Goal: Task Accomplishment & Management: Use online tool/utility

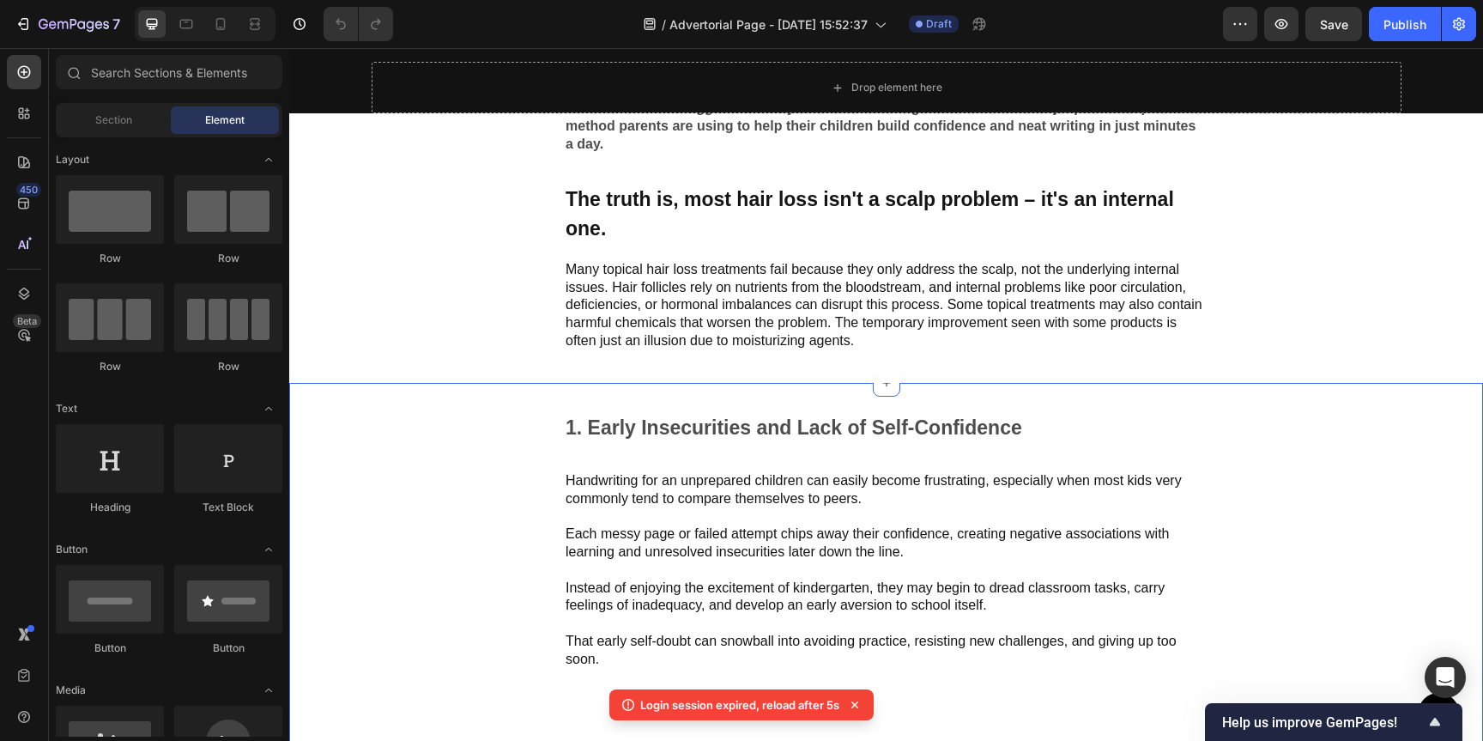
scroll to position [976, 0]
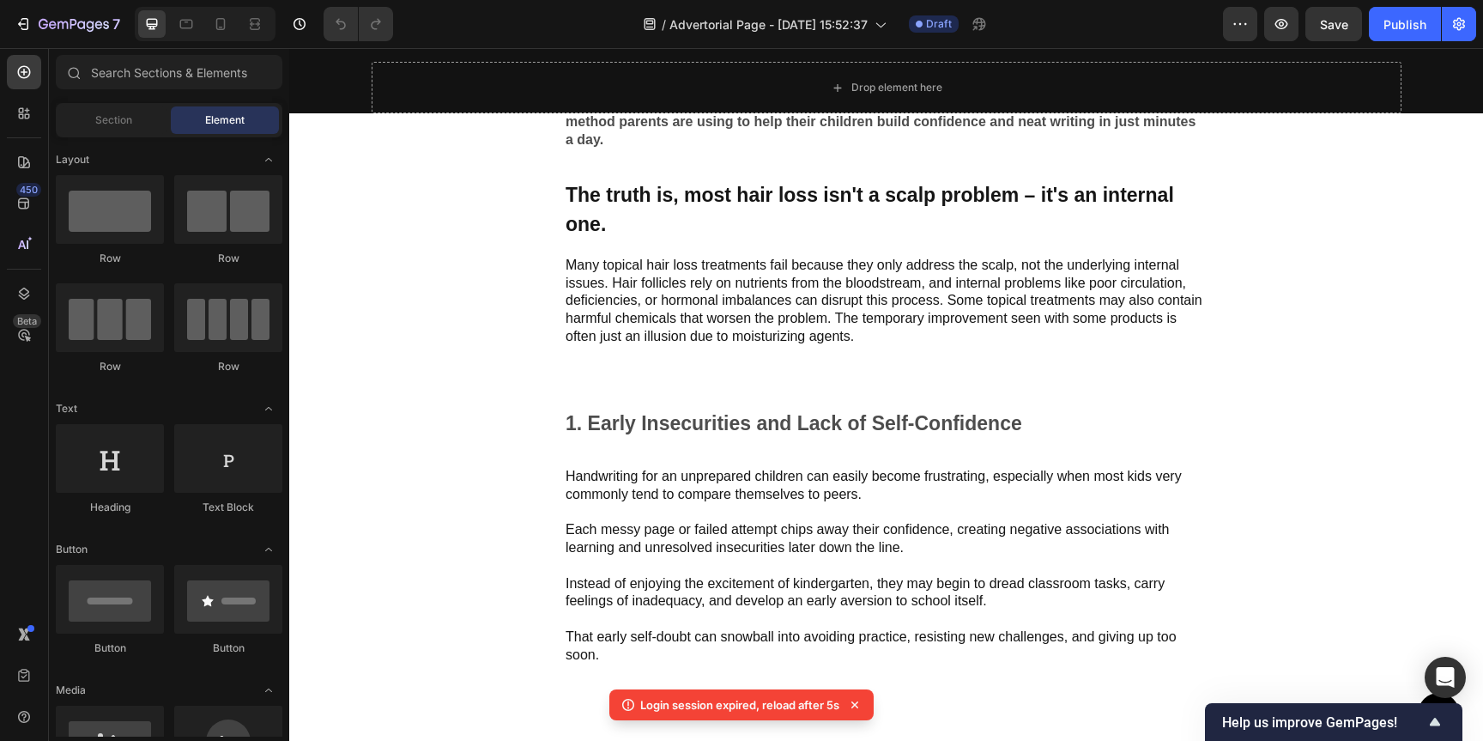
click at [855, 702] on icon at bounding box center [854, 704] width 17 height 17
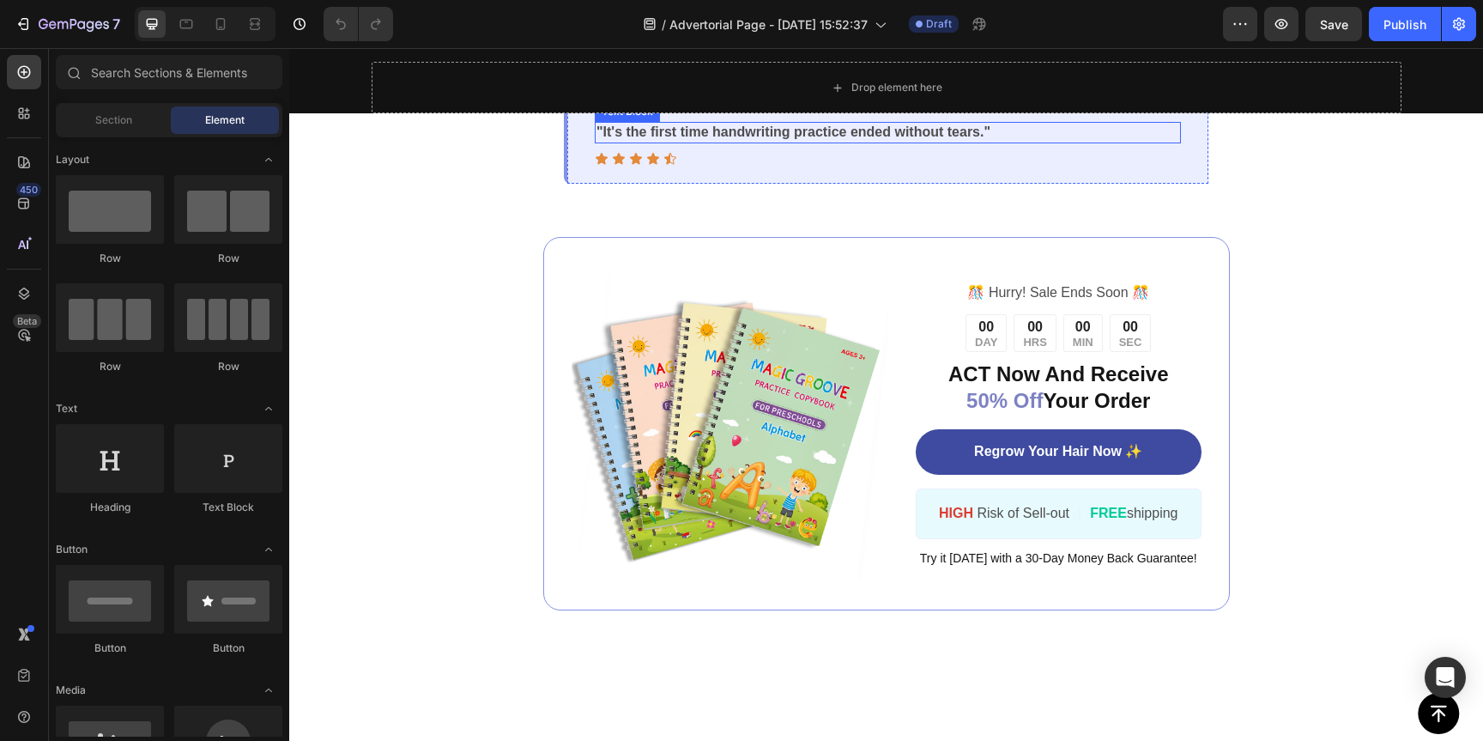
scroll to position [4832, 0]
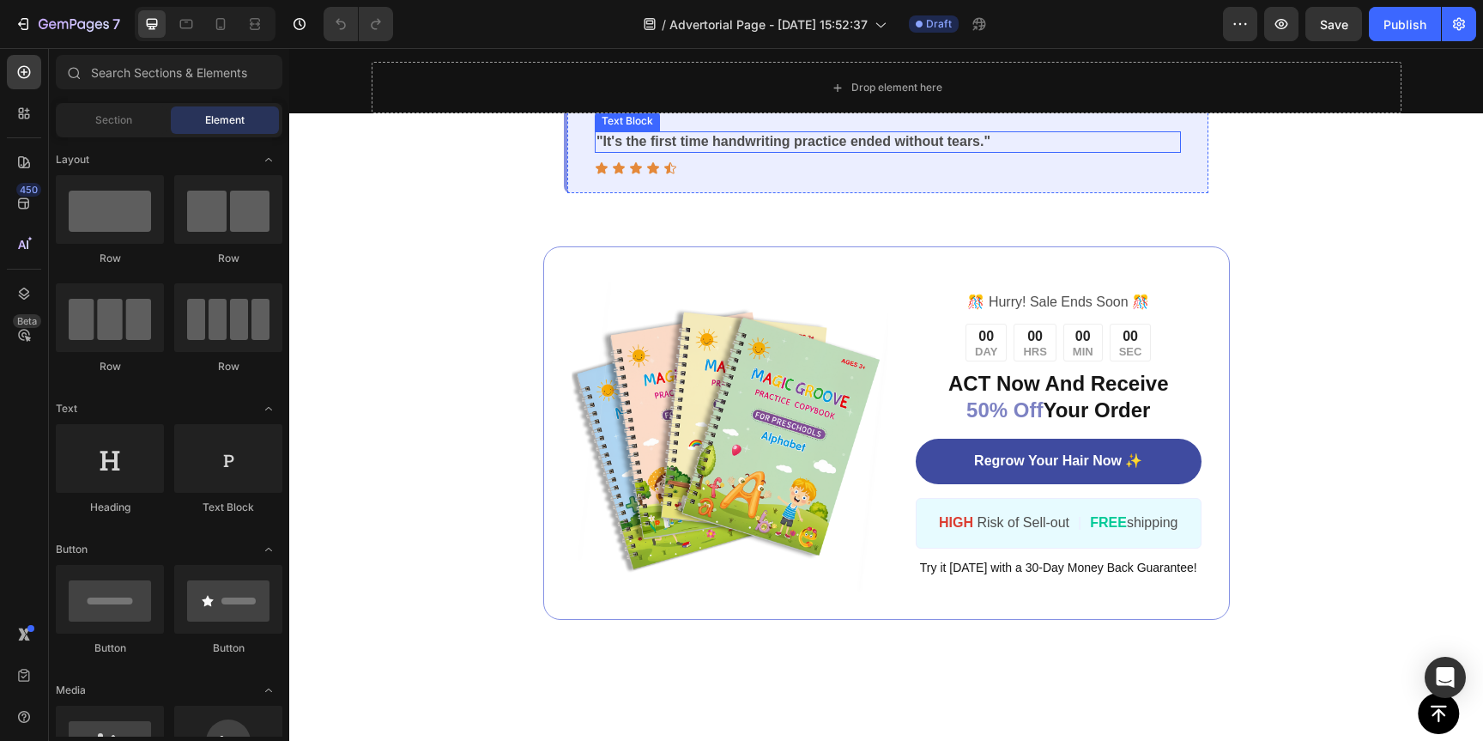
click at [755, 151] on p ""It's the first time handwriting practice ended without tears."" at bounding box center [888, 142] width 583 height 18
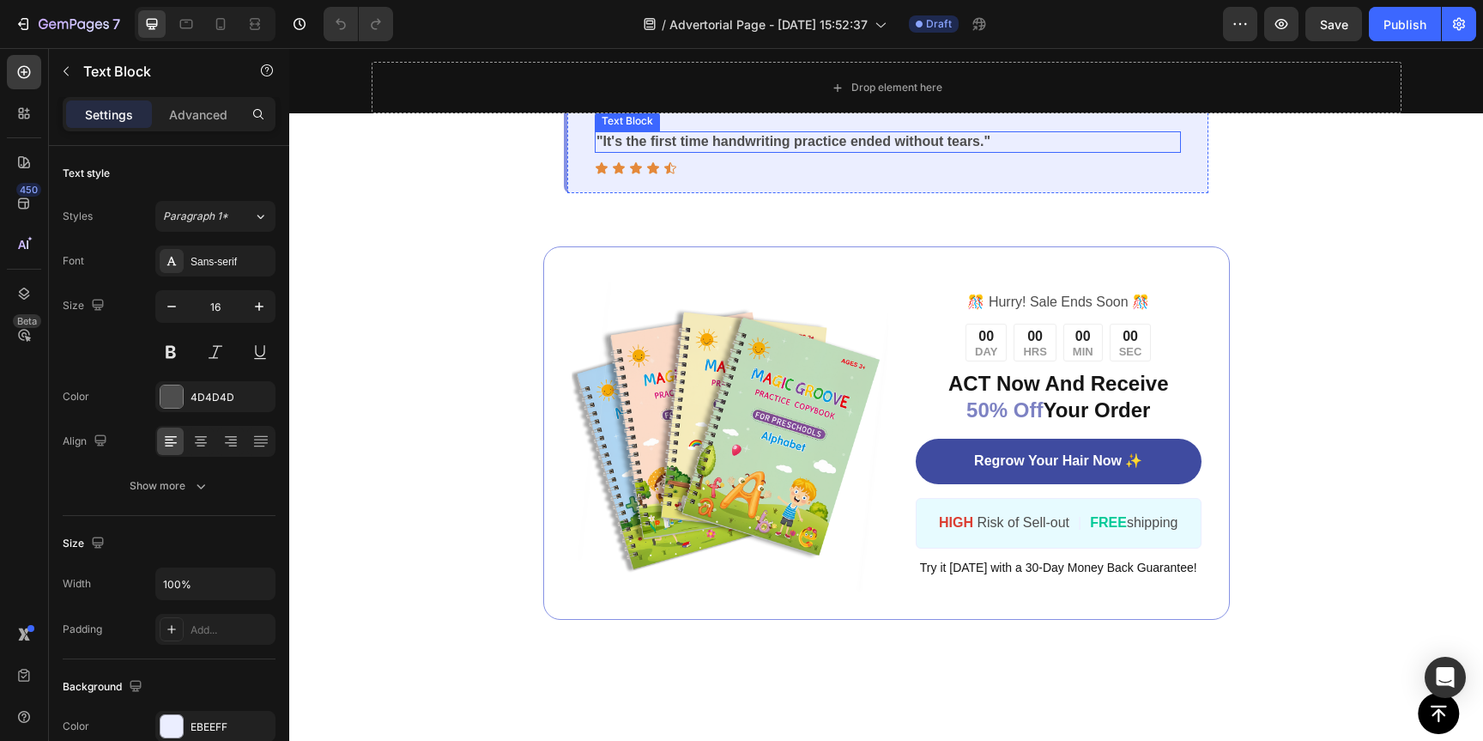
click at [755, 151] on p ""It's the first time handwriting practice ended without tears."" at bounding box center [888, 142] width 583 height 18
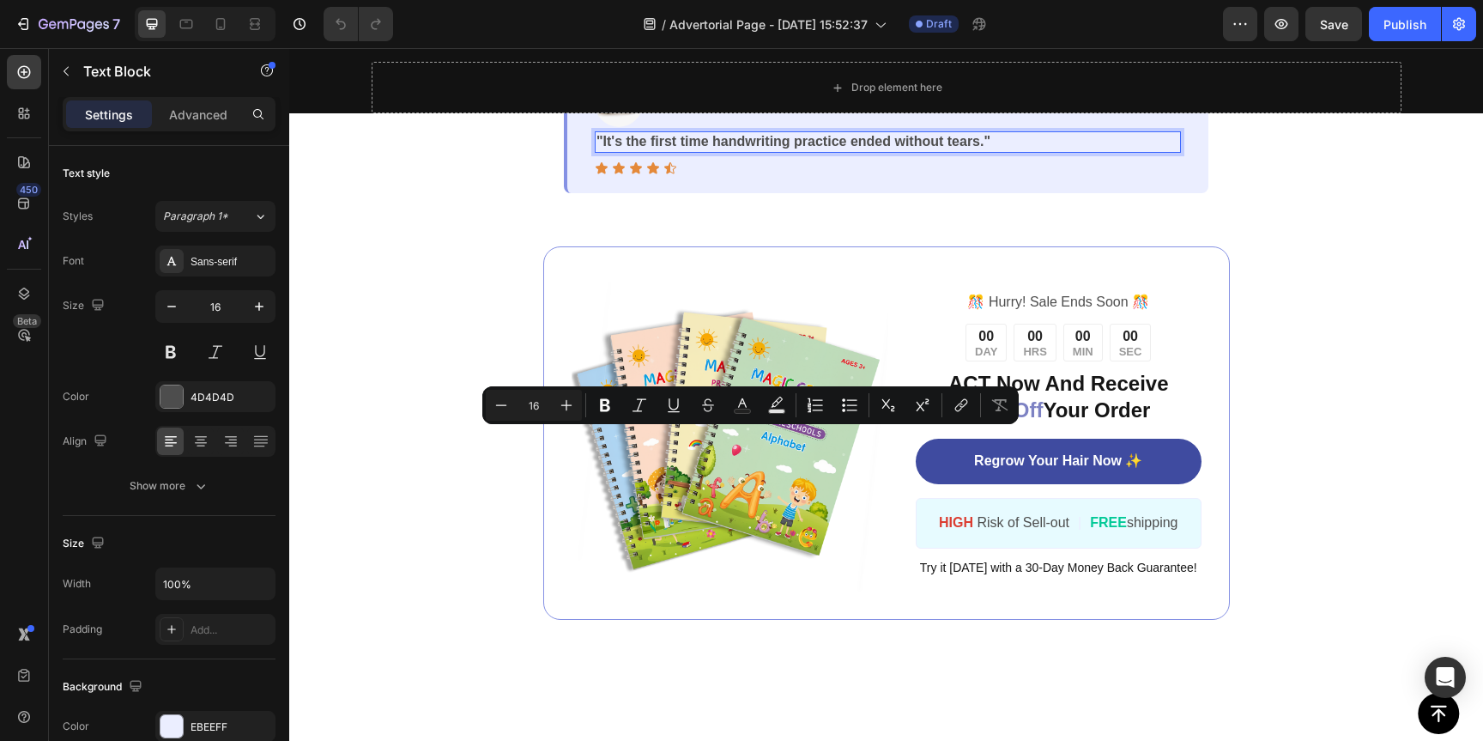
click at [626, 151] on p ""It's the first time handwriting practice ended without tears."" at bounding box center [888, 142] width 583 height 18
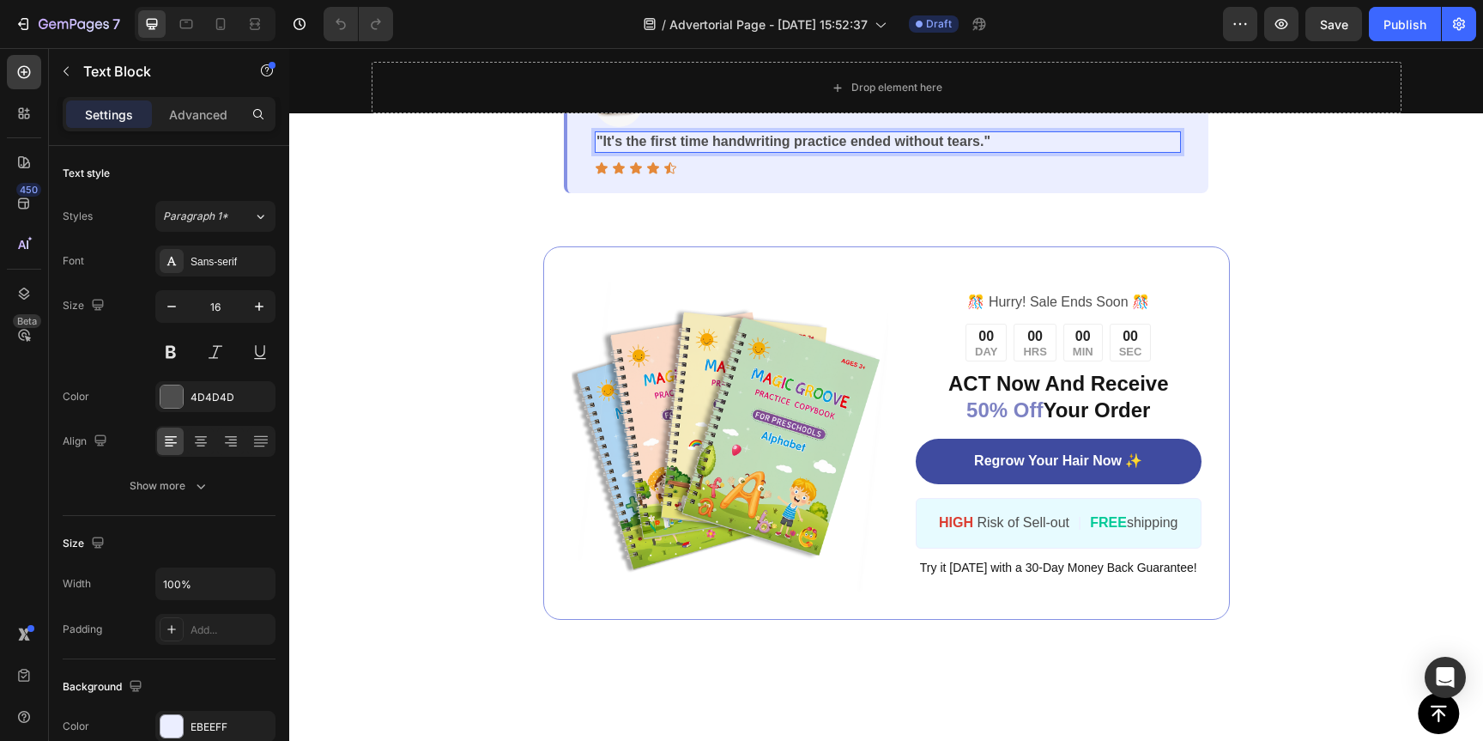
click at [620, 151] on p ""It's the first time handwriting practice ended without tears."" at bounding box center [888, 142] width 583 height 18
click at [1004, 151] on p ""It was the first time handwriting practice ended without tears."" at bounding box center [888, 142] width 583 height 18
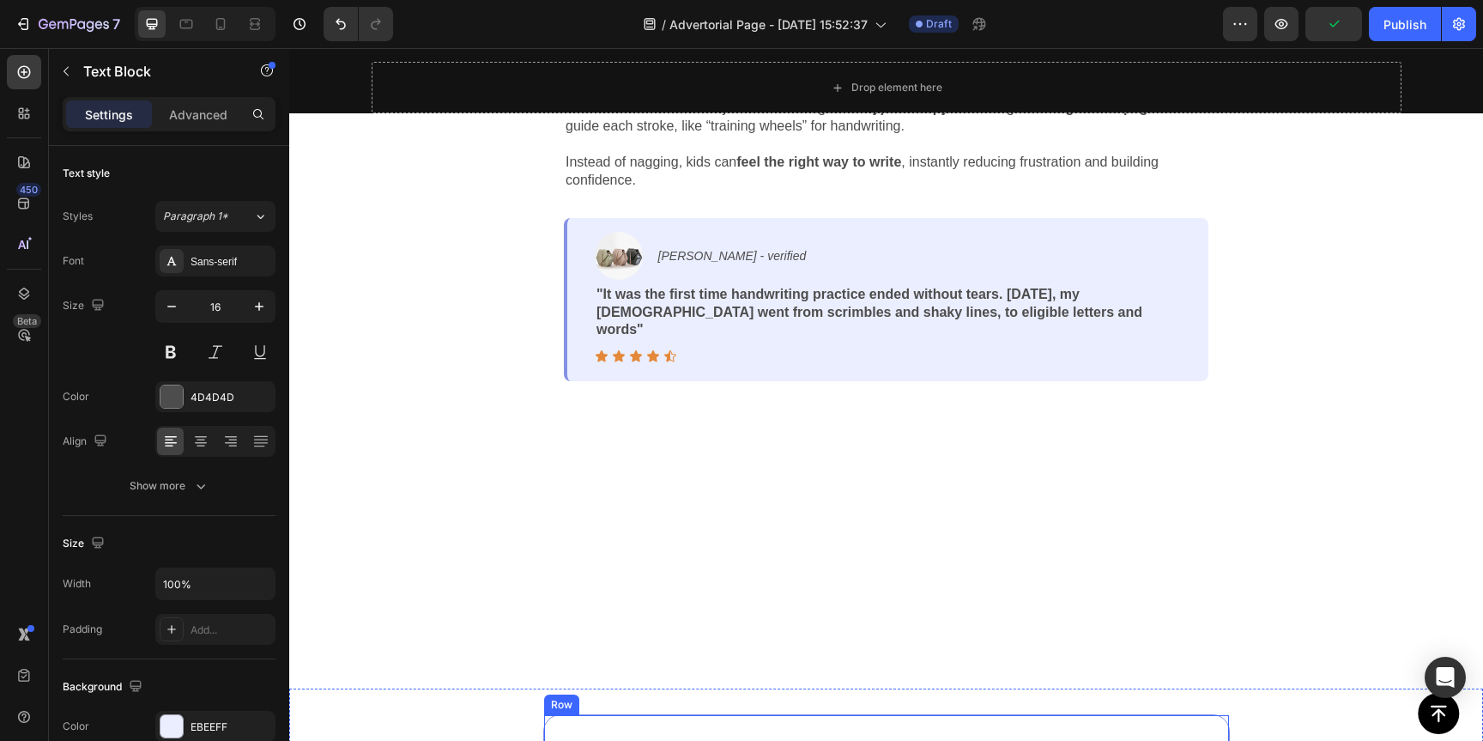
scroll to position [4678, 0]
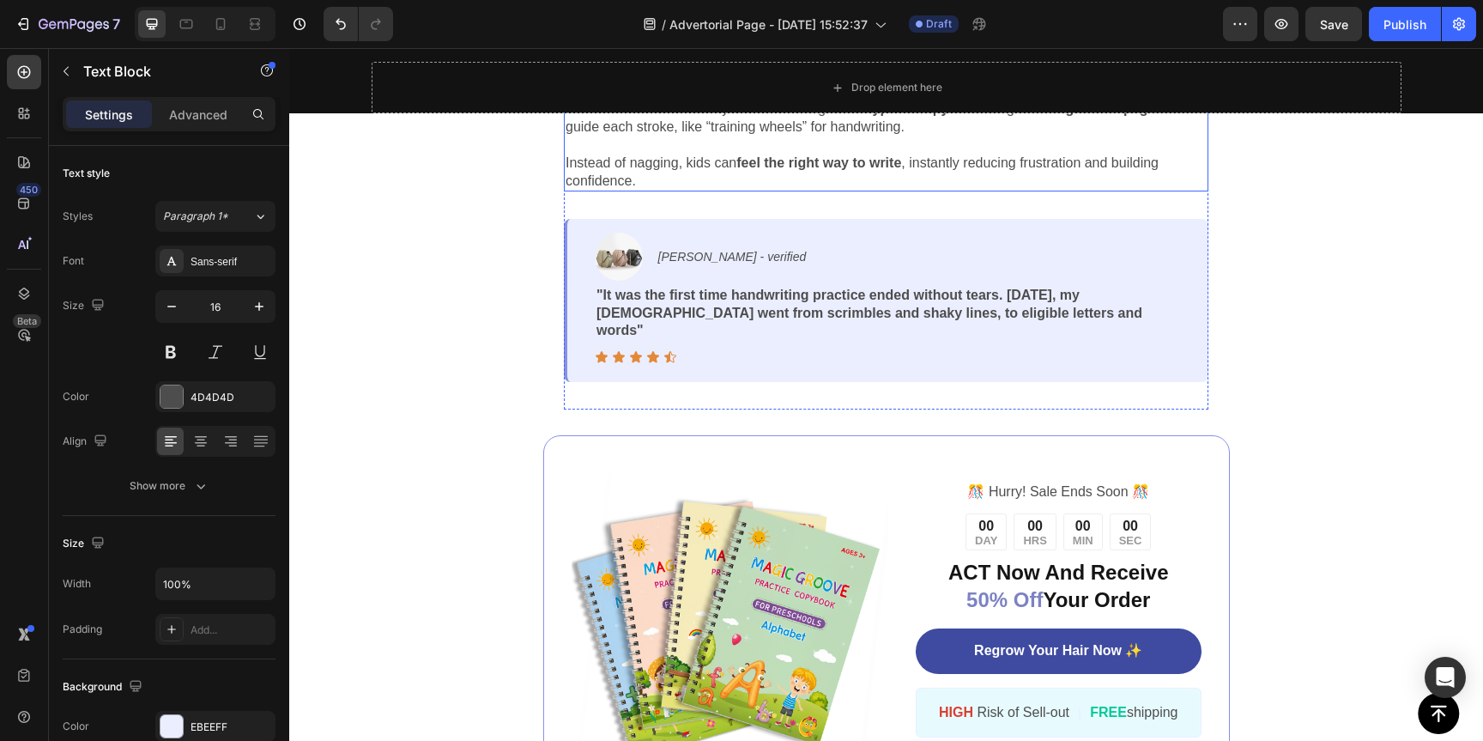
click at [927, 136] on p "Parents across the country are discovering a new type of copybook designed with…" at bounding box center [886, 118] width 641 height 36
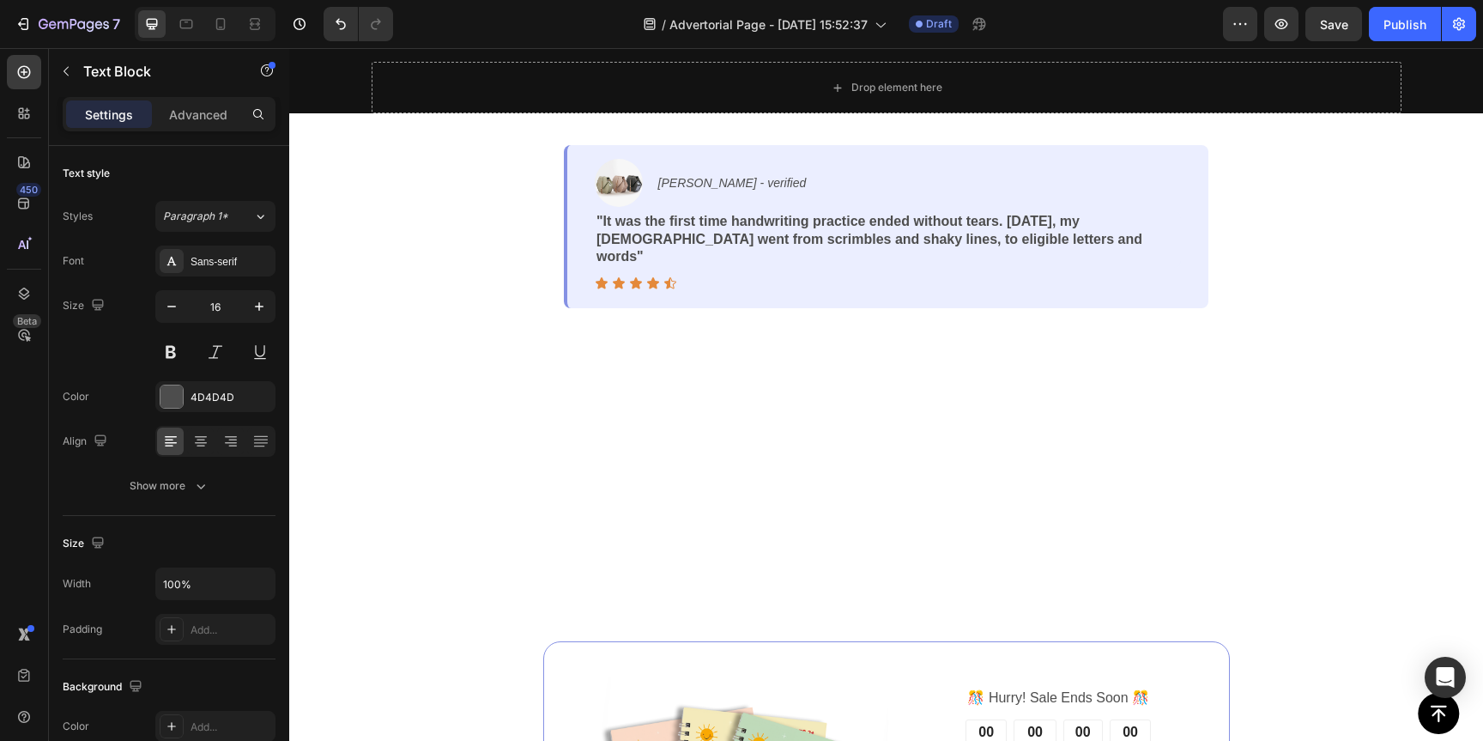
scroll to position [4769, 0]
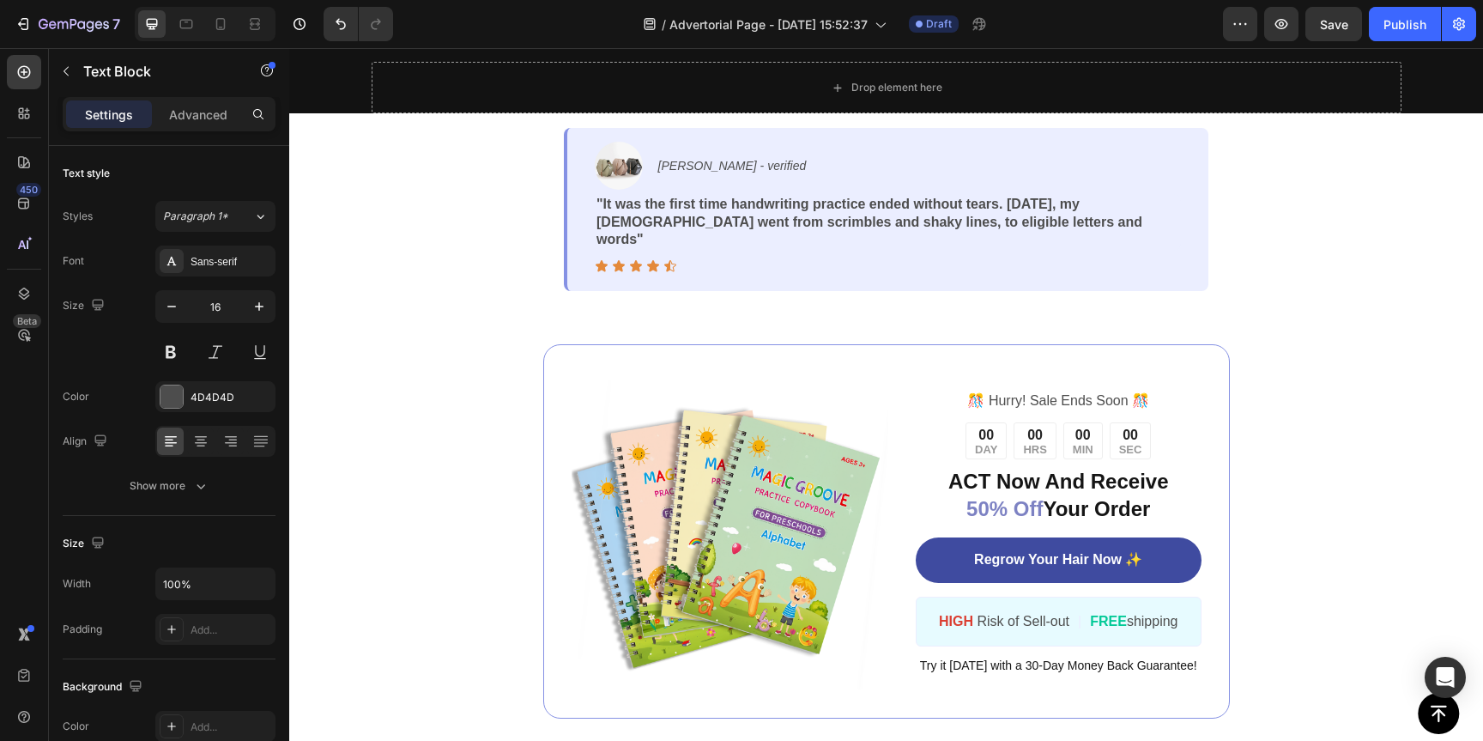
click at [822, 79] on strong "feel the right way to write" at bounding box center [819, 71] width 165 height 15
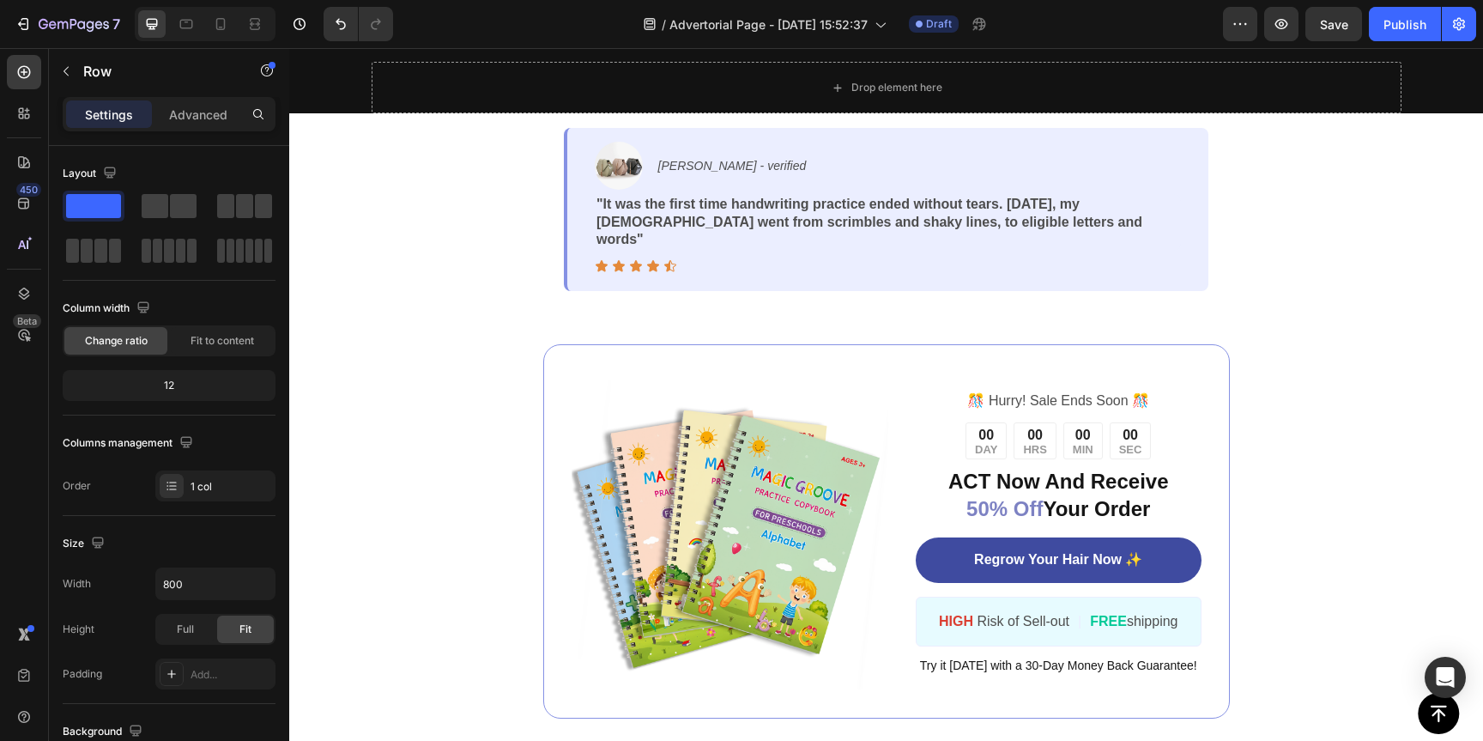
click at [755, 319] on div "Image The Solution Loved By Over 10,000 Smart Parents (Inspired by the Swedish …" at bounding box center [886, 110] width 645 height 418
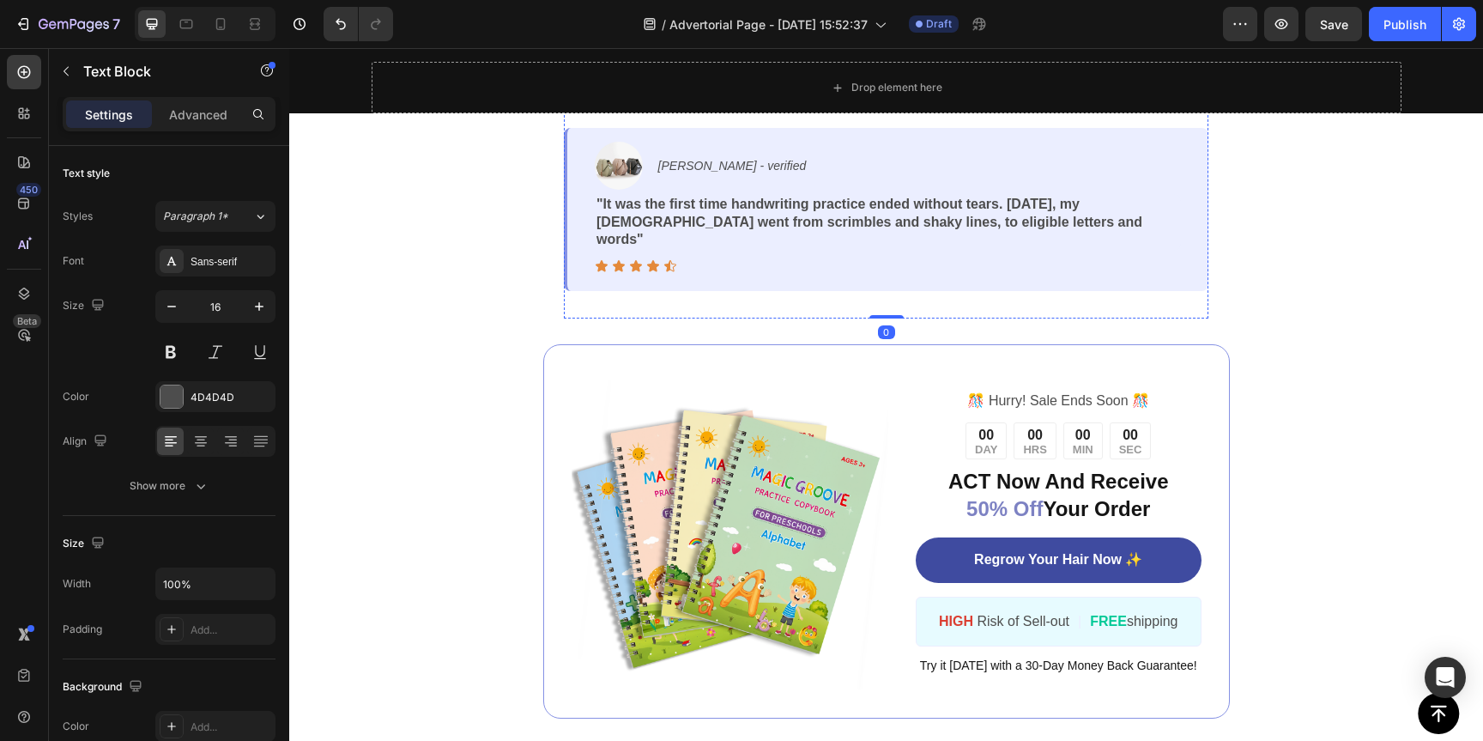
click at [757, 100] on p "Instead of nagging, kids can feel the right way to write , instantly reducing f…" at bounding box center [886, 82] width 641 height 36
click at [700, 100] on p "Instead of nagging, kids can feel the right way to write , instantly reducing f…" at bounding box center [886, 82] width 641 height 36
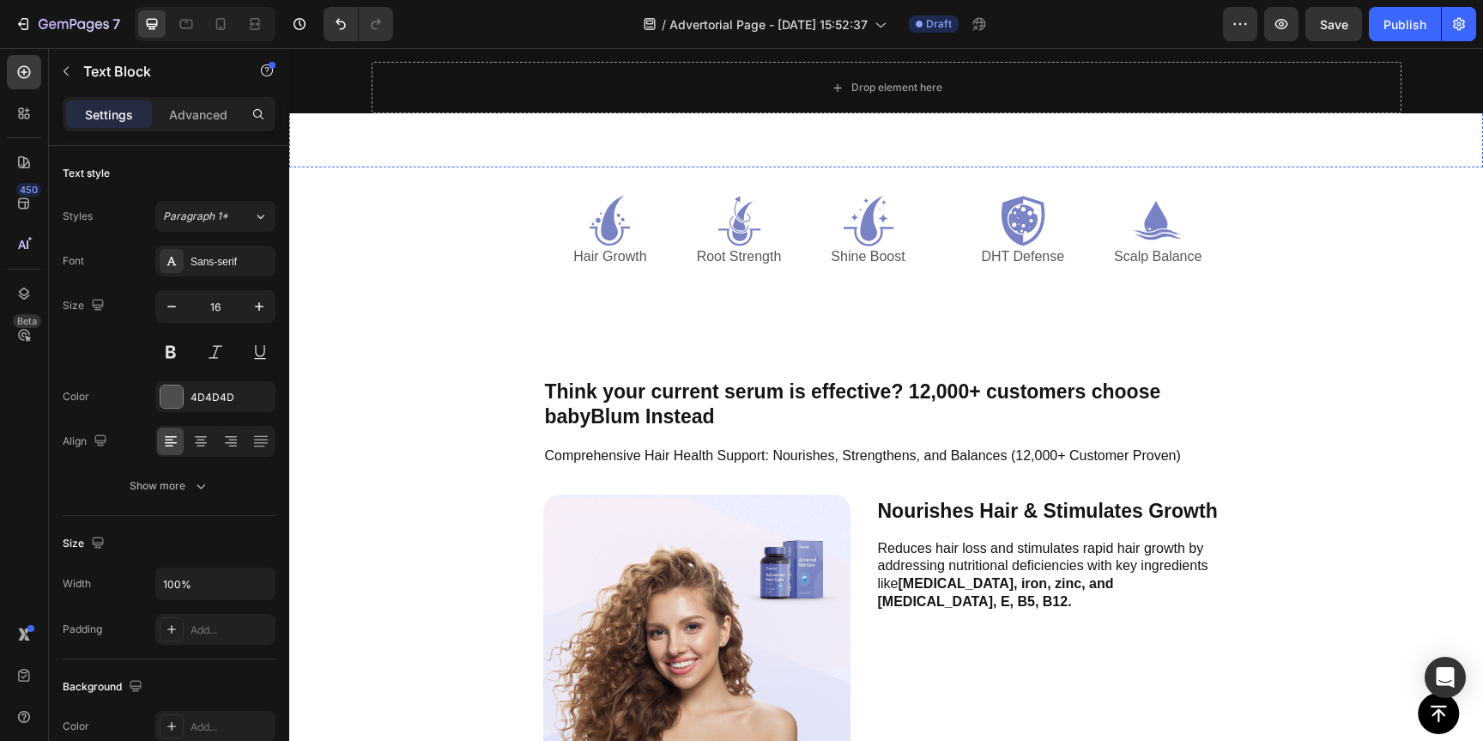
scroll to position [5673, 0]
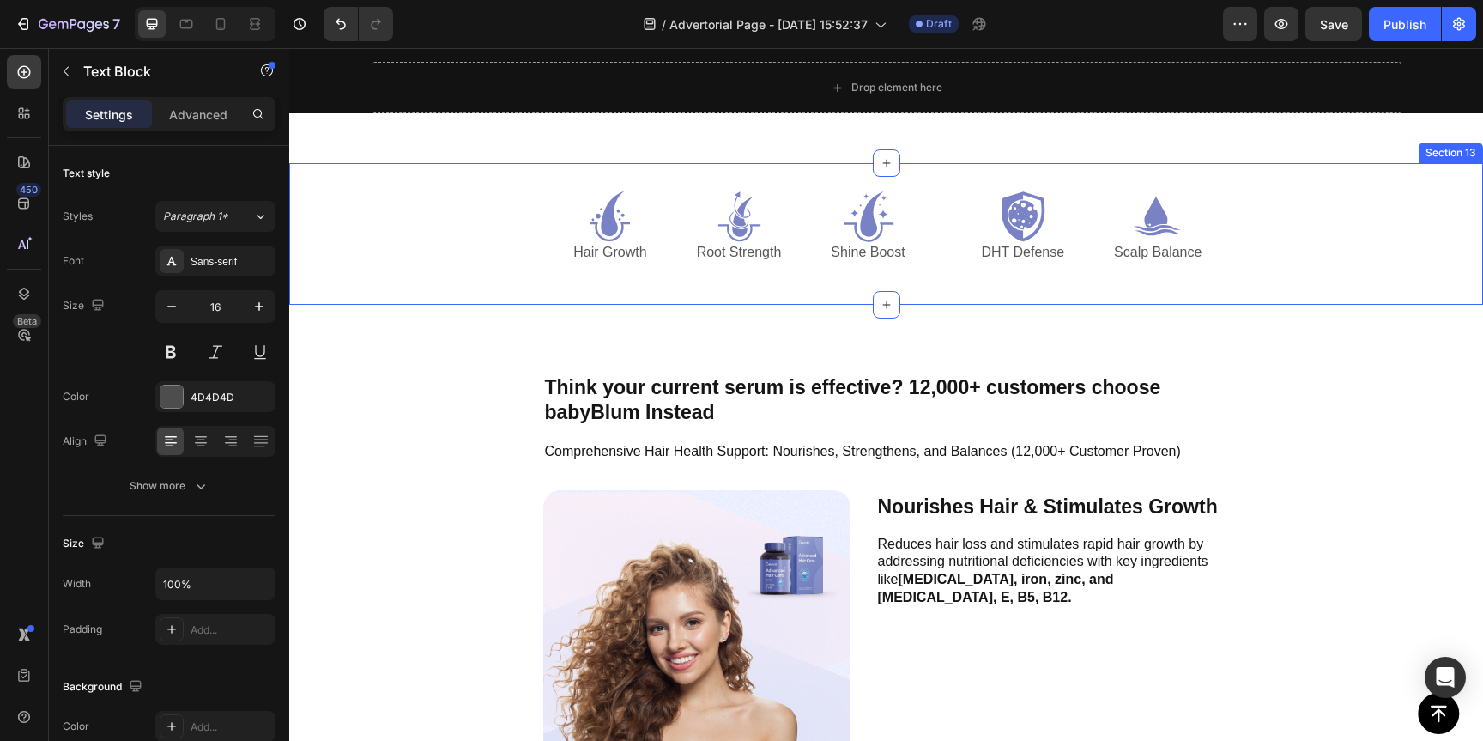
click at [829, 280] on div "Icon Hair Growth Text Block Icon Root Strength Text Block Icon Shine Boost Text…" at bounding box center [886, 234] width 1194 height 142
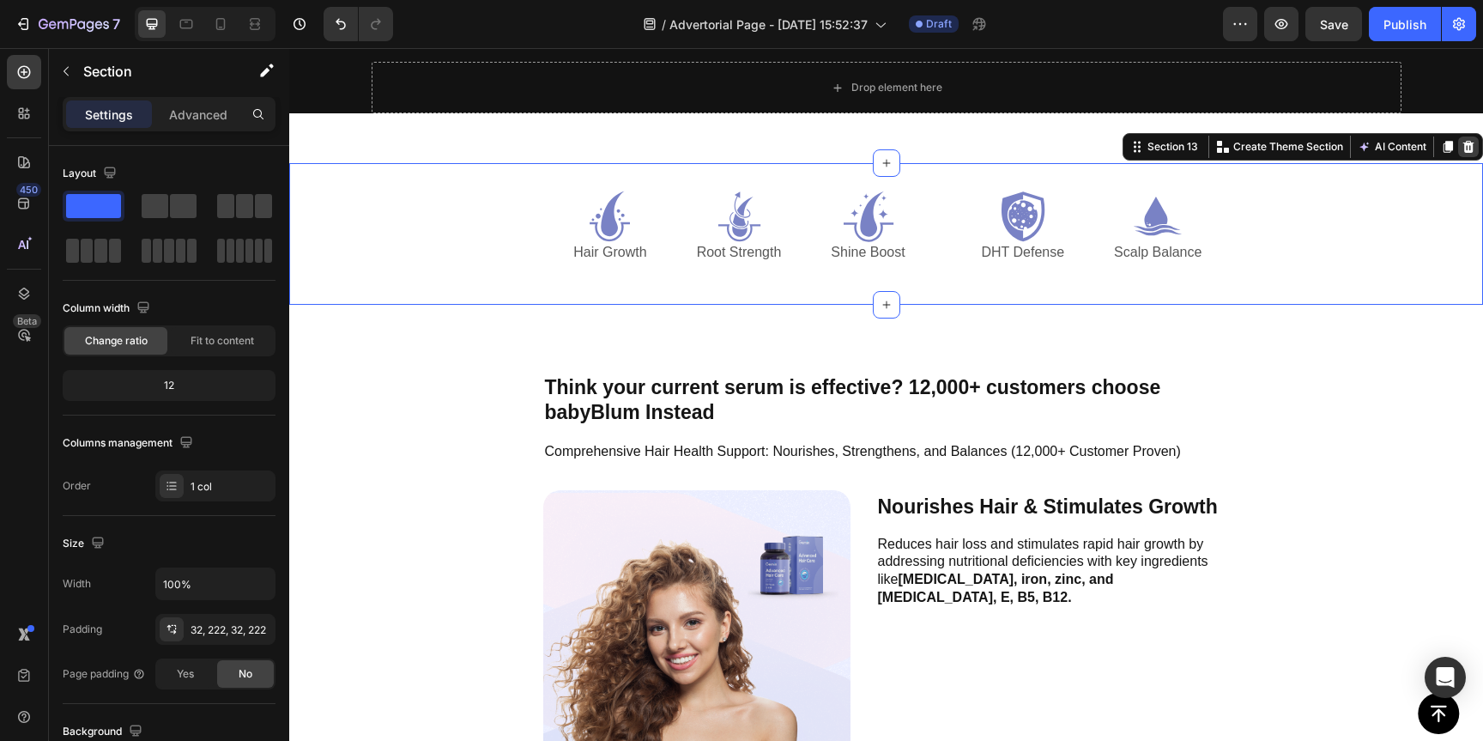
click at [1464, 141] on icon at bounding box center [1469, 147] width 11 height 12
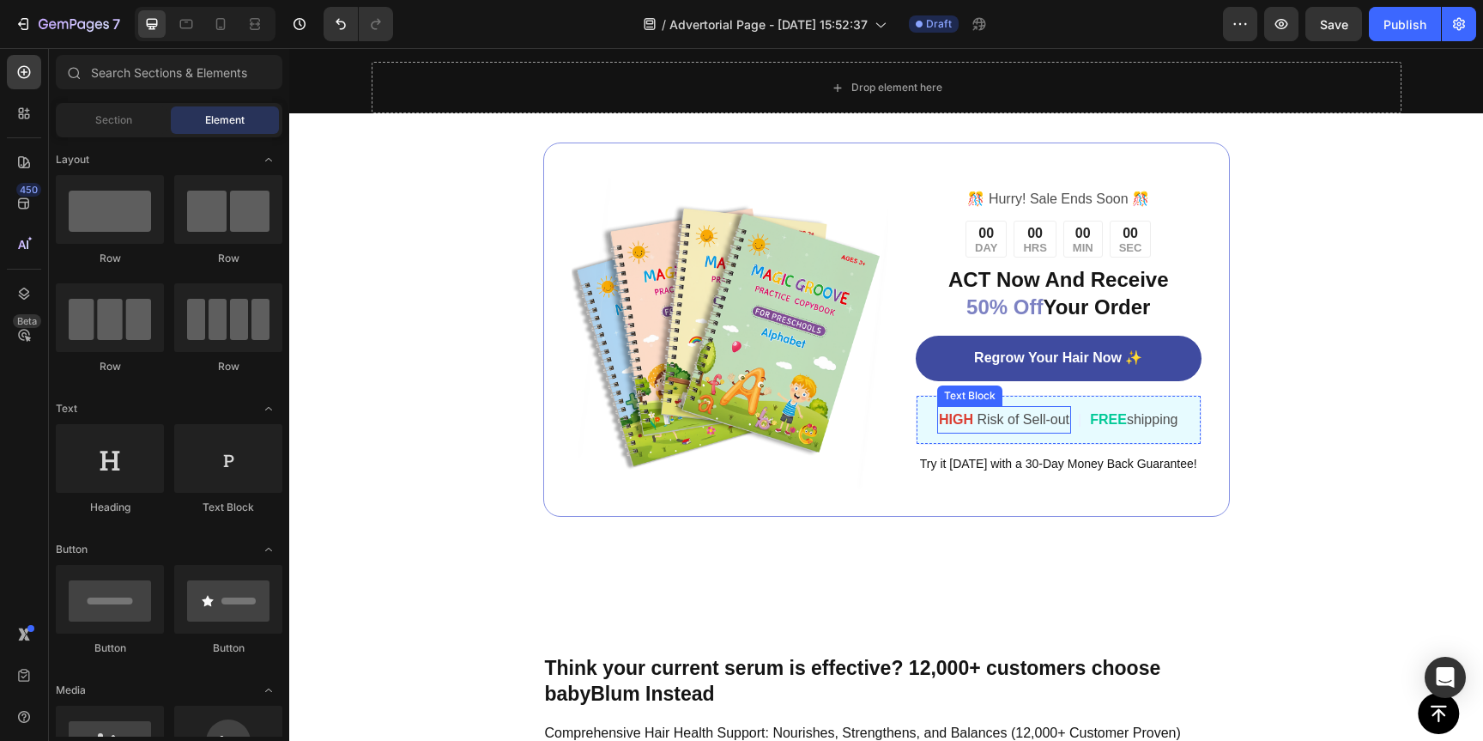
scroll to position [5242, 0]
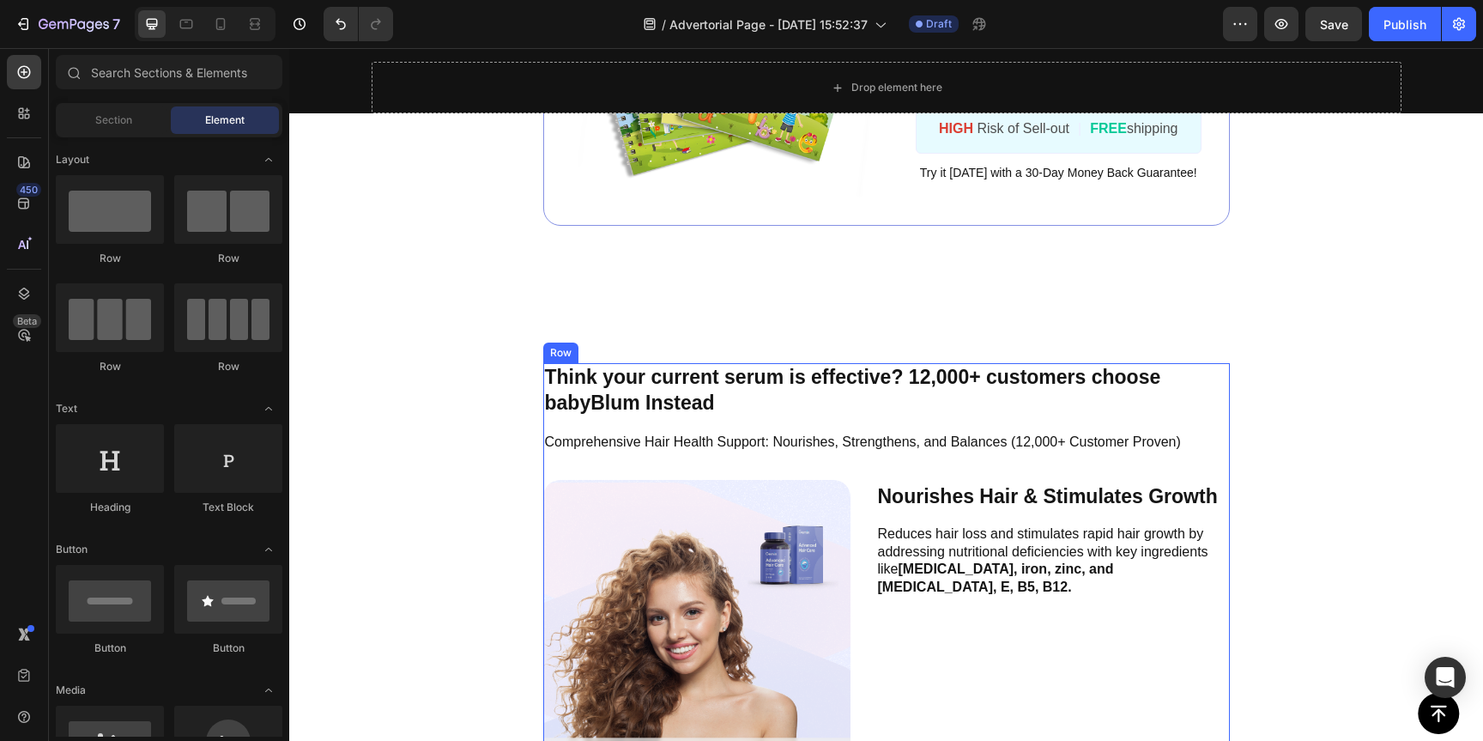
scroll to position [5543, 0]
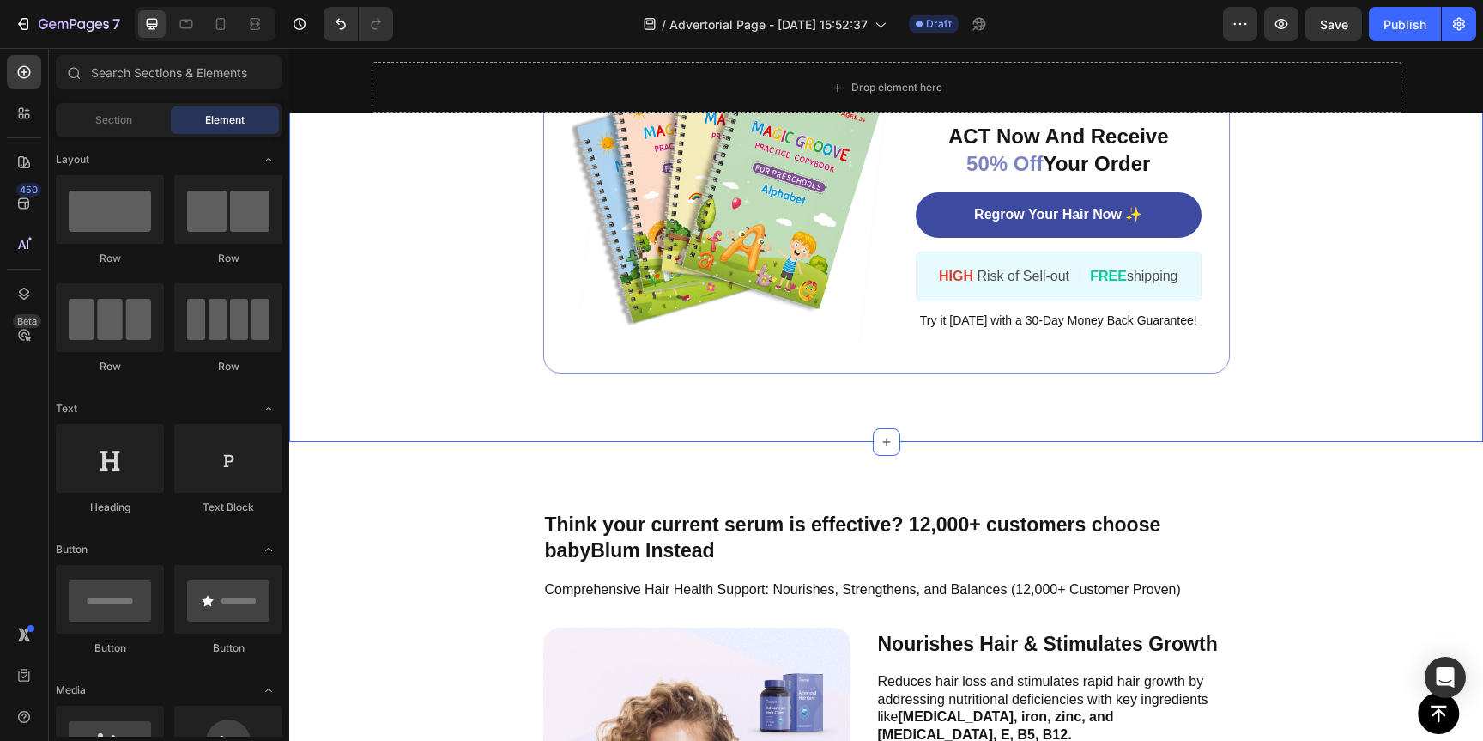
scroll to position [5379, 0]
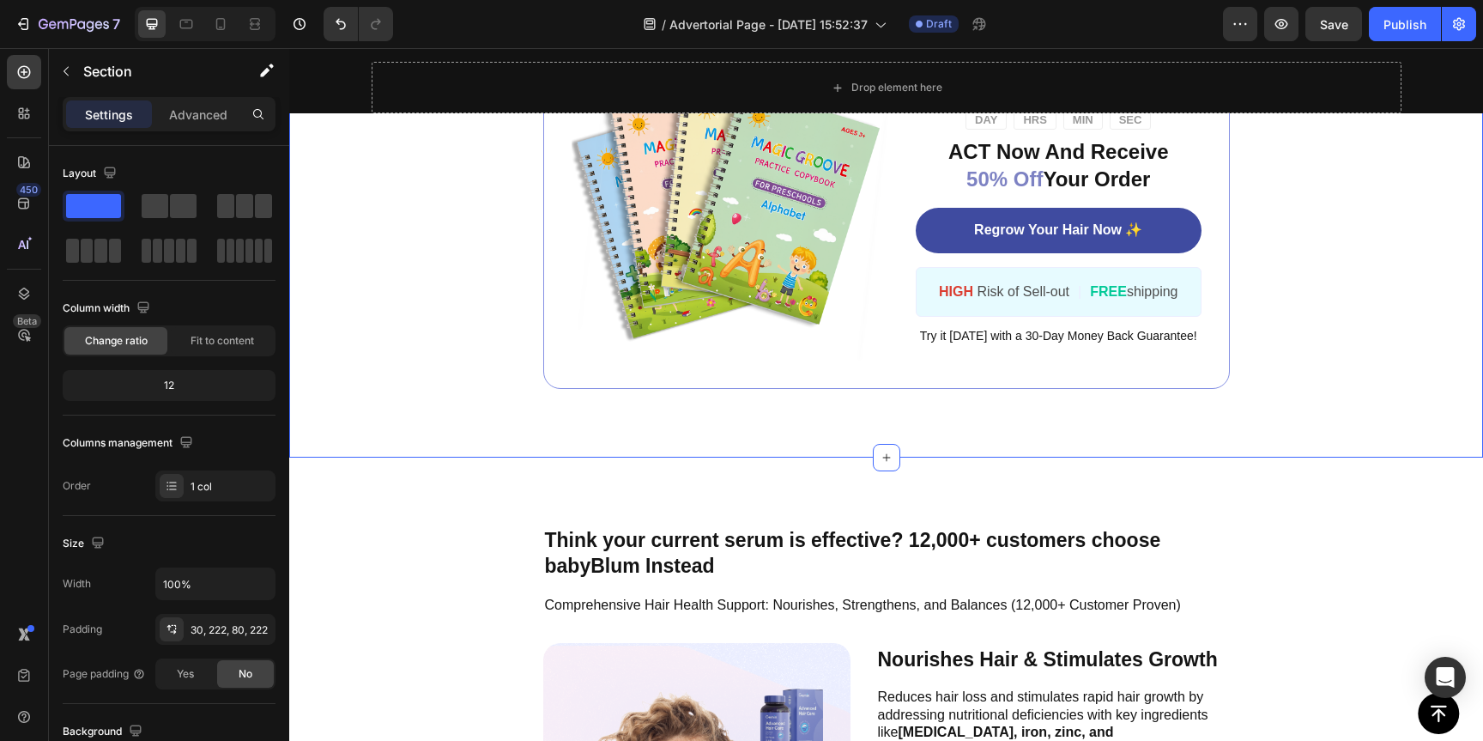
click at [1244, 403] on div "Image ️🎊 Hurry! Sale Ends Soon ️🎊 Text Block 00 DAY 00 HRS 00 MIN 00 SEC Countd…" at bounding box center [886, 223] width 1194 height 469
click at [193, 118] on p "Advanced" at bounding box center [198, 115] width 58 height 18
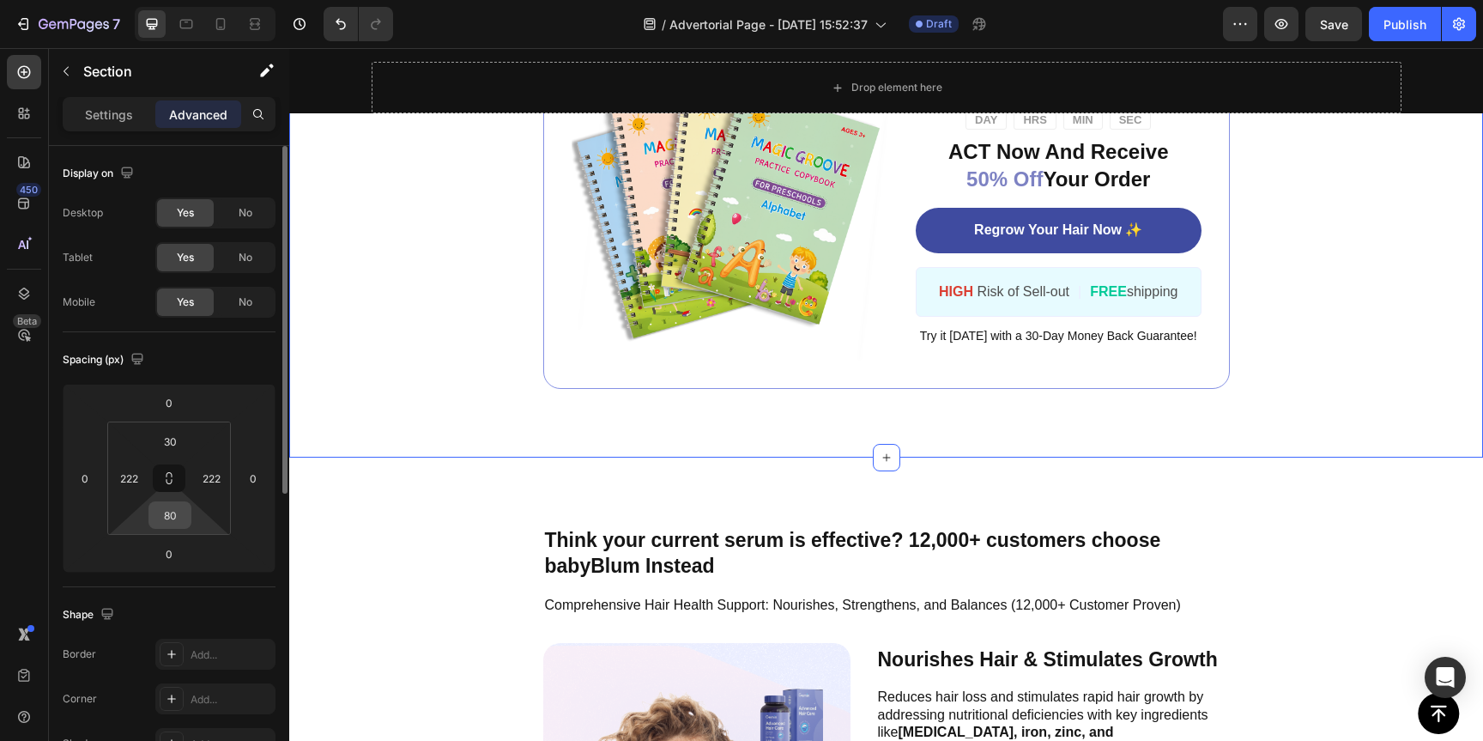
click at [183, 517] on input "80" at bounding box center [170, 515] width 34 height 26
type input "0"
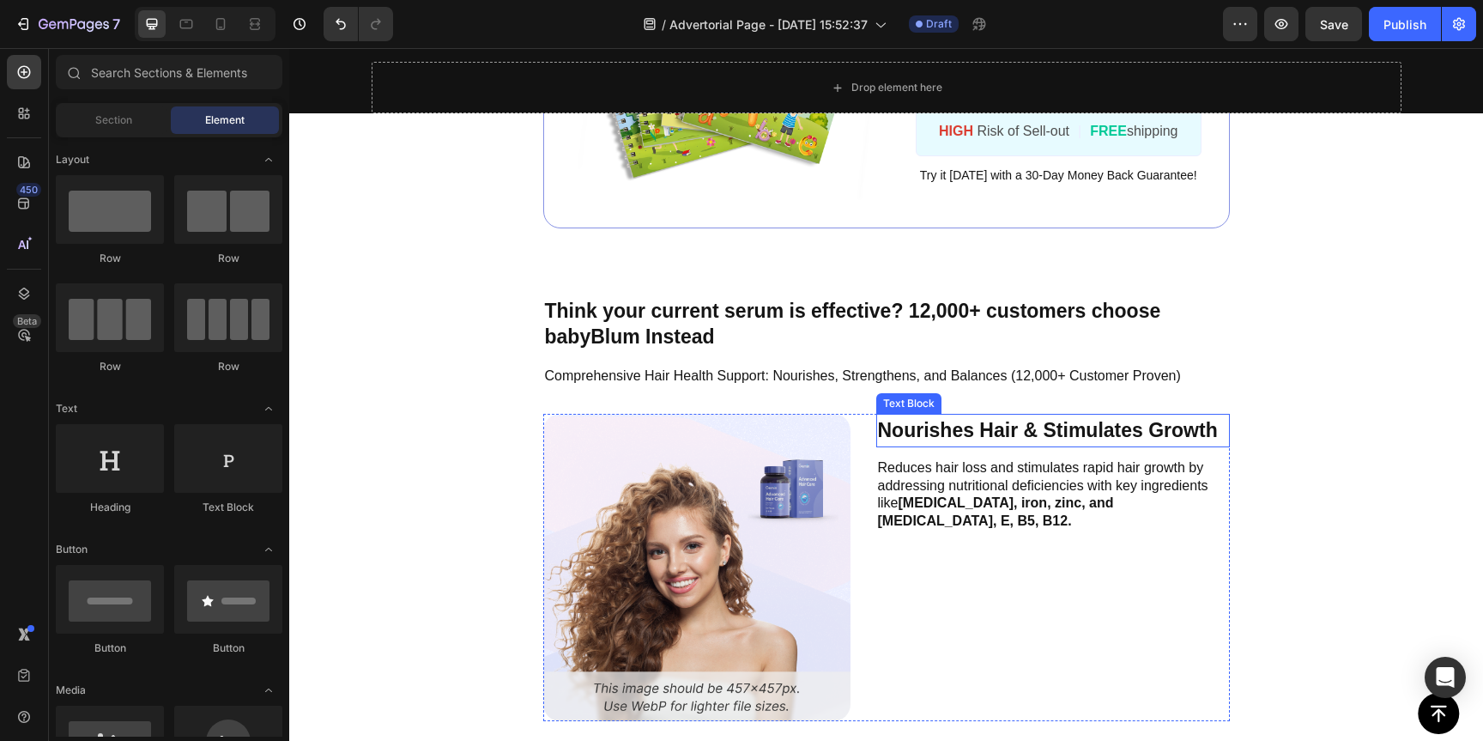
scroll to position [5540, 0]
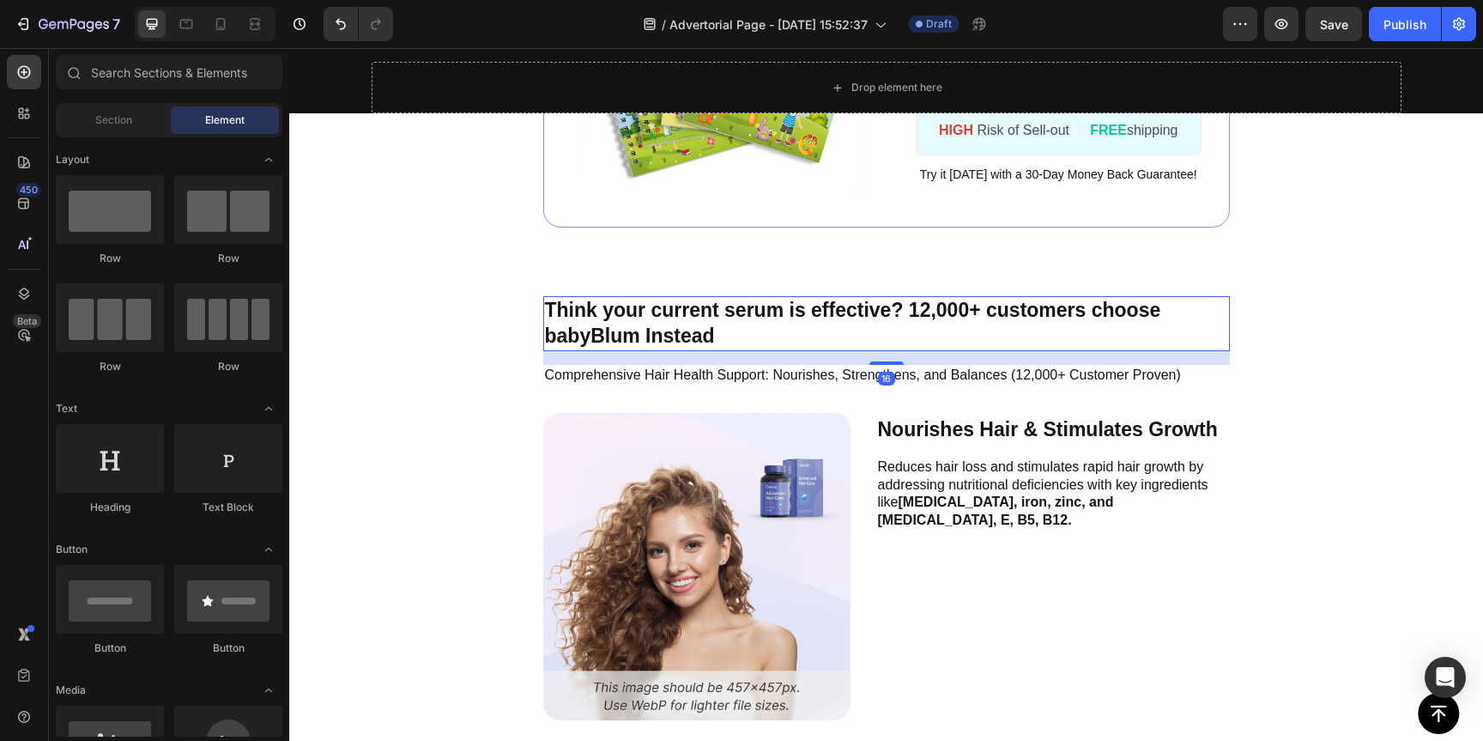
click at [932, 300] on p "Think your current serum is effective? 12,000+ customers choose babyBlum Instead" at bounding box center [886, 324] width 683 height 52
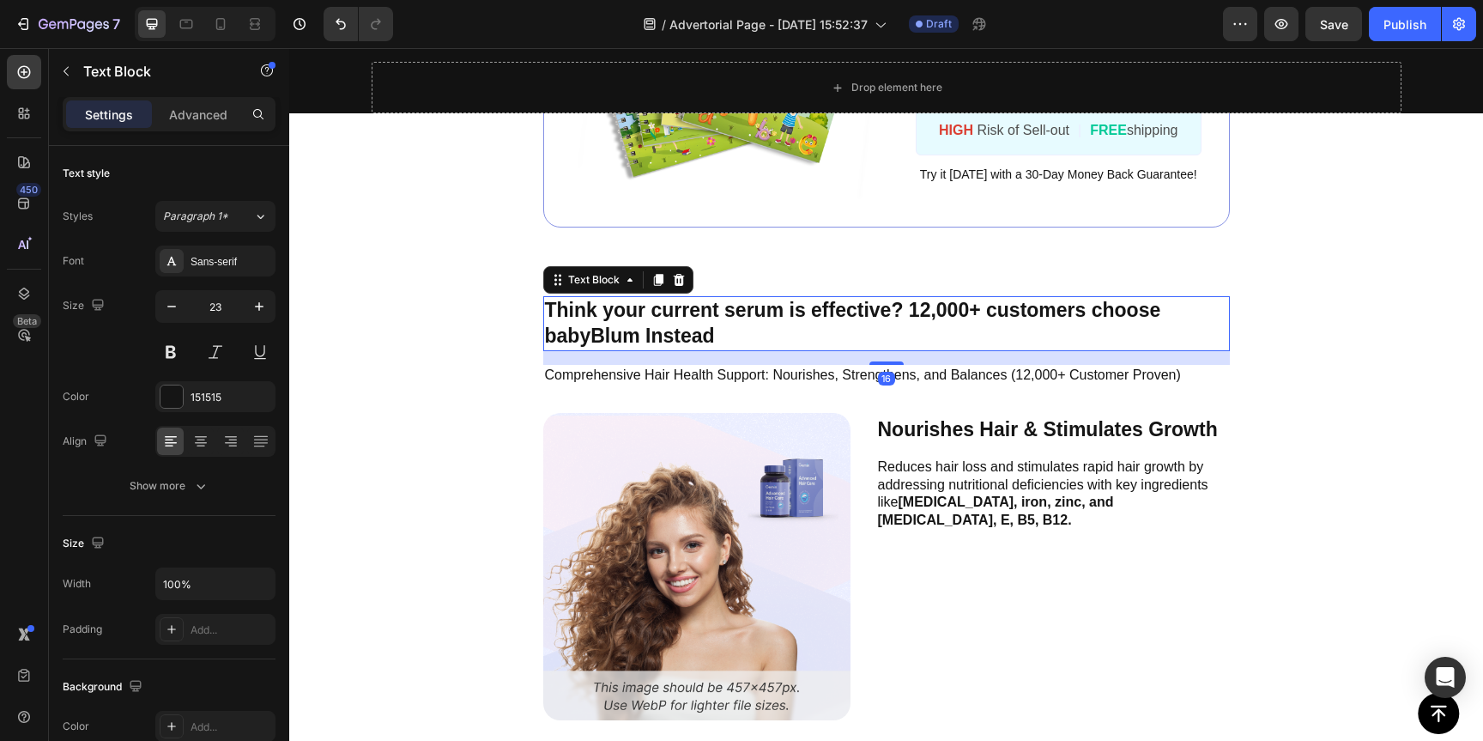
click at [833, 303] on p "Think your current serum is effective? 12,000+ customers choose babyBlum Instead" at bounding box center [886, 324] width 683 height 52
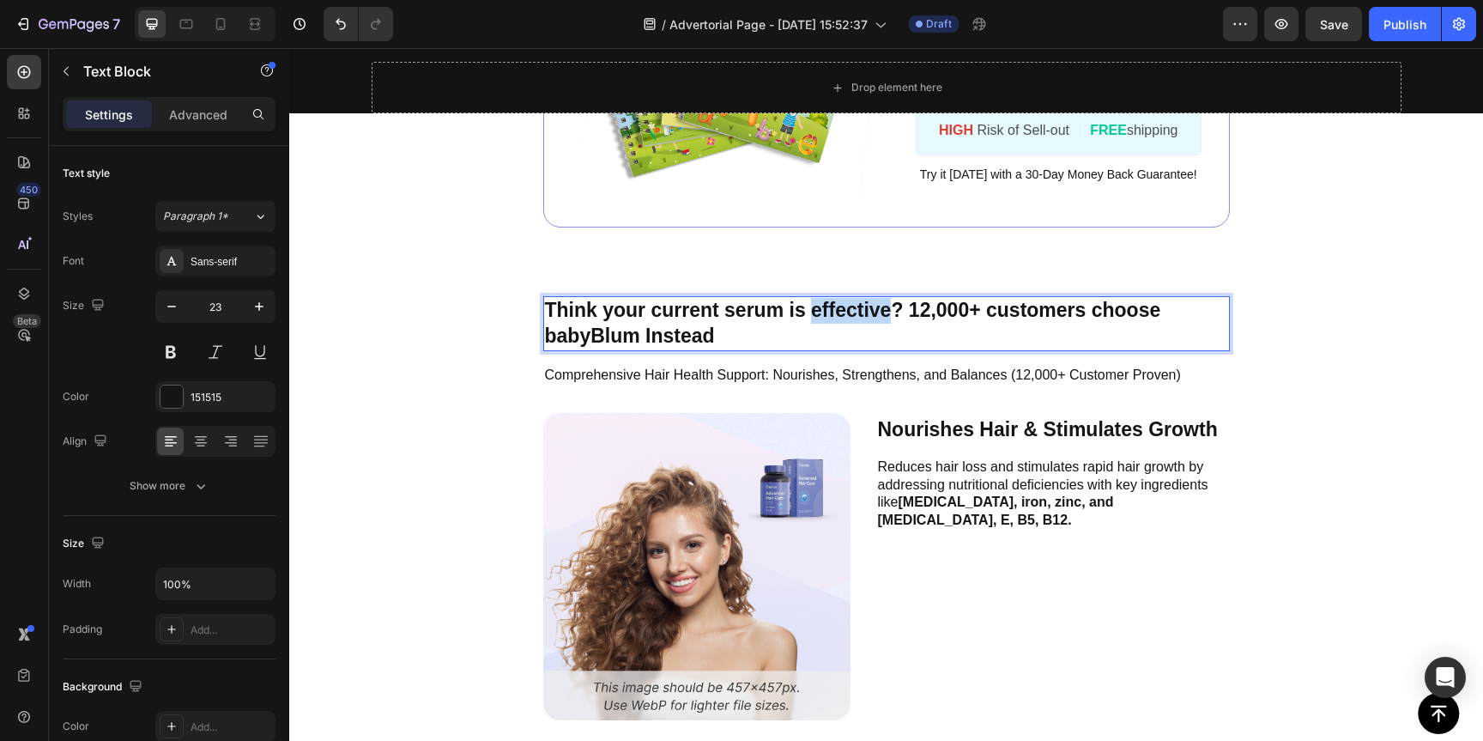
click at [833, 303] on p "Think your current serum is effective? 12,000+ customers choose babyBlum Instead" at bounding box center [886, 324] width 683 height 52
click at [725, 313] on p "Think your current serum is effective? 12,000+ customers choose babyBlum Instead" at bounding box center [886, 324] width 683 height 52
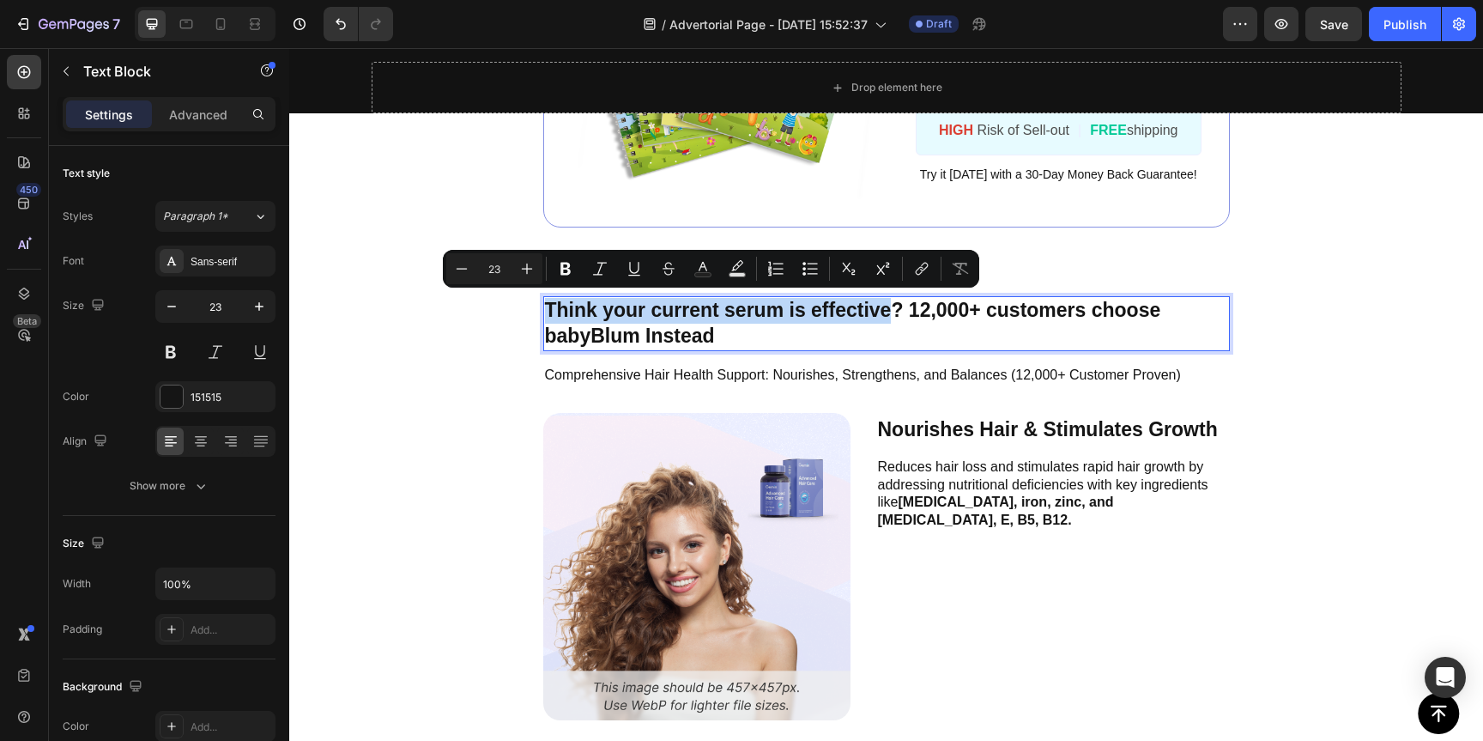
drag, startPoint x: 543, startPoint y: 306, endPoint x: 881, endPoint y: 306, distance: 337.4
click at [881, 306] on p "Think your current serum is effective? 12,000+ customers choose babyBlum Instead" at bounding box center [886, 324] width 683 height 52
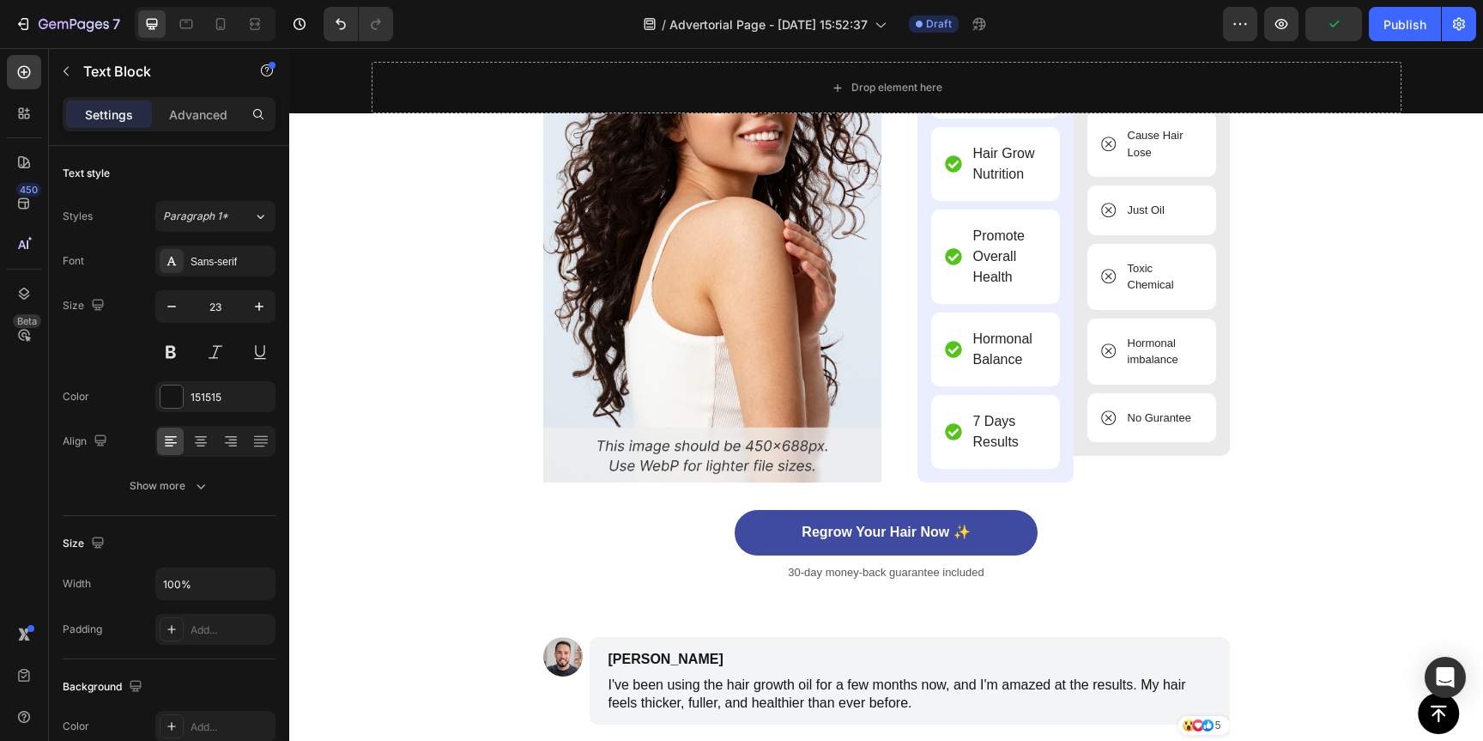
scroll to position [7101, 0]
click at [971, 288] on div "Promote Overall Health" at bounding box center [1009, 255] width 76 height 67
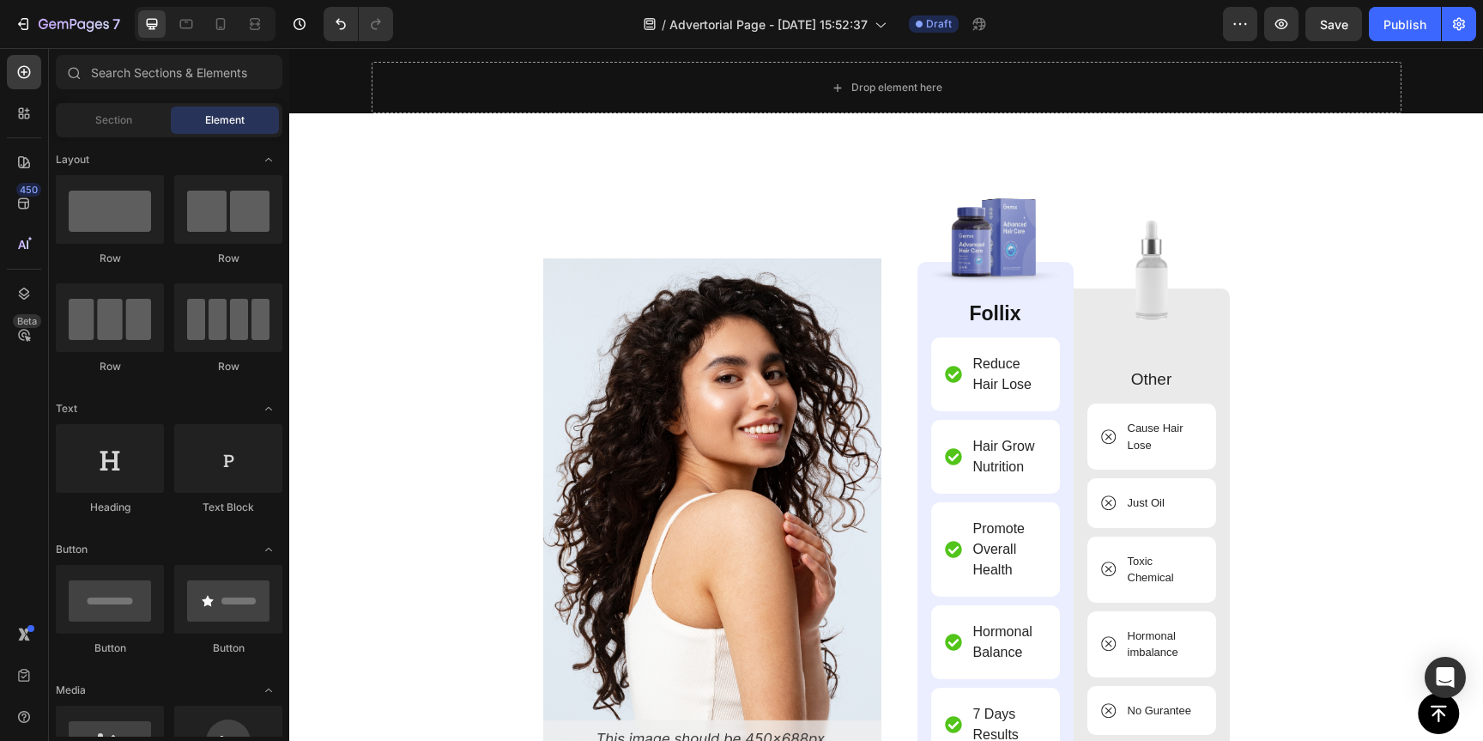
scroll to position [6798, 0]
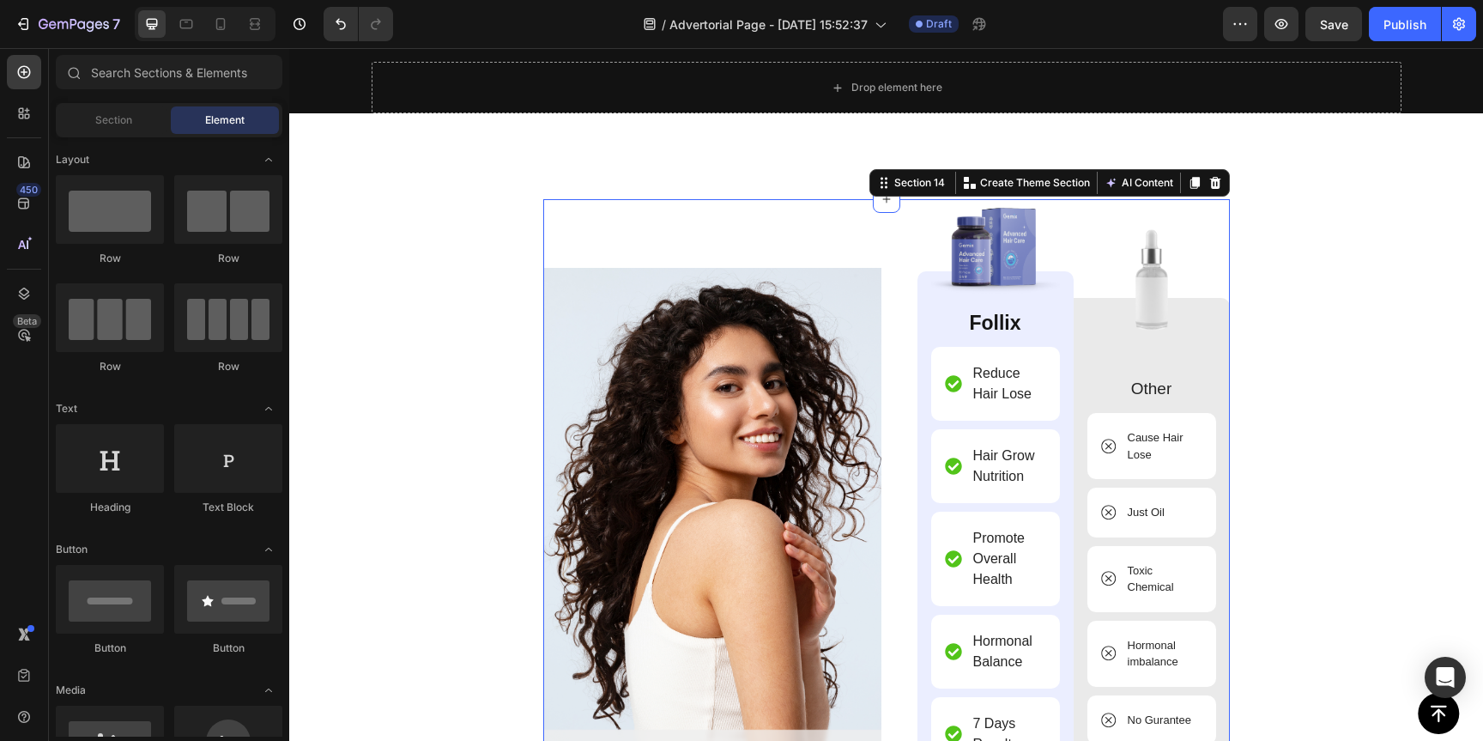
click at [716, 250] on div "Image Image Follix Text Block Reduce Hair Lose Item List Hair Grow Nutrition It…" at bounding box center [886, 569] width 687 height 740
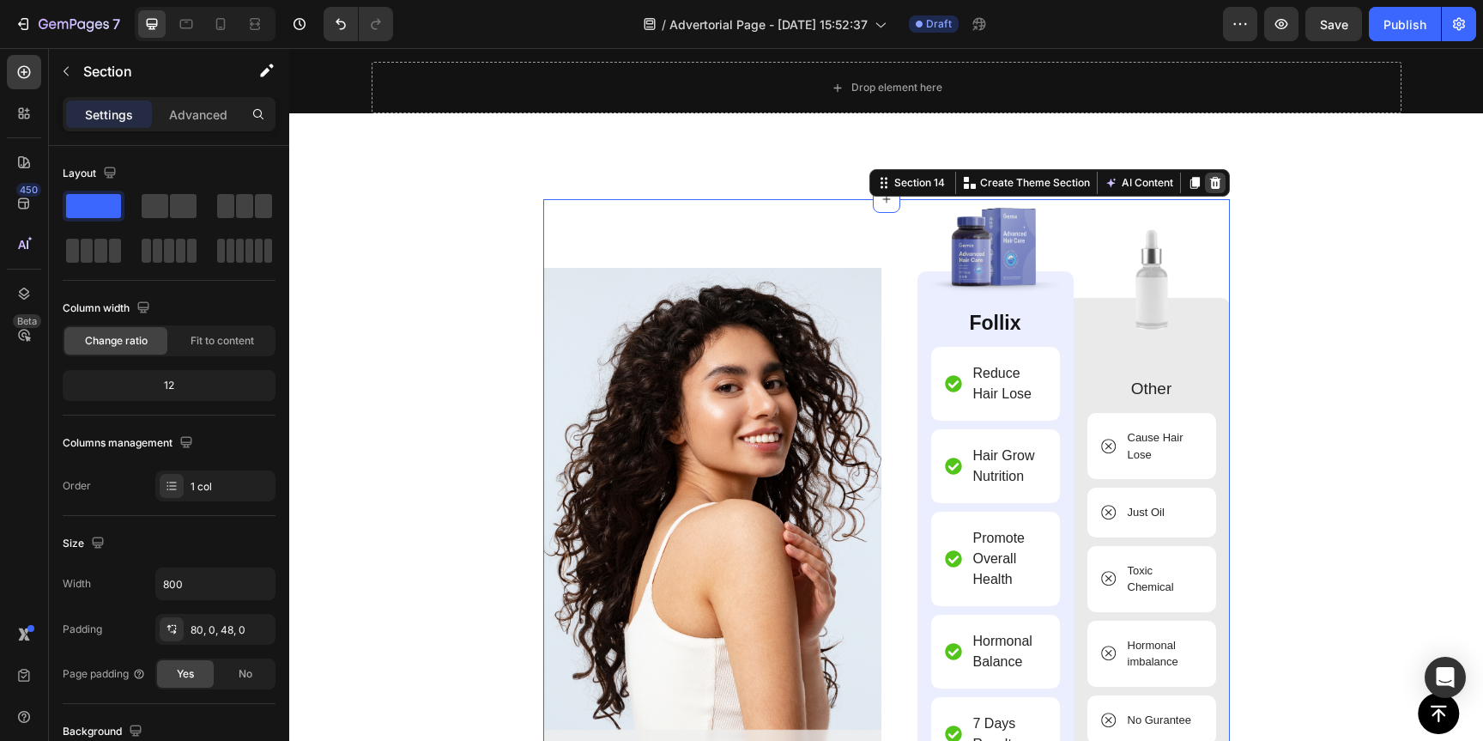
click at [1213, 177] on icon at bounding box center [1216, 183] width 14 height 14
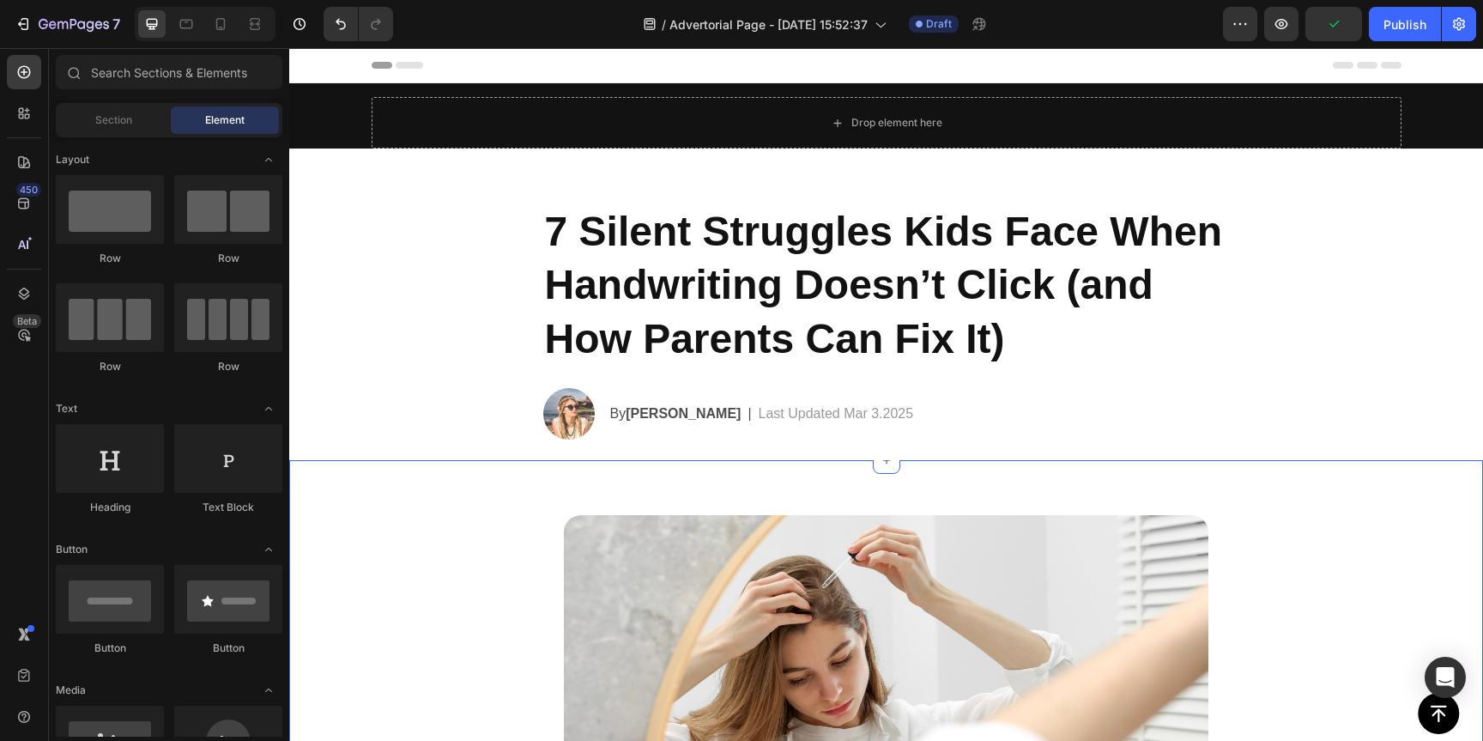
scroll to position [9, 0]
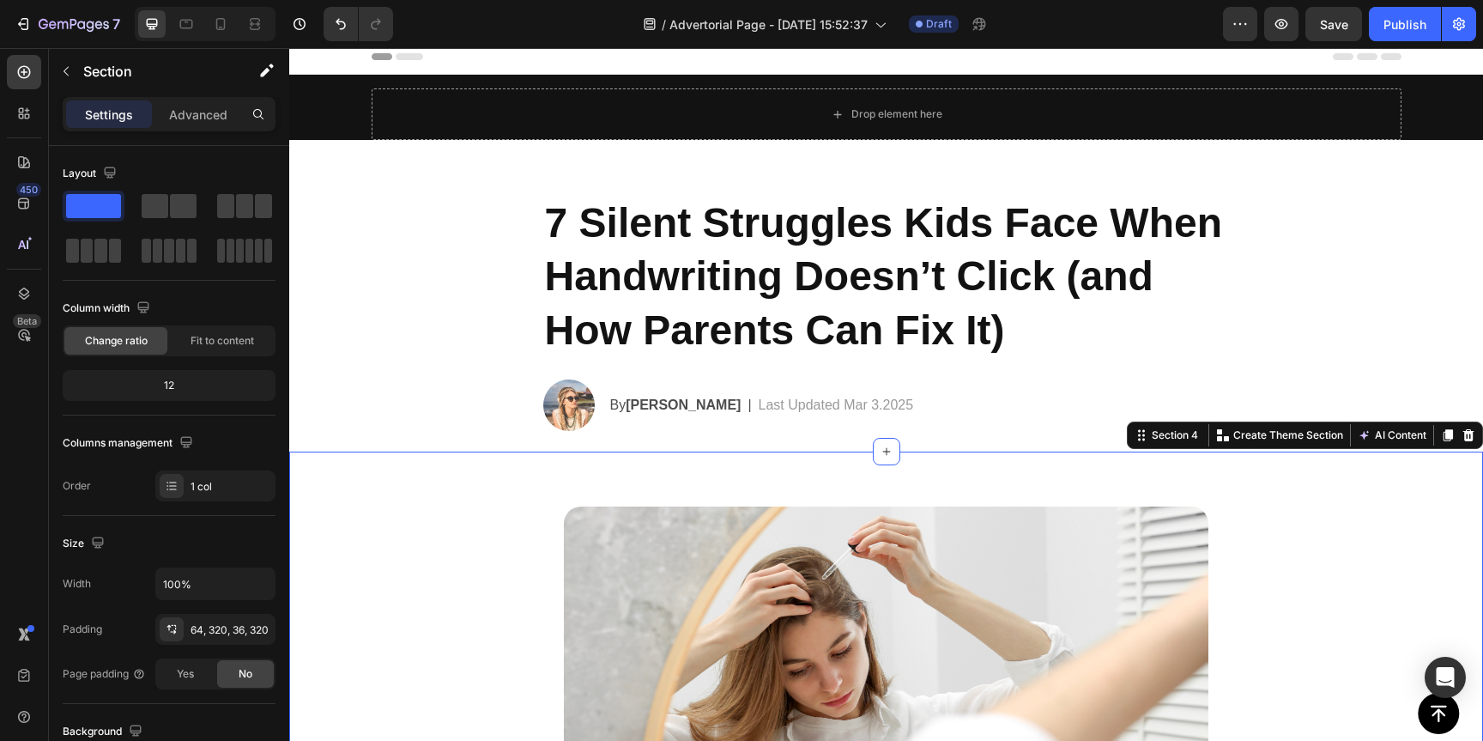
click at [209, 111] on p "Advanced" at bounding box center [198, 115] width 58 height 18
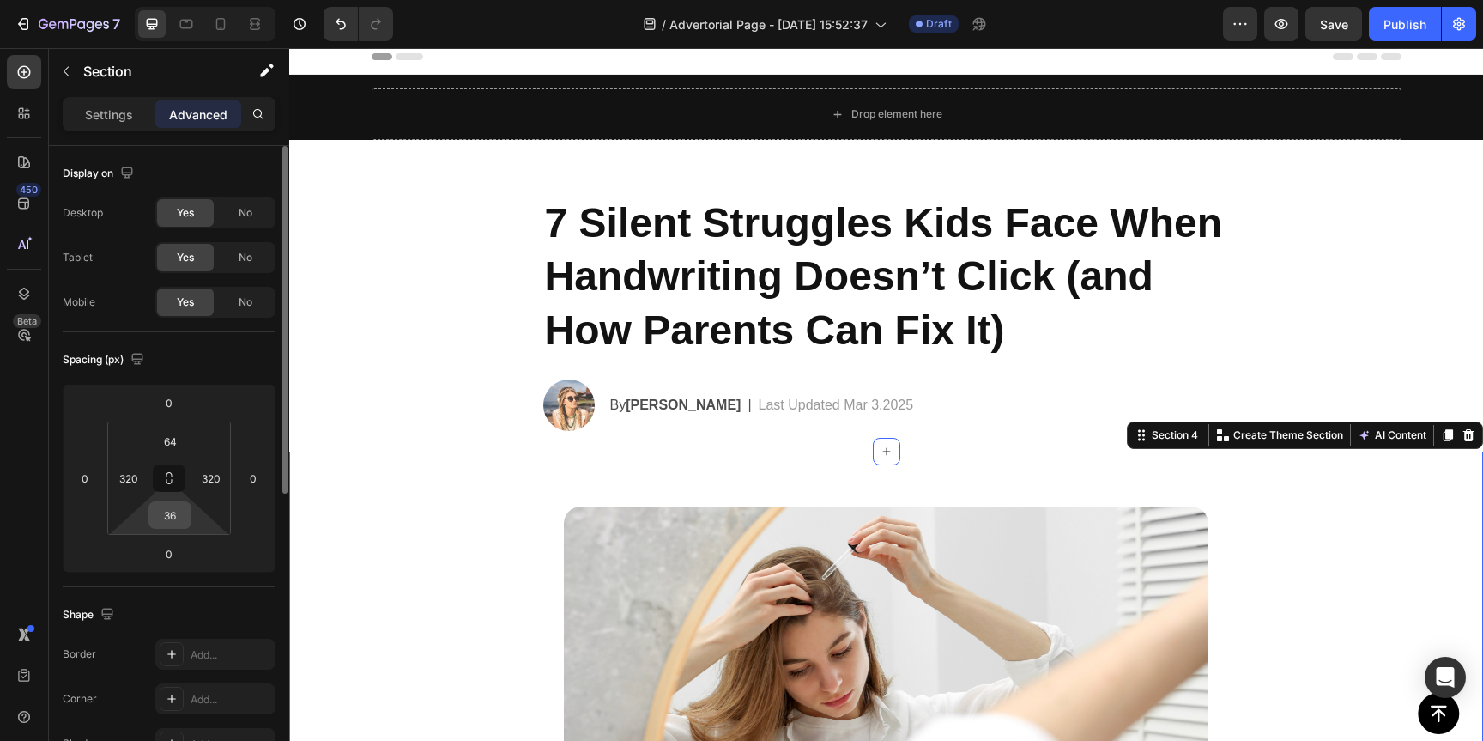
click at [168, 511] on input "36" at bounding box center [170, 515] width 34 height 26
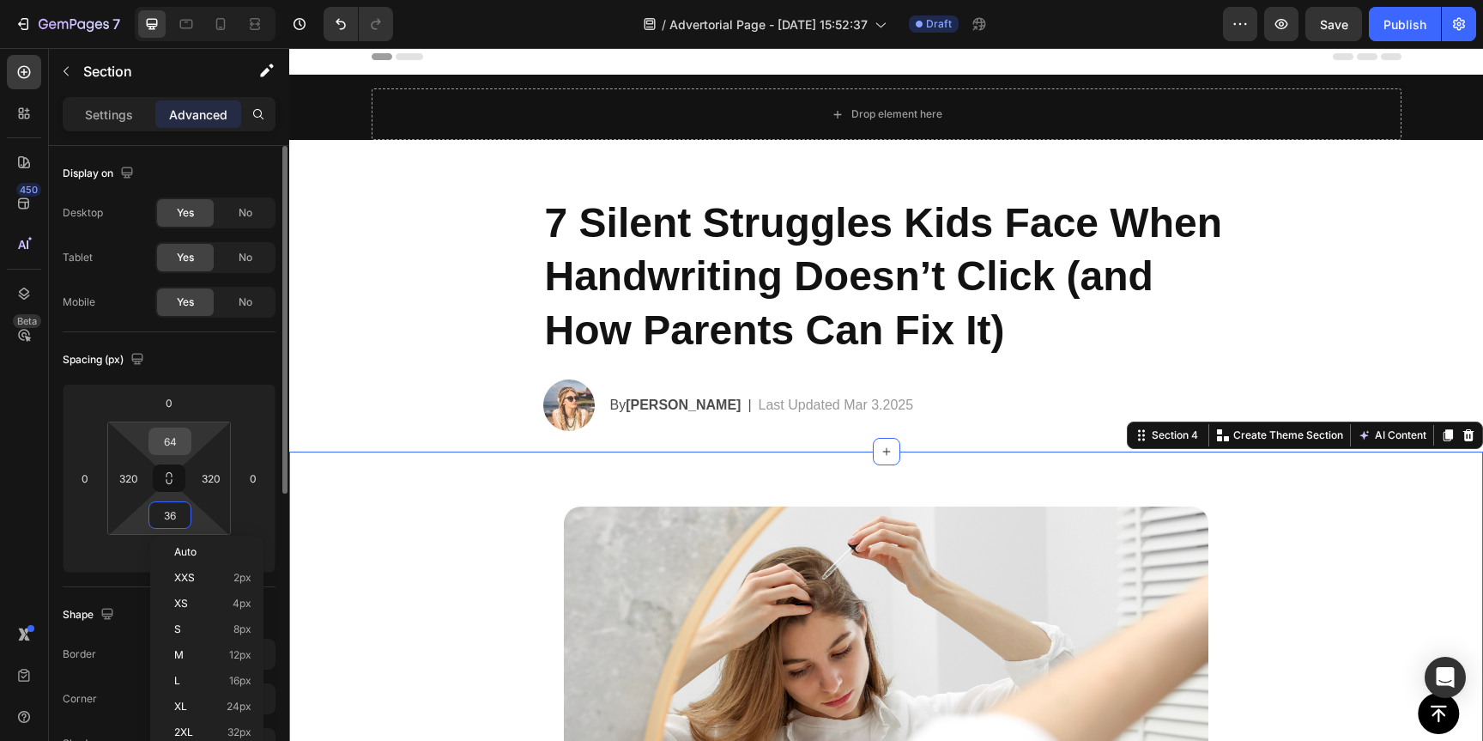
click at [173, 434] on input "64" at bounding box center [170, 441] width 34 height 26
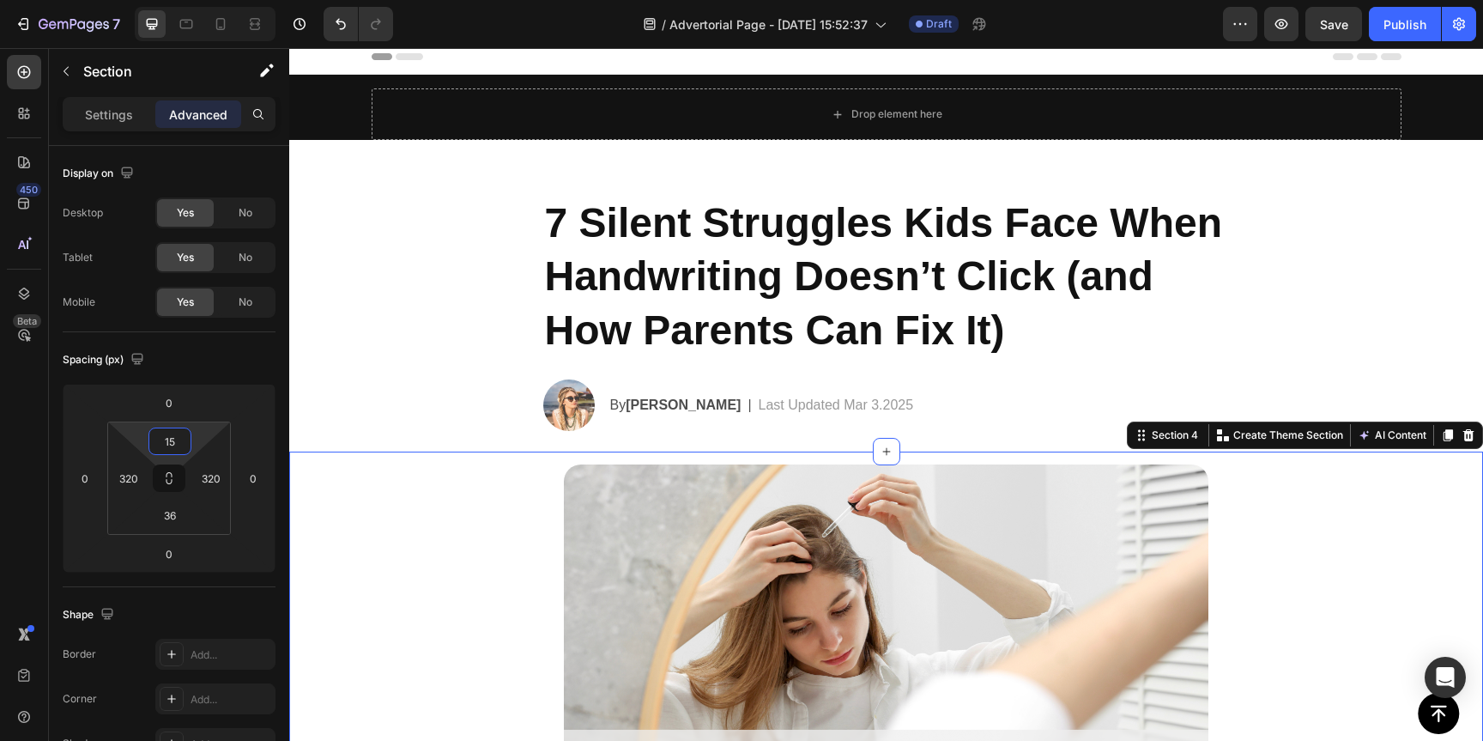
type input "15"
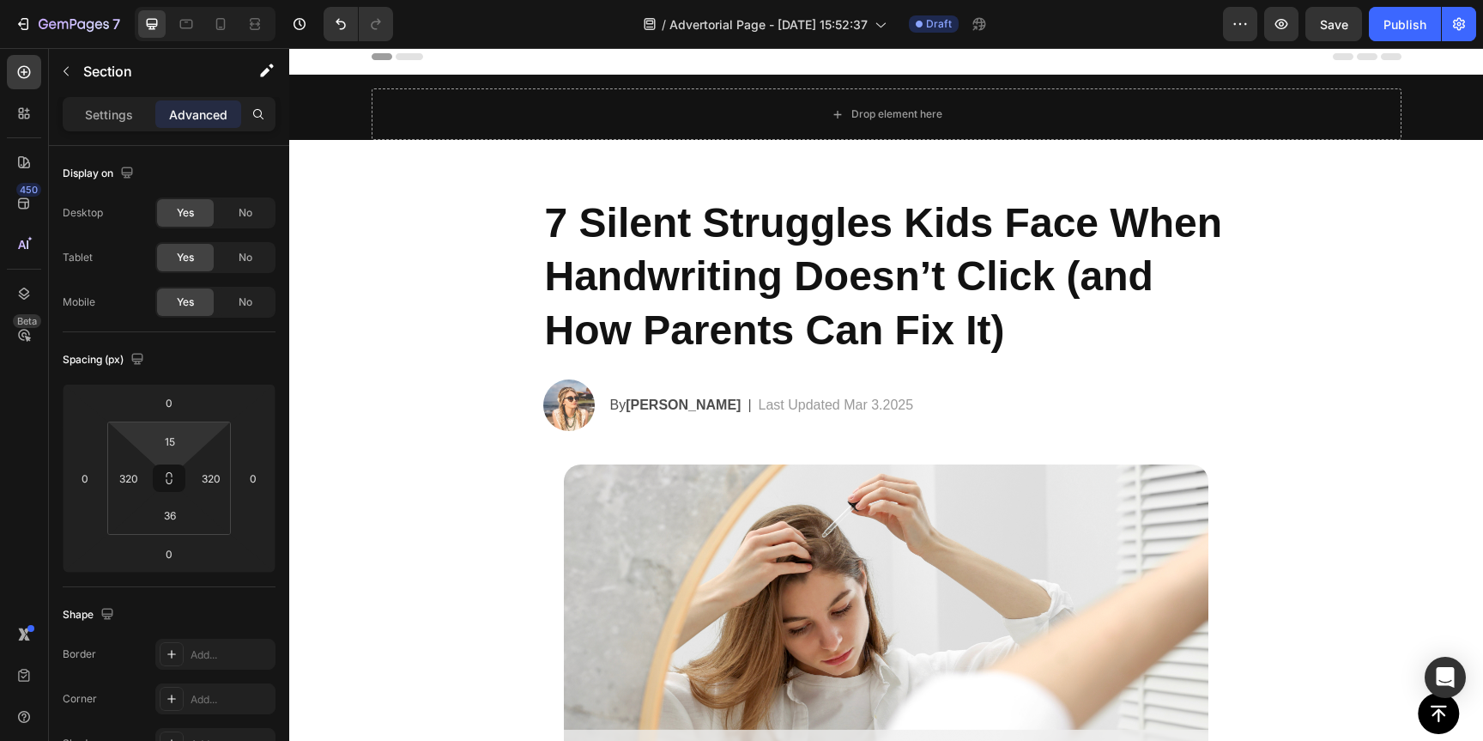
click at [1216, 362] on div "7 Silent Struggles Kids Face When Handwriting Doesn’t Click (and How Parents Ca…" at bounding box center [886, 323] width 687 height 257
click at [221, 482] on input "0" at bounding box center [211, 478] width 26 height 26
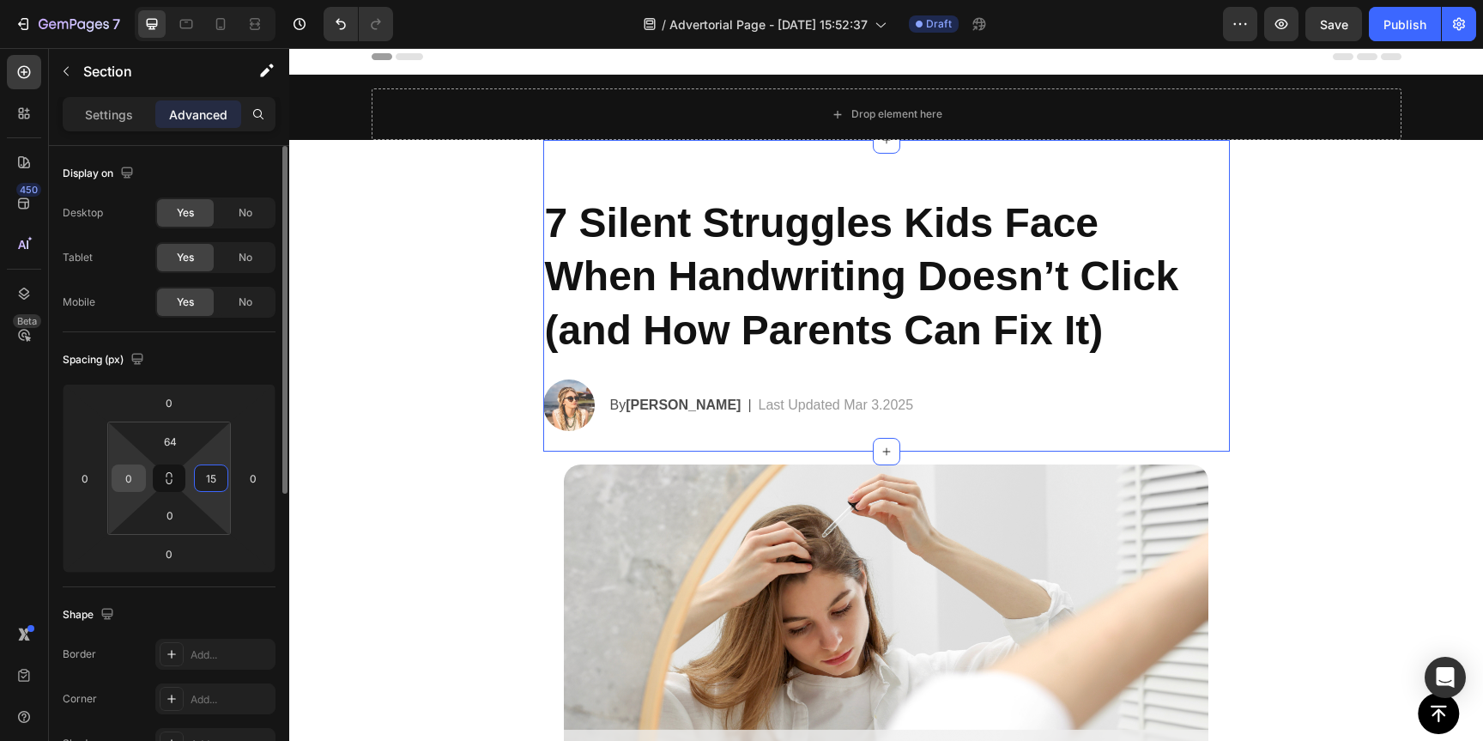
type input "15"
click at [125, 475] on input "0" at bounding box center [129, 478] width 26 height 26
type input "15"
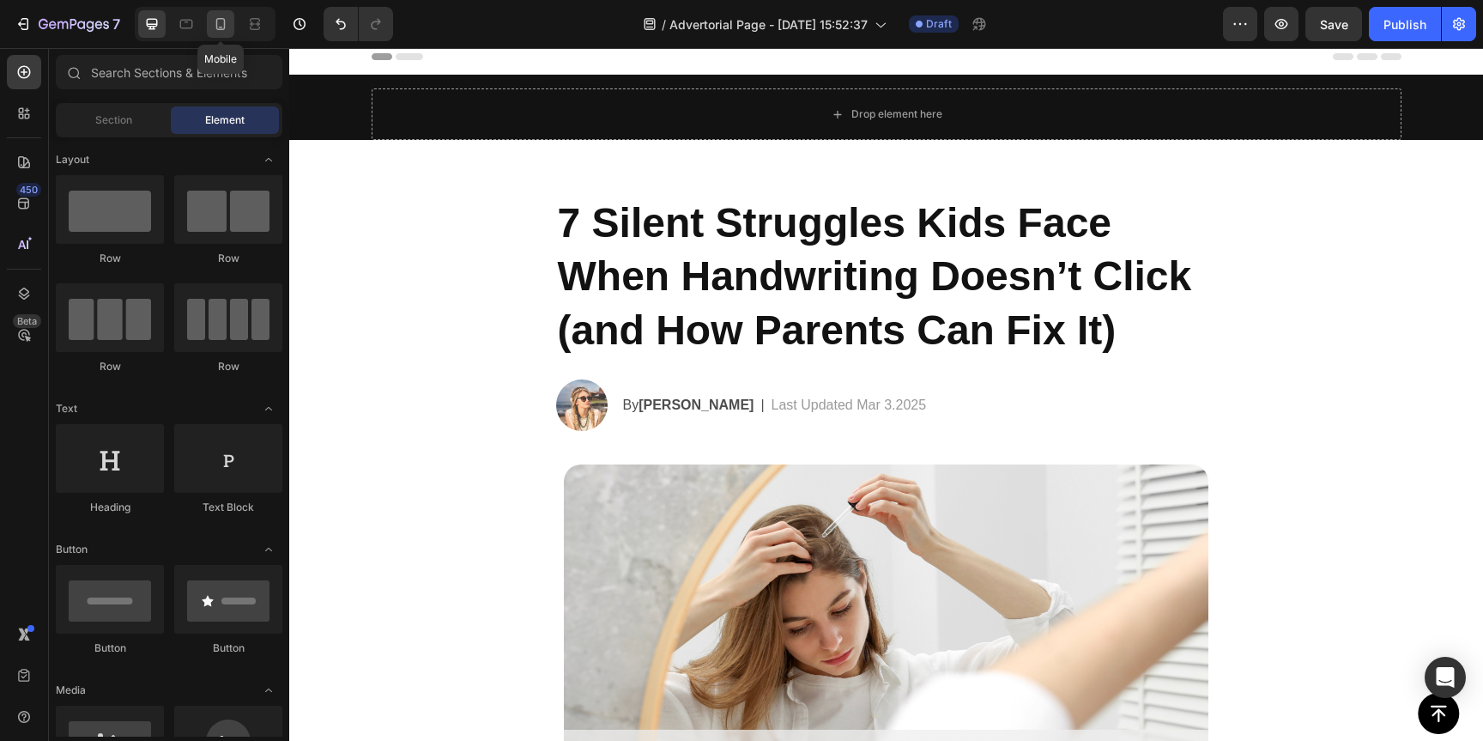
click at [222, 21] on icon at bounding box center [220, 23] width 17 height 17
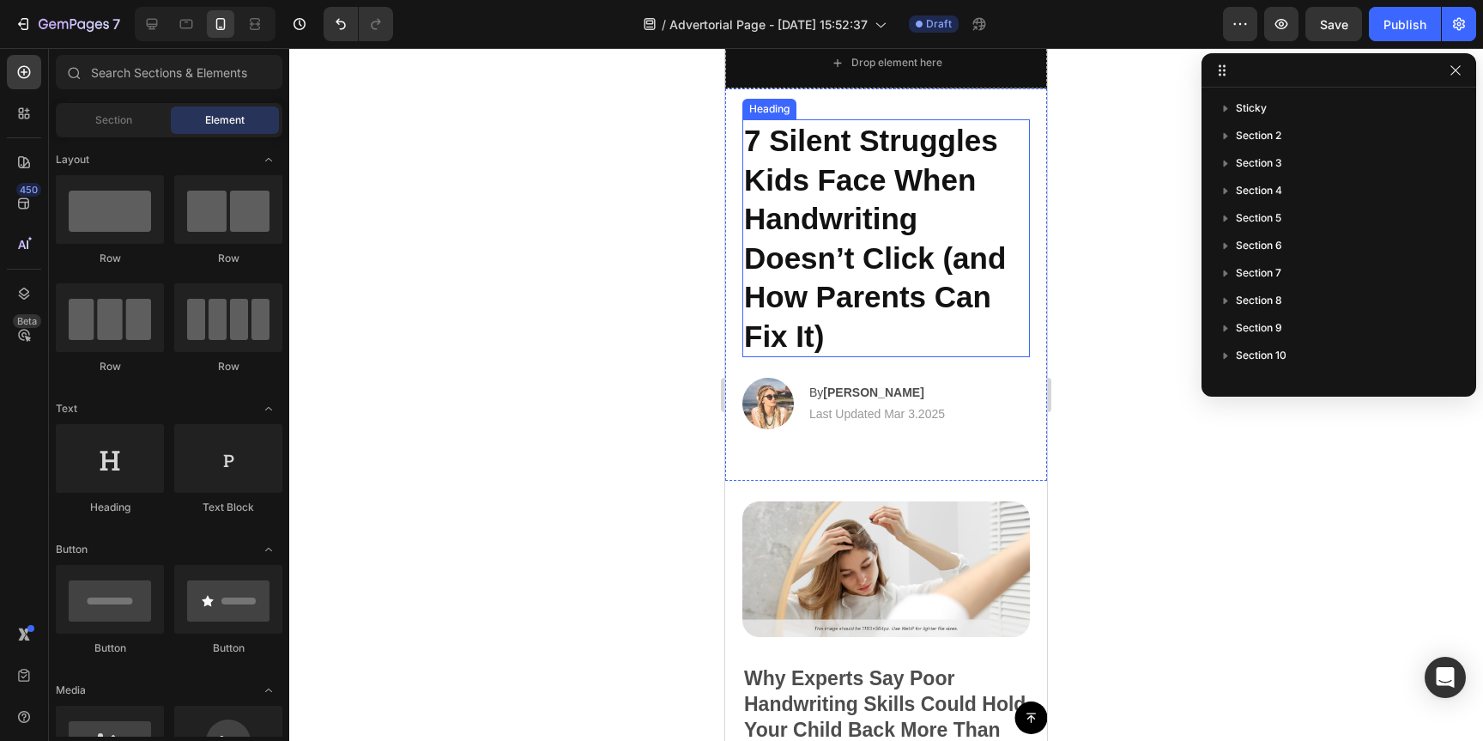
scroll to position [63, 0]
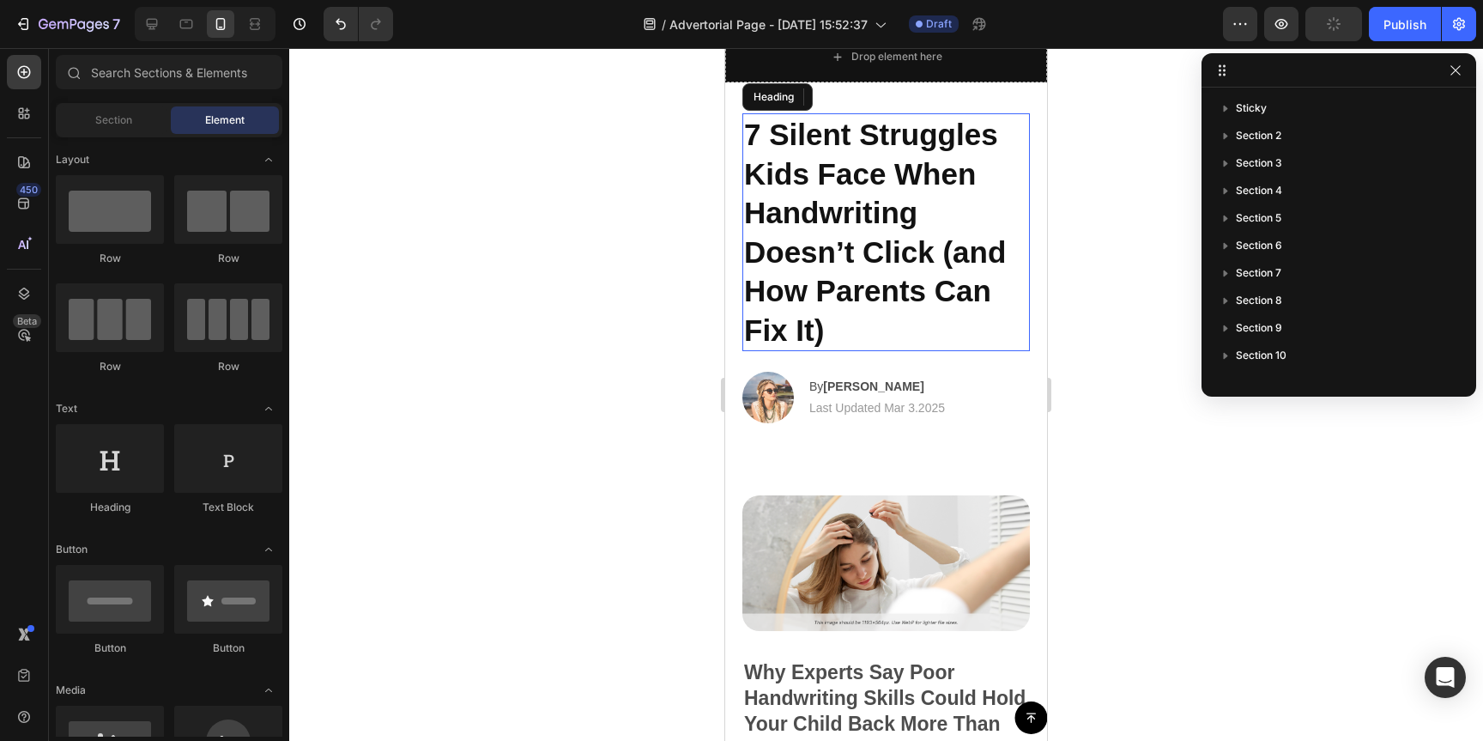
click at [886, 232] on h2 "7 Silent Struggles Kids Face When Handwriting Doesn’t Click (and How Parents Ca…" at bounding box center [887, 232] width 288 height 238
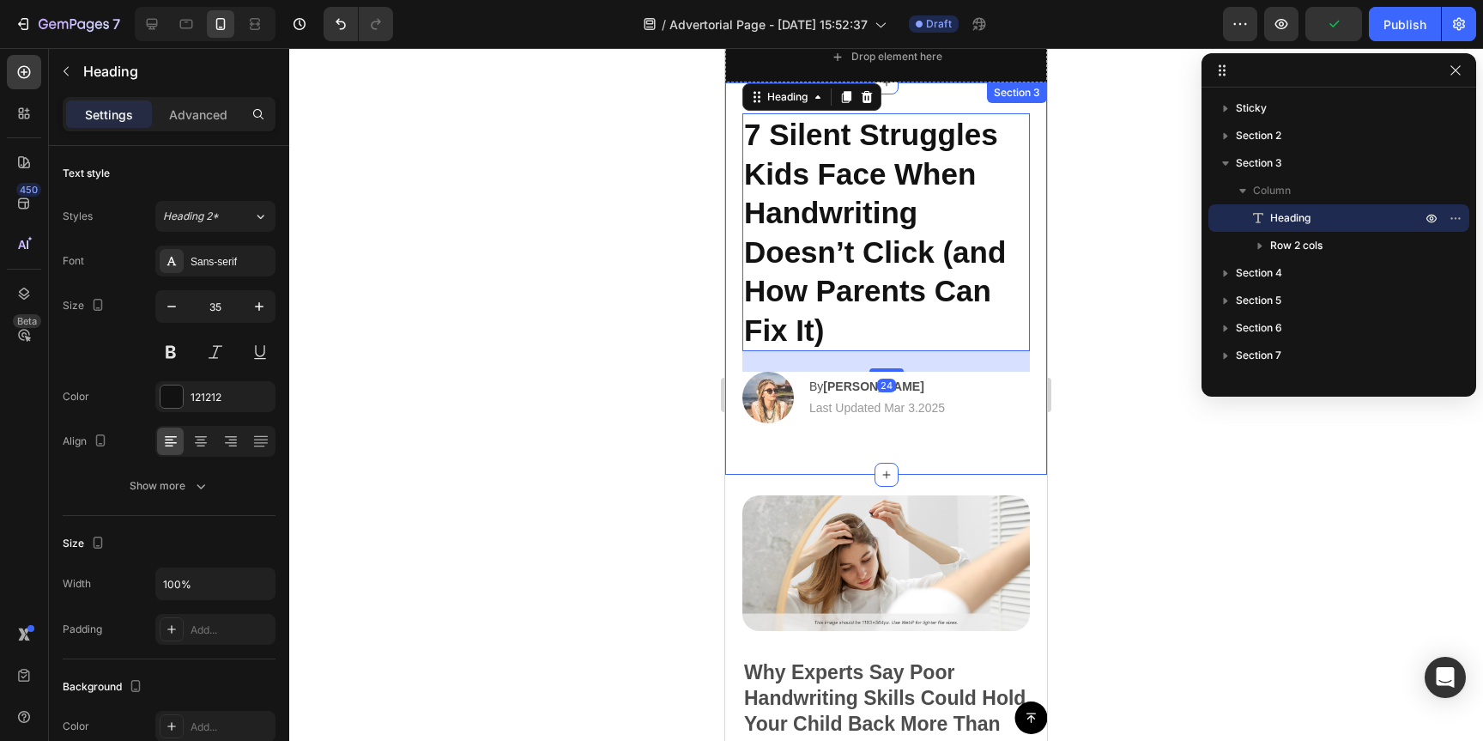
click at [174, 94] on div "Heading" at bounding box center [160, 72] width 223 height 49
click at [176, 104] on div "Advanced" at bounding box center [198, 113] width 86 height 27
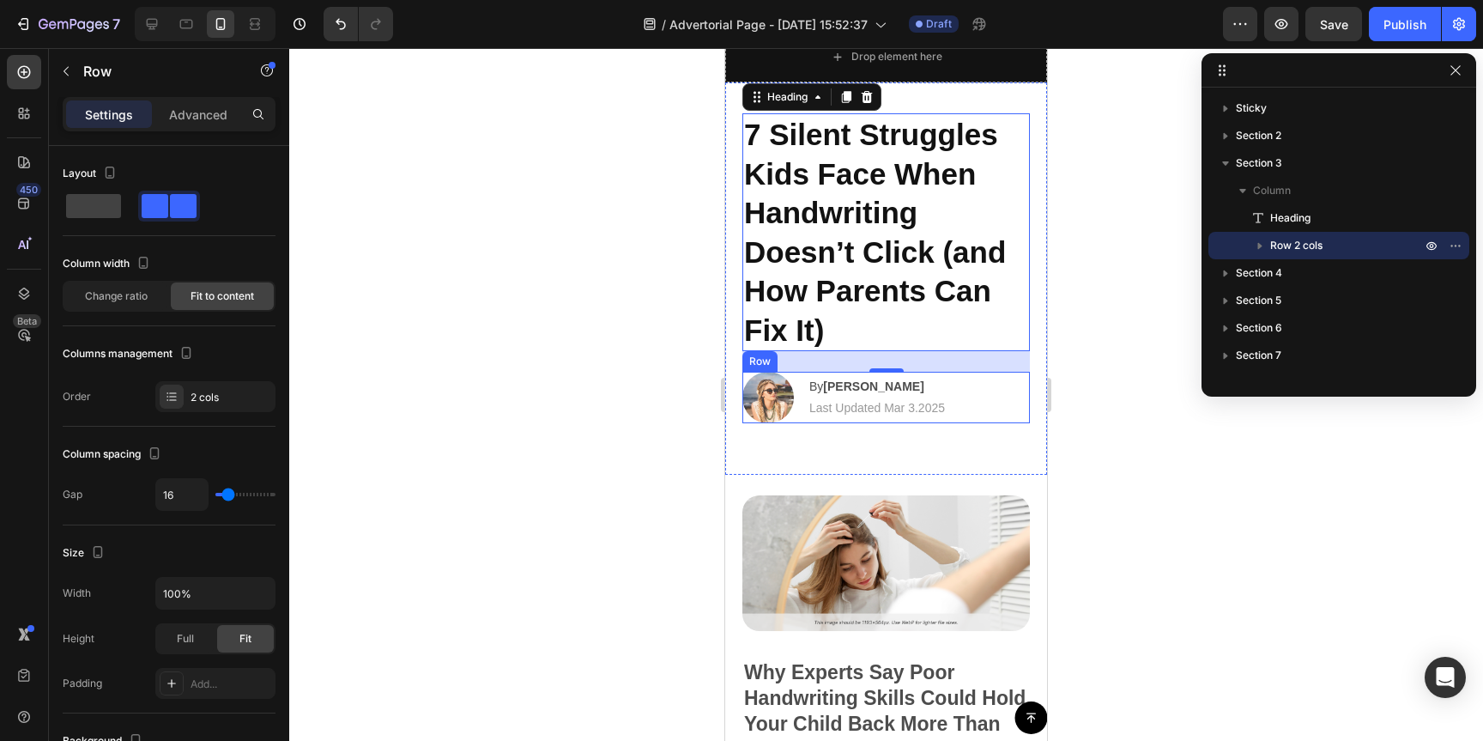
click at [996, 382] on div "Image By Jessica M. Text Block | Text Block Last Updated Mar 3.2025 Text Block …" at bounding box center [887, 398] width 288 height 52
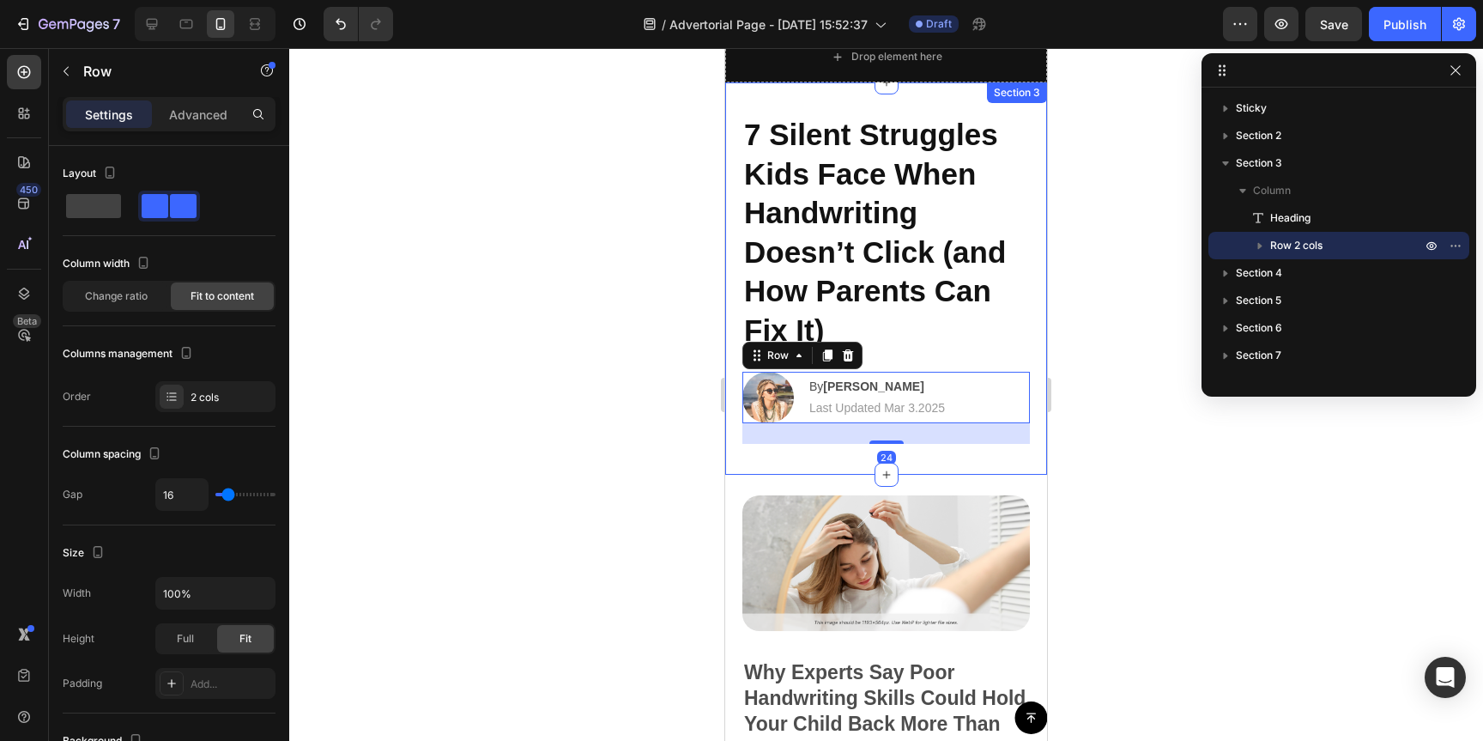
click at [996, 364] on div "7 Silent Struggles Kids Face When Handwriting Doesn’t Click (and How Parents Ca…" at bounding box center [887, 278] width 288 height 330
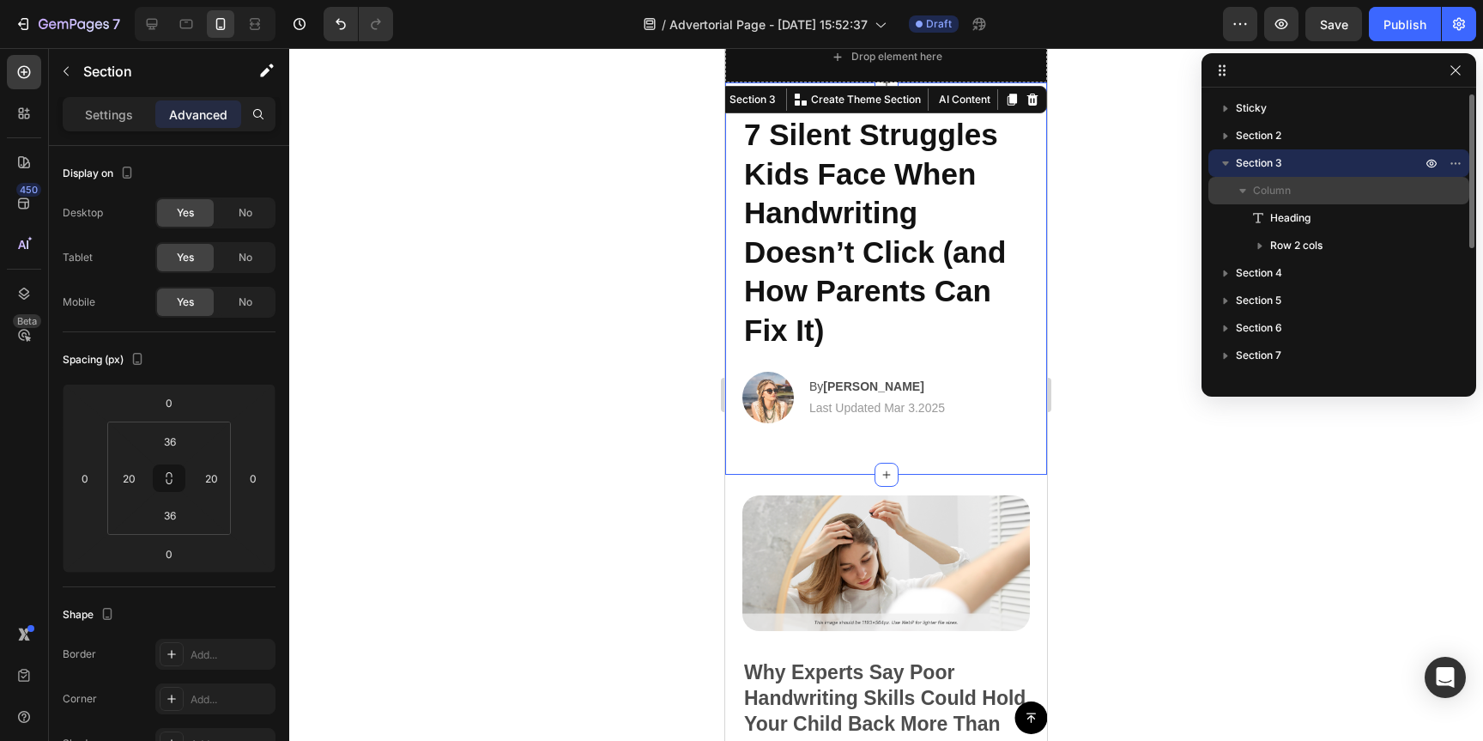
click at [1265, 197] on span "Column" at bounding box center [1272, 190] width 38 height 17
click at [1263, 198] on div "Column" at bounding box center [1339, 190] width 247 height 27
click at [149, 21] on icon at bounding box center [151, 23] width 17 height 17
type input "64"
type input "15"
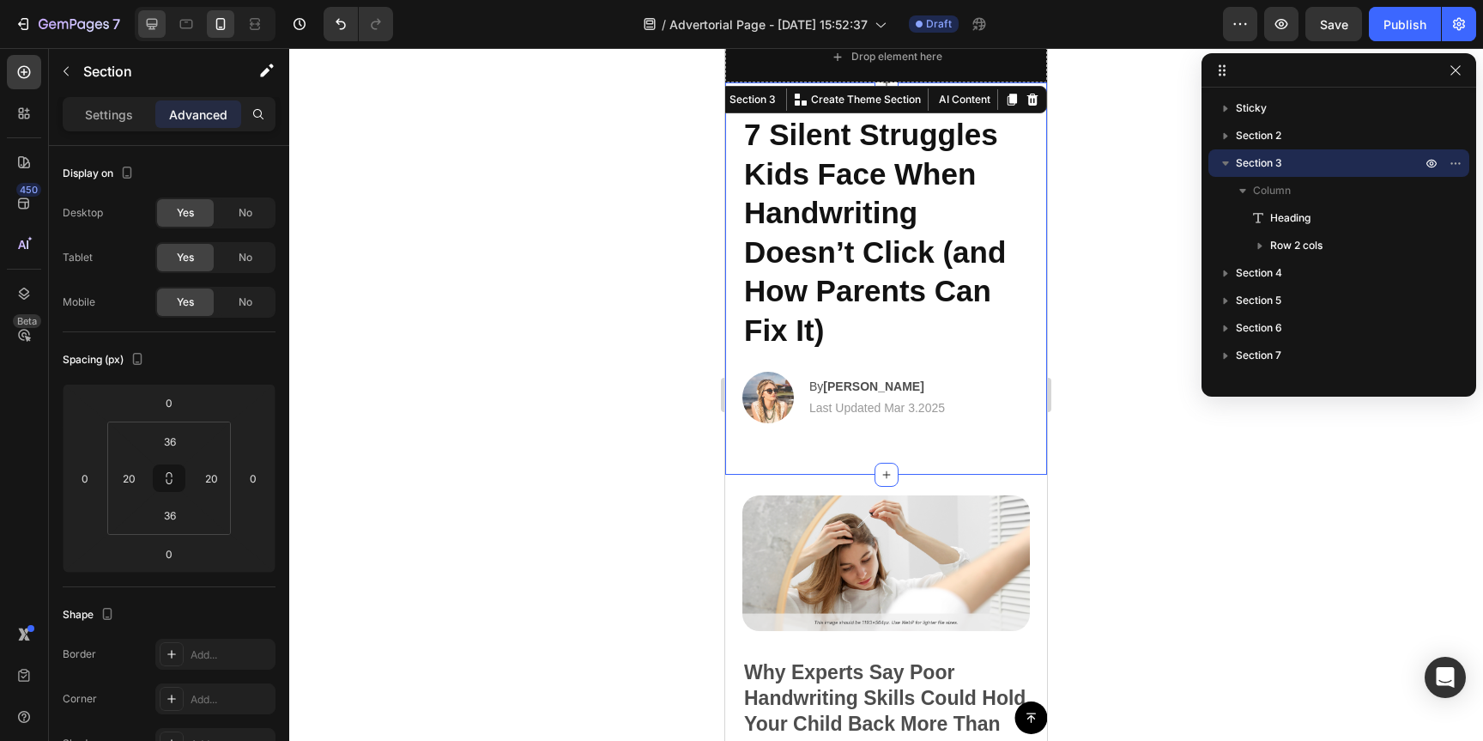
type input "0"
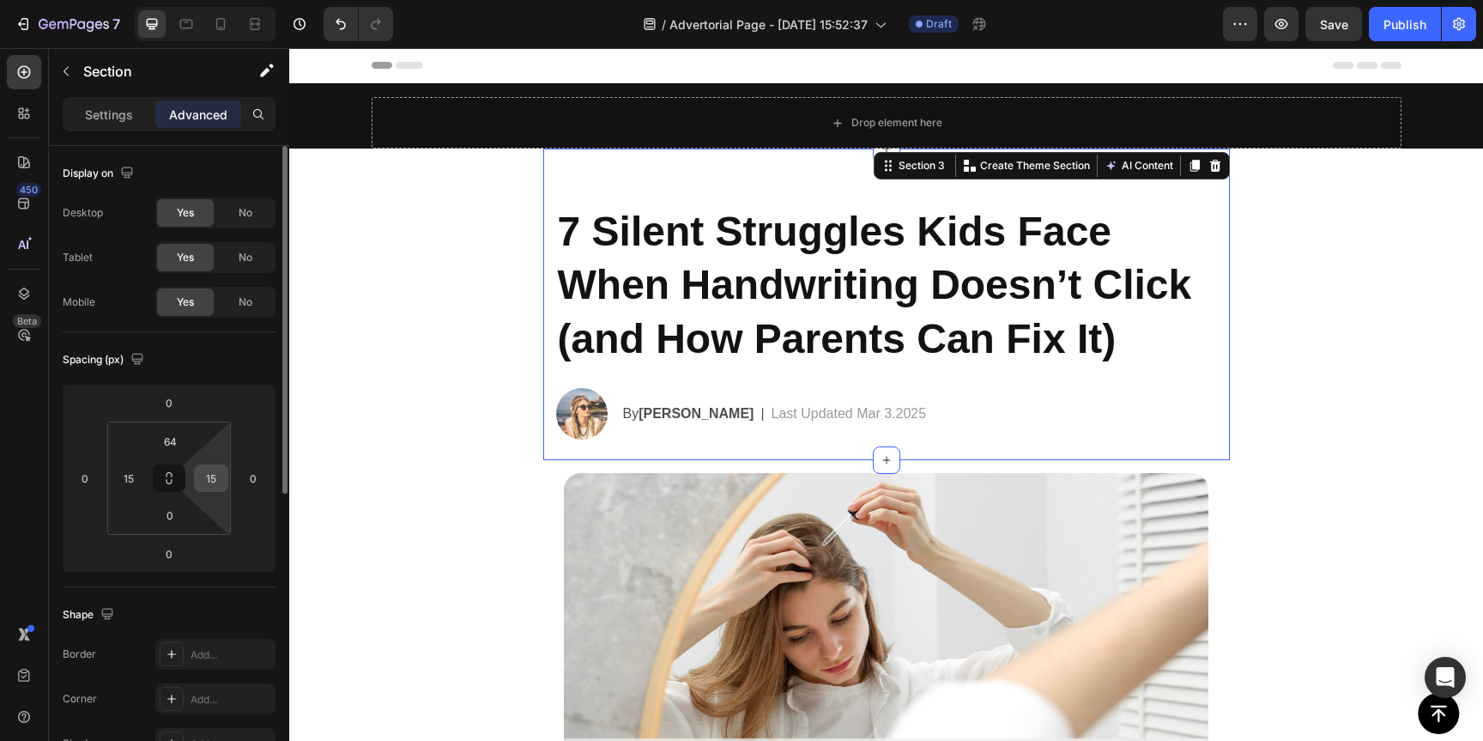
click at [219, 491] on div "15" at bounding box center [211, 477] width 34 height 27
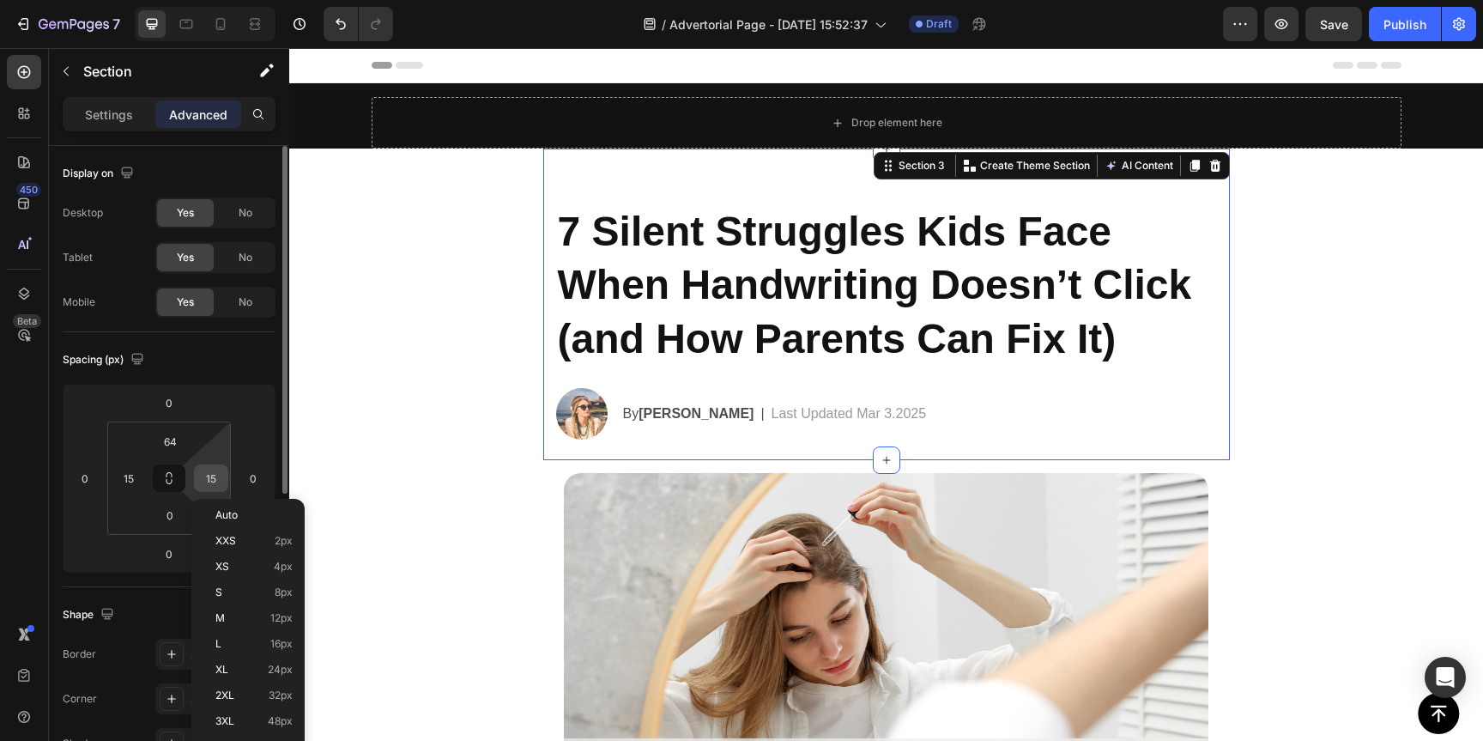
click at [224, 479] on div "15" at bounding box center [211, 477] width 34 height 27
click at [216, 476] on input "15" at bounding box center [211, 478] width 26 height 26
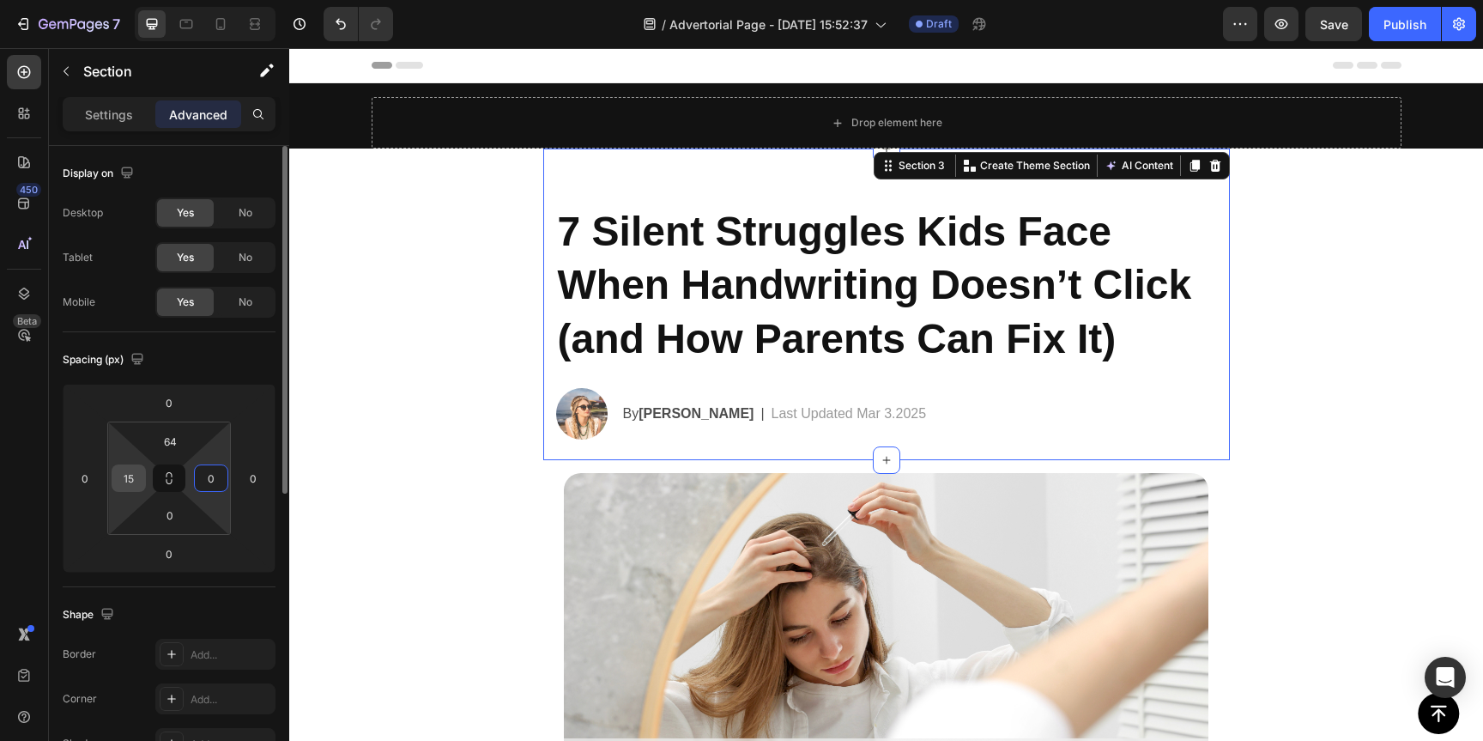
type input "0"
click at [131, 476] on input "15" at bounding box center [129, 478] width 26 height 26
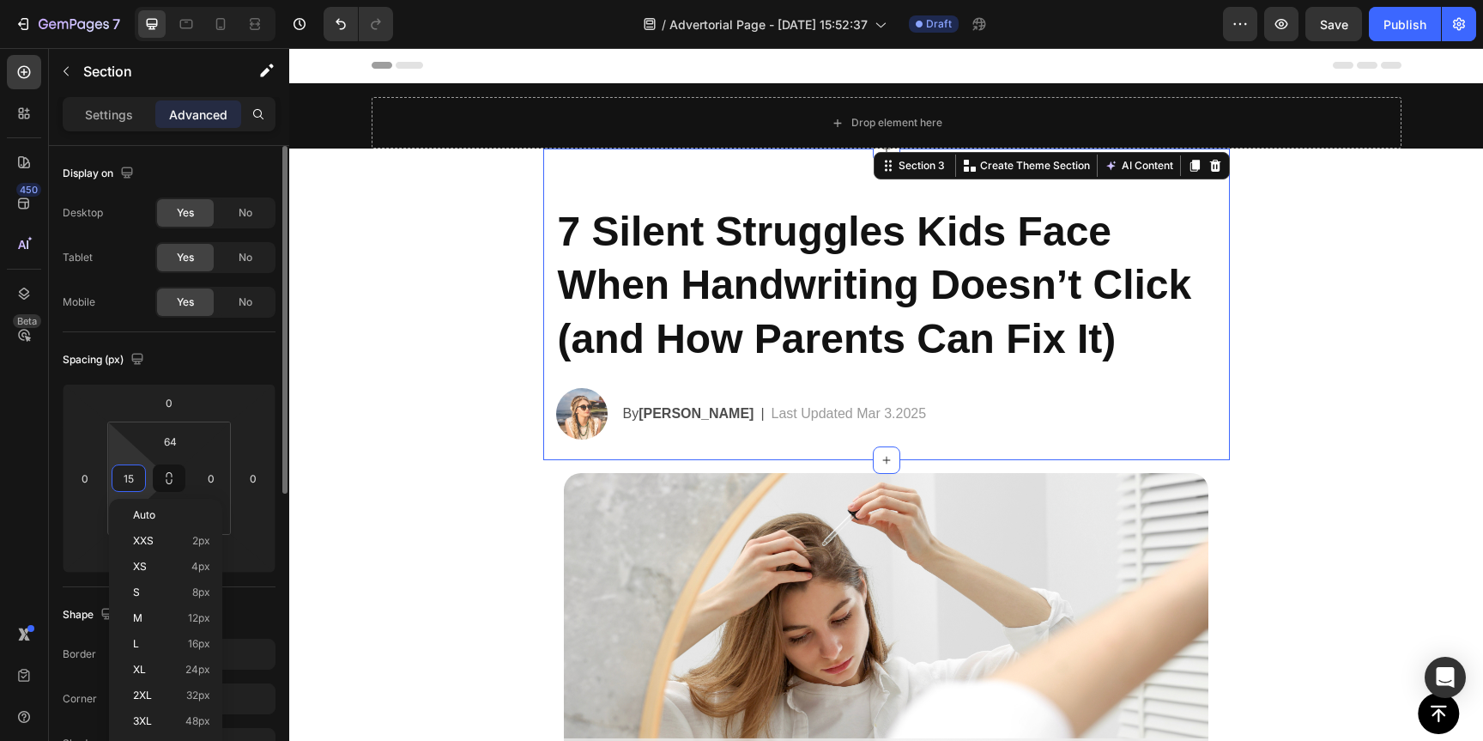
type input "0"
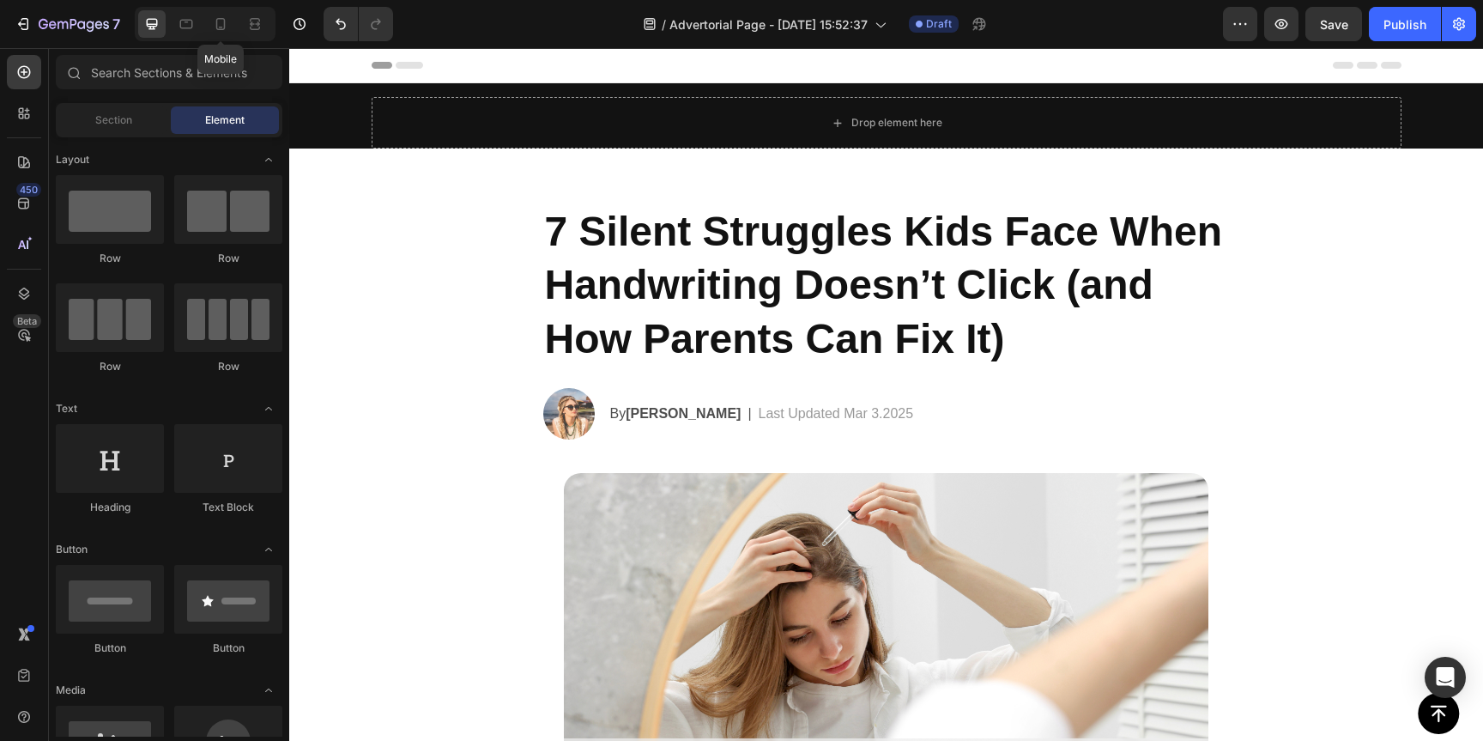
click at [234, 24] on div at bounding box center [220, 23] width 27 height 27
click at [221, 26] on icon at bounding box center [220, 23] width 17 height 17
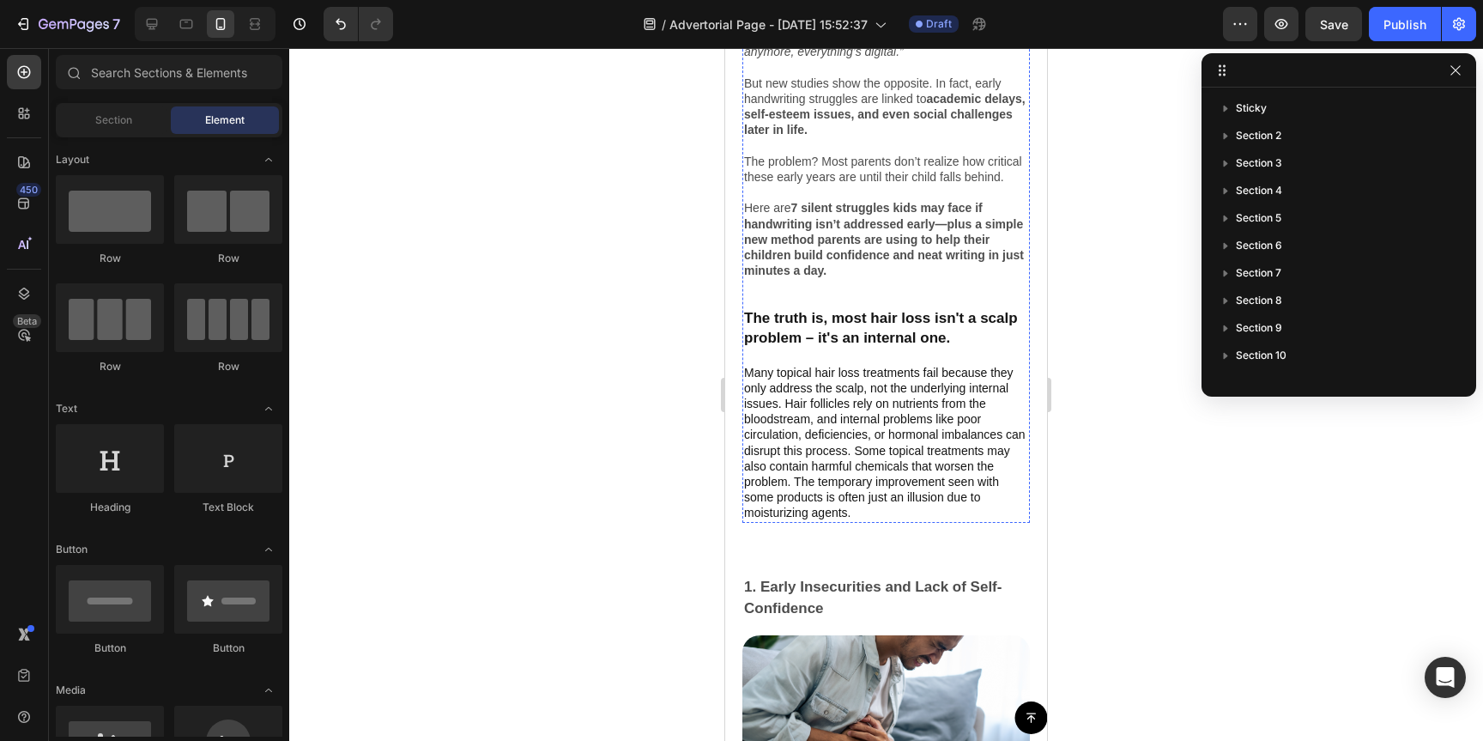
scroll to position [840, 0]
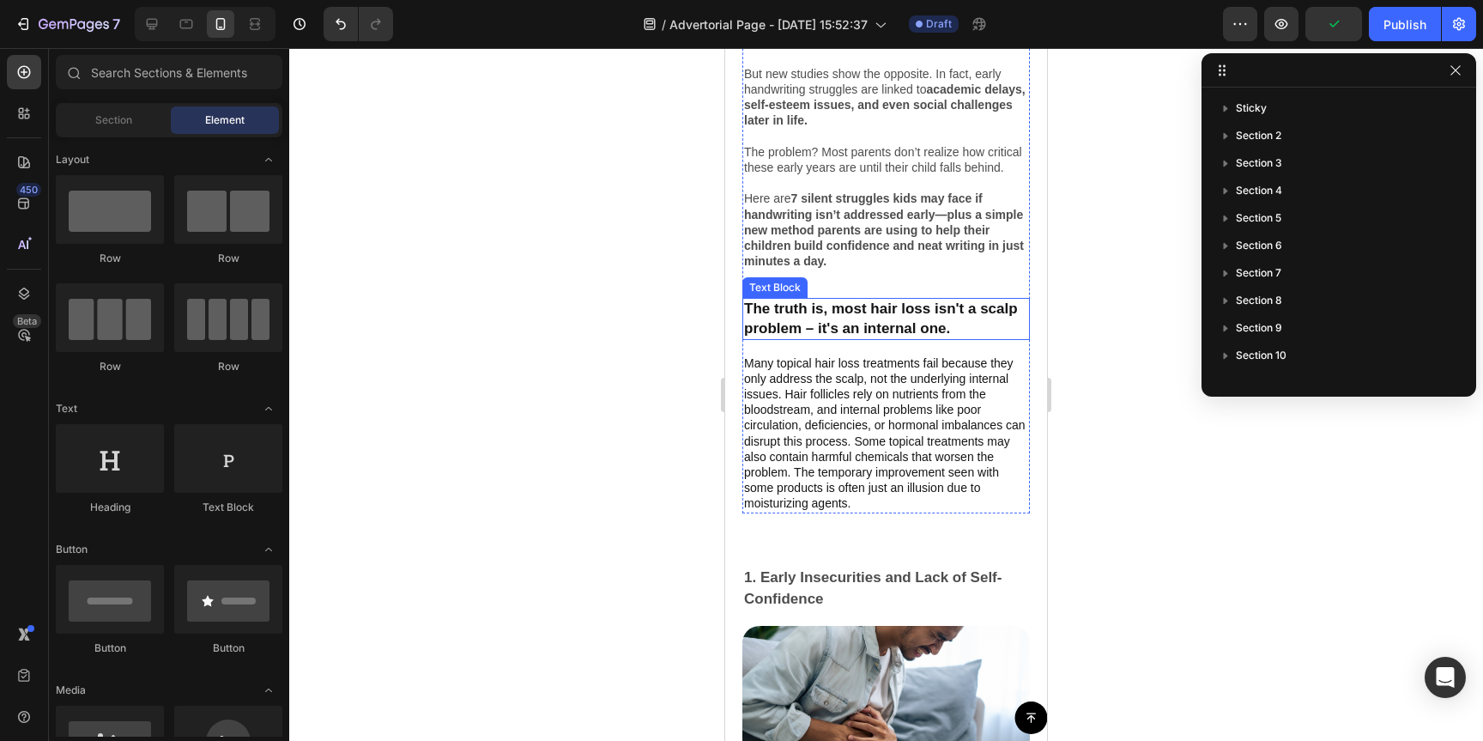
click at [953, 324] on p "The truth is, most hair loss isn't a scalp problem – it's an internal one." at bounding box center [886, 319] width 284 height 38
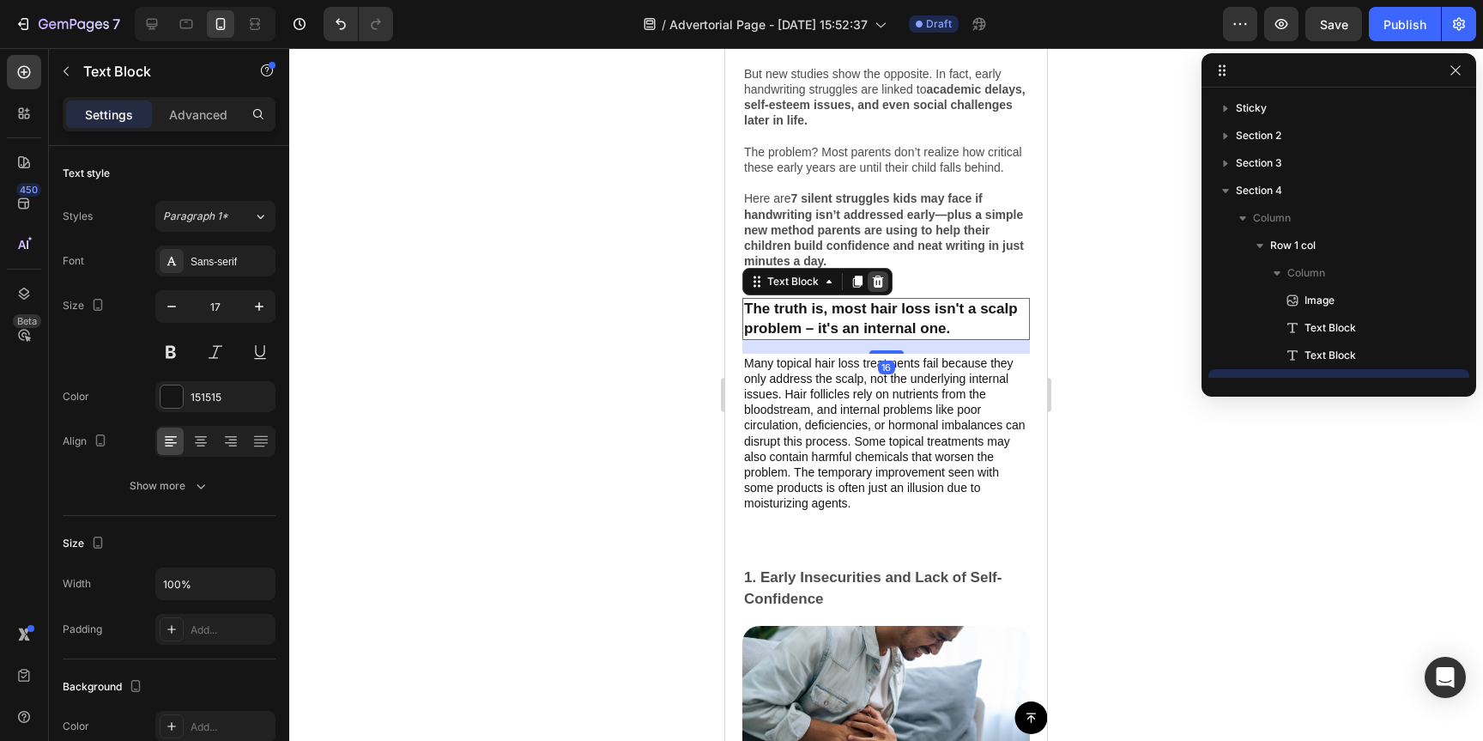
click at [877, 286] on icon at bounding box center [878, 282] width 11 height 12
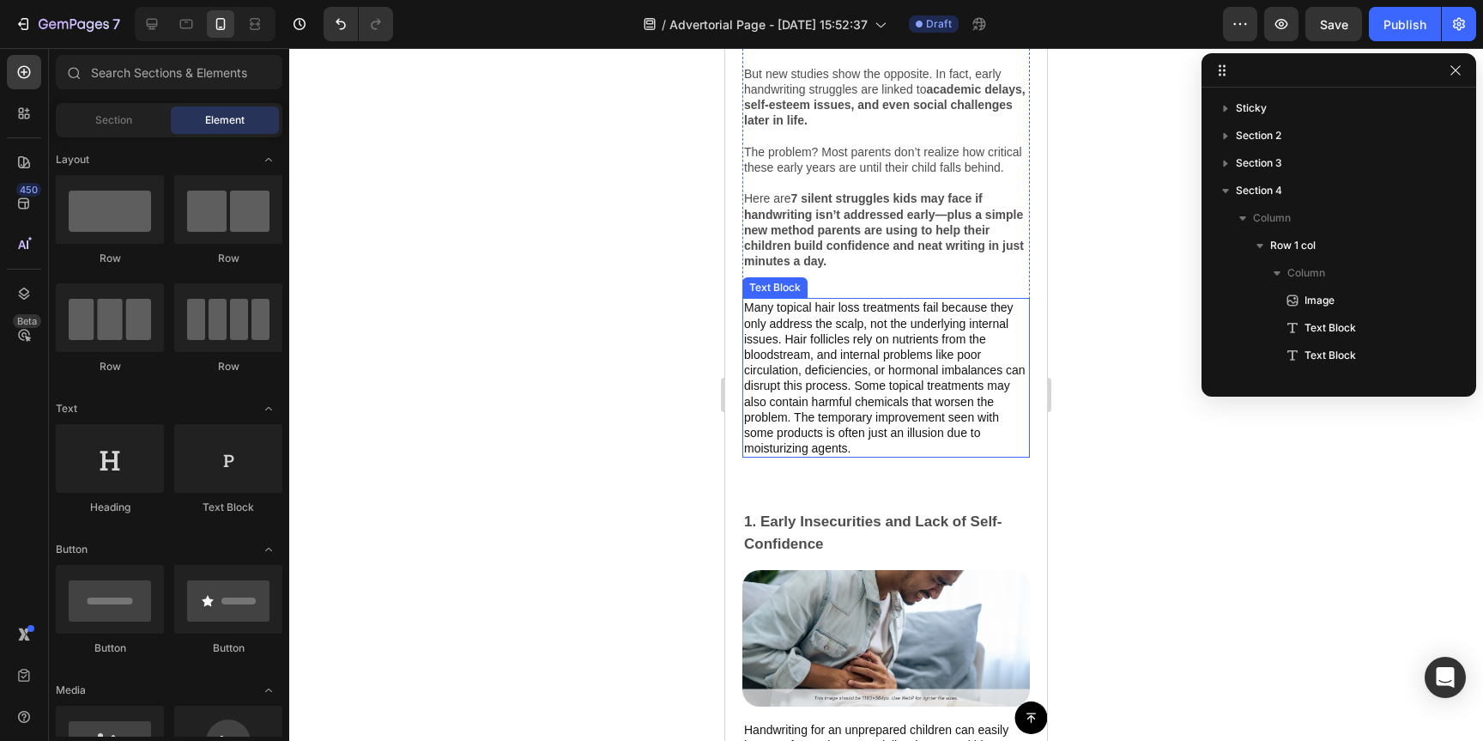
click at [913, 343] on p "Many topical hair loss treatments fail because they only address the scalp, not…" at bounding box center [886, 378] width 284 height 156
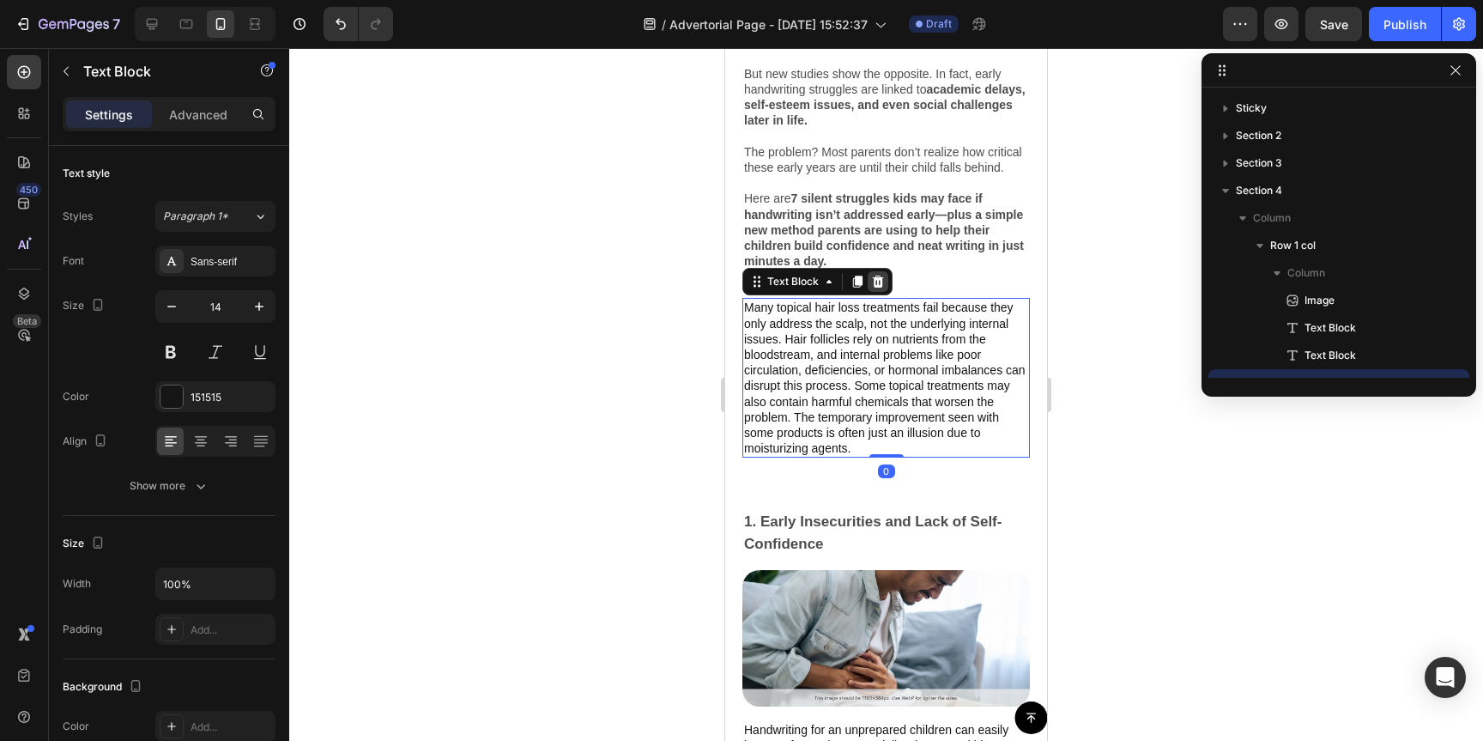
click at [878, 288] on icon at bounding box center [878, 282] width 11 height 12
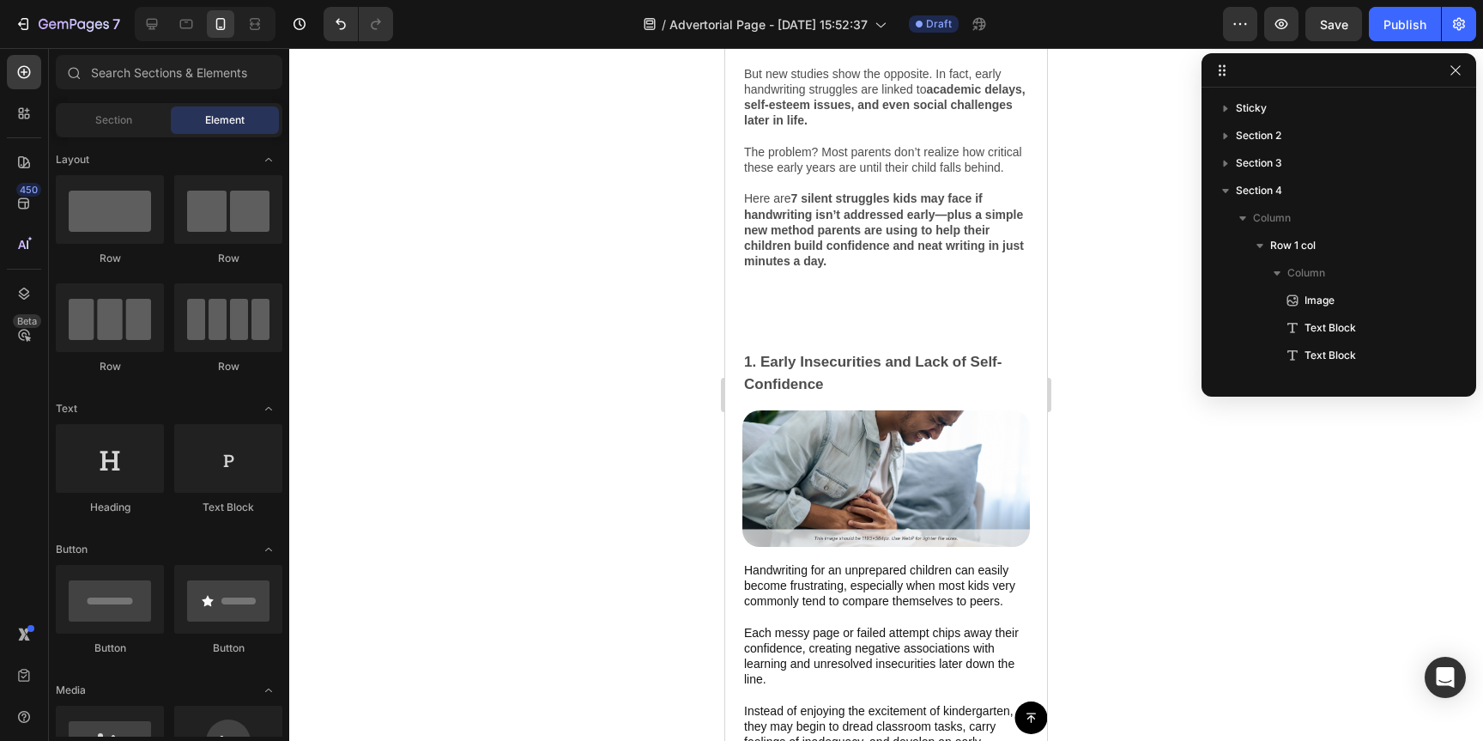
click at [145, 24] on icon at bounding box center [151, 23] width 17 height 17
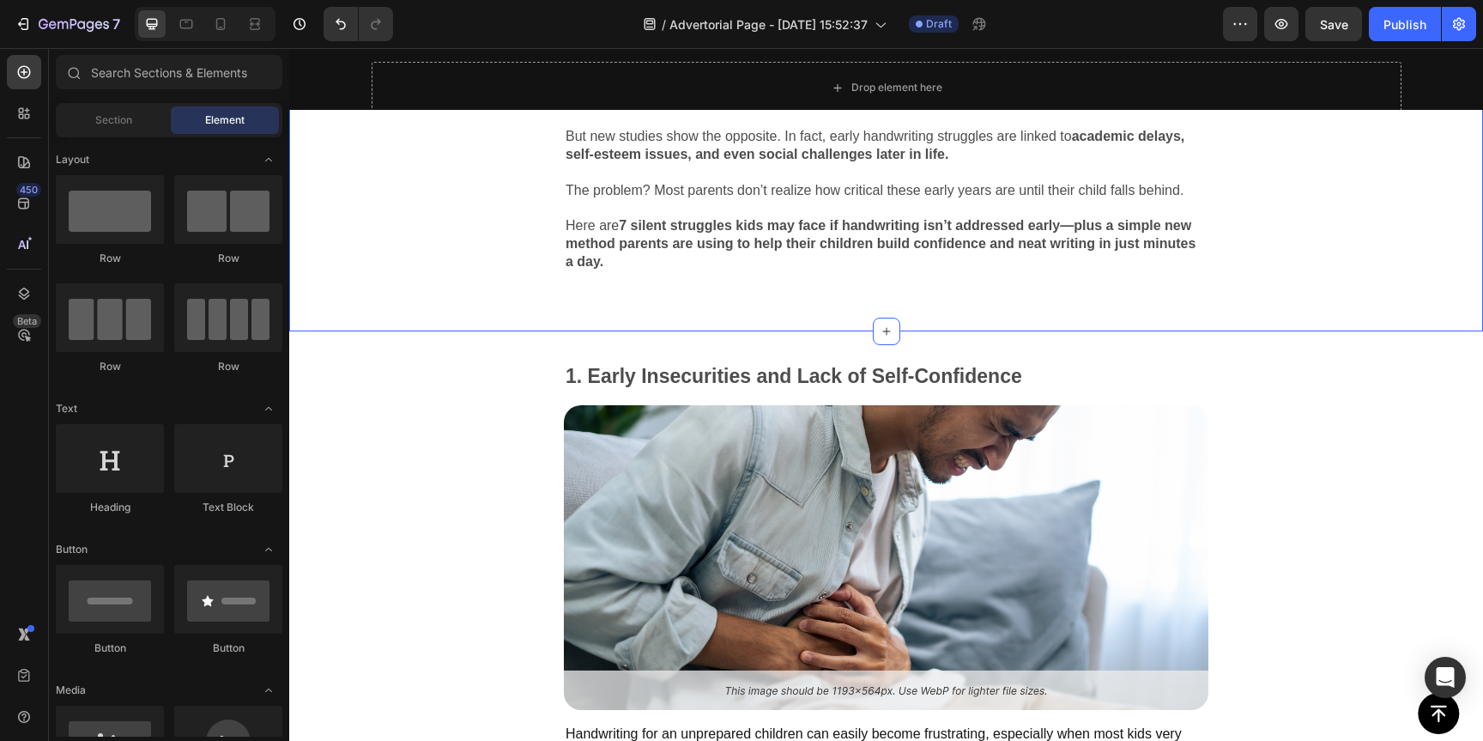
scroll to position [893, 0]
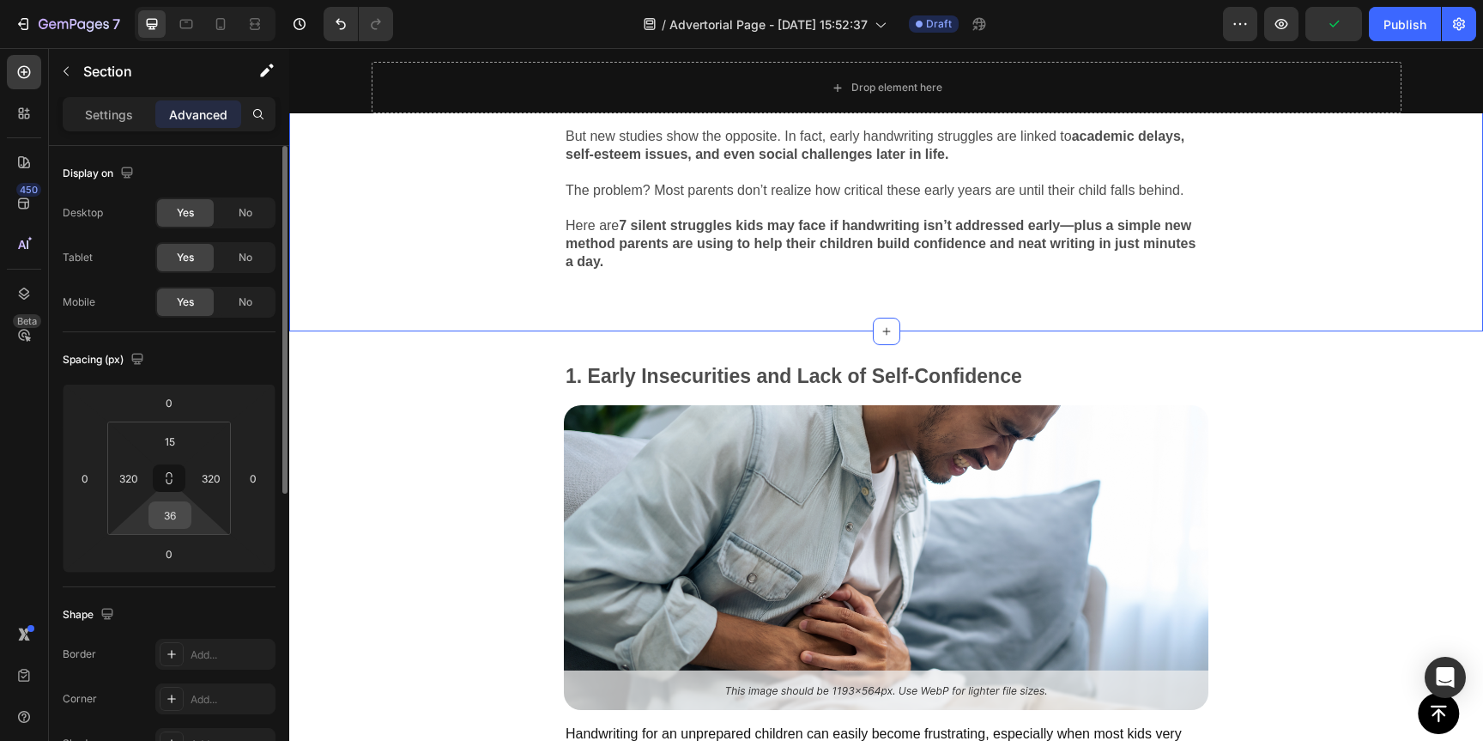
click at [173, 520] on input "36" at bounding box center [170, 515] width 34 height 26
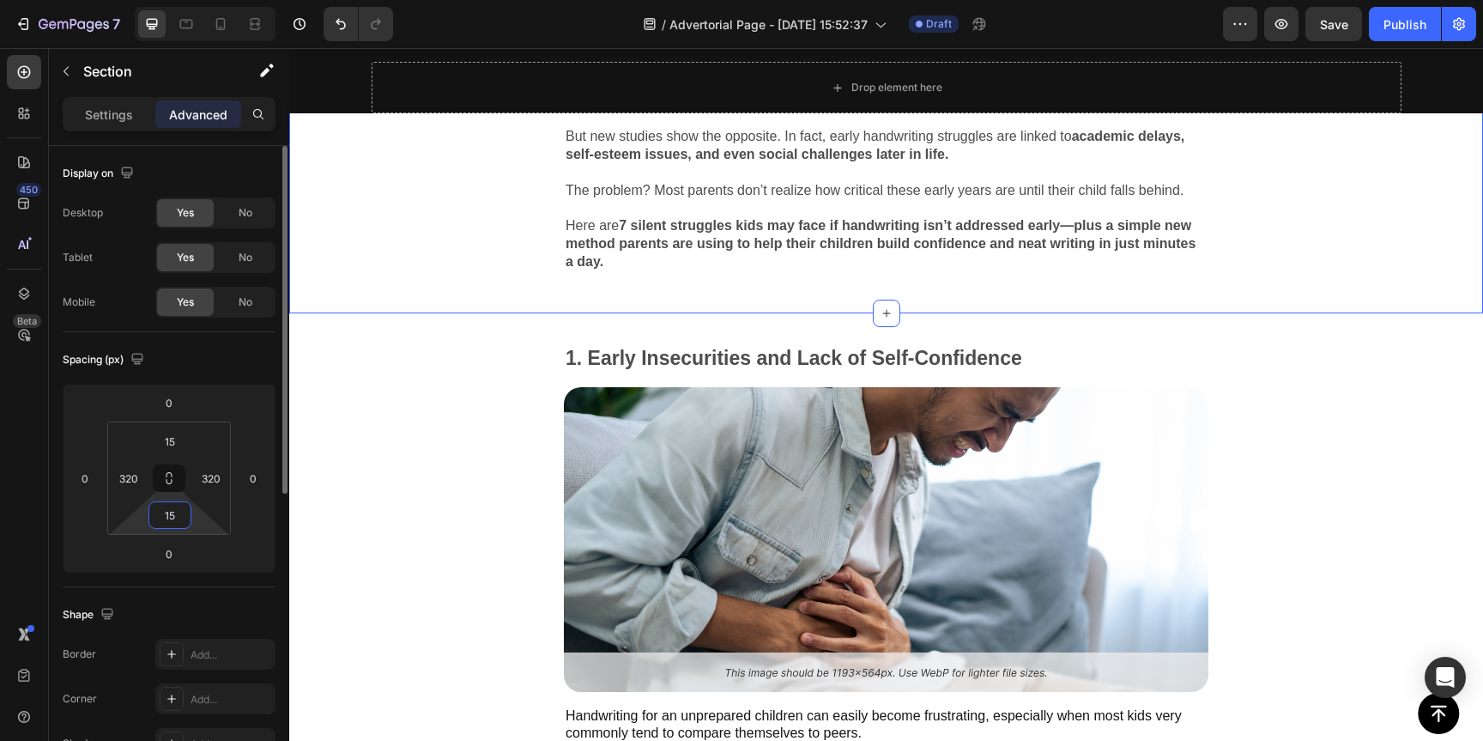
type input "1"
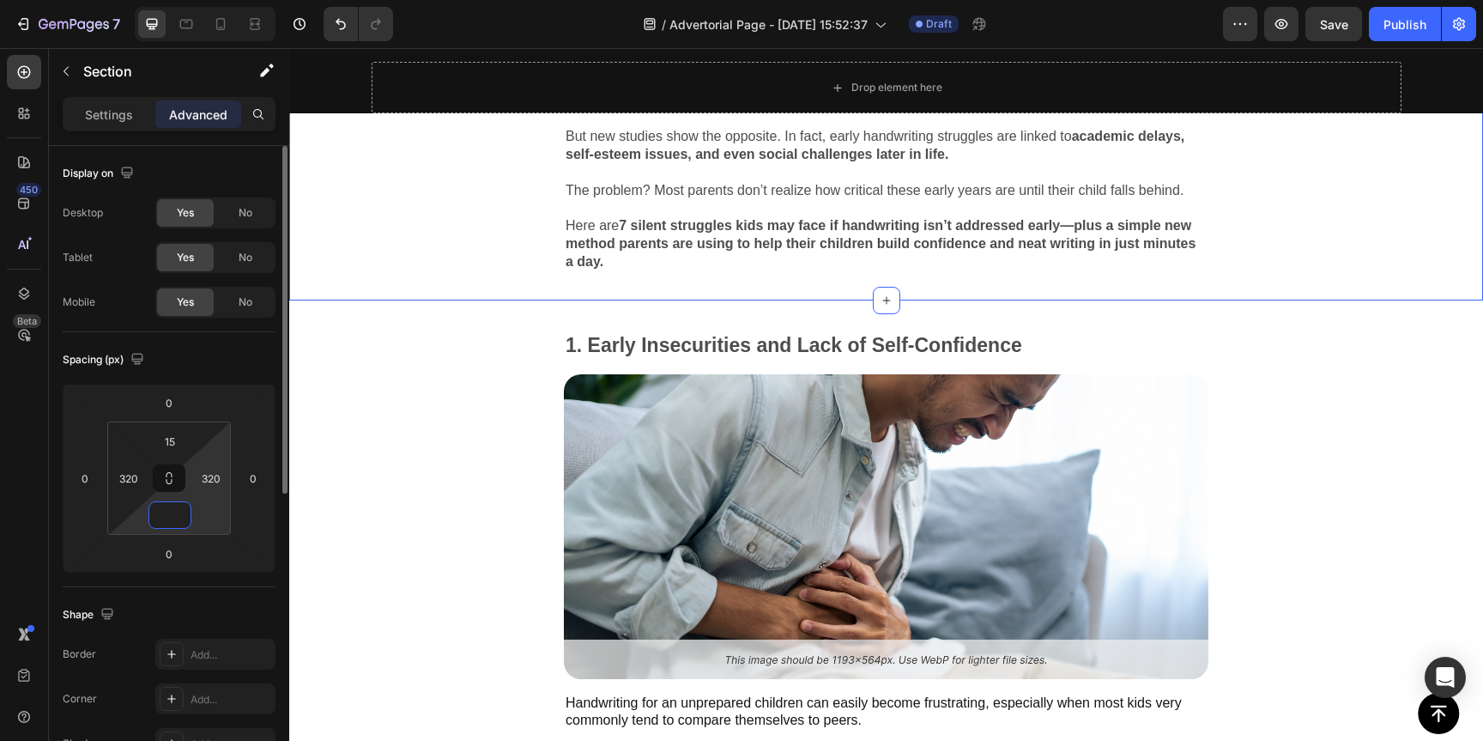
type input "0"
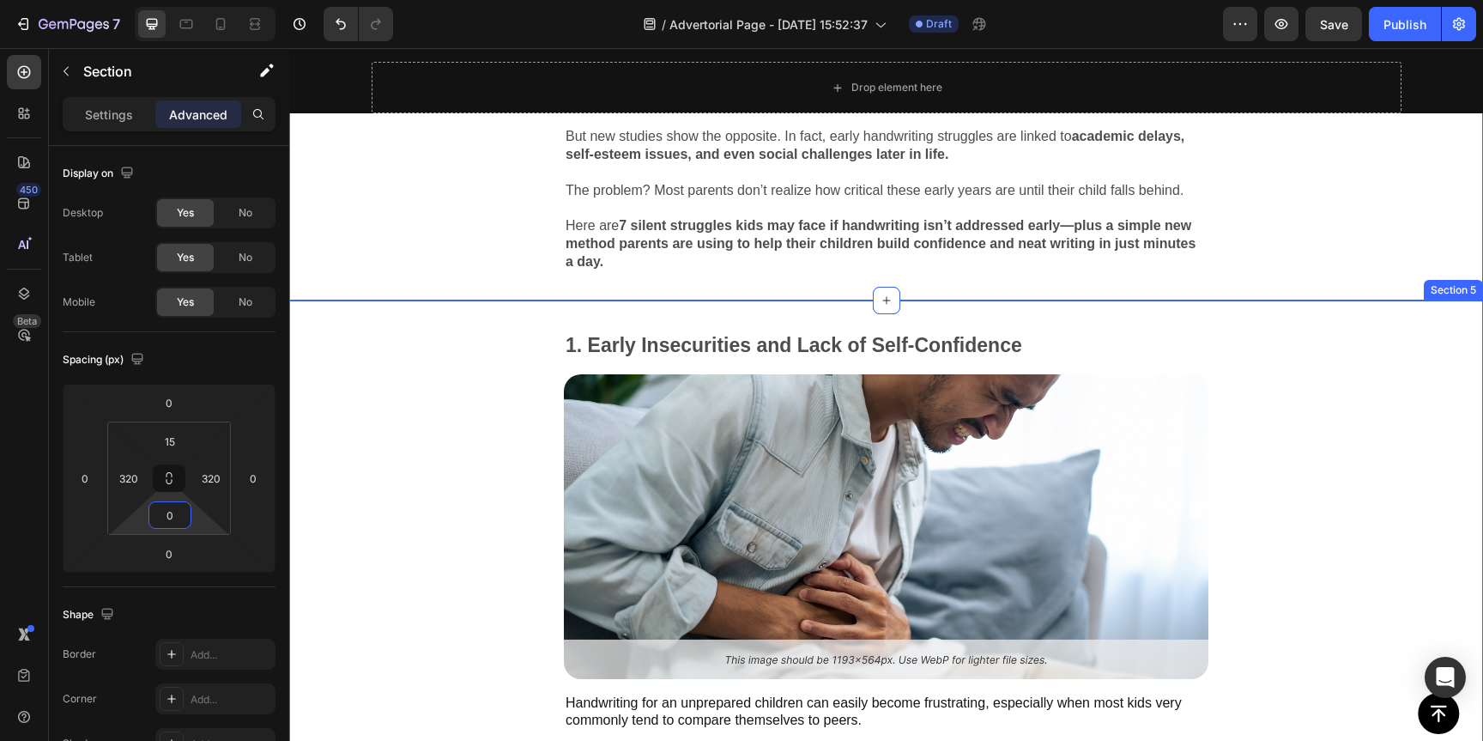
click at [470, 401] on div "1. Early Insecurities and Lack of Self-Confidence Text Block Image Handwriting …" at bounding box center [886, 596] width 1194 height 592
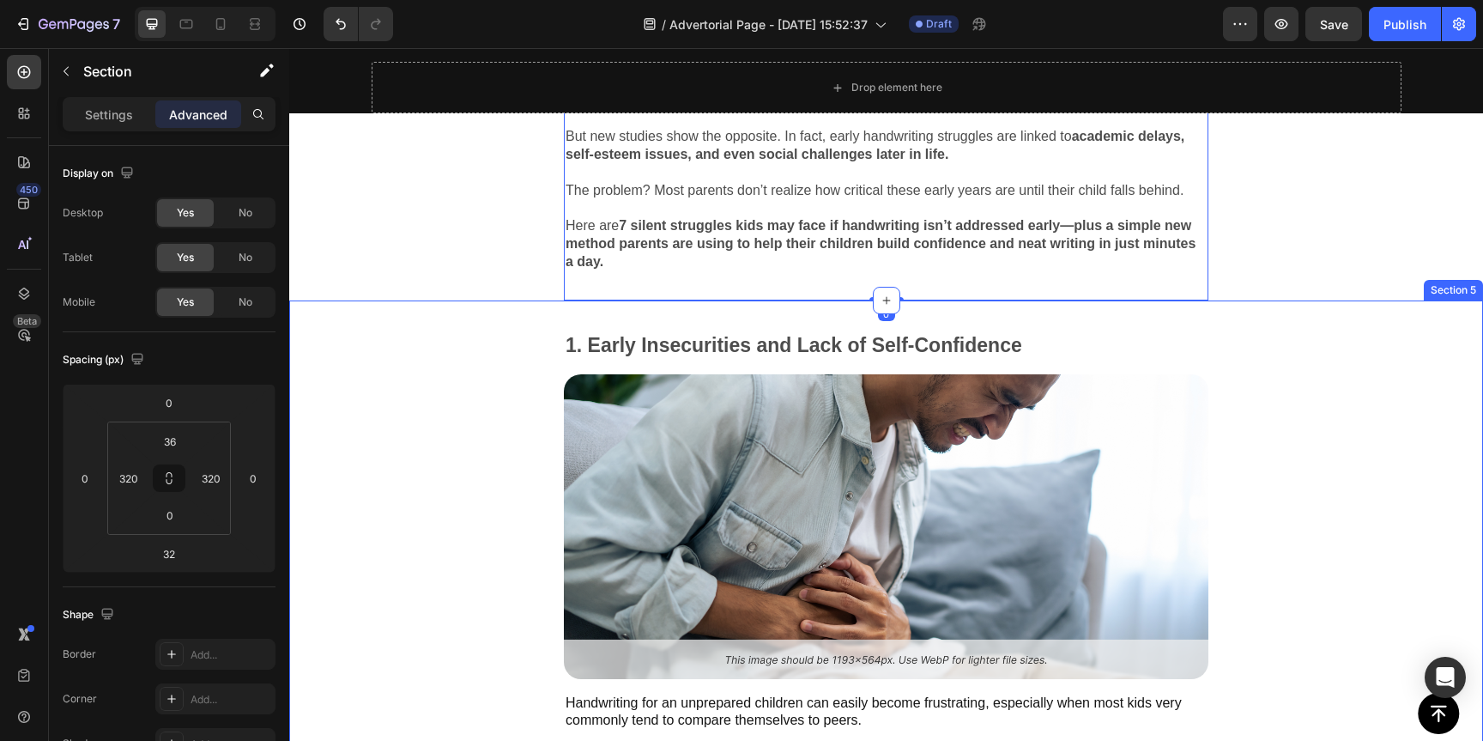
click at [488, 318] on div "1. Early Insecurities and Lack of Self-Confidence Text Block Image Handwriting …" at bounding box center [886, 596] width 1194 height 592
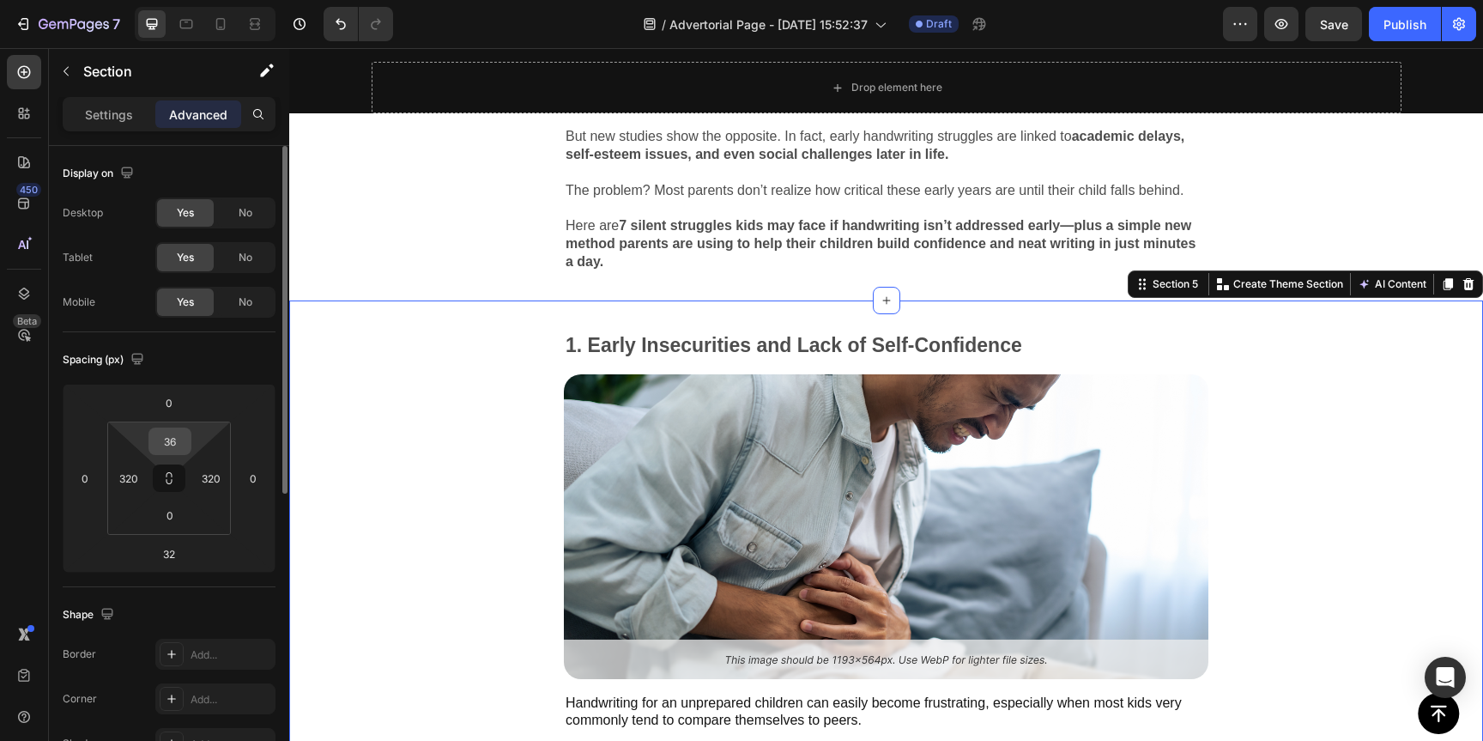
click at [186, 440] on input "36" at bounding box center [170, 441] width 34 height 26
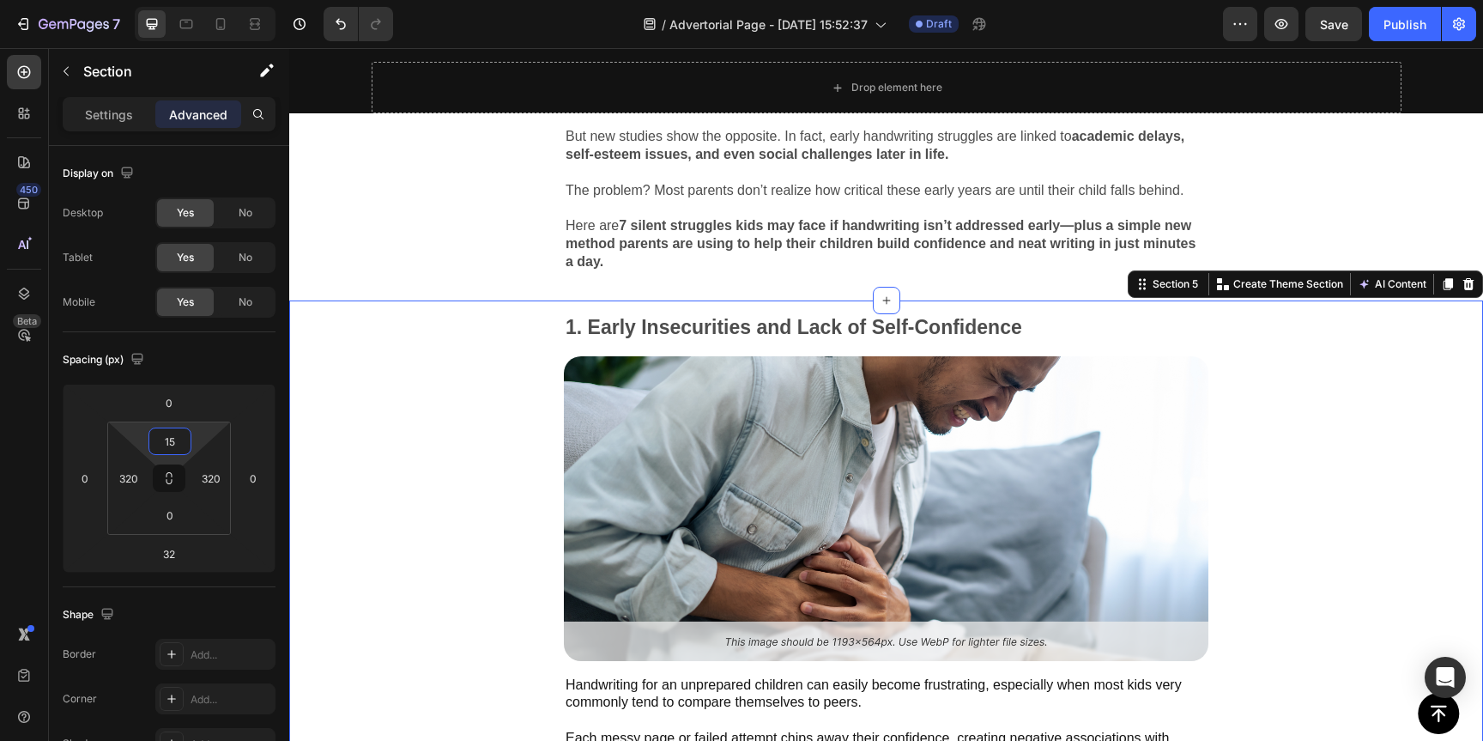
type input "15"
click at [356, 397] on div "1. Early Insecurities and Lack of Self-Confidence Text Block Image Handwriting …" at bounding box center [886, 587] width 1194 height 574
click at [211, 25] on div at bounding box center [220, 23] width 27 height 27
type input "0"
type input "36"
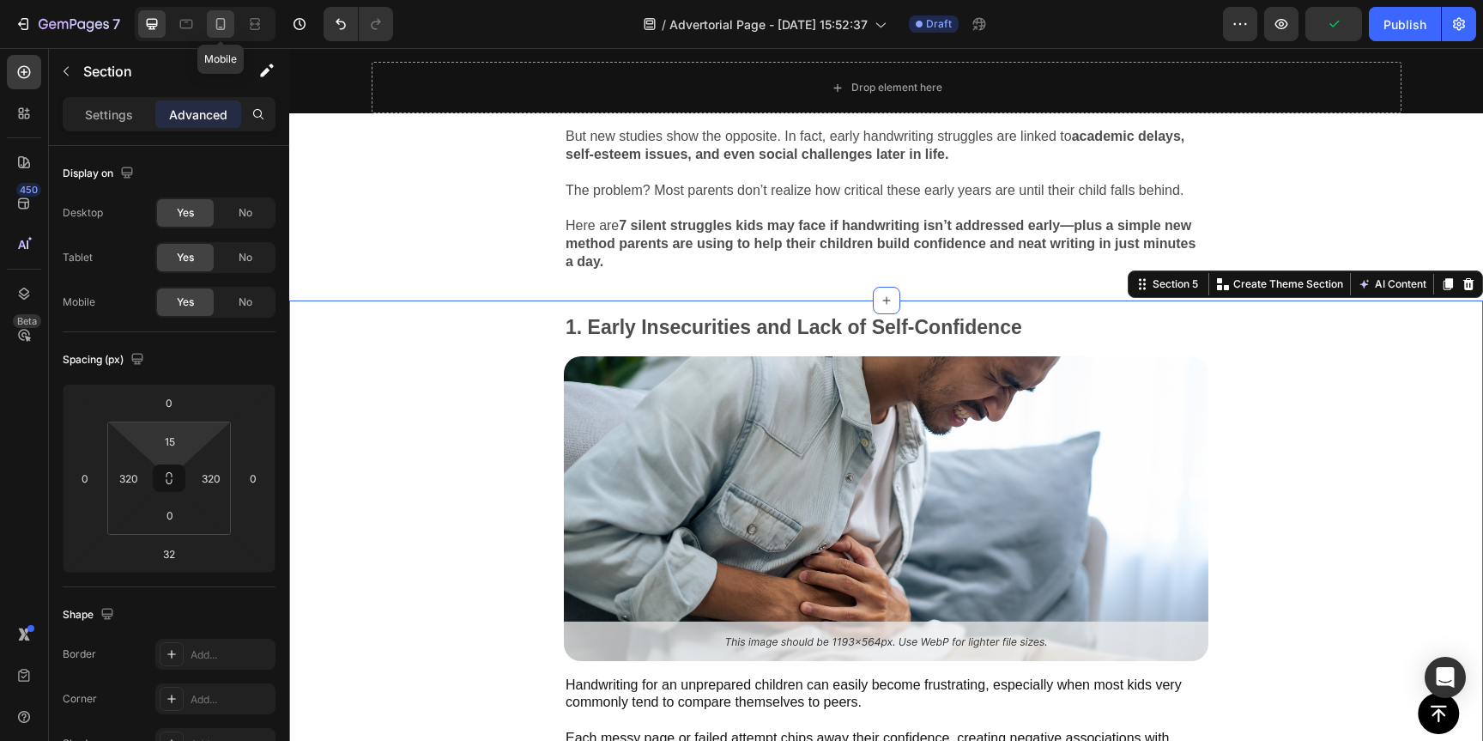
type input "20"
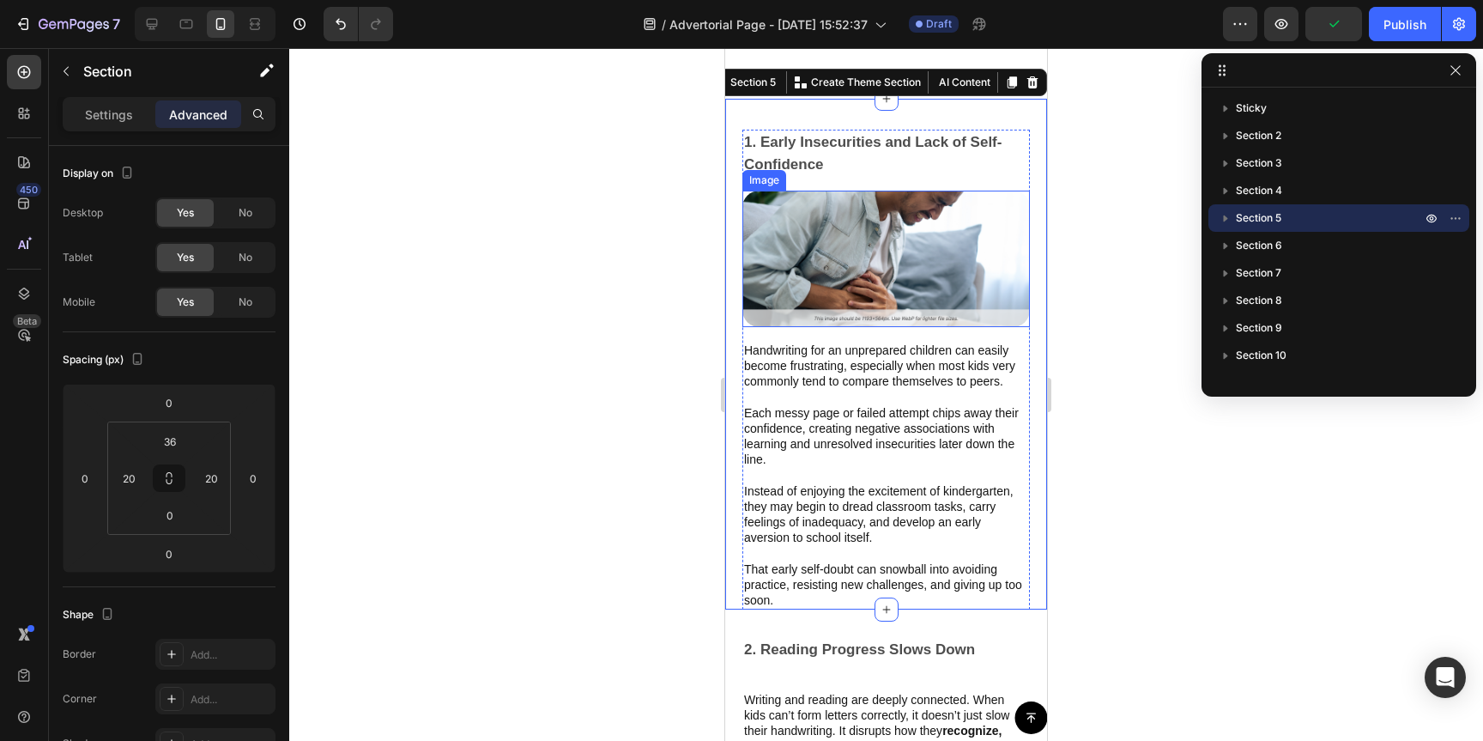
click at [895, 294] on img at bounding box center [887, 259] width 288 height 136
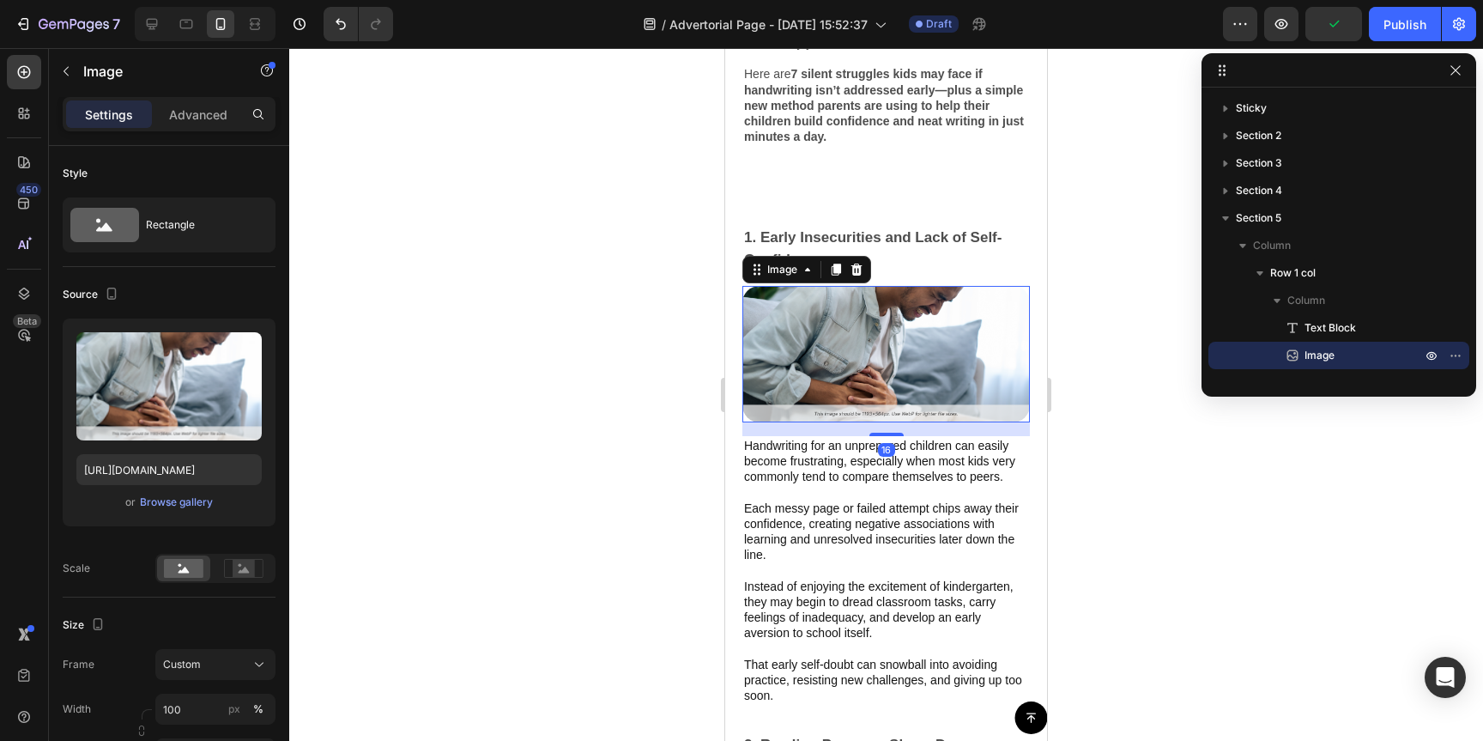
scroll to position [963, 0]
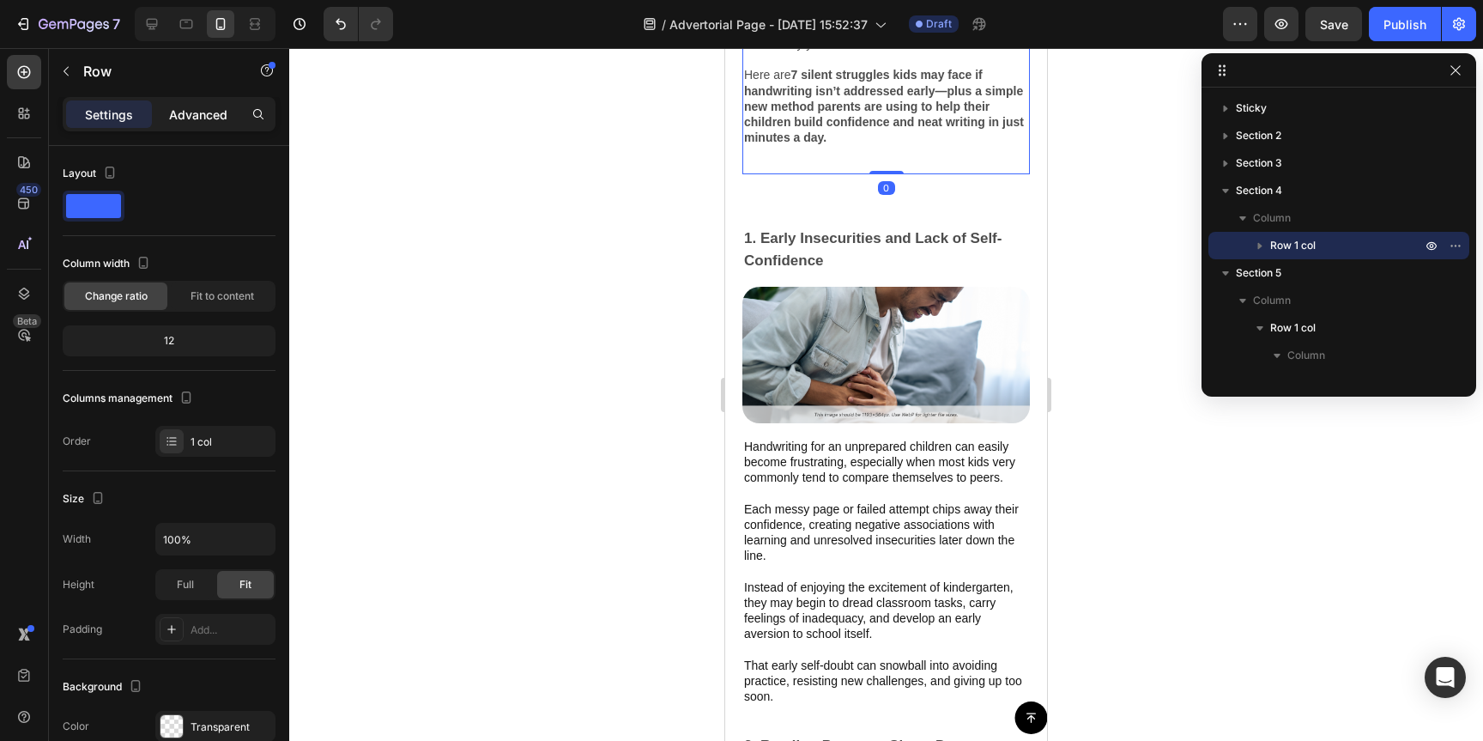
click at [196, 118] on p "Advanced" at bounding box center [198, 115] width 58 height 18
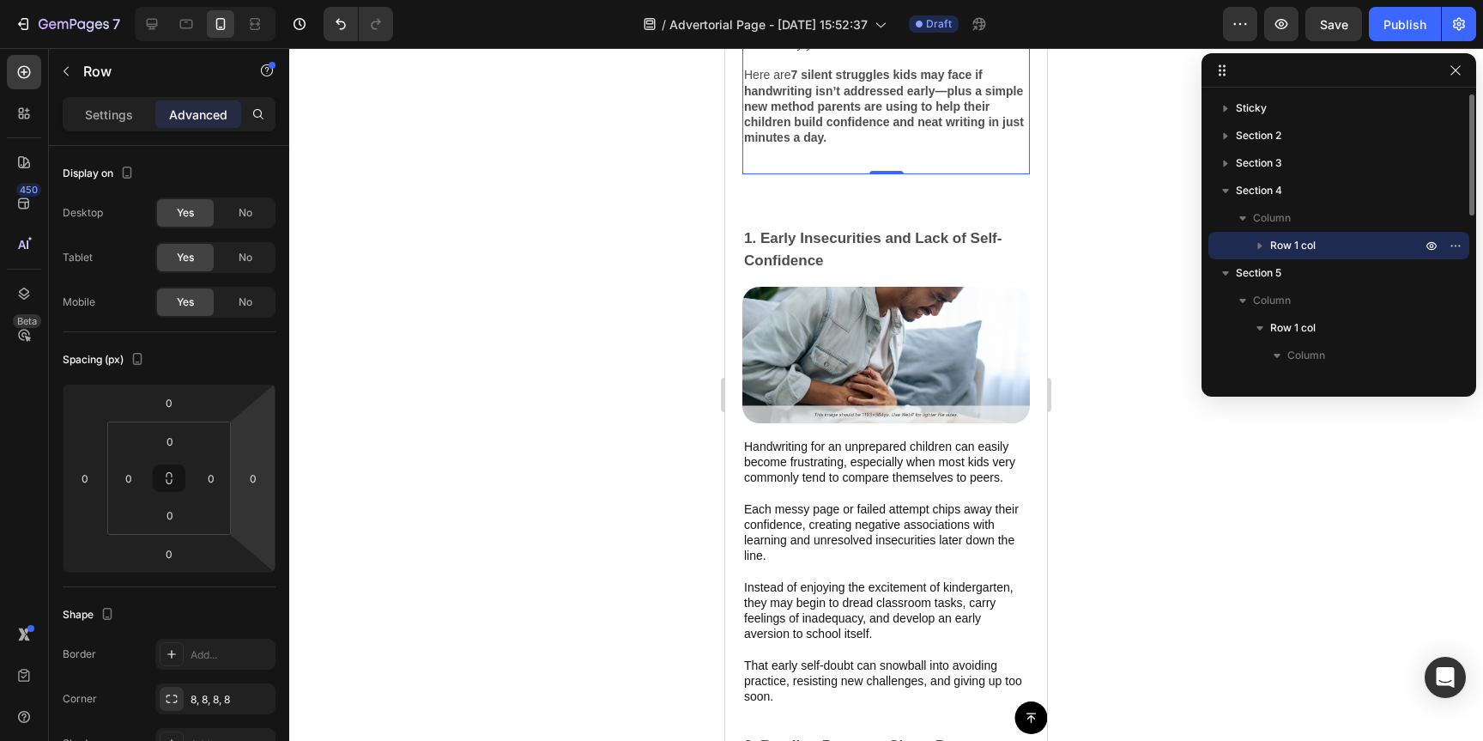
click at [1262, 246] on icon "button" at bounding box center [1260, 245] width 17 height 17
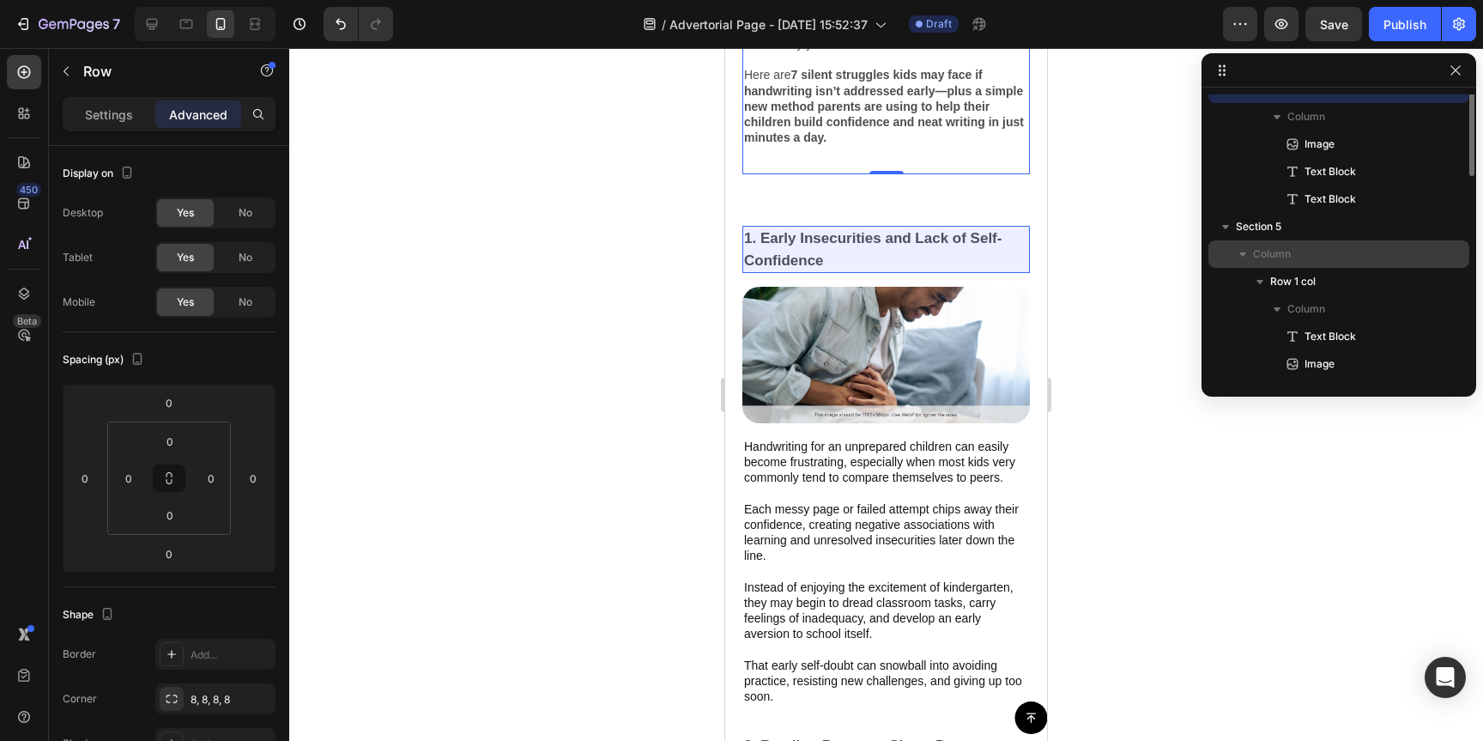
scroll to position [163, 0]
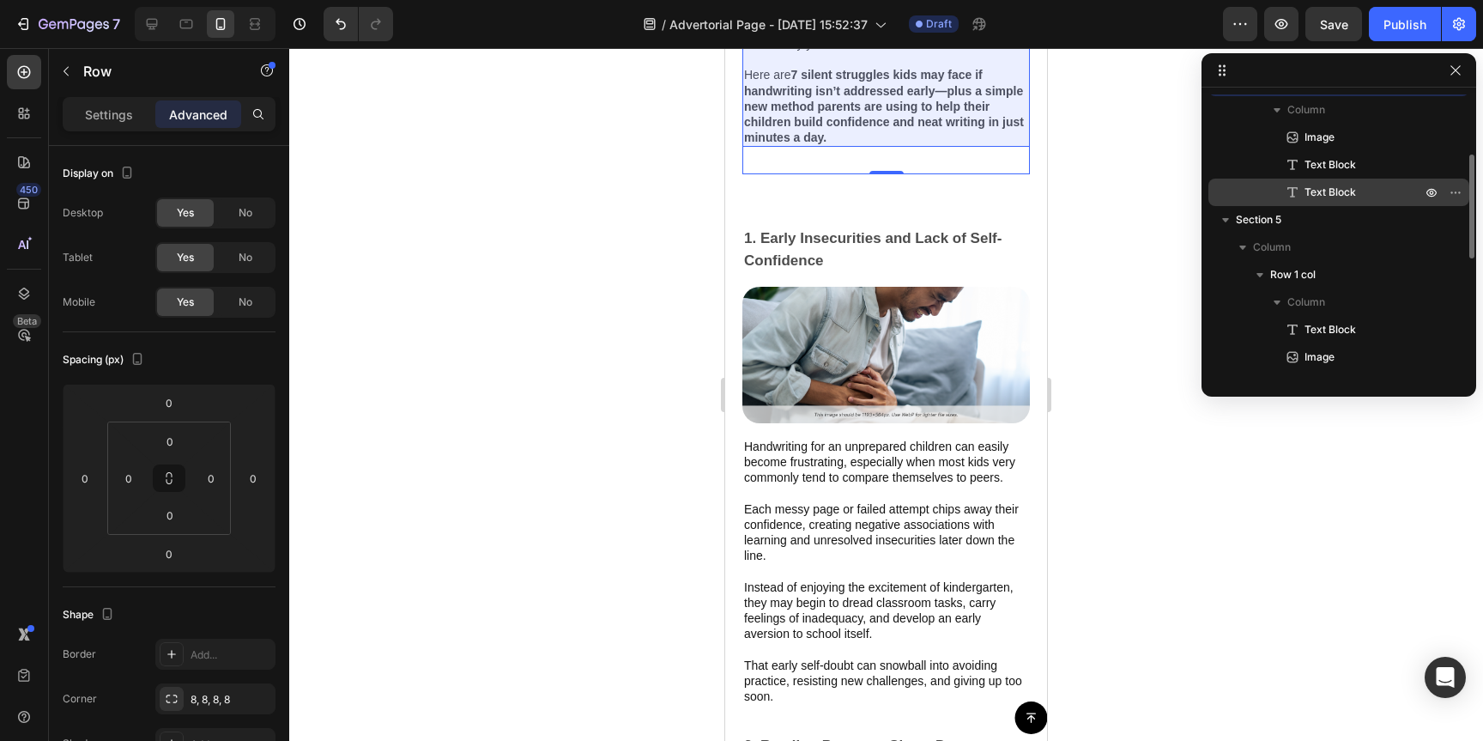
click at [1347, 187] on span "Text Block" at bounding box center [1331, 192] width 52 height 17
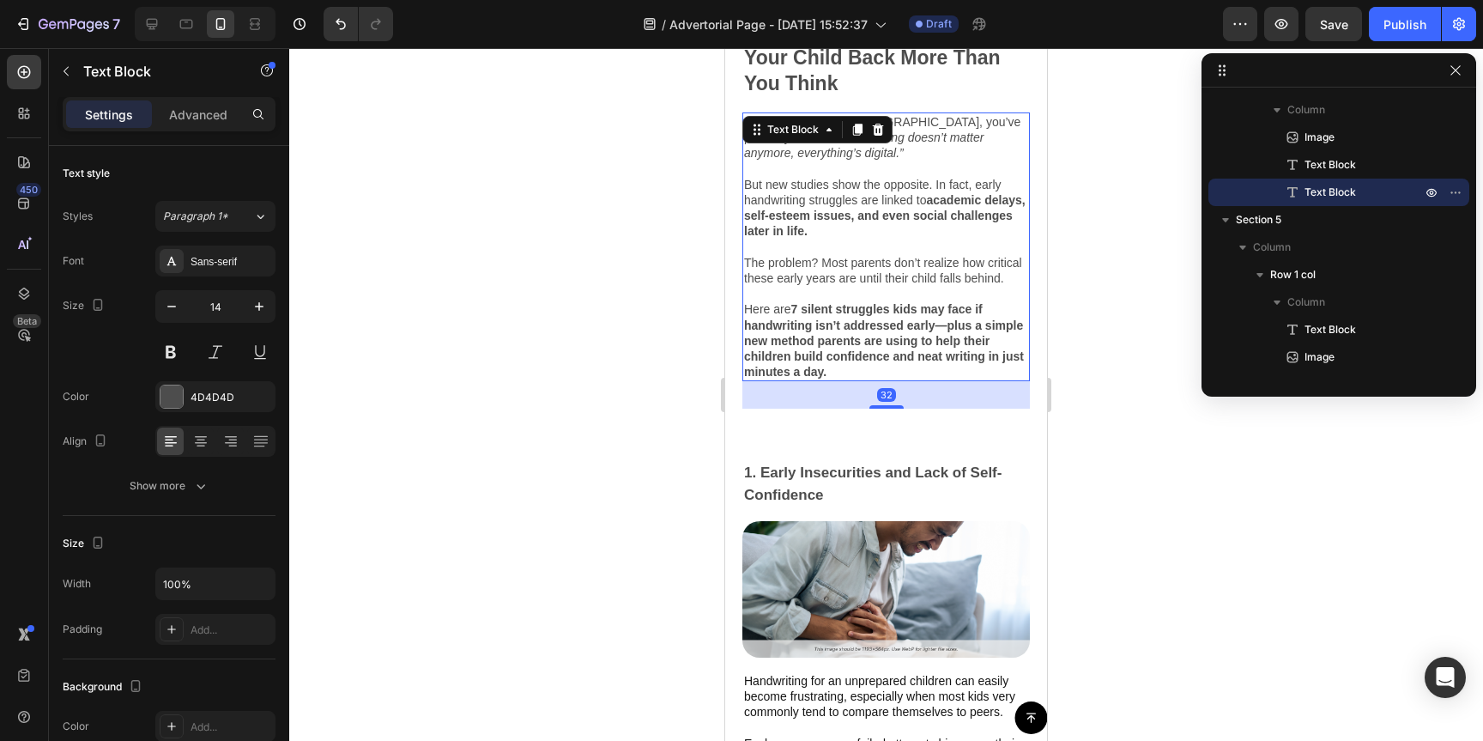
scroll to position [727, 0]
click at [203, 104] on div "Advanced" at bounding box center [198, 113] width 86 height 27
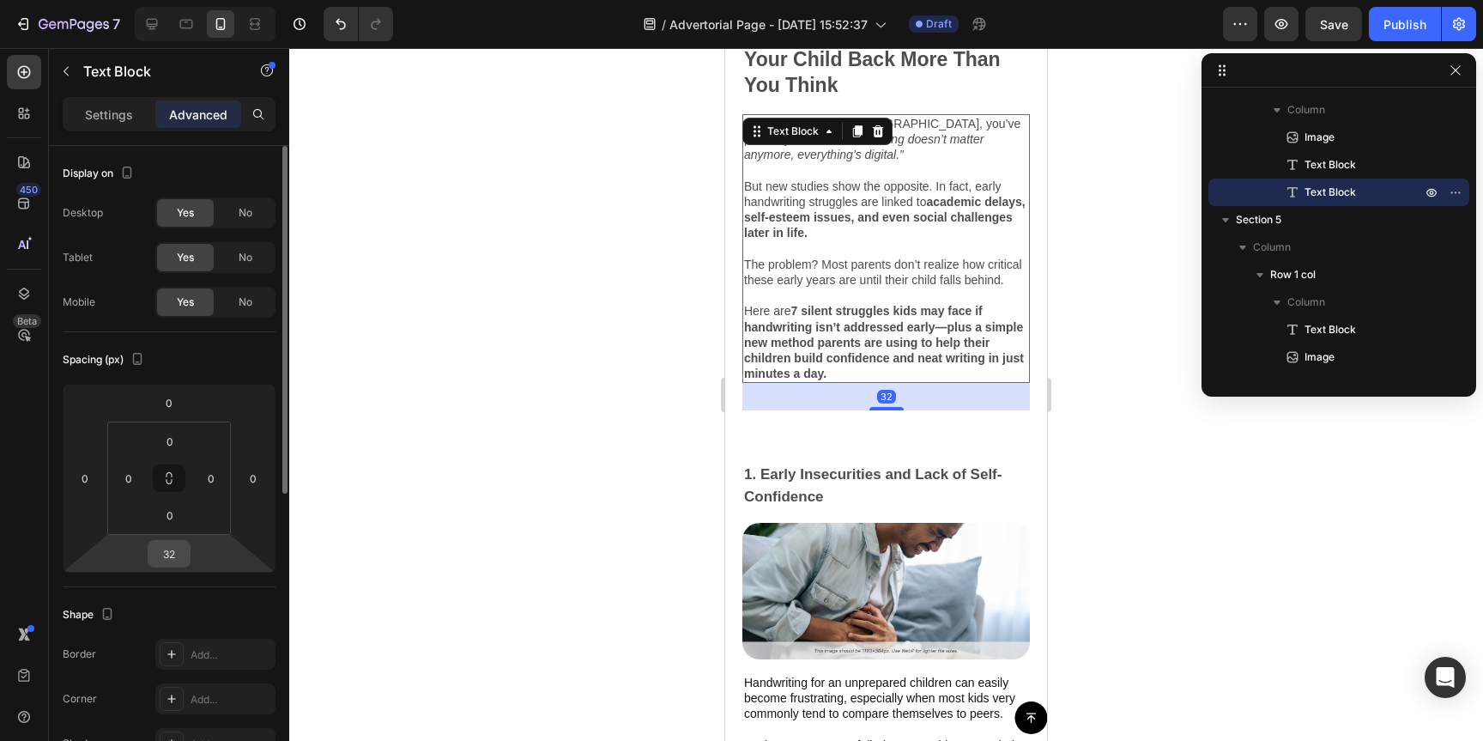
click at [178, 549] on input "32" at bounding box center [169, 554] width 34 height 26
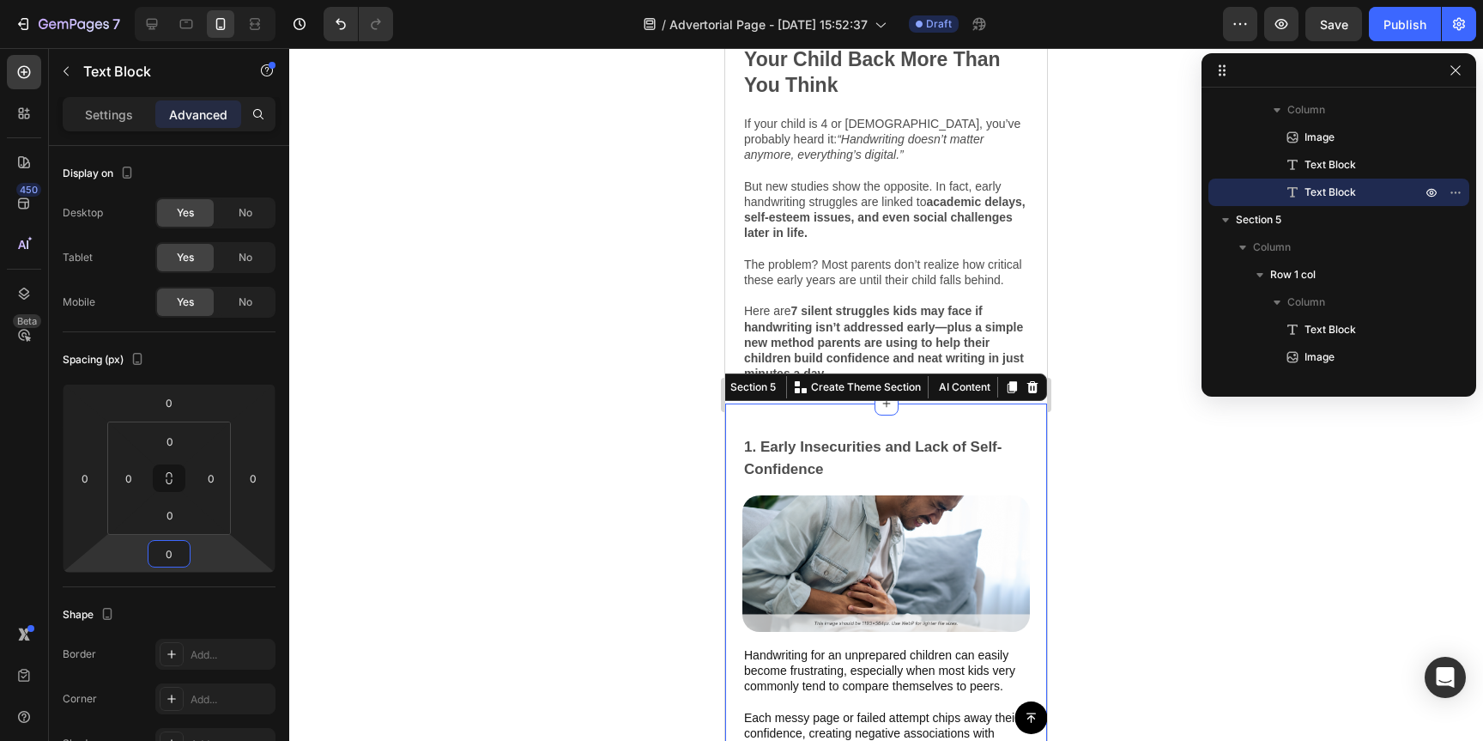
click at [899, 420] on div "1. Early Insecurities and Lack of Self-Confidence Text Block Image Handwriting …" at bounding box center [886, 658] width 322 height 511
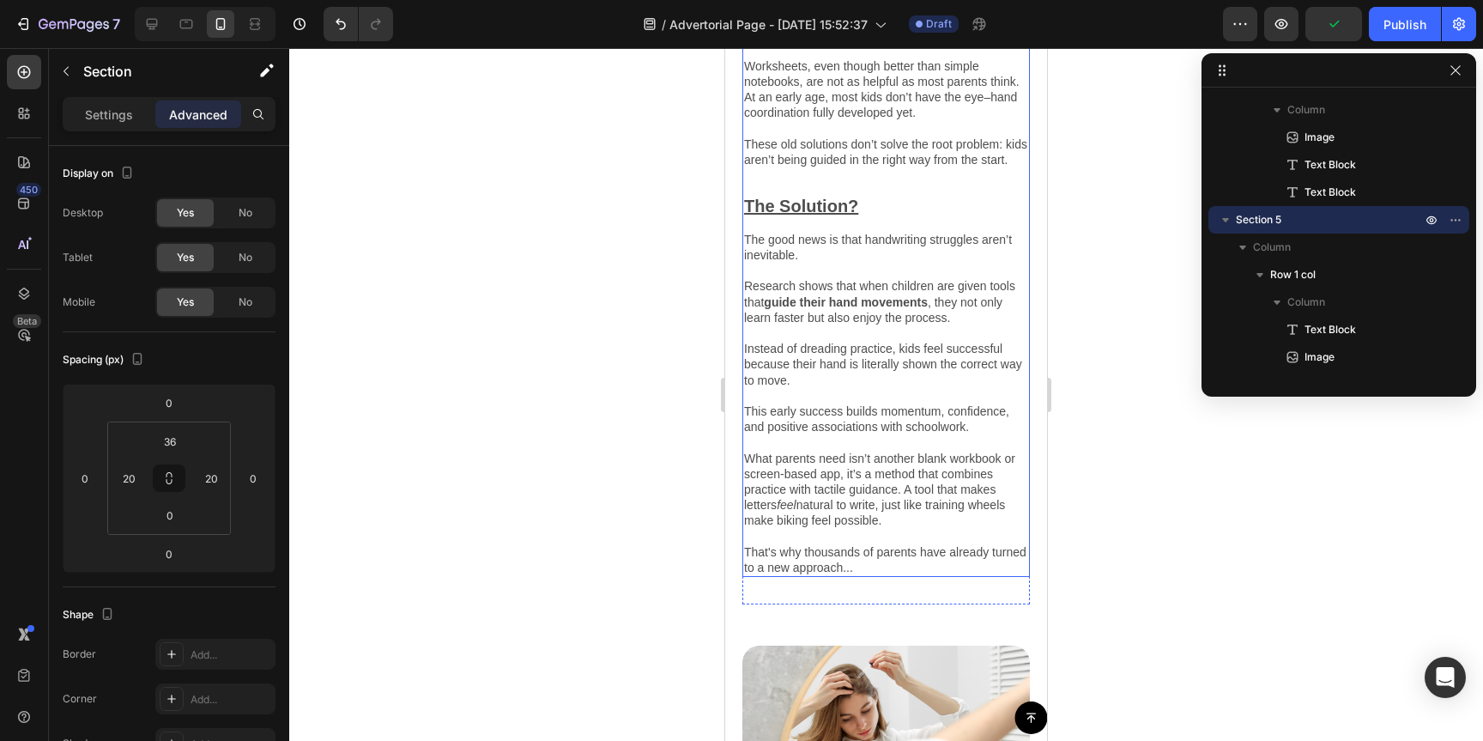
scroll to position [4108, 0]
click at [847, 215] on u "The Solution?" at bounding box center [801, 206] width 114 height 19
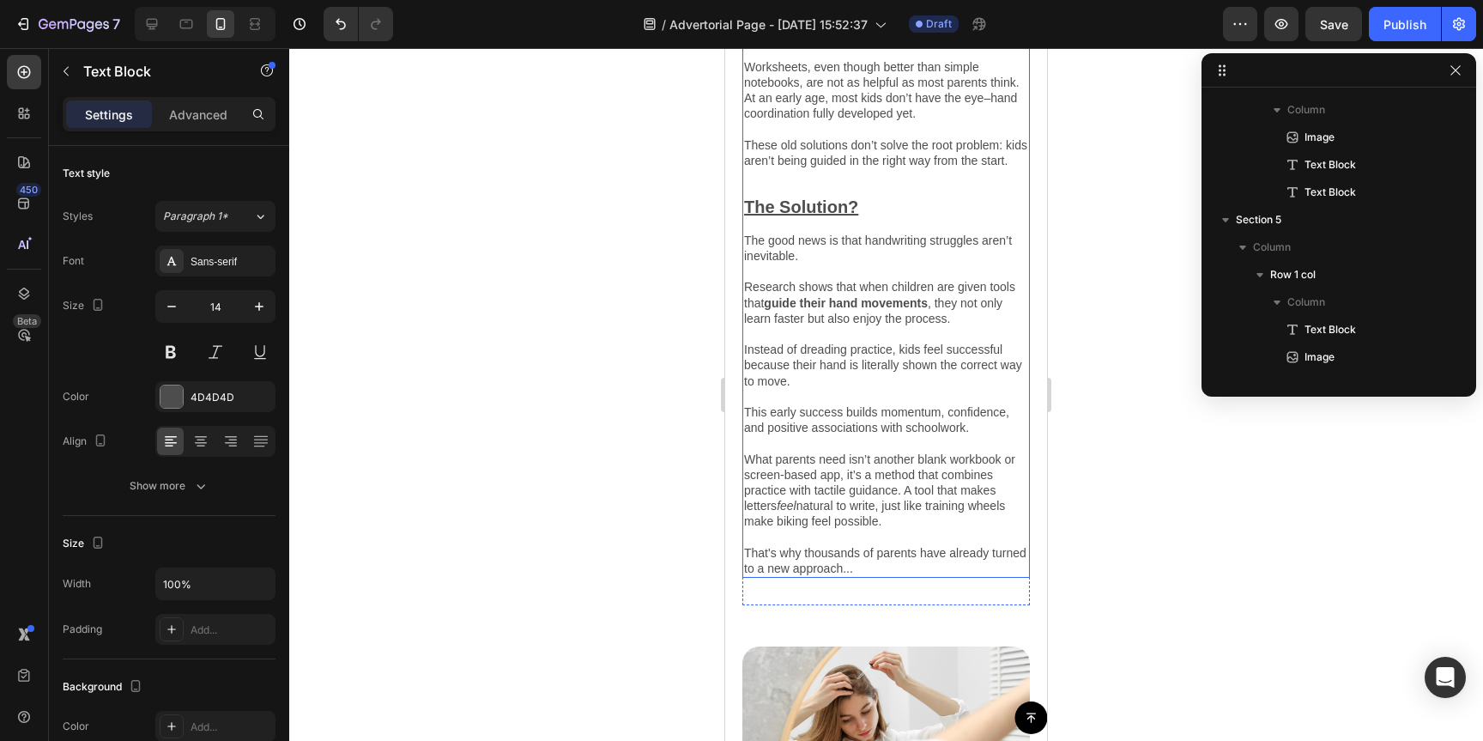
scroll to position [627, 0]
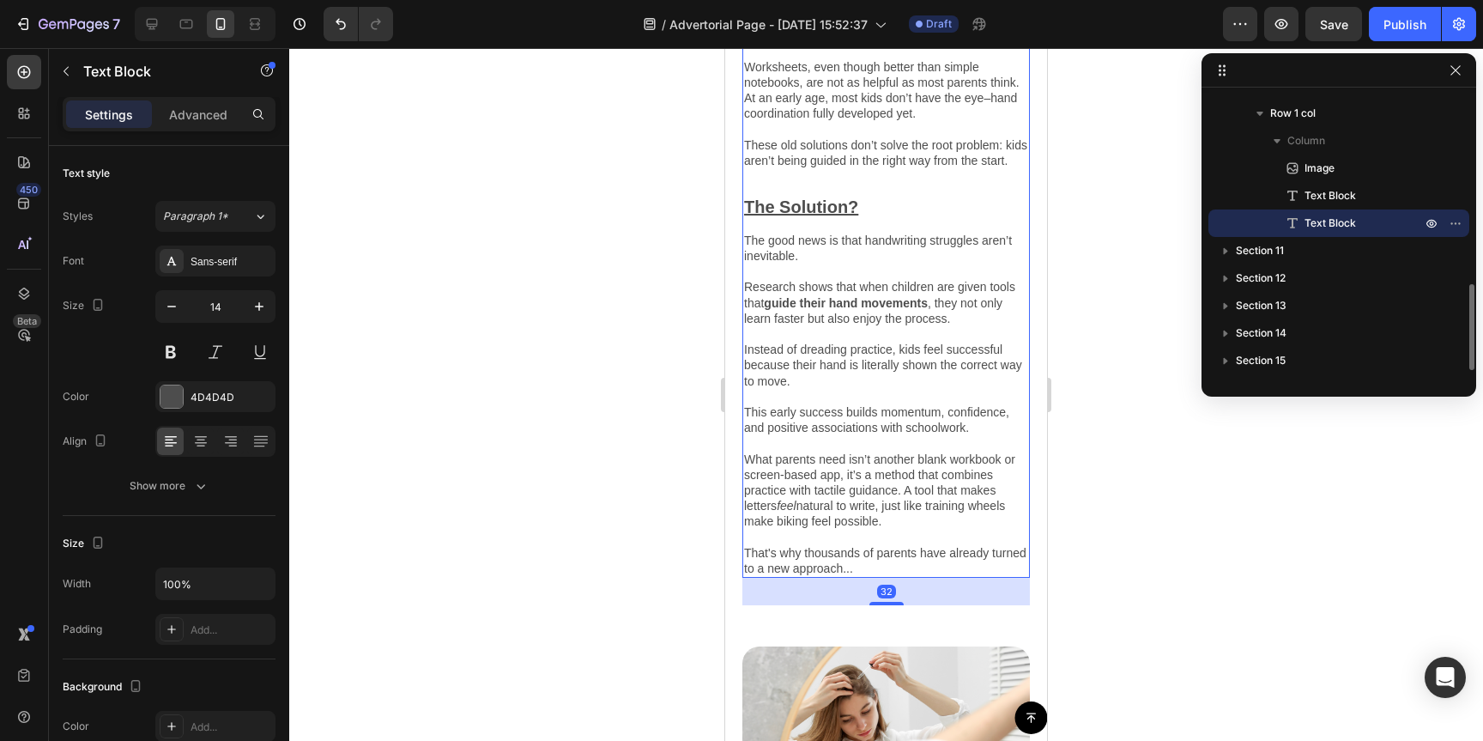
click at [835, 199] on p "Rich Text Editor. Editing area: main" at bounding box center [886, 191] width 284 height 15
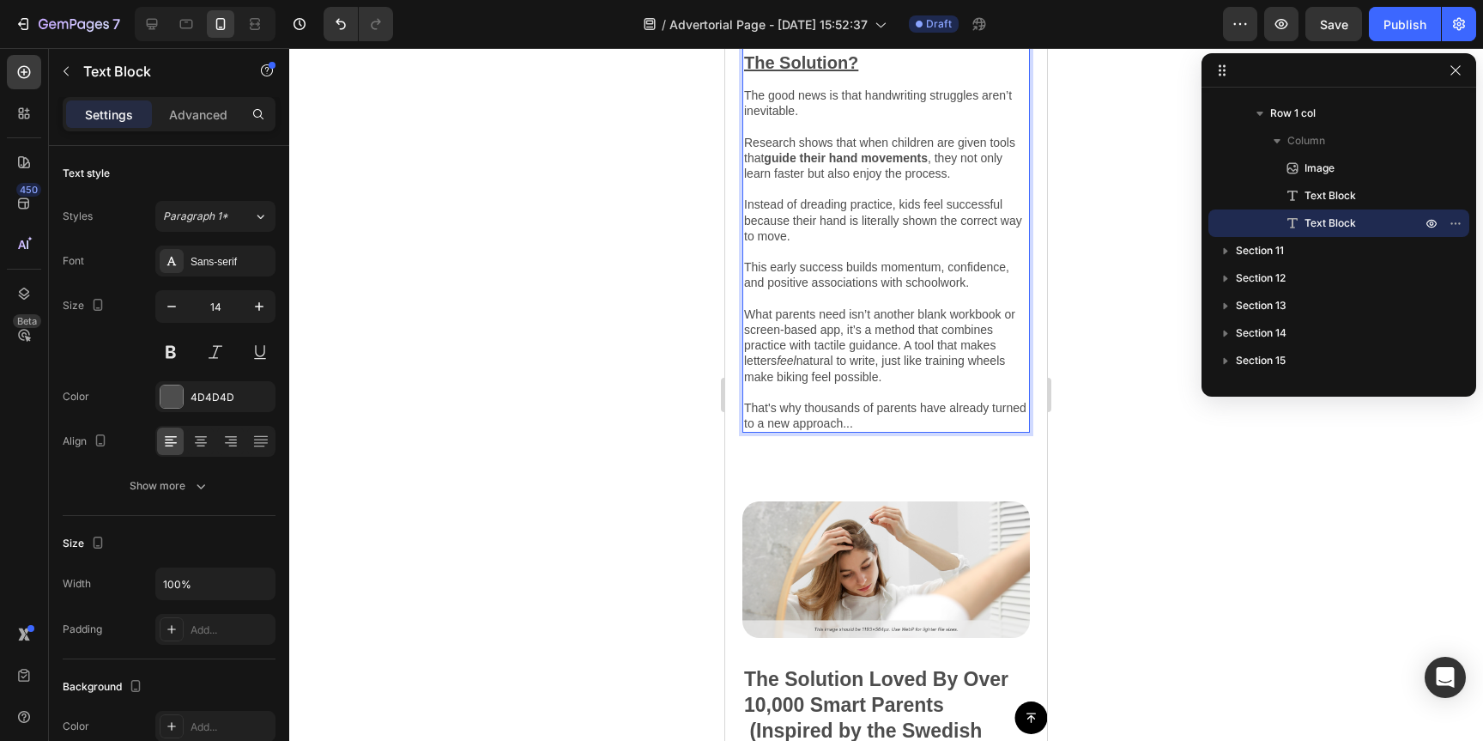
scroll to position [4269, 0]
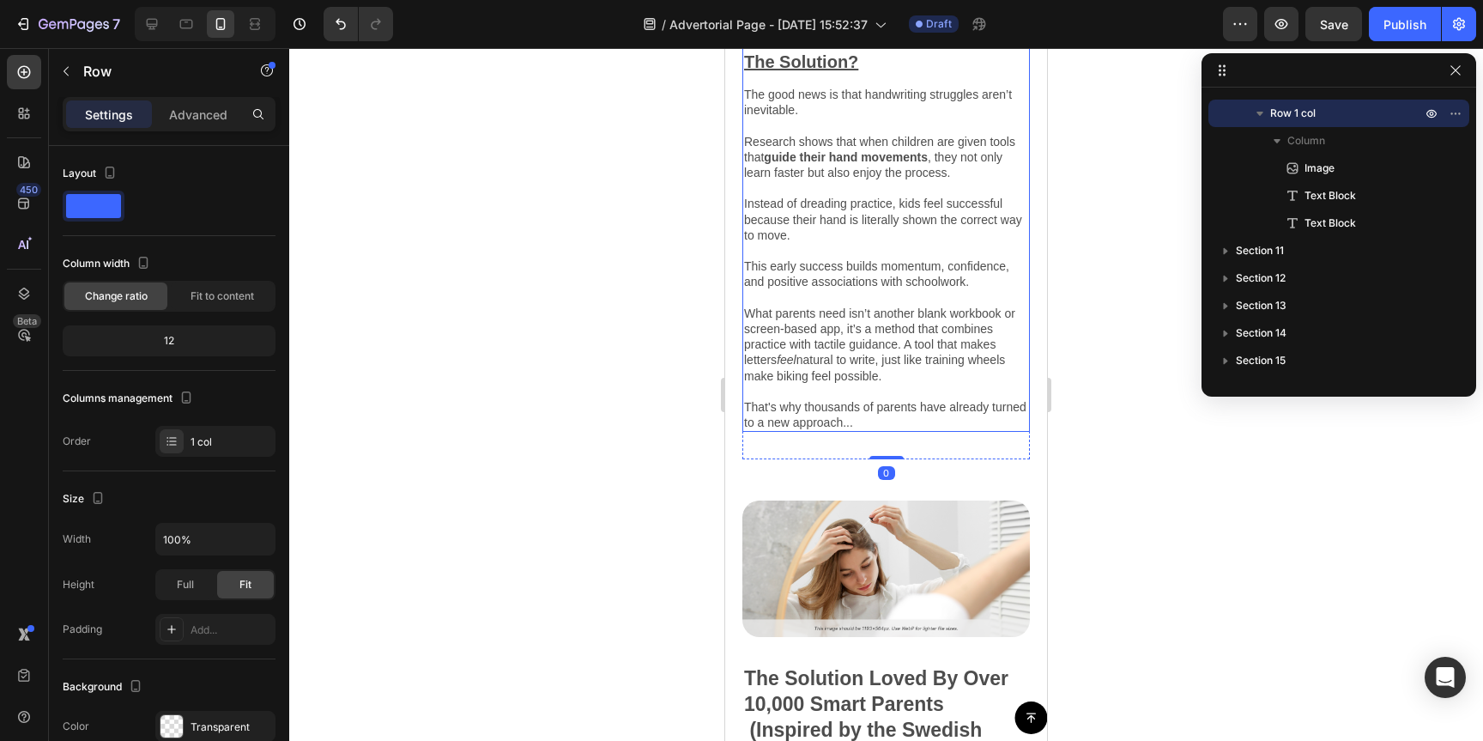
click at [914, 415] on p "That's why thousands of parents have already turned to a new approach..." at bounding box center [886, 414] width 284 height 31
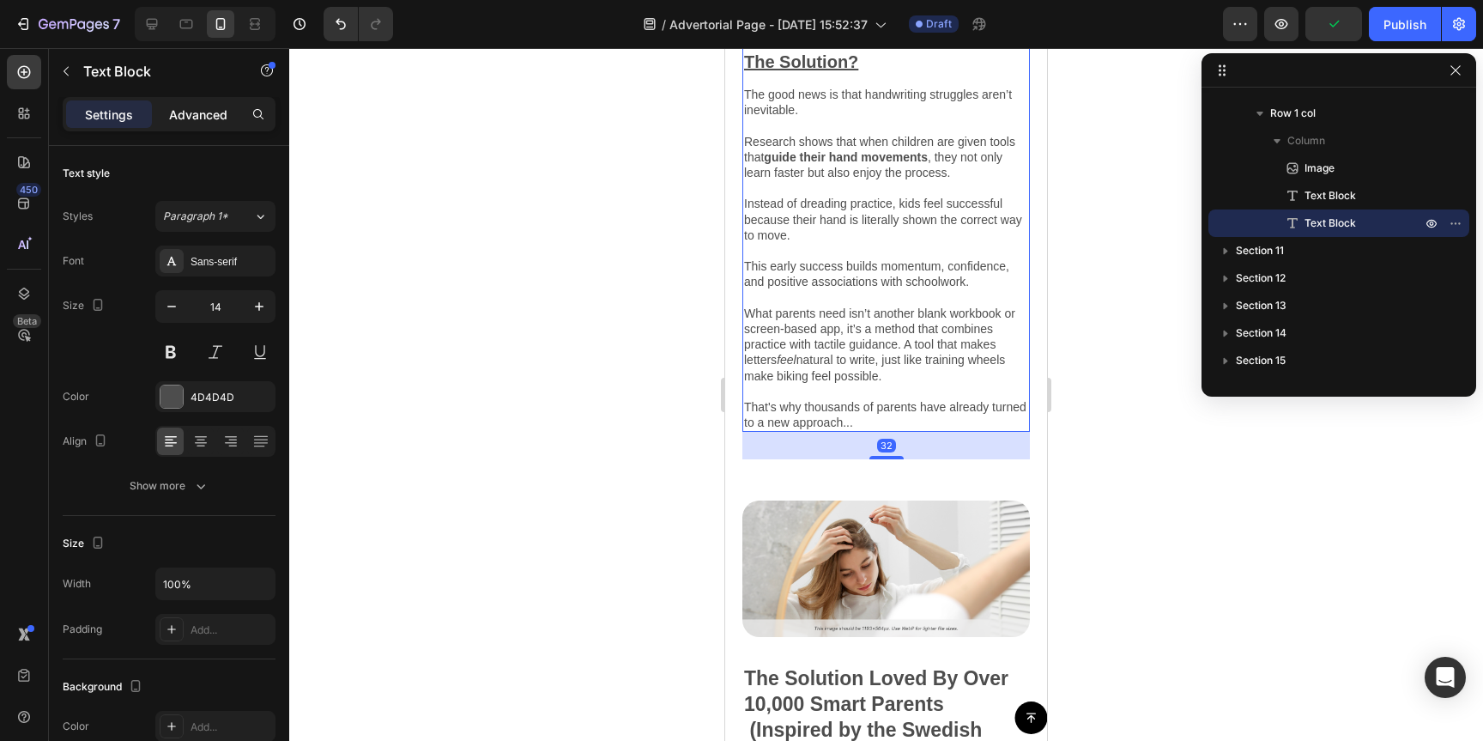
click at [201, 112] on p "Advanced" at bounding box center [198, 115] width 58 height 18
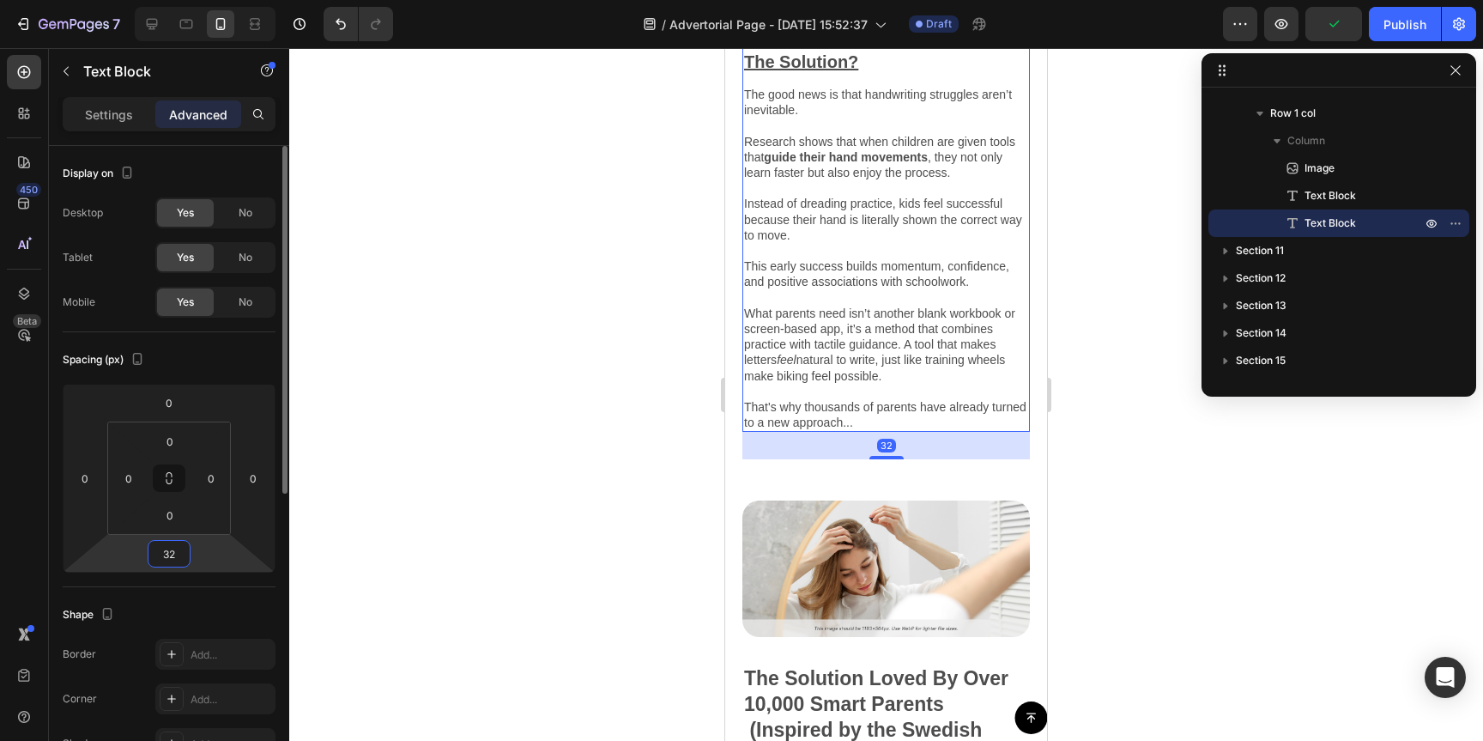
drag, startPoint x: 179, startPoint y: 552, endPoint x: 92, endPoint y: 550, distance: 87.6
click at [92, 550] on div "0 0 32 0" at bounding box center [169, 478] width 213 height 189
drag, startPoint x: 180, startPoint y: 555, endPoint x: 143, endPoint y: 557, distance: 37.0
click at [143, 557] on div "0 0 32 0" at bounding box center [169, 478] width 213 height 189
click at [168, 554] on input "32" at bounding box center [169, 554] width 34 height 26
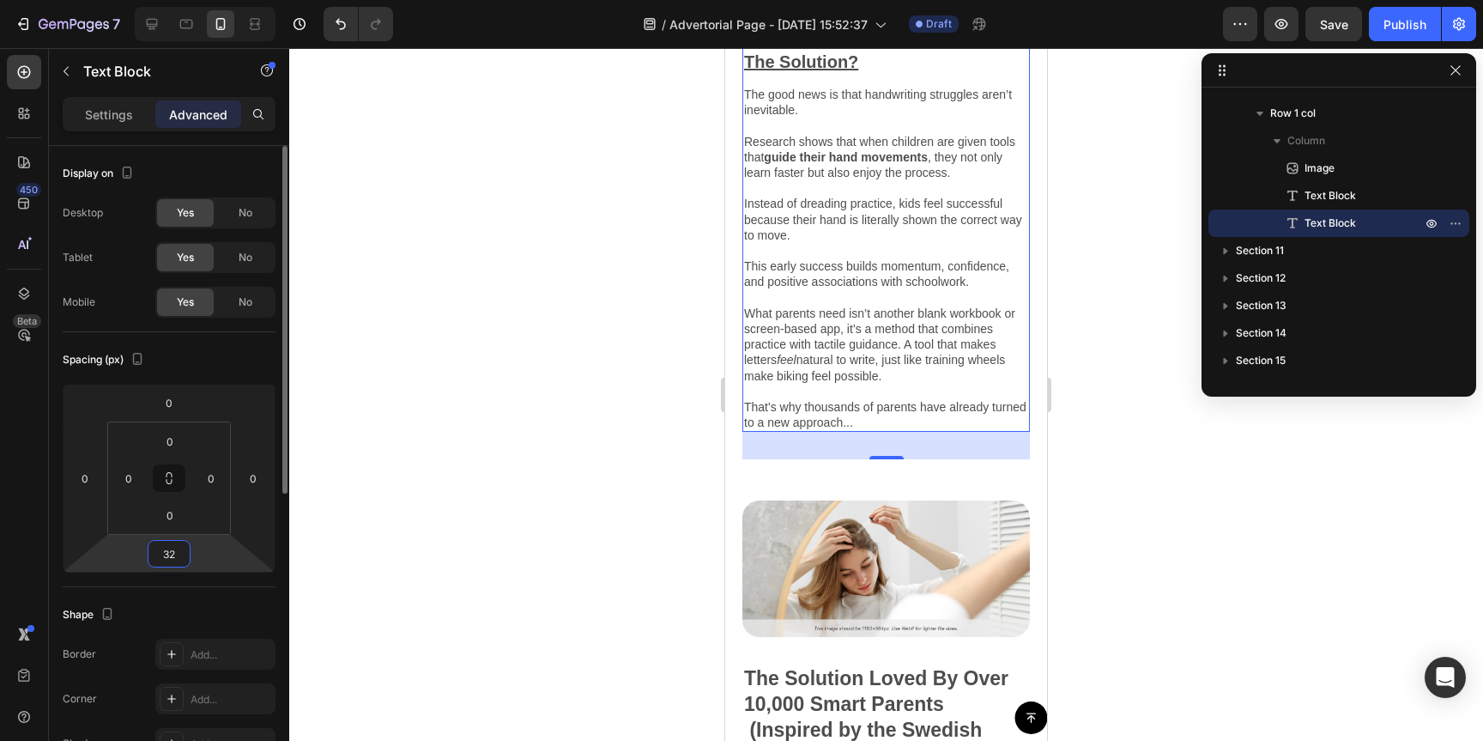
click at [175, 558] on input "32" at bounding box center [169, 554] width 34 height 26
type input "0"
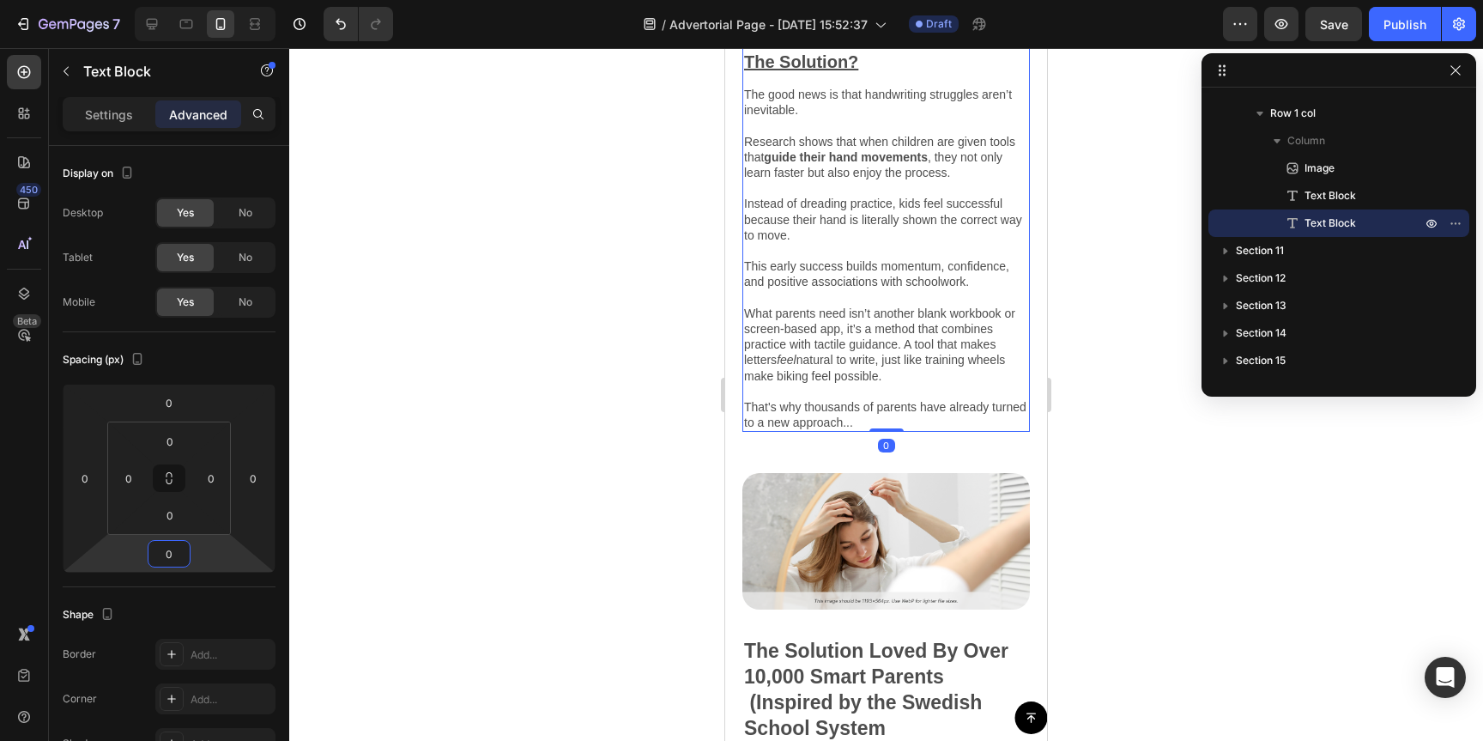
click at [524, 402] on div at bounding box center [886, 394] width 1194 height 693
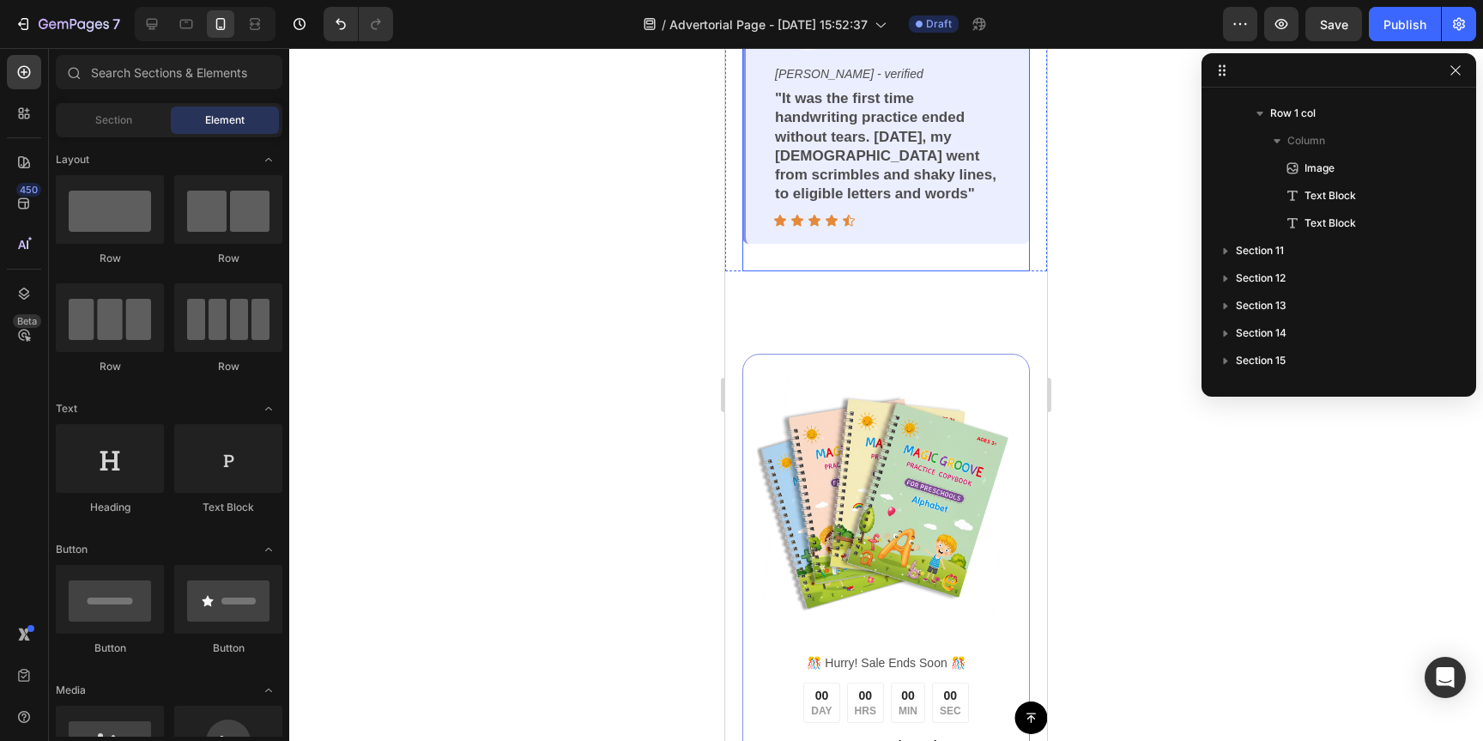
scroll to position [5224, 0]
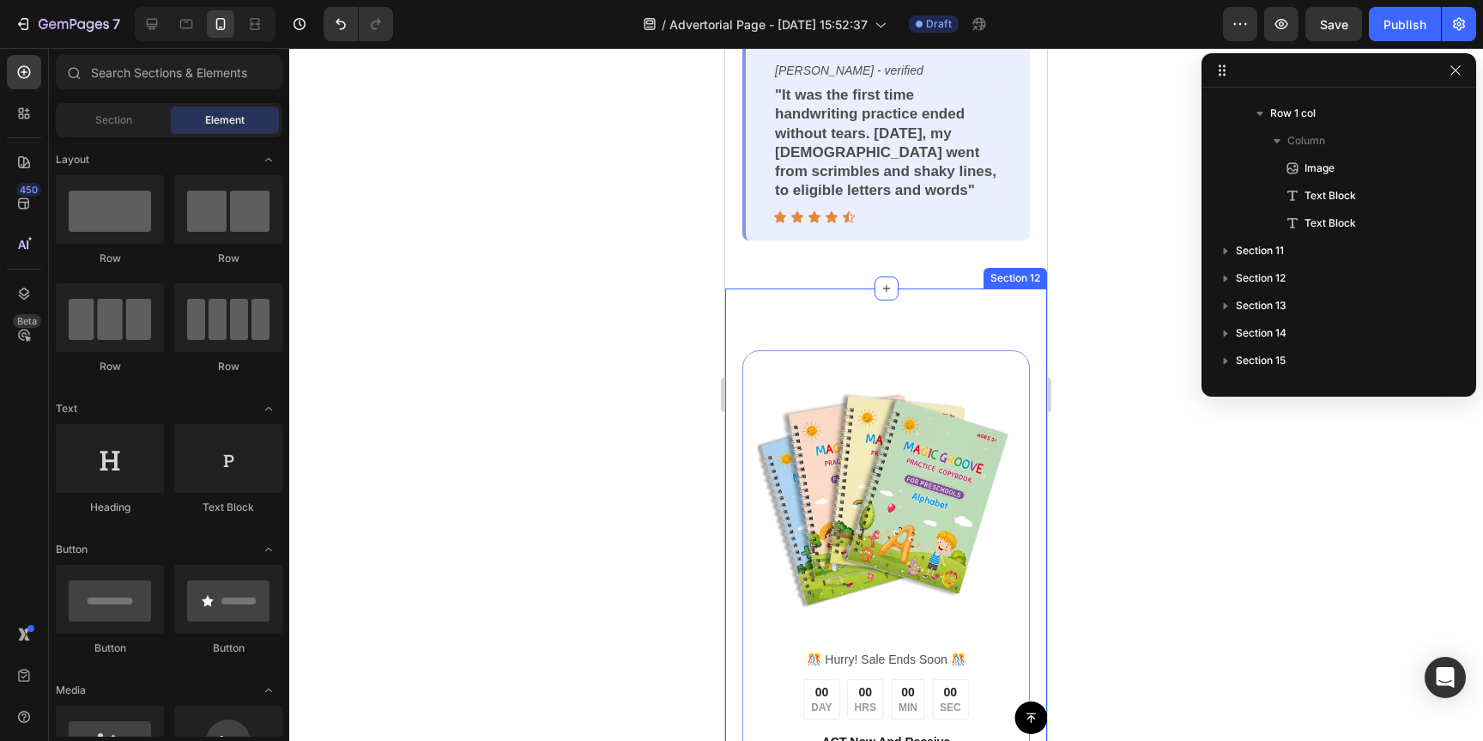
click at [900, 307] on div "Image ️🎊 Hurry! Sale Ends Soon ️🎊 Text Block 00 DAY 00 HRS 00 MIN 00 SEC Countd…" at bounding box center [886, 653] width 322 height 731
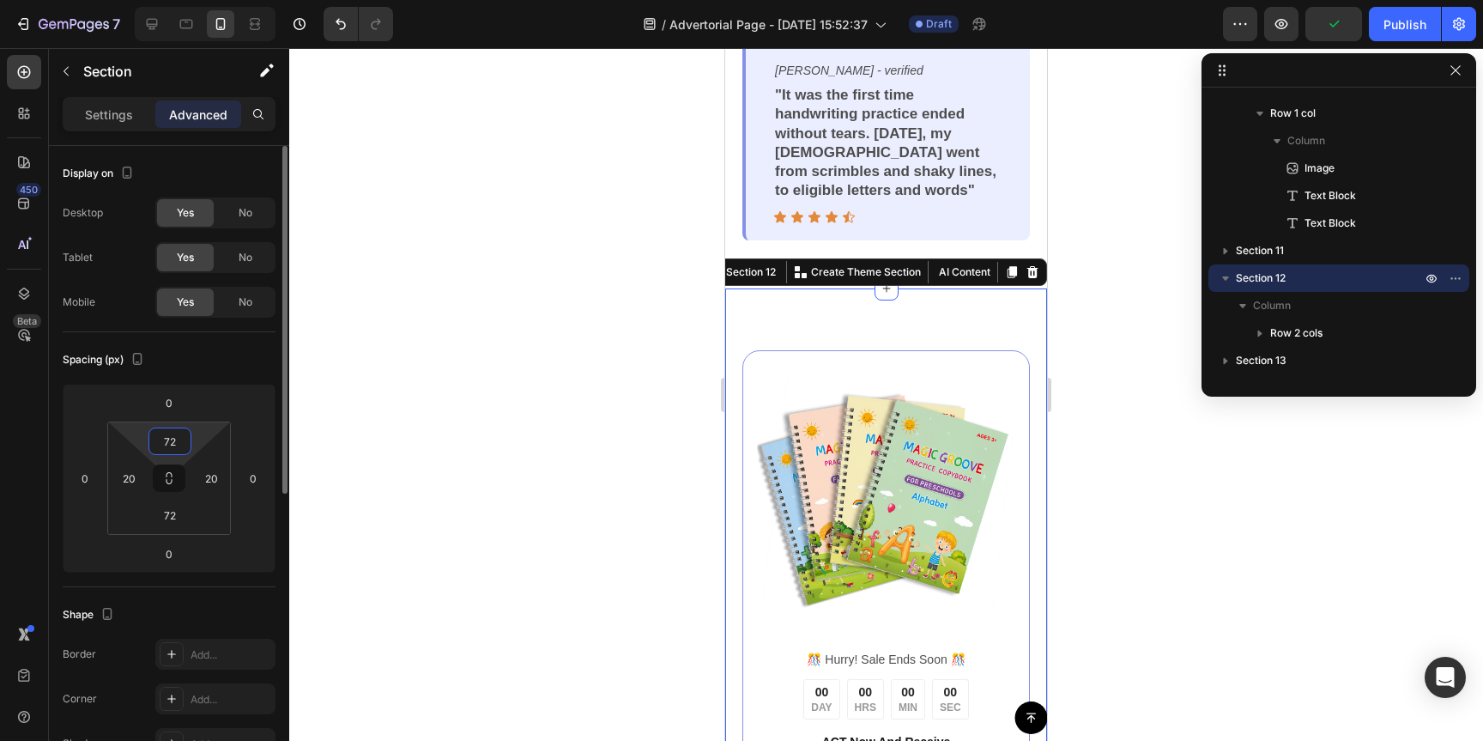
click at [180, 440] on input "72" at bounding box center [170, 441] width 34 height 26
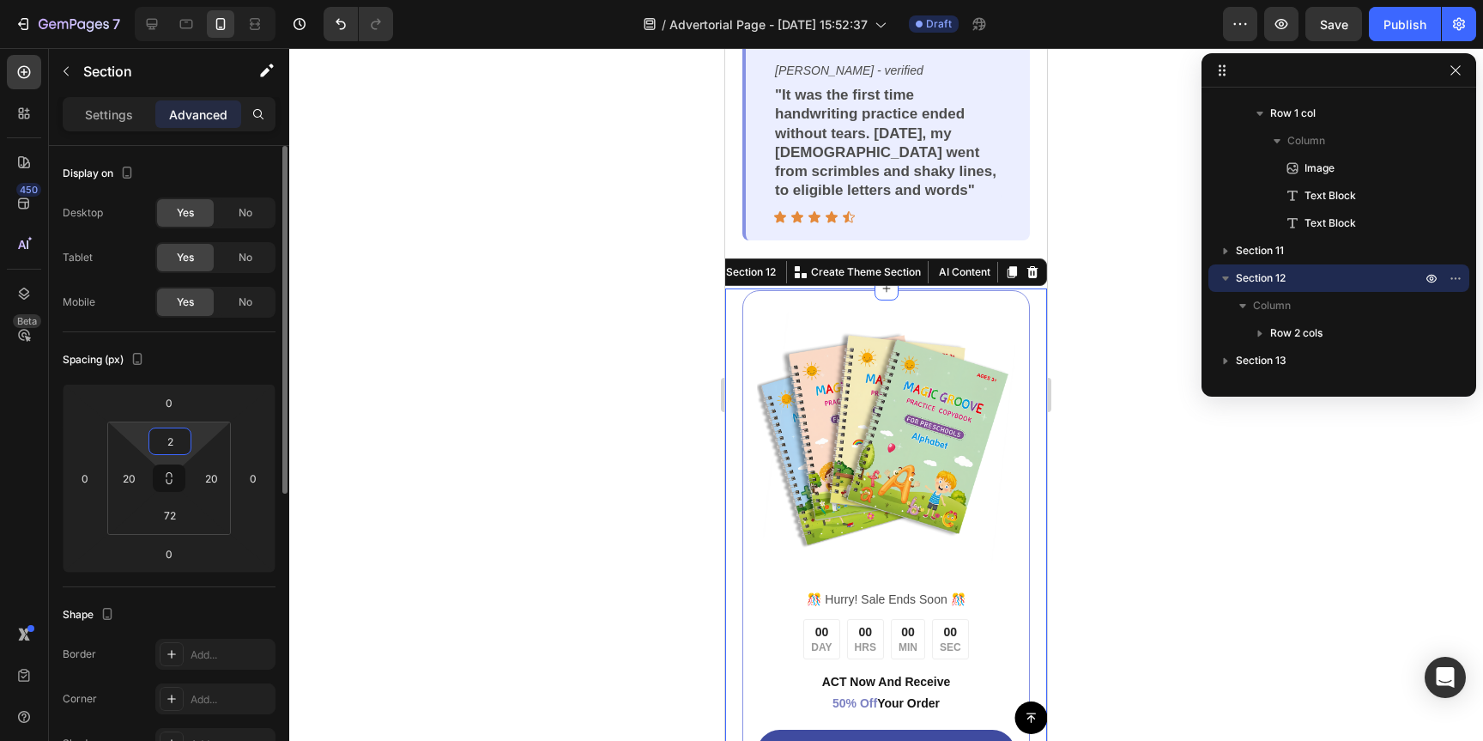
type input "25"
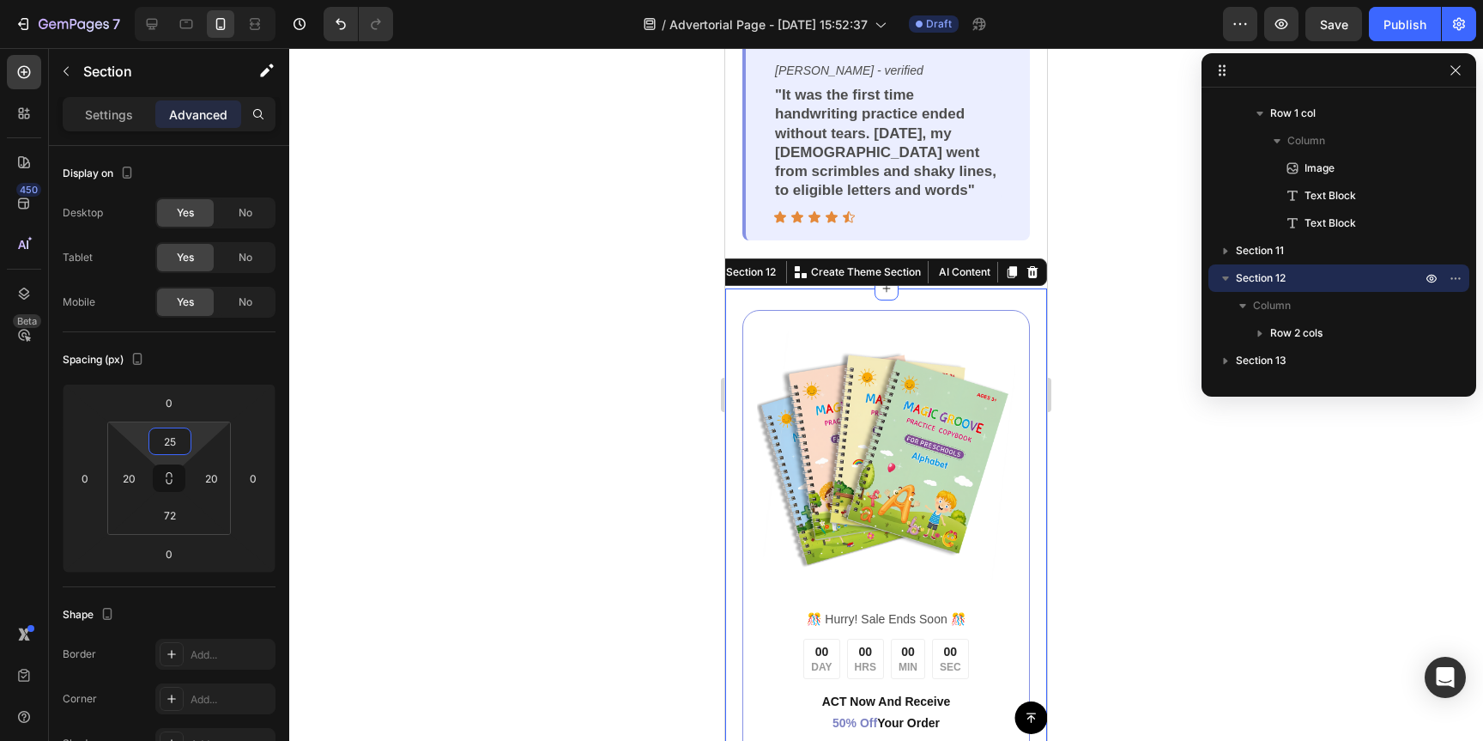
click at [497, 408] on div at bounding box center [886, 394] width 1194 height 693
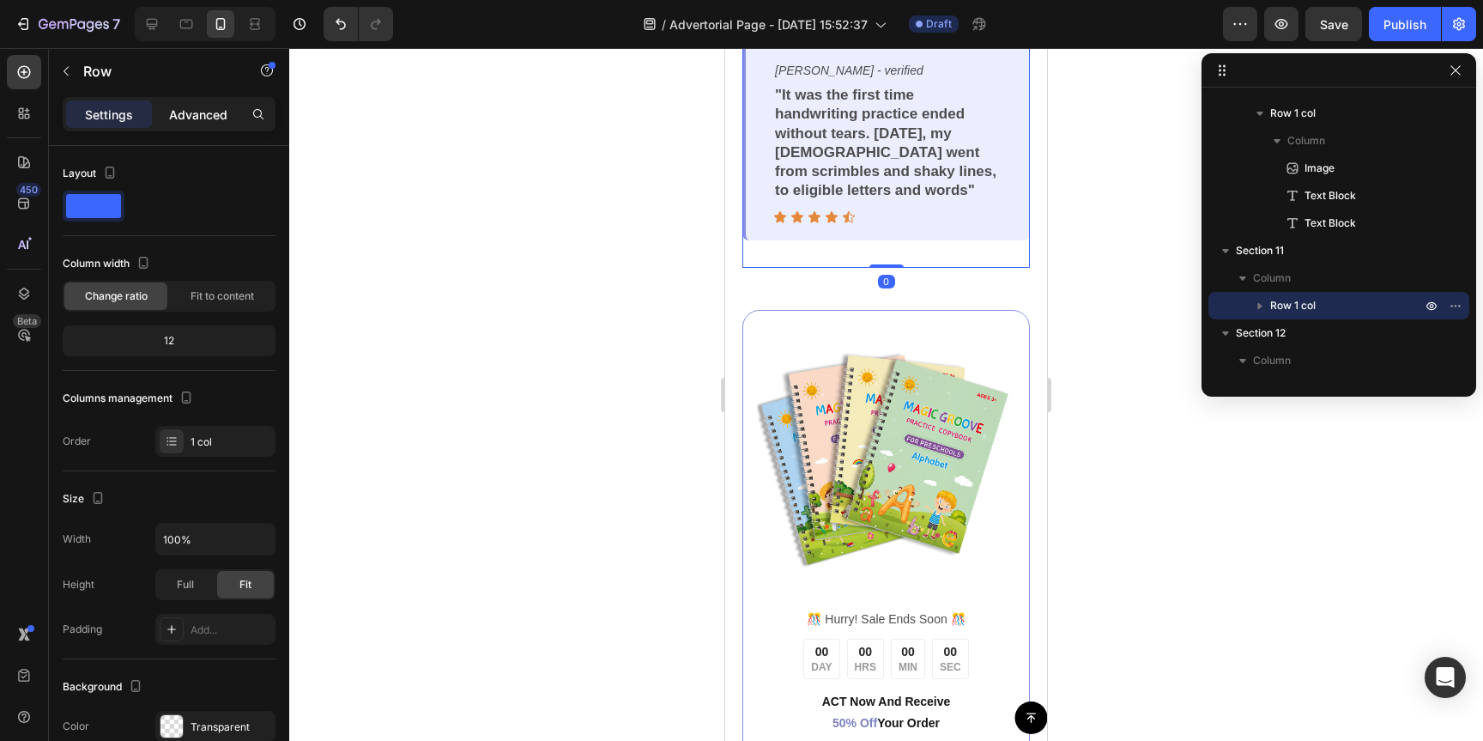
click at [203, 113] on p "Advanced" at bounding box center [198, 115] width 58 height 18
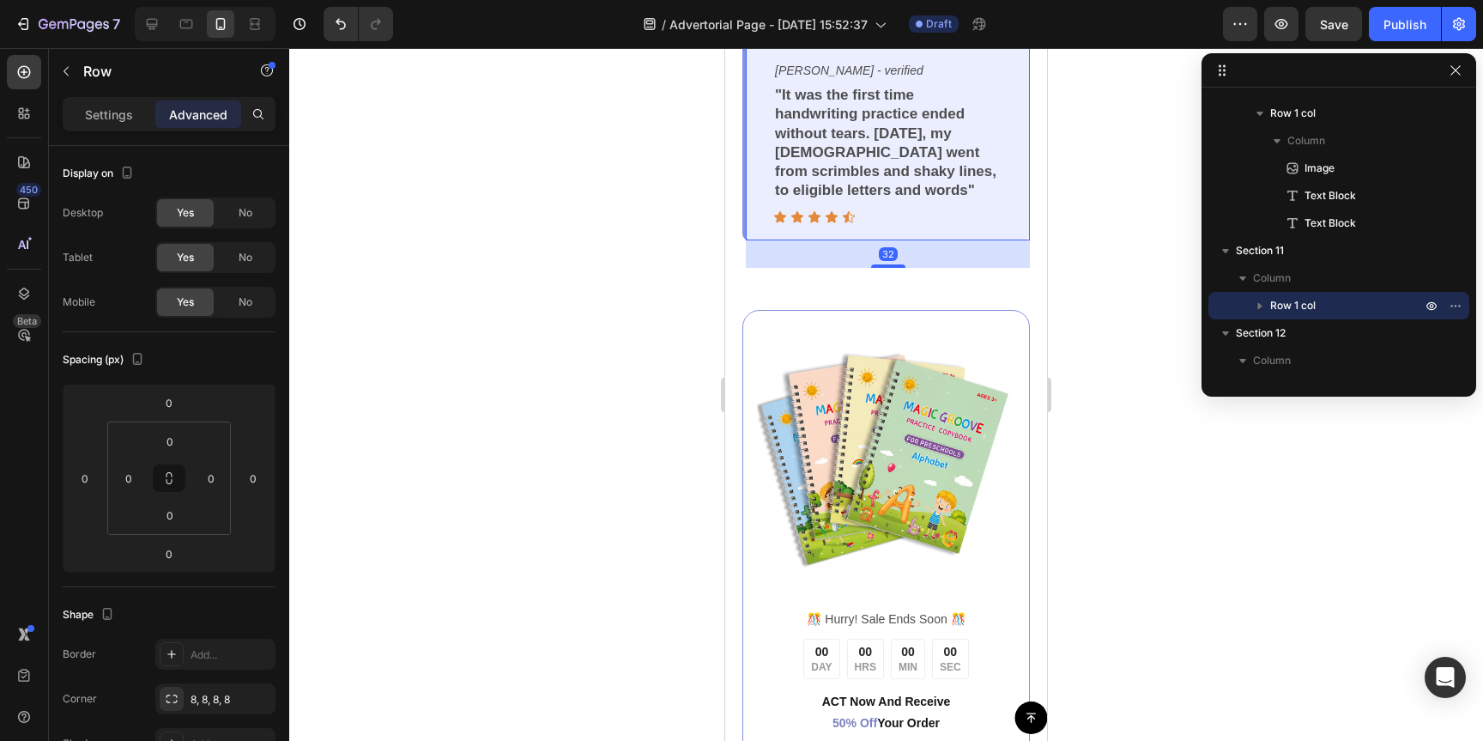
click at [991, 218] on div "Image Joshua S. - verified Text Block Row "It was the first time handwriting pr…" at bounding box center [887, 104] width 288 height 274
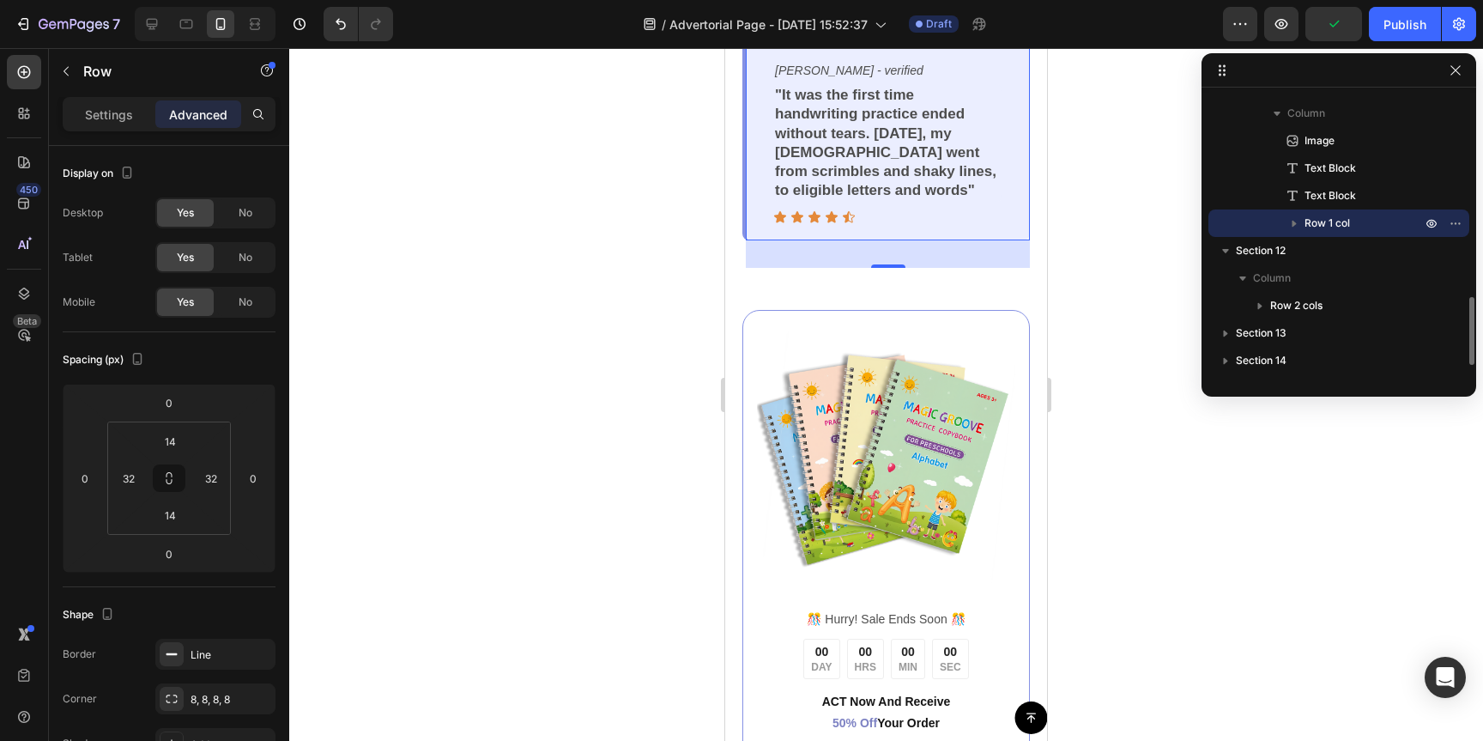
click at [1298, 221] on icon "button" at bounding box center [1294, 223] width 17 height 17
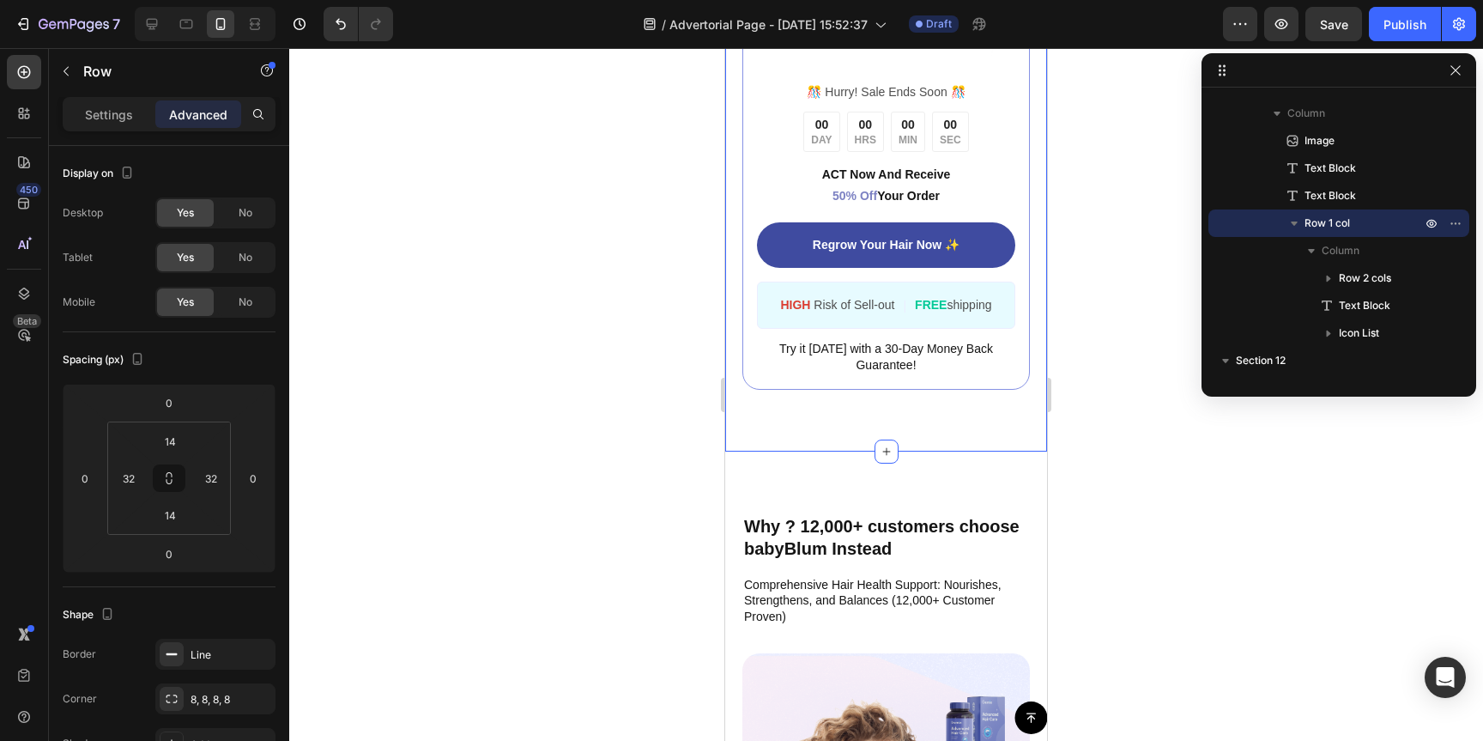
scroll to position [5783, 0]
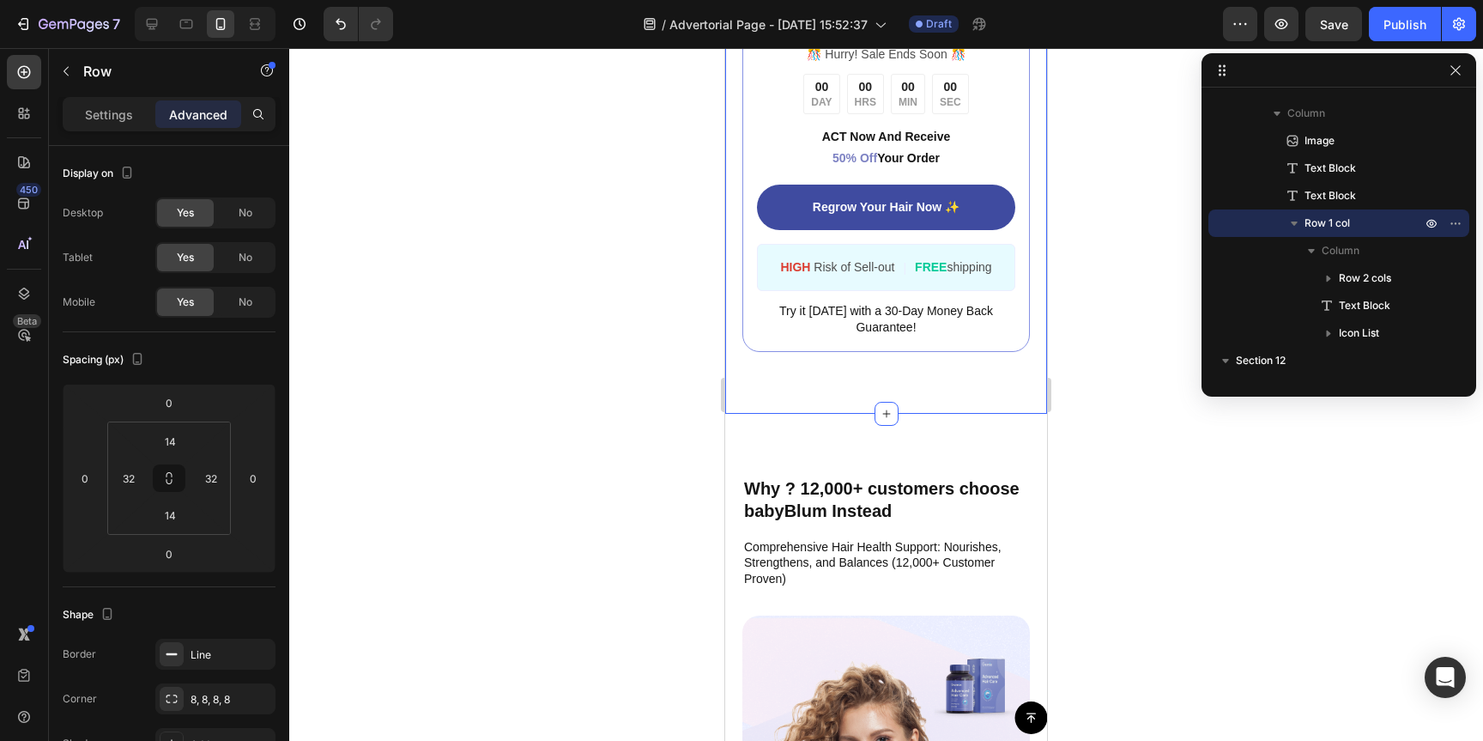
click at [913, 353] on div "Image ️🎊 Hurry! Sale Ends Soon ️🎊 Text Block 00 DAY 00 HRS 00 MIN 00 SEC Countd…" at bounding box center [886, 69] width 322 height 690
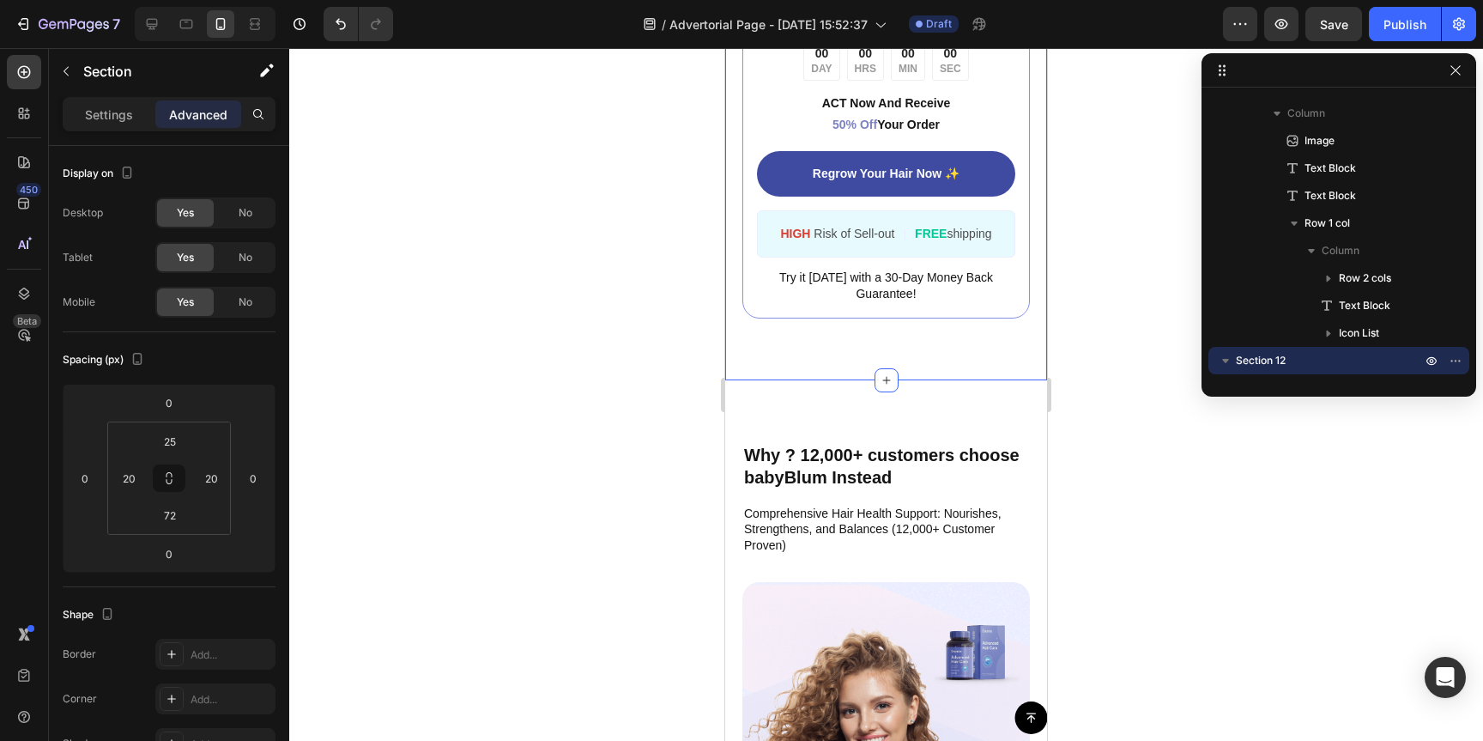
scroll to position [5824, 0]
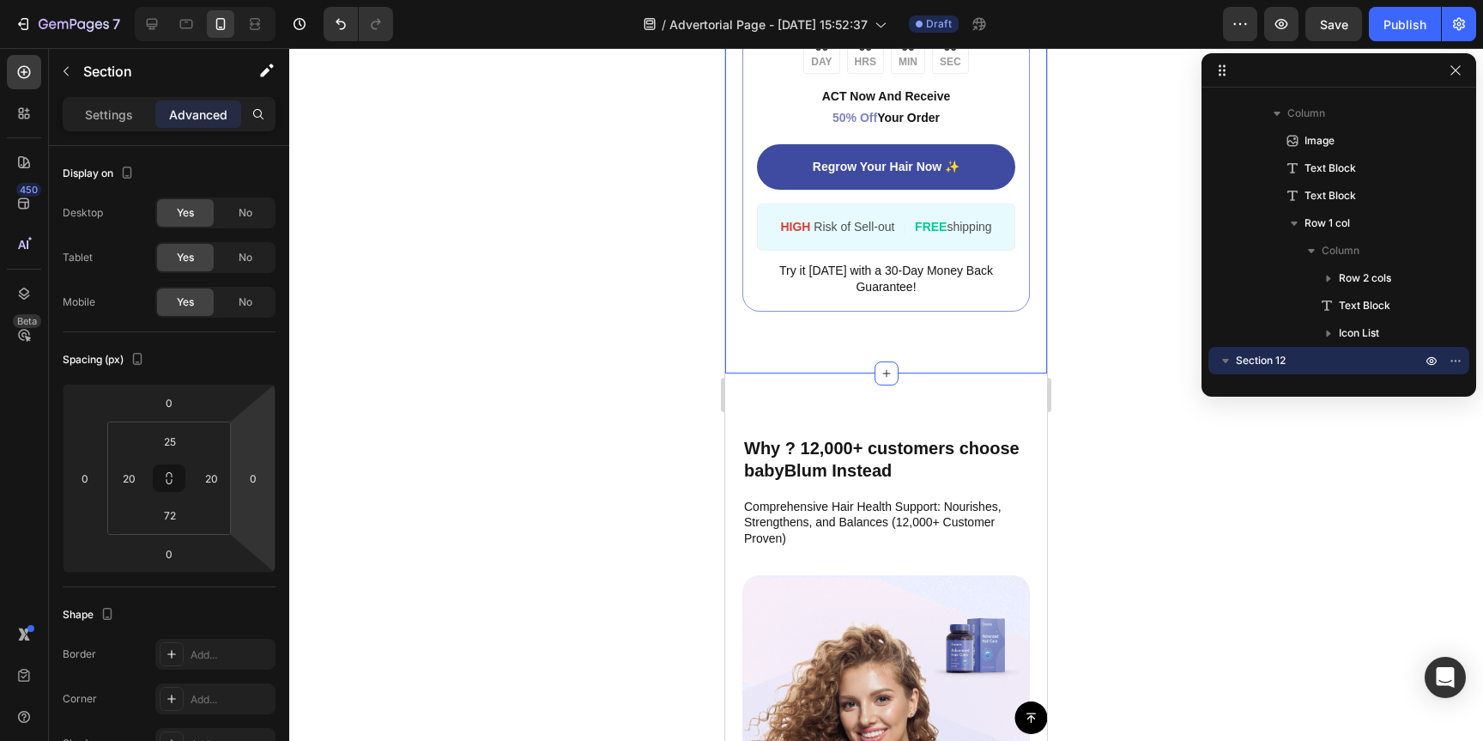
click at [859, 333] on div "Image ️🎊 Hurry! Sale Ends Soon ️🎊 Text Block 00 DAY 00 HRS 00 MIN 00 SEC Countd…" at bounding box center [886, 28] width 322 height 690
click at [1216, 356] on button "button" at bounding box center [1226, 360] width 21 height 21
click at [875, 361] on div at bounding box center [887, 373] width 24 height 24
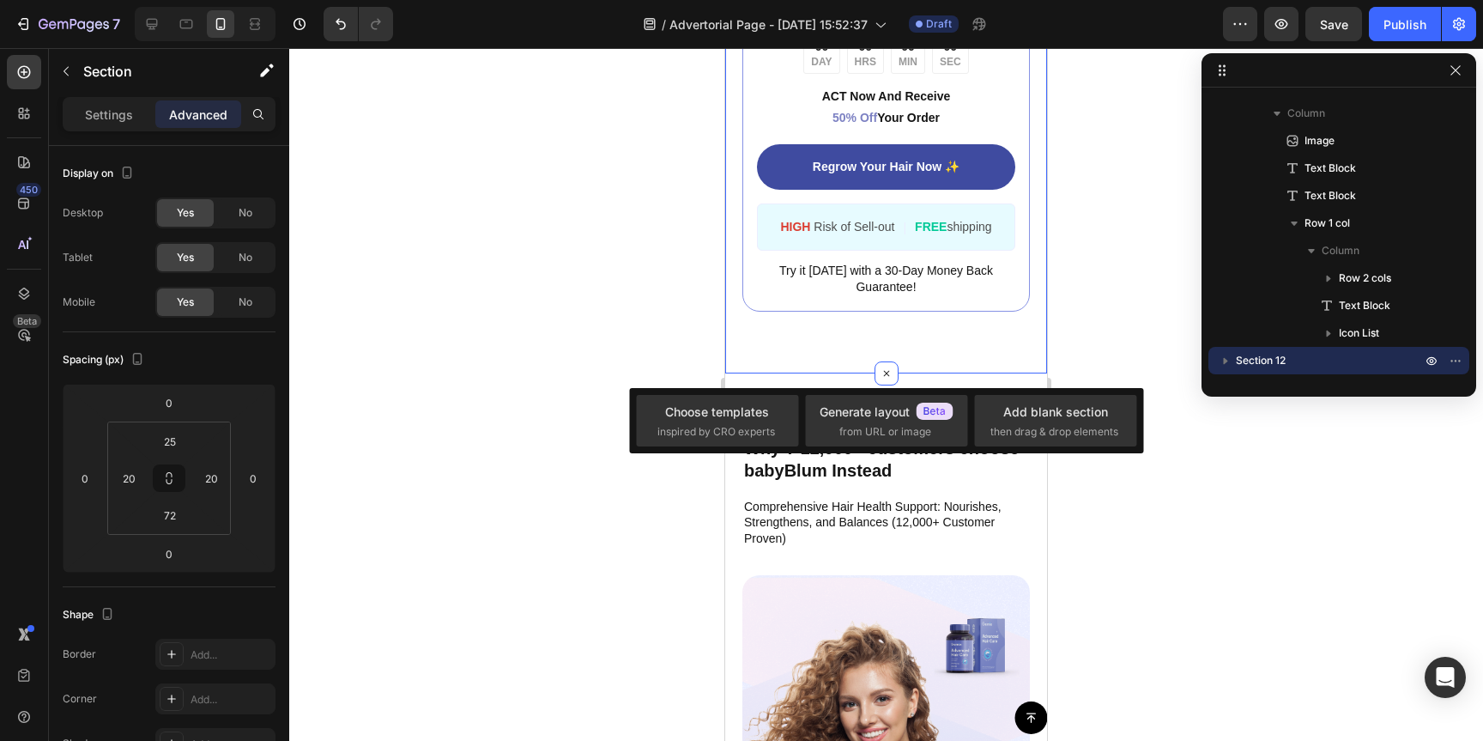
click at [820, 306] on div "Image ️🎊 Hurry! Sale Ends Soon ️🎊 Text Block 00 DAY 00 HRS 00 MIN 00 SEC Countd…" at bounding box center [886, 28] width 322 height 690
drag, startPoint x: 765, startPoint y: 326, endPoint x: 741, endPoint y: 337, distance: 26.2
click at [765, 326] on div "Image ️🎊 Hurry! Sale Ends Soon ️🎊 Text Block 00 DAY 00 HRS 00 MIN 00 SEC Countd…" at bounding box center [886, 28] width 322 height 690
drag, startPoint x: 543, startPoint y: 375, endPoint x: 533, endPoint y: 379, distance: 10.4
click at [543, 375] on div at bounding box center [886, 394] width 1194 height 693
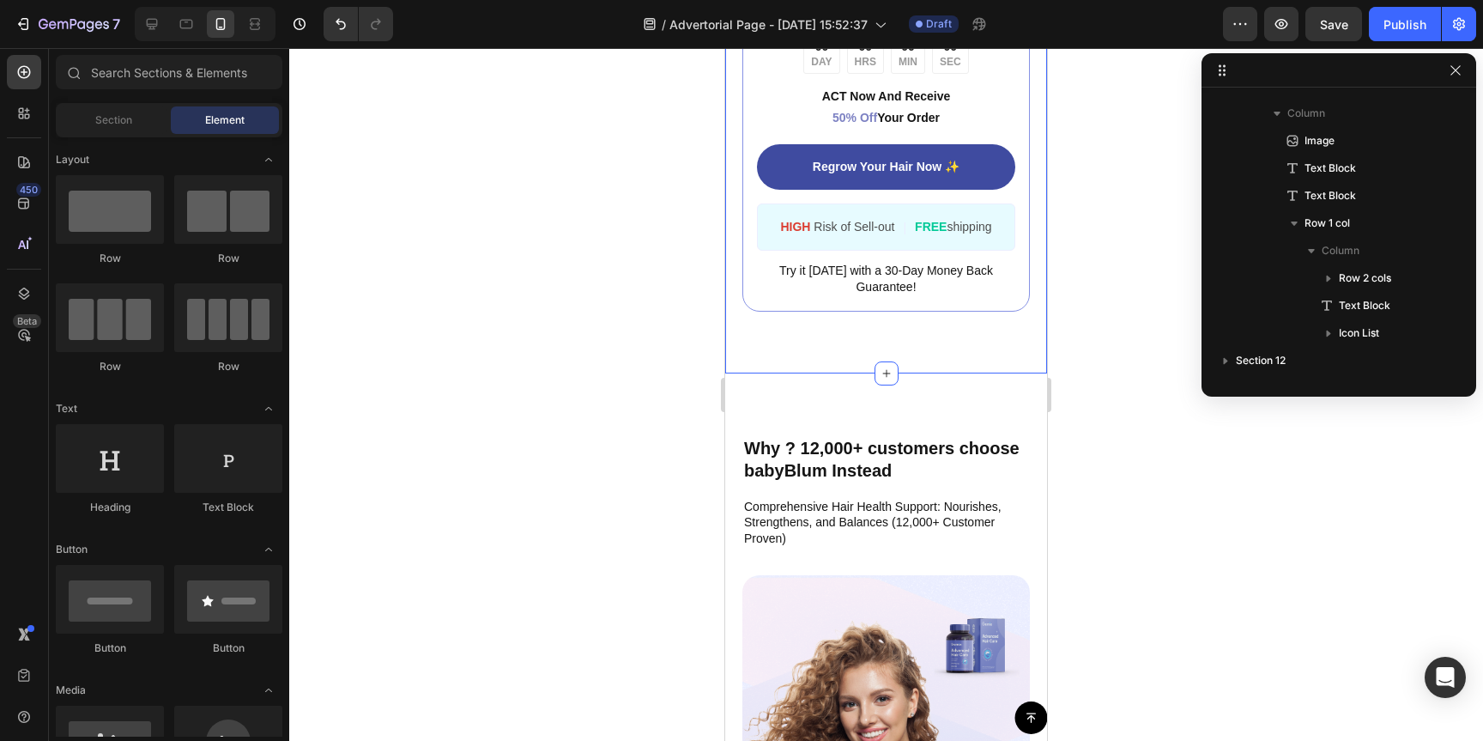
click at [854, 309] on div "Image ️🎊 Hurry! Sale Ends Soon ️🎊 Text Block 00 DAY 00 HRS 00 MIN 00 SEC Countd…" at bounding box center [886, 28] width 322 height 690
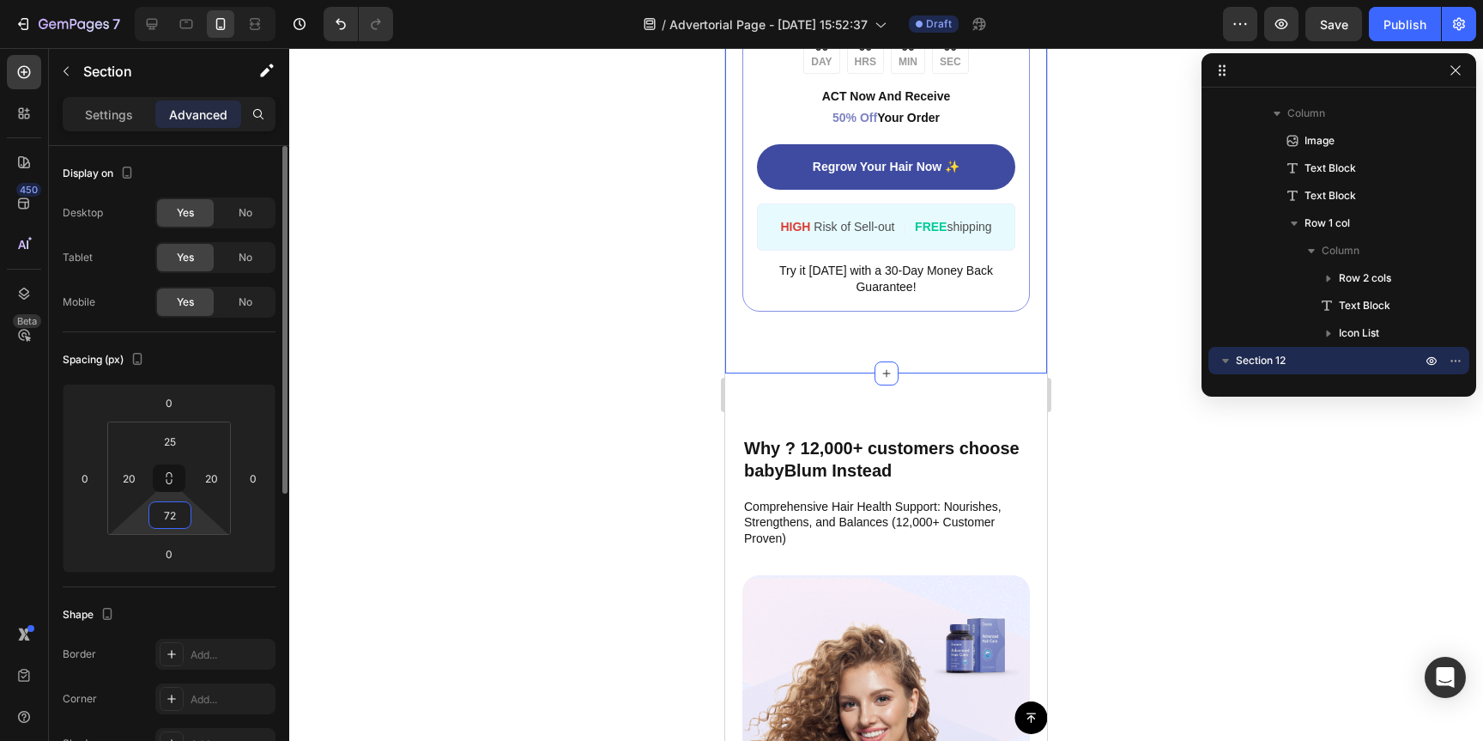
click at [181, 518] on input "72" at bounding box center [170, 515] width 34 height 26
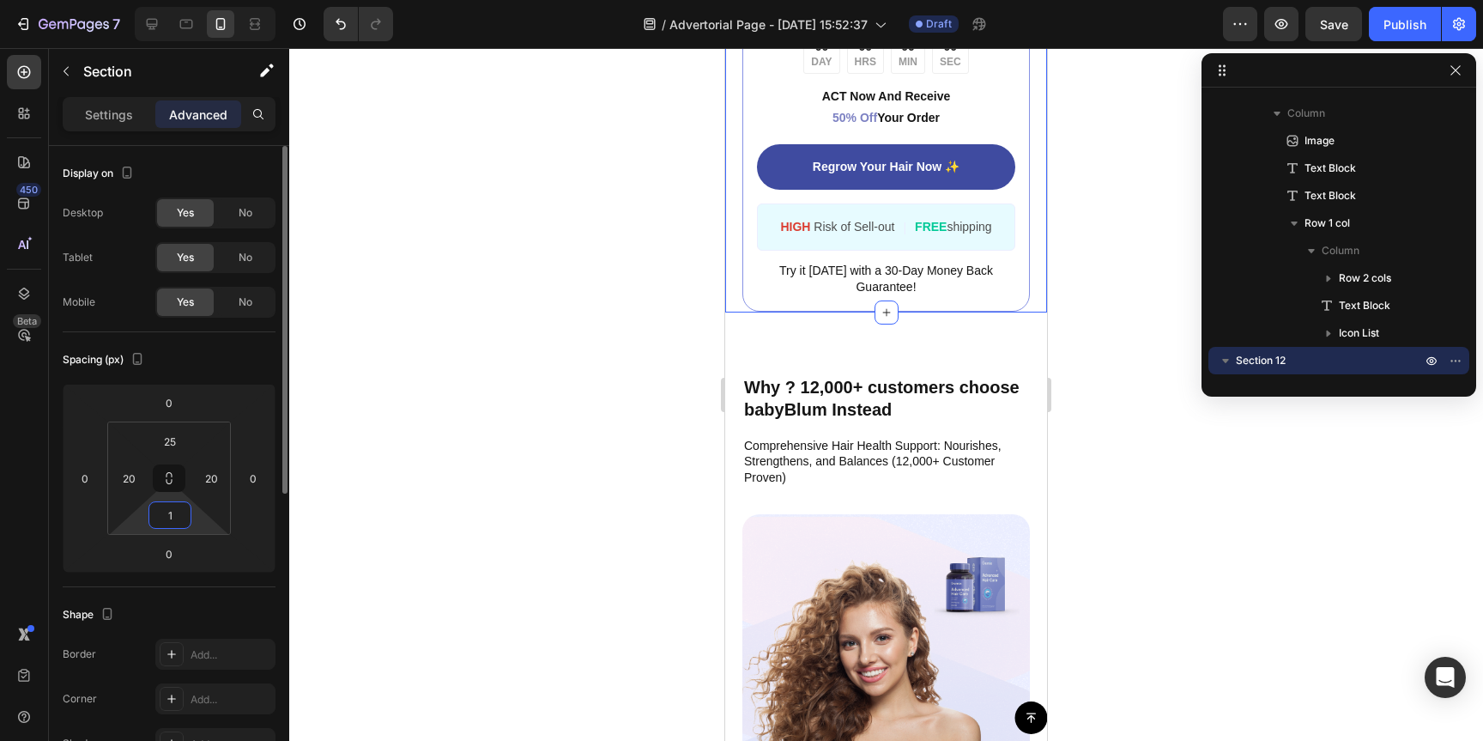
type input "15"
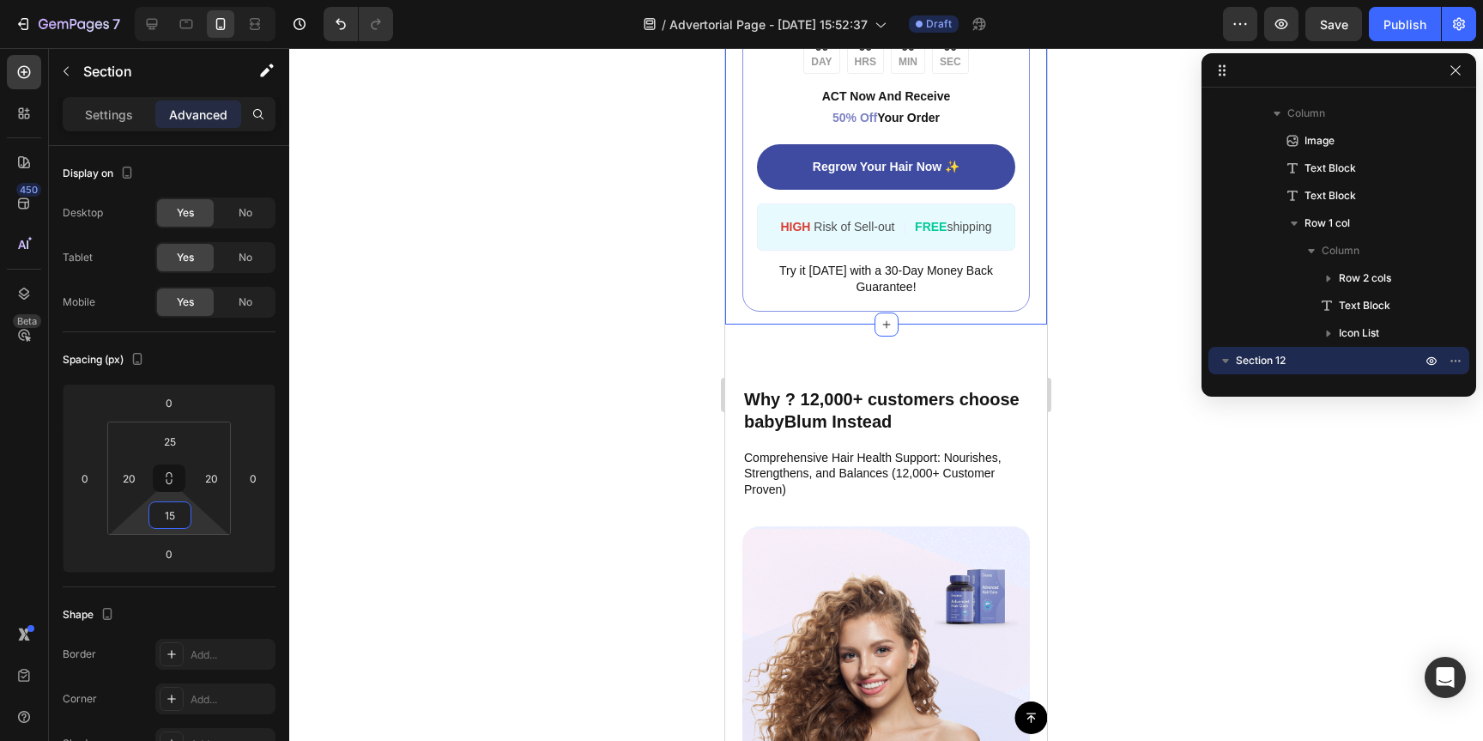
click at [543, 437] on div at bounding box center [886, 394] width 1194 height 693
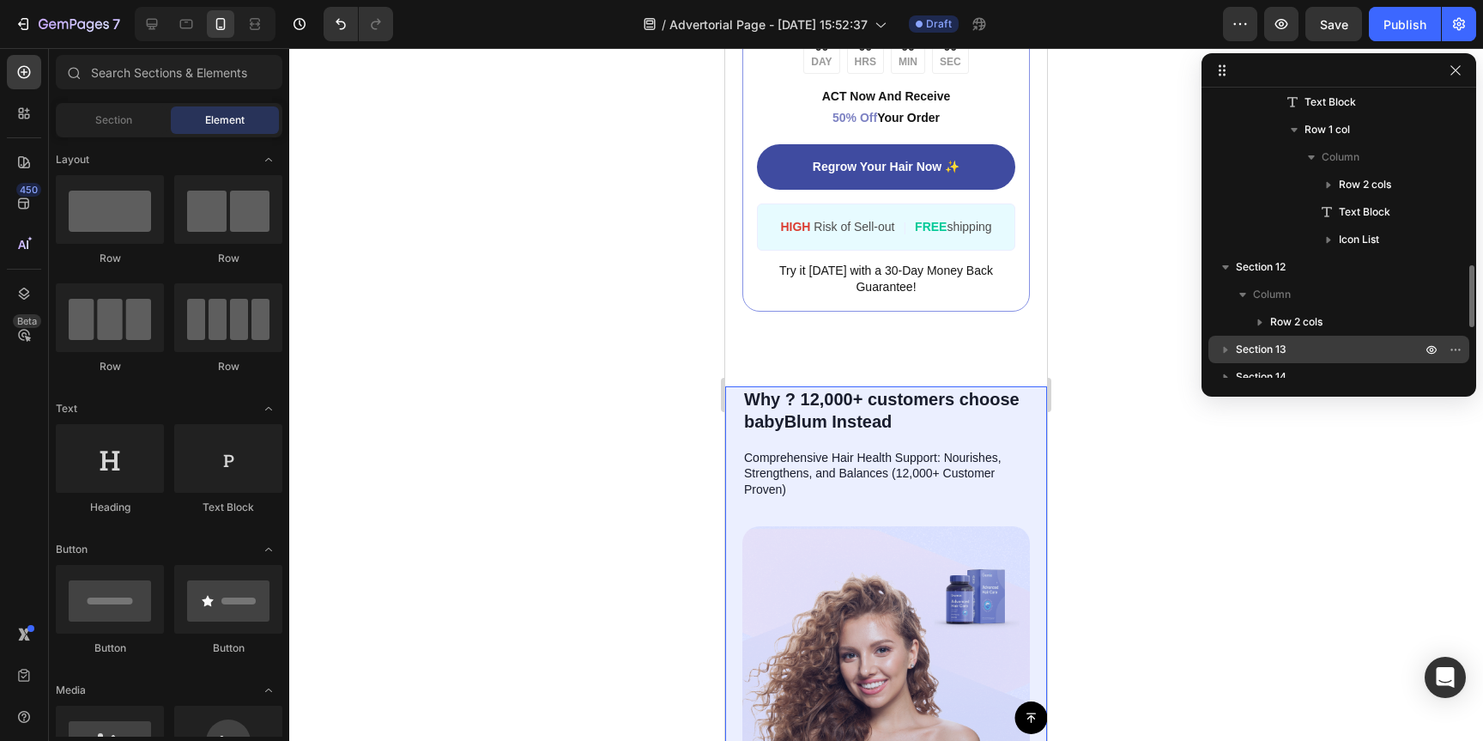
scroll to position [942, 0]
click at [1283, 348] on span "Section 13" at bounding box center [1261, 347] width 51 height 17
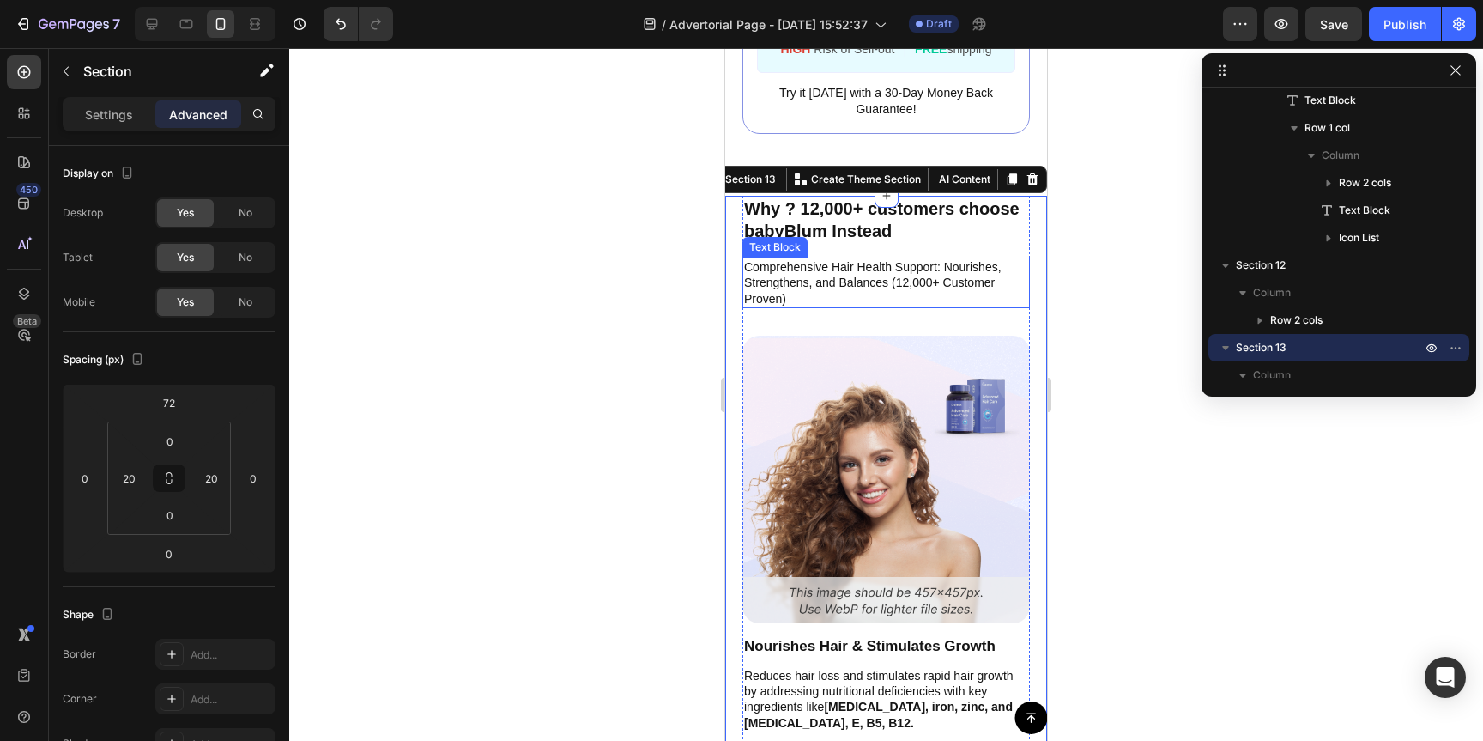
scroll to position [5995, 0]
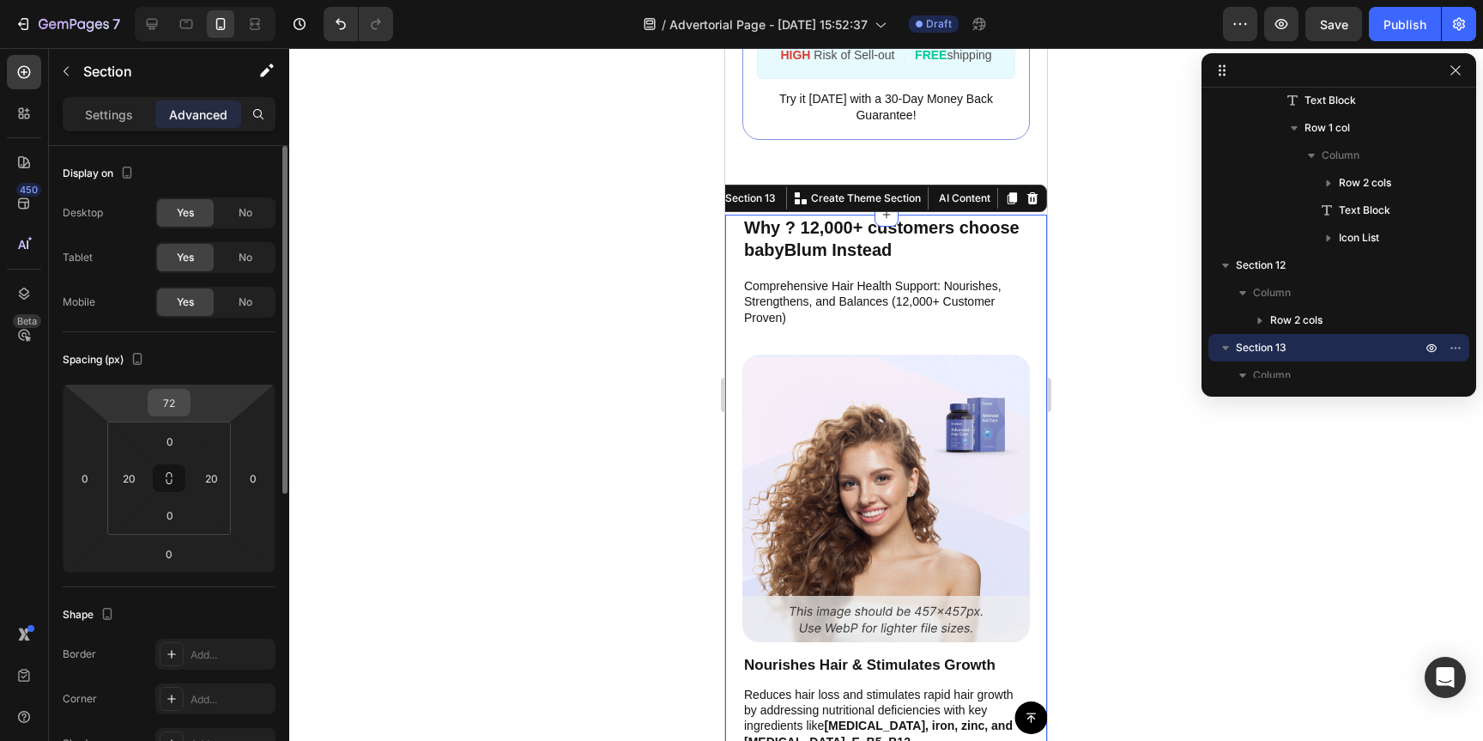
click at [169, 407] on input "72" at bounding box center [169, 403] width 34 height 26
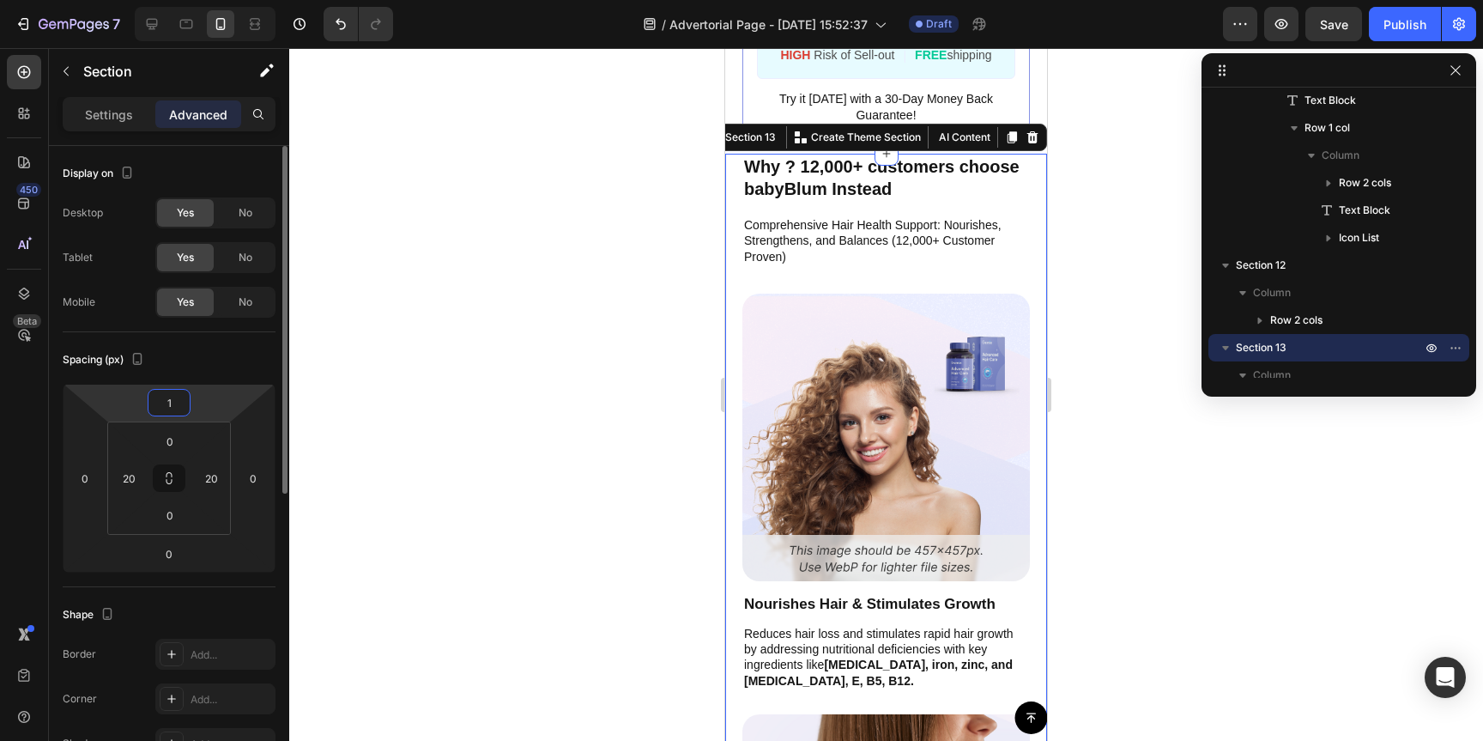
type input "15"
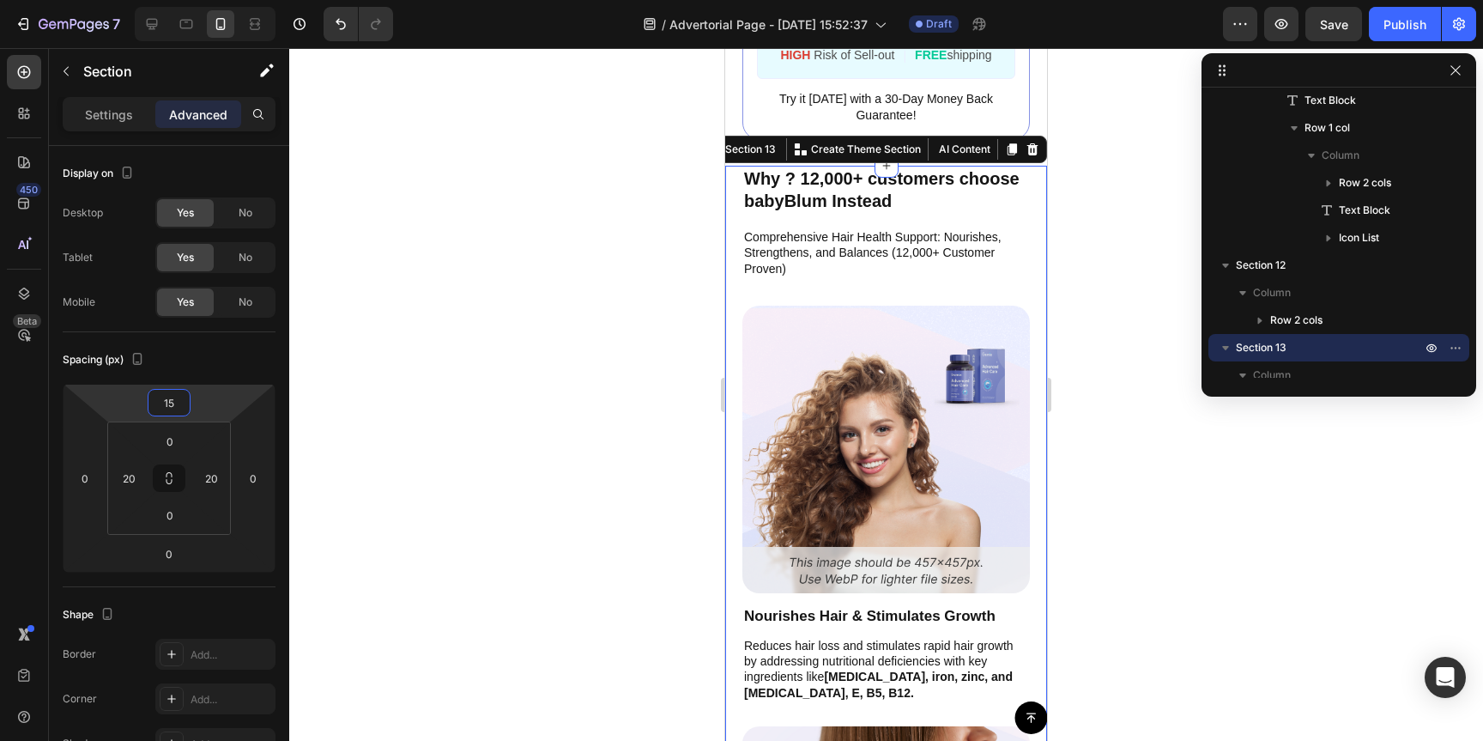
click at [591, 262] on div at bounding box center [886, 394] width 1194 height 693
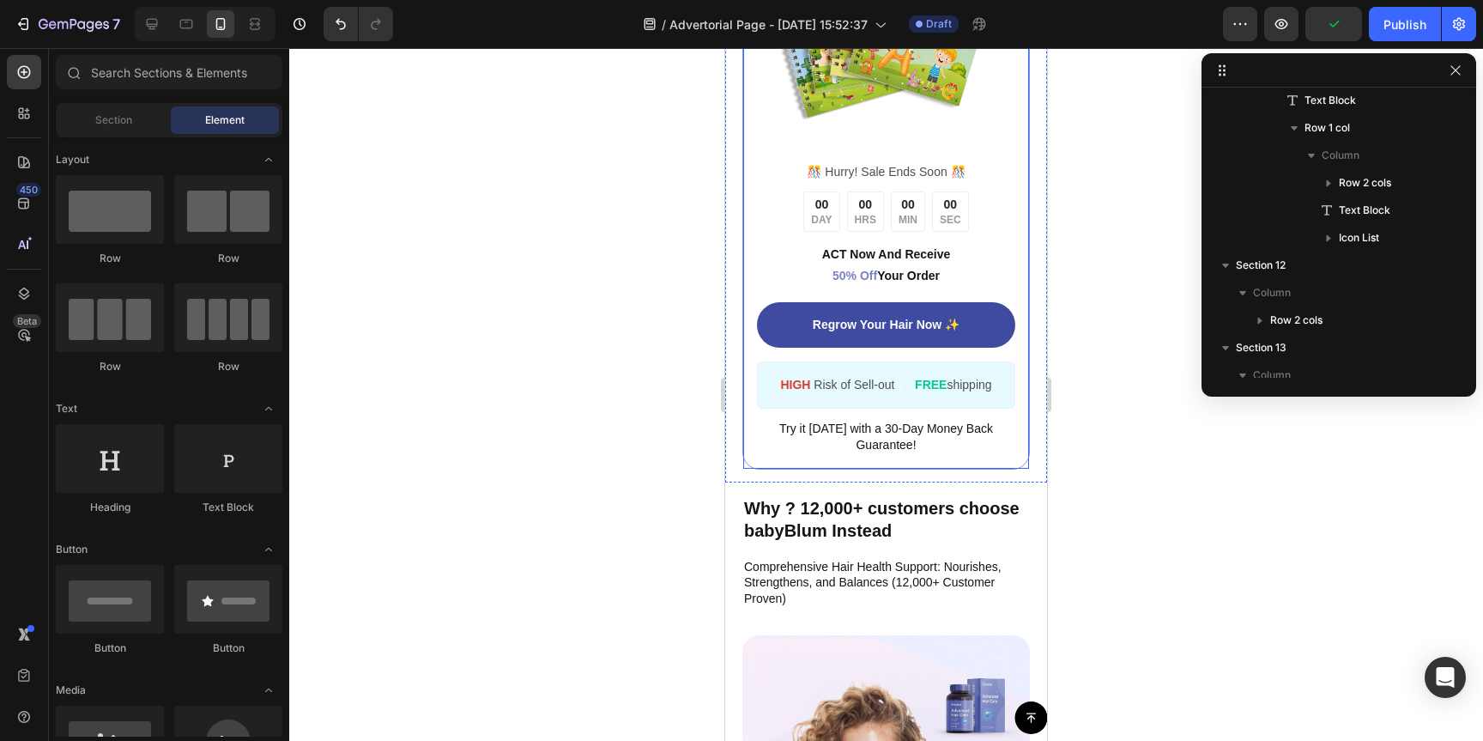
scroll to position [5664, 0]
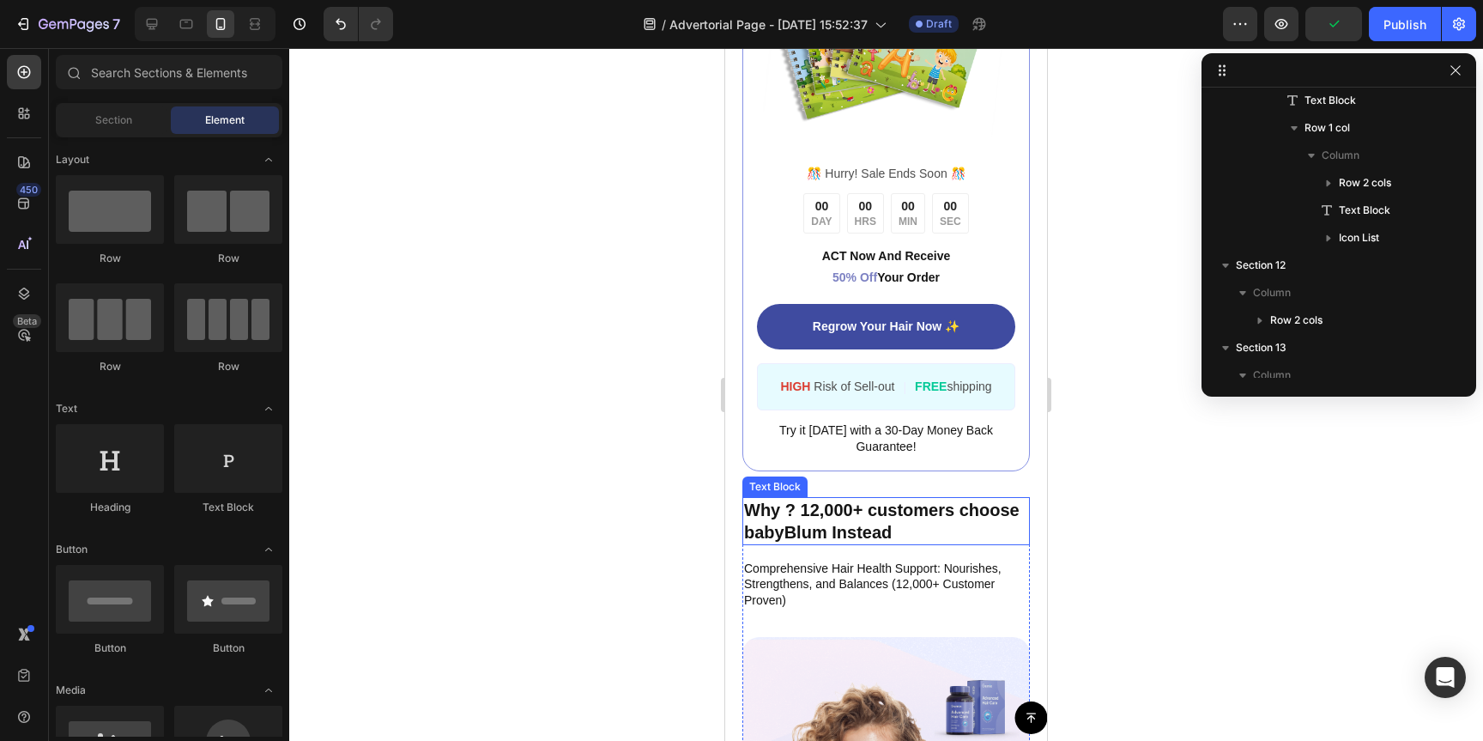
click at [885, 504] on p "Why ? 12,000+ customers choose babyBlum Instead" at bounding box center [886, 521] width 284 height 45
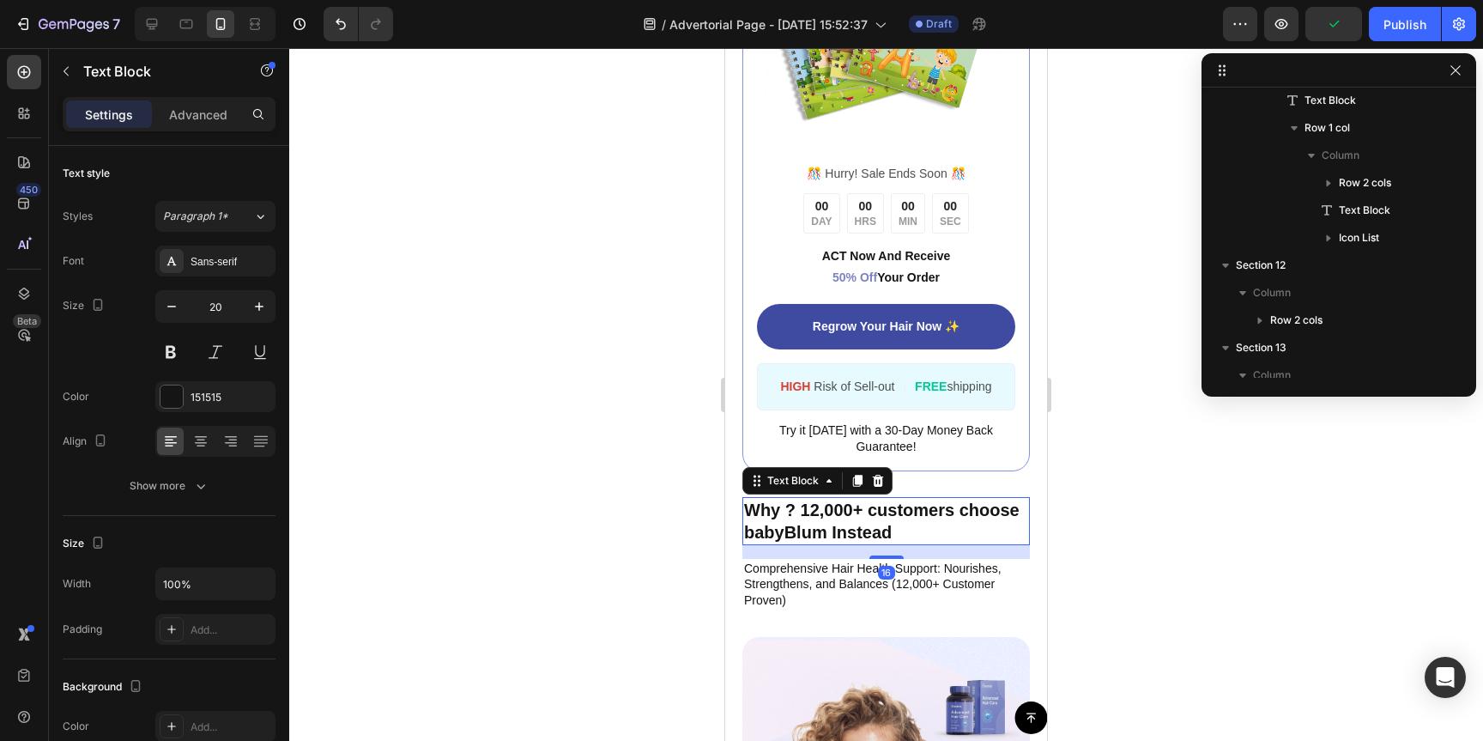
scroll to position [1176, 0]
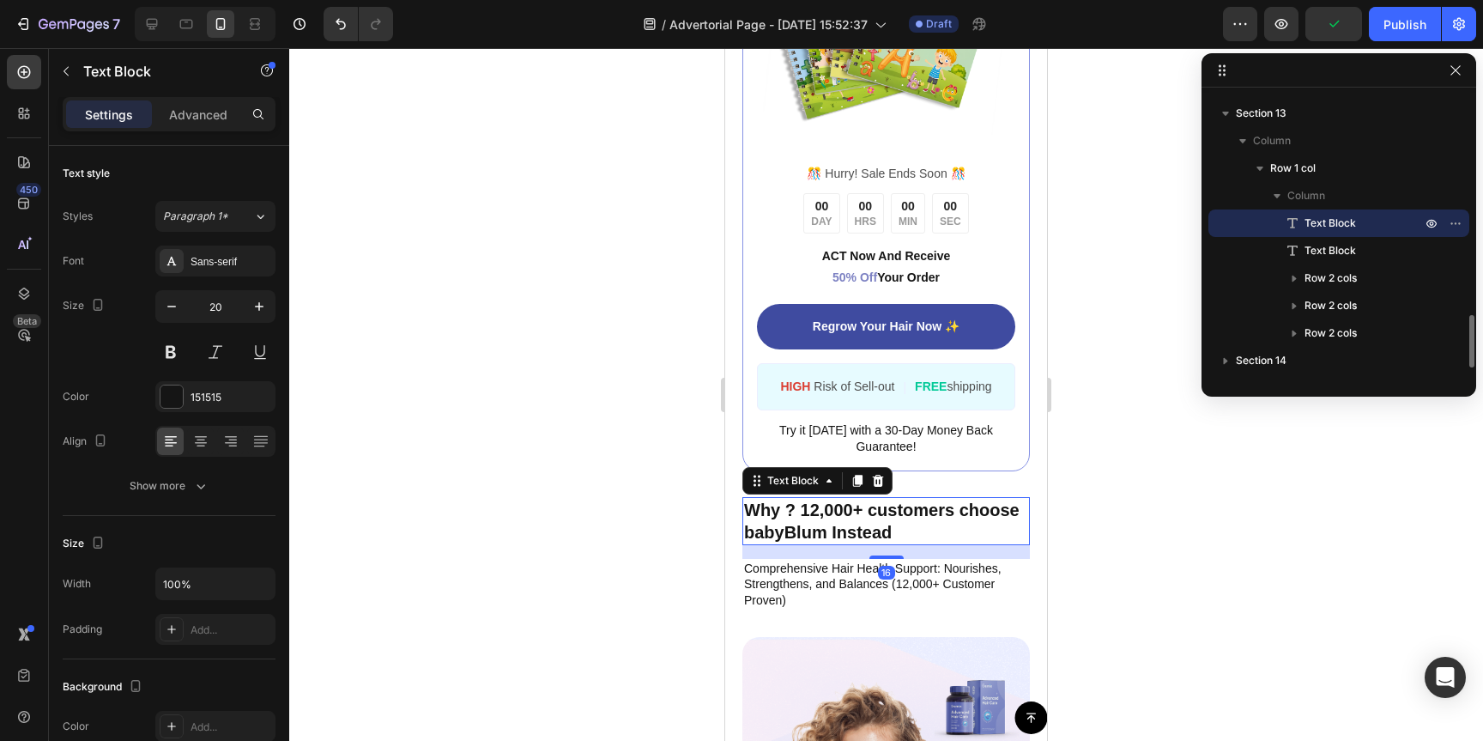
click at [794, 499] on p "Why ? 12,000+ customers choose babyBlum Instead" at bounding box center [886, 521] width 284 height 45
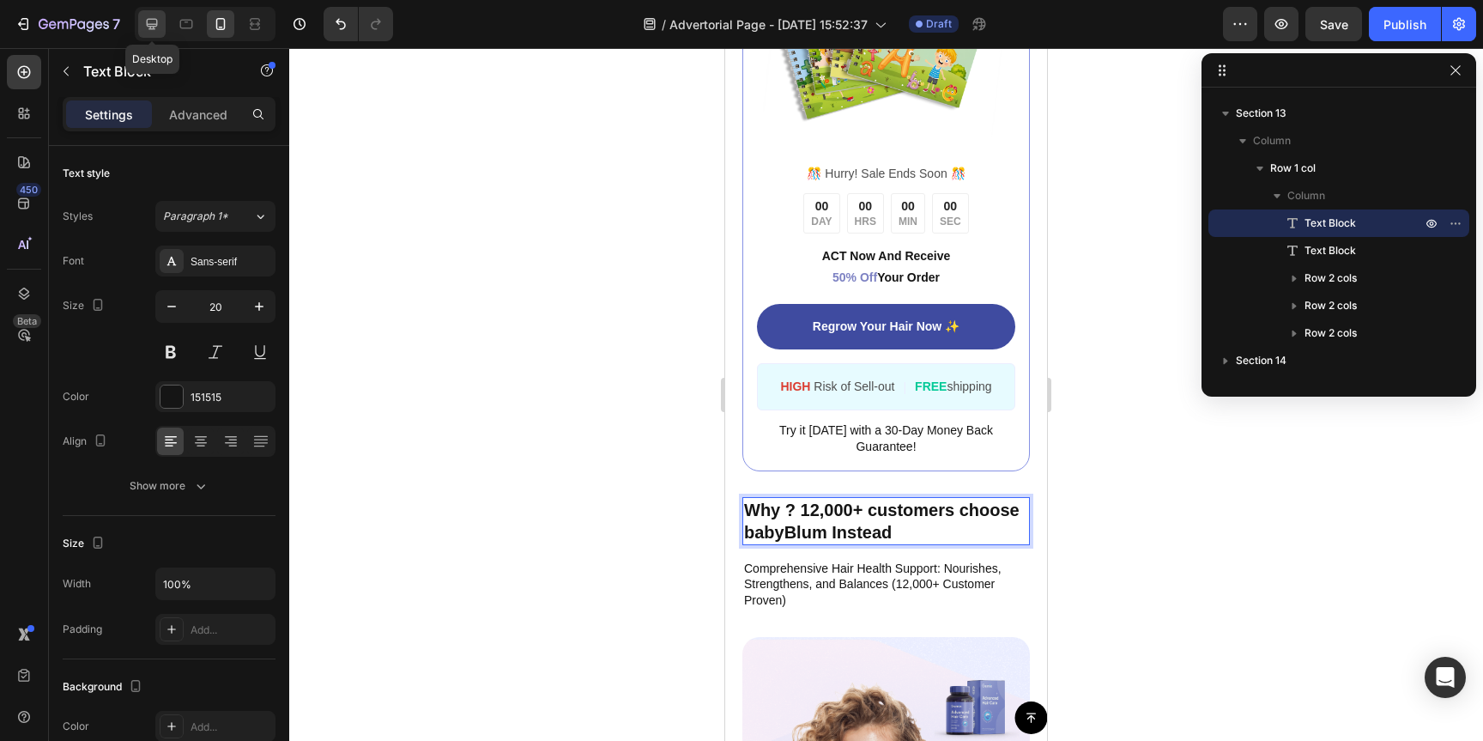
click at [148, 32] on icon at bounding box center [151, 23] width 17 height 17
type input "23"
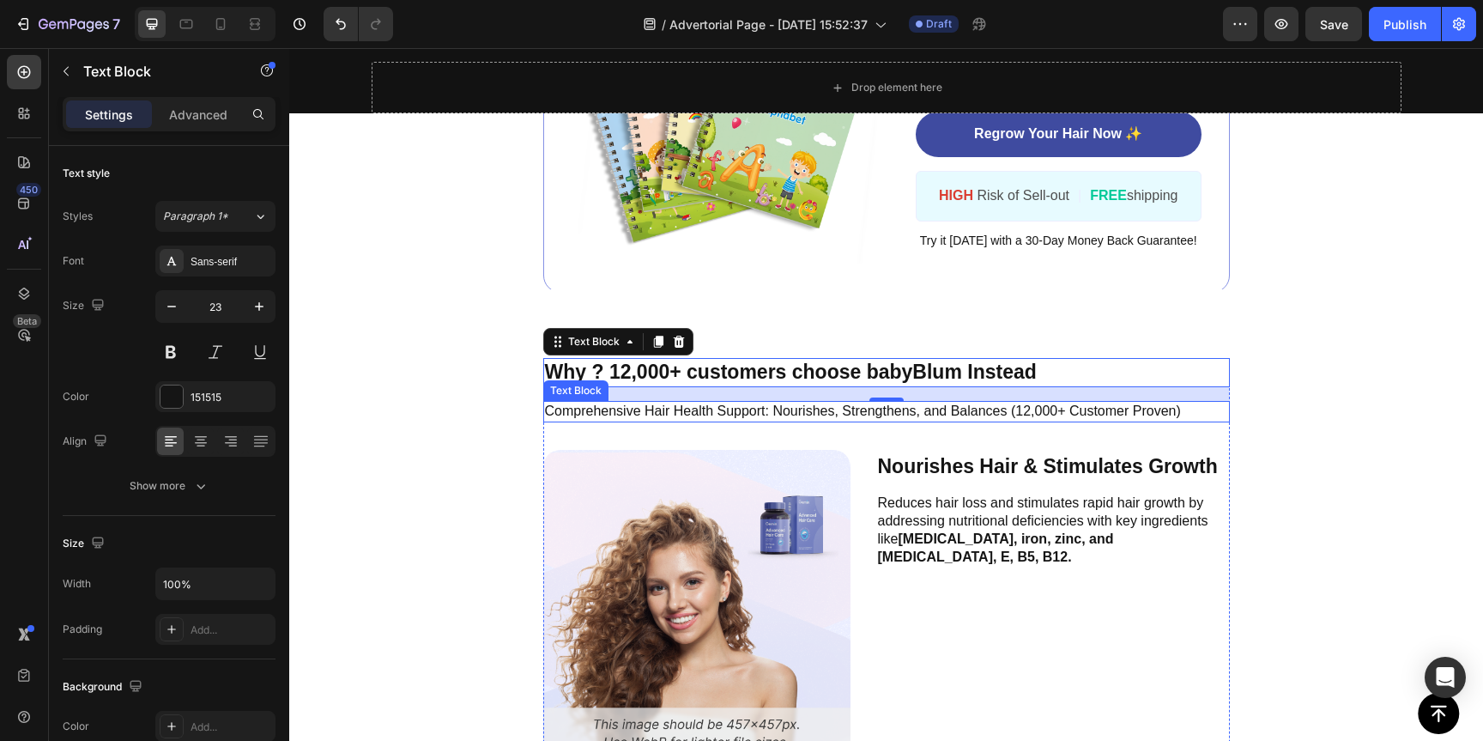
scroll to position [5560, 0]
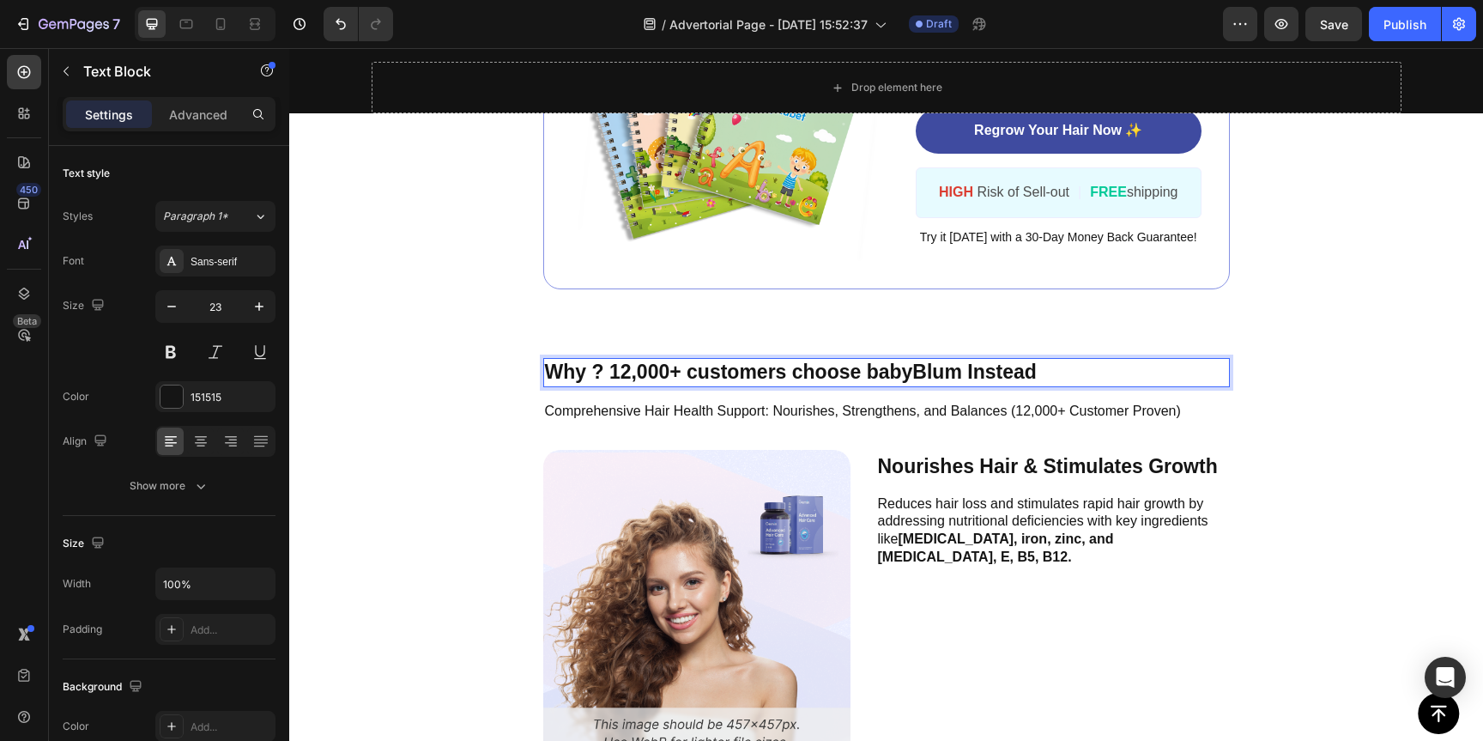
click at [575, 371] on p "Why ? 12,000+ customers choose babyBlum Instead" at bounding box center [886, 373] width 683 height 26
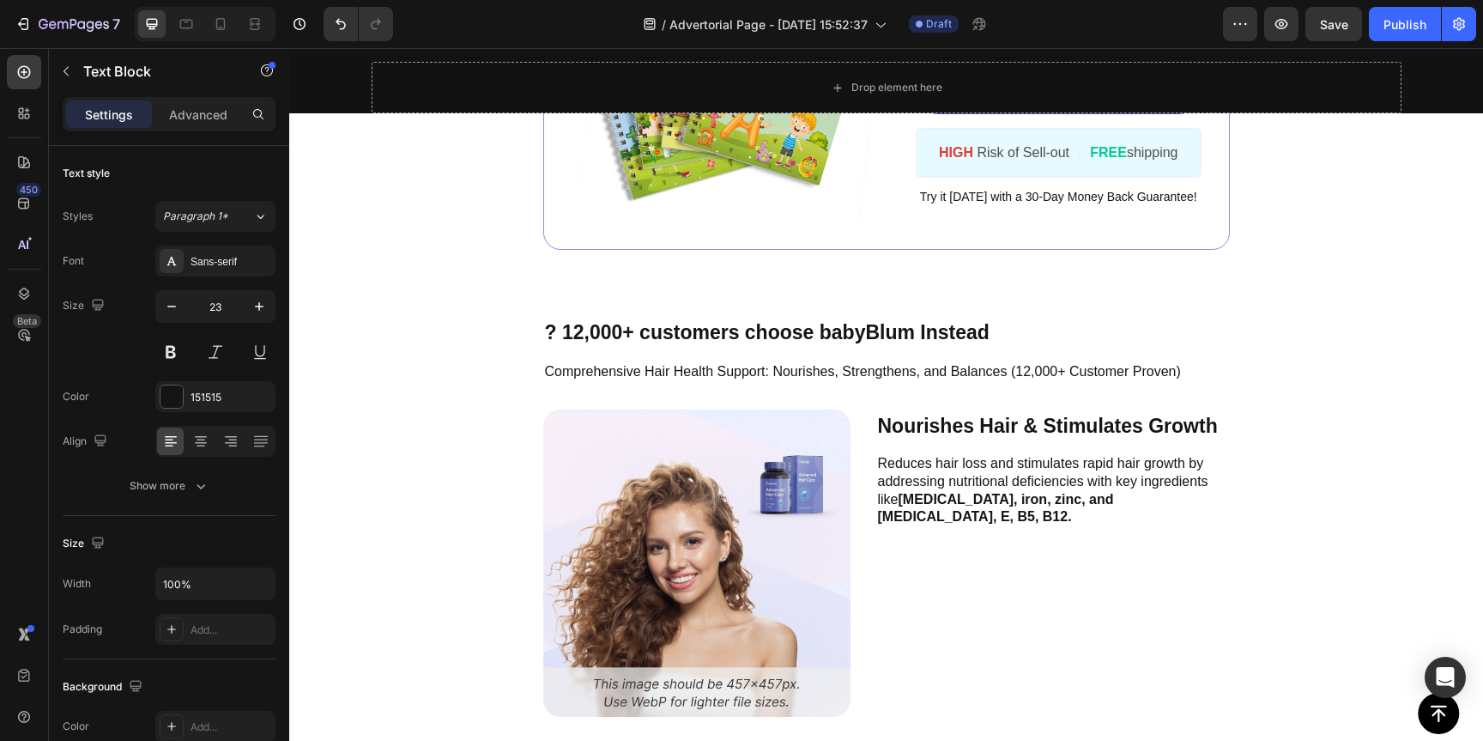
scroll to position [5531, 0]
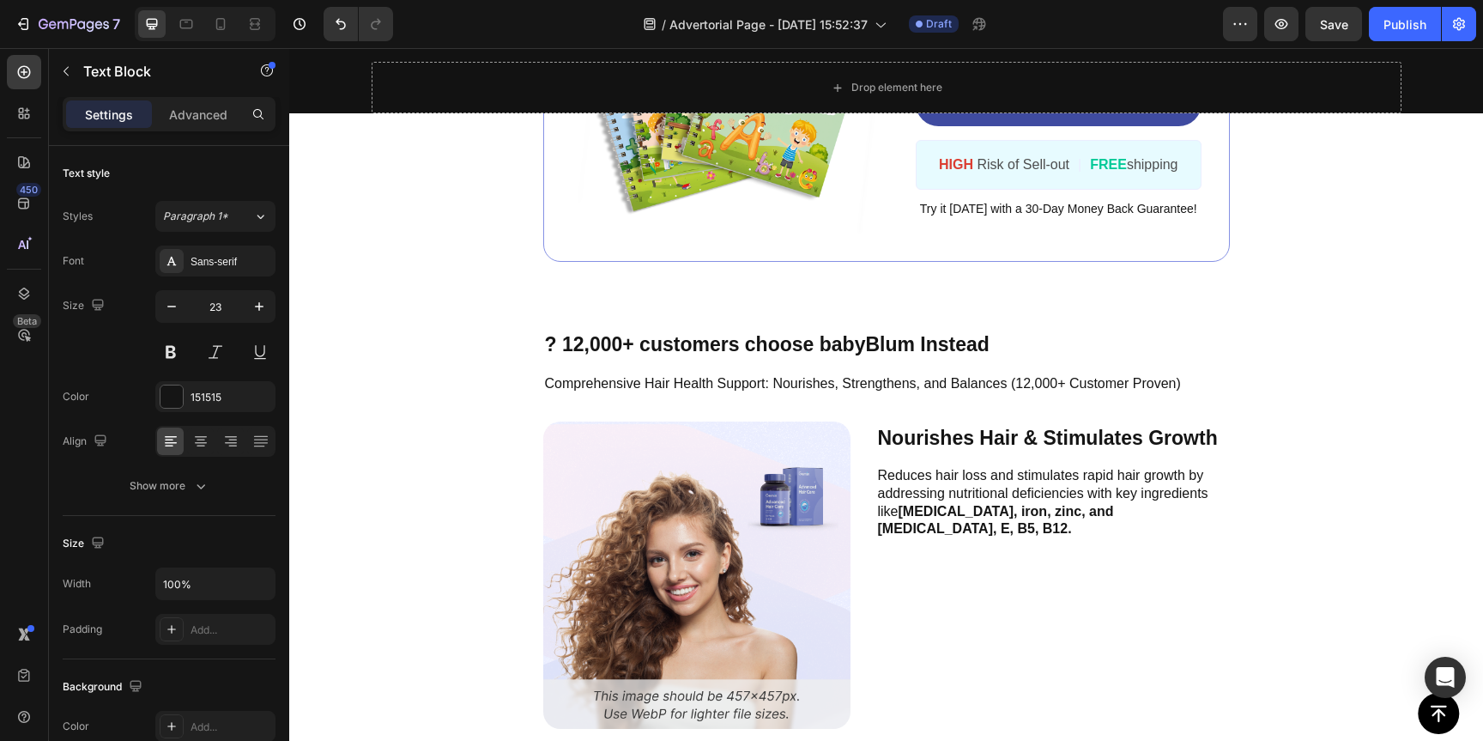
click at [749, 343] on p "? 12,000+ customers choose babyBlum Instead" at bounding box center [886, 345] width 683 height 26
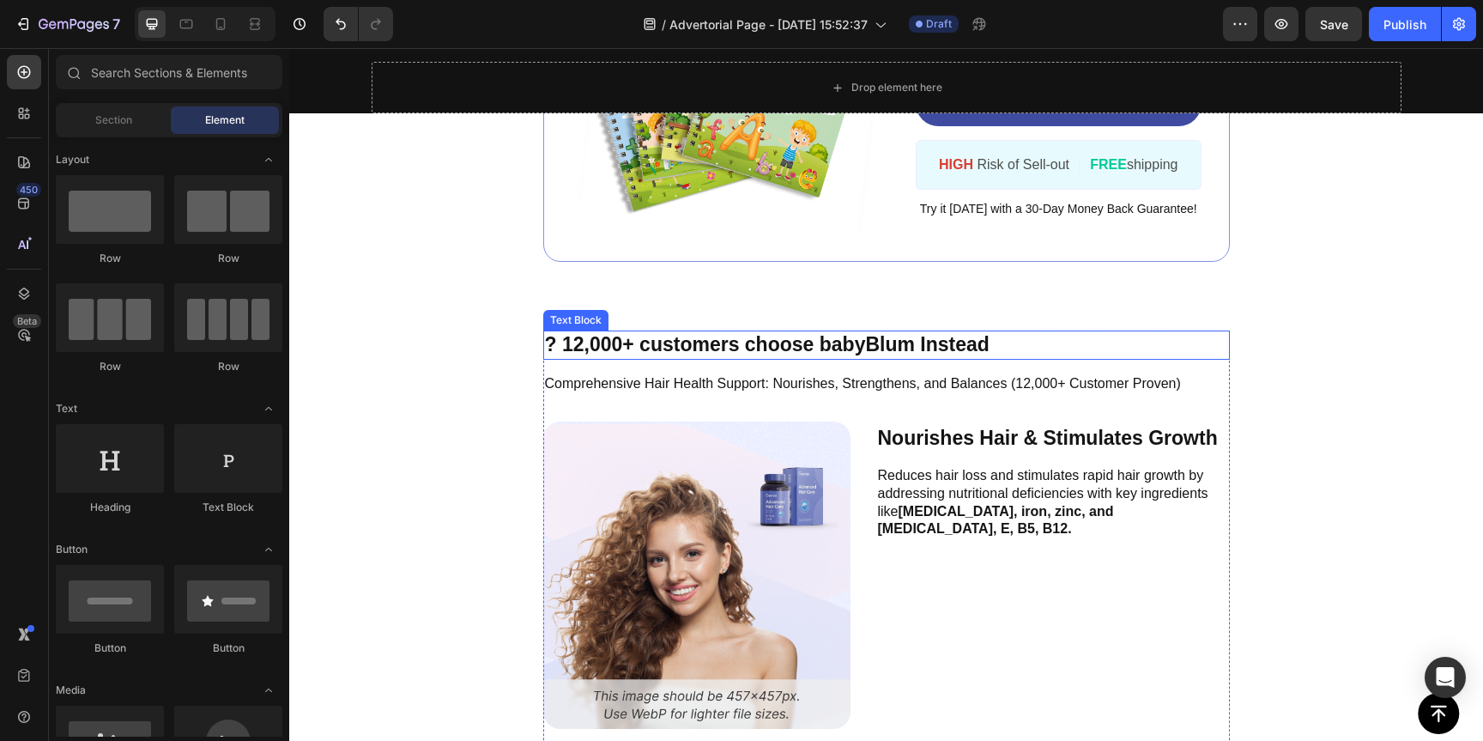
click at [639, 343] on p "? 12,000+ customers choose babyBlum Instead" at bounding box center [886, 345] width 683 height 26
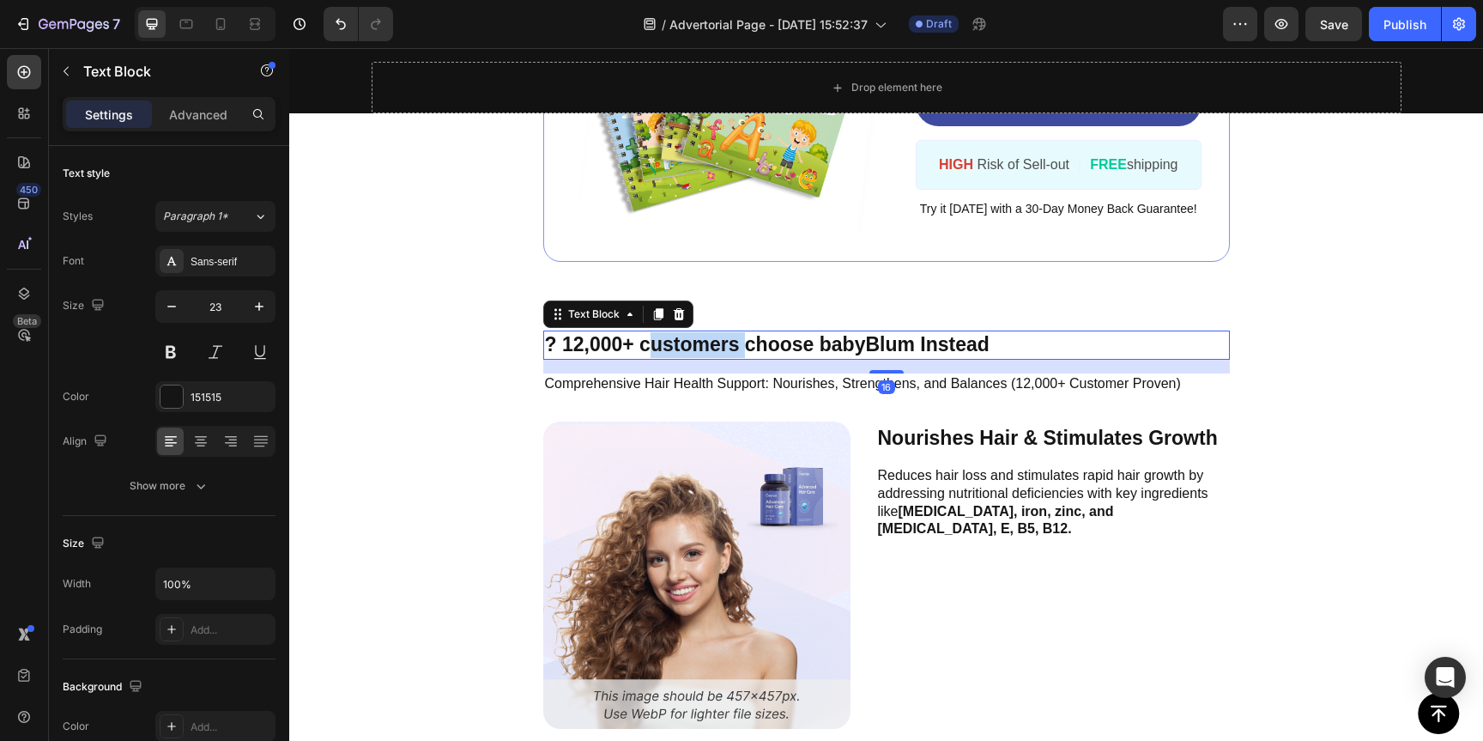
click at [639, 343] on p "? 12,000+ customers choose babyBlum Instead" at bounding box center [886, 345] width 683 height 26
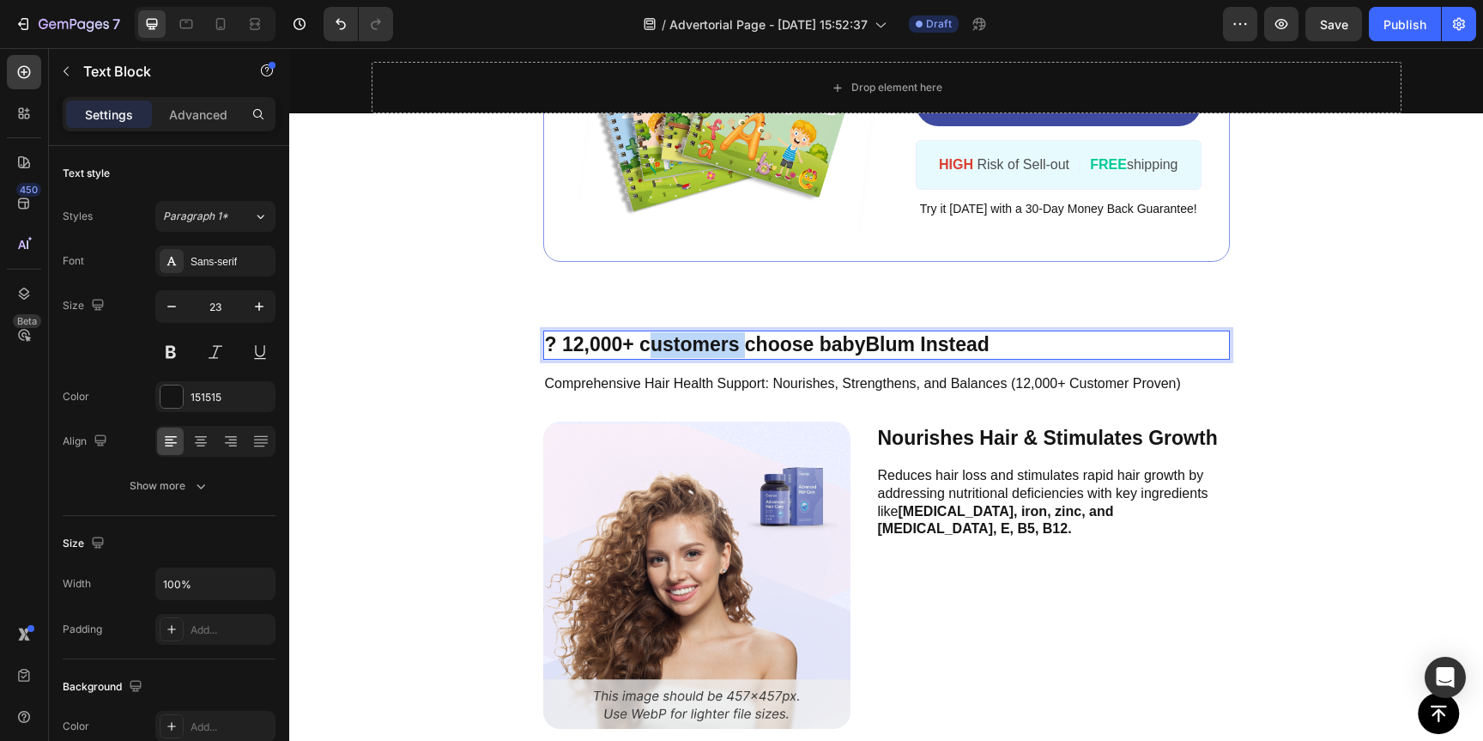
click at [639, 343] on p "? 12,000+ customers choose babyBlum Instead" at bounding box center [886, 345] width 683 height 26
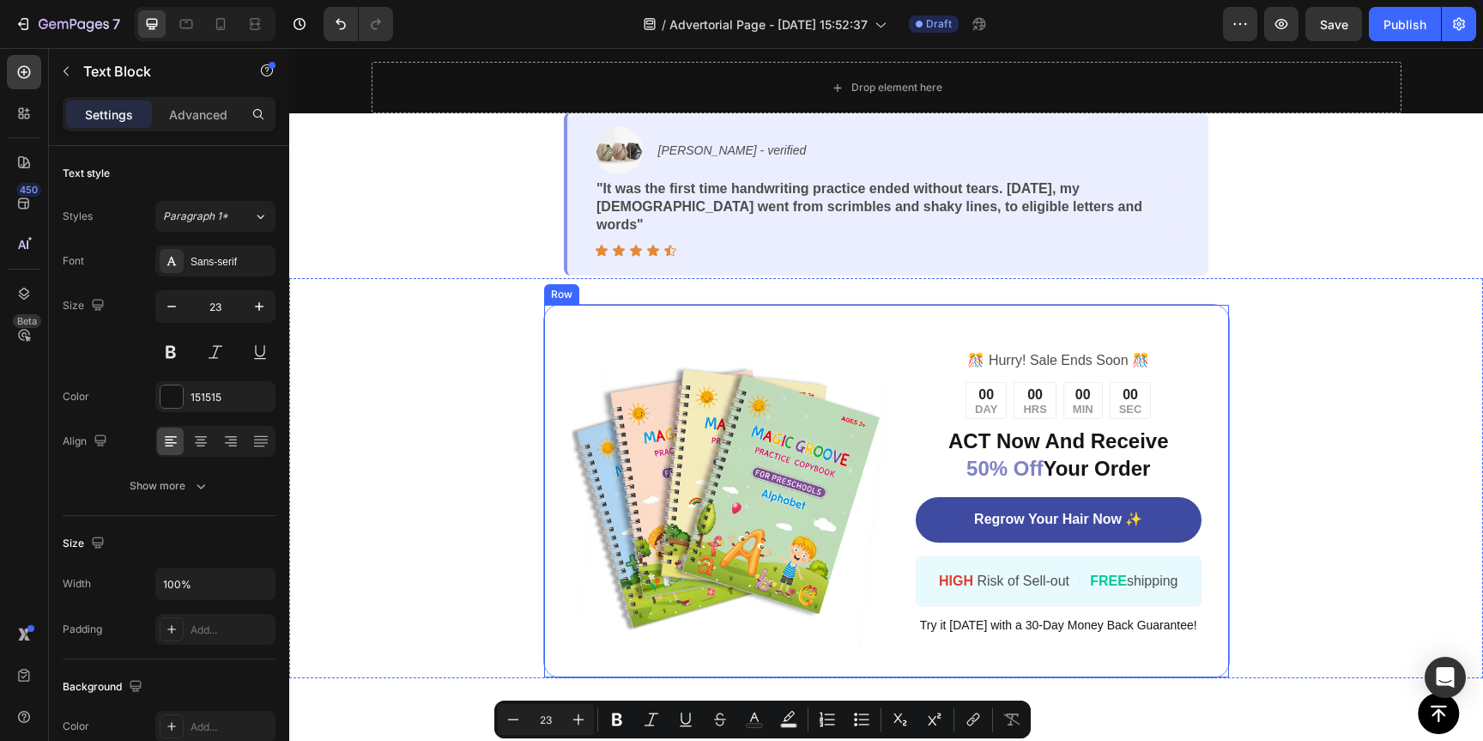
type input "16"
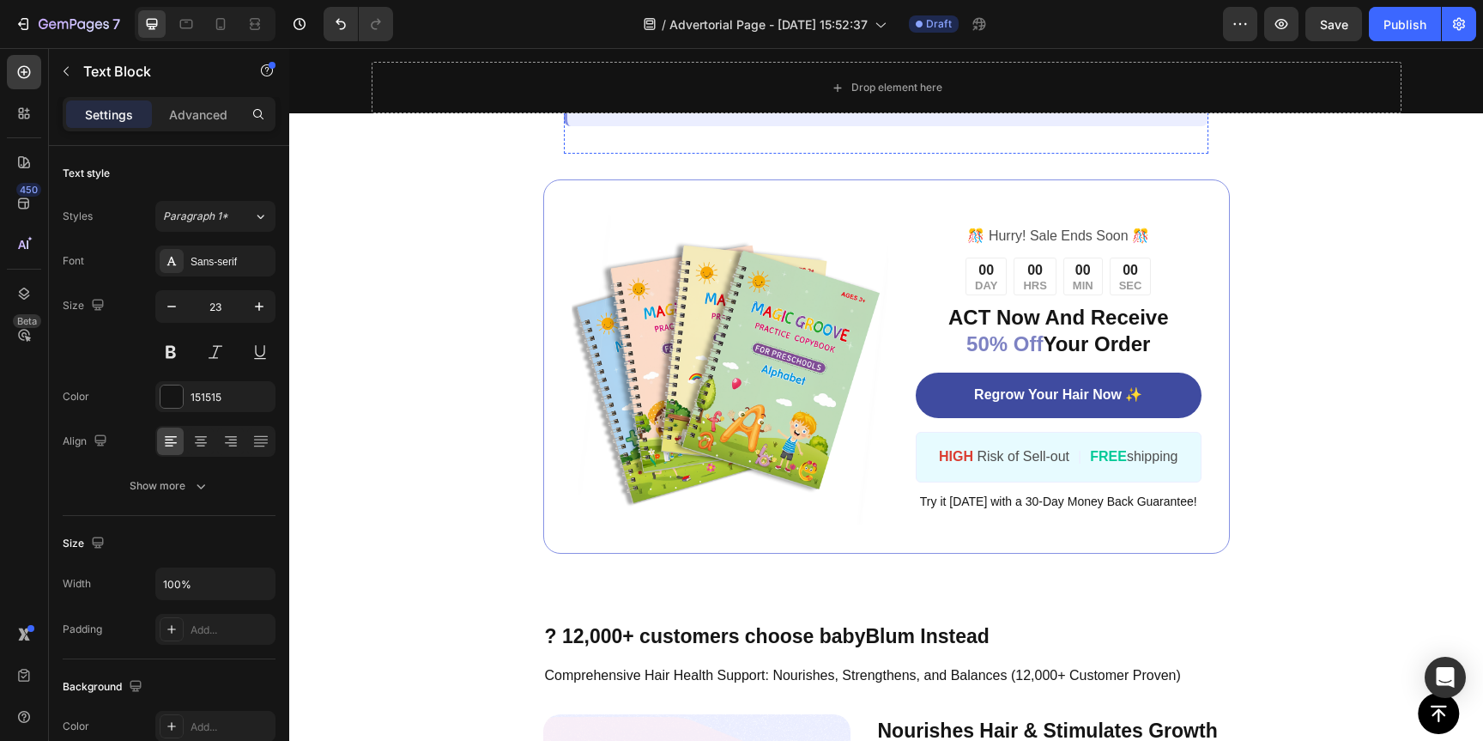
scroll to position [5273, 0]
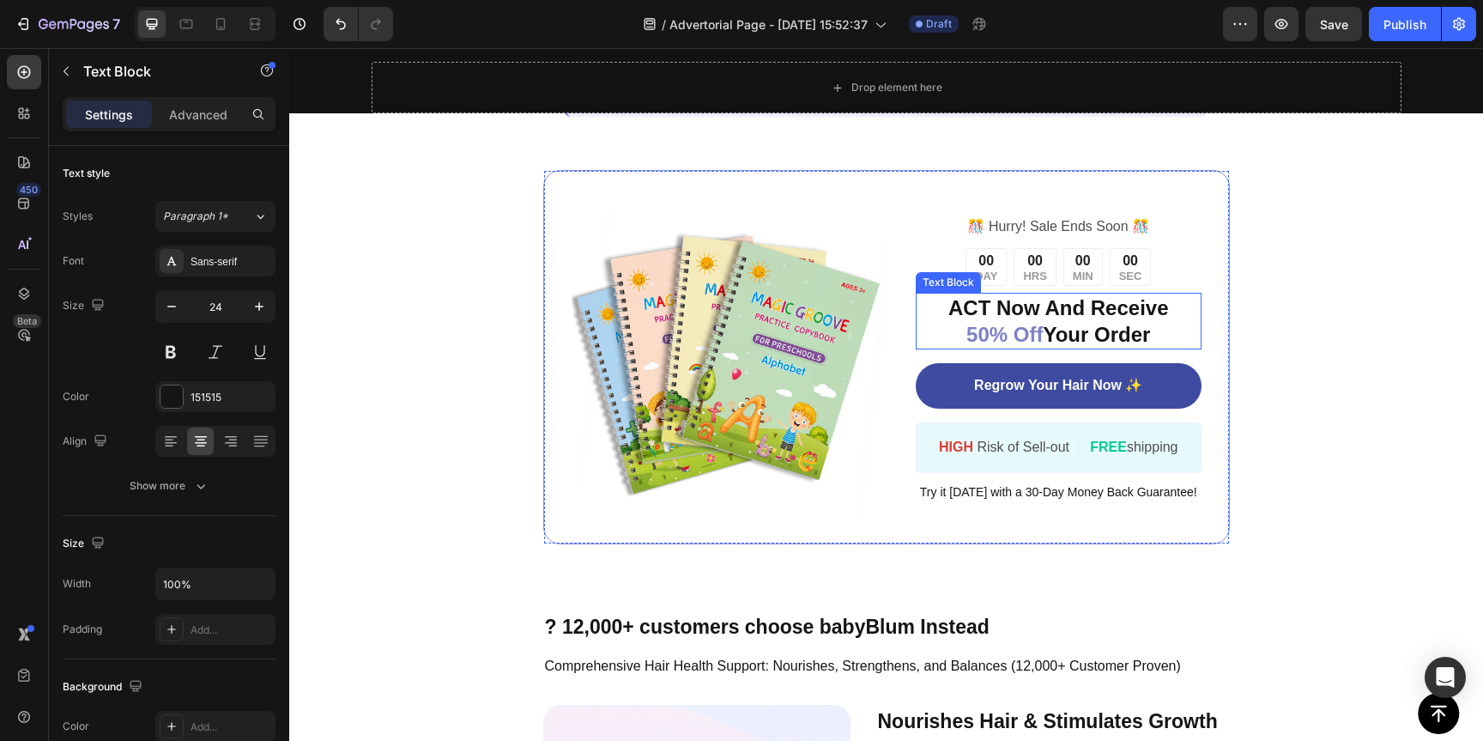
click at [1072, 294] on p "ACT Now And Receive 50% Off Your Order" at bounding box center [1059, 320] width 282 height 53
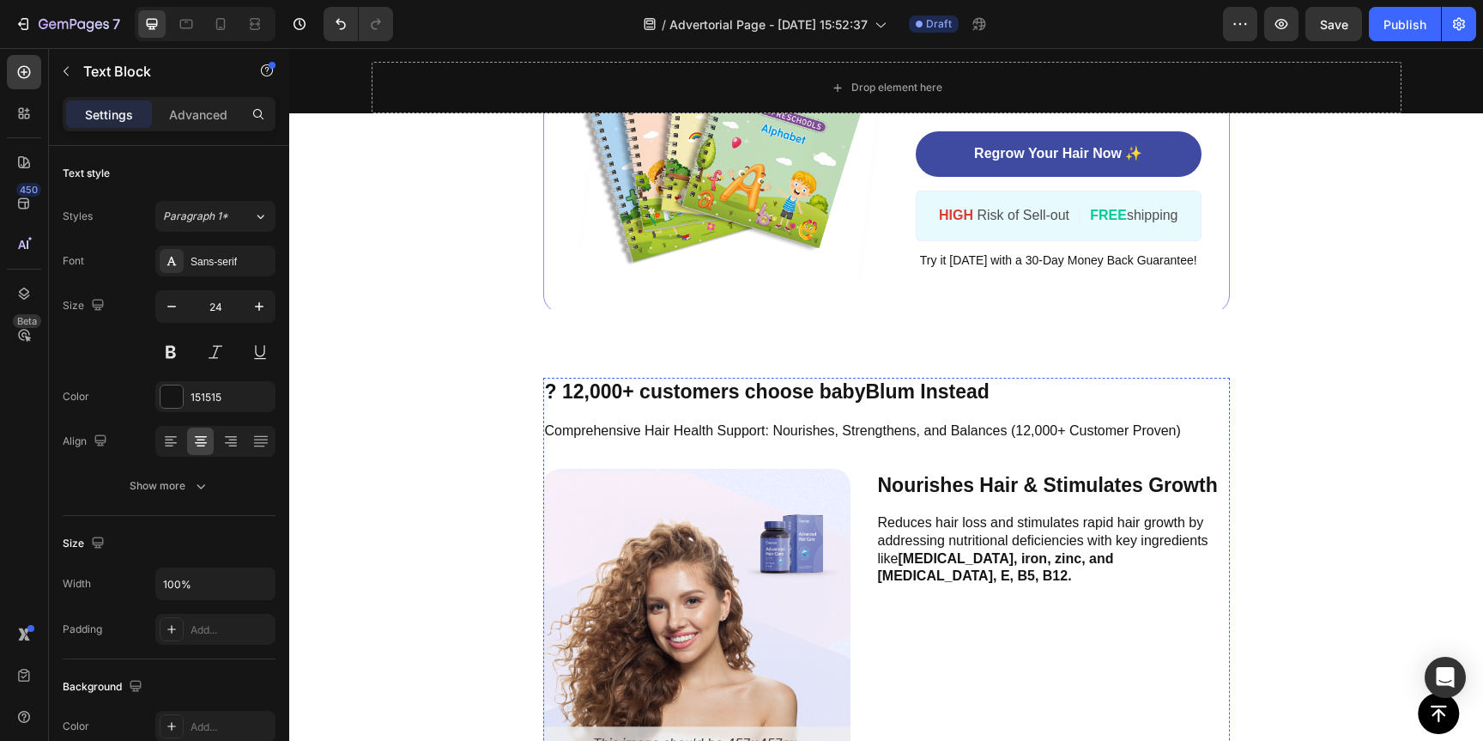
scroll to position [5487, 0]
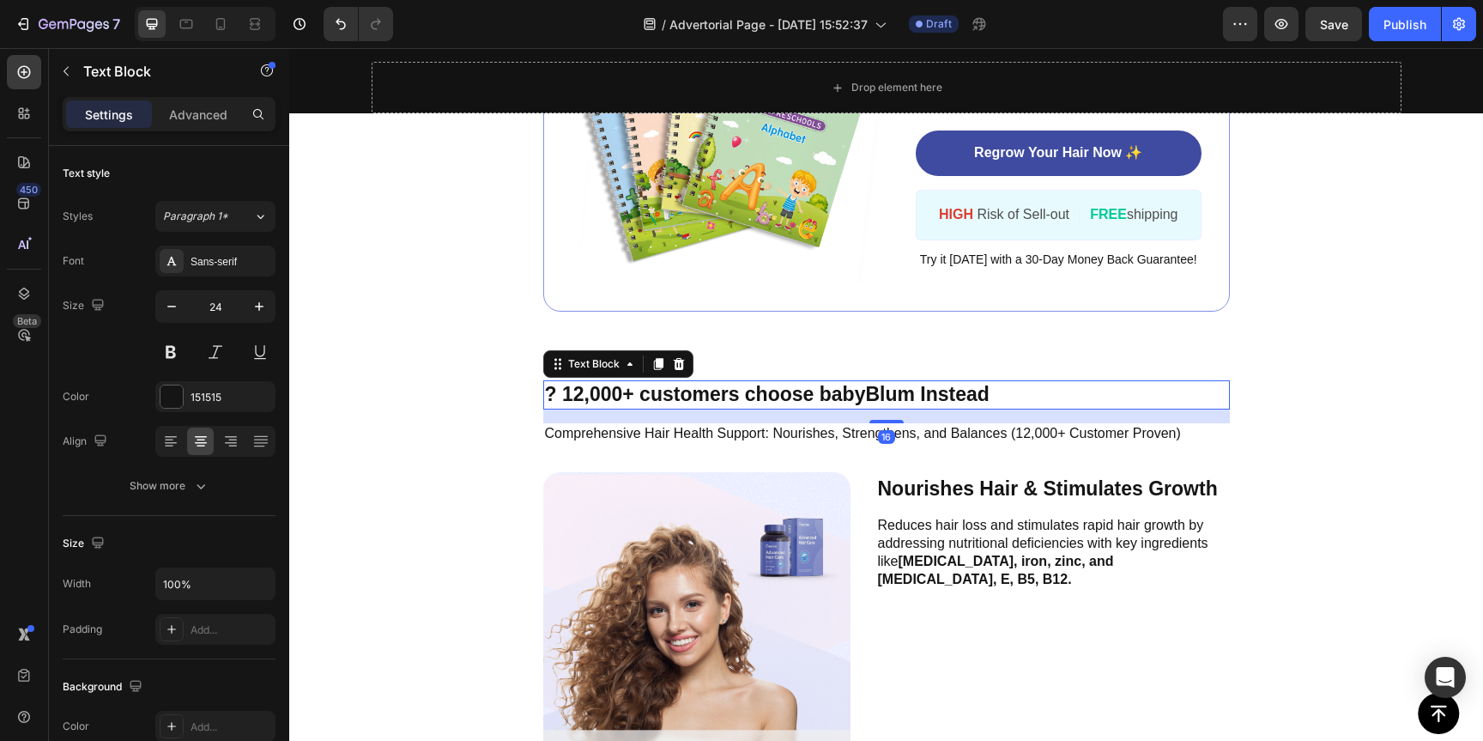
click at [821, 390] on p "? 12,000+ customers choose babyBlum Instead" at bounding box center [886, 395] width 683 height 26
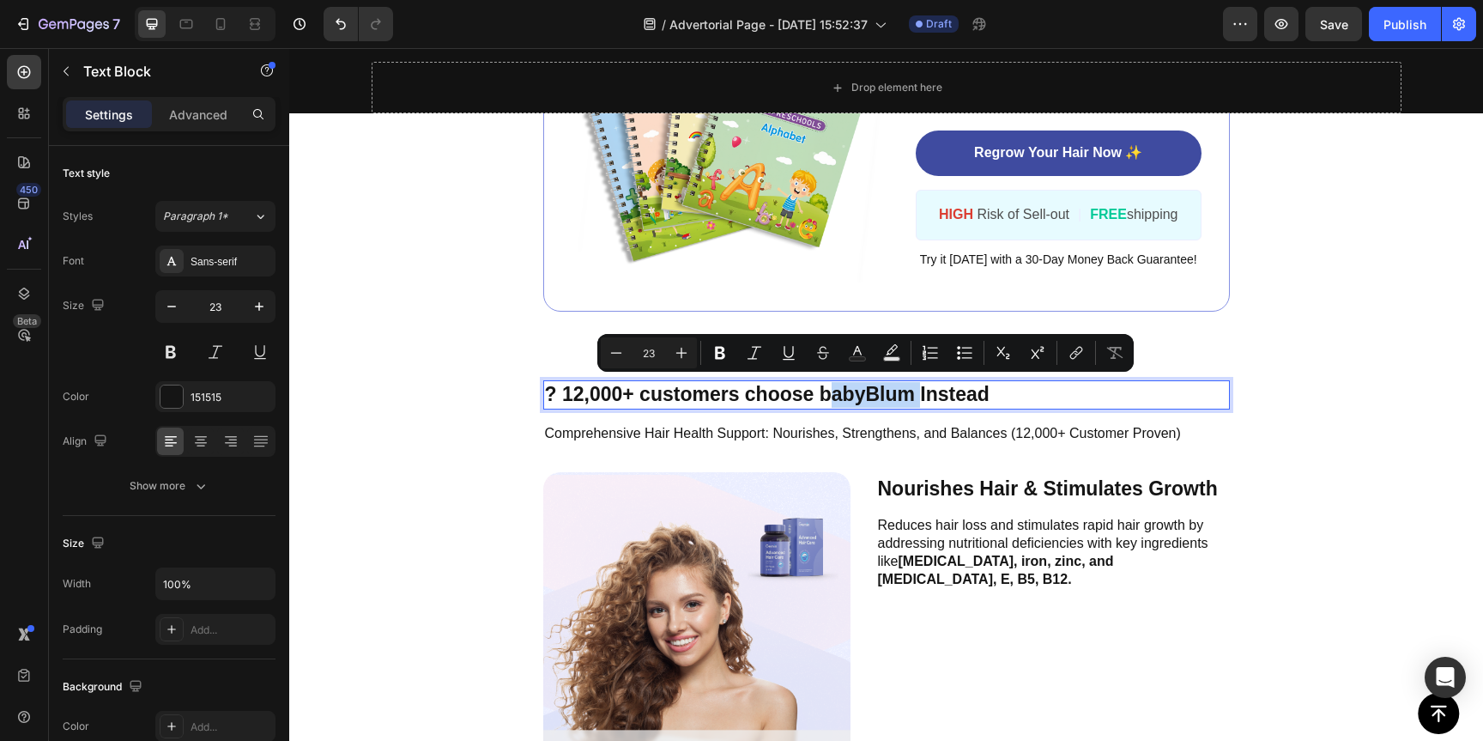
click at [821, 390] on p "? 12,000+ customers choose babyBlum Instead" at bounding box center [886, 395] width 683 height 26
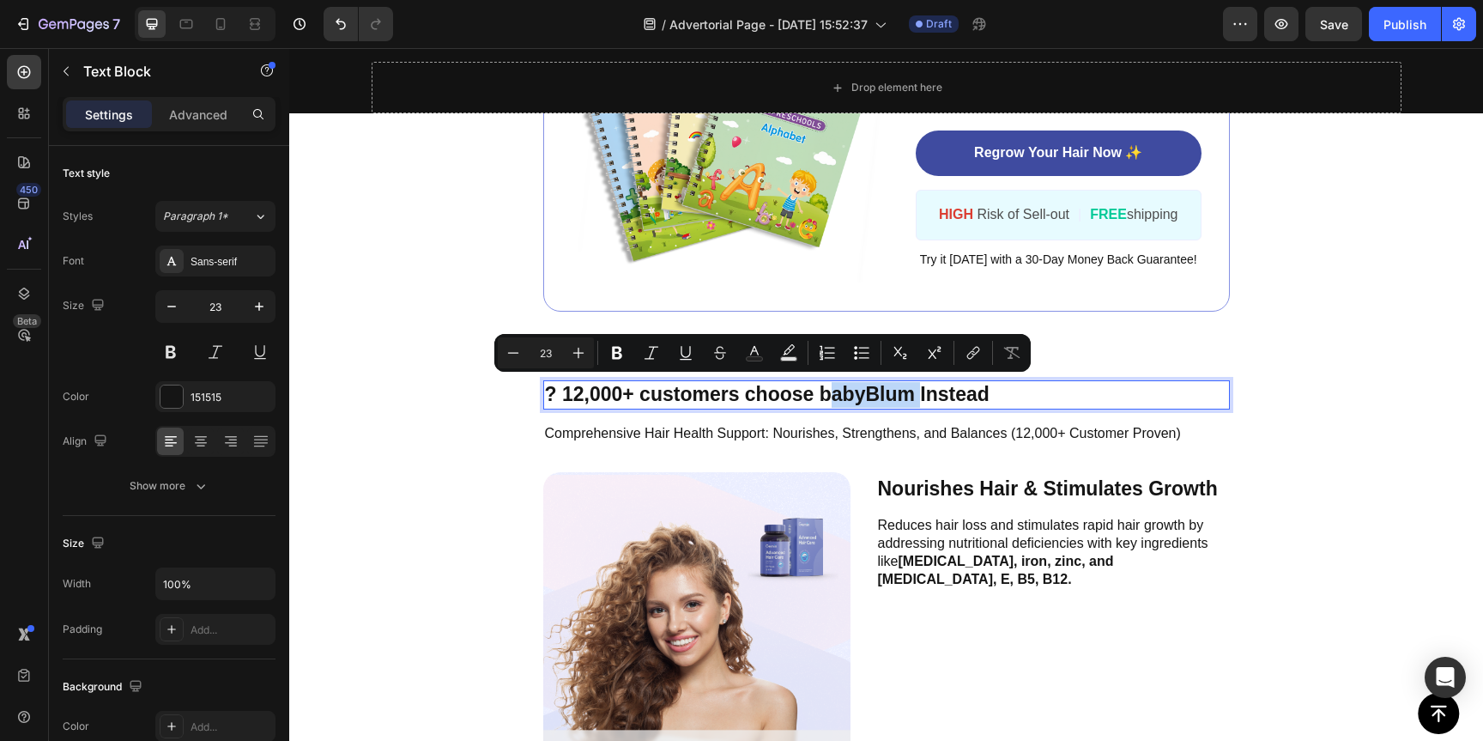
click at [591, 392] on p "? 12,000+ customers choose babyBlum Instead" at bounding box center [886, 395] width 683 height 26
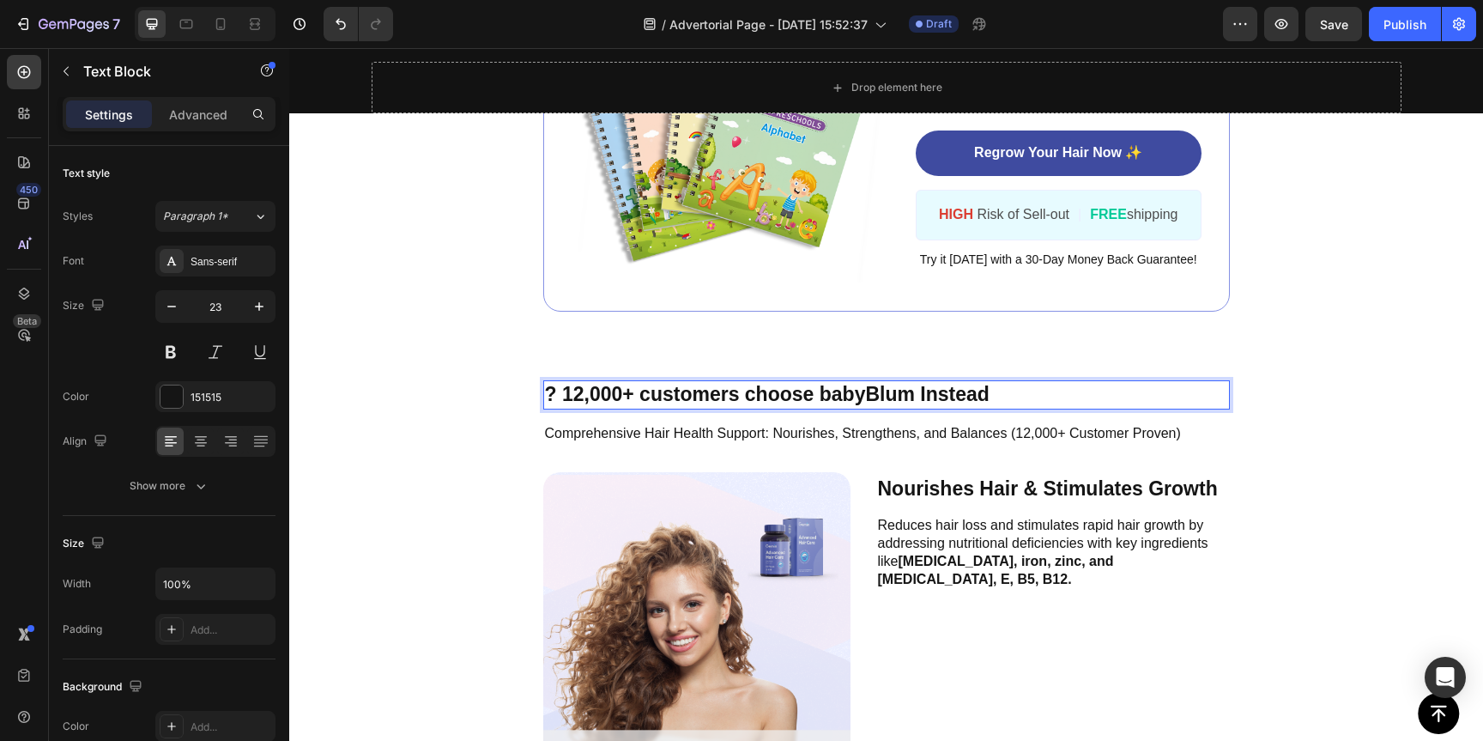
click at [548, 389] on p "? 12,000+ customers choose babyBlum Instead" at bounding box center [886, 395] width 683 height 26
click at [555, 391] on p "? 12,000+ customers choose babyBlum Instead" at bounding box center [886, 395] width 683 height 26
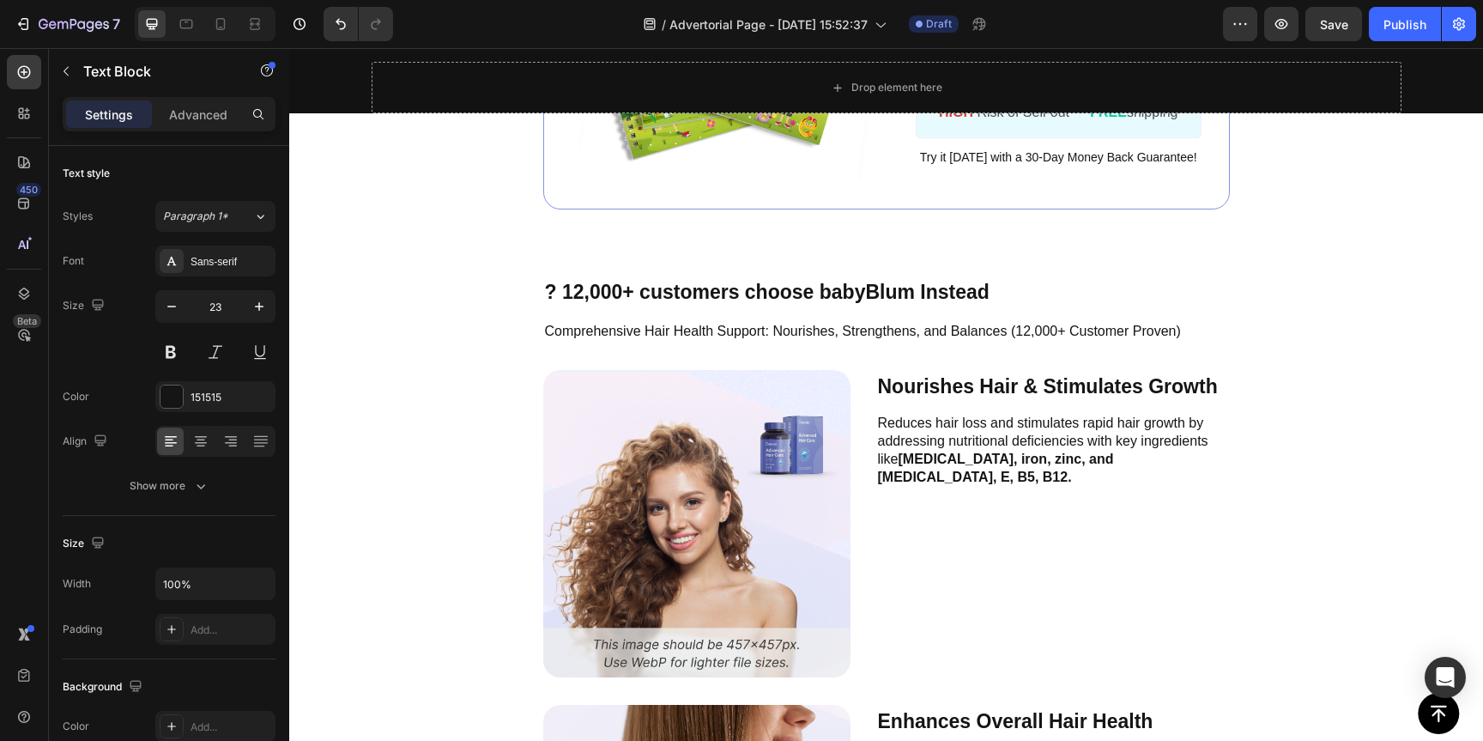
scroll to position [5592, 0]
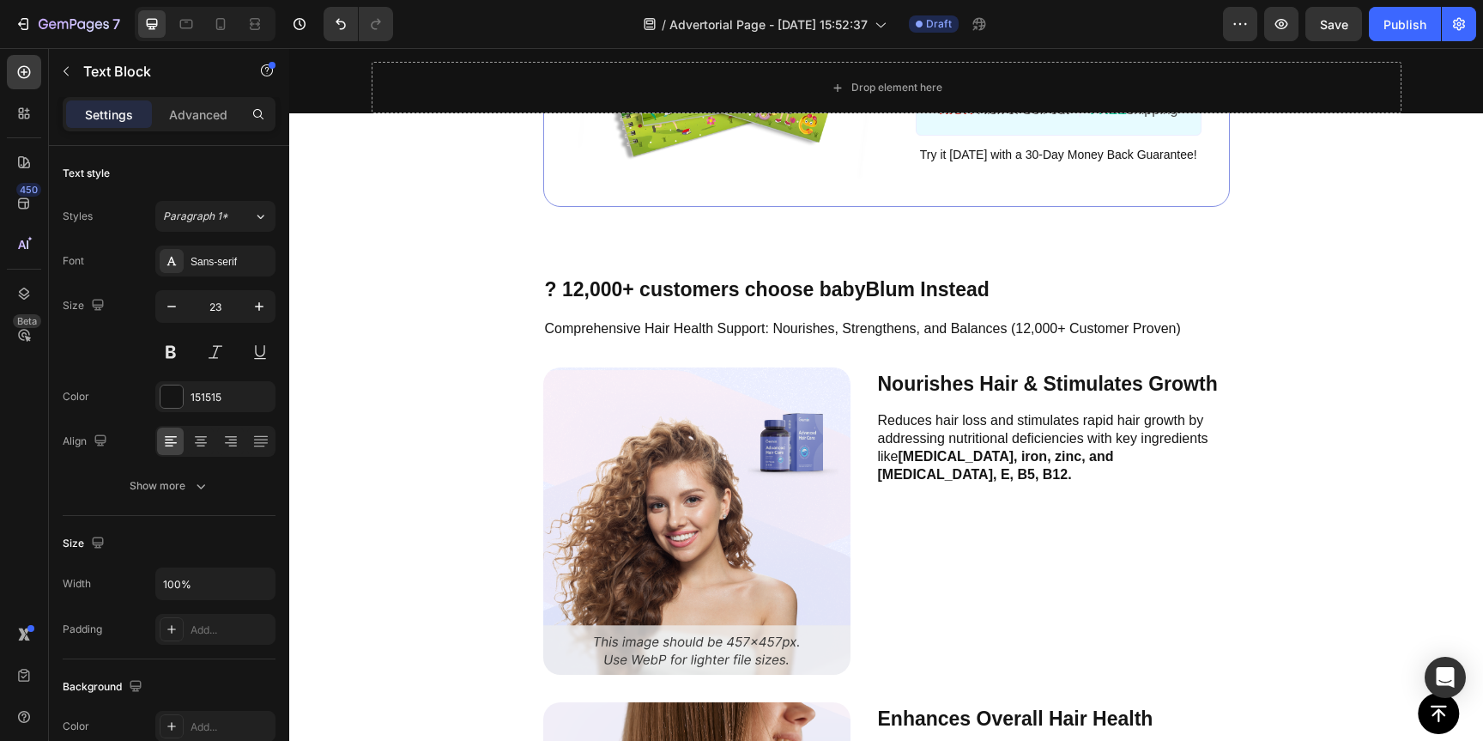
click at [736, 286] on p "? 12,000+ customers choose babyBlum Instead" at bounding box center [886, 290] width 683 height 26
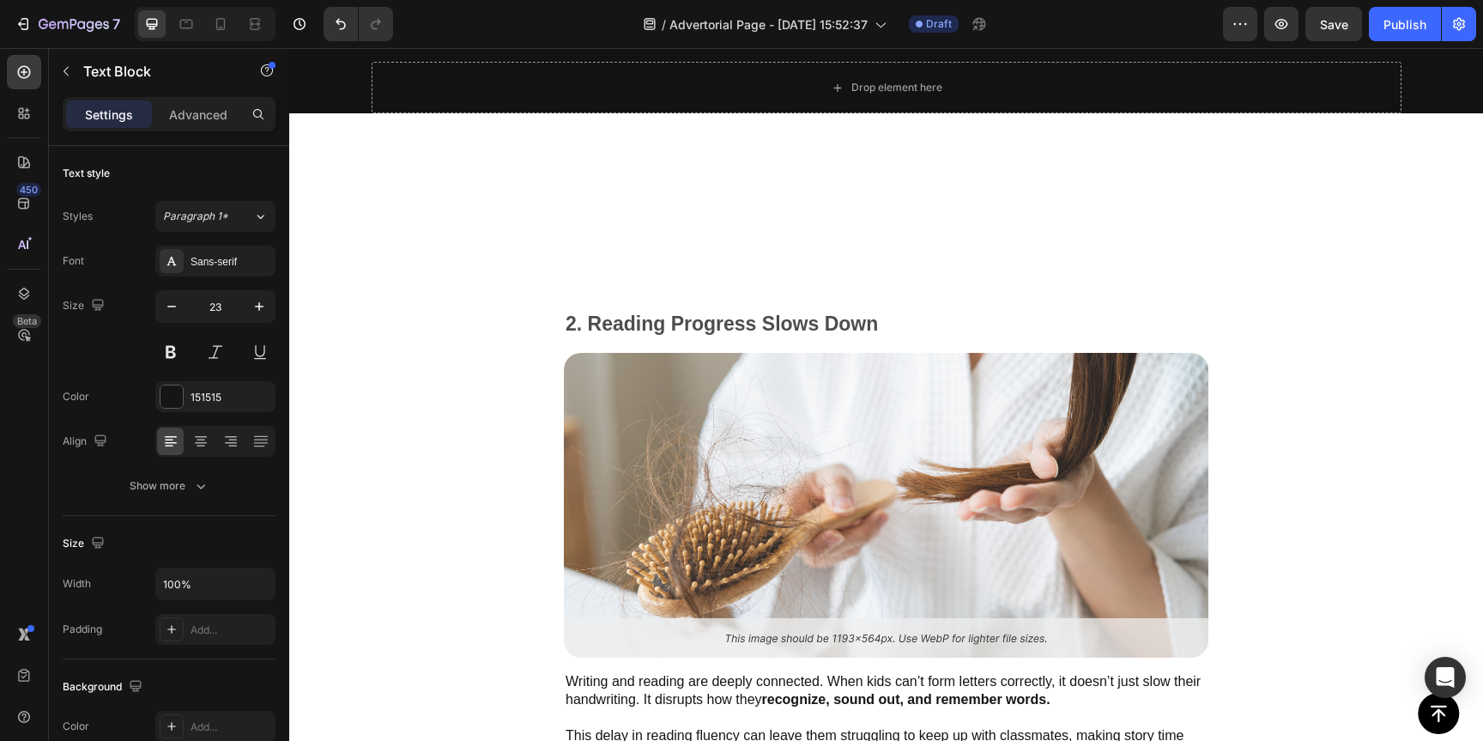
scroll to position [0, 0]
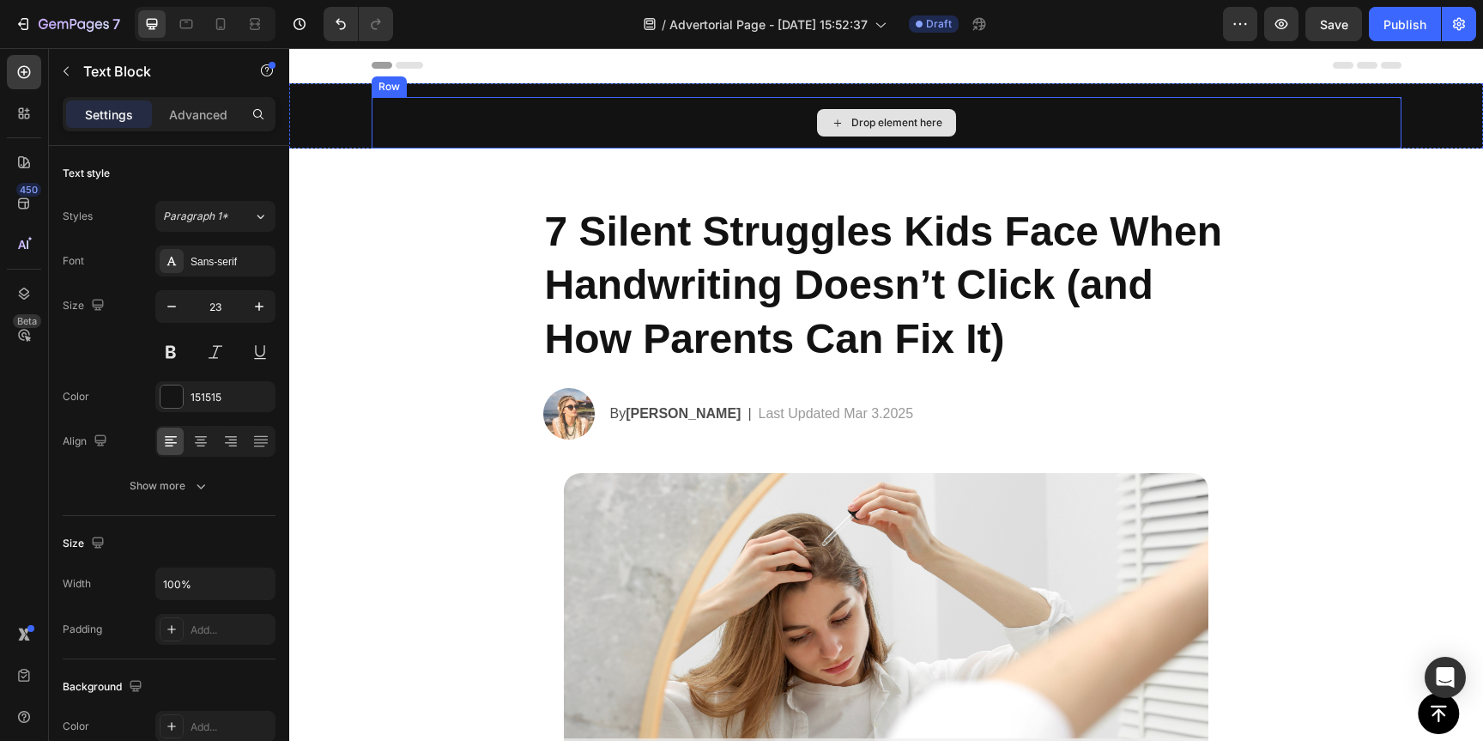
click at [888, 124] on div "Drop element here" at bounding box center [897, 123] width 91 height 14
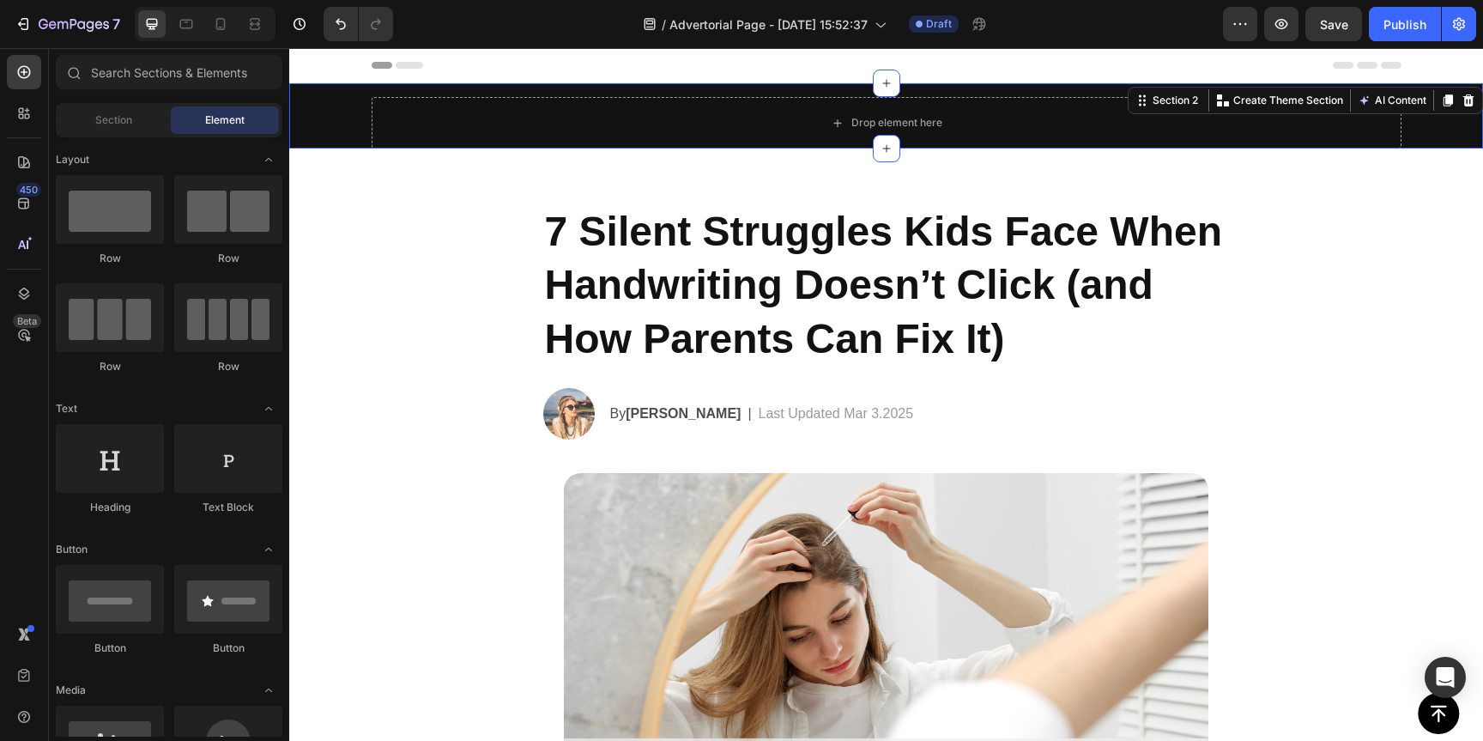
click at [326, 125] on div "Drop element here Row" at bounding box center [886, 123] width 1194 height 52
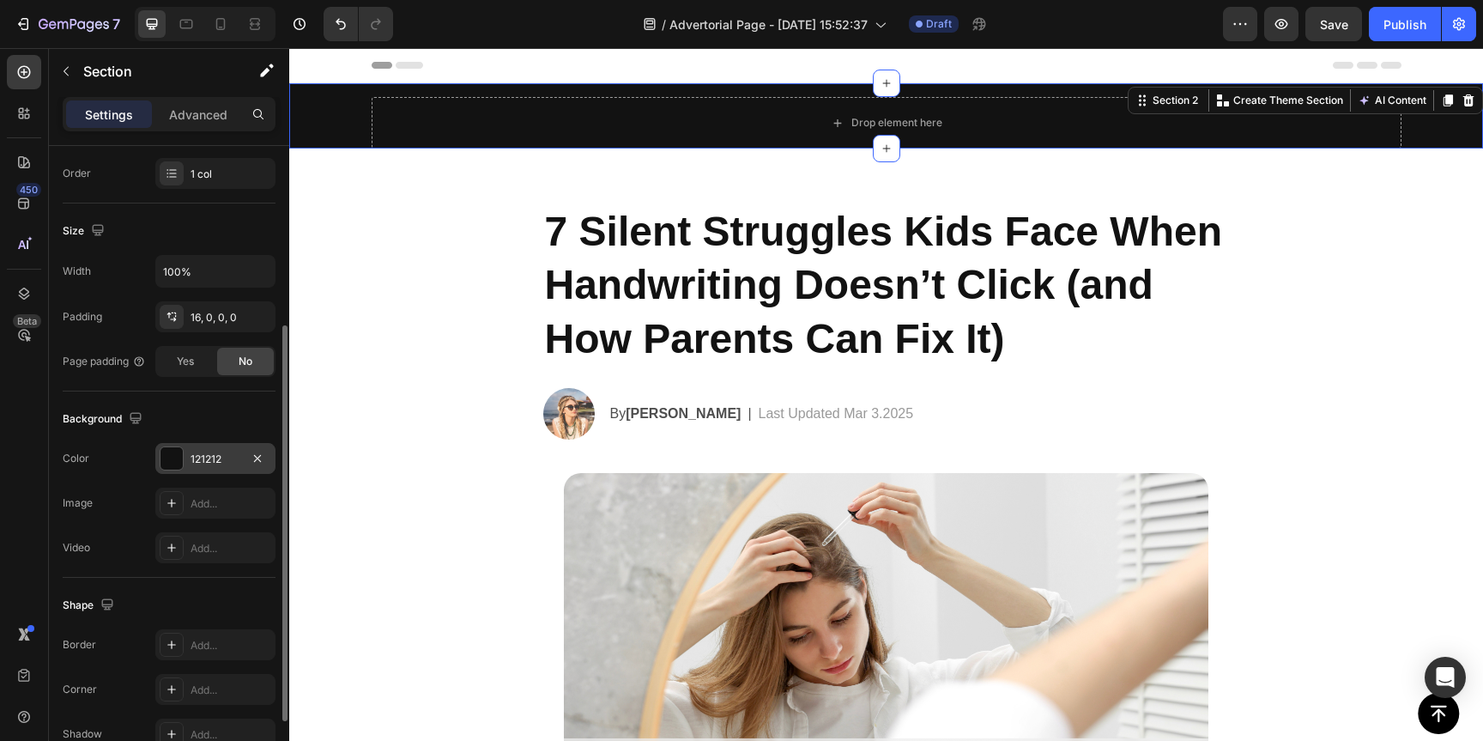
scroll to position [403, 0]
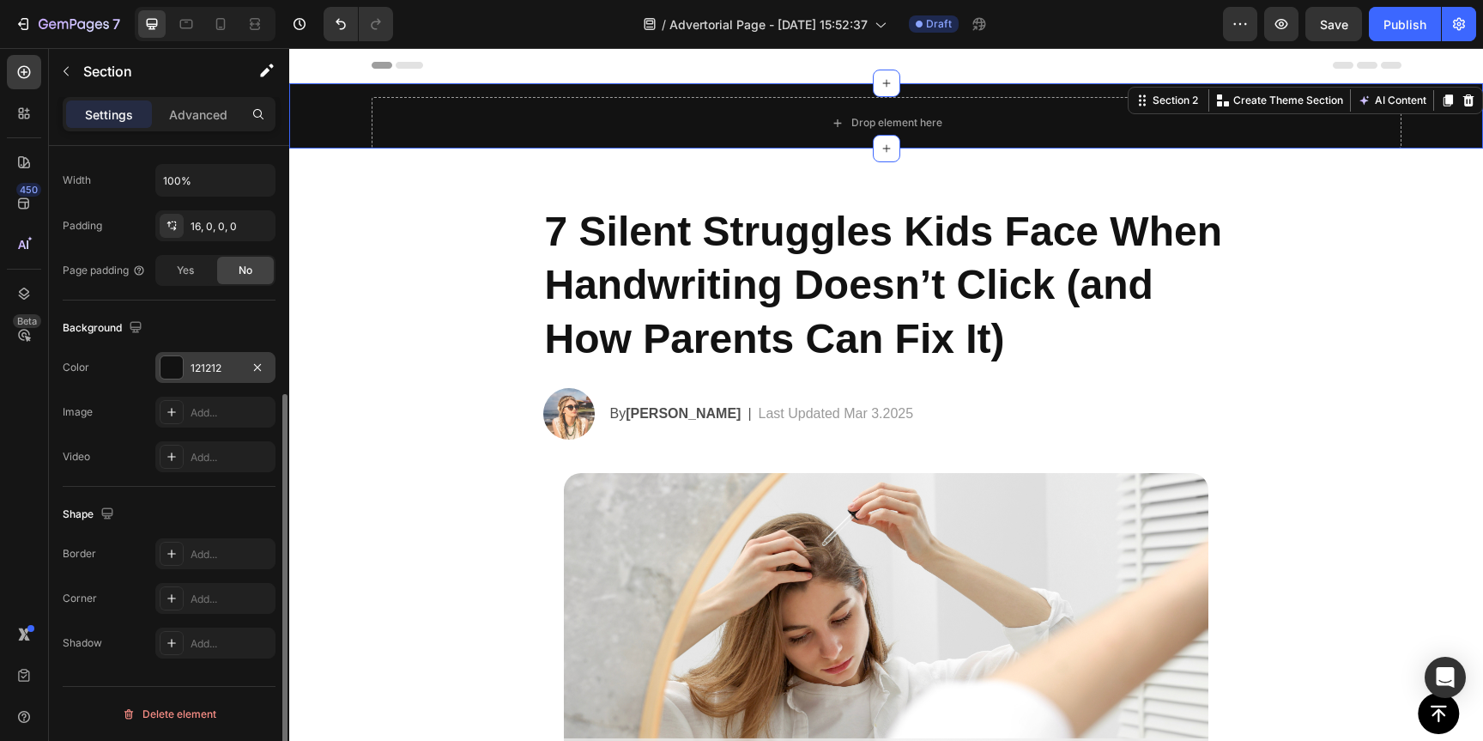
click at [178, 360] on div at bounding box center [172, 367] width 22 height 22
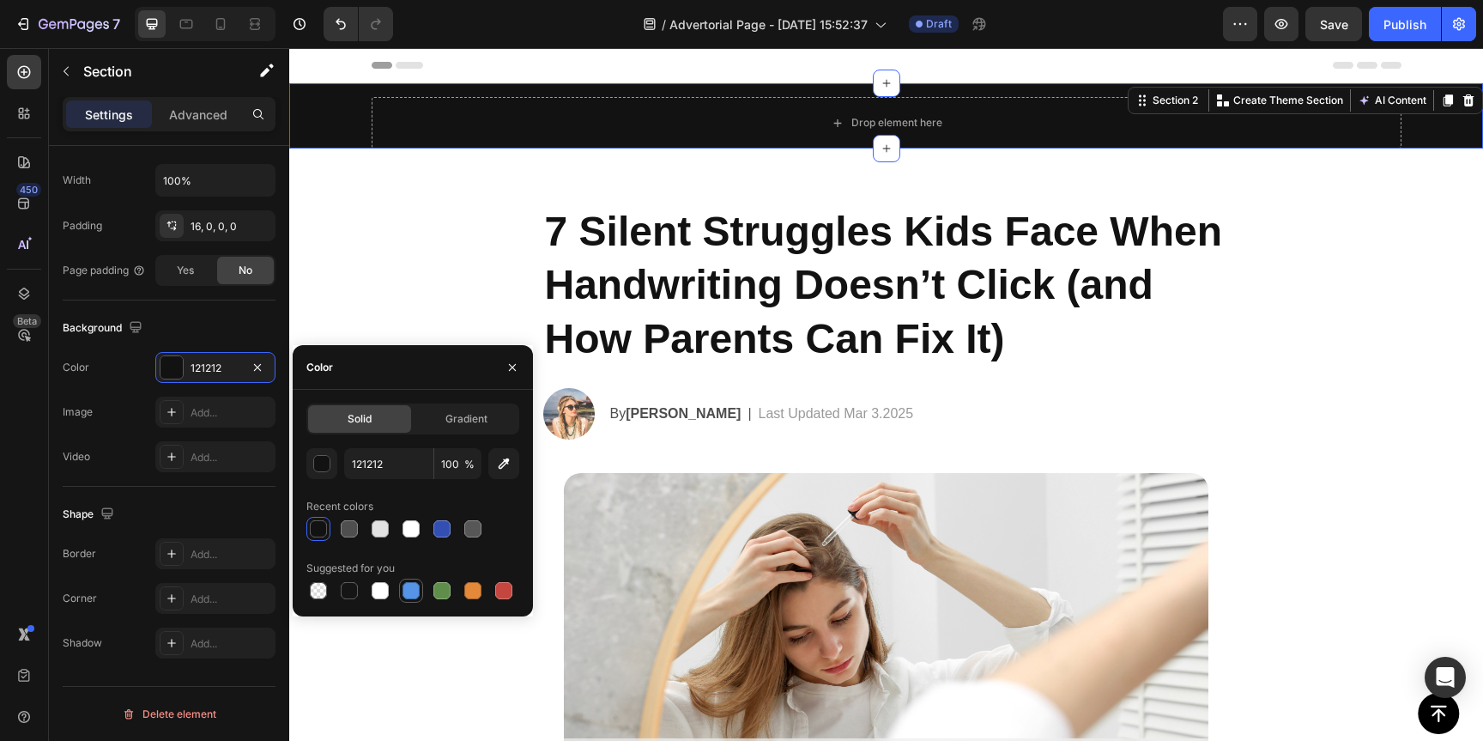
click at [403, 594] on div at bounding box center [411, 590] width 17 height 17
type input "5594E7"
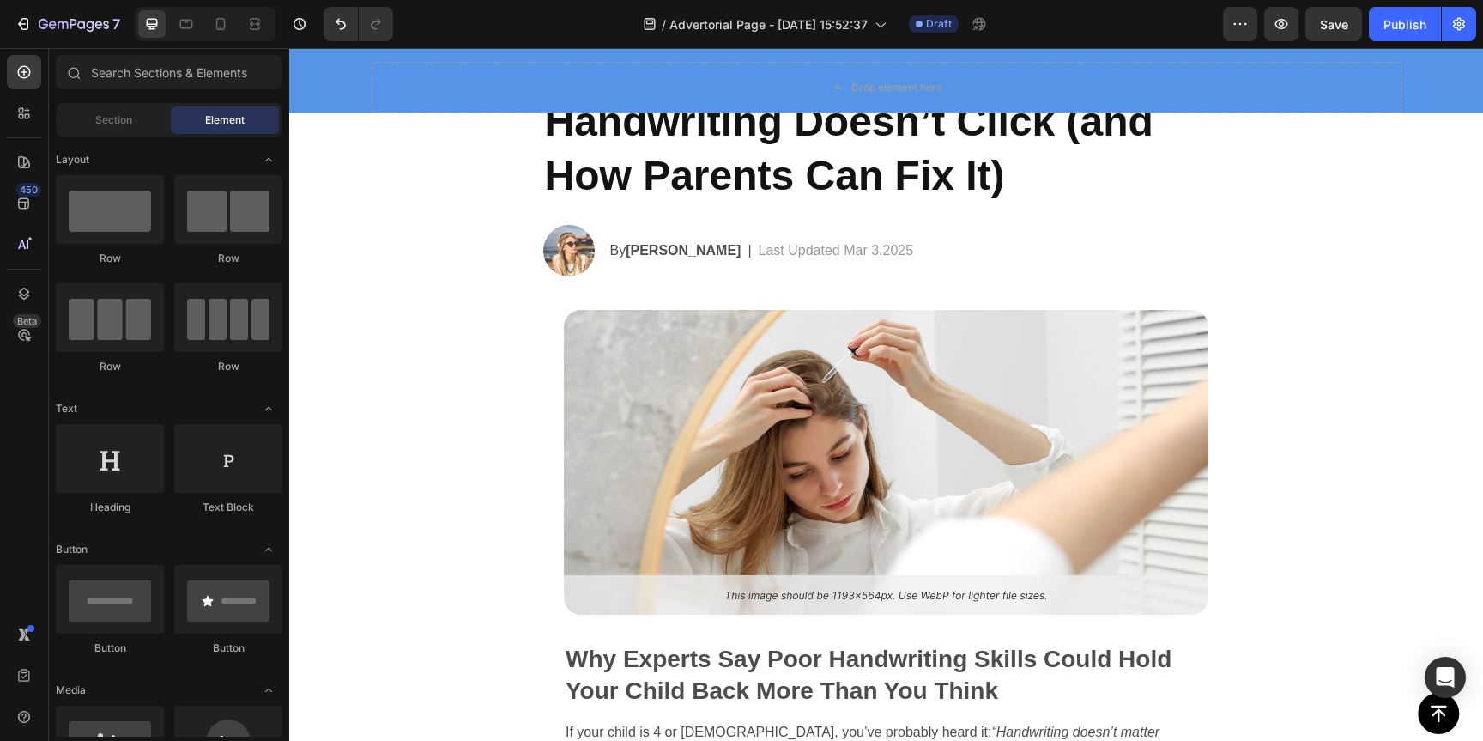
scroll to position [0, 0]
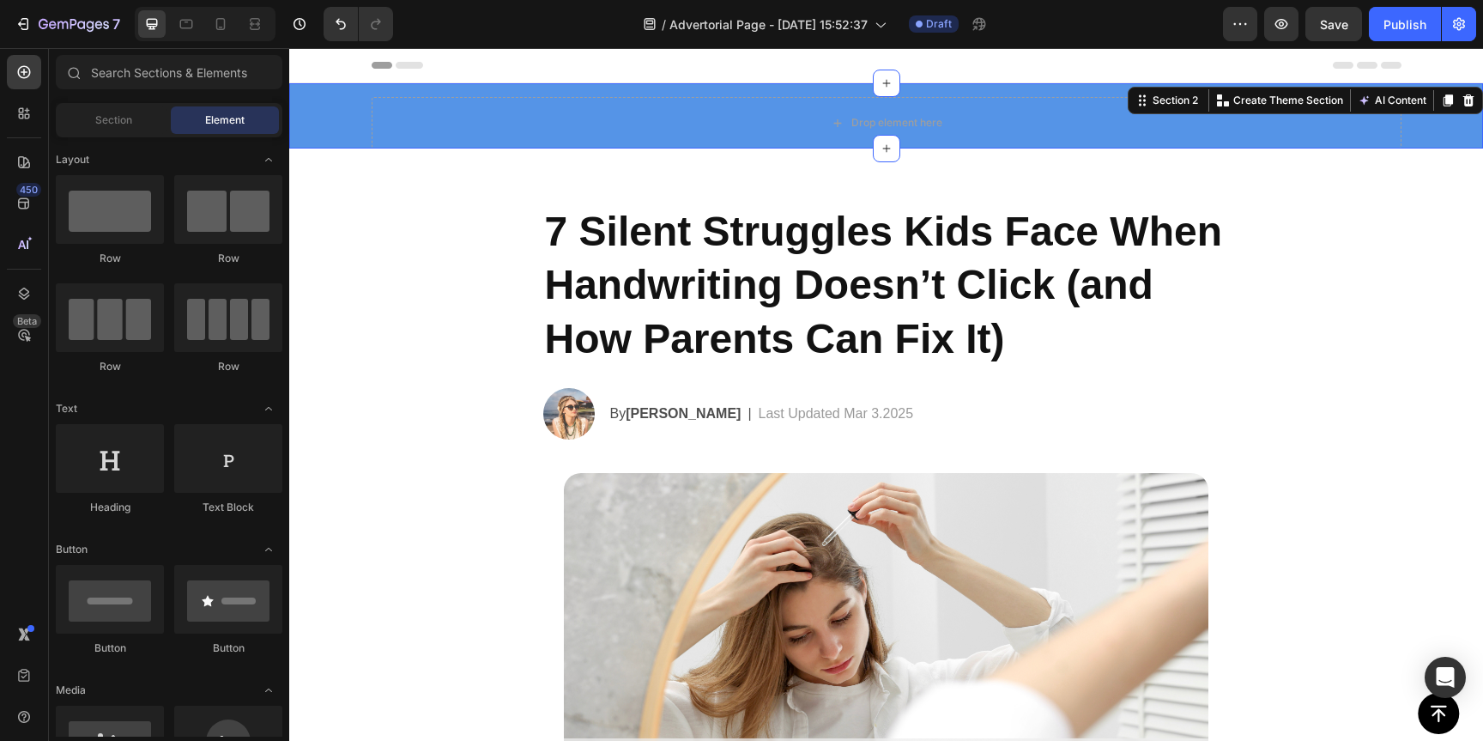
click at [1407, 94] on div "Drop element here Row Section 2 You can create reusable sections Create Theme S…" at bounding box center [886, 115] width 1194 height 65
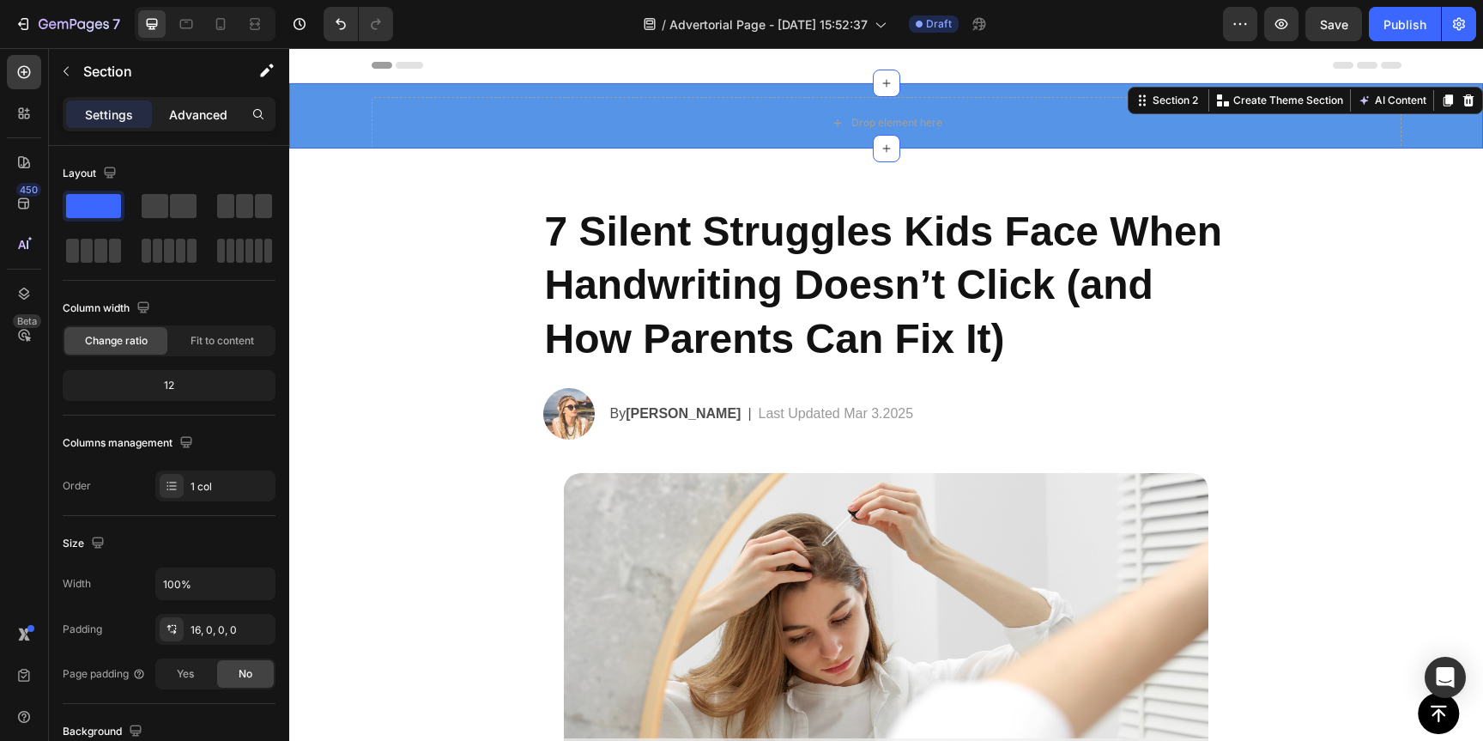
click at [157, 109] on div "Advanced" at bounding box center [198, 113] width 86 height 27
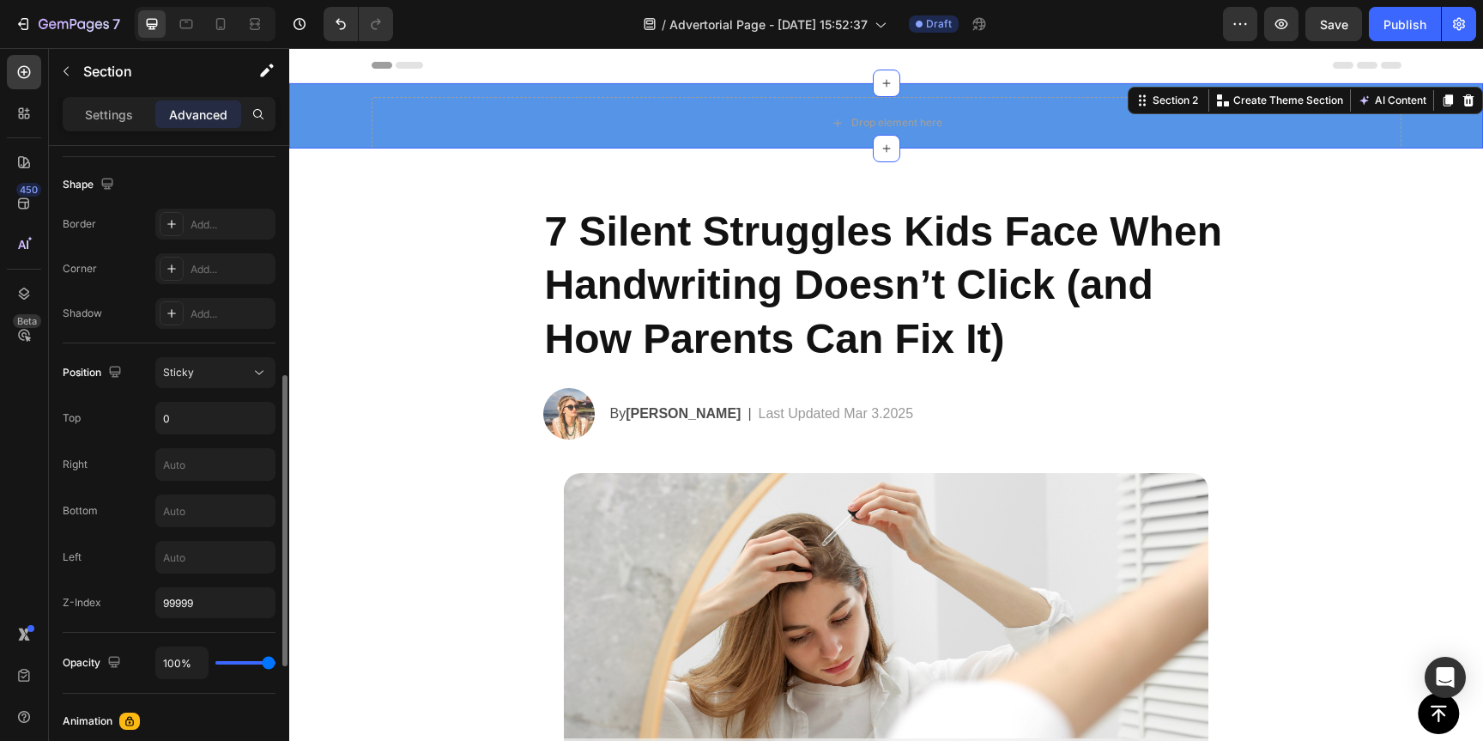
scroll to position [464, 0]
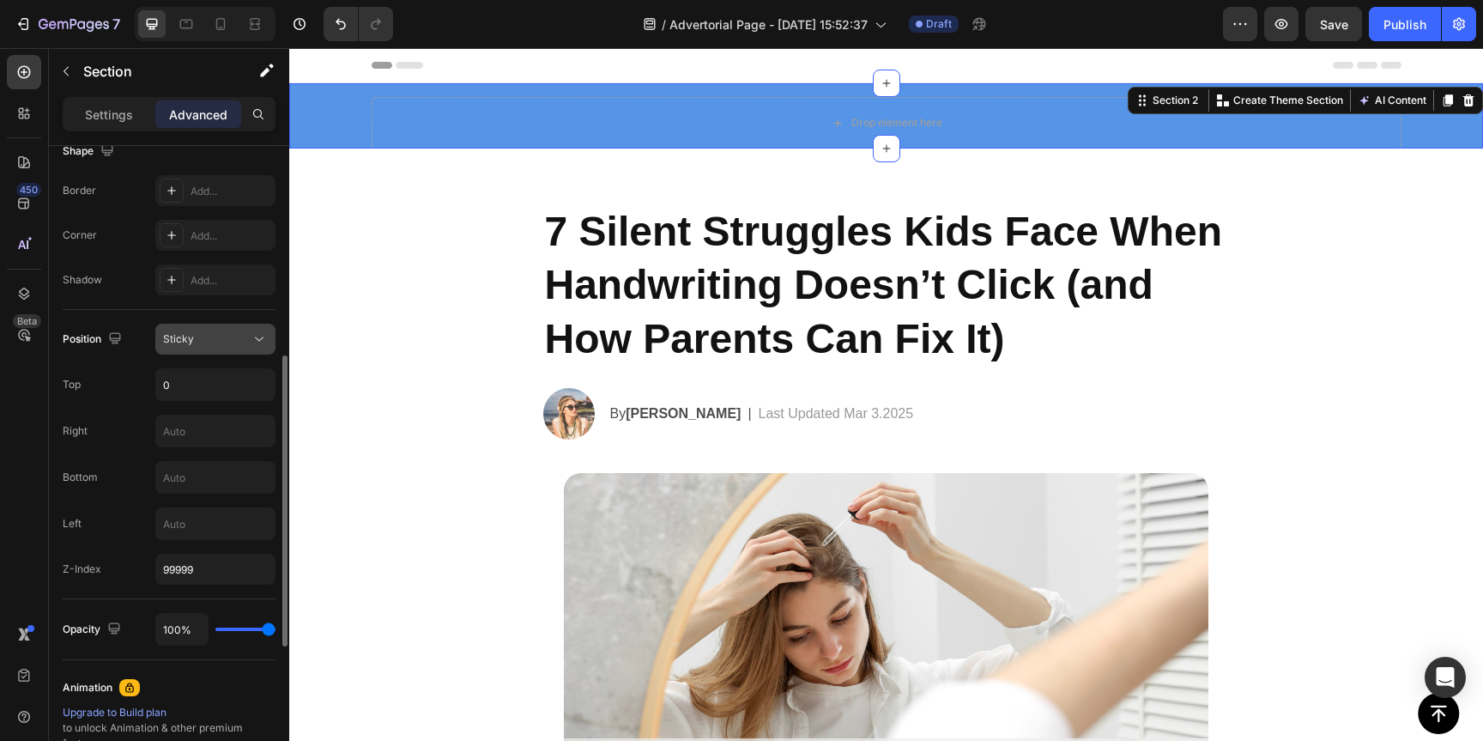
click at [224, 339] on div "Sticky" at bounding box center [207, 338] width 88 height 15
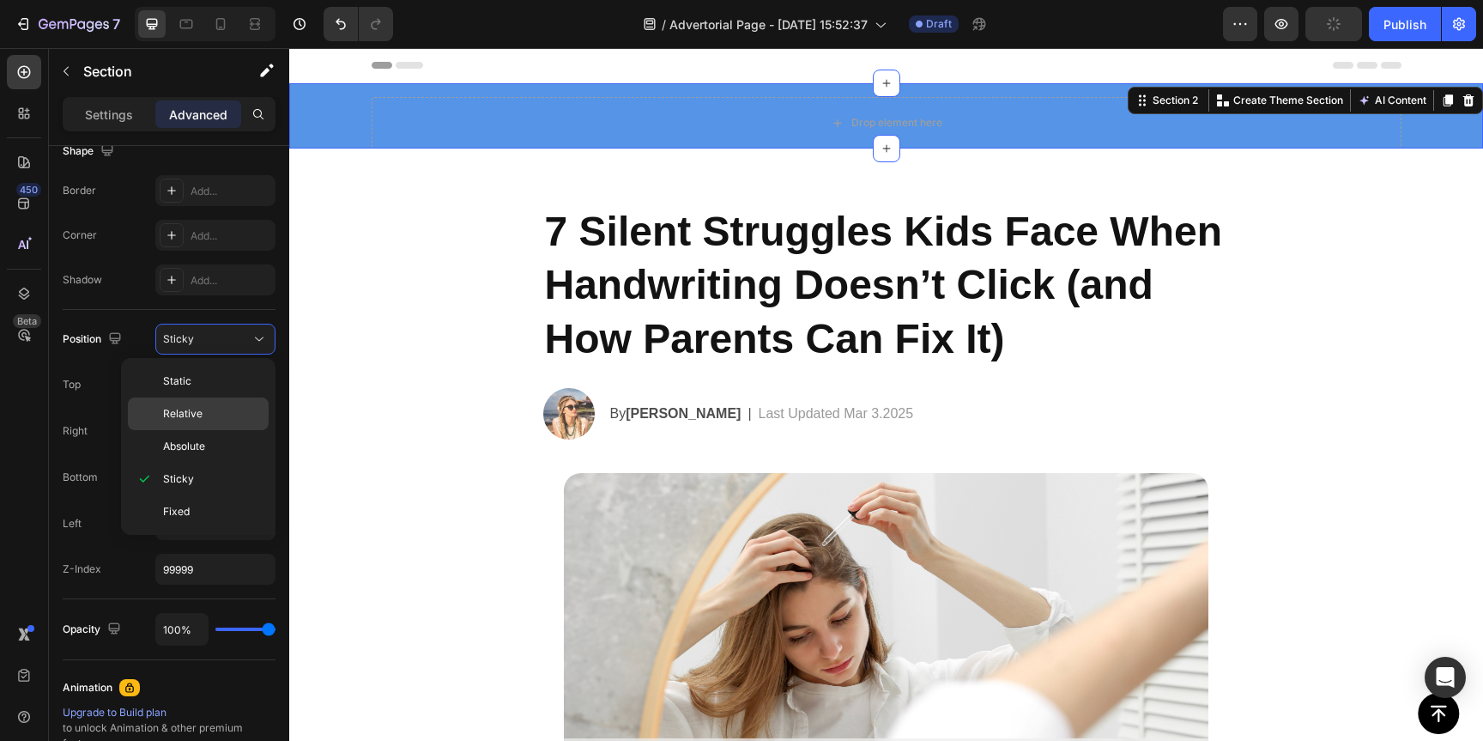
click at [221, 412] on p "Relative" at bounding box center [212, 413] width 98 height 15
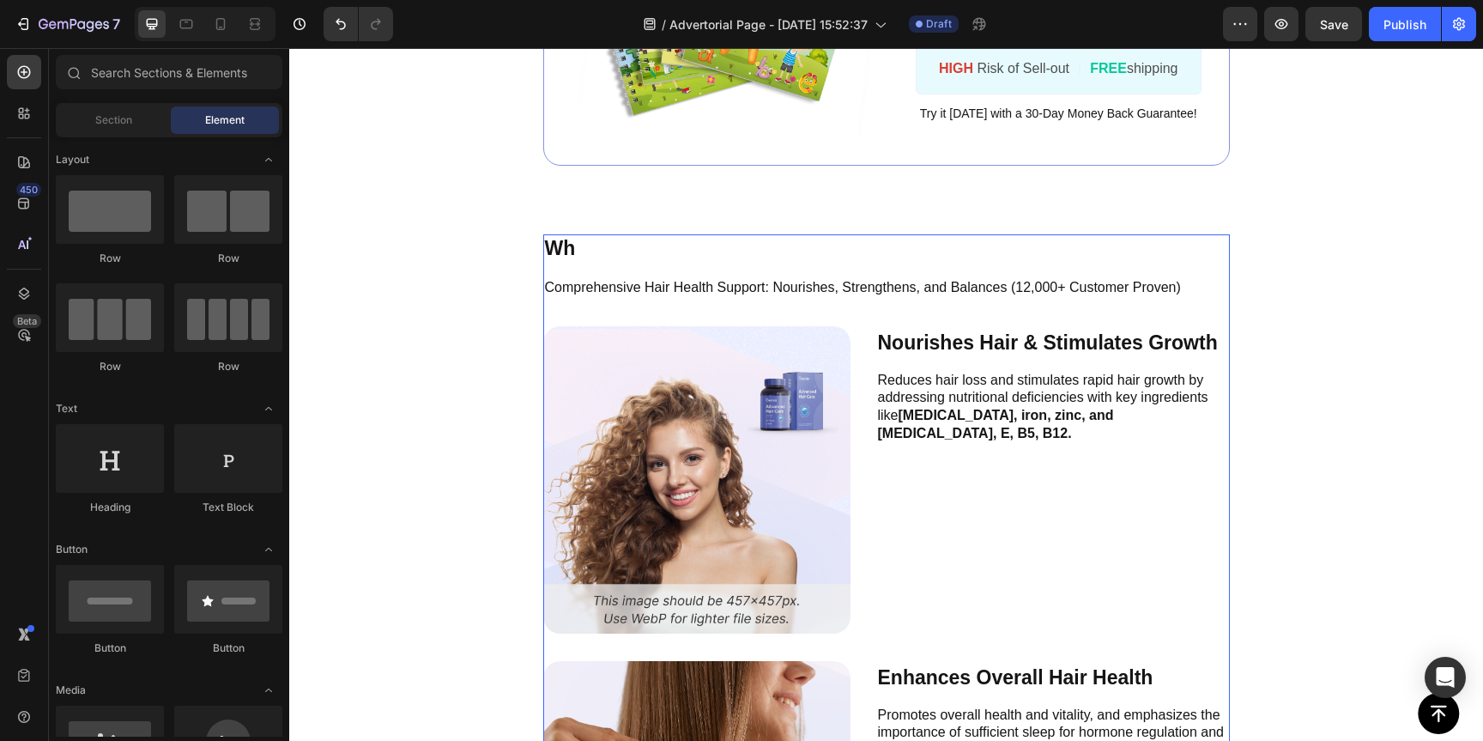
scroll to position [5771, 0]
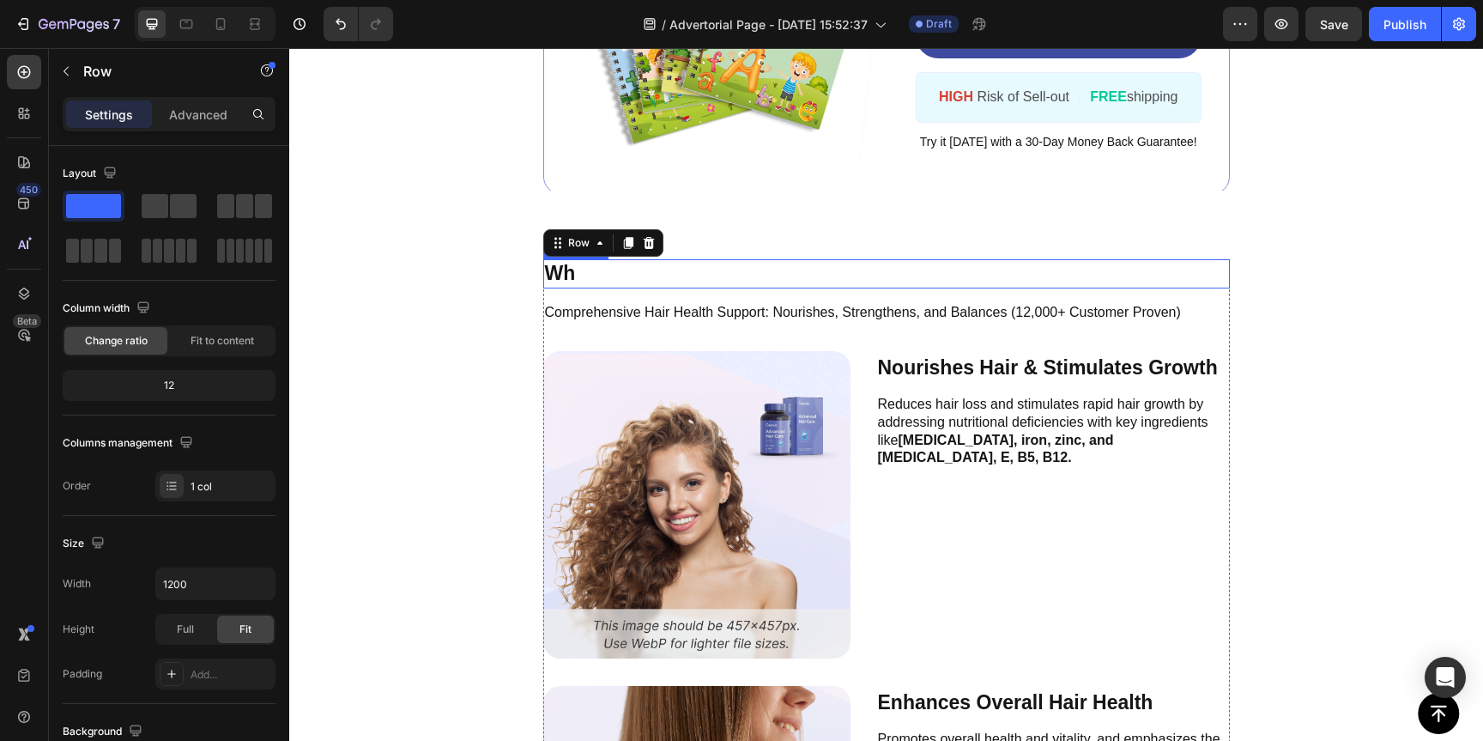
scroll to position [5729, 0]
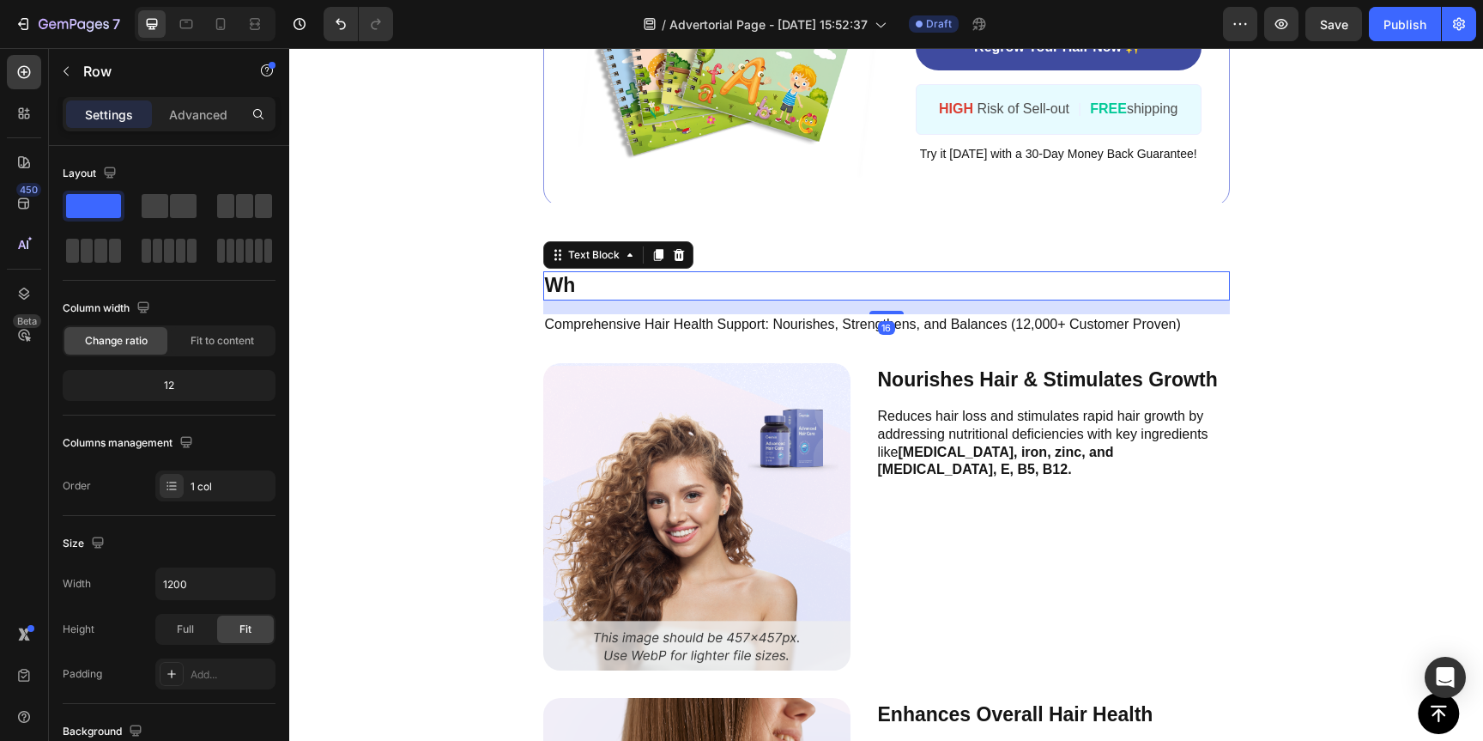
click at [605, 293] on p "Wh" at bounding box center [886, 286] width 683 height 26
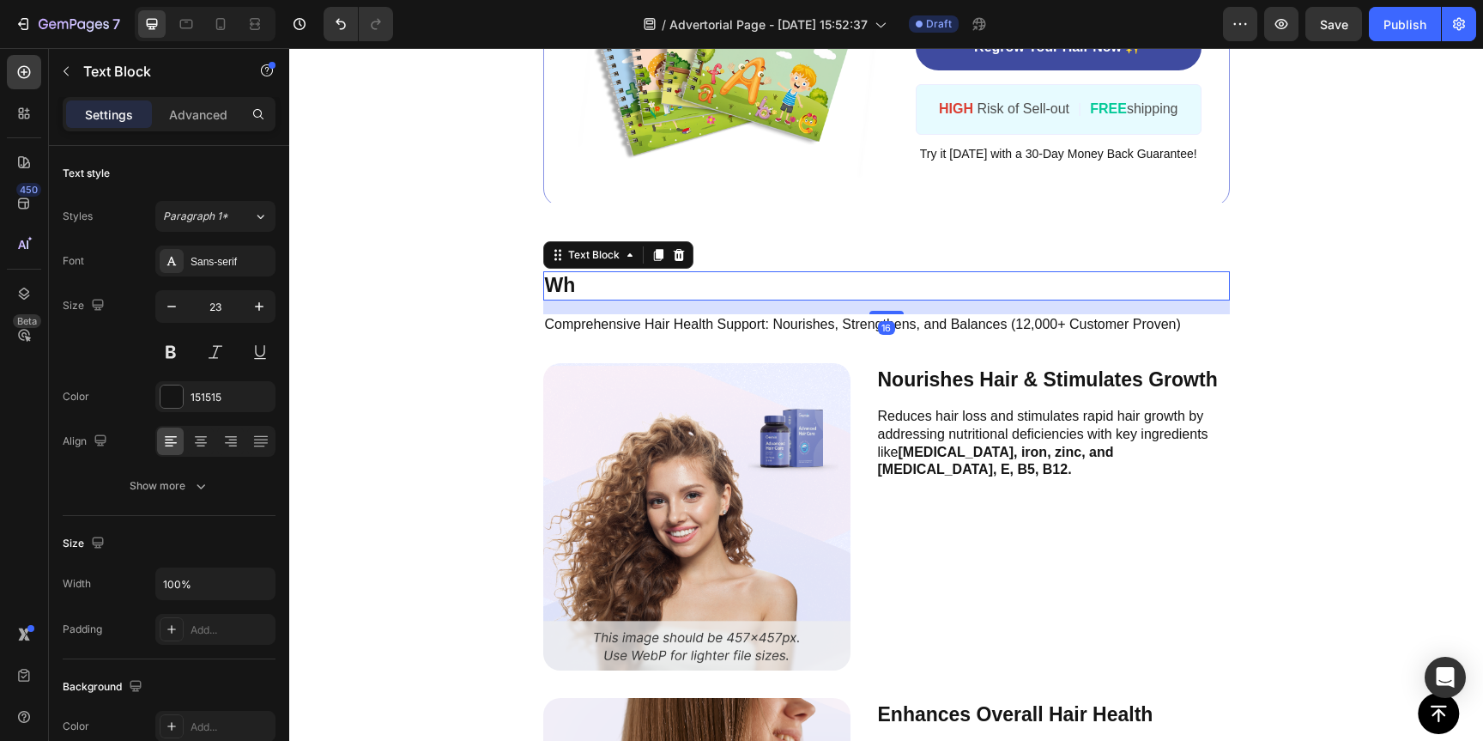
click at [575, 285] on p "Wh" at bounding box center [886, 286] width 683 height 26
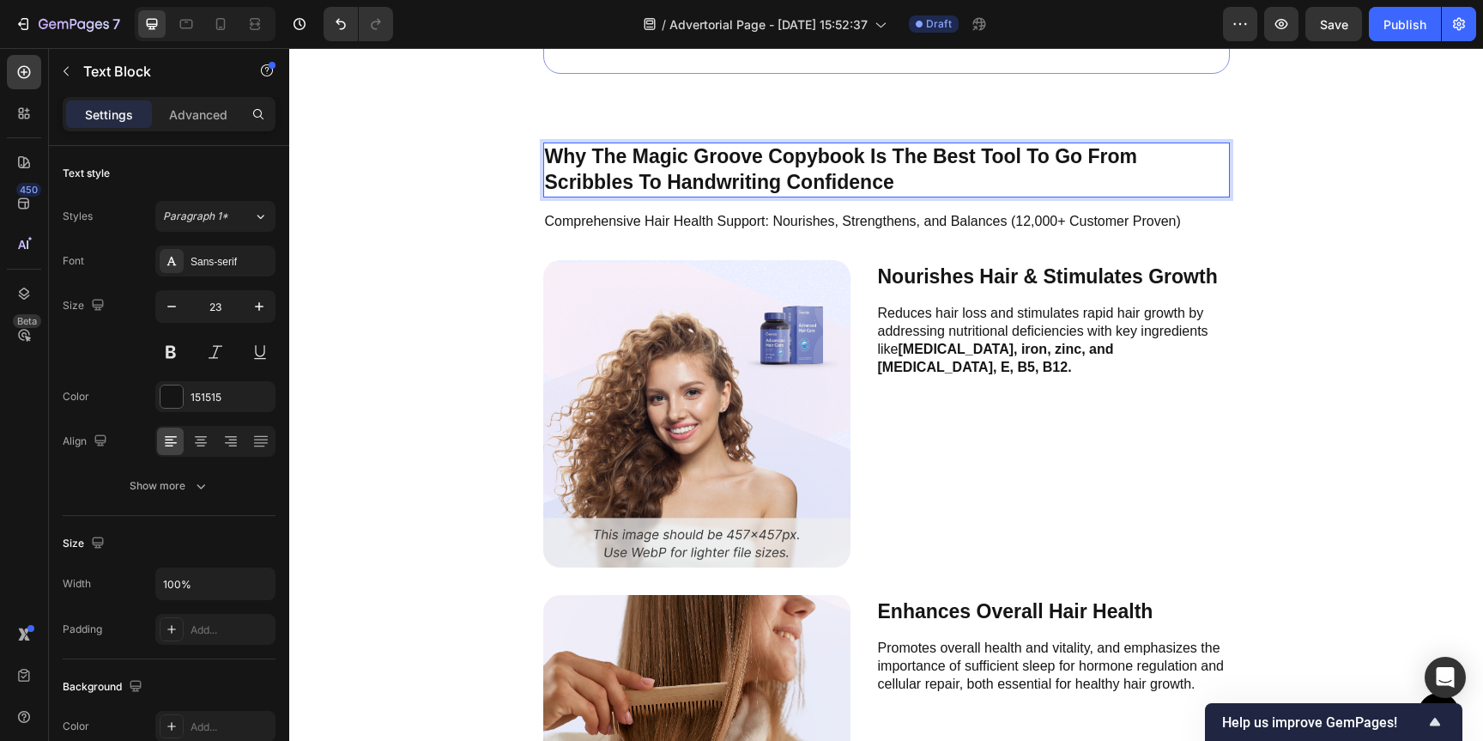
scroll to position [5886, 0]
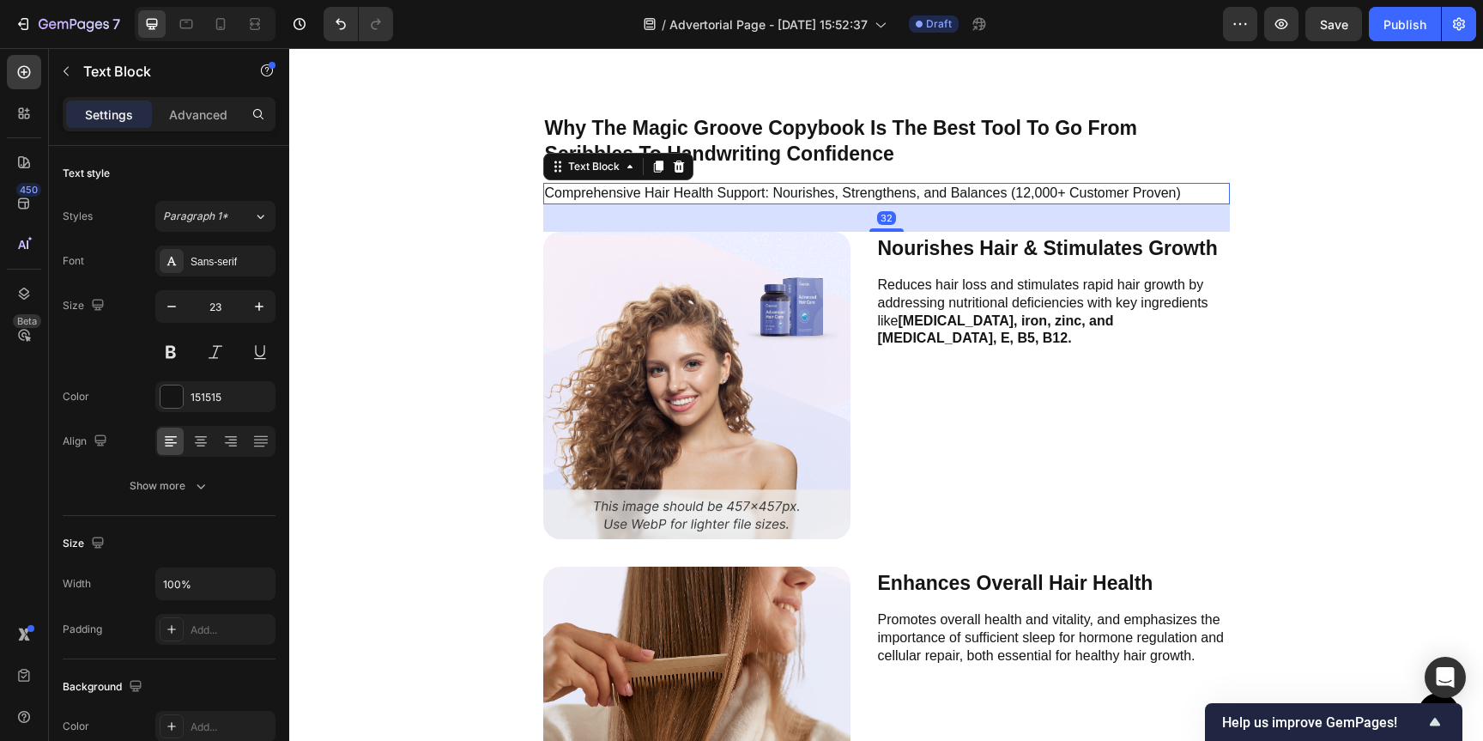
click at [806, 203] on div "Comprehensive Hair Health Support: Nourishes, Strengthens, and Balances (12,000…" at bounding box center [886, 193] width 687 height 21
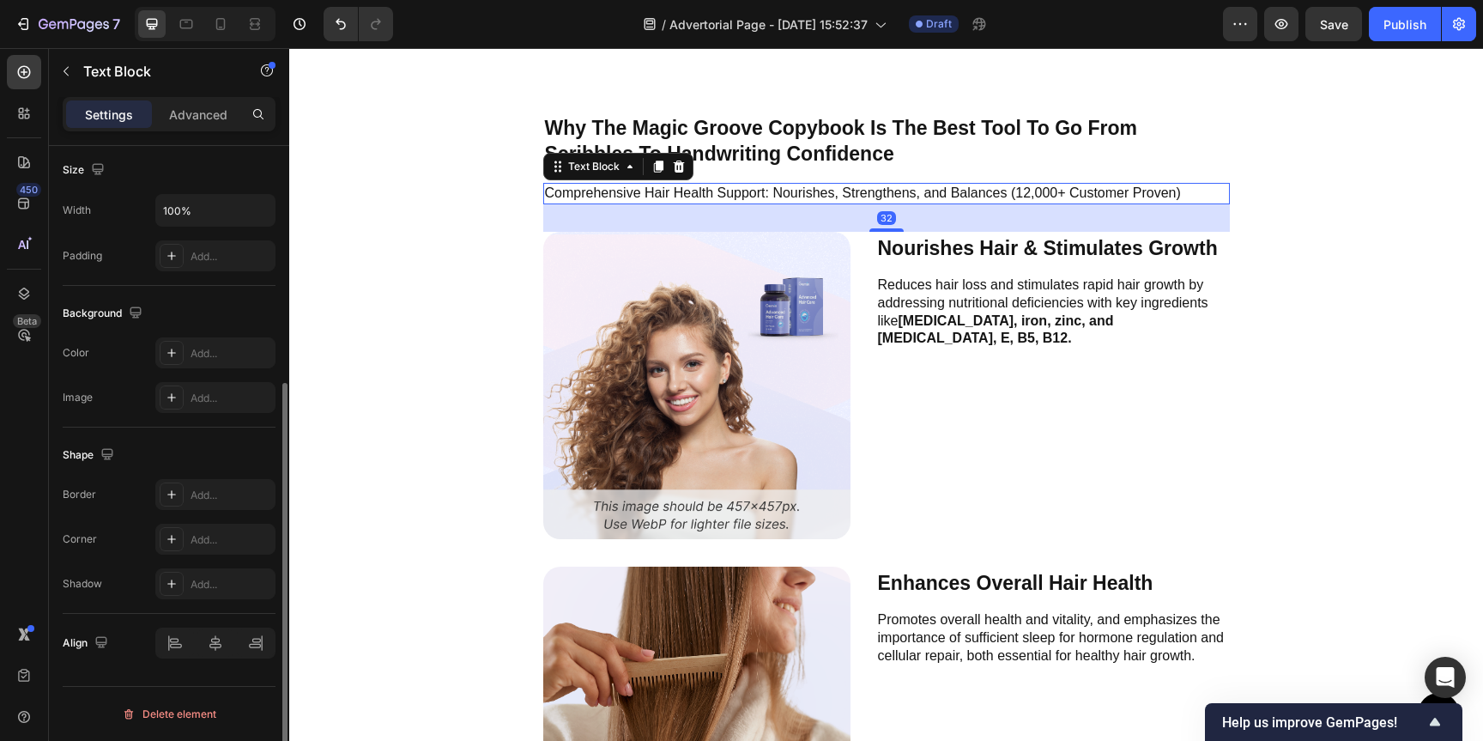
click at [813, 193] on p "Comprehensive Hair Health Support: Nourishes, Strengthens, and Balances (12,000…" at bounding box center [886, 194] width 683 height 18
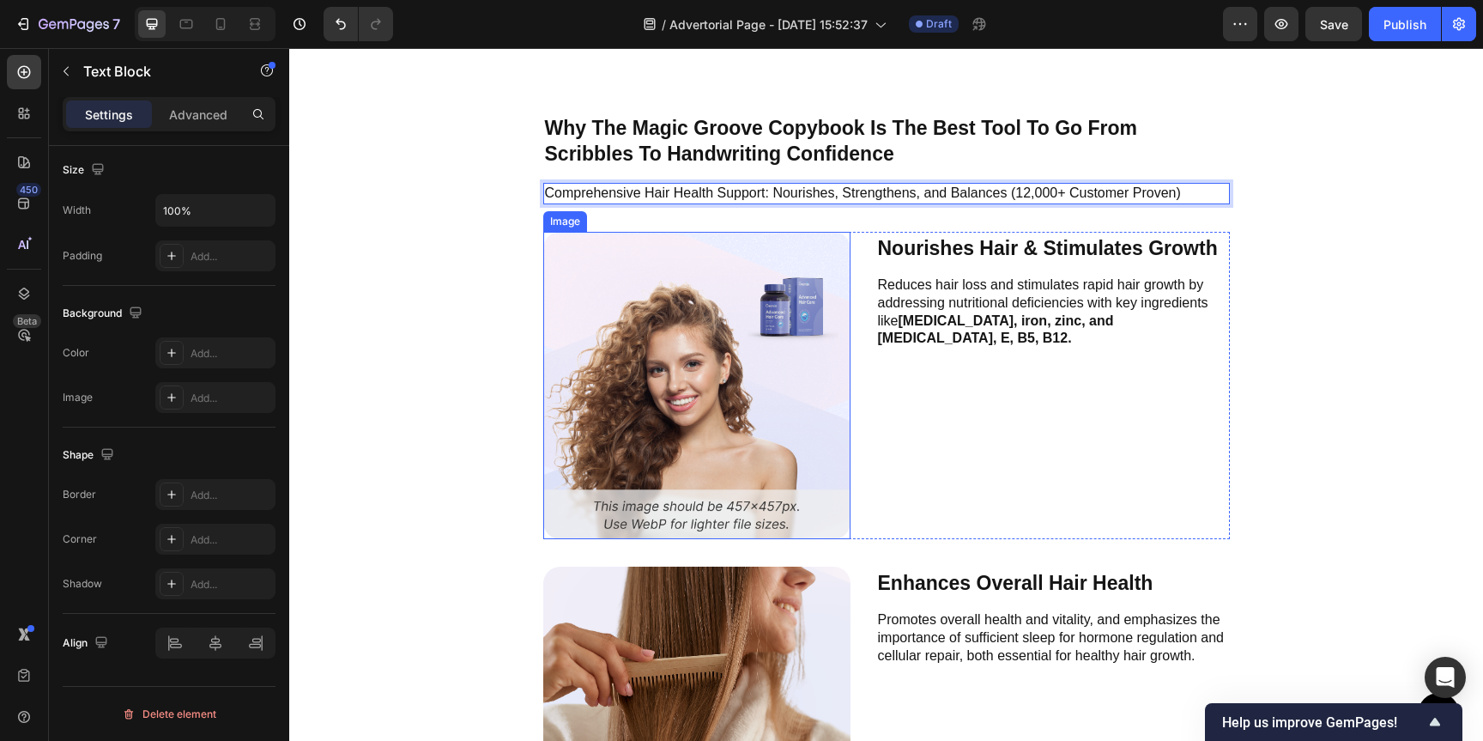
click at [744, 265] on img at bounding box center [696, 385] width 307 height 307
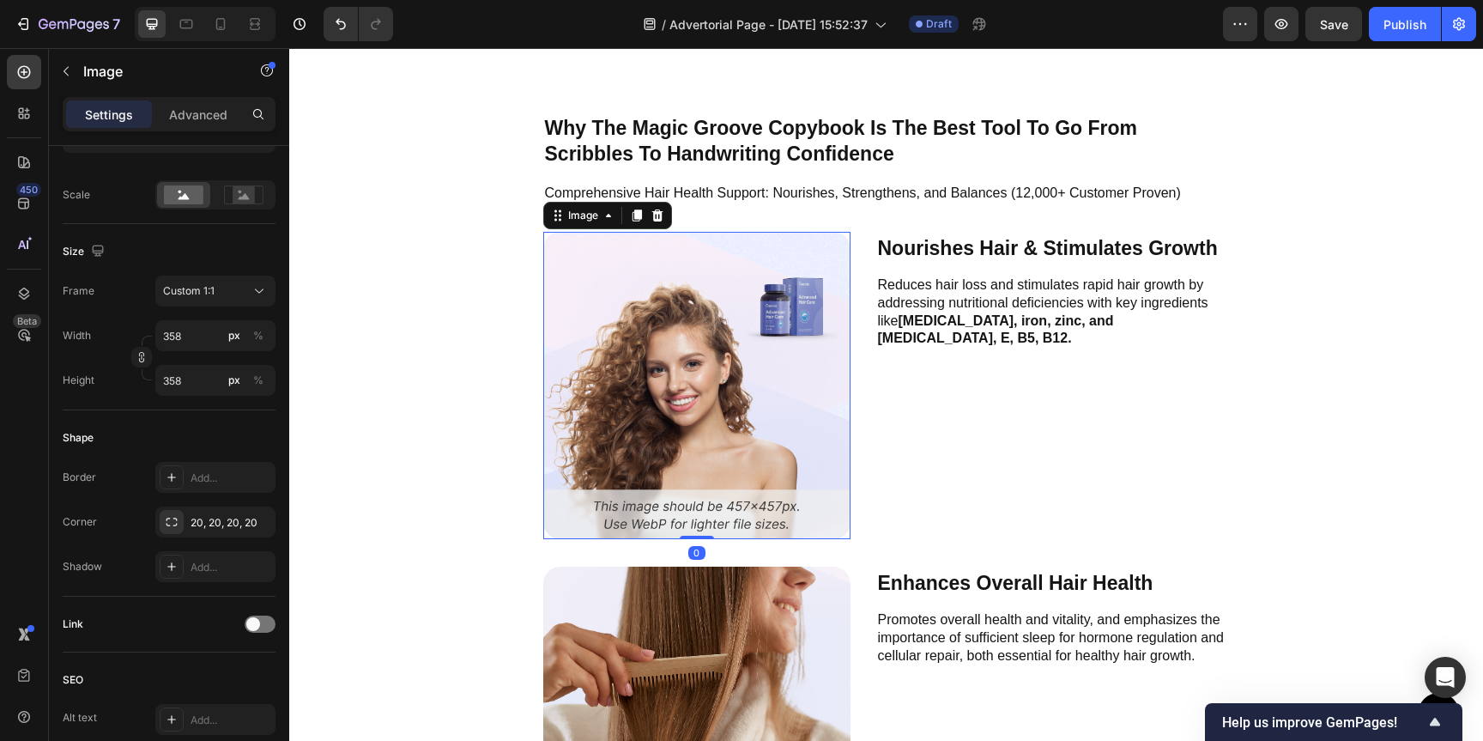
scroll to position [0, 0]
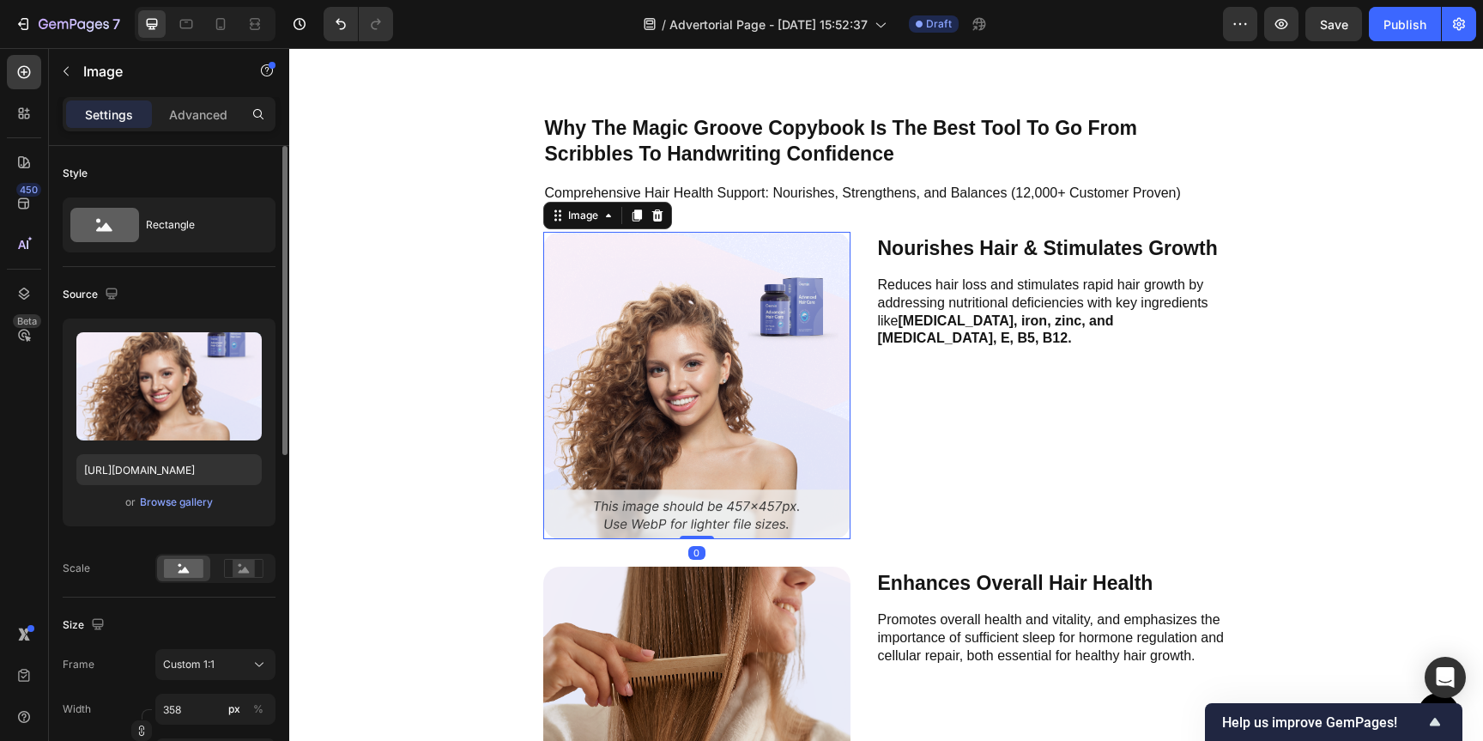
click at [744, 175] on div "Why The Magic Groove Copybook Is The Best Tool To Go From Scribbles To Handwrit…" at bounding box center [886, 675] width 687 height 1122
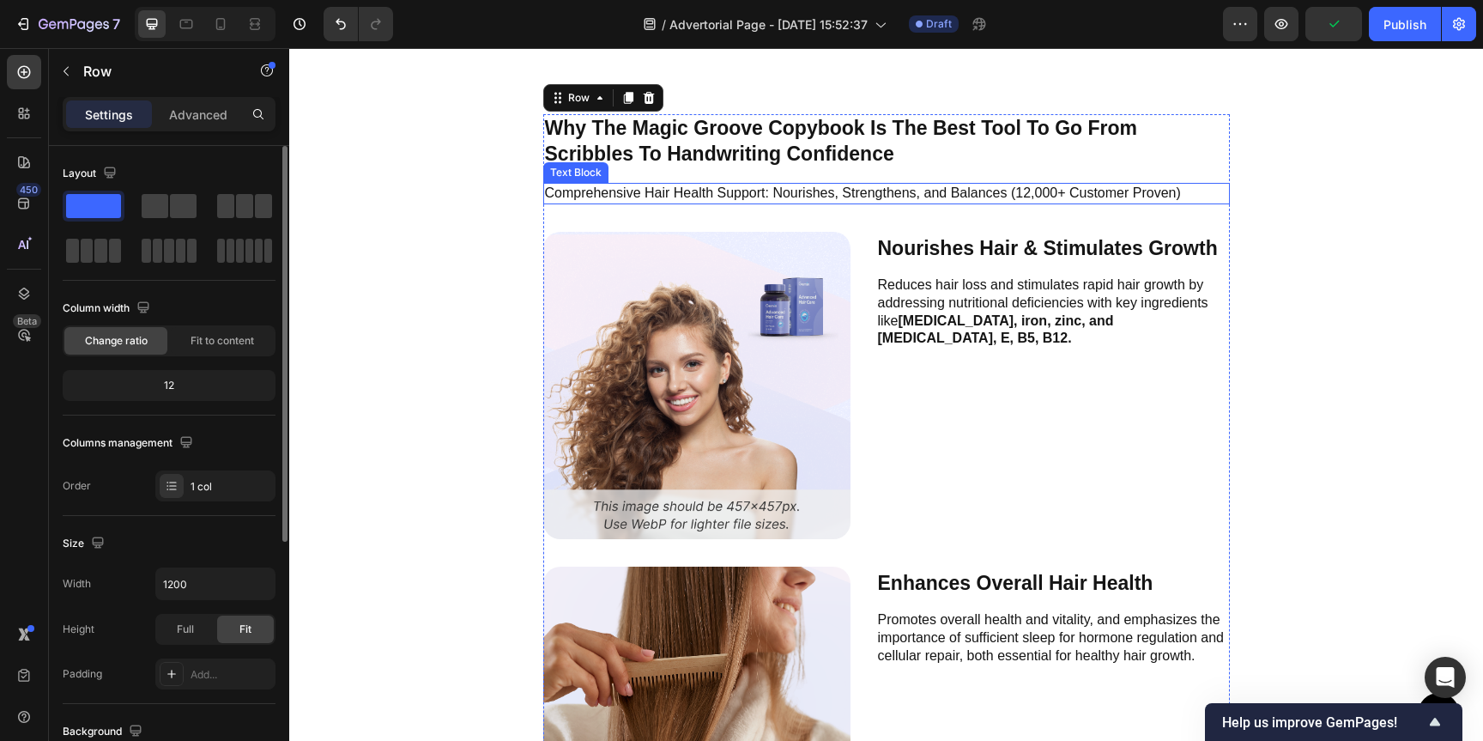
click at [747, 201] on p "Comprehensive Hair Health Support: Nourishes, Strengthens, and Balances (12,000…" at bounding box center [886, 194] width 683 height 18
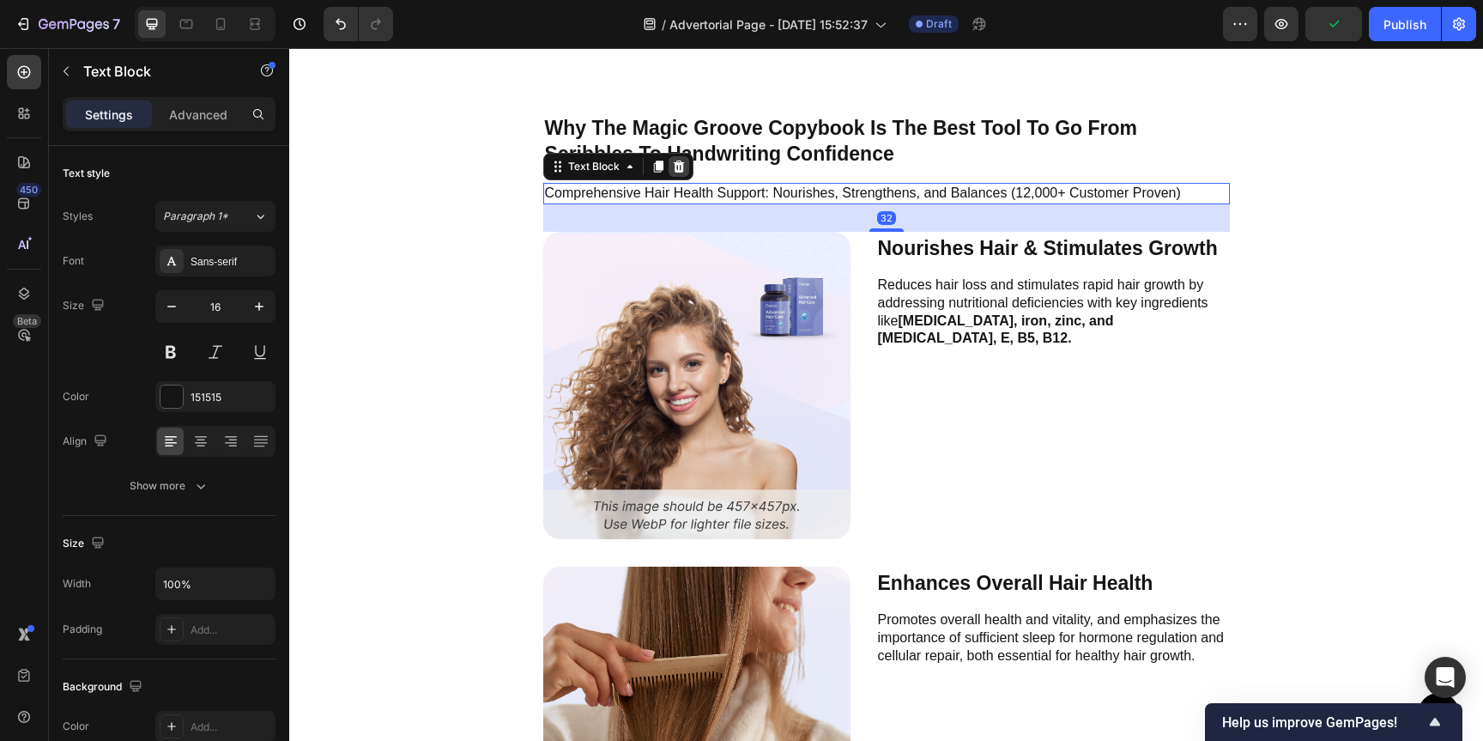
click at [673, 164] on icon at bounding box center [678, 167] width 11 height 12
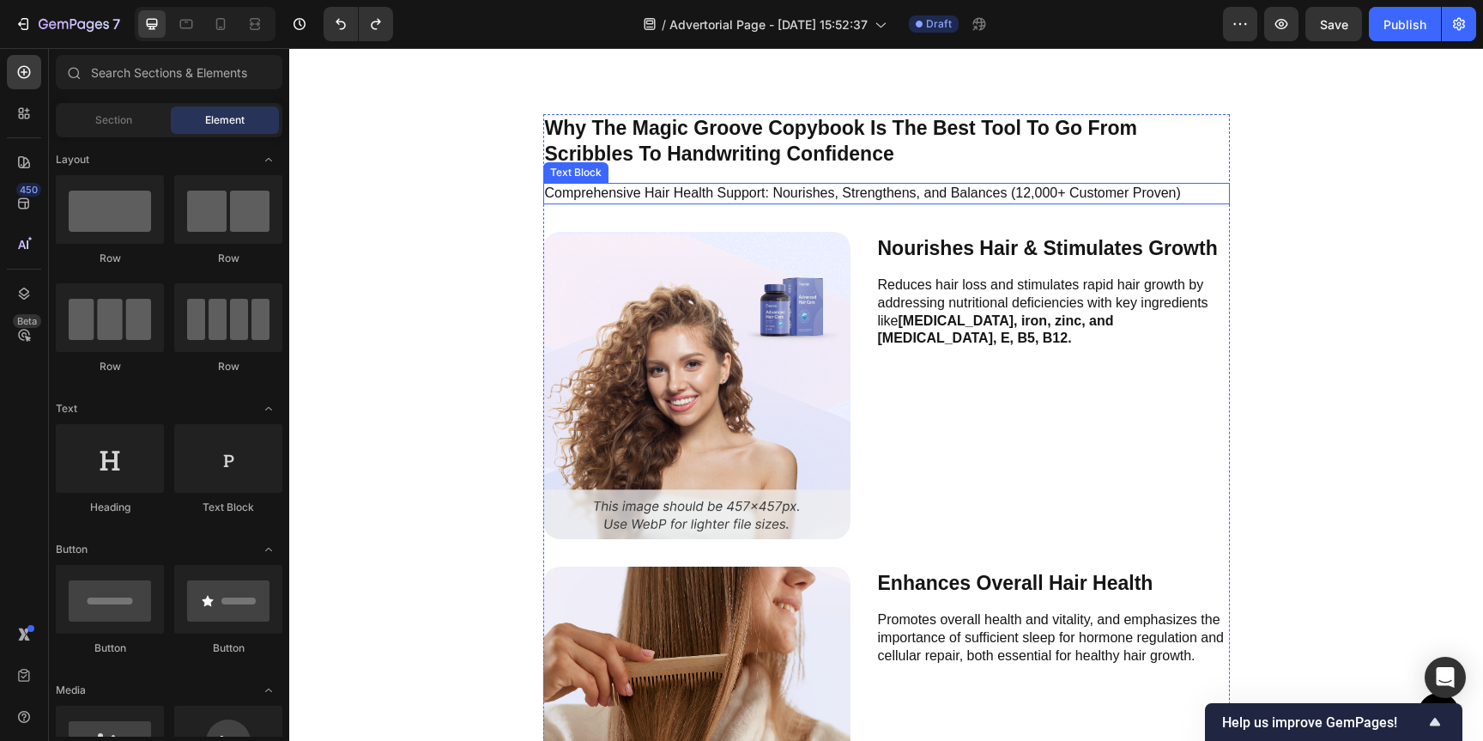
click at [798, 197] on p "Comprehensive Hair Health Support: Nourishes, Strengthens, and Balances (12,000…" at bounding box center [886, 194] width 683 height 18
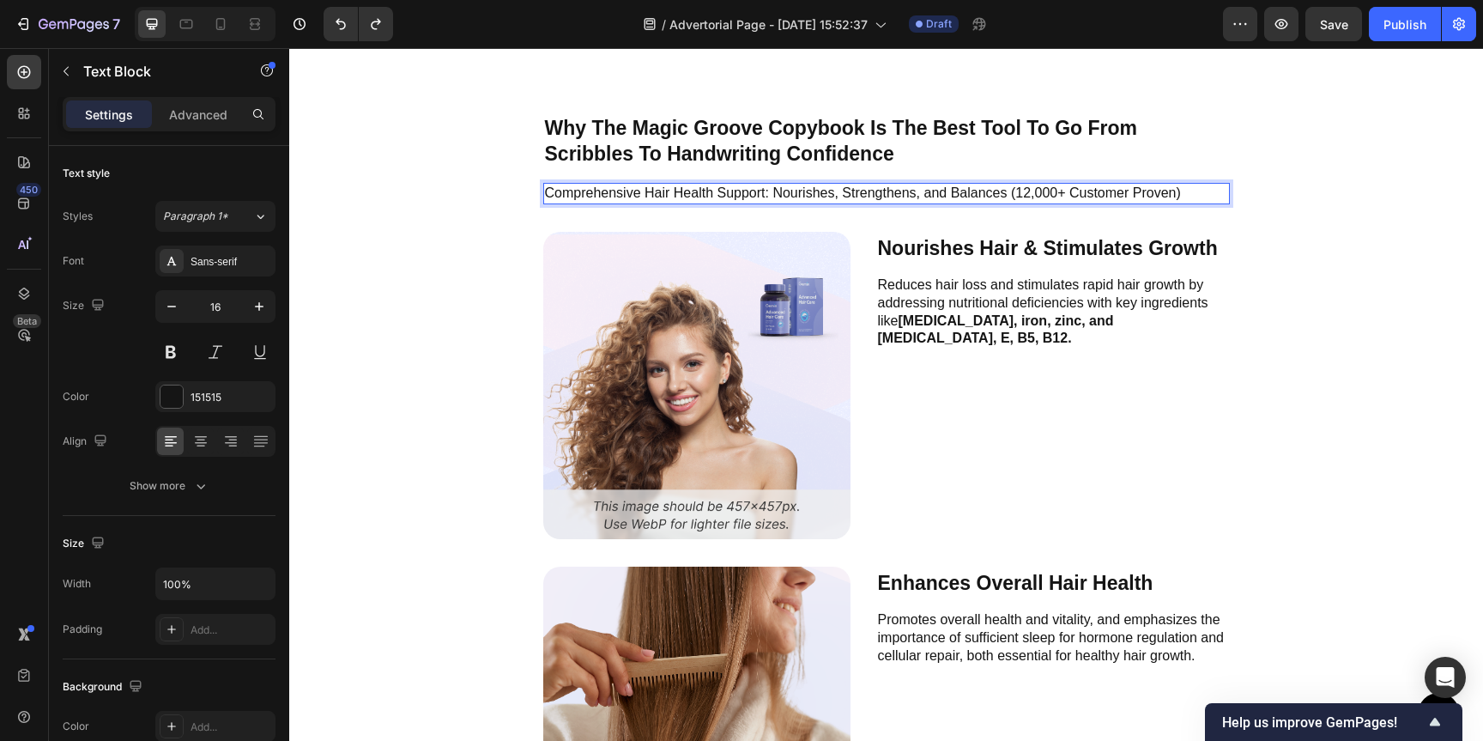
click at [797, 196] on p "Comprehensive Hair Health Support: Nourishes, Strengthens, and Balances (12,000…" at bounding box center [886, 194] width 683 height 18
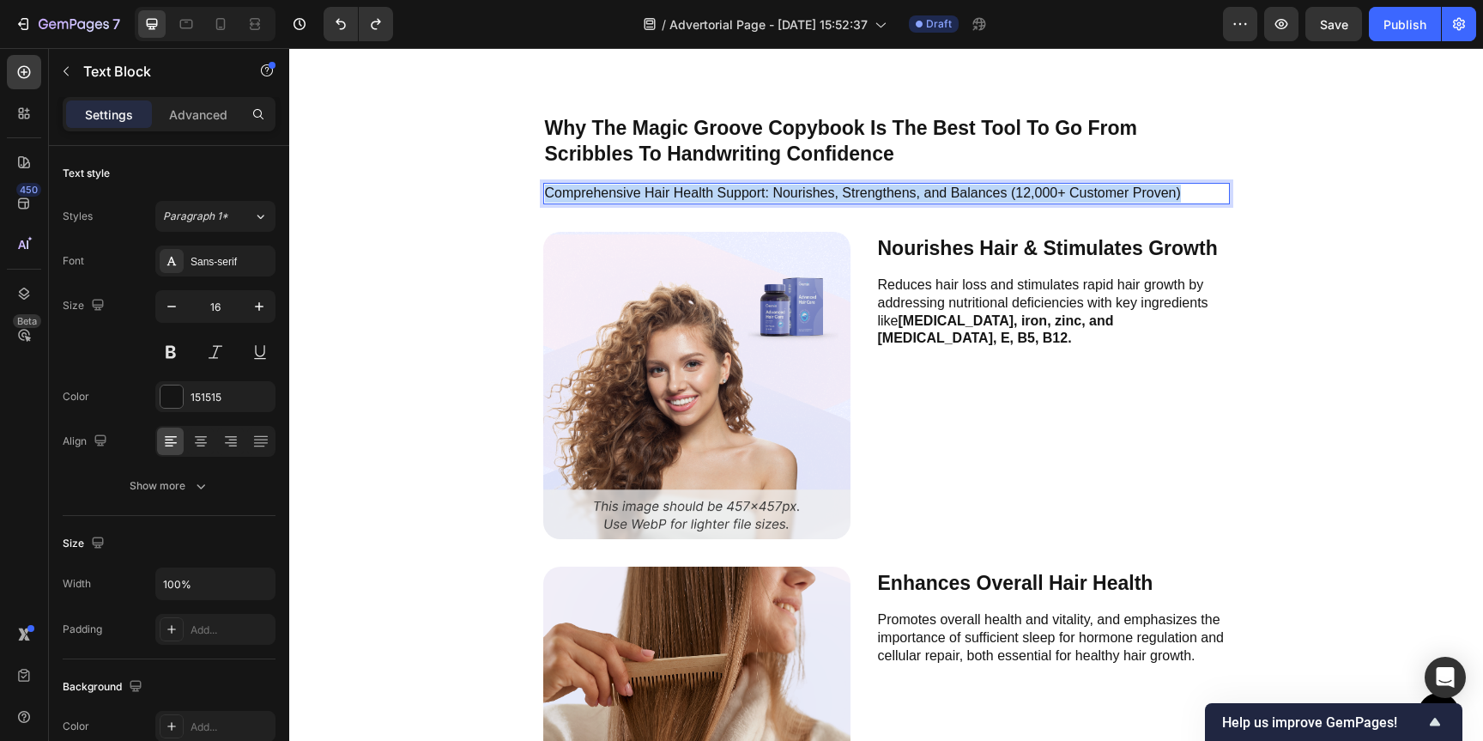
click at [797, 196] on p "Comprehensive Hair Health Support: Nourishes, Strengthens, and Balances (12,000…" at bounding box center [886, 194] width 683 height 18
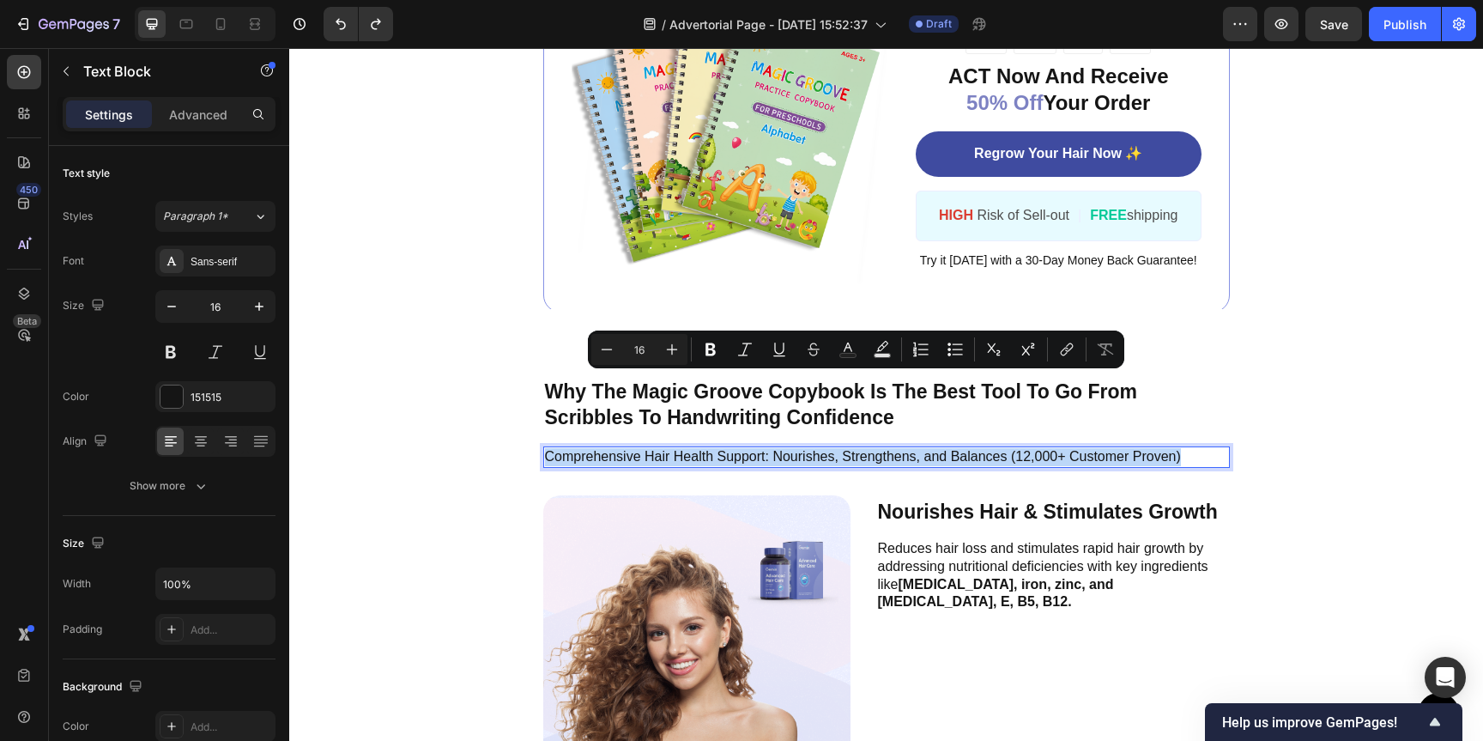
scroll to position [5618, 0]
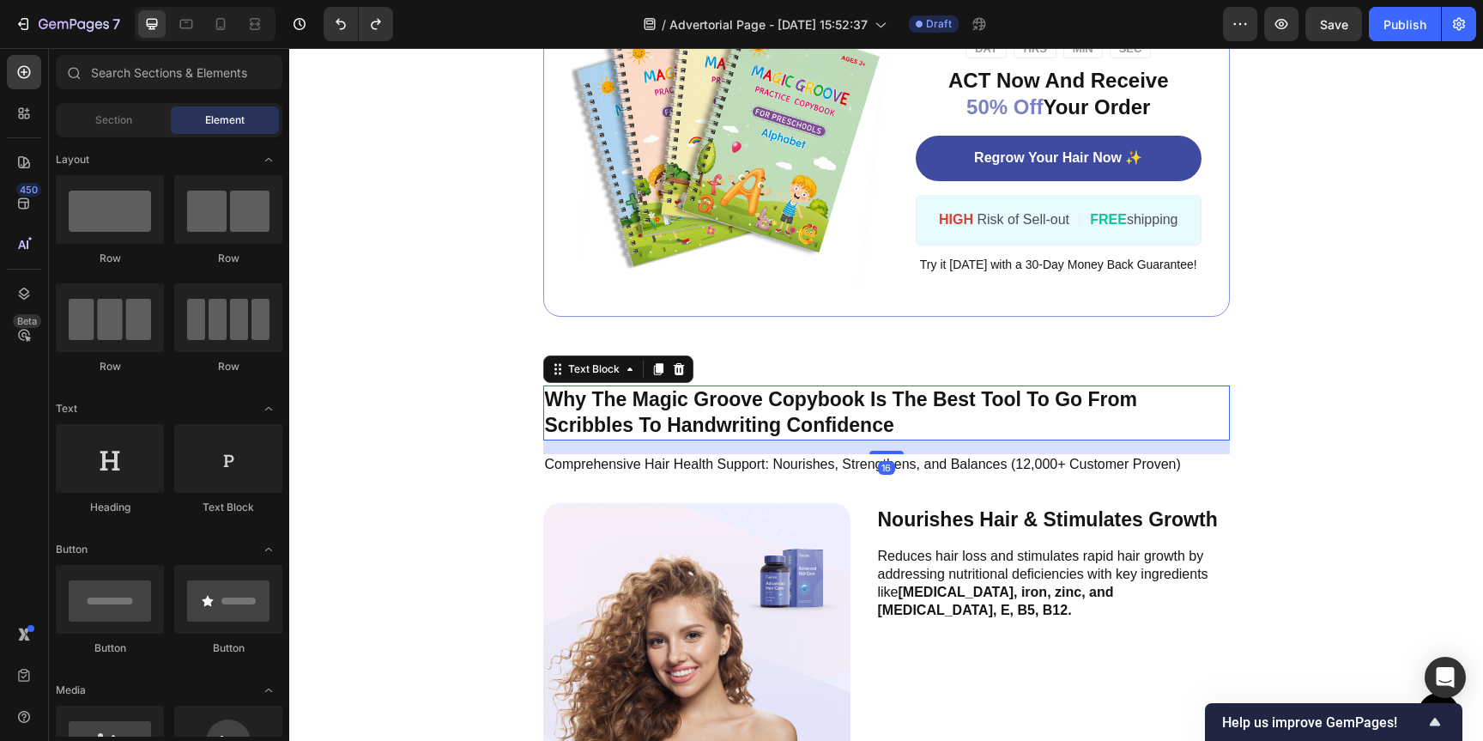
click at [874, 417] on p "Why The Magic Groove Copybook Is The Best Tool To Go From Scribbles To Handwrit…" at bounding box center [886, 413] width 683 height 52
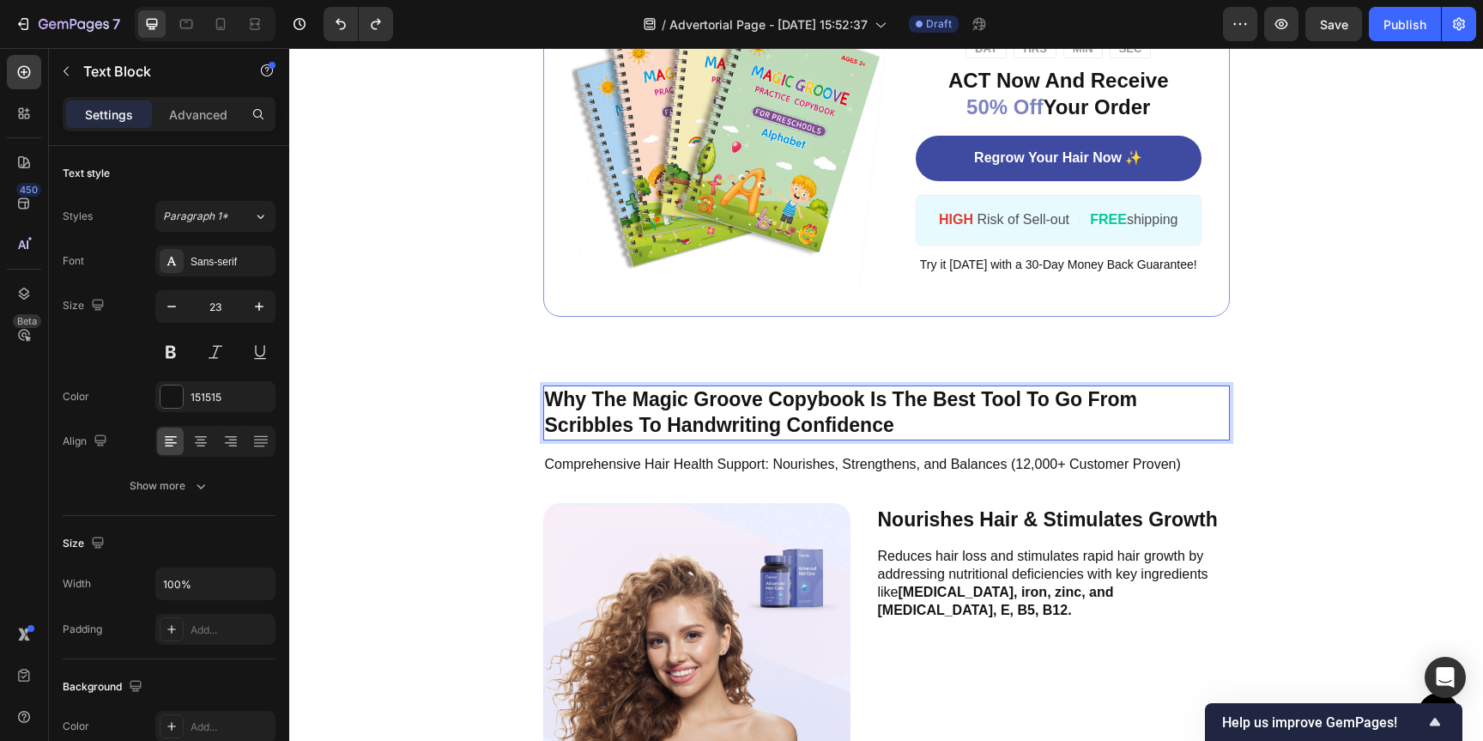
click at [876, 419] on p "Why The Magic Groove Copybook Is The Best Tool To Go From Scribbles To Handwrit…" at bounding box center [886, 413] width 683 height 52
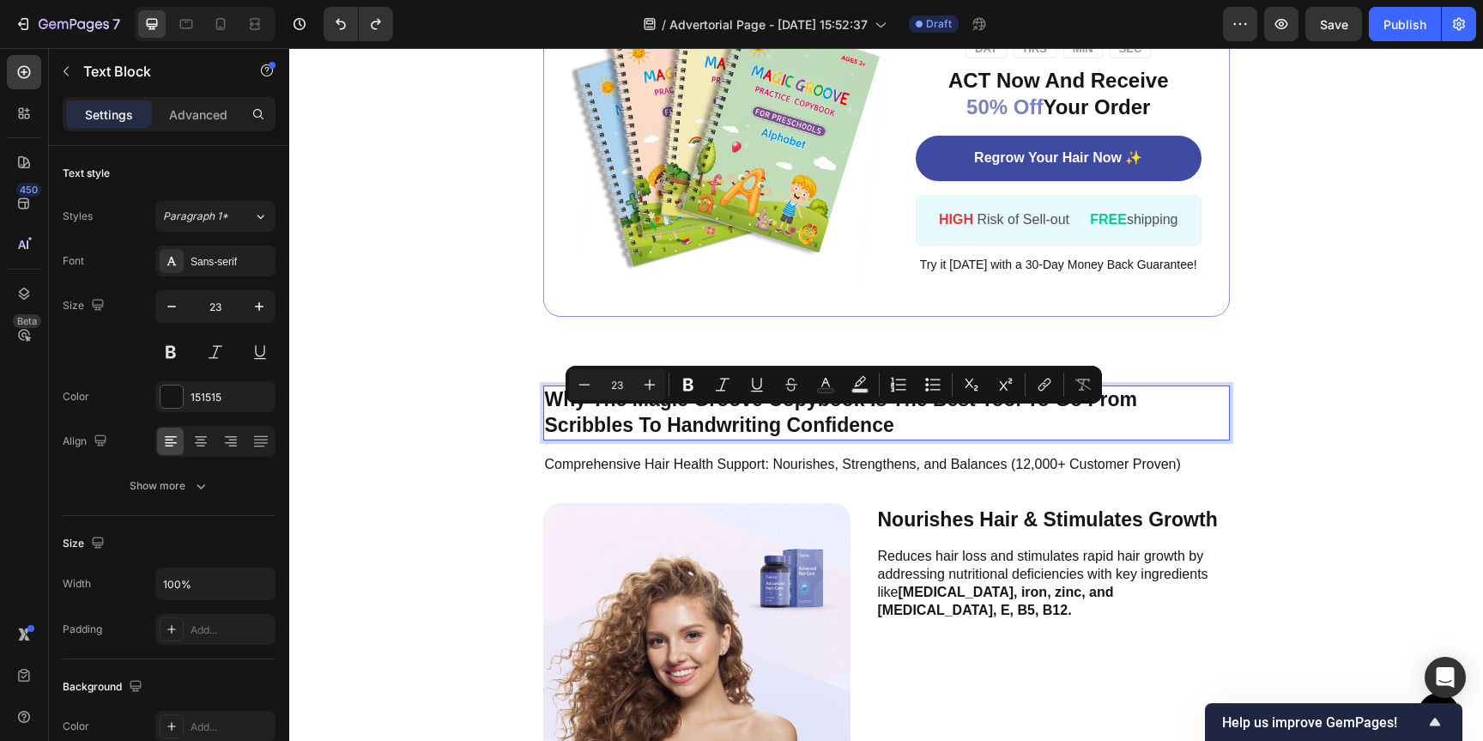
click at [655, 423] on p "Why The Magic Groove Copybook Is The Best Tool To Go From Scribbles To Handwrit…" at bounding box center [886, 413] width 683 height 52
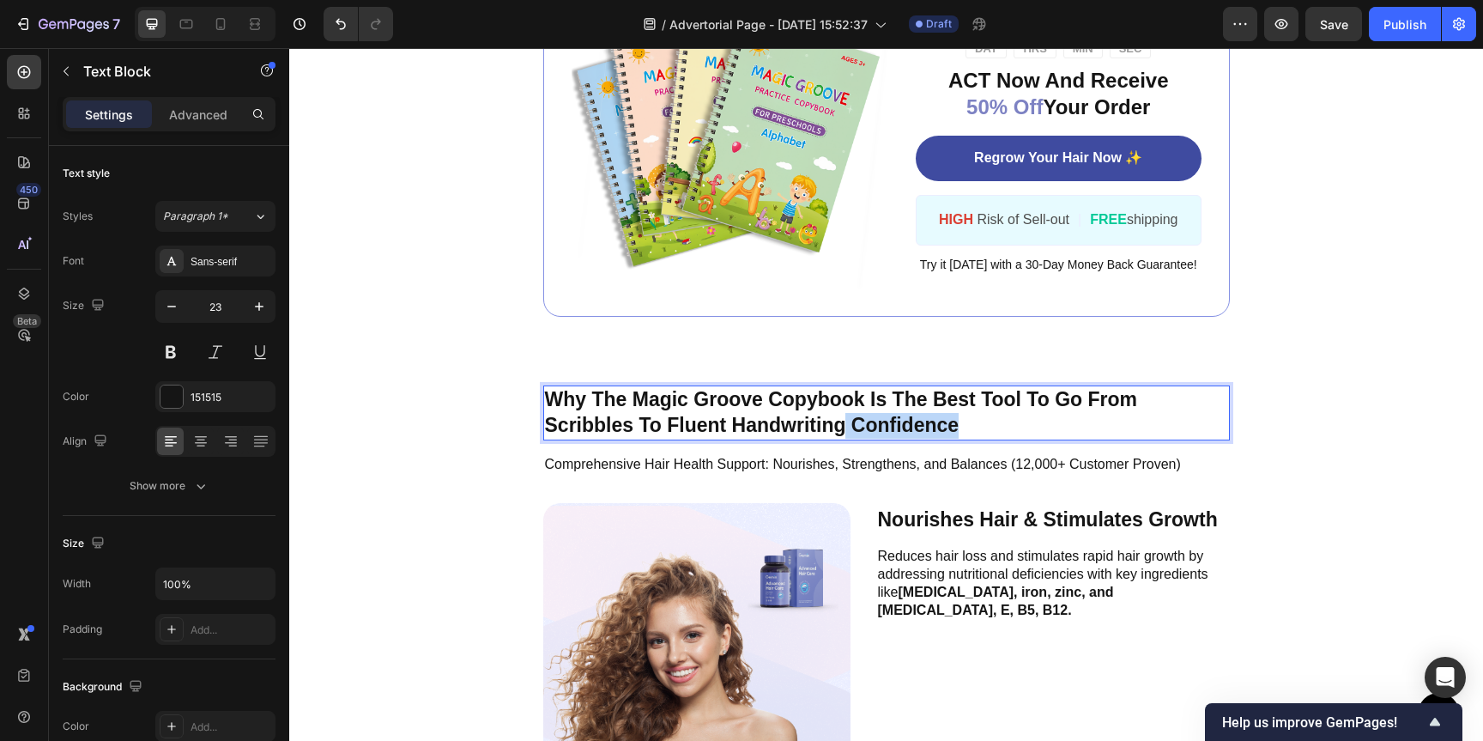
drag, startPoint x: 931, startPoint y: 418, endPoint x: 838, endPoint y: 421, distance: 93.6
click at [840, 421] on p "Why The Magic Groove Copybook Is The Best Tool To Go From Scribbles To Fluent H…" at bounding box center [886, 413] width 683 height 52
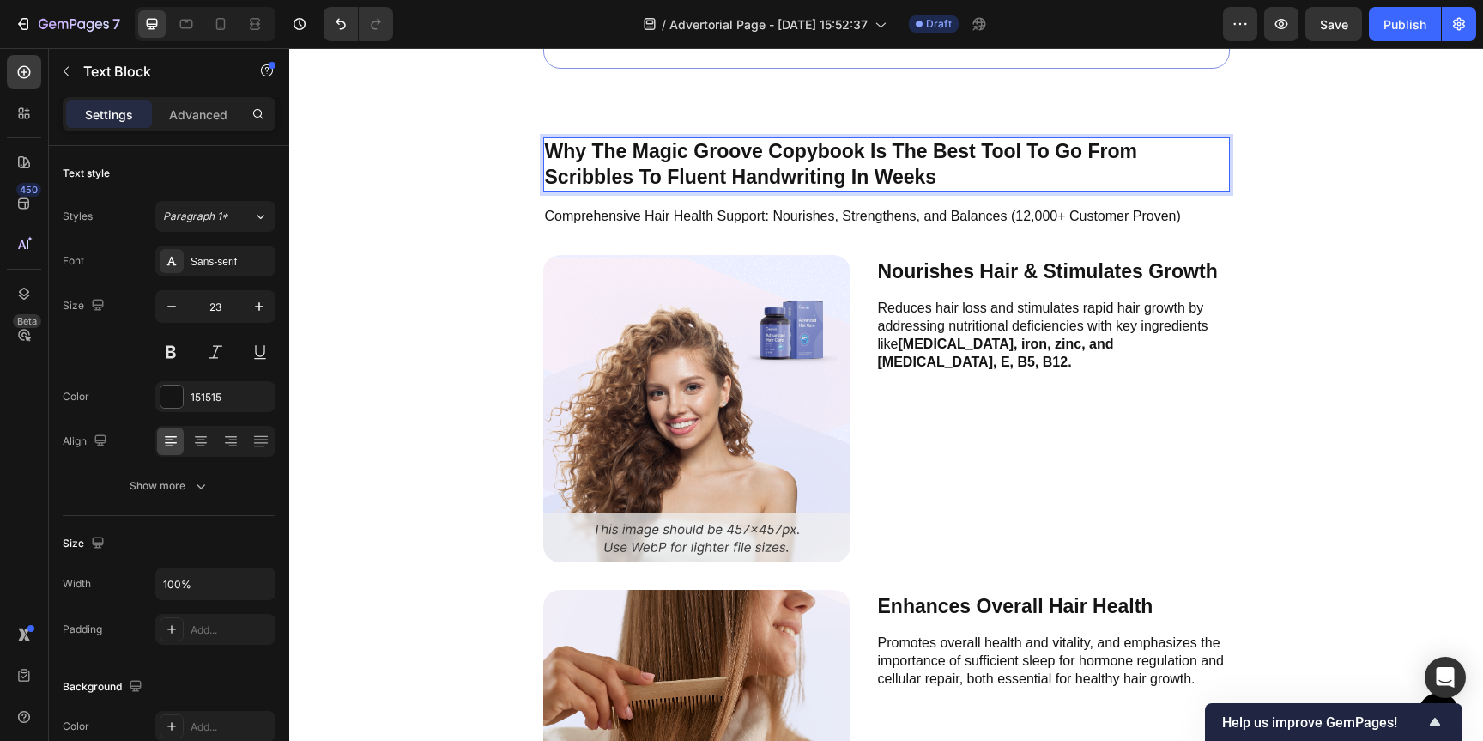
scroll to position [5874, 0]
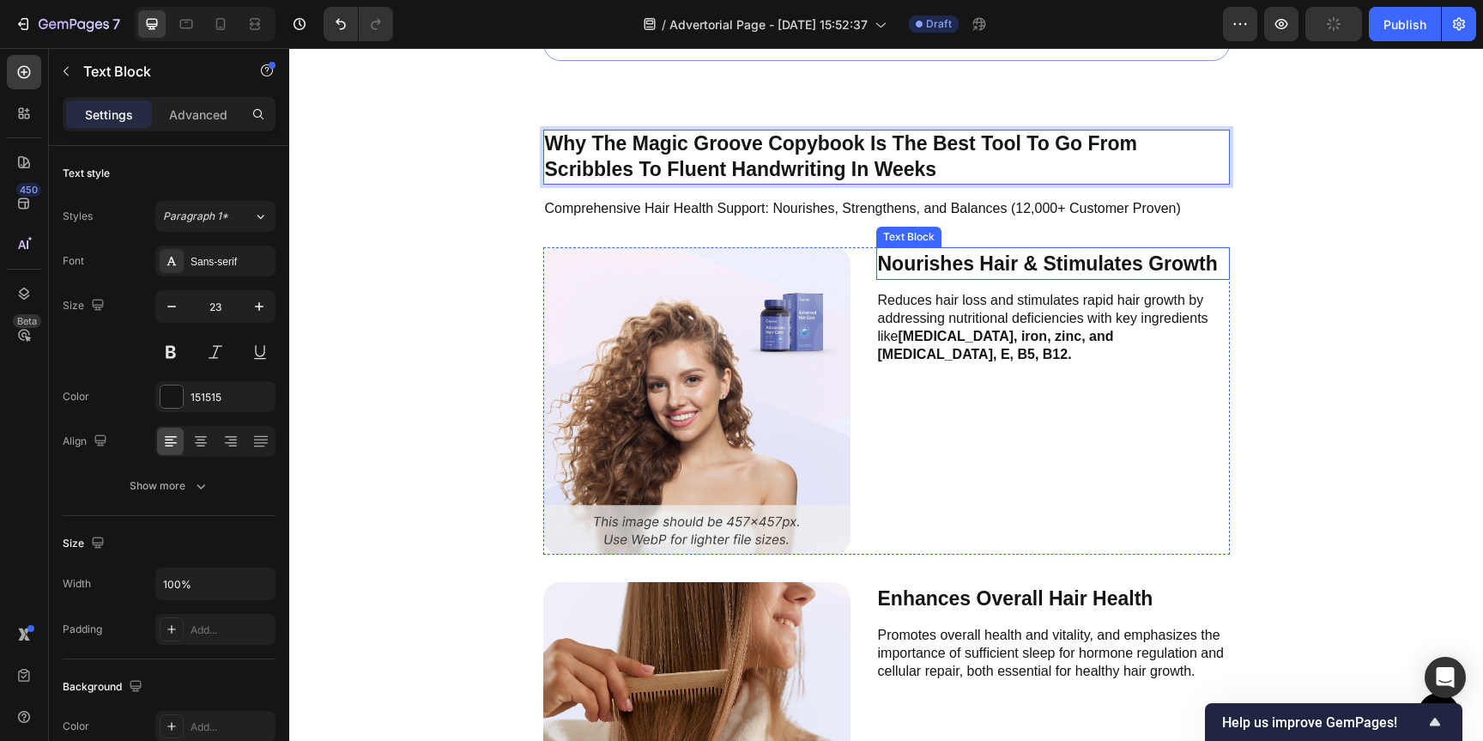
click at [988, 271] on p "Nourishes Hair & Stimulates Growth" at bounding box center [1053, 264] width 350 height 30
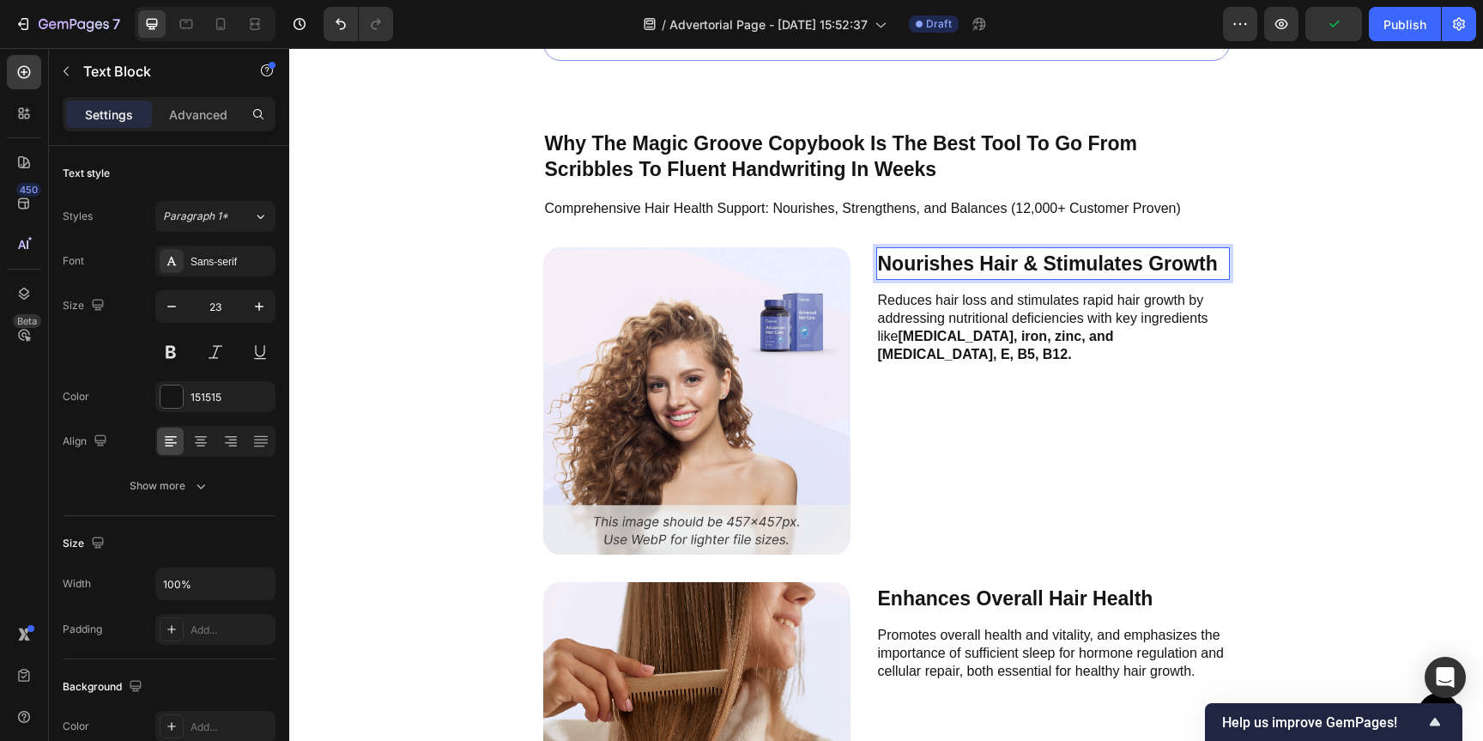
click at [991, 263] on p "Nourishes Hair & Stimulates Growth" at bounding box center [1053, 264] width 350 height 30
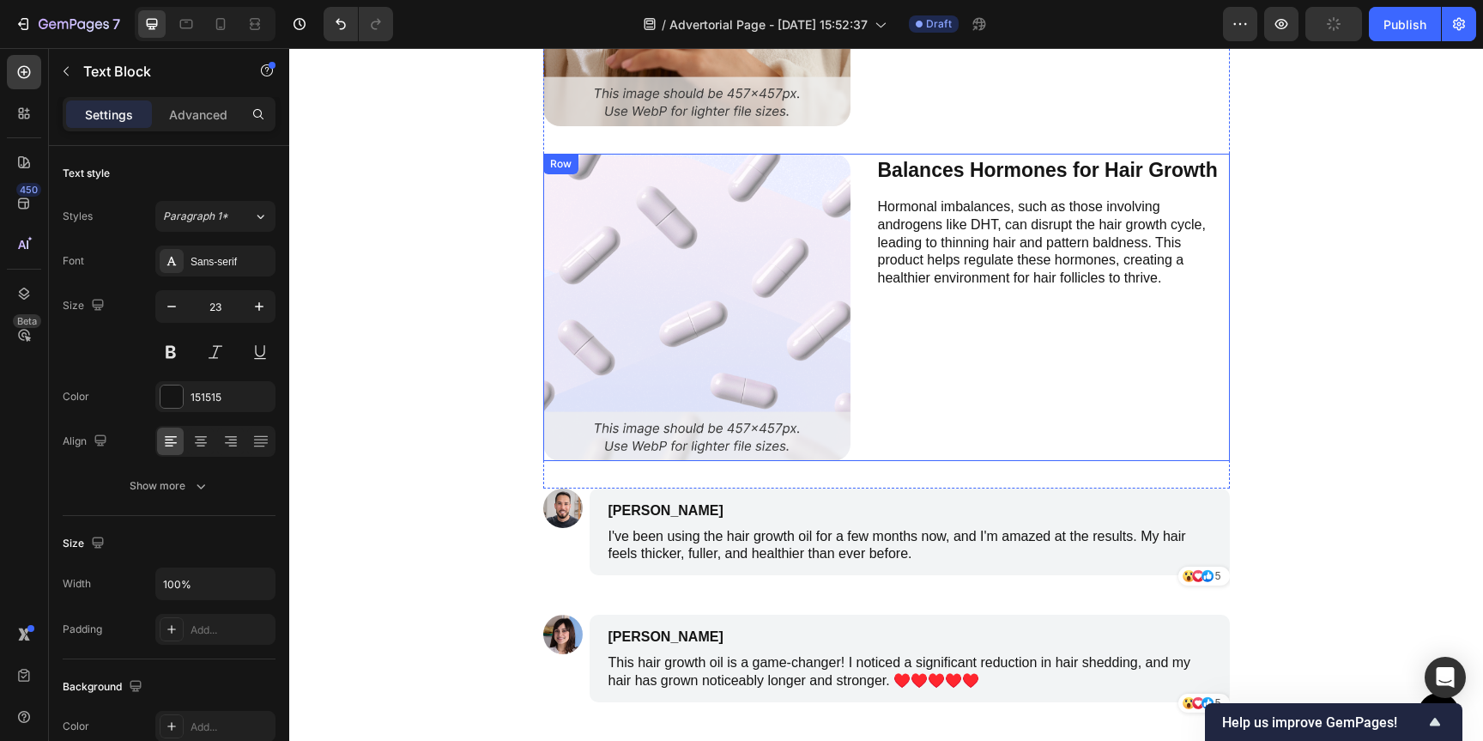
scroll to position [6617, 0]
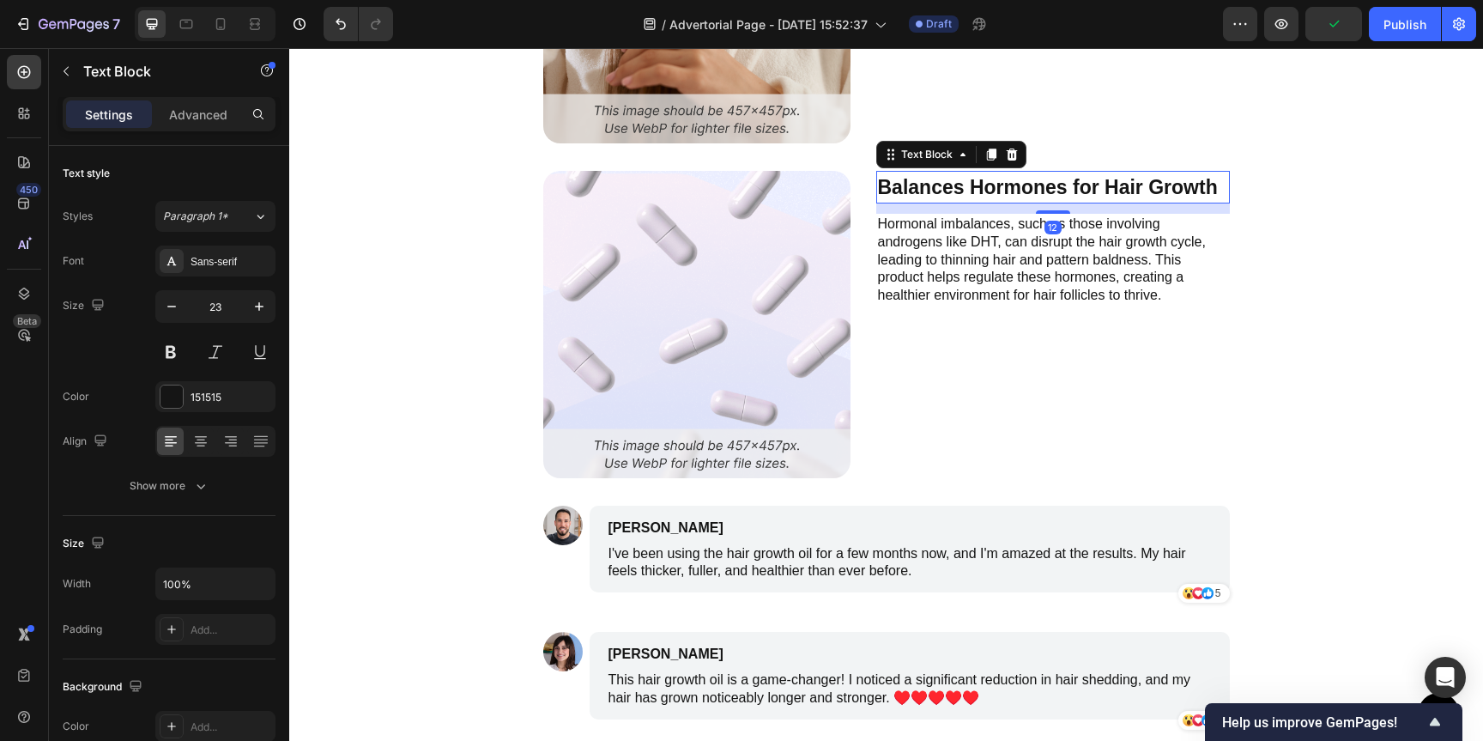
click at [1070, 195] on p "Balances Hormones for Hair Growth" at bounding box center [1053, 188] width 350 height 30
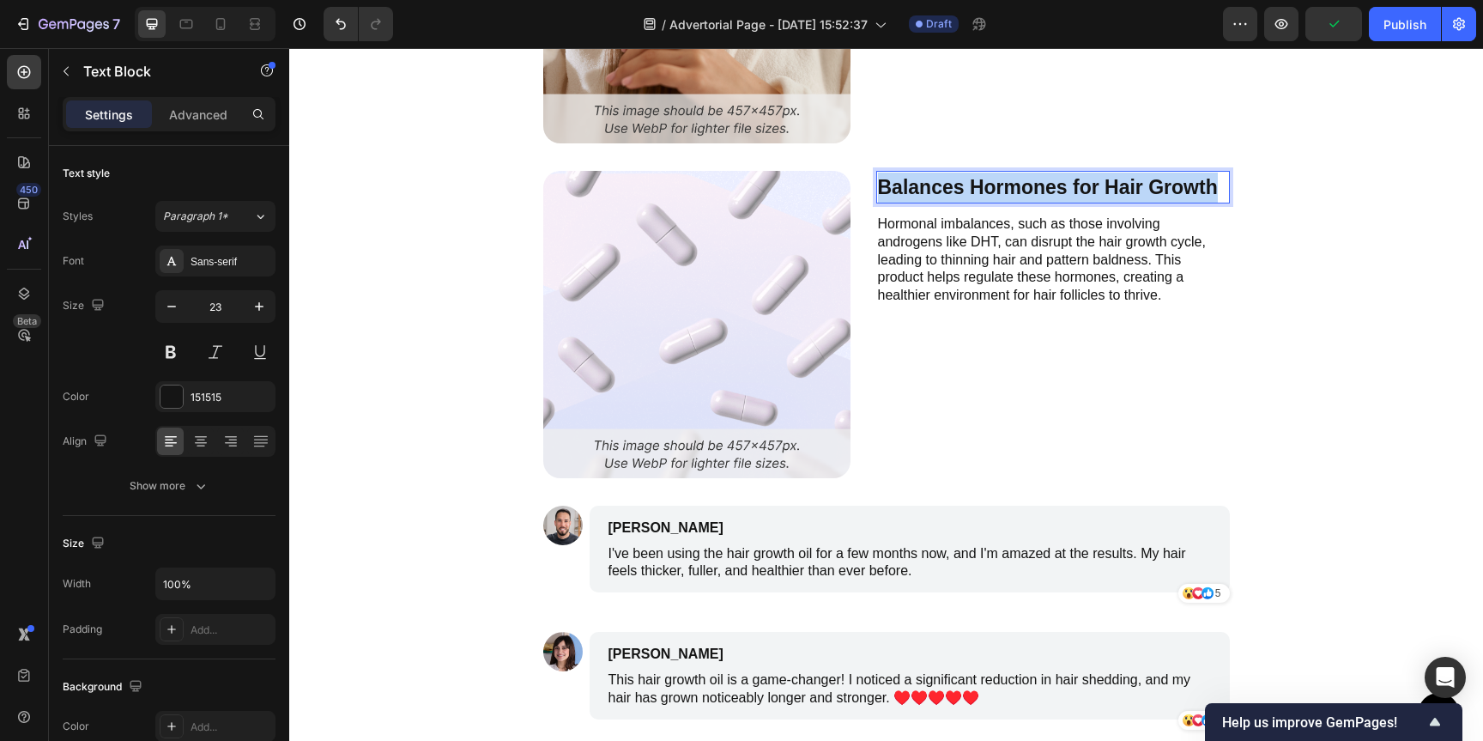
click at [1070, 195] on p "Balances Hormones for Hair Growth" at bounding box center [1053, 188] width 350 height 30
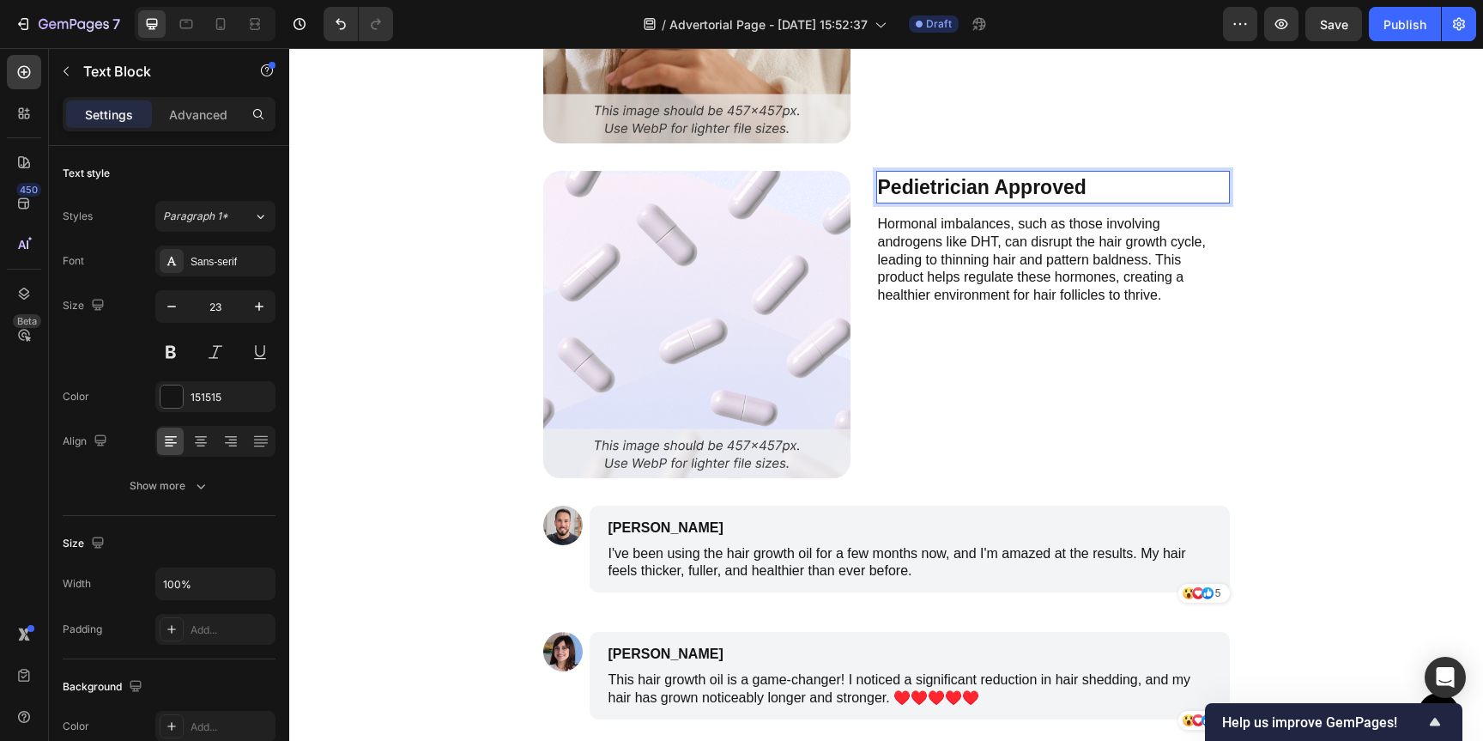
click at [924, 189] on p "Pedietrician Approved" at bounding box center [1053, 188] width 350 height 30
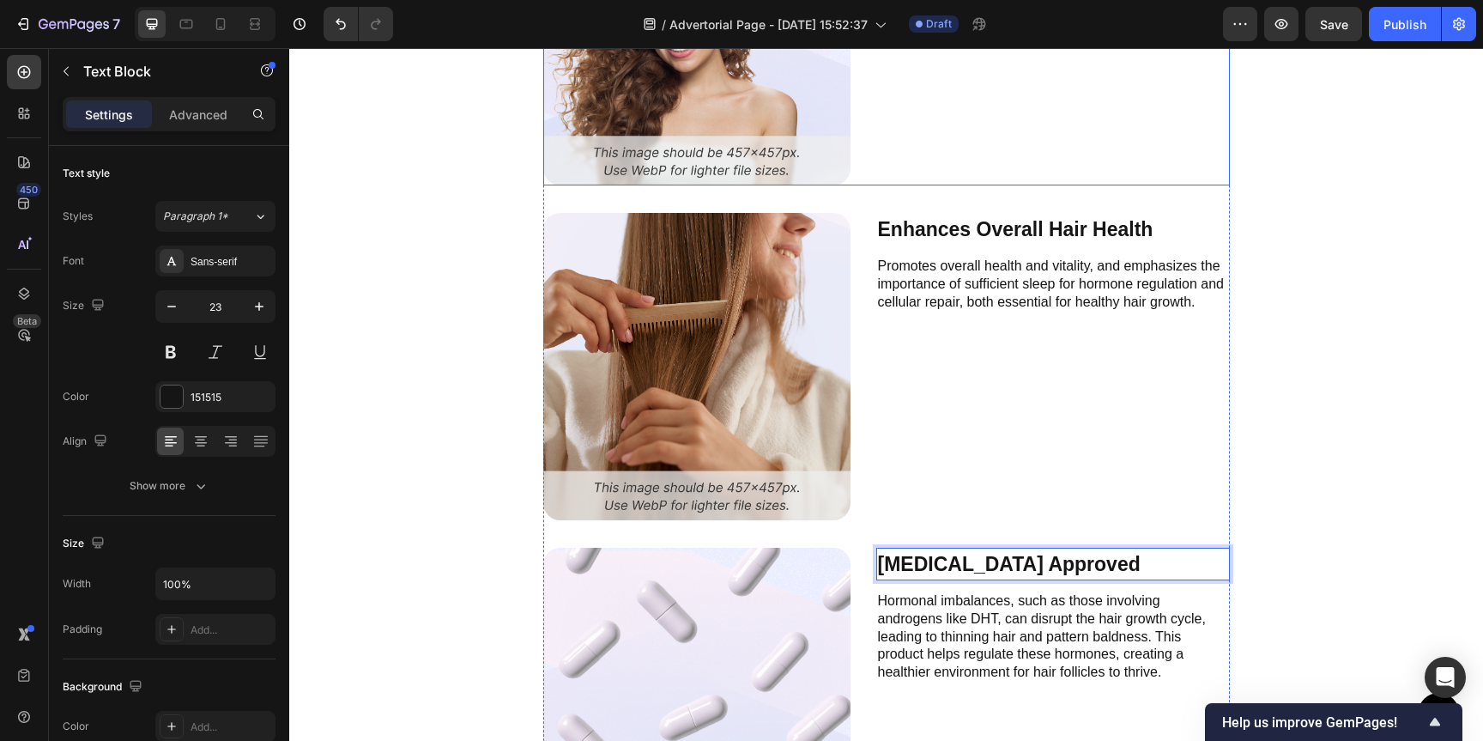
scroll to position [6241, 0]
click at [971, 229] on p "Enhances Overall Hair Health" at bounding box center [1053, 229] width 350 height 30
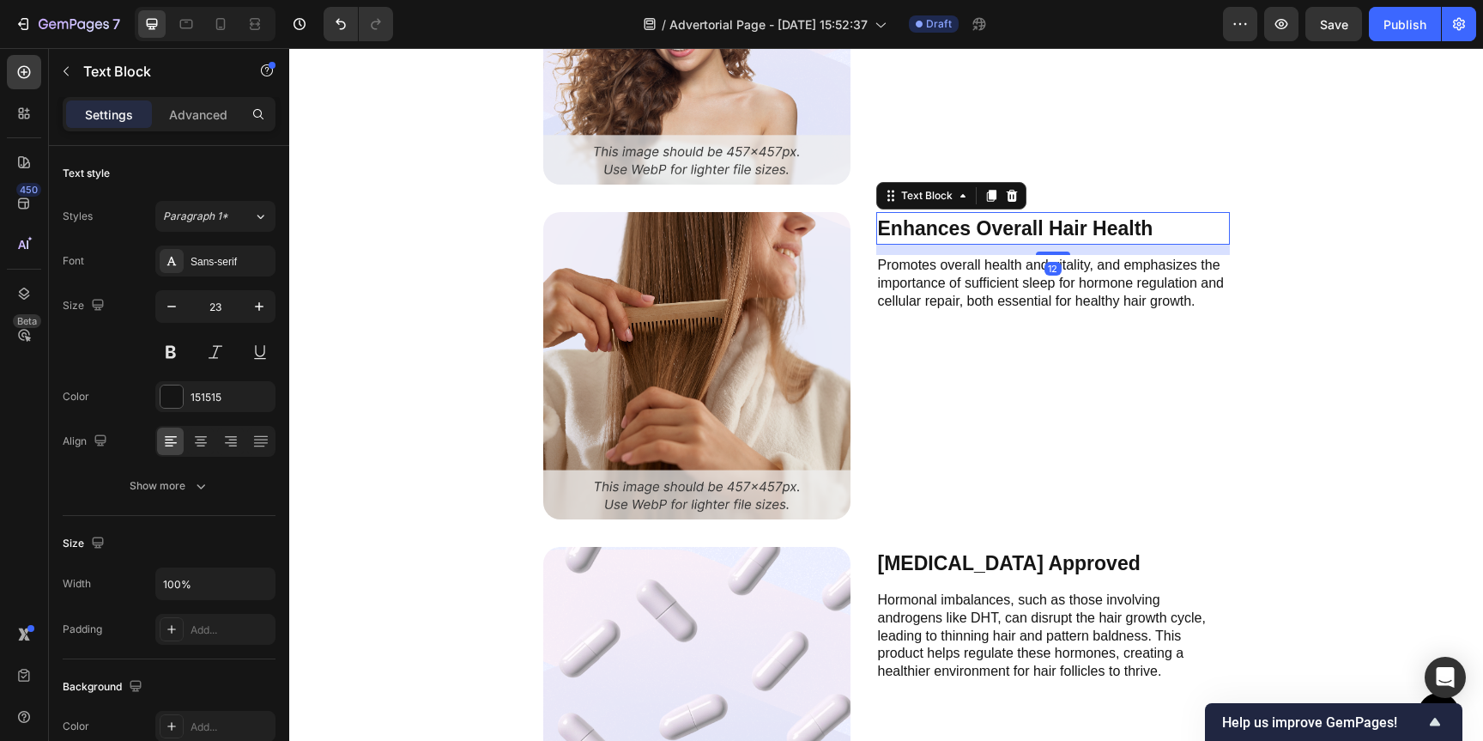
click at [971, 229] on p "Enhances Overall Hair Health" at bounding box center [1053, 229] width 350 height 30
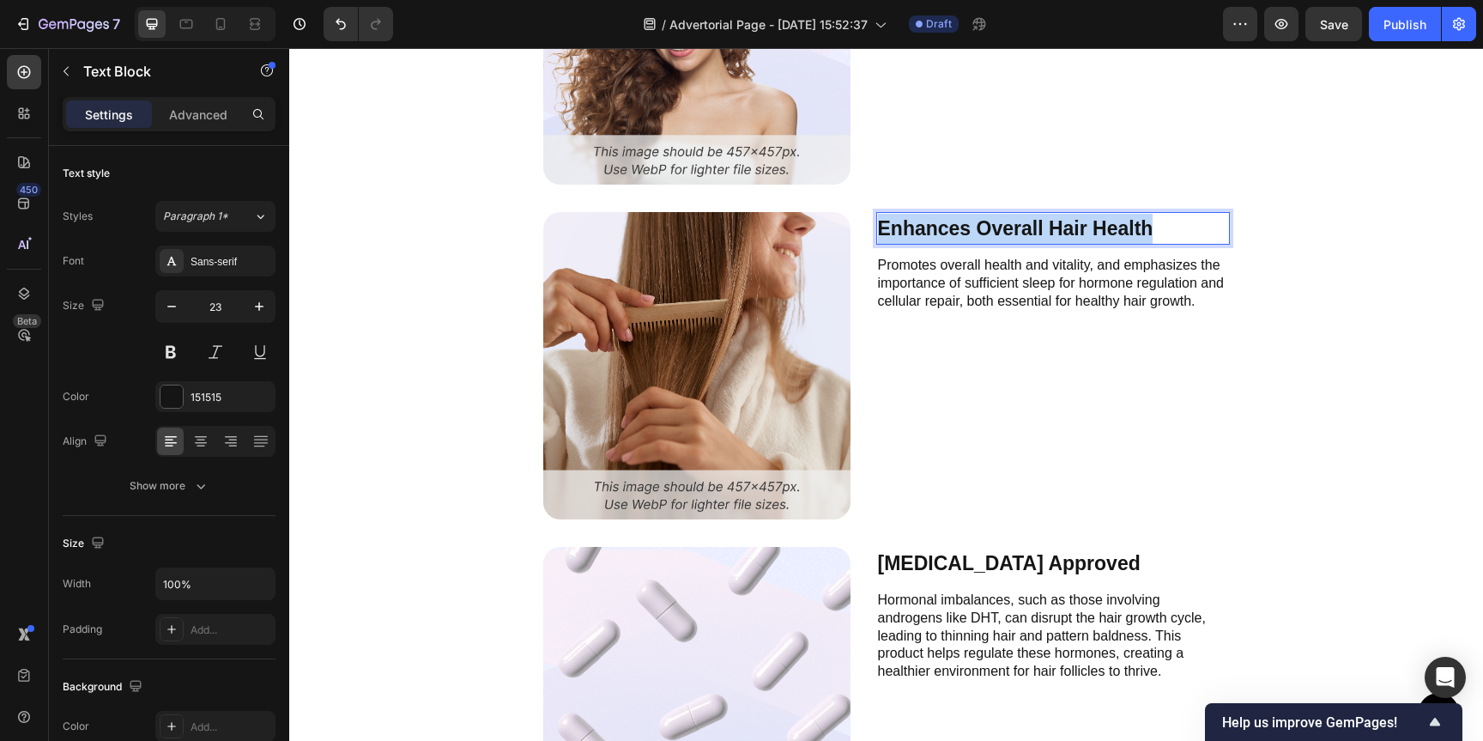
click at [971, 229] on p "Enhances Overall Hair Health" at bounding box center [1053, 229] width 350 height 30
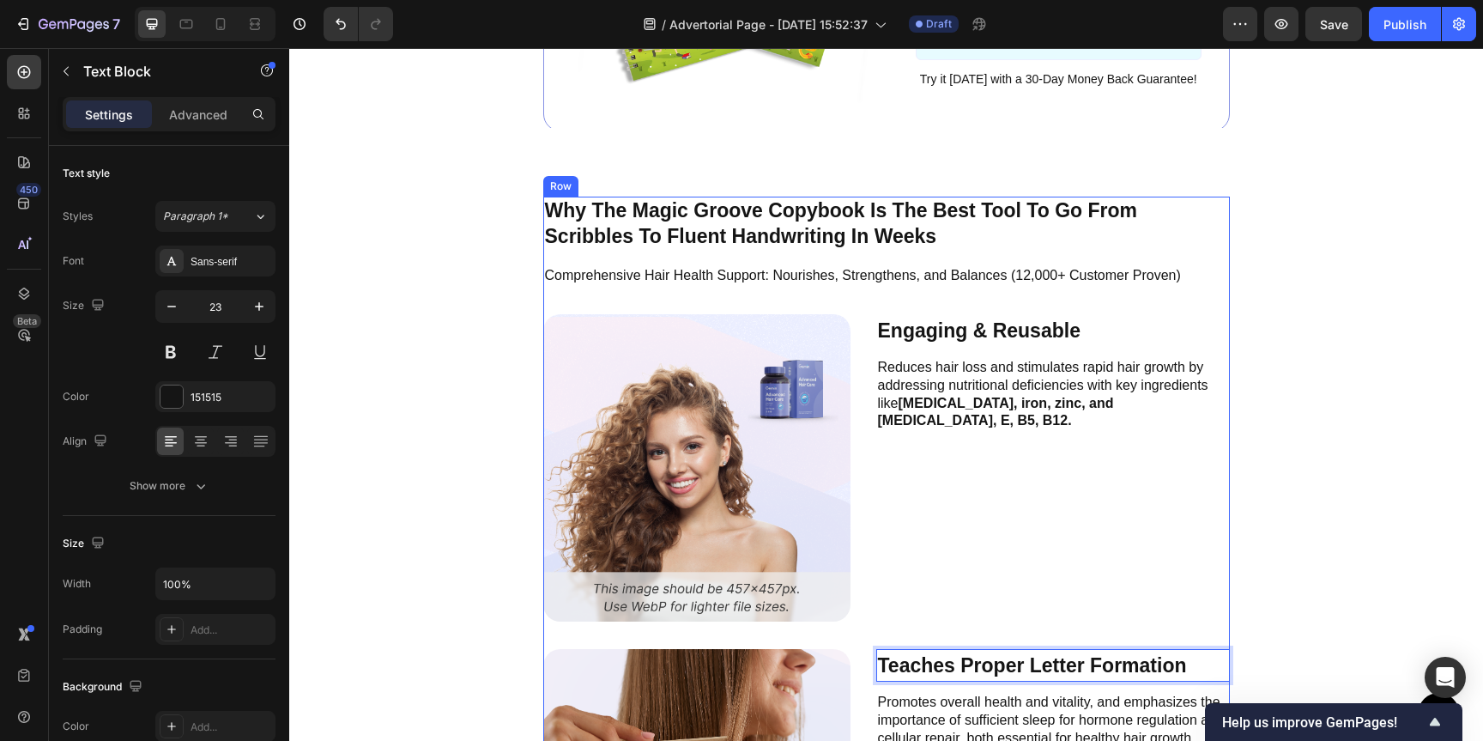
scroll to position [5835, 0]
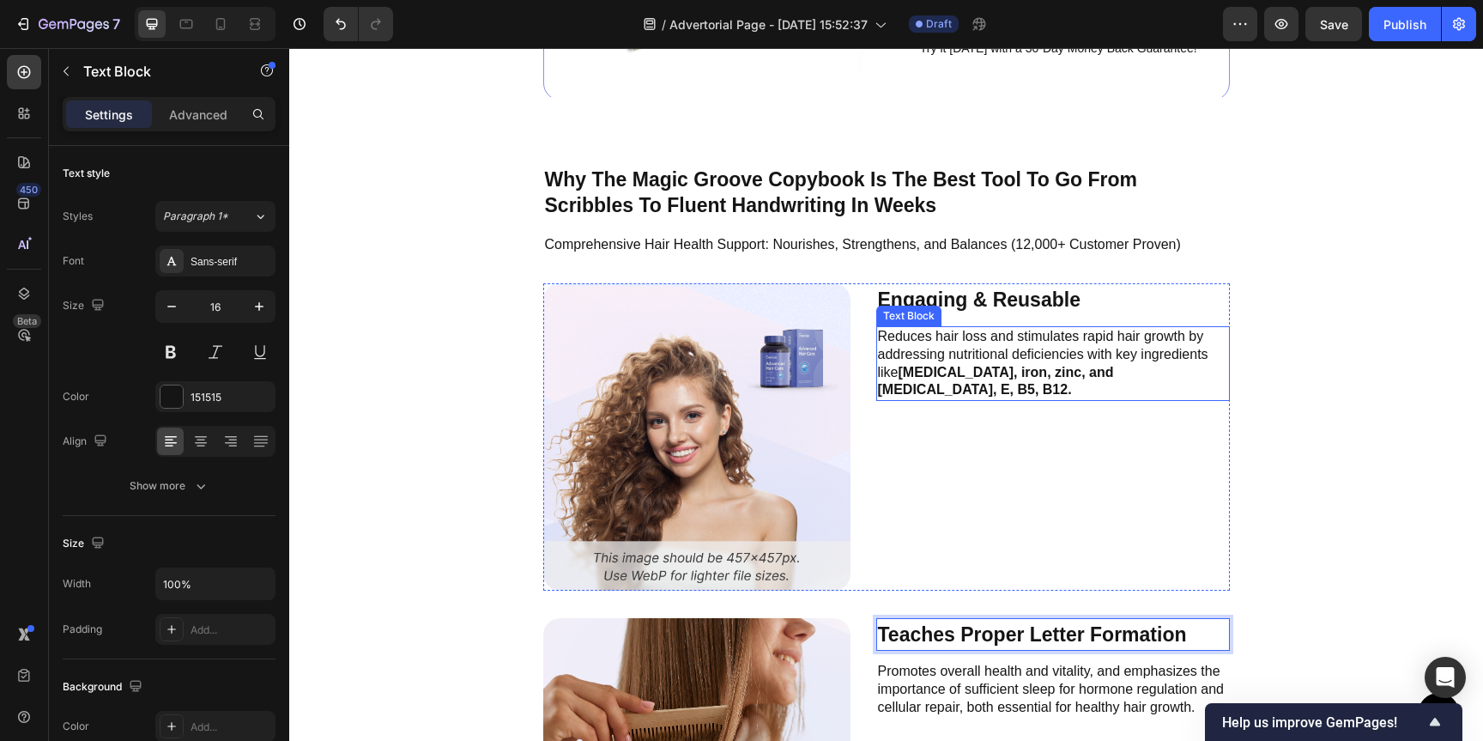
click at [1018, 331] on p "Reduces hair loss and stimulates rapid hair growth by addressing nutritional de…" at bounding box center [1053, 363] width 350 height 71
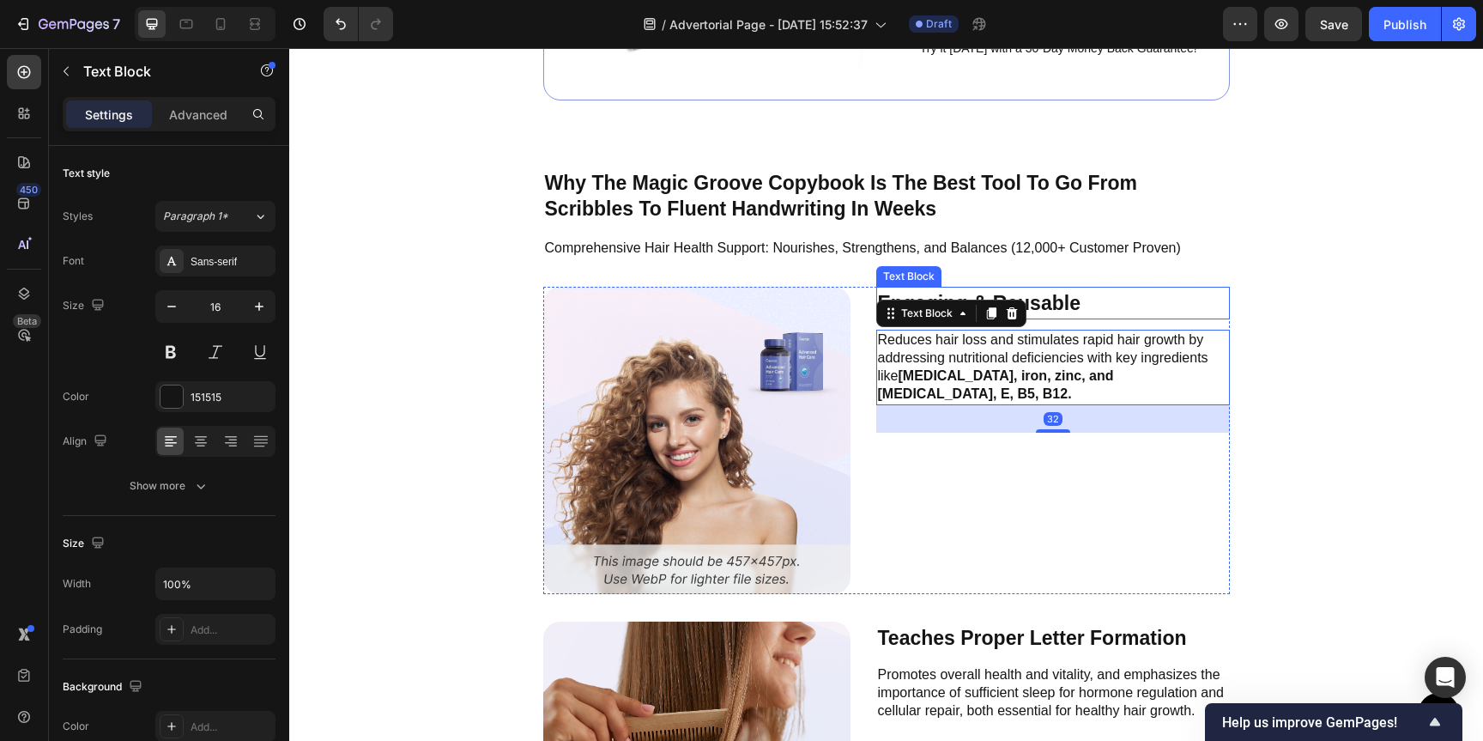
click at [1064, 289] on p "Engaging & Reusable" at bounding box center [1053, 303] width 350 height 30
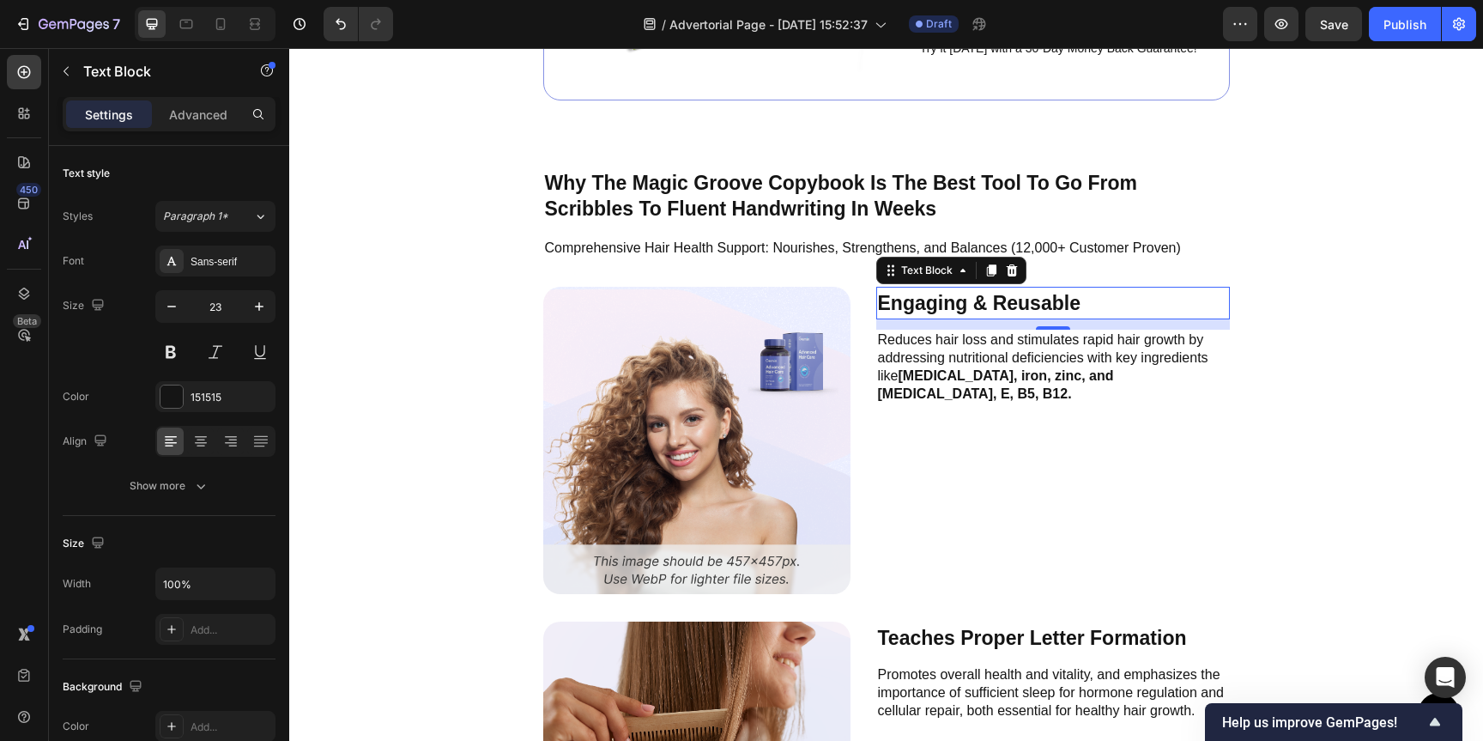
scroll to position [5850, 0]
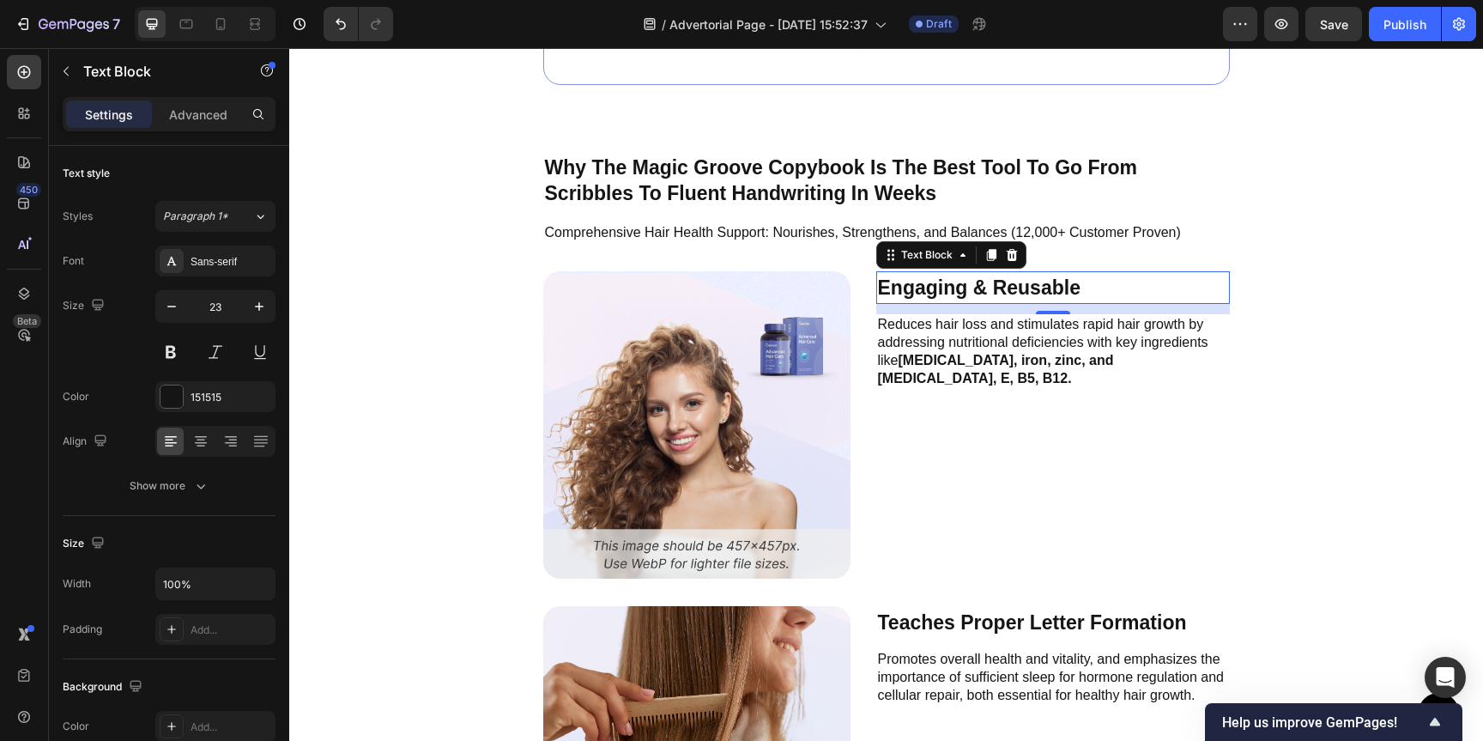
click at [927, 334] on p "Reduces hair loss and stimulates rapid hair growth by addressing nutritional de…" at bounding box center [1053, 351] width 350 height 71
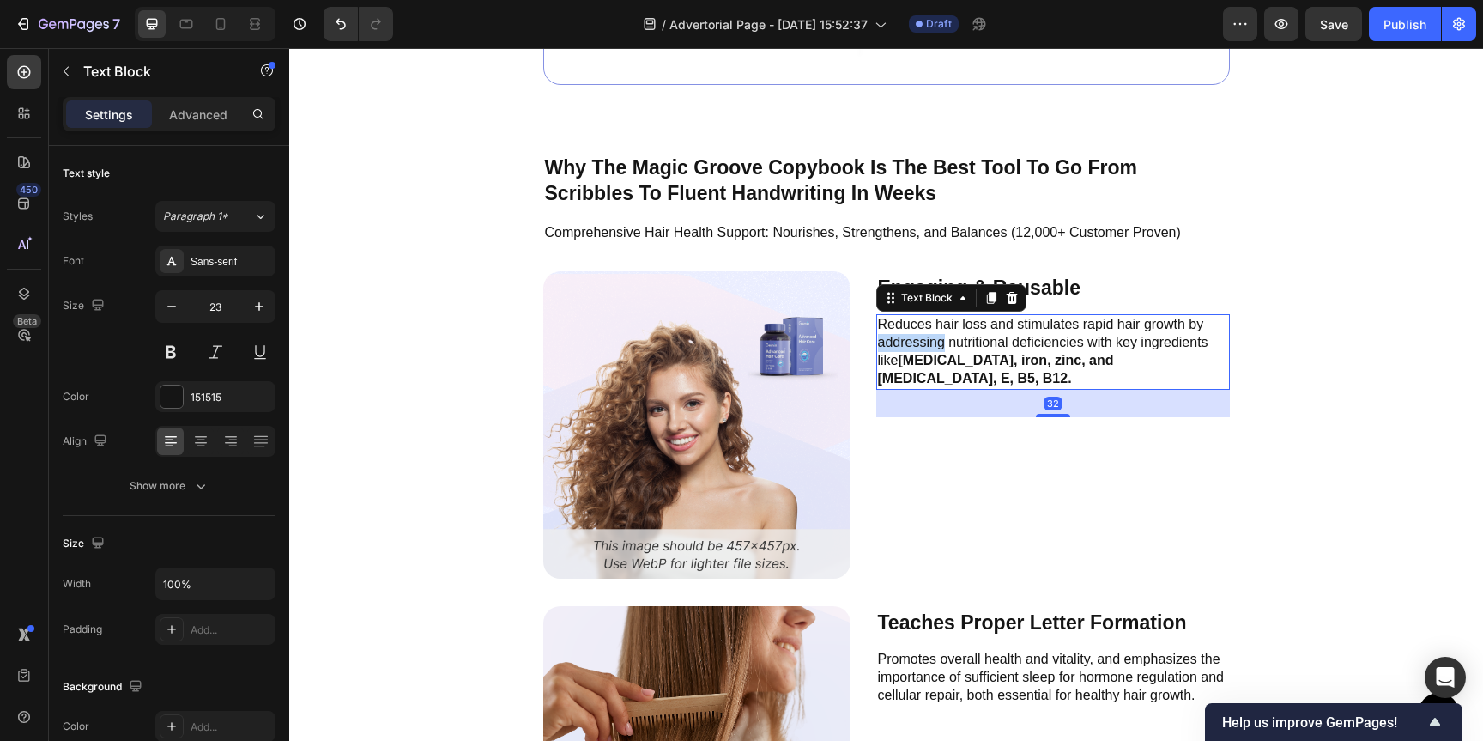
click at [928, 334] on p "Reduces hair loss and stimulates rapid hair growth by addressing nutritional de…" at bounding box center [1053, 351] width 350 height 71
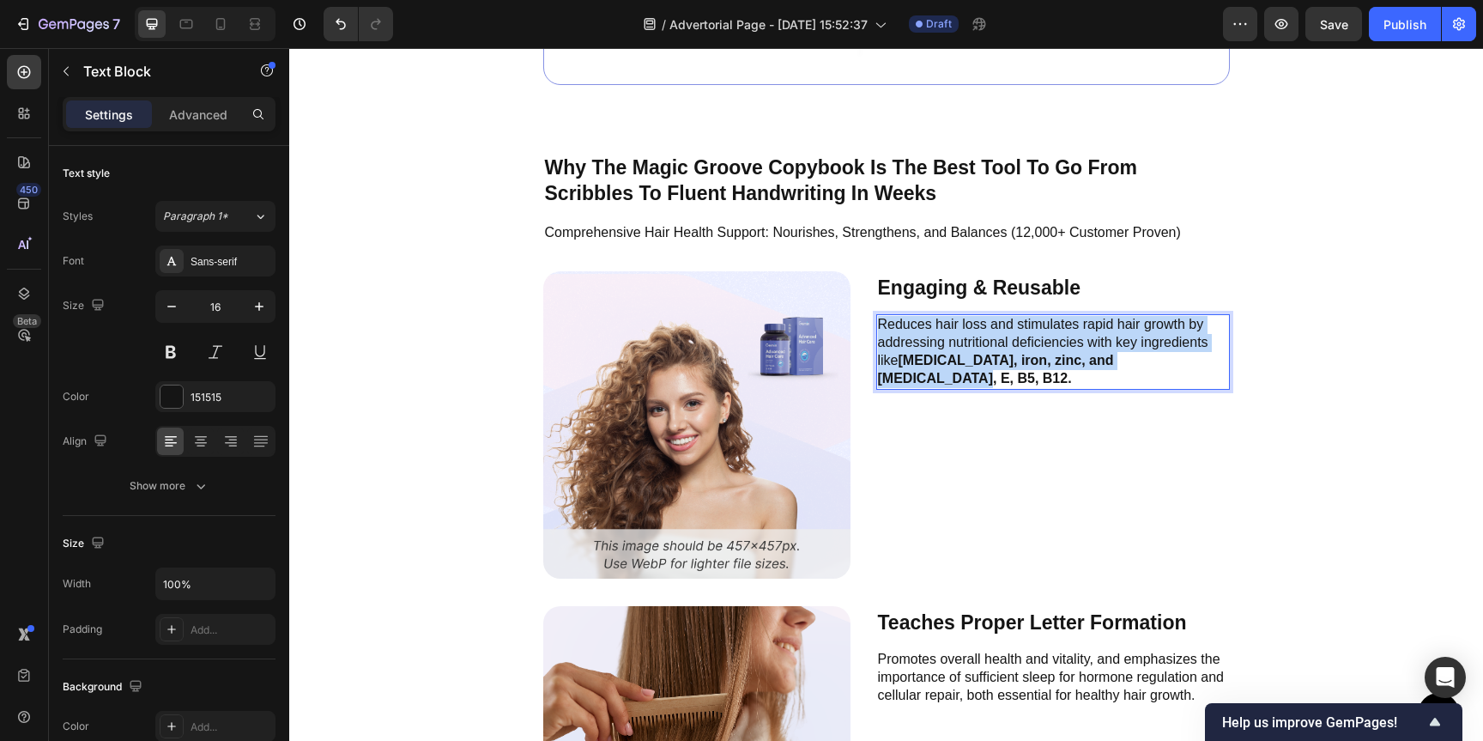
click at [928, 334] on p "Reduces hair loss and stimulates rapid hair growth by addressing nutritional de…" at bounding box center [1053, 351] width 350 height 71
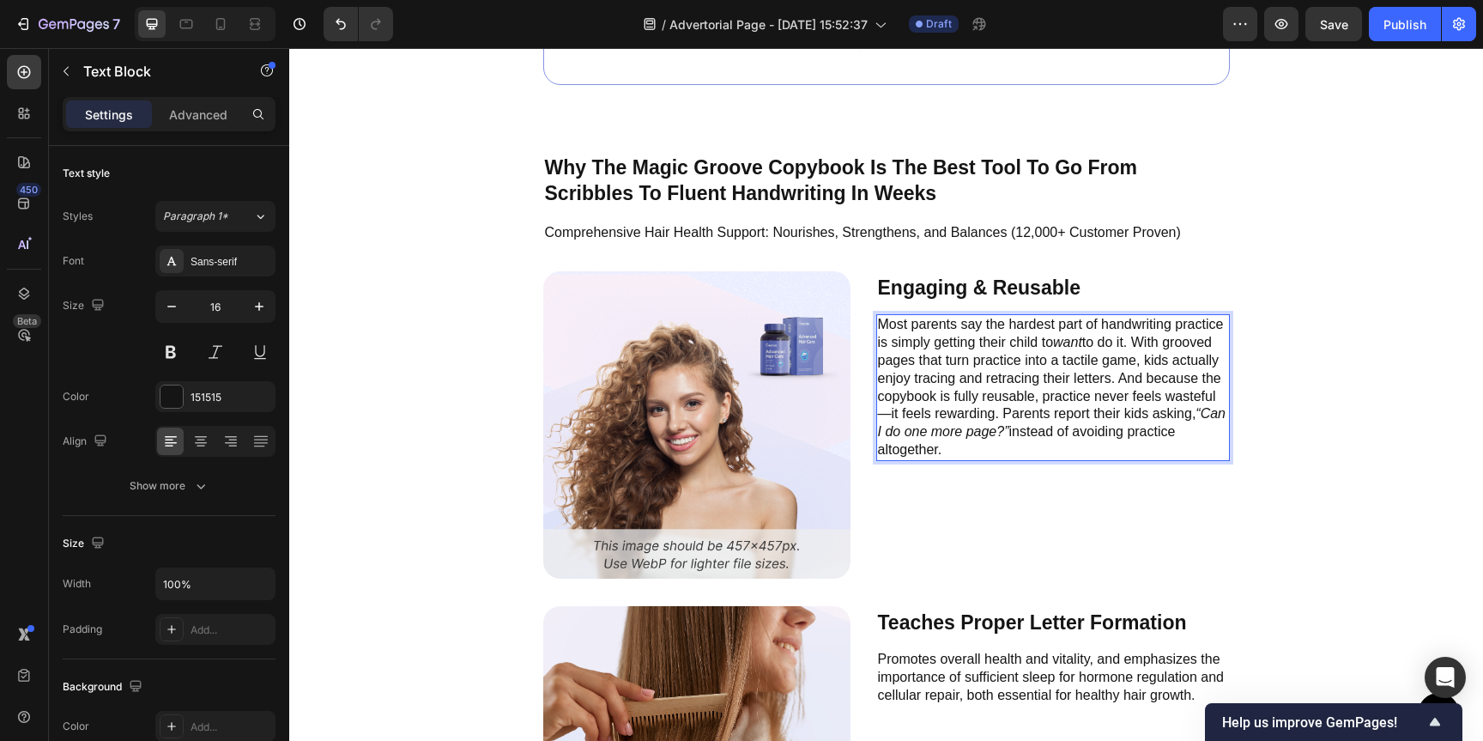
click at [886, 415] on p "Most parents say the hardest part of handwriting practice is simply getting the…" at bounding box center [1053, 387] width 350 height 142
click at [1129, 339] on p "Most parents say the hardest part of handwriting practice is simply getting the…" at bounding box center [1053, 387] width 350 height 142
click at [1132, 339] on p "Most parents say the hardest part of handwriting practice is simply getting the…" at bounding box center [1053, 387] width 350 height 142
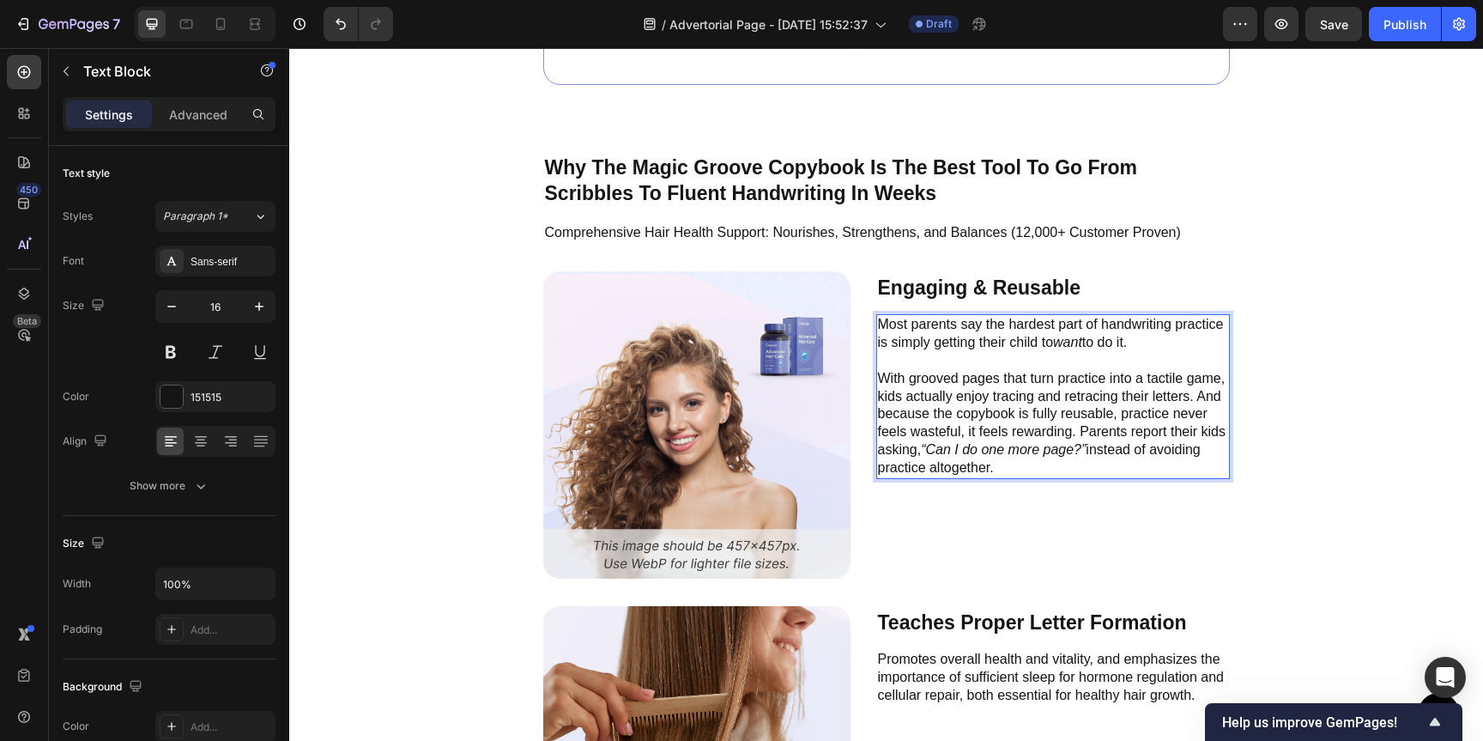
click at [1191, 392] on p "With grooved pages that turn practice into a tactile game, kids actually enjoy …" at bounding box center [1053, 423] width 350 height 107
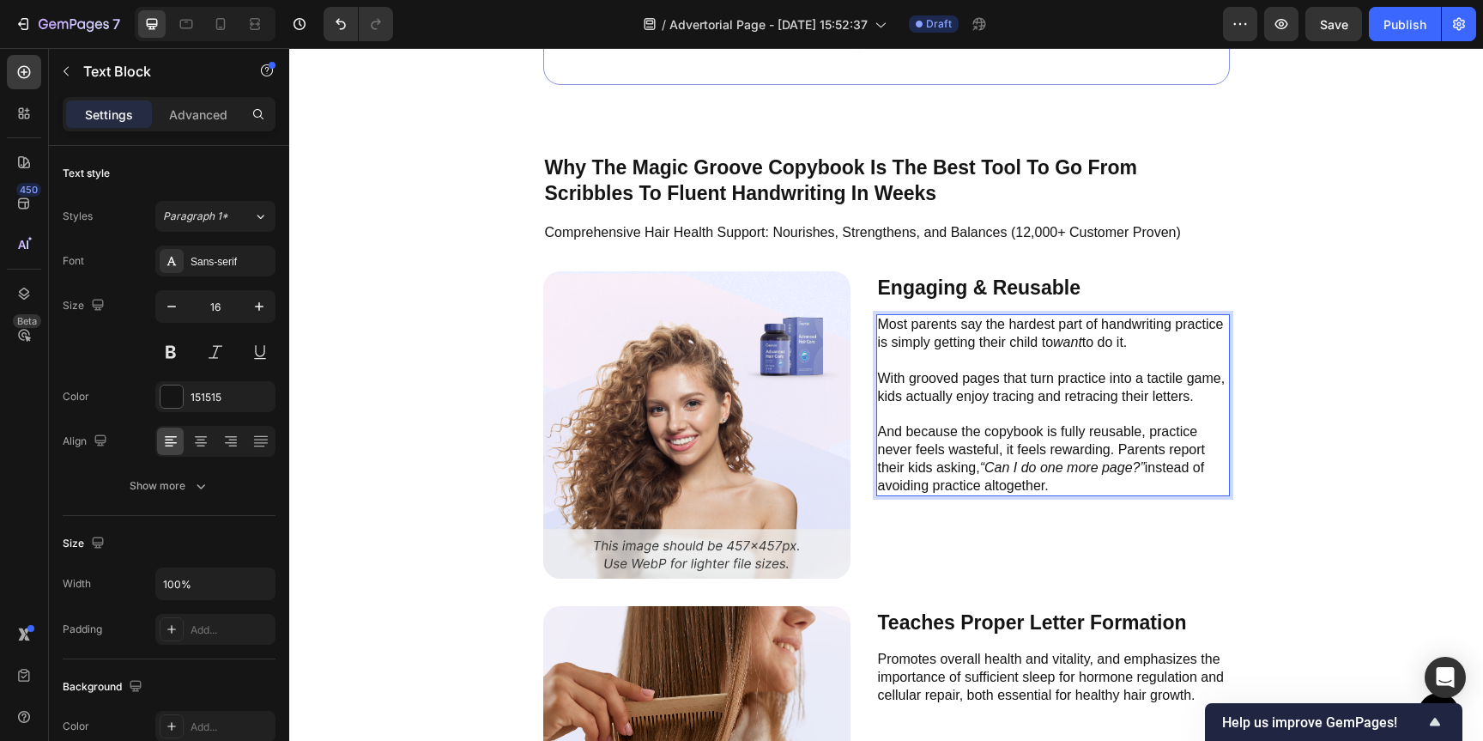
click at [1111, 449] on p "And because the copybook is fully reusable, practice never feels wasteful, it f…" at bounding box center [1053, 458] width 350 height 71
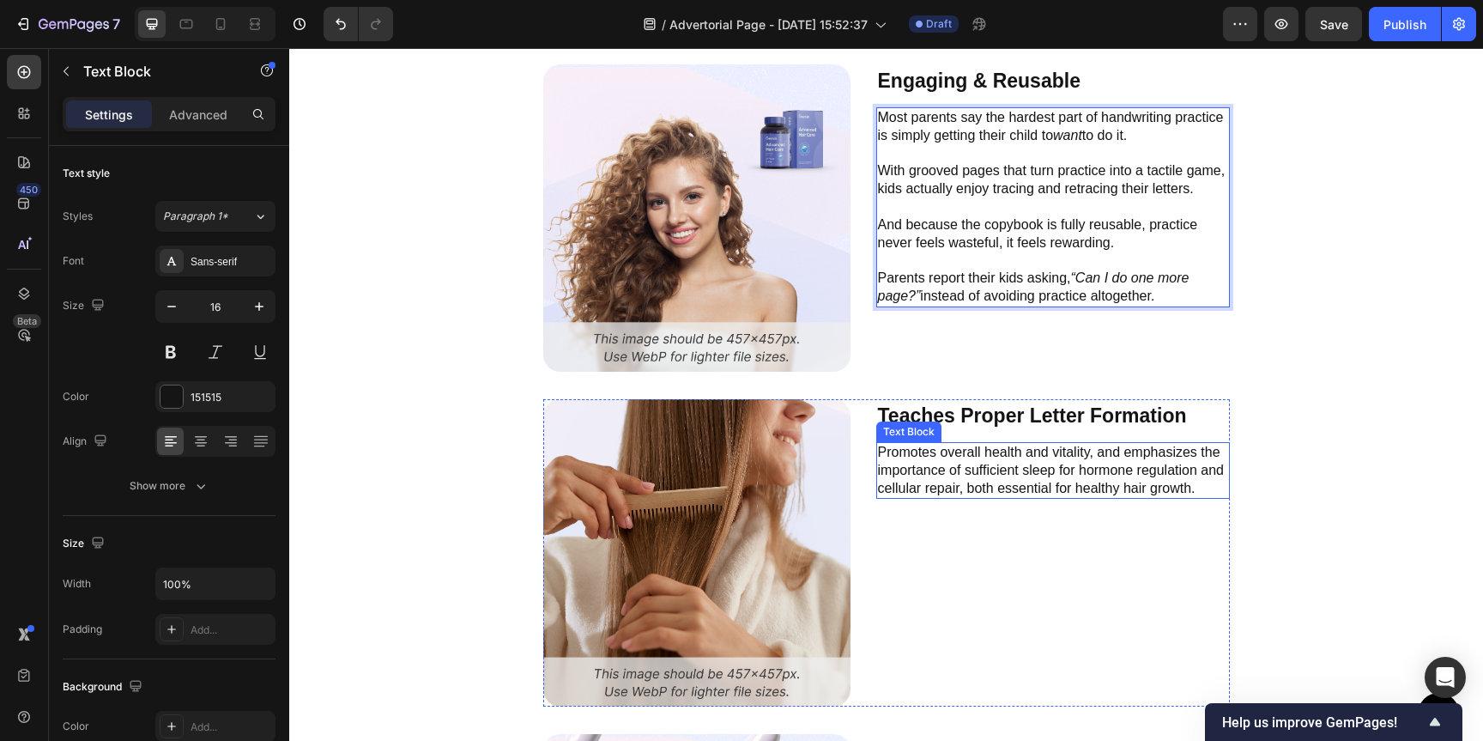
scroll to position [6064, 0]
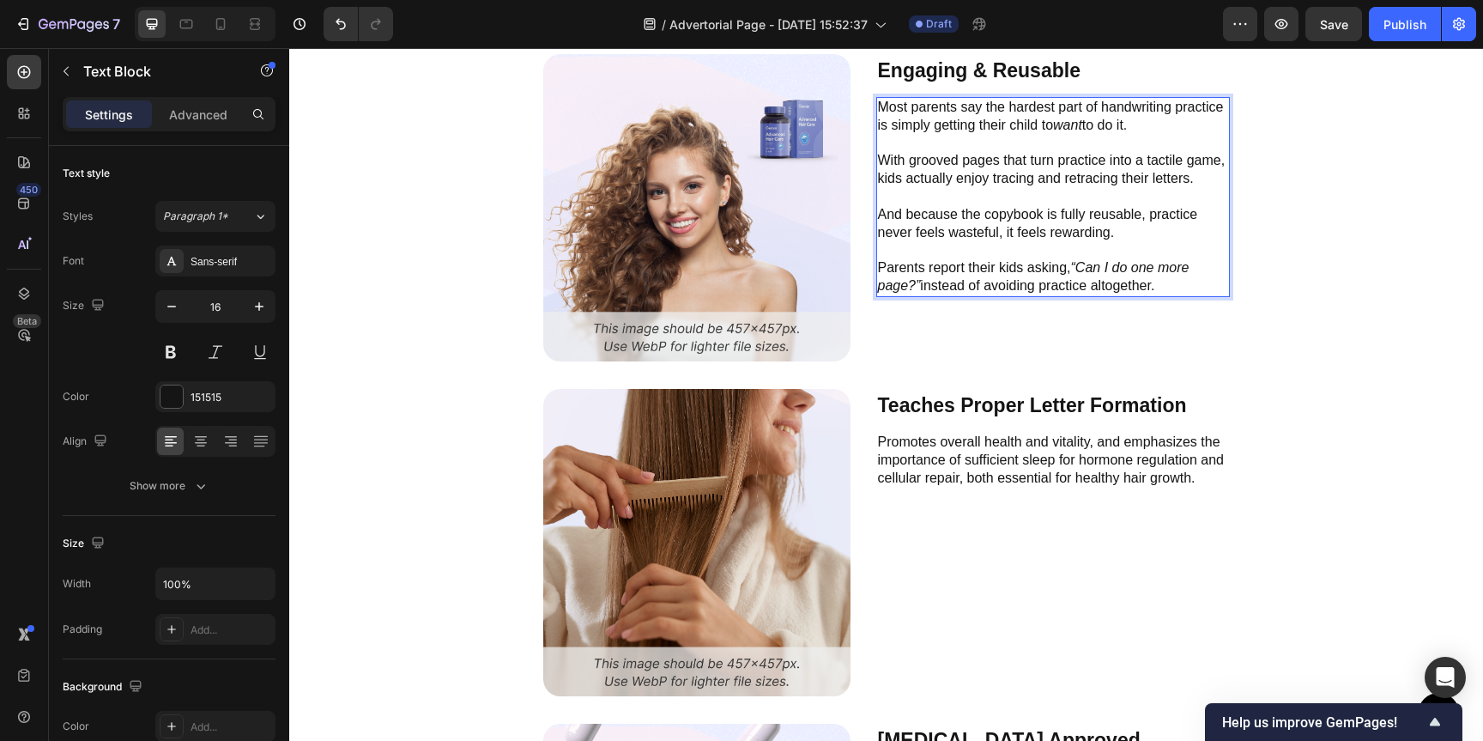
click at [1009, 457] on p "Promotes overall health and vitality, and emphasizes the importance of sufficie…" at bounding box center [1053, 460] width 350 height 53
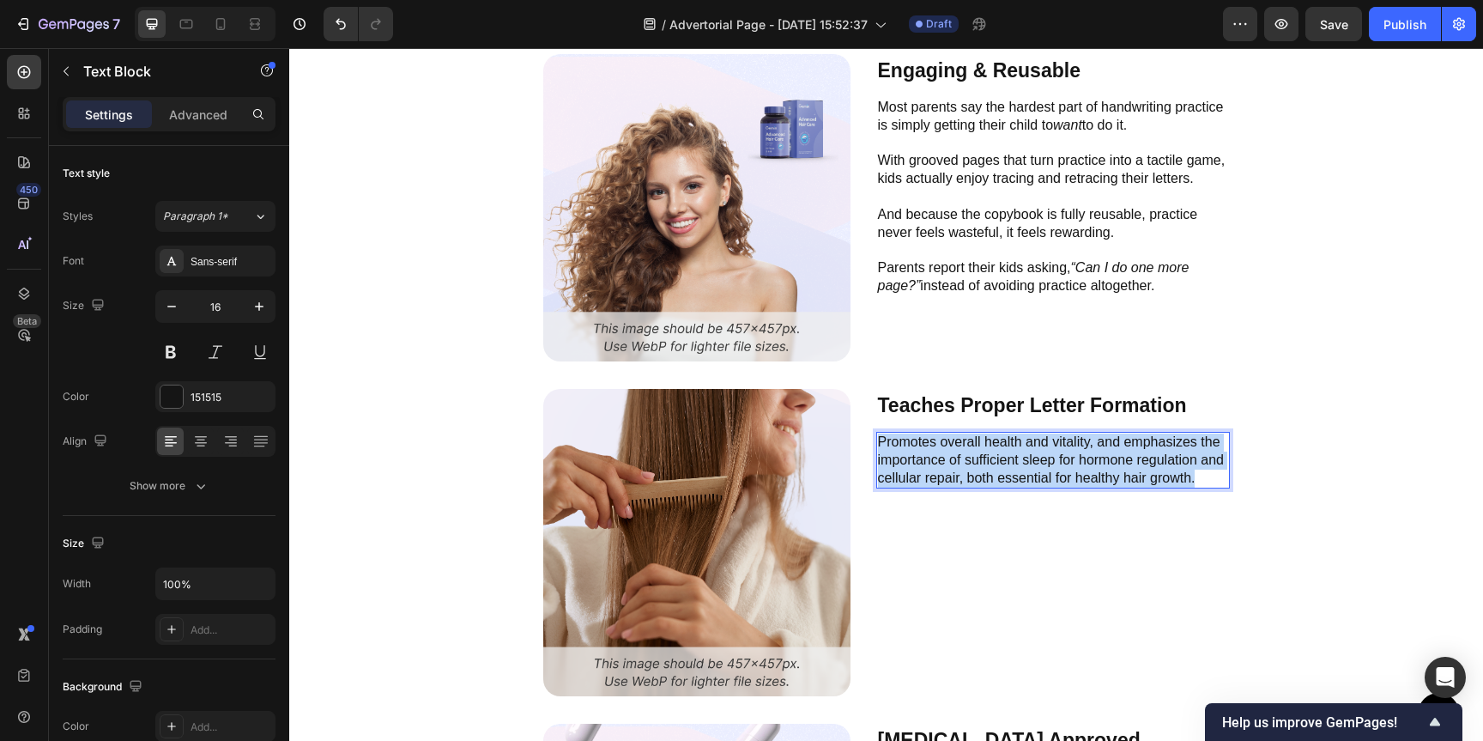
click at [1009, 457] on p "Promotes overall health and vitality, and emphasizes the importance of sufficie…" at bounding box center [1053, 460] width 350 height 53
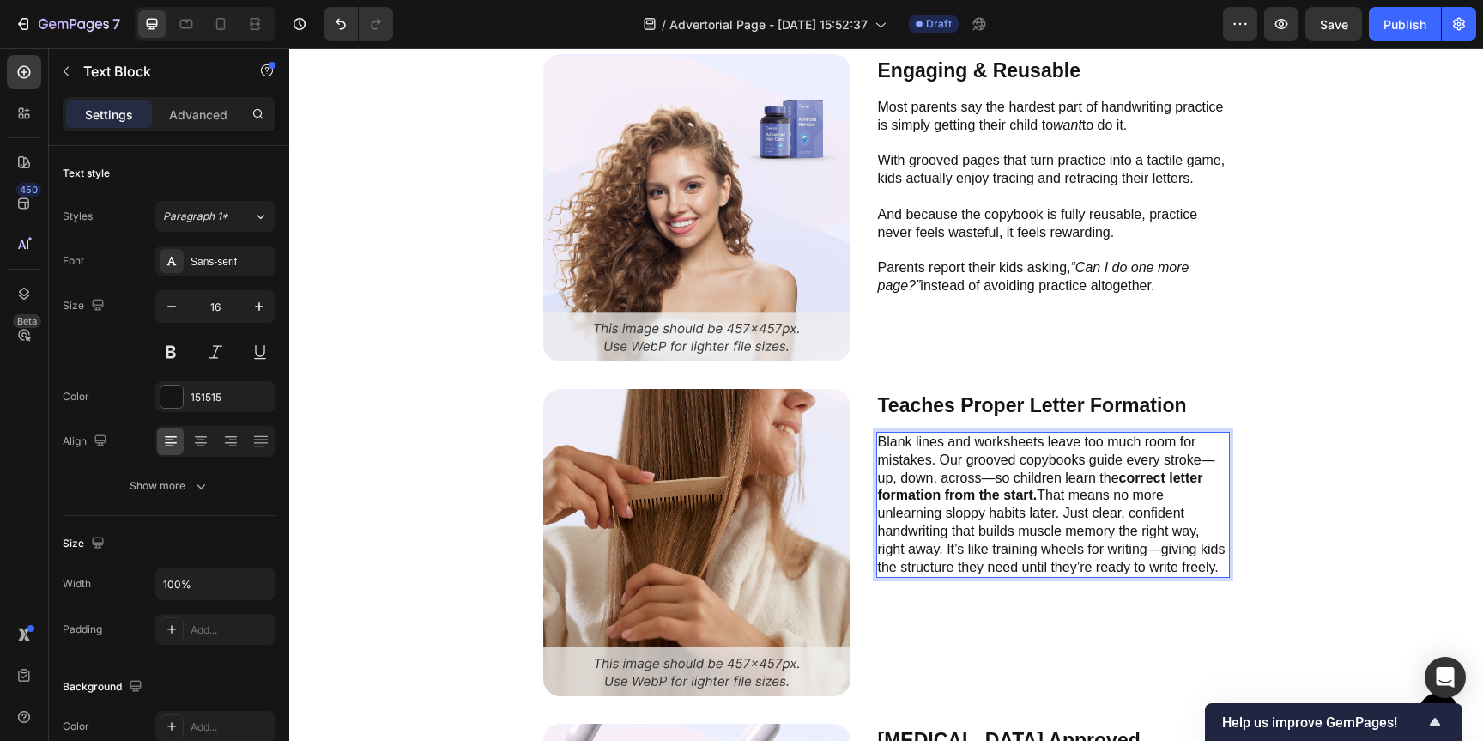
click at [936, 463] on p "Blank lines and worksheets leave too much room for mistakes. Our grooved copybo…" at bounding box center [1053, 505] width 350 height 142
drag, startPoint x: 964, startPoint y: 461, endPoint x: 935, endPoint y: 465, distance: 29.5
click at [935, 465] on p "Blank lines and worksheets leave too much room for mistakes. Our grooved copybo…" at bounding box center [1053, 505] width 350 height 142
click at [1184, 464] on p "Blank lines and worksheets leave too much room for mistakes. Grooved copybooks …" at bounding box center [1053, 505] width 350 height 142
click at [964, 476] on p "Blank lines and worksheets leave too much room for mistakes. Grooved copybooks …" at bounding box center [1053, 505] width 350 height 142
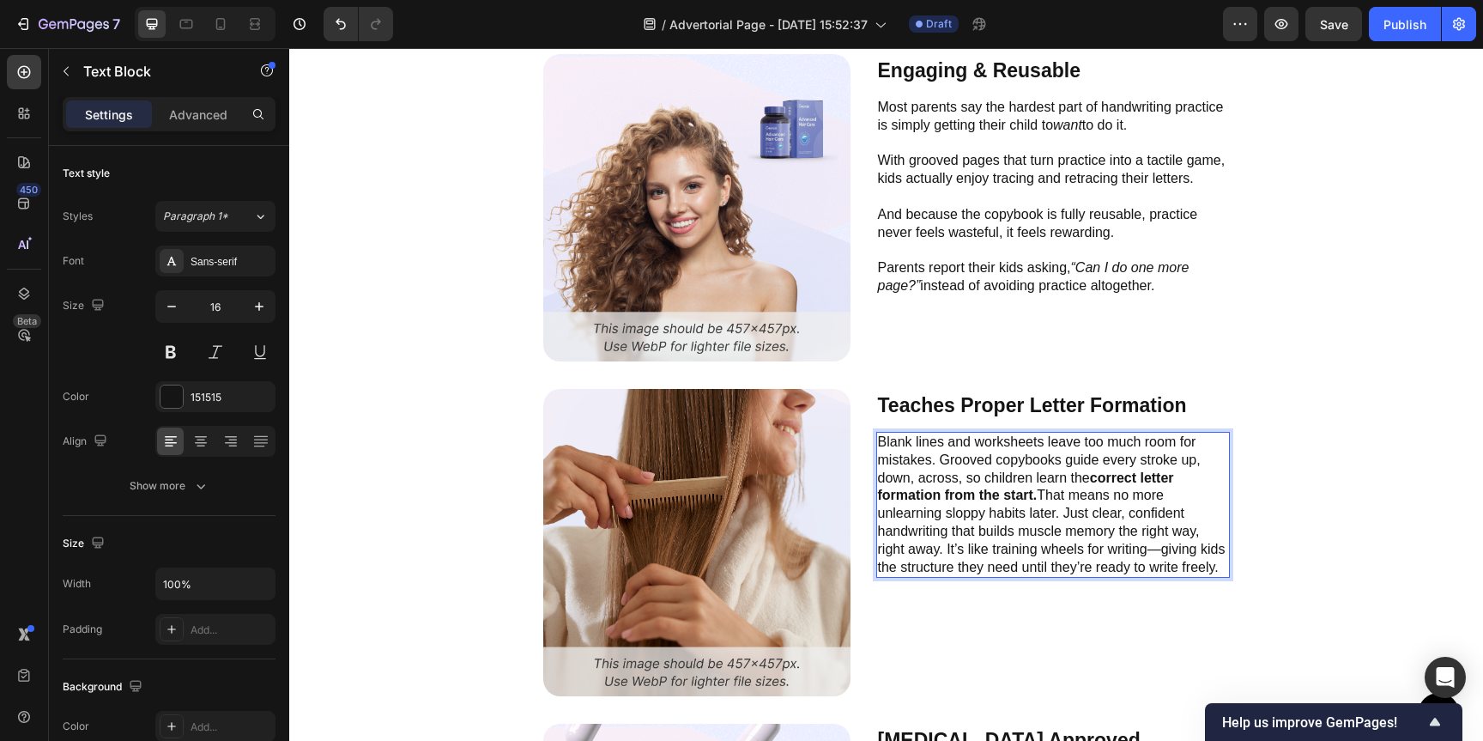
click at [1034, 500] on p "Blank lines and worksheets leave too much room for mistakes. Grooved copybooks …" at bounding box center [1053, 505] width 350 height 142
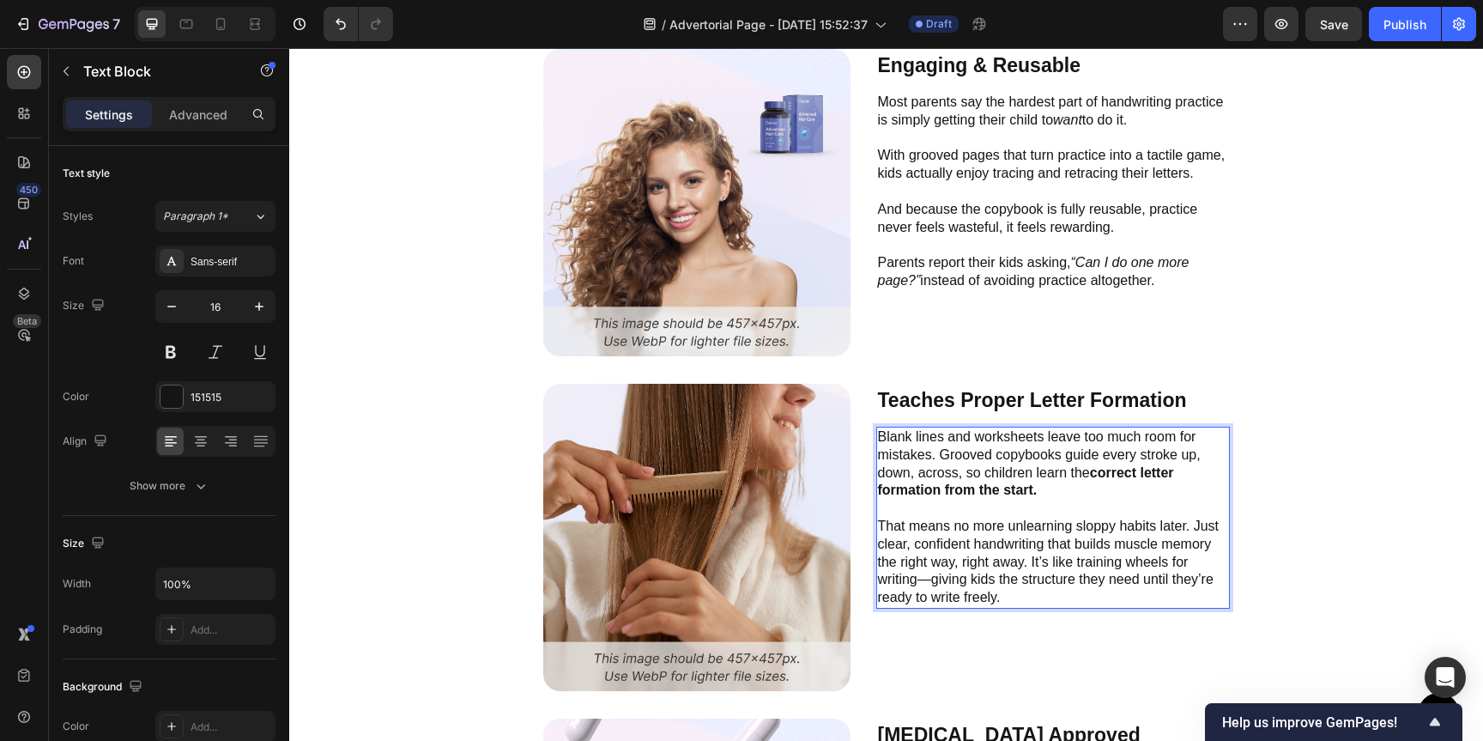
scroll to position [6072, 0]
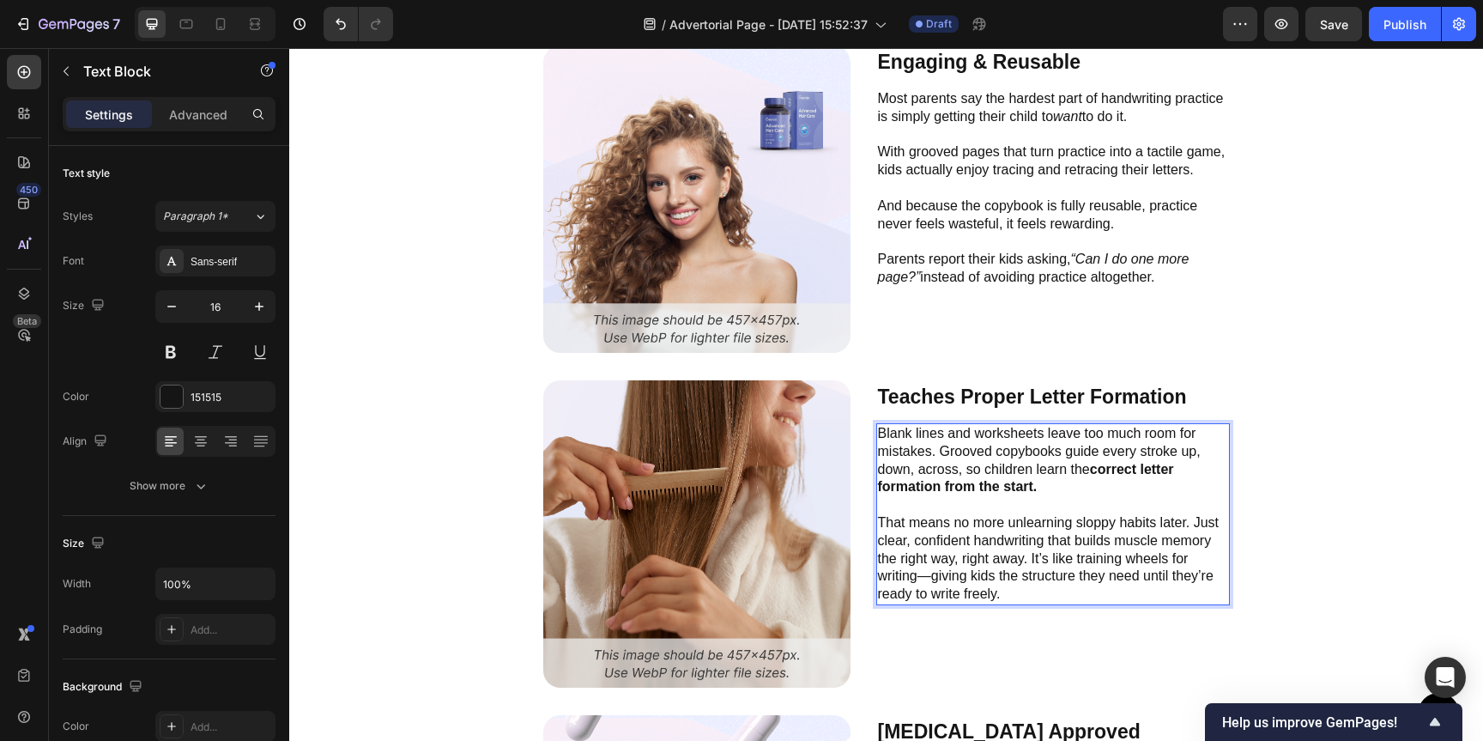
click at [1184, 525] on p "That means no more unlearning sloppy habits later. Just clear, confident handwr…" at bounding box center [1053, 558] width 350 height 89
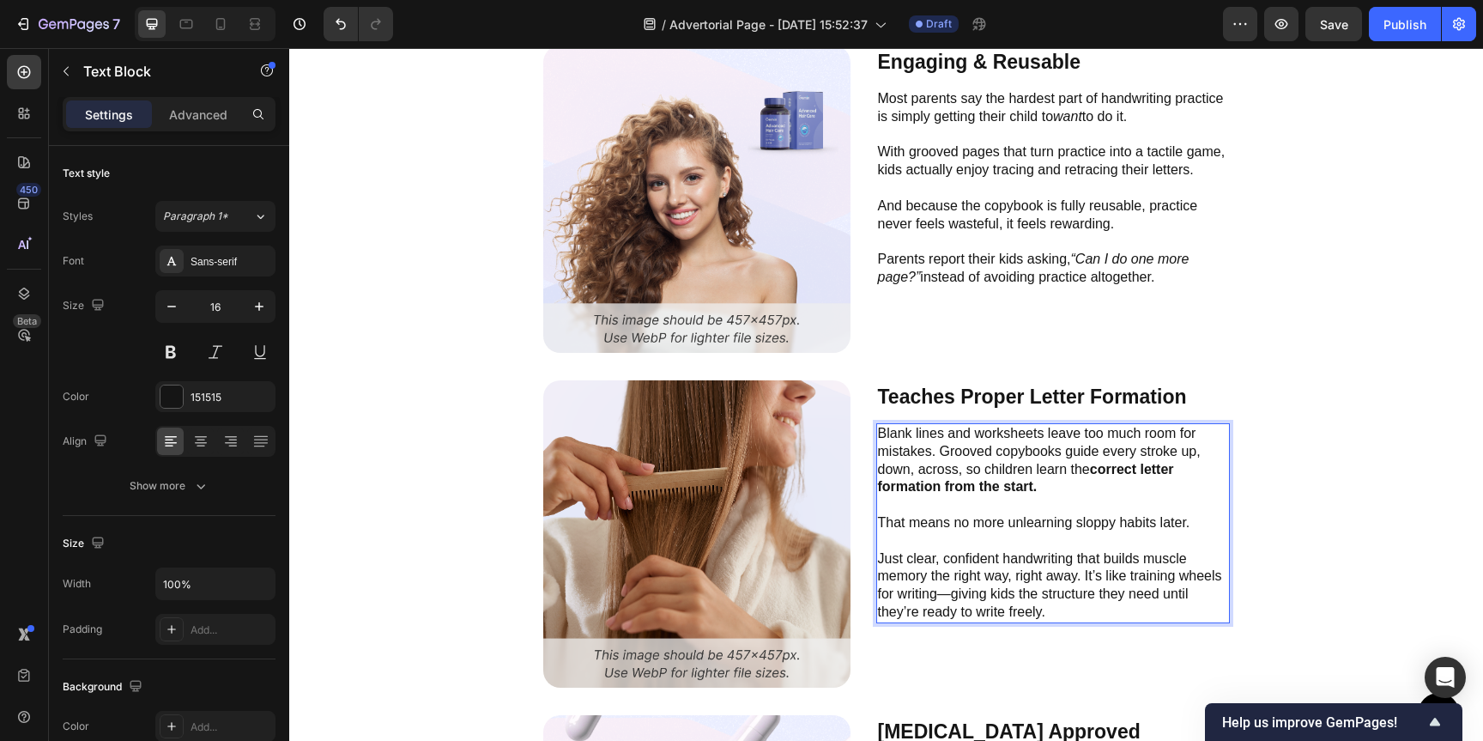
click at [1074, 575] on p "Just clear, confident handwriting that builds muscle memory the right way, righ…" at bounding box center [1053, 585] width 350 height 71
click at [1078, 576] on p "Just clear, confident handwriting that builds muscle memory the right way, righ…" at bounding box center [1053, 585] width 350 height 71
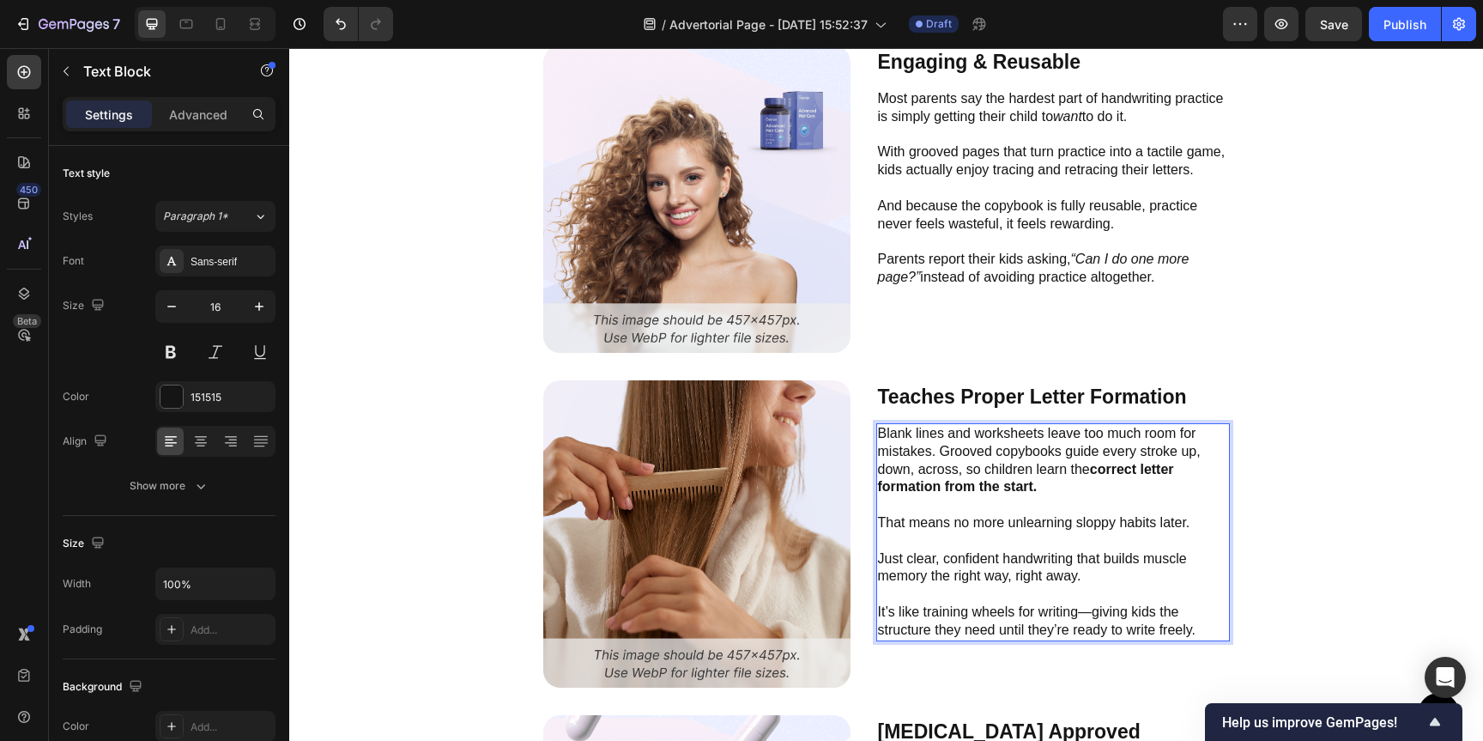
click at [1082, 609] on p "It’s like training wheels for writing—giving kids the structure they need until…" at bounding box center [1053, 621] width 350 height 36
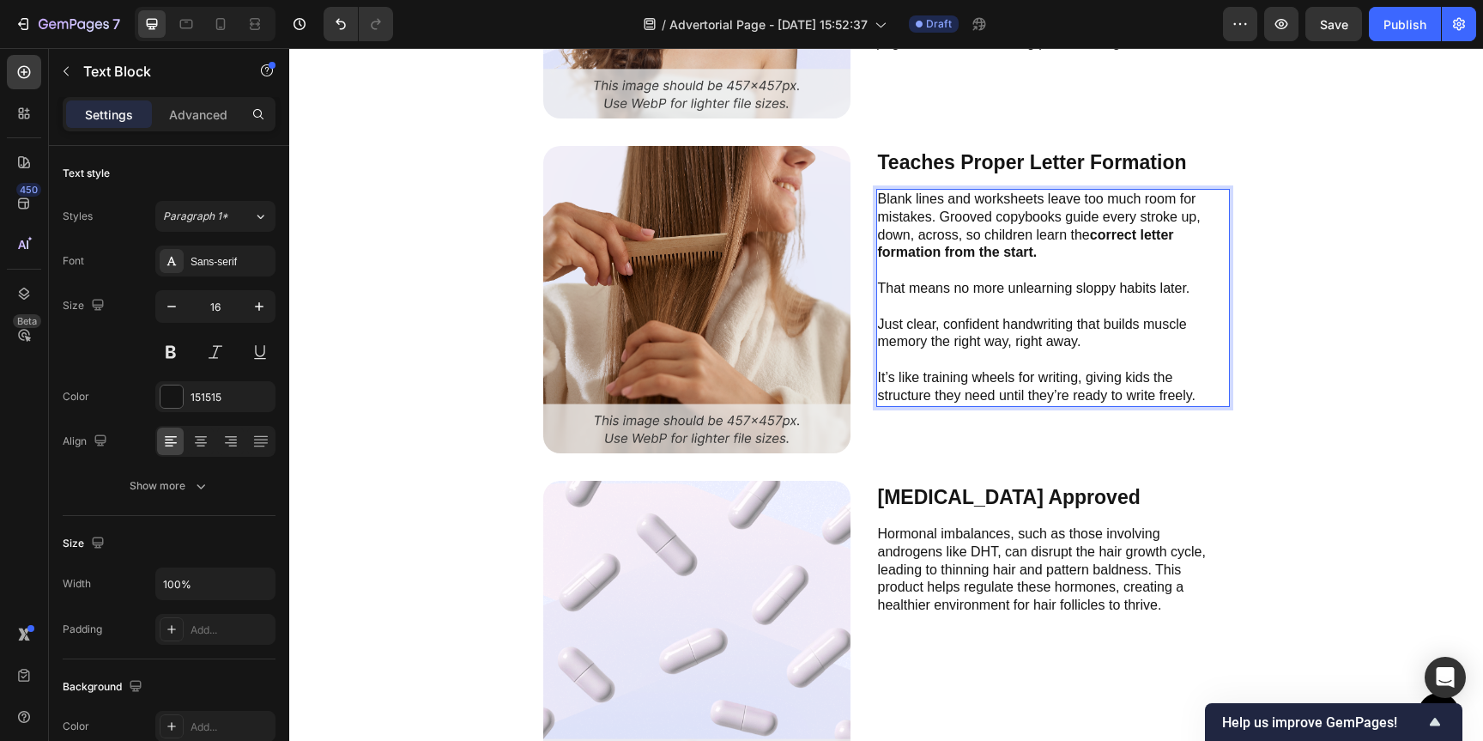
scroll to position [6308, 0]
click at [998, 573] on p "Hormonal imbalances, such as those involving androgens like DHT, can disrupt th…" at bounding box center [1053, 568] width 350 height 89
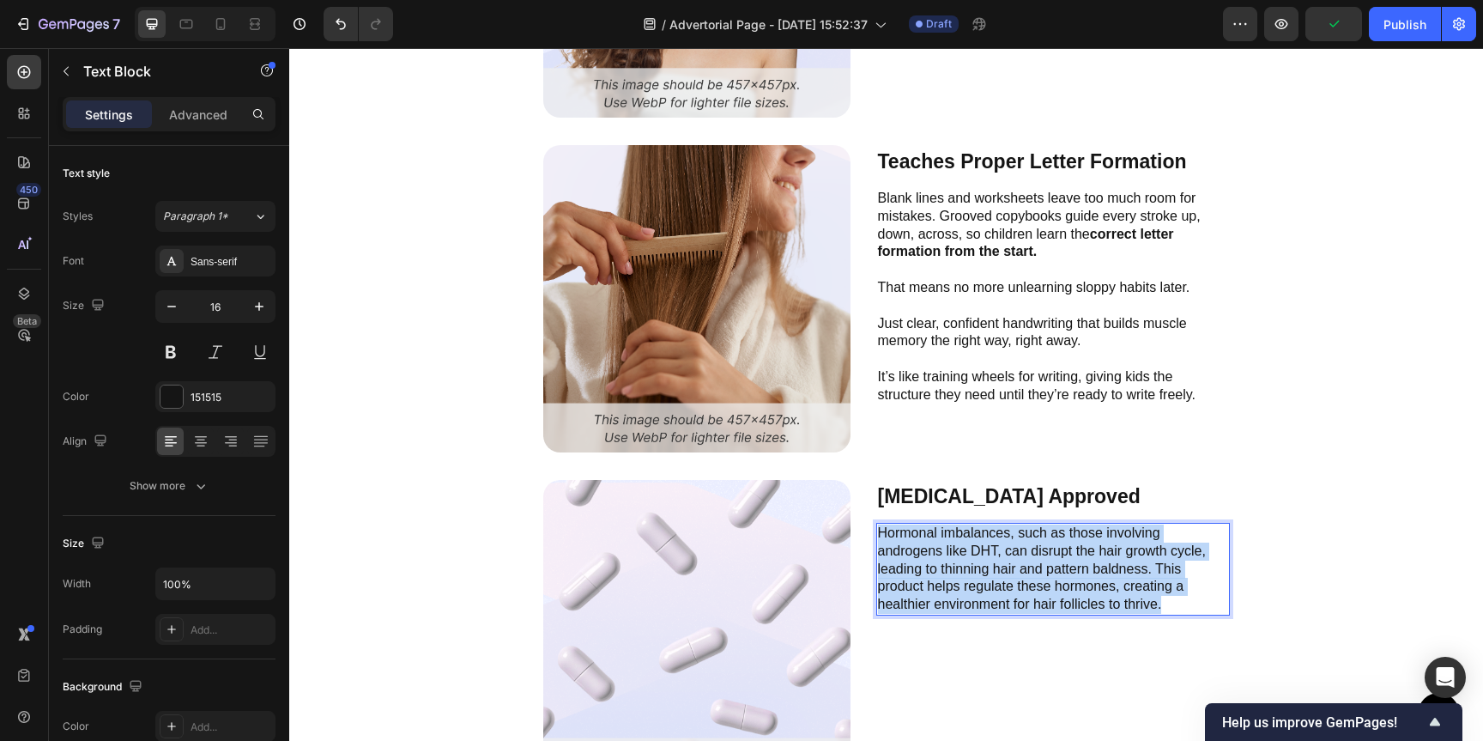
click at [998, 573] on p "Hormonal imbalances, such as those involving androgens like DHT, can disrupt th…" at bounding box center [1053, 568] width 350 height 89
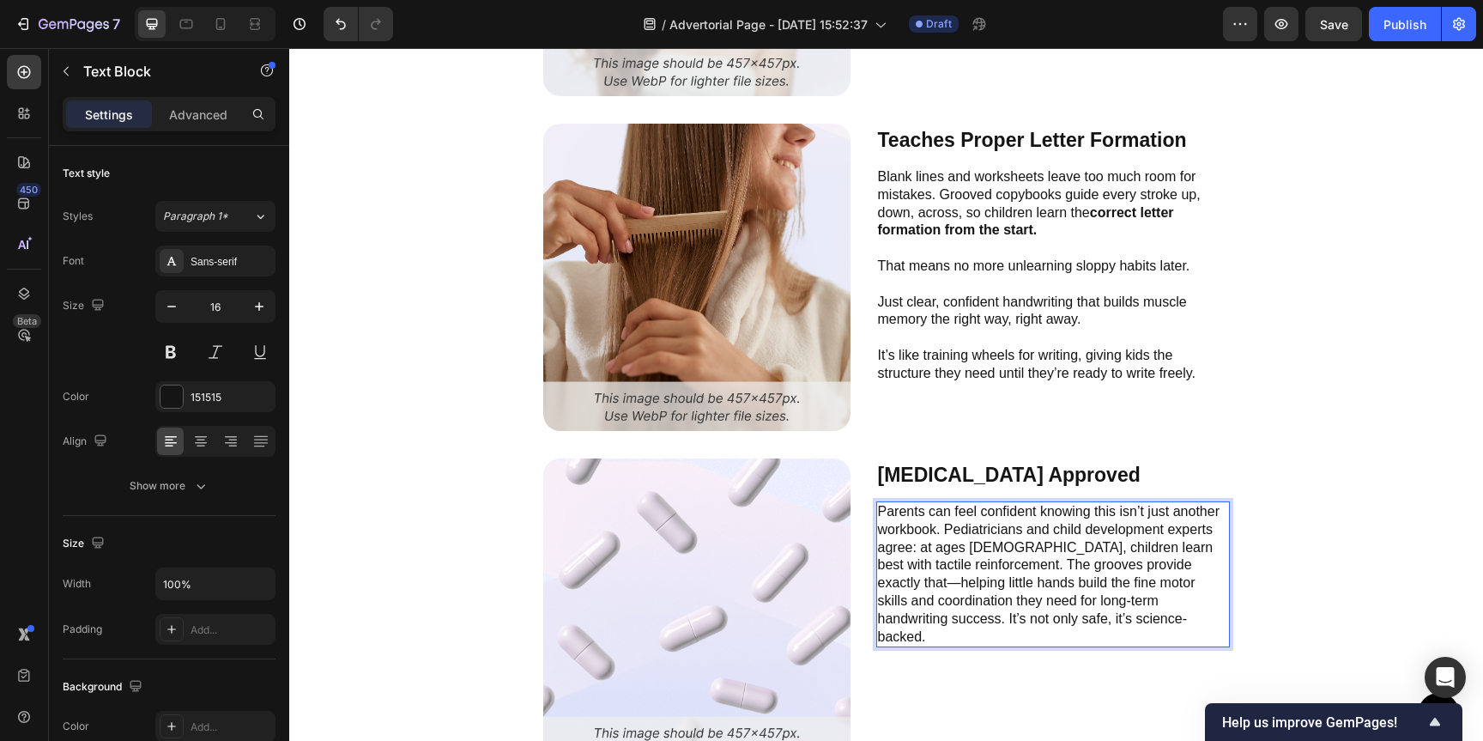
scroll to position [6333, 0]
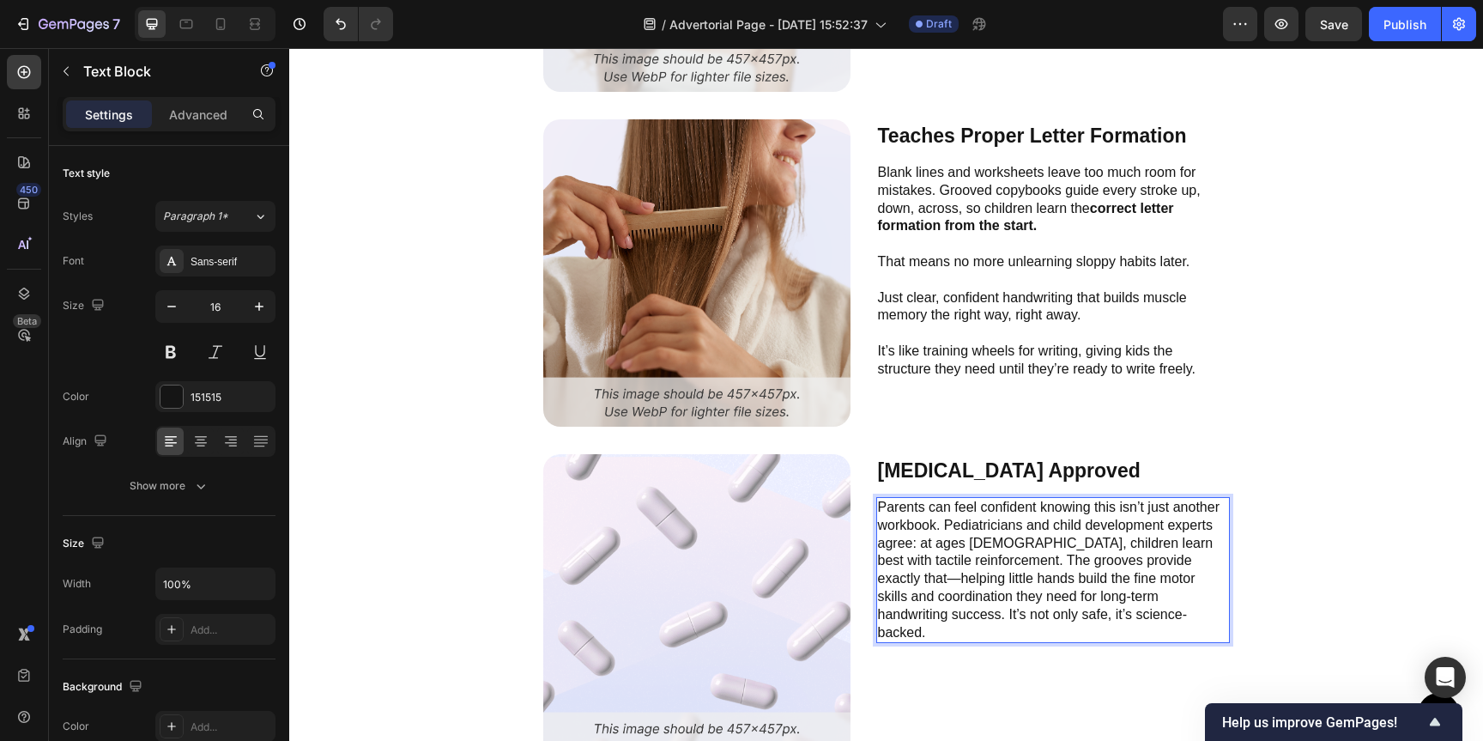
click at [936, 528] on p "Parents can feel confident knowing this isn’t just another workbook. Pediatrici…" at bounding box center [1053, 570] width 350 height 142
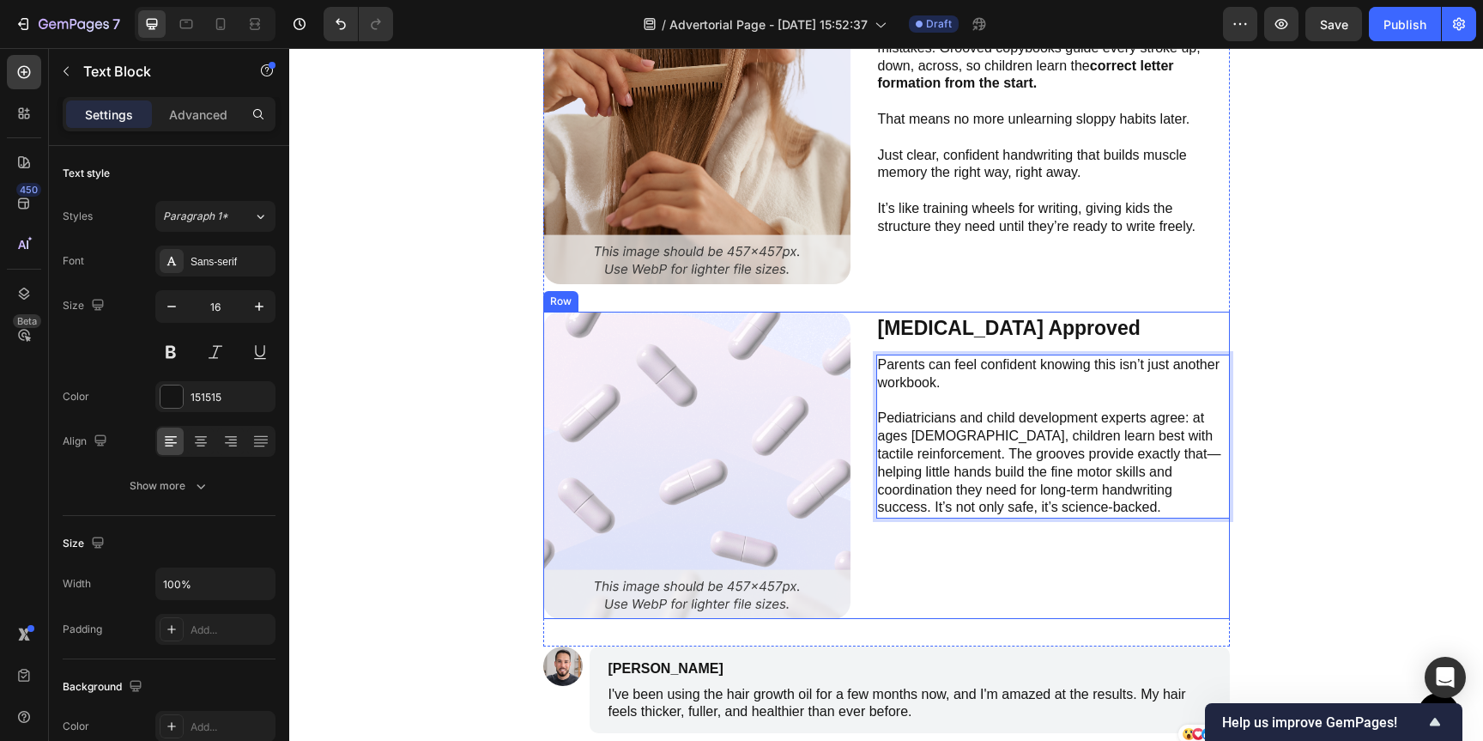
scroll to position [6503, 0]
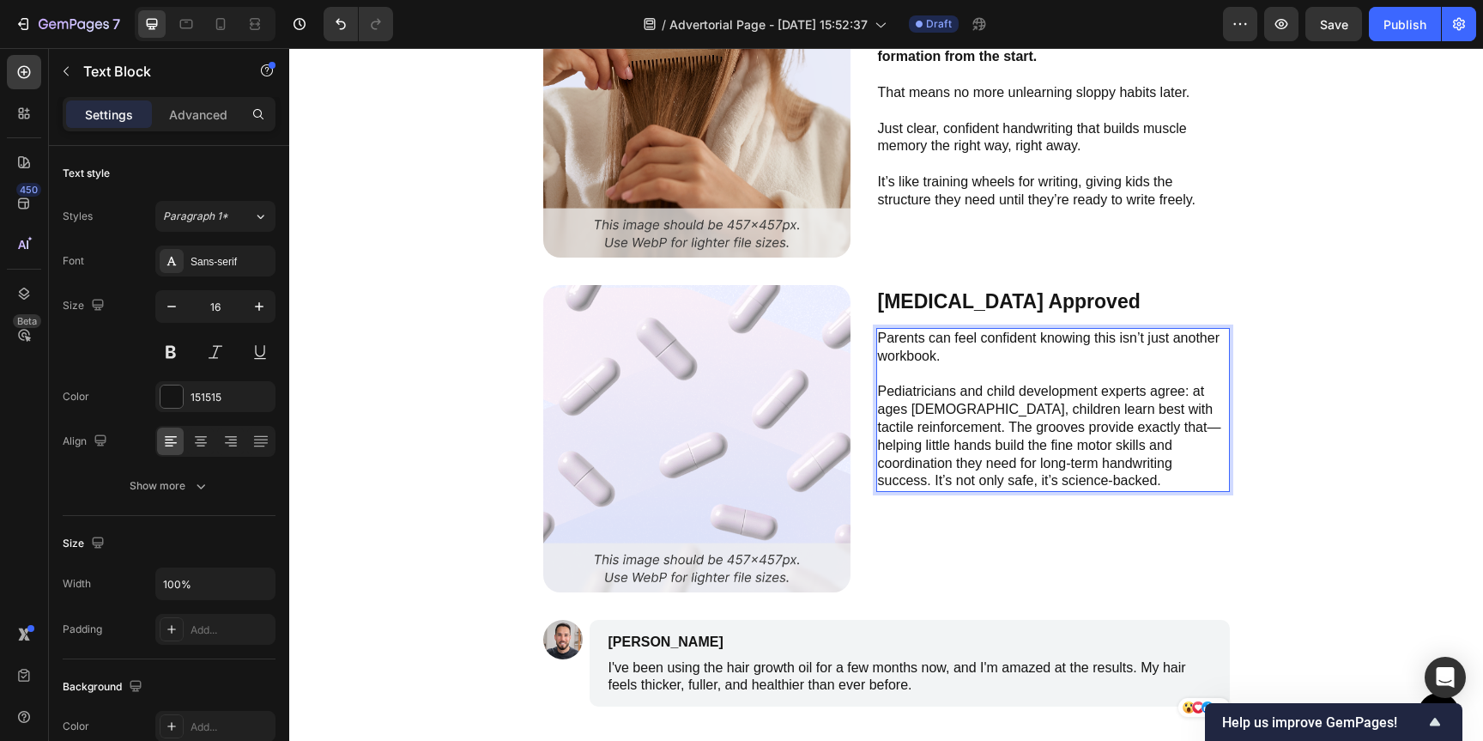
click at [878, 428] on p "Pediatricians and child development experts agree: at ages 4–5, children learn …" at bounding box center [1053, 436] width 350 height 107
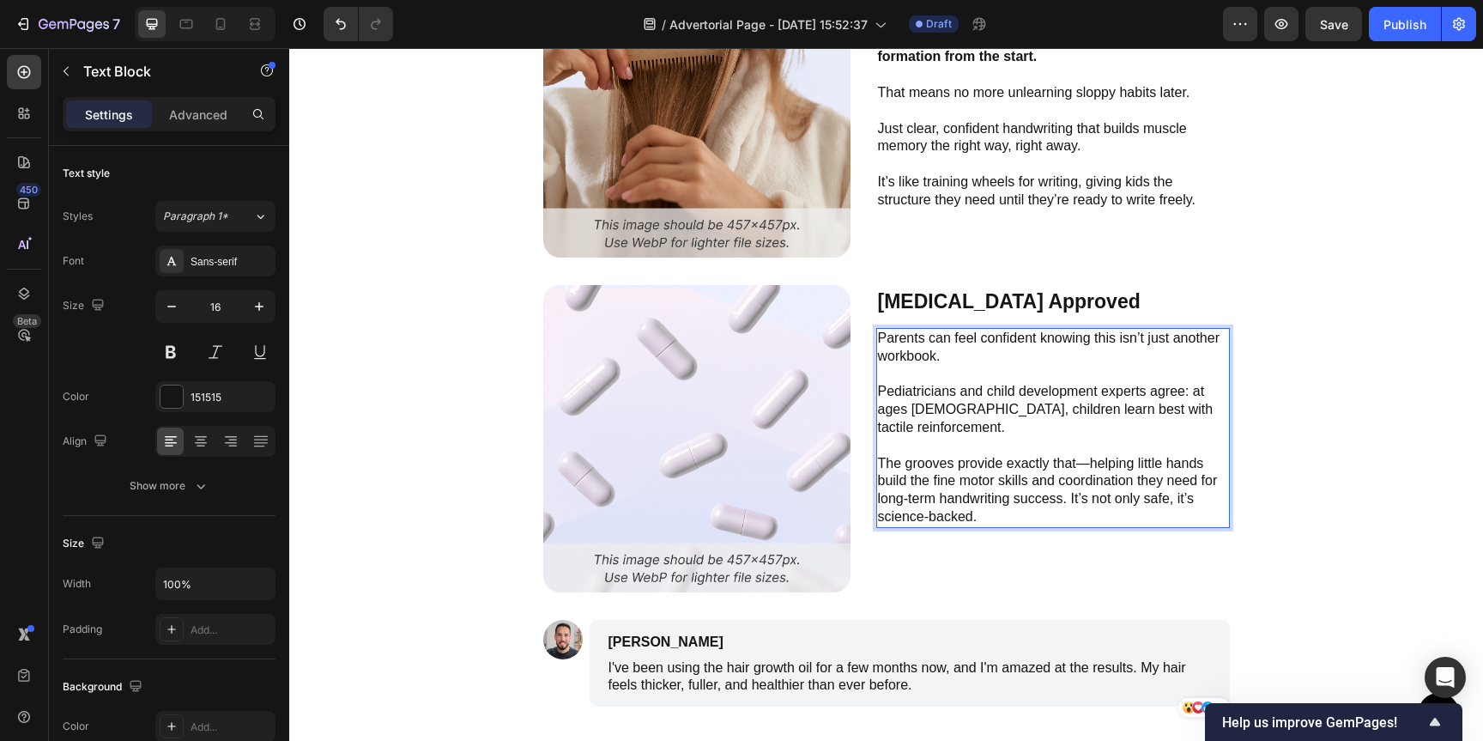
click at [1079, 455] on p "The grooves provide exactly that—helping little hands build the fine motor skil…" at bounding box center [1053, 490] width 350 height 71
click at [1064, 481] on p "The grooves provide exactly that, helping little hands build the fine motor ski…" at bounding box center [1053, 490] width 350 height 71
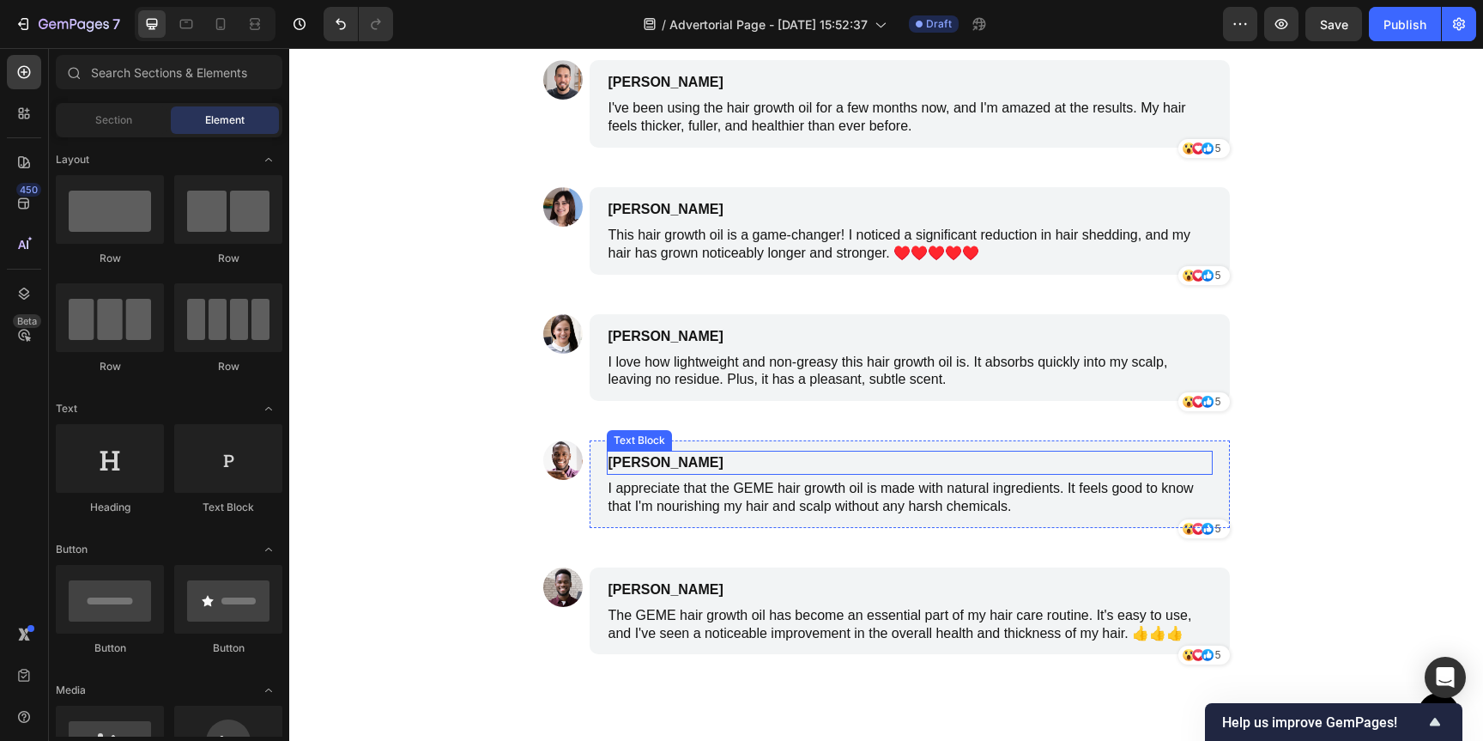
scroll to position [7053, 0]
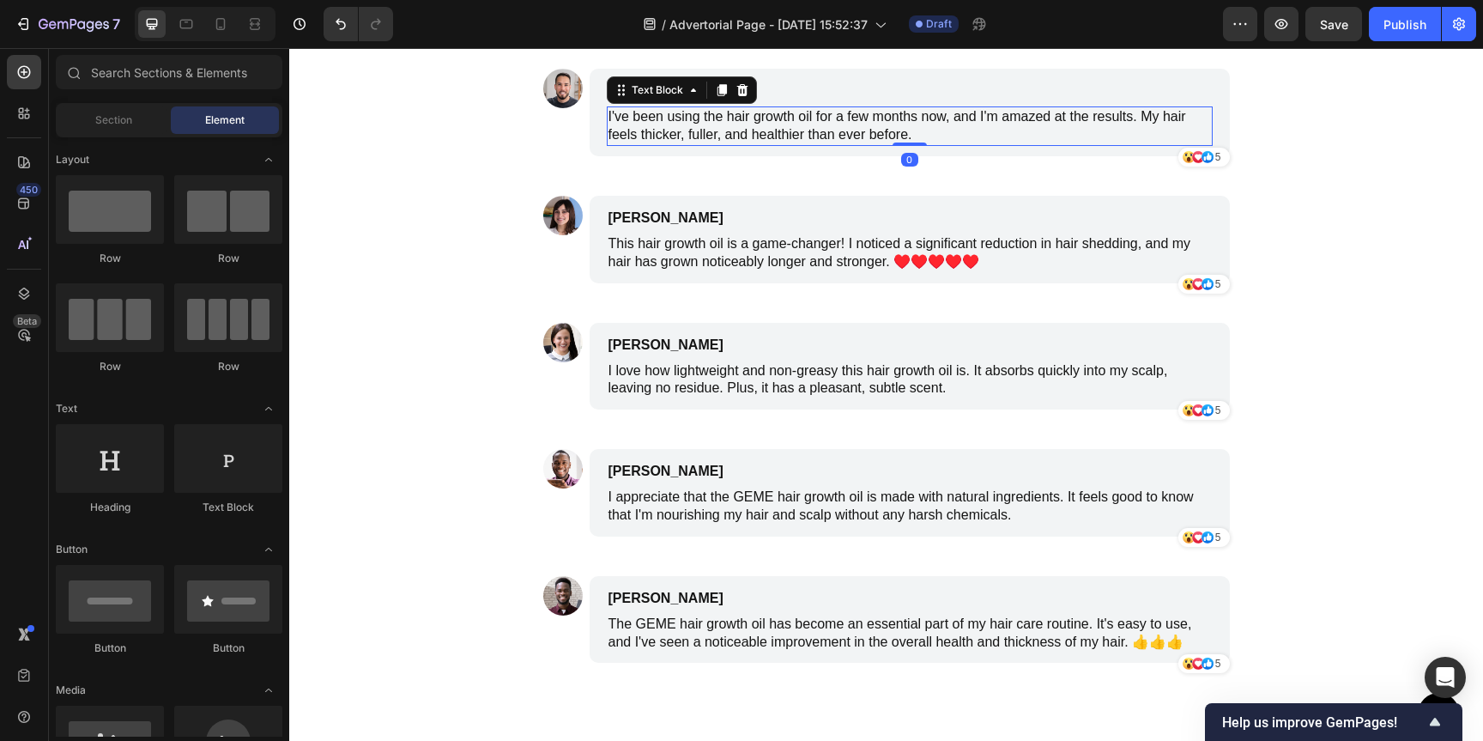
click at [726, 130] on p "I've been using the hair growth oil for a few months now, and I'm amazed at the…" at bounding box center [910, 126] width 603 height 36
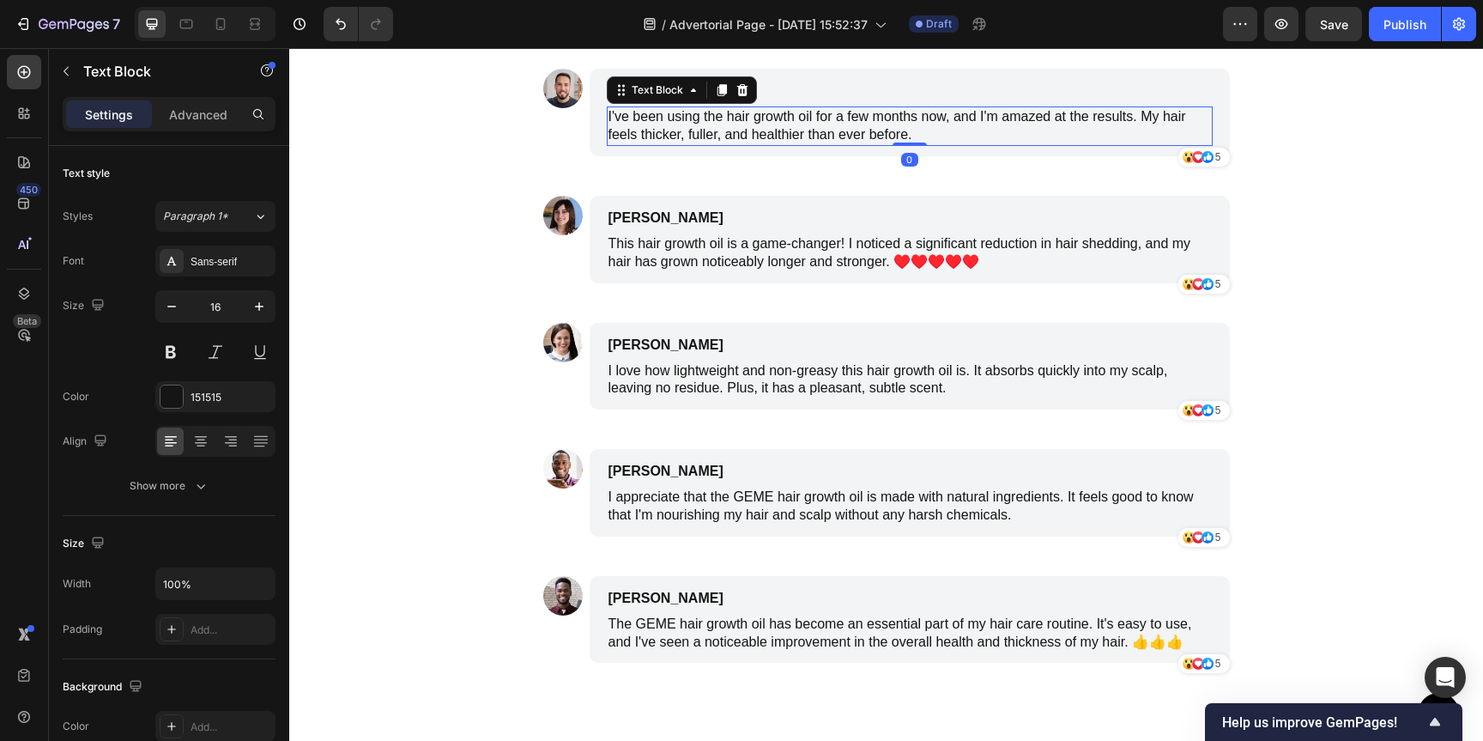
click at [726, 130] on p "I've been using the hair growth oil for a few months now, and I'm amazed at the…" at bounding box center [910, 126] width 603 height 36
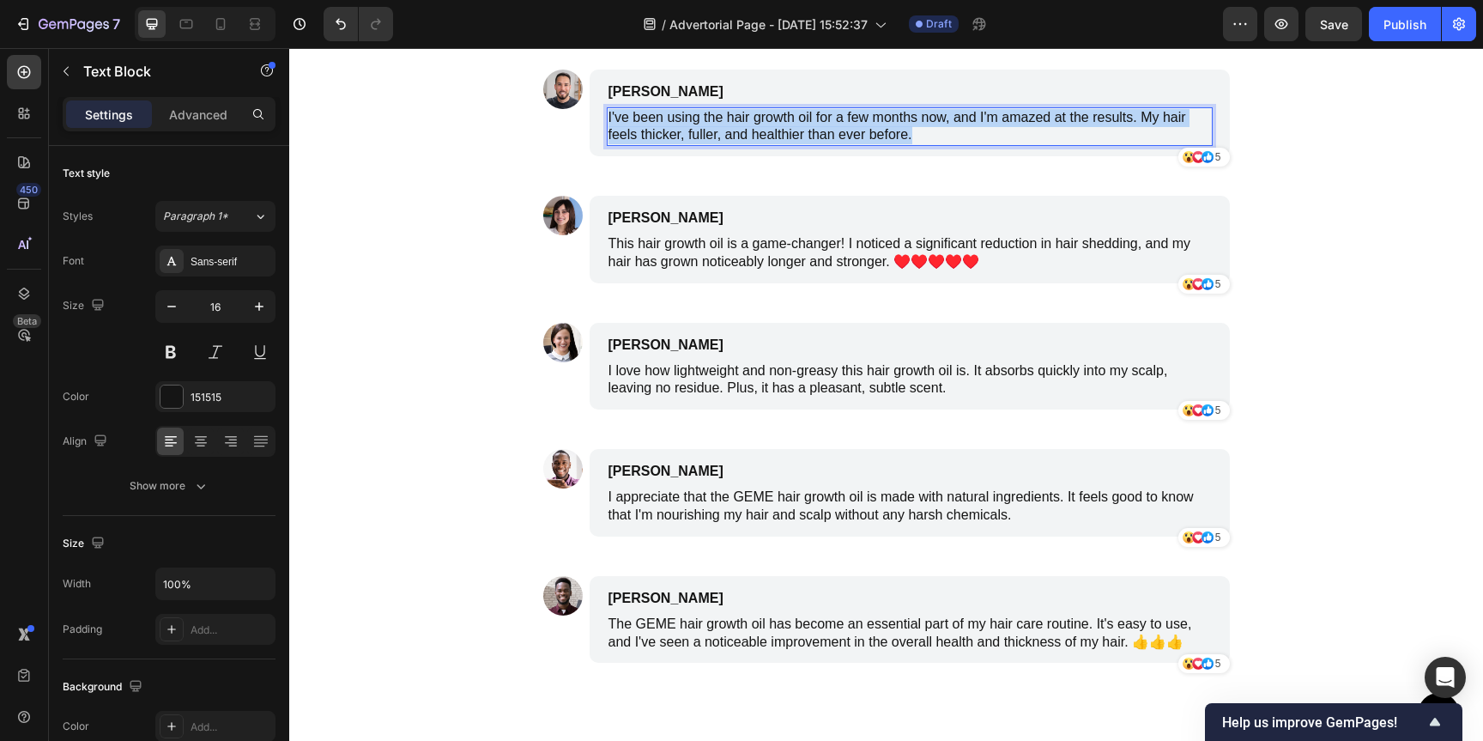
click at [726, 130] on p "I've been using the hair growth oil for a few months now, and I'm amazed at the…" at bounding box center [910, 127] width 603 height 36
click at [1216, 281] on p "5" at bounding box center [1219, 283] width 6 height 15
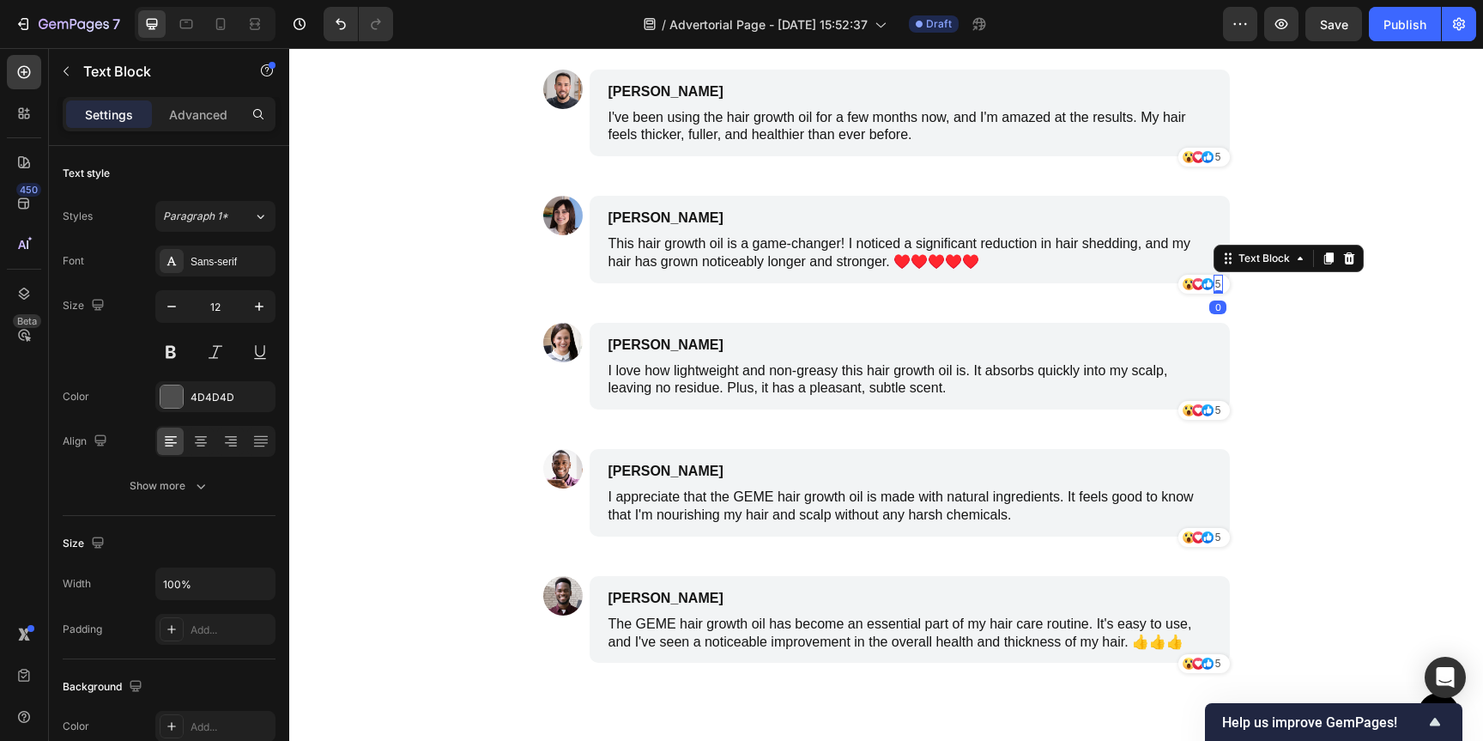
click at [1216, 282] on p "5" at bounding box center [1219, 283] width 6 height 15
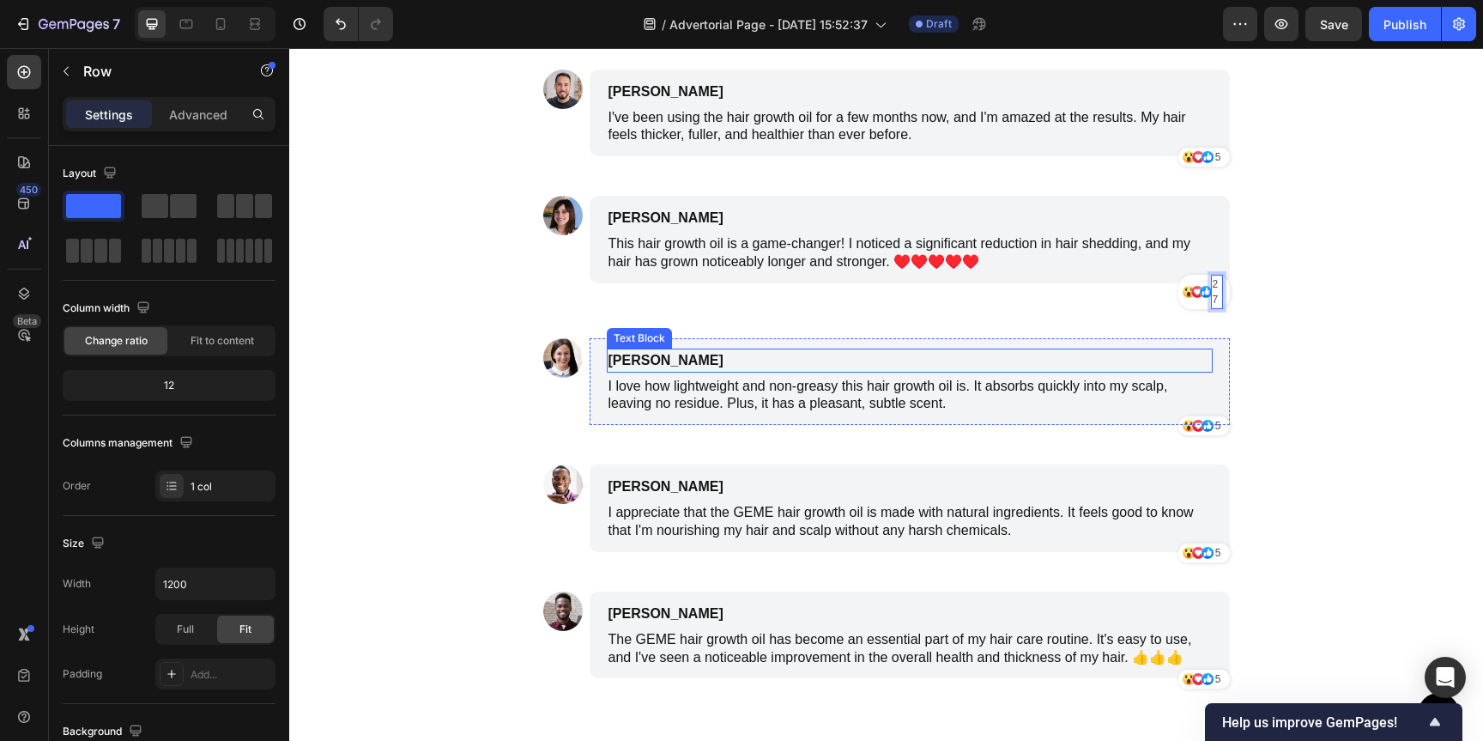
click at [1115, 317] on div "Image James Smith Text Block I've been using the hair growth oil for a few mont…" at bounding box center [886, 394] width 687 height 649
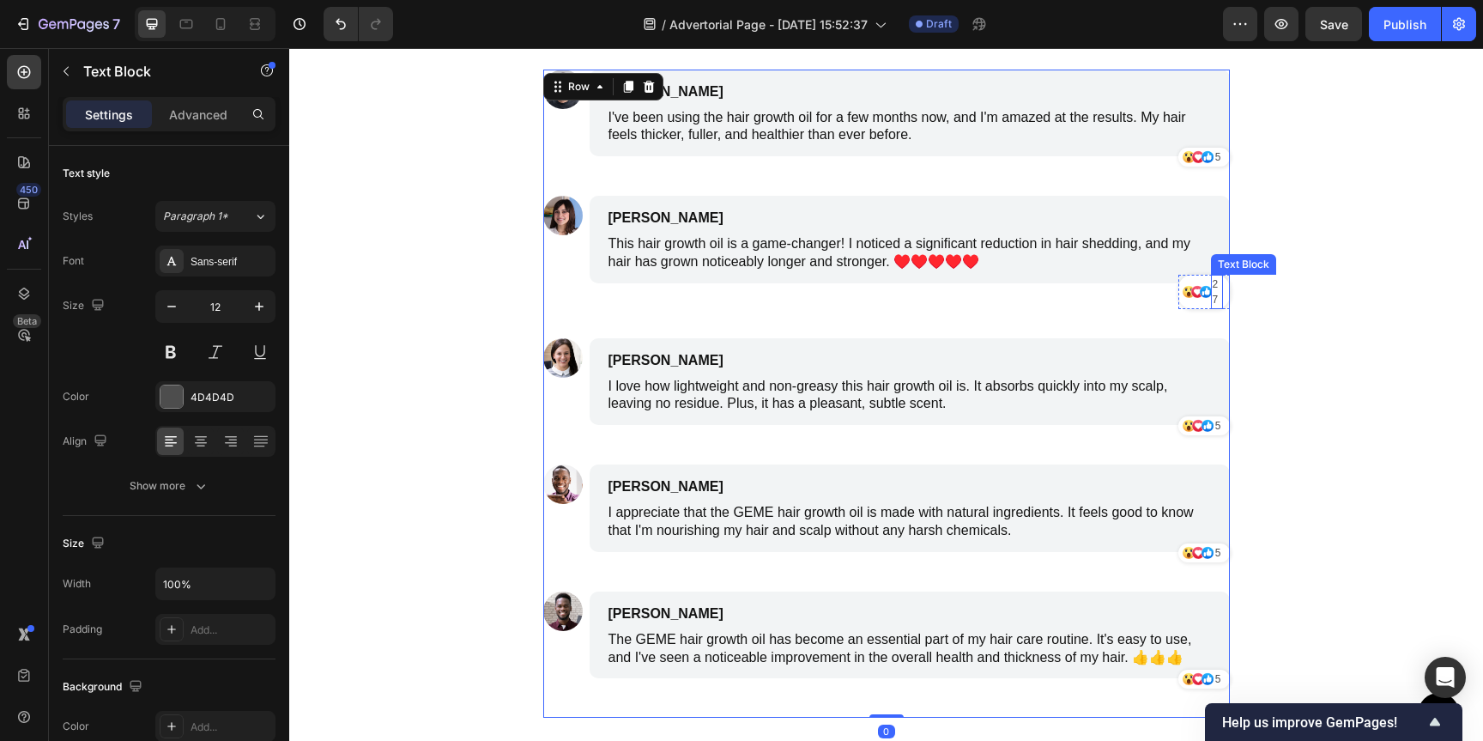
click at [1213, 290] on p "27" at bounding box center [1217, 291] width 9 height 31
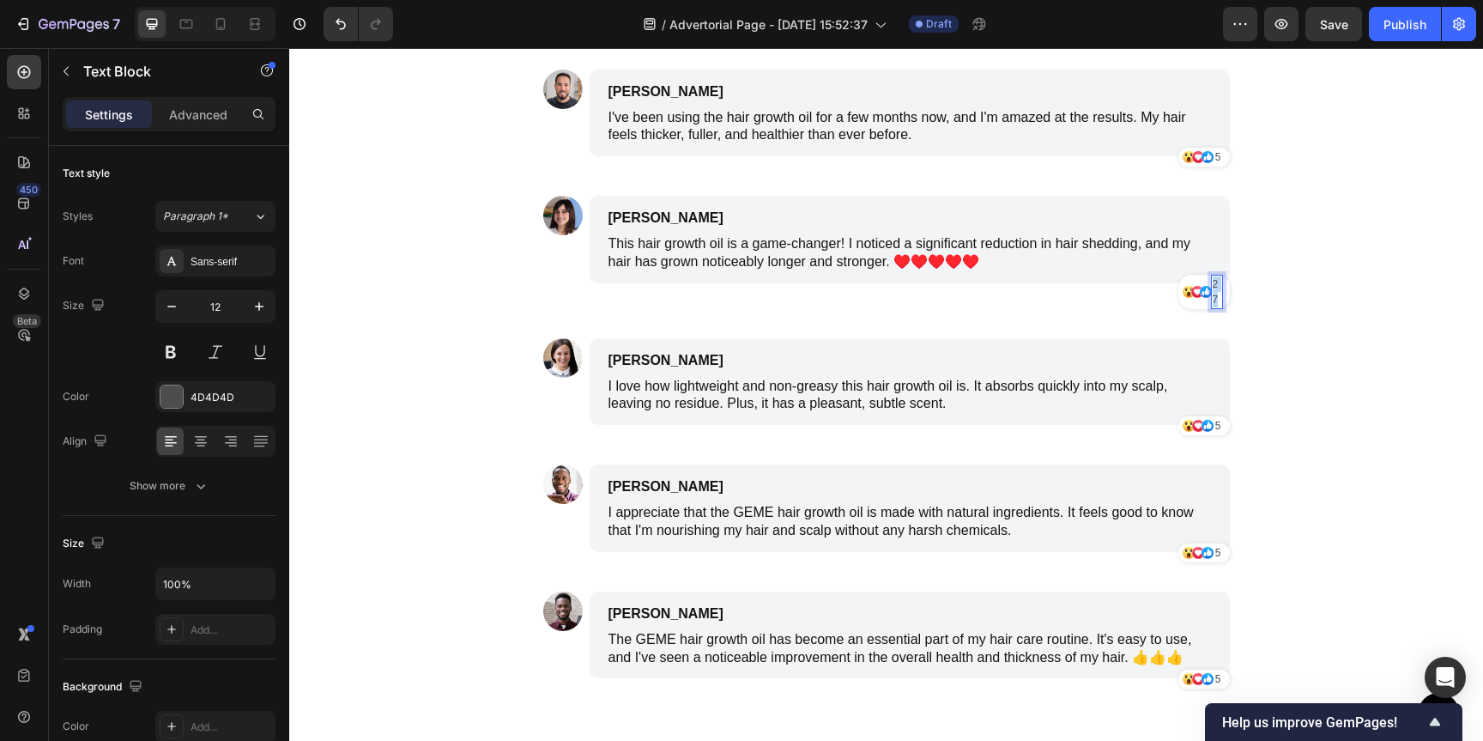
click at [1213, 291] on p "27" at bounding box center [1217, 291] width 9 height 31
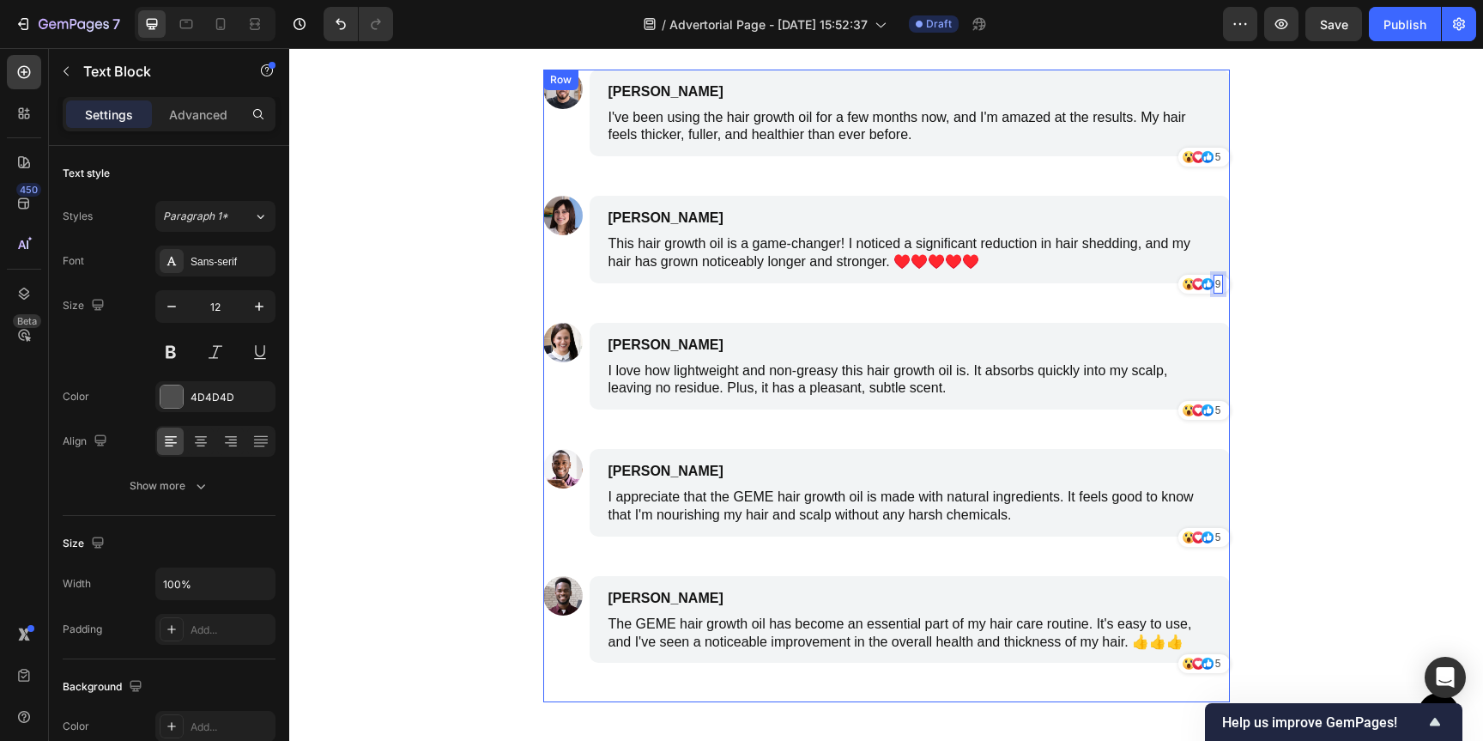
click at [1214, 416] on div "5 Text Block" at bounding box center [1218, 410] width 9 height 19
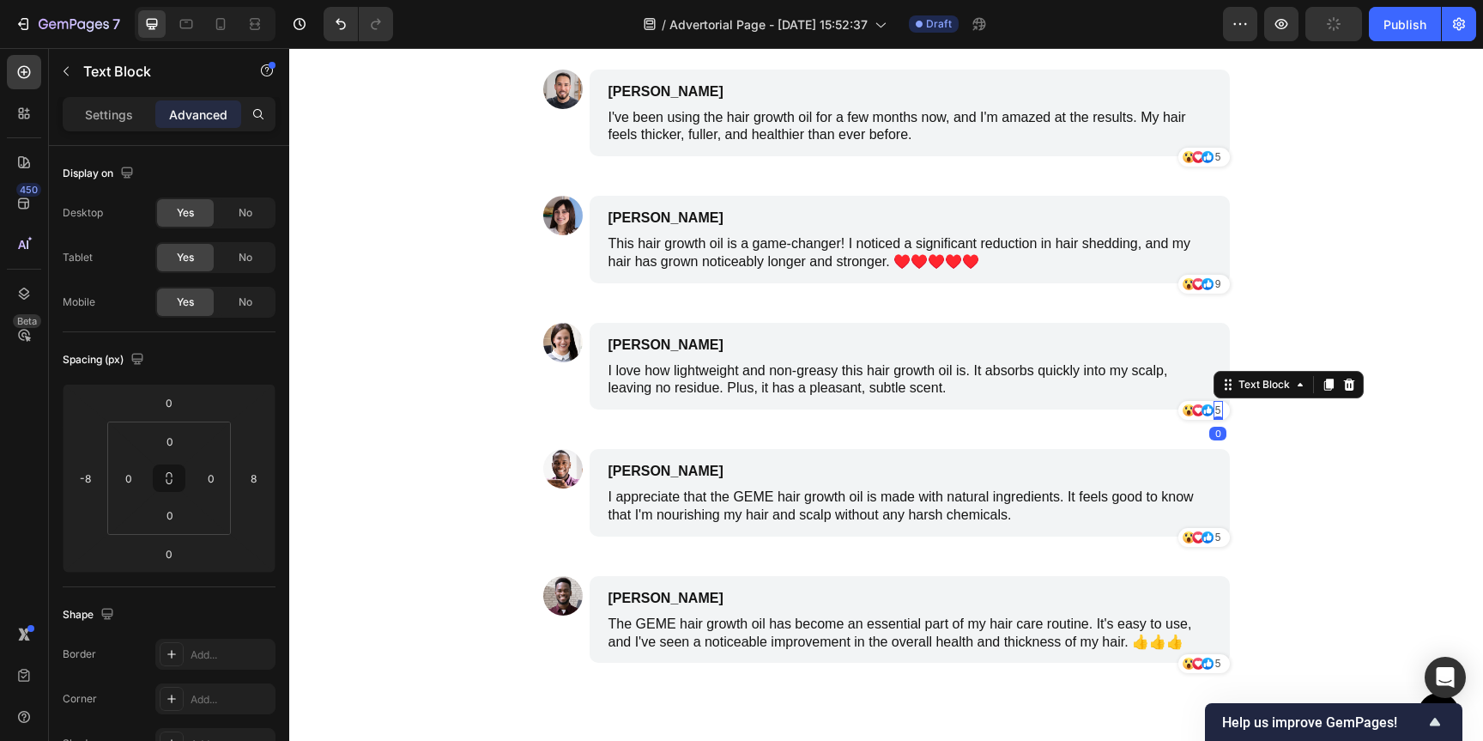
click at [1216, 412] on p "5" at bounding box center [1219, 410] width 6 height 15
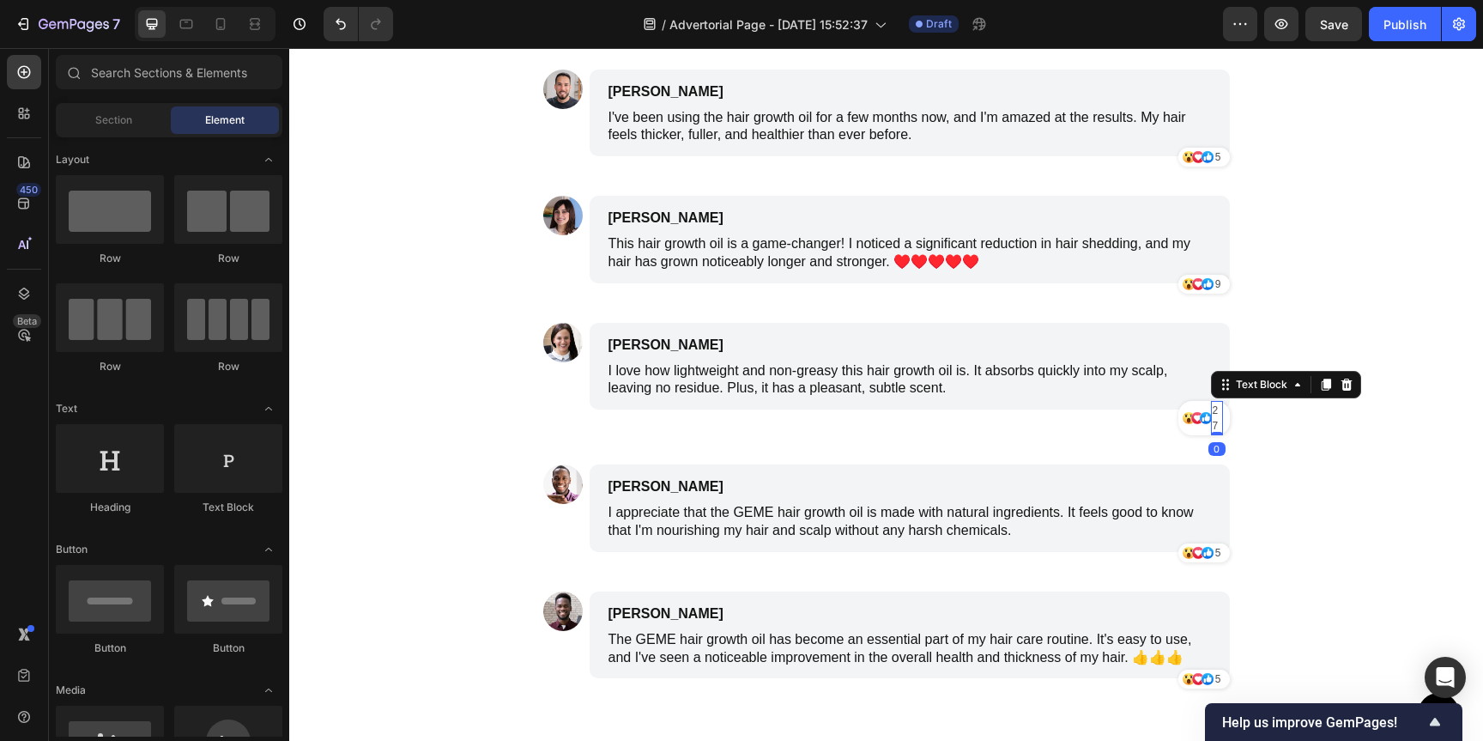
click at [1213, 421] on p "27" at bounding box center [1217, 418] width 9 height 31
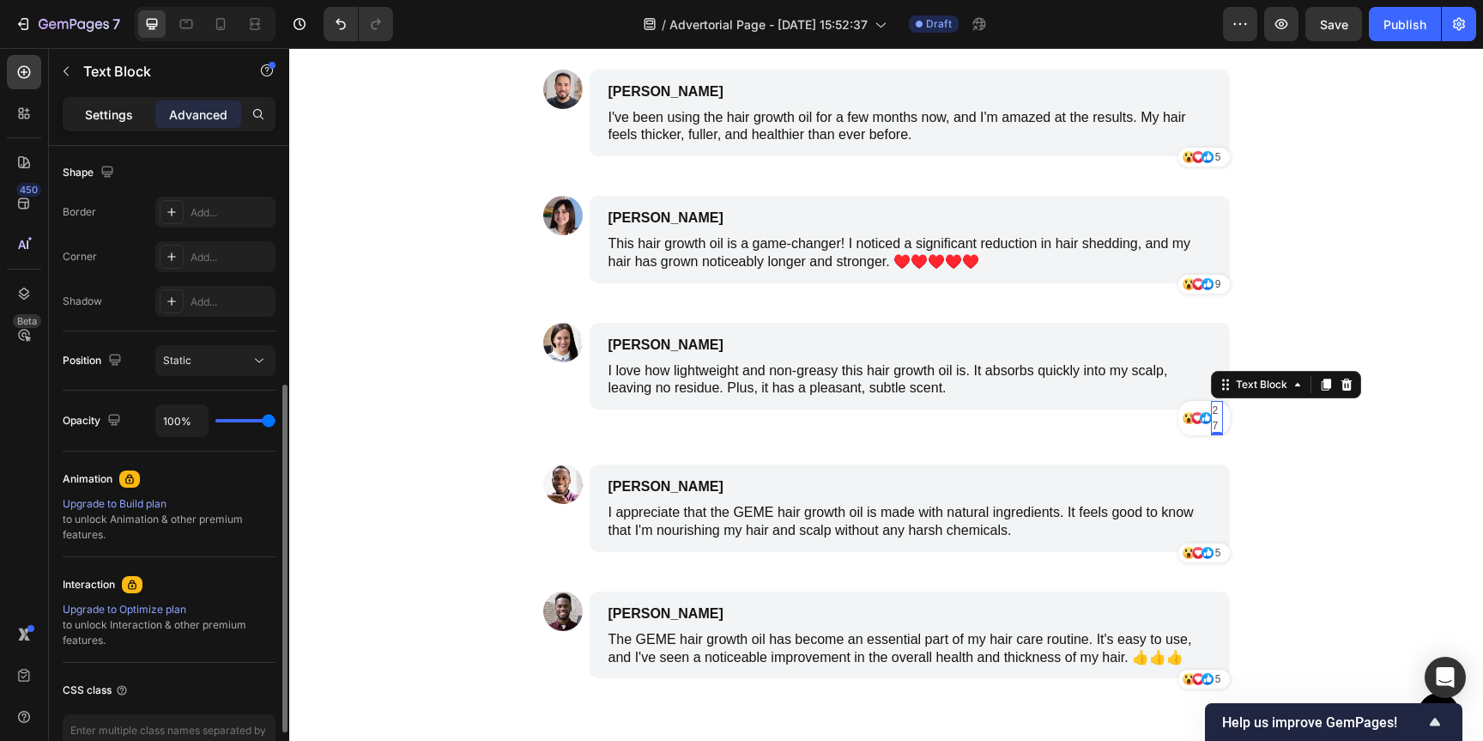
click at [99, 102] on div "Settings" at bounding box center [109, 113] width 86 height 27
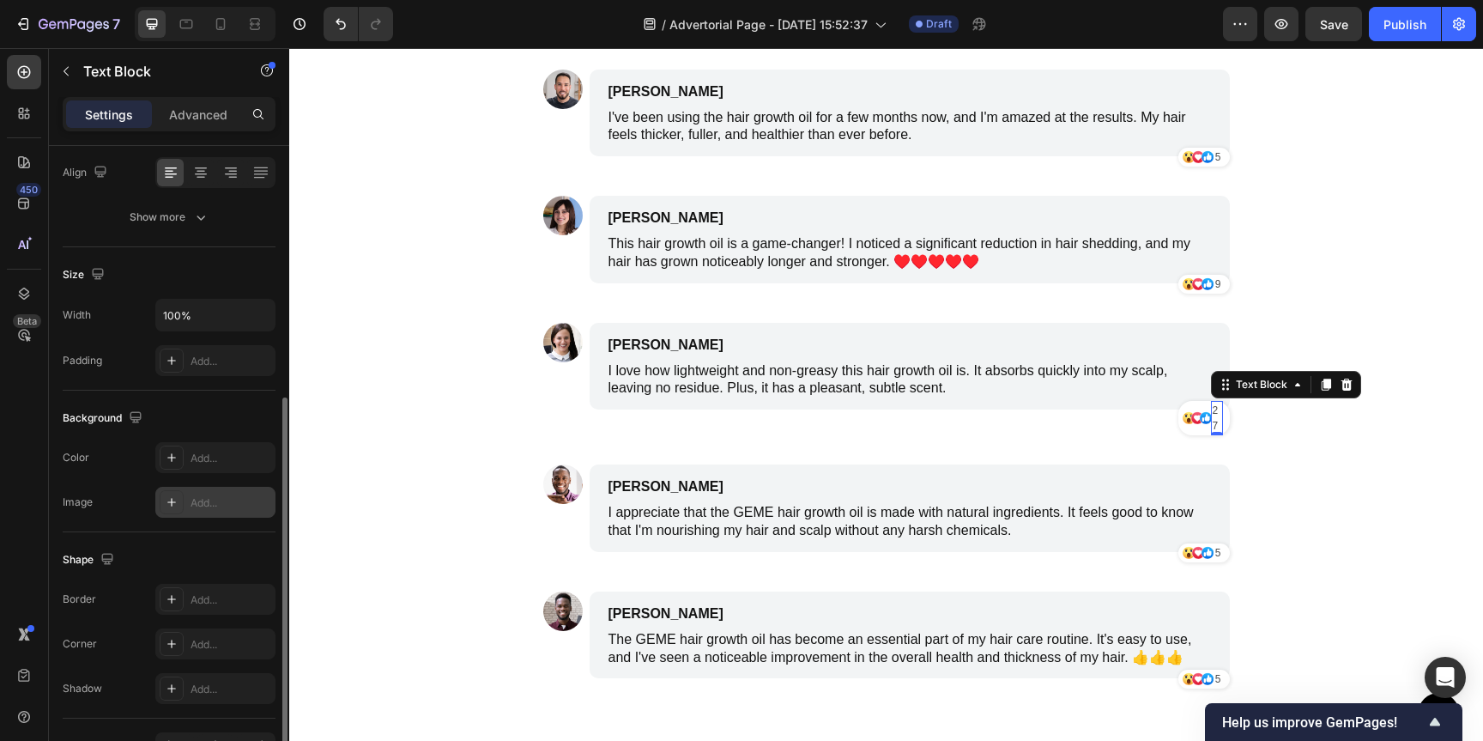
scroll to position [373, 0]
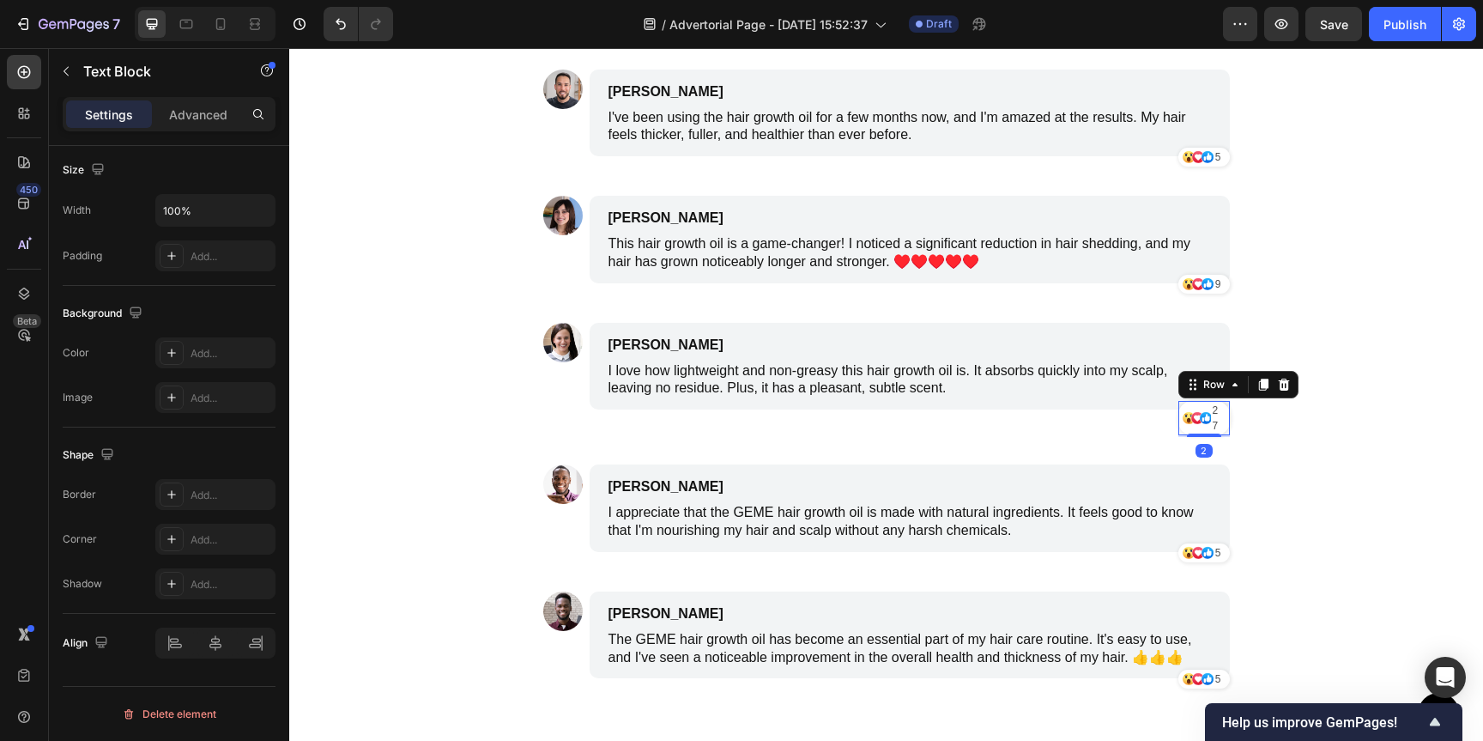
click at [1194, 428] on div "Icon" at bounding box center [1200, 418] width 12 height 34
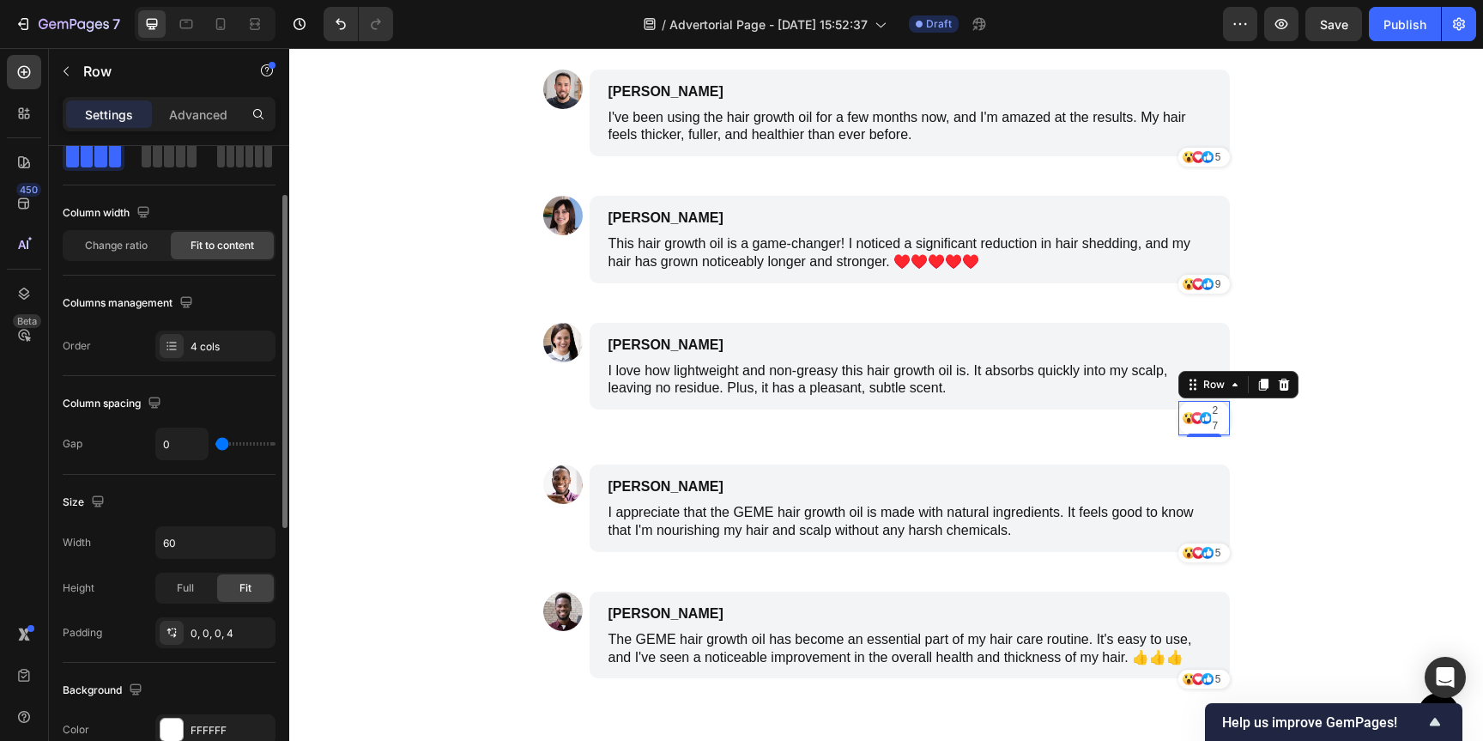
scroll to position [104, 0]
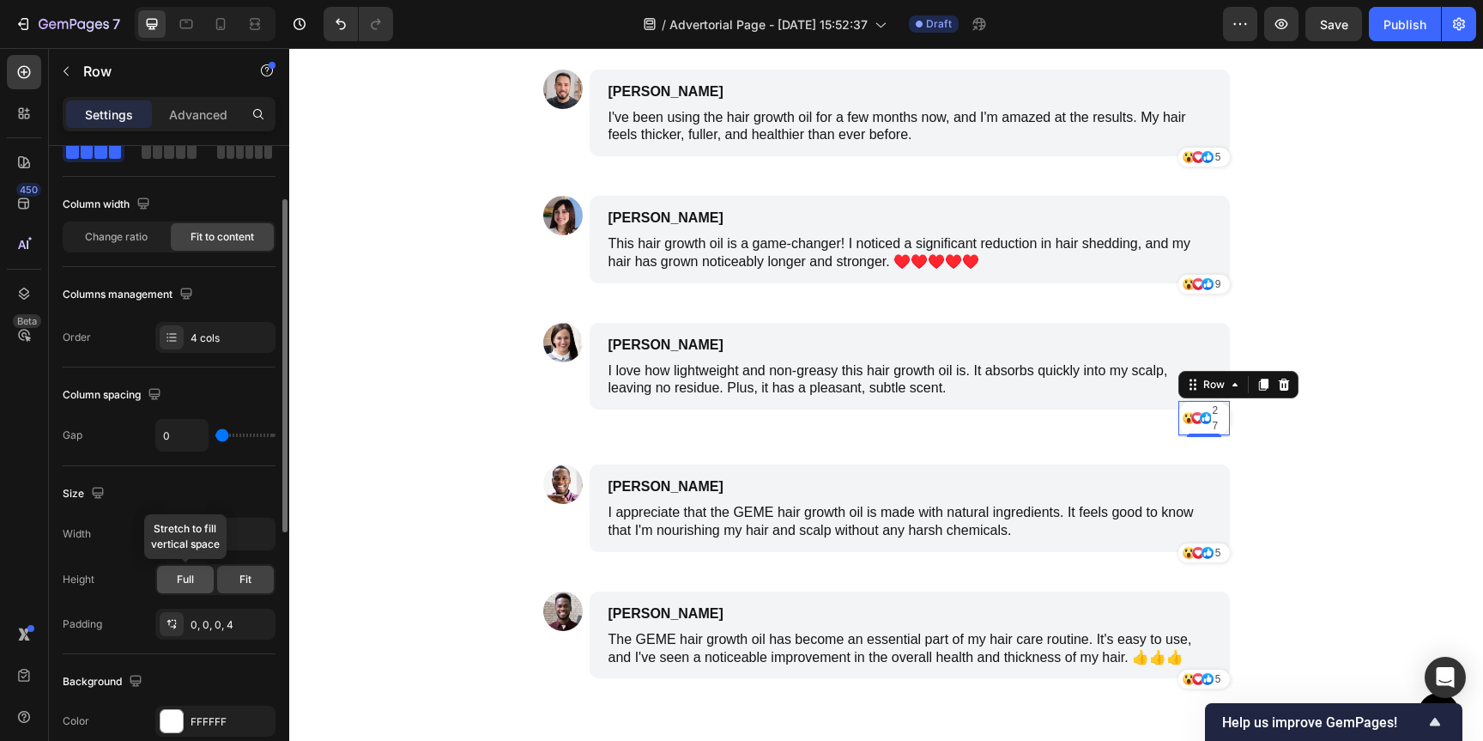
click at [197, 573] on div "Full" at bounding box center [185, 579] width 57 height 27
click at [222, 573] on div "Fit" at bounding box center [245, 579] width 57 height 27
click at [202, 576] on div "Full" at bounding box center [185, 579] width 57 height 27
click at [239, 575] on div "Fit" at bounding box center [245, 579] width 57 height 27
click at [239, 526] on input "60" at bounding box center [215, 533] width 118 height 31
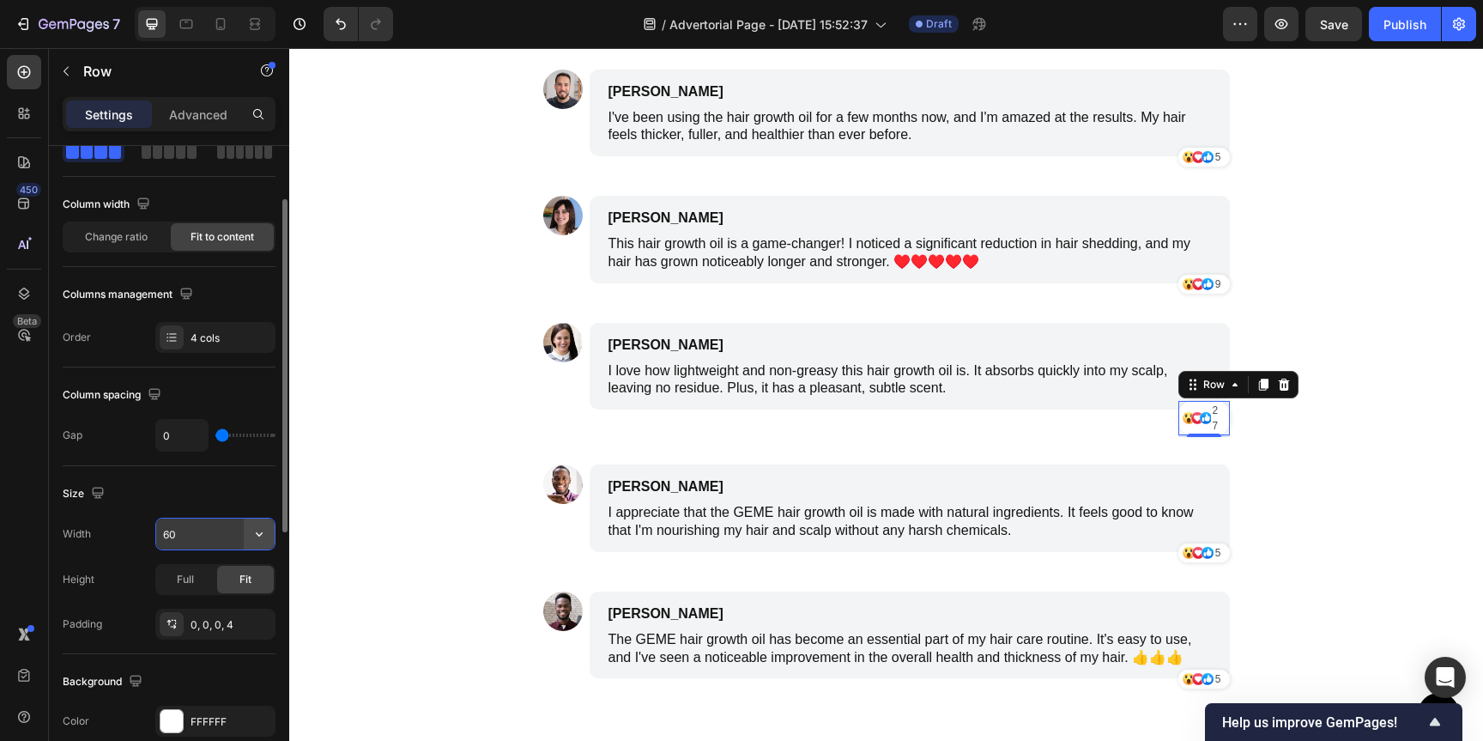
click at [258, 531] on icon "button" at bounding box center [259, 533] width 17 height 17
click at [232, 534] on input "60" at bounding box center [215, 533] width 118 height 31
type input "6"
type input "1"
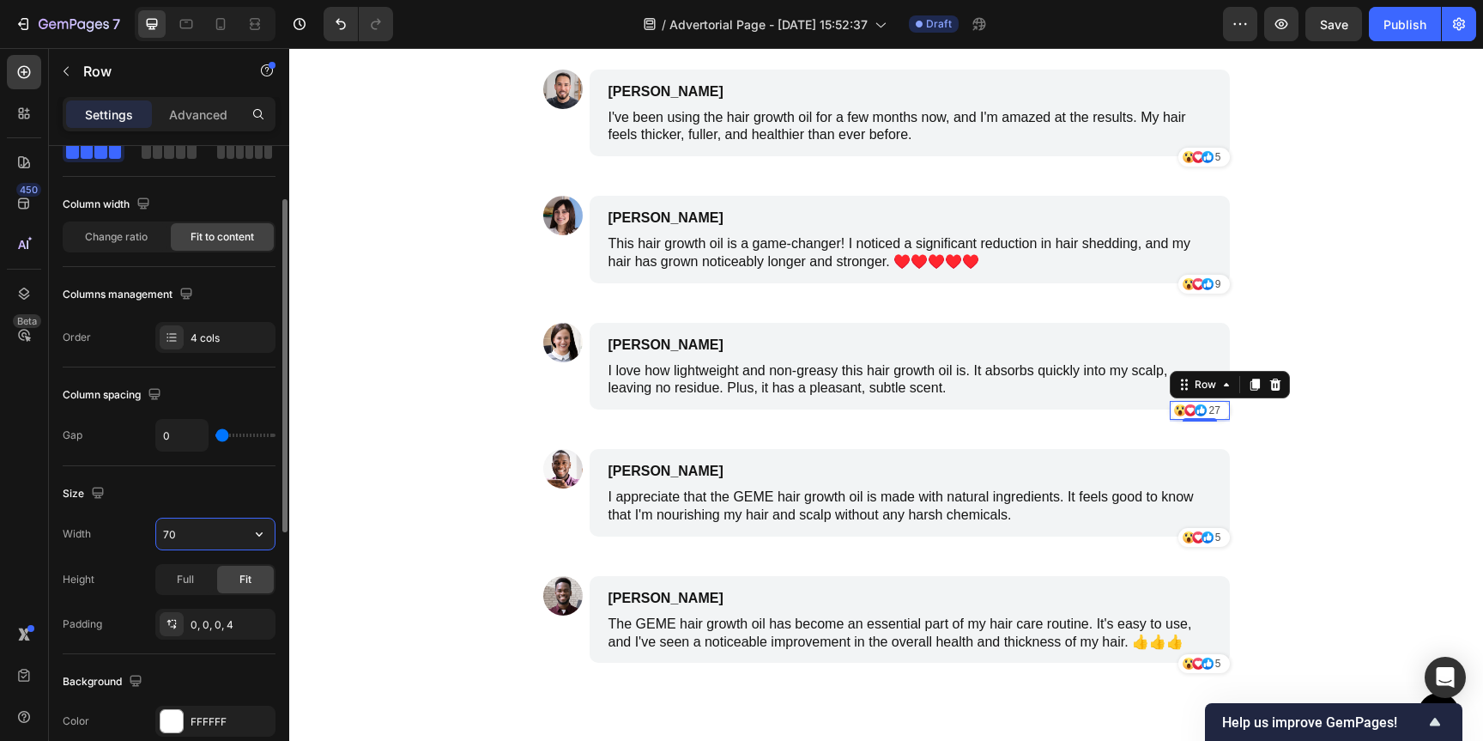
type input "7"
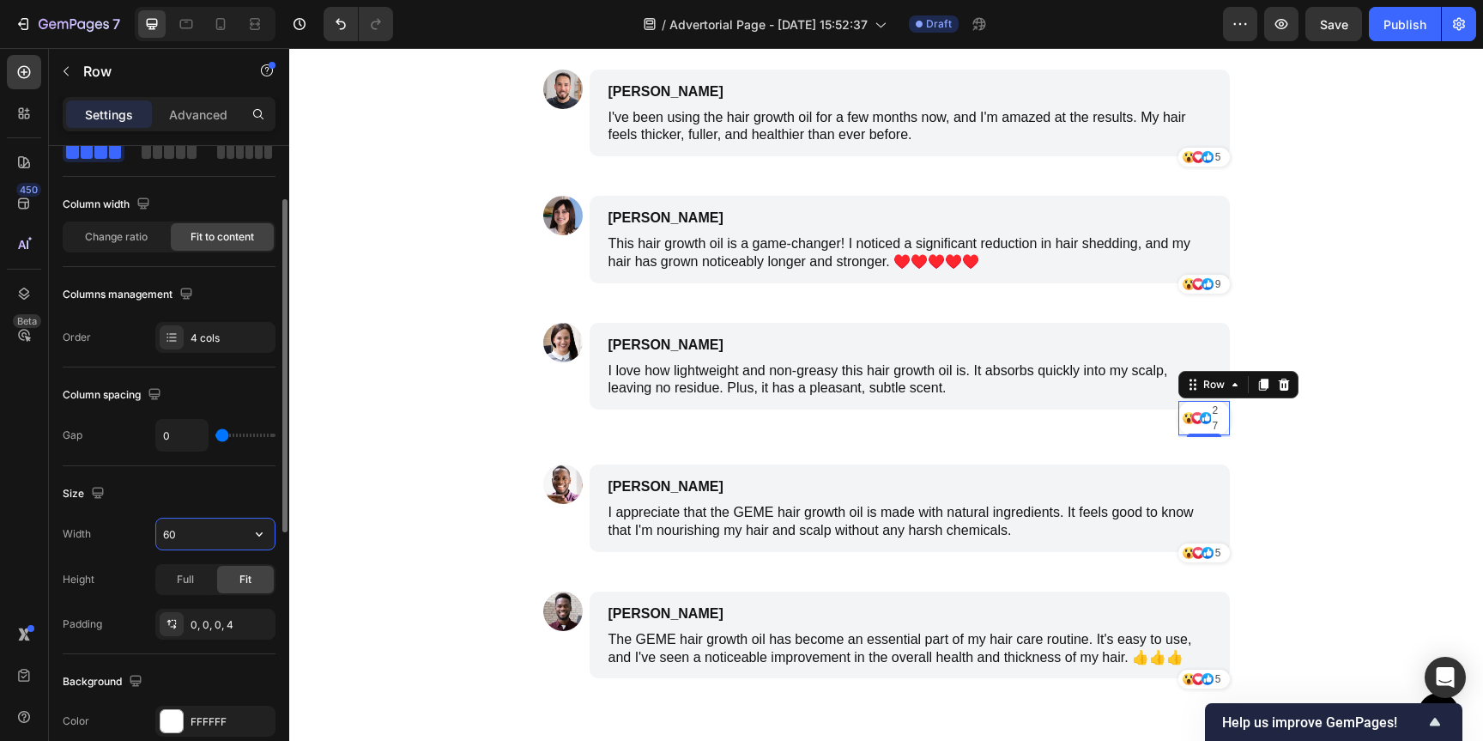
type input "6"
type input "70"
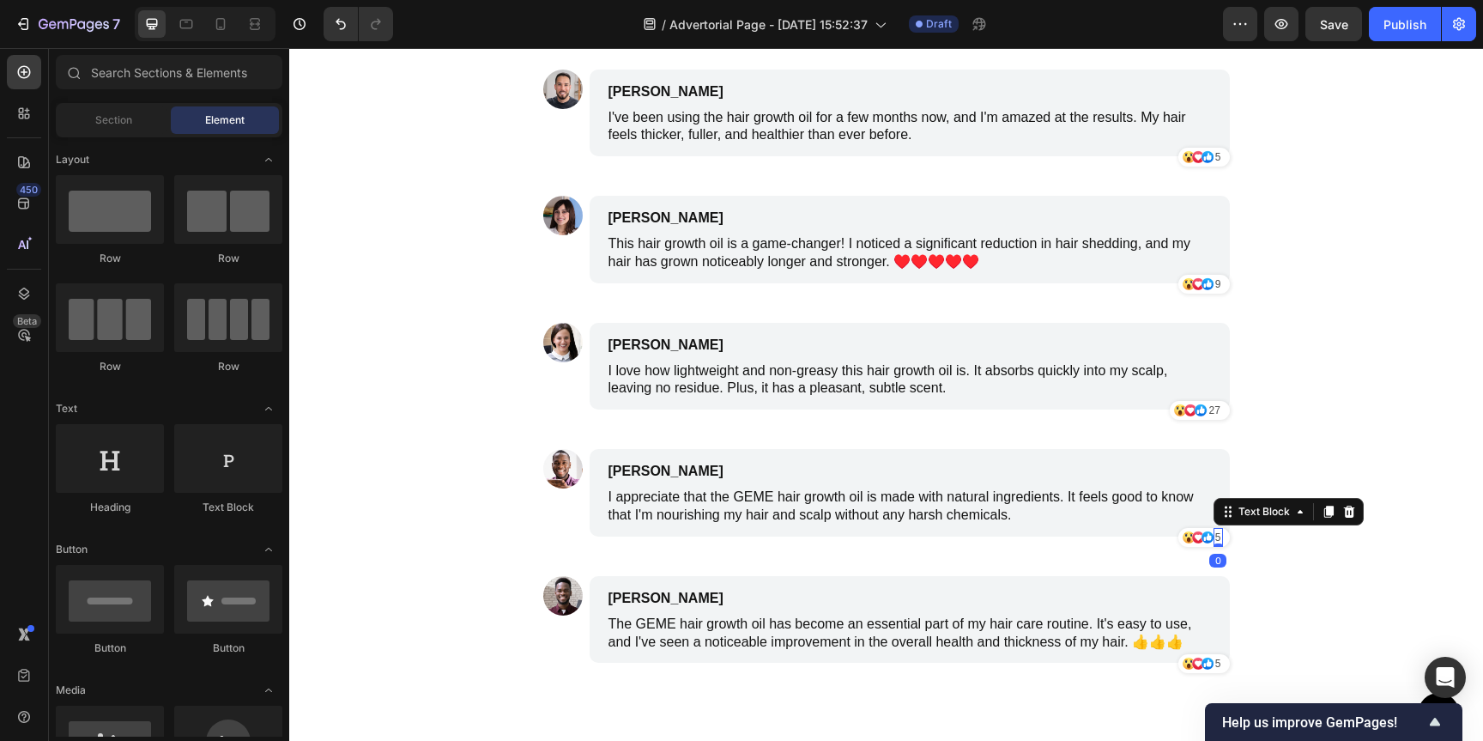
click at [1216, 538] on p "5" at bounding box center [1219, 537] width 6 height 15
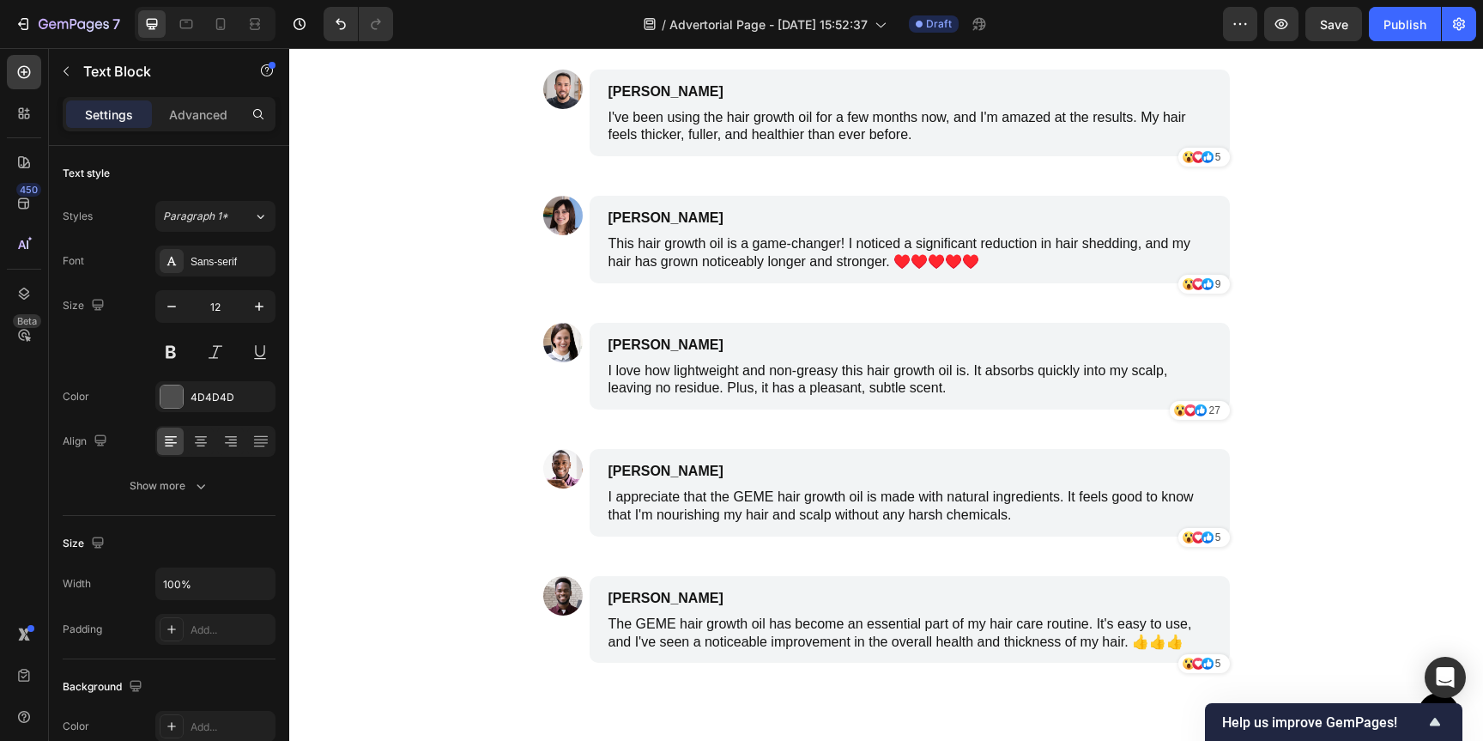
click at [1216, 538] on p "5" at bounding box center [1219, 537] width 6 height 15
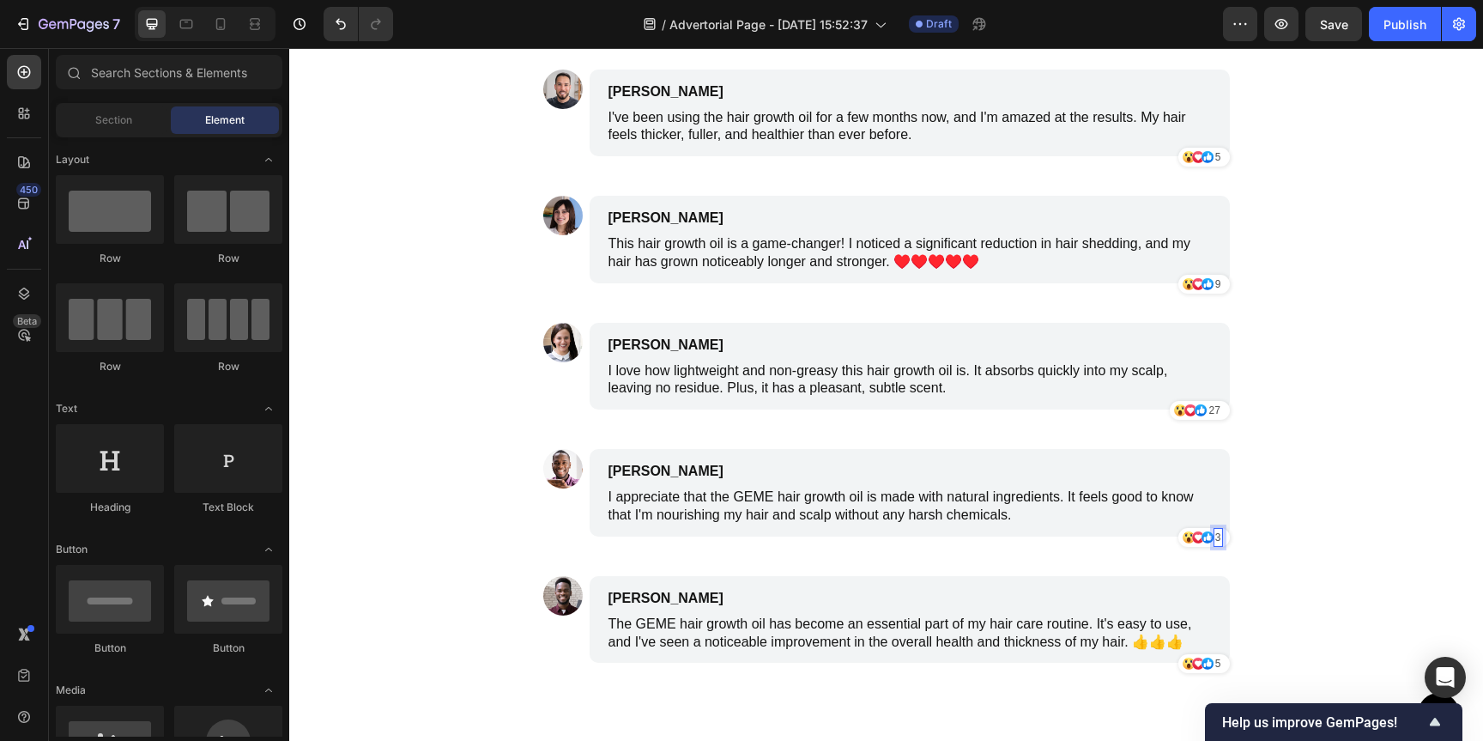
click at [1216, 663] on p "5" at bounding box center [1219, 663] width 6 height 15
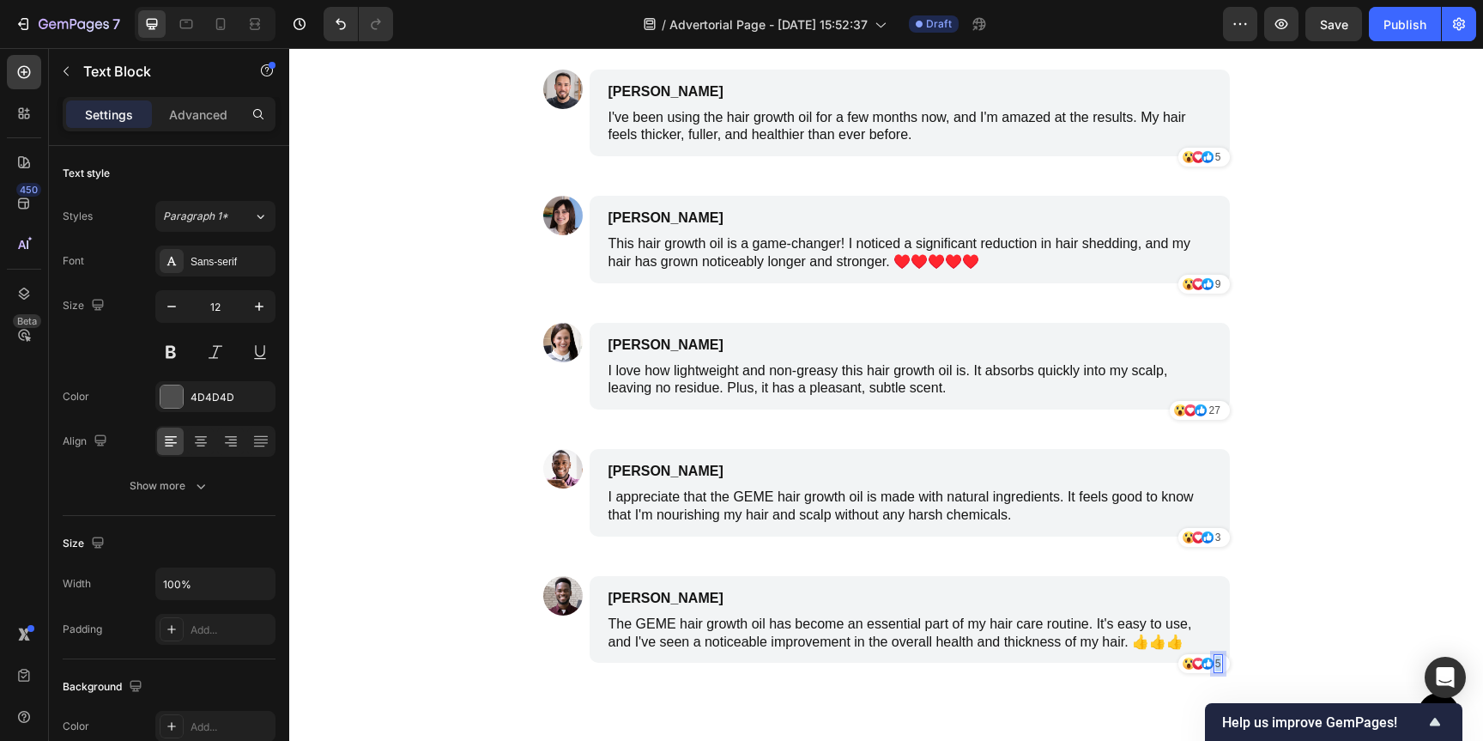
click at [1216, 663] on p "5" at bounding box center [1219, 663] width 6 height 15
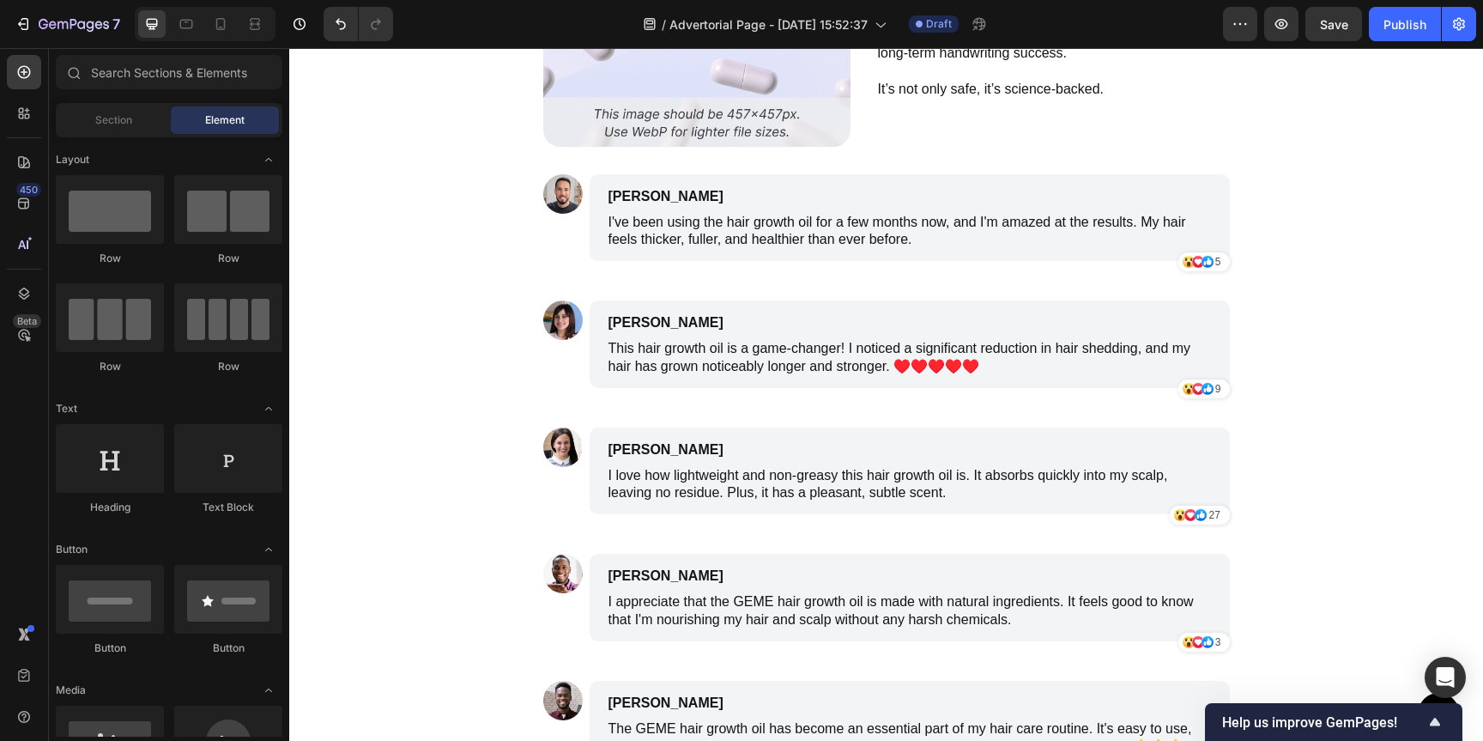
scroll to position [6939, 0]
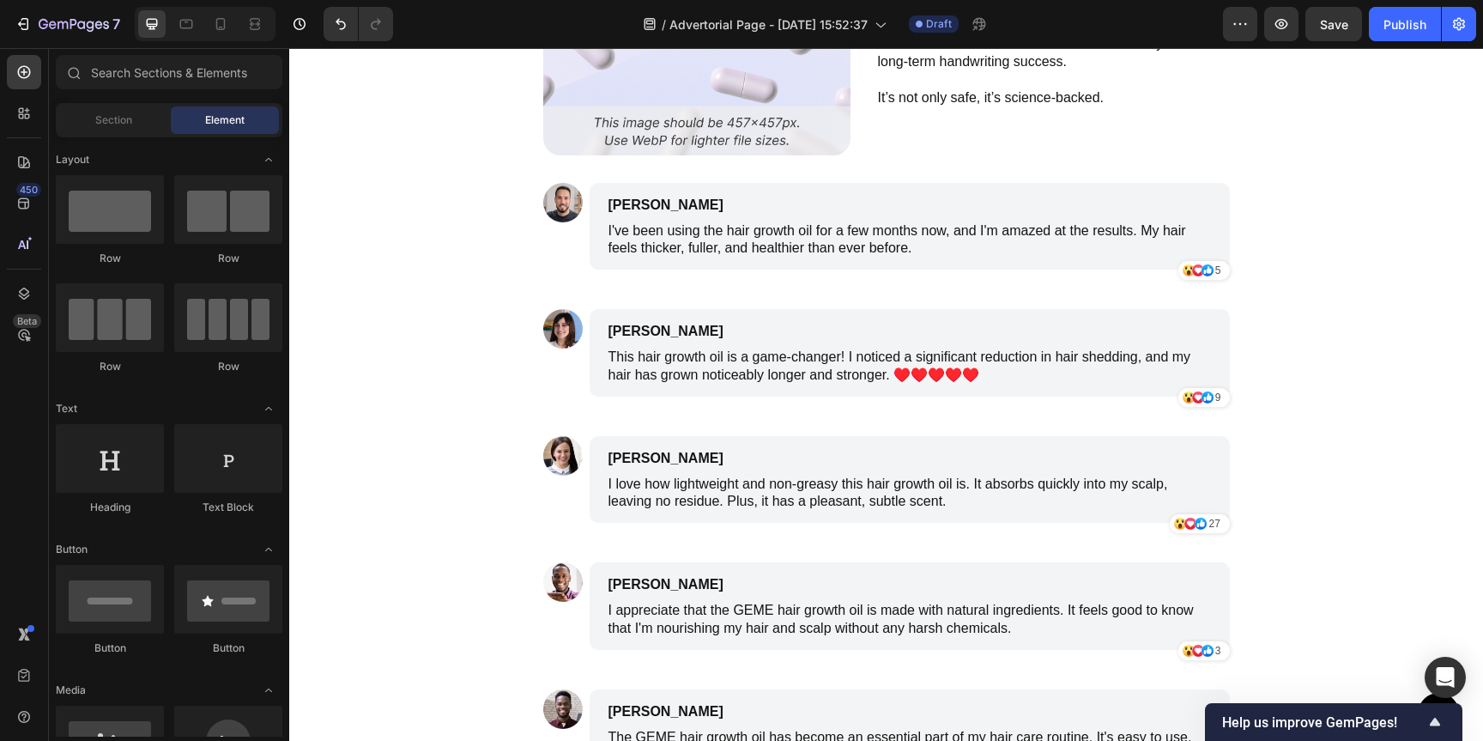
click at [749, 235] on p "I've been using the hair growth oil for a few months now, and I'm amazed at the…" at bounding box center [910, 240] width 603 height 36
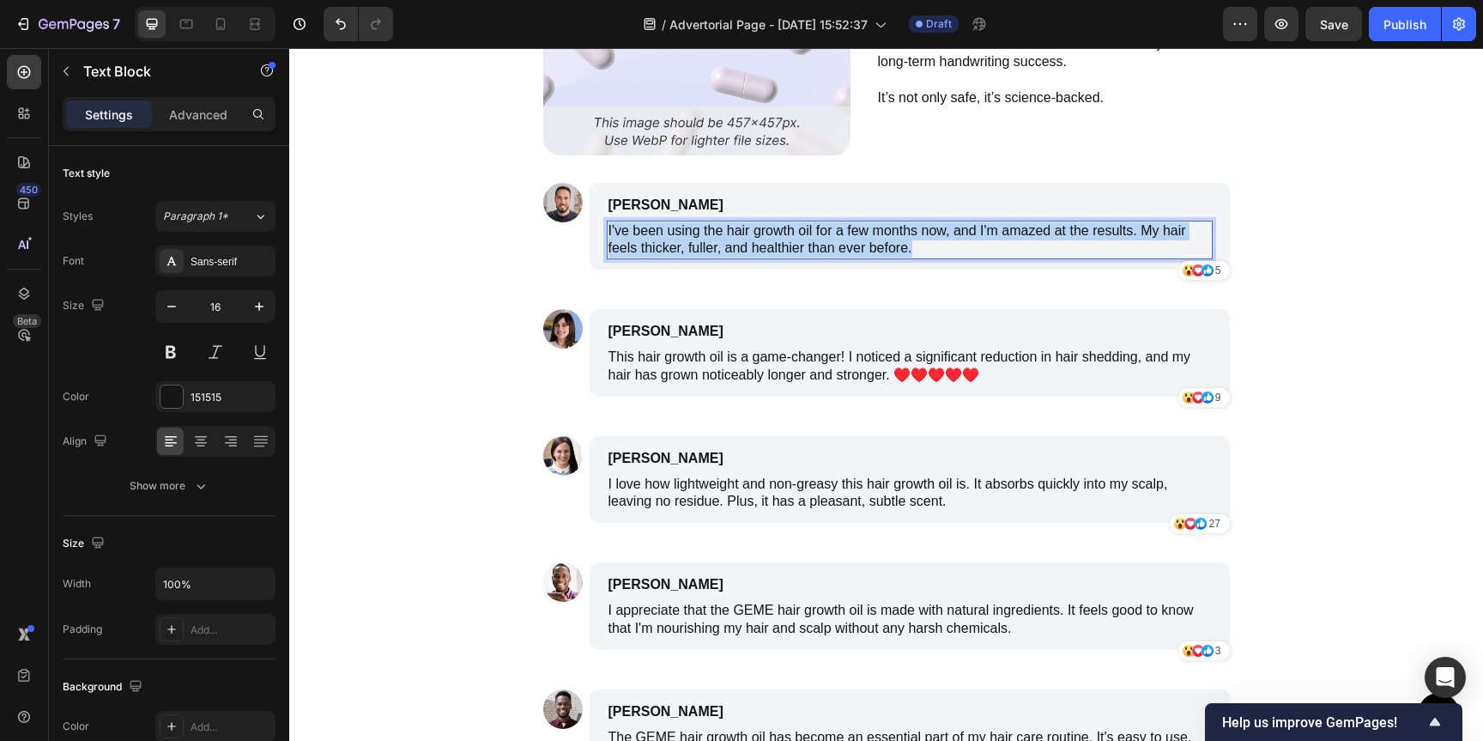
click at [749, 235] on p "I've been using the hair growth oil for a few months now, and I'm amazed at the…" at bounding box center [910, 240] width 603 height 36
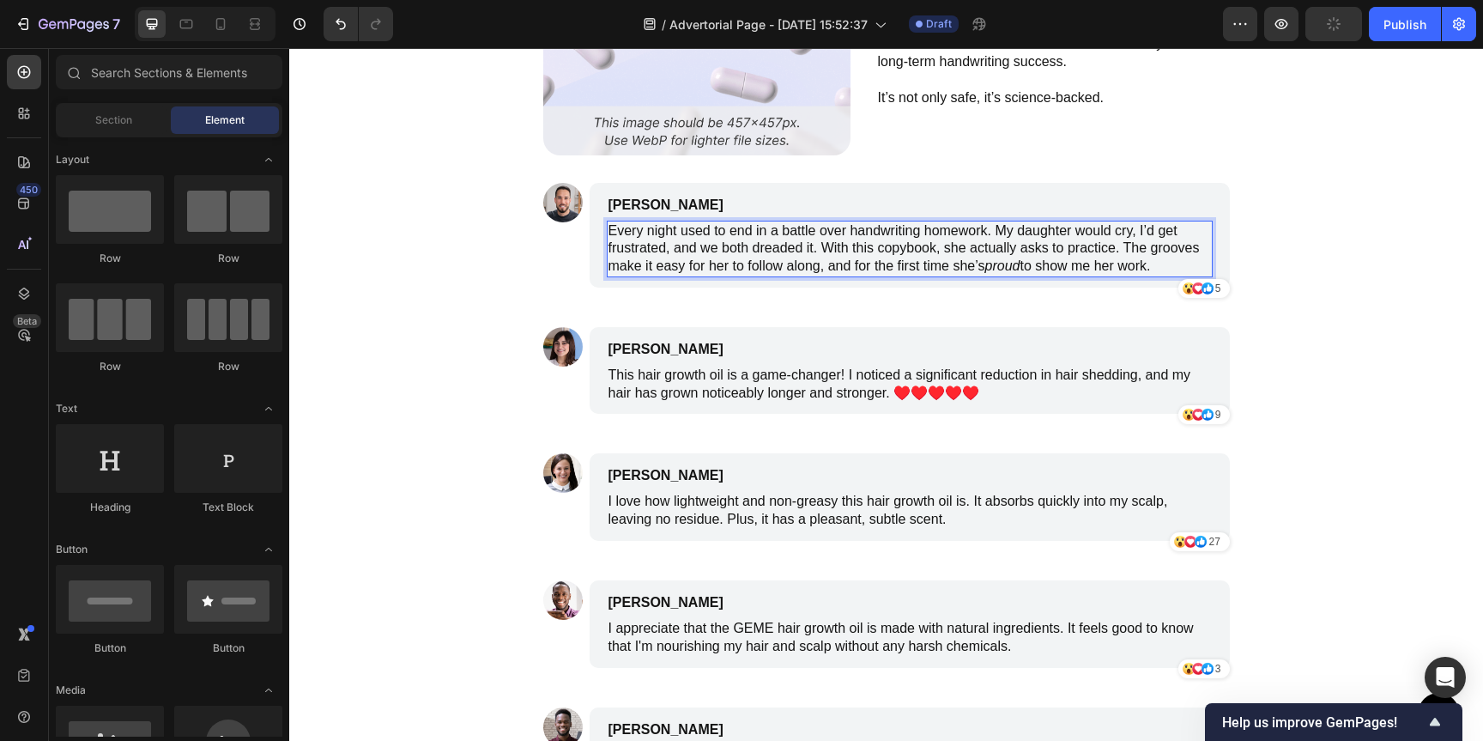
click at [1018, 268] on p "Every night used to end in a battle over handwriting homework. My daughter woul…" at bounding box center [910, 248] width 603 height 53
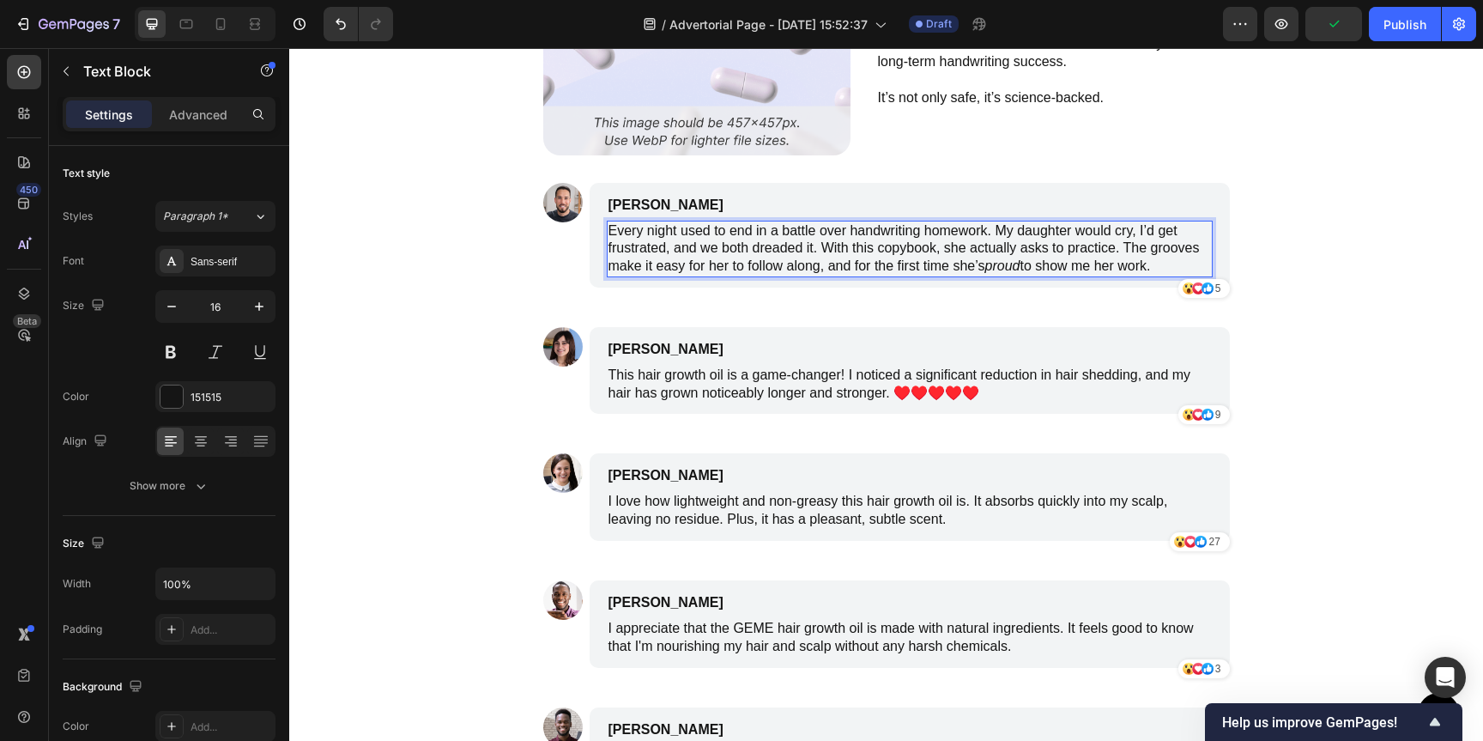
click at [1003, 269] on icon "proud" at bounding box center [1002, 265] width 35 height 15
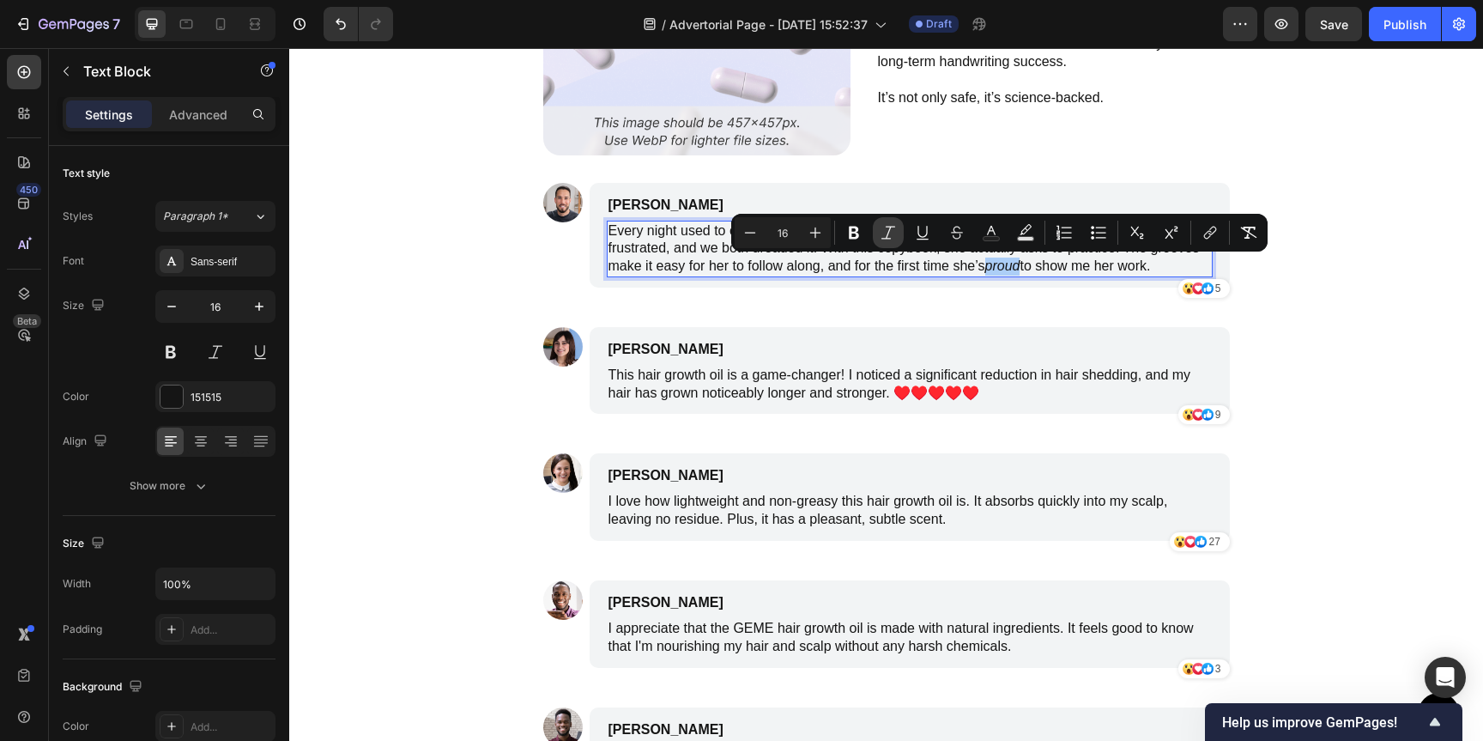
click at [890, 235] on icon "Editor contextual toolbar" at bounding box center [888, 232] width 17 height 17
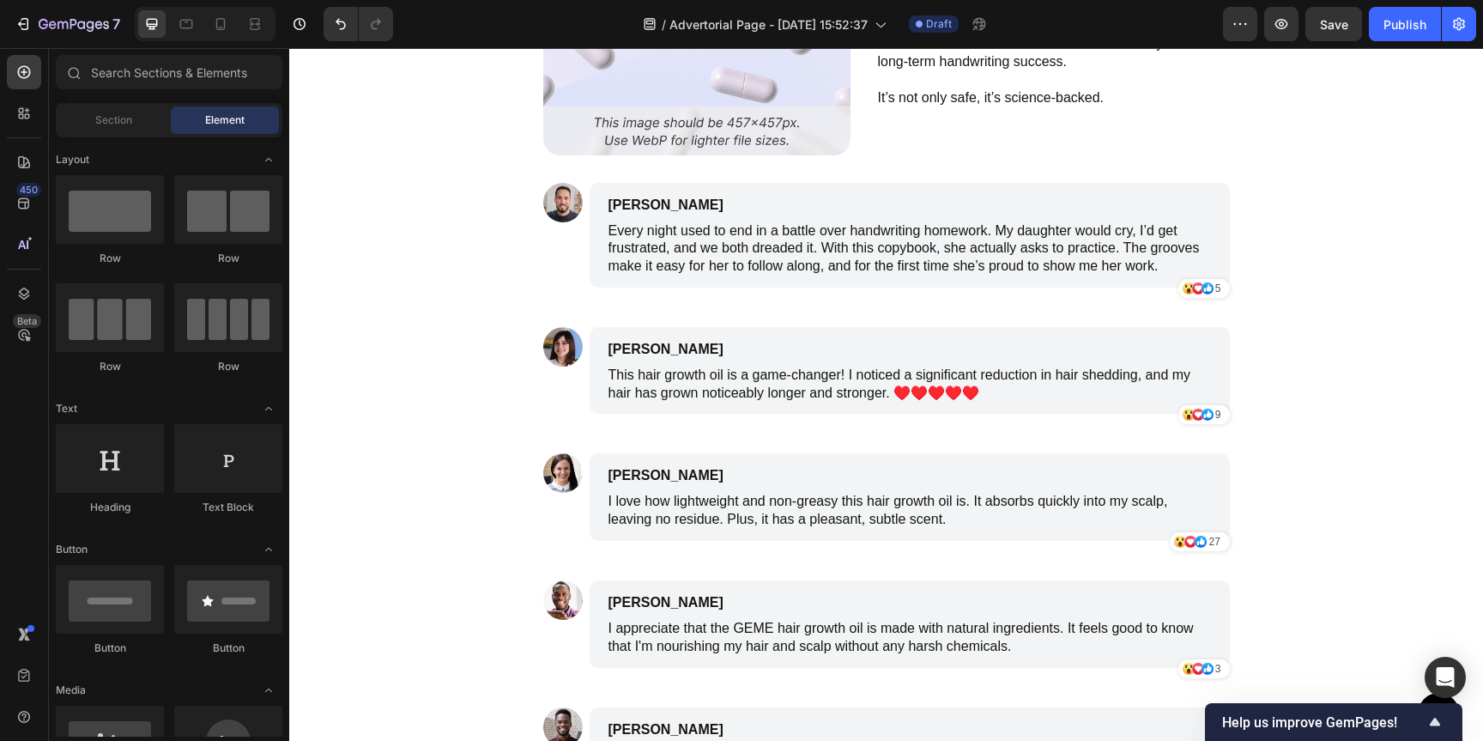
click at [773, 240] on p "Every night used to end in a battle over handwriting homework. My daughter woul…" at bounding box center [910, 248] width 603 height 53
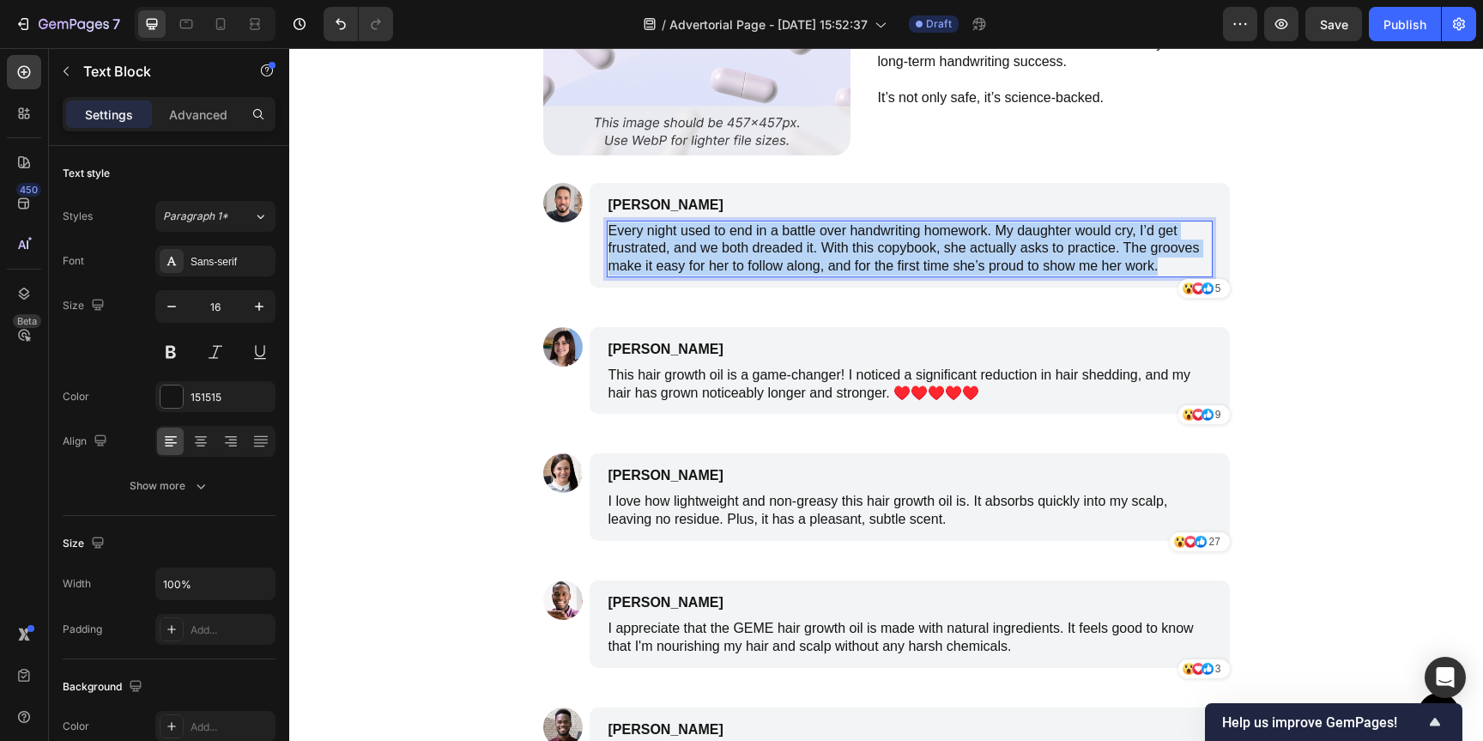
click at [773, 240] on p "Every night used to end in a battle over handwriting homework. My daughter woul…" at bounding box center [910, 248] width 603 height 53
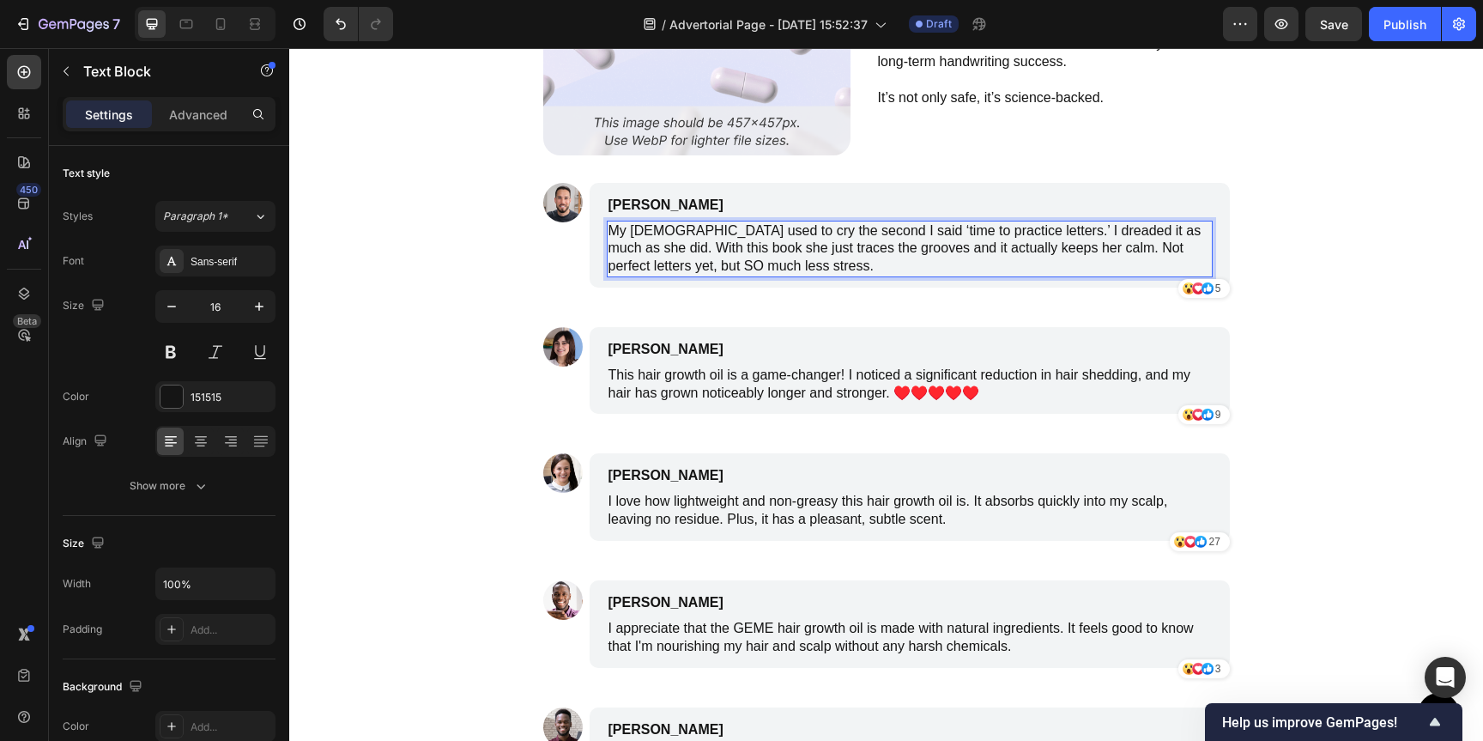
click at [776, 389] on p "This hair growth oil is a game-changer! I noticed a significant reduction in ha…" at bounding box center [910, 385] width 603 height 36
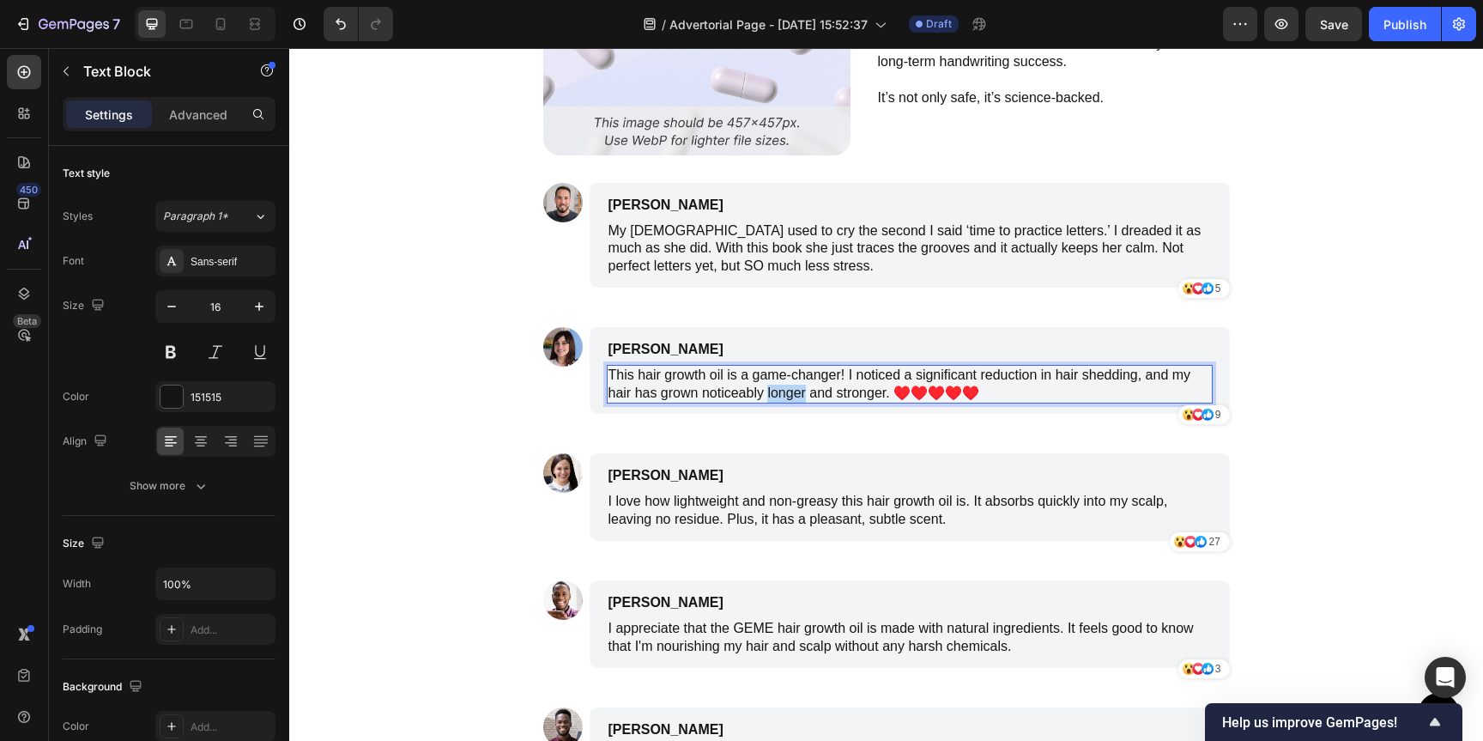
click at [776, 389] on p "This hair growth oil is a game-changer! I noticed a significant reduction in ha…" at bounding box center [910, 385] width 603 height 36
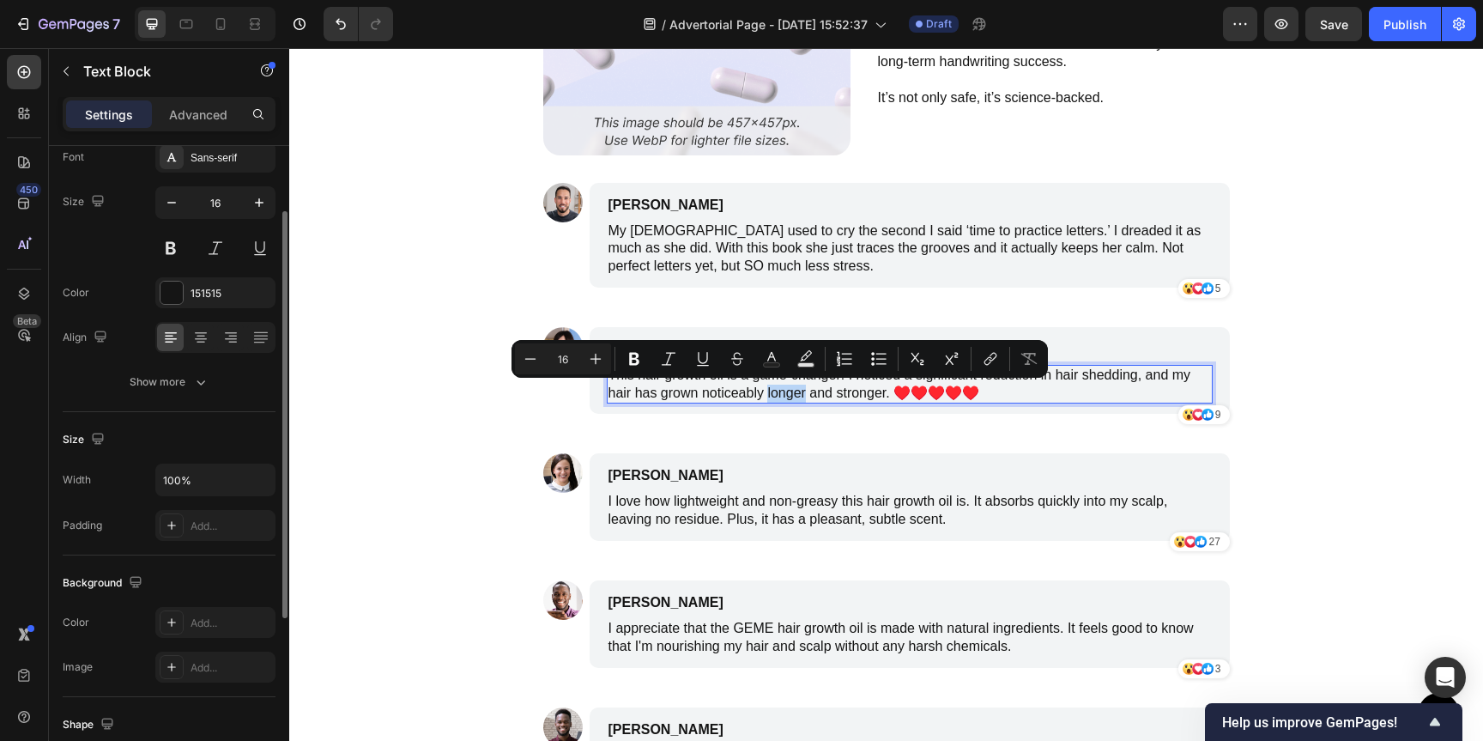
click at [772, 377] on div "Minus 16 Plus Bold Italic Underline Strikethrough Text Color Text Background Co…" at bounding box center [780, 359] width 537 height 38
click at [785, 395] on p "This hair growth oil is a game-changer! I noticed a significant reduction in ha…" at bounding box center [910, 385] width 603 height 36
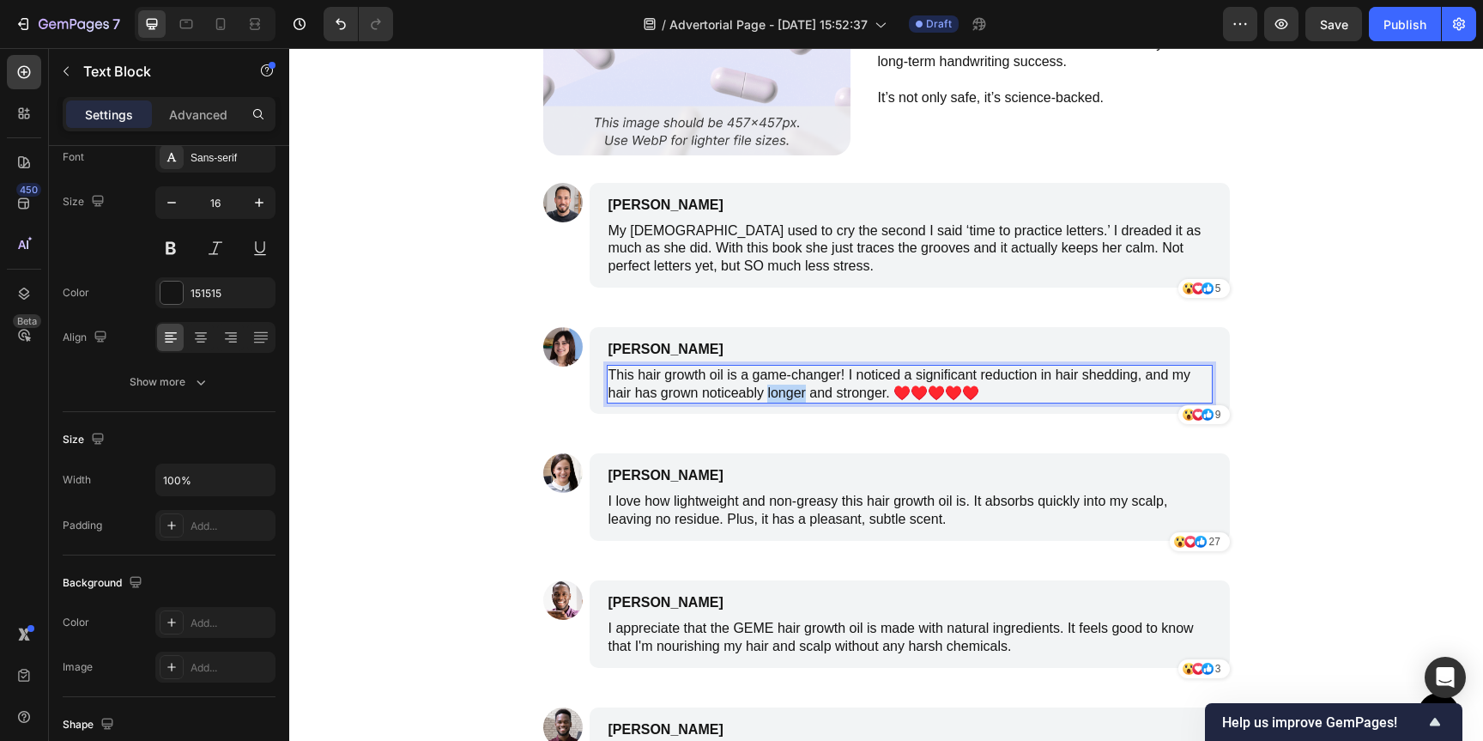
click at [785, 395] on p "This hair growth oil is a game-changer! I noticed a significant reduction in ha…" at bounding box center [910, 385] width 603 height 36
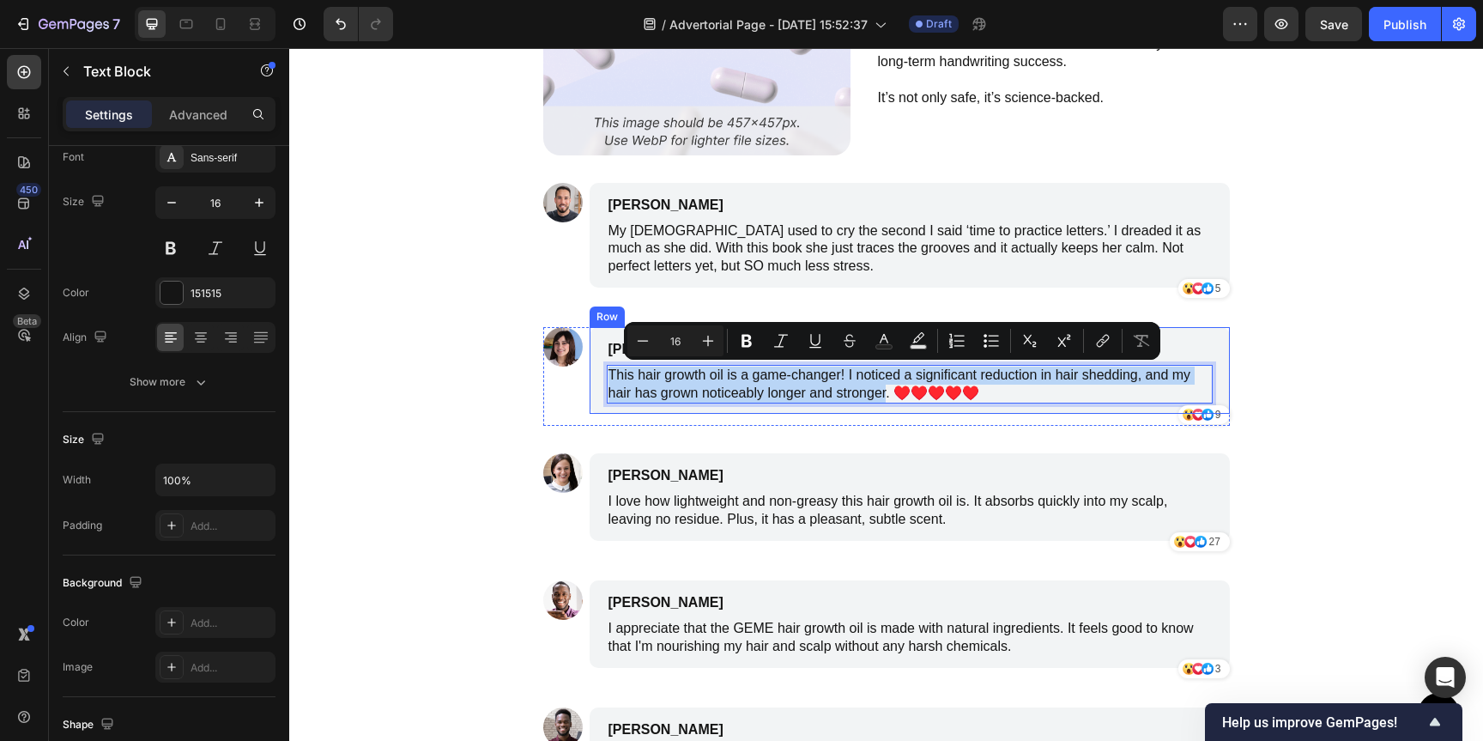
drag, startPoint x: 880, startPoint y: 394, endPoint x: 597, endPoint y: 379, distance: 283.7
click at [597, 379] on div "Emily Johnson Text Block This hair growth oil is a game-changer! I noticed a si…" at bounding box center [910, 371] width 640 height 88
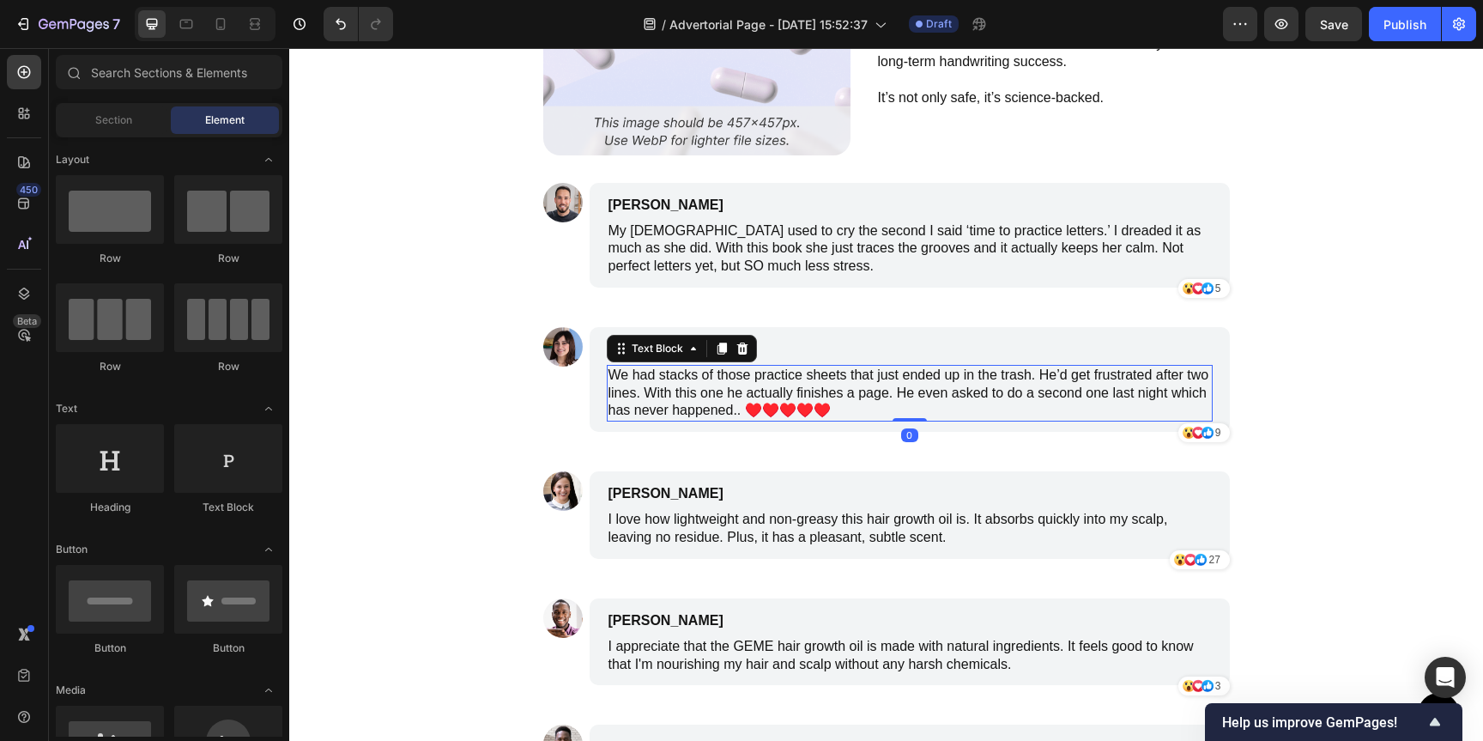
click at [726, 414] on p "We had stacks of those practice sheets that just ended up in the trash. He’d ge…" at bounding box center [910, 393] width 603 height 53
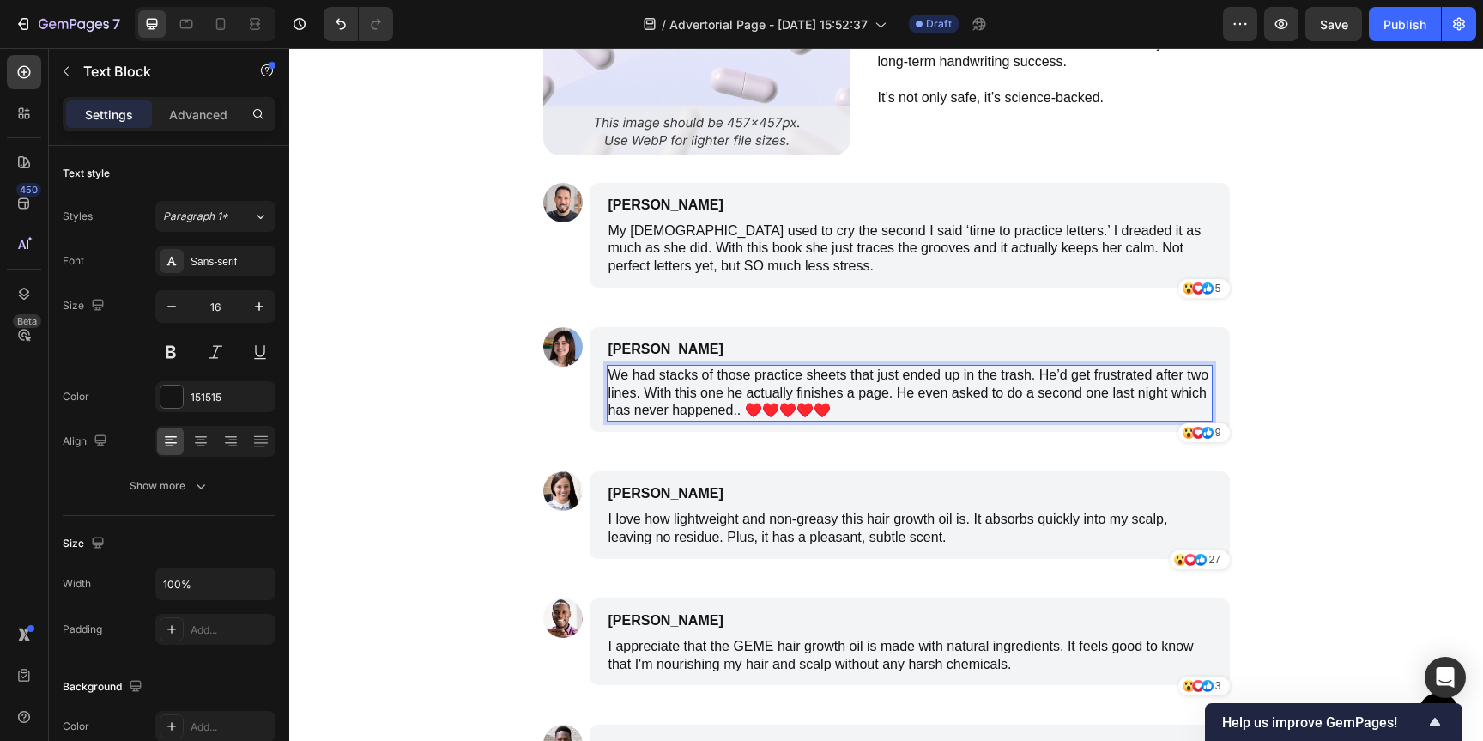
click at [729, 415] on p "We had stacks of those practice sheets that just ended up in the trash. He’d ge…" at bounding box center [910, 393] width 603 height 53
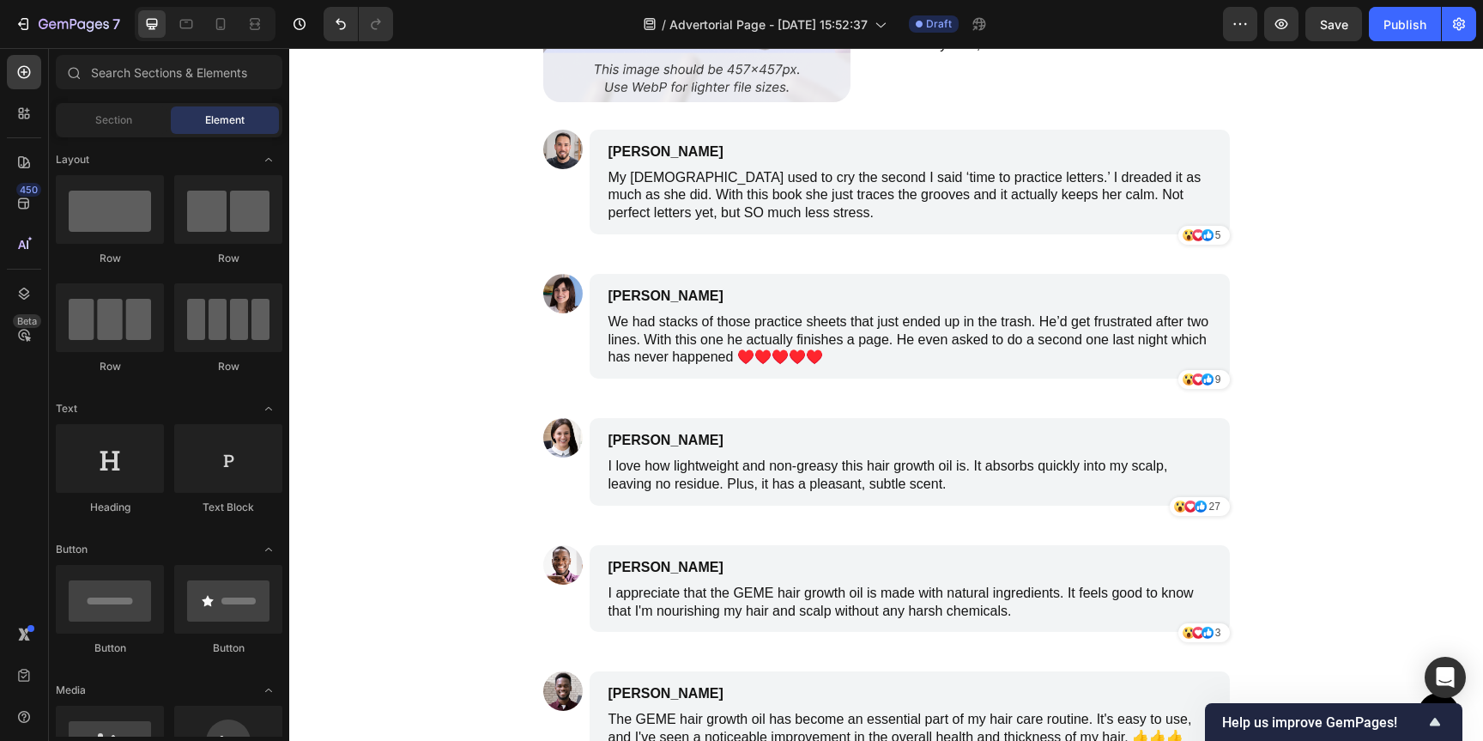
scroll to position [7005, 0]
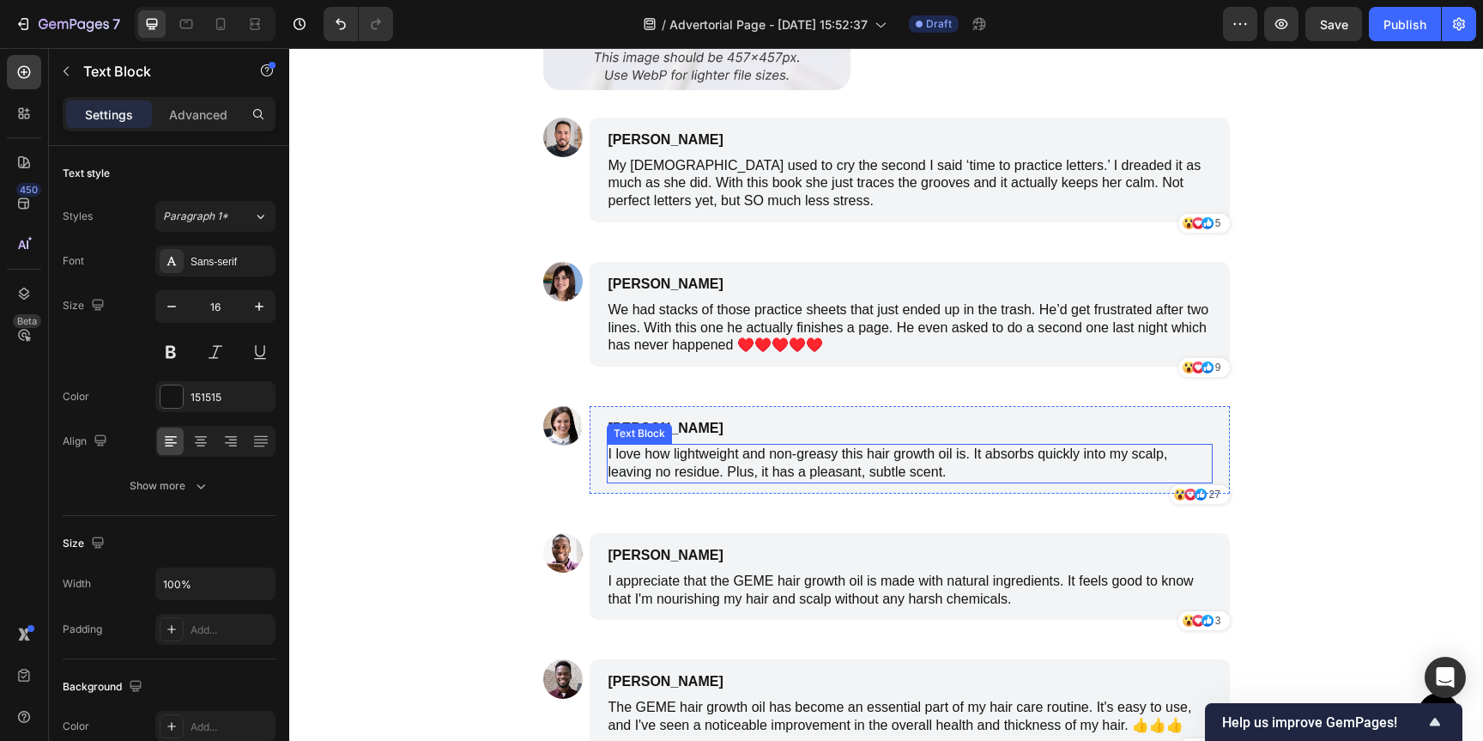
click at [751, 456] on p "I love how lightweight and non-greasy this hair growth oil is. It absorbs quick…" at bounding box center [910, 464] width 603 height 36
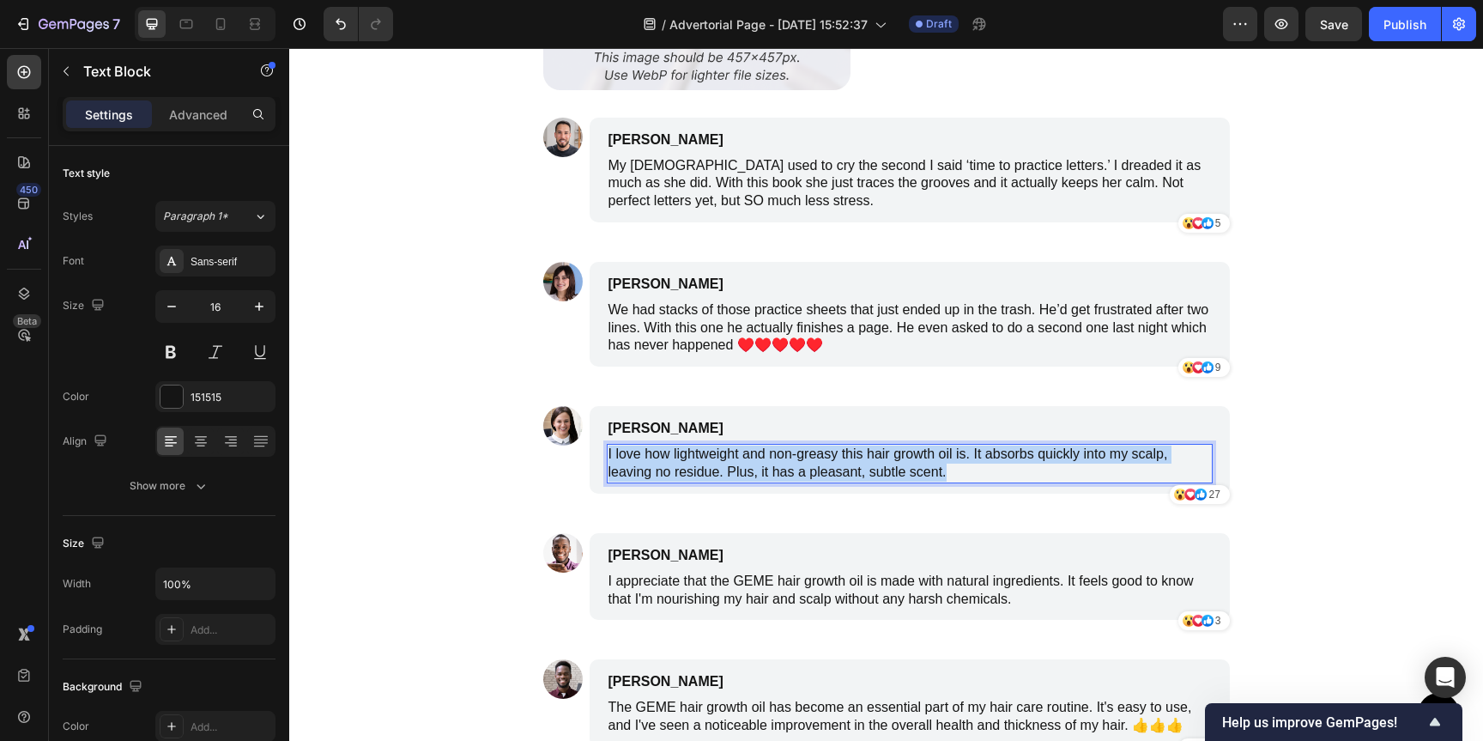
click at [751, 456] on p "I love how lightweight and non-greasy this hair growth oil is. It absorbs quick…" at bounding box center [910, 464] width 603 height 36
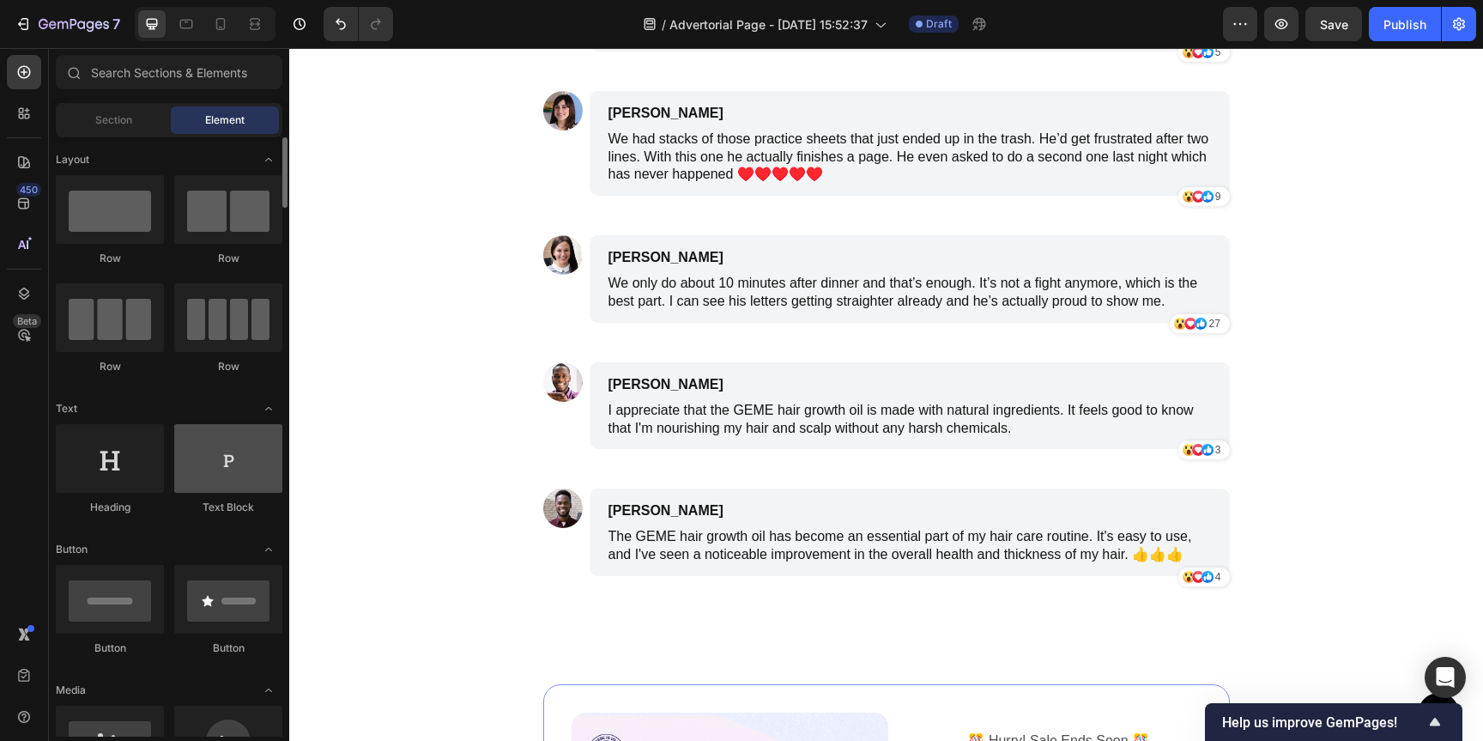
scroll to position [7180, 0]
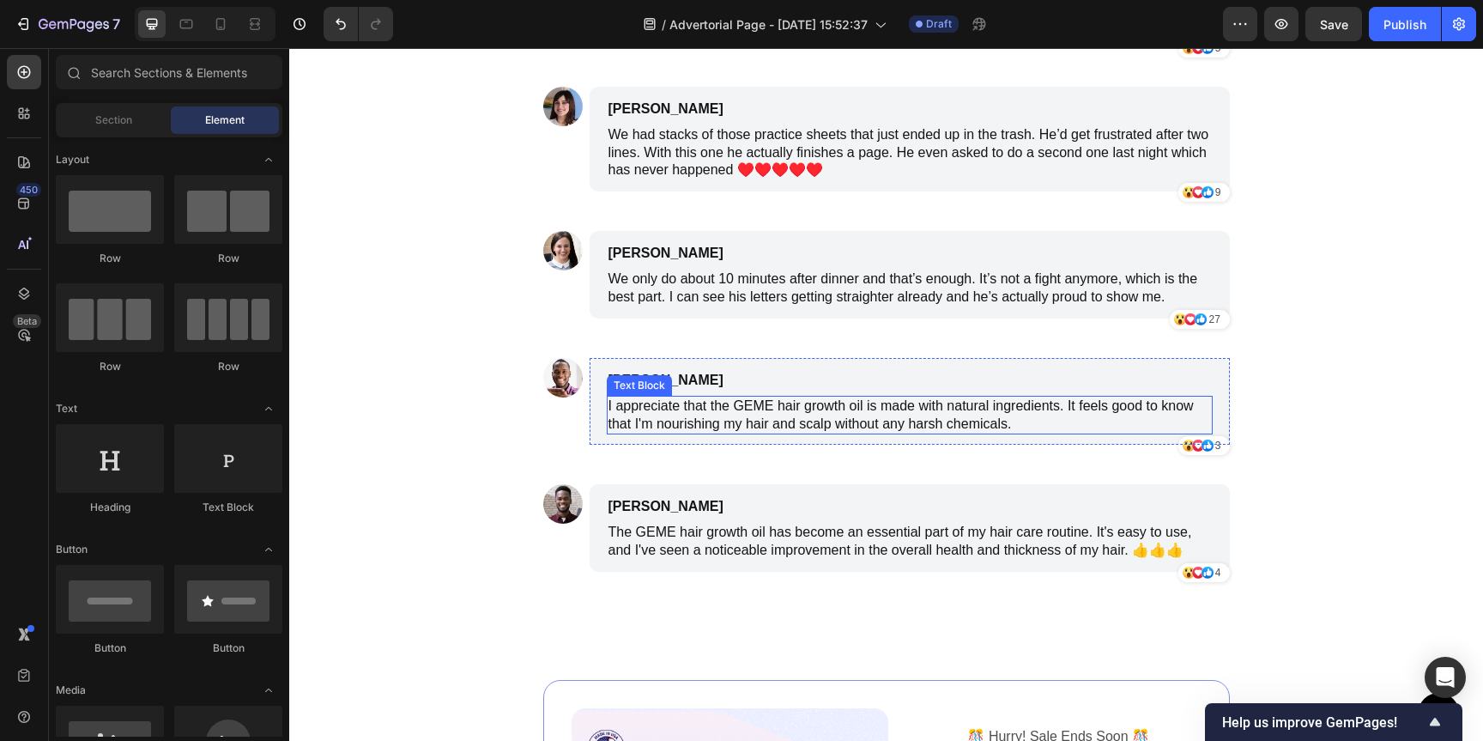
click at [828, 422] on p "I appreciate that the GEME hair growth oil is made with natural ingredients. It…" at bounding box center [910, 415] width 603 height 36
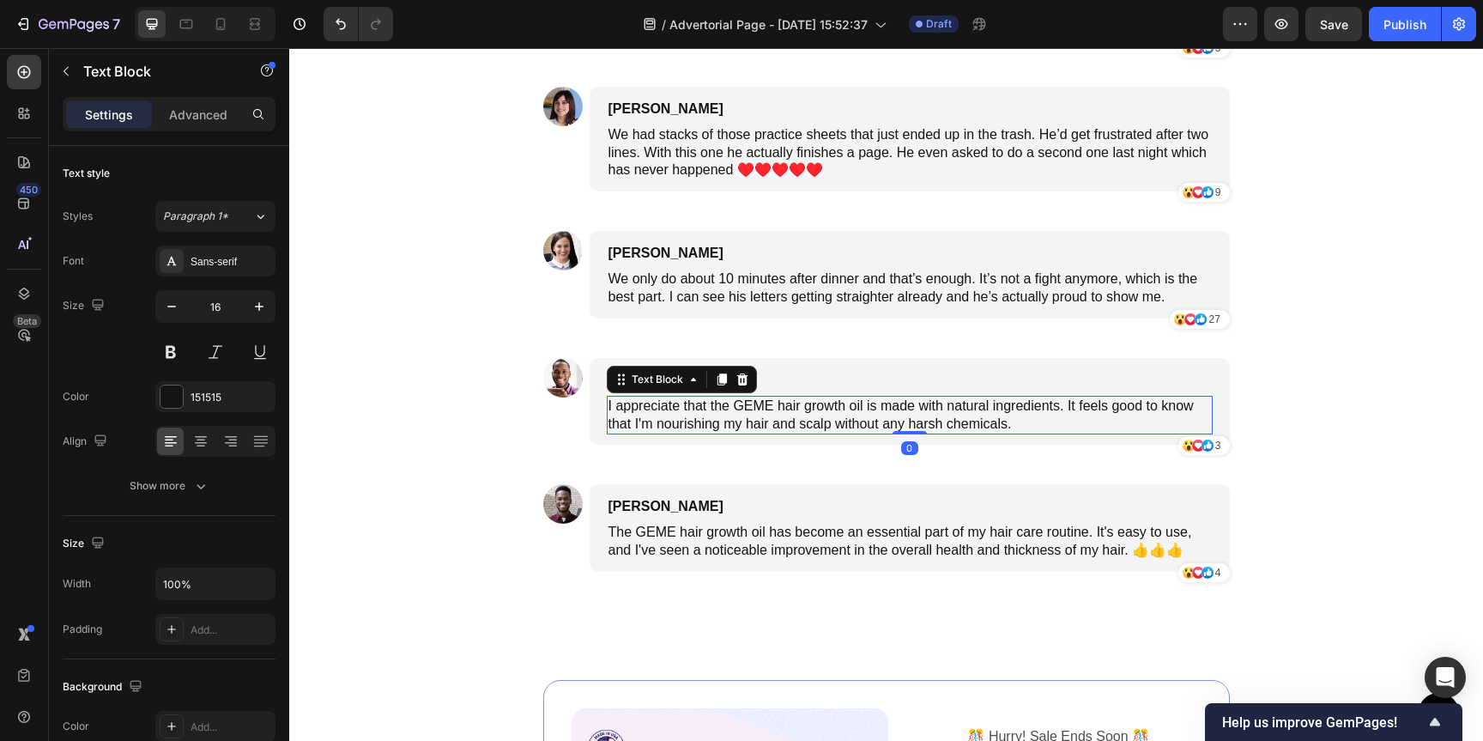
click at [828, 422] on p "I appreciate that the GEME hair growth oil is made with natural ingredients. It…" at bounding box center [910, 415] width 603 height 36
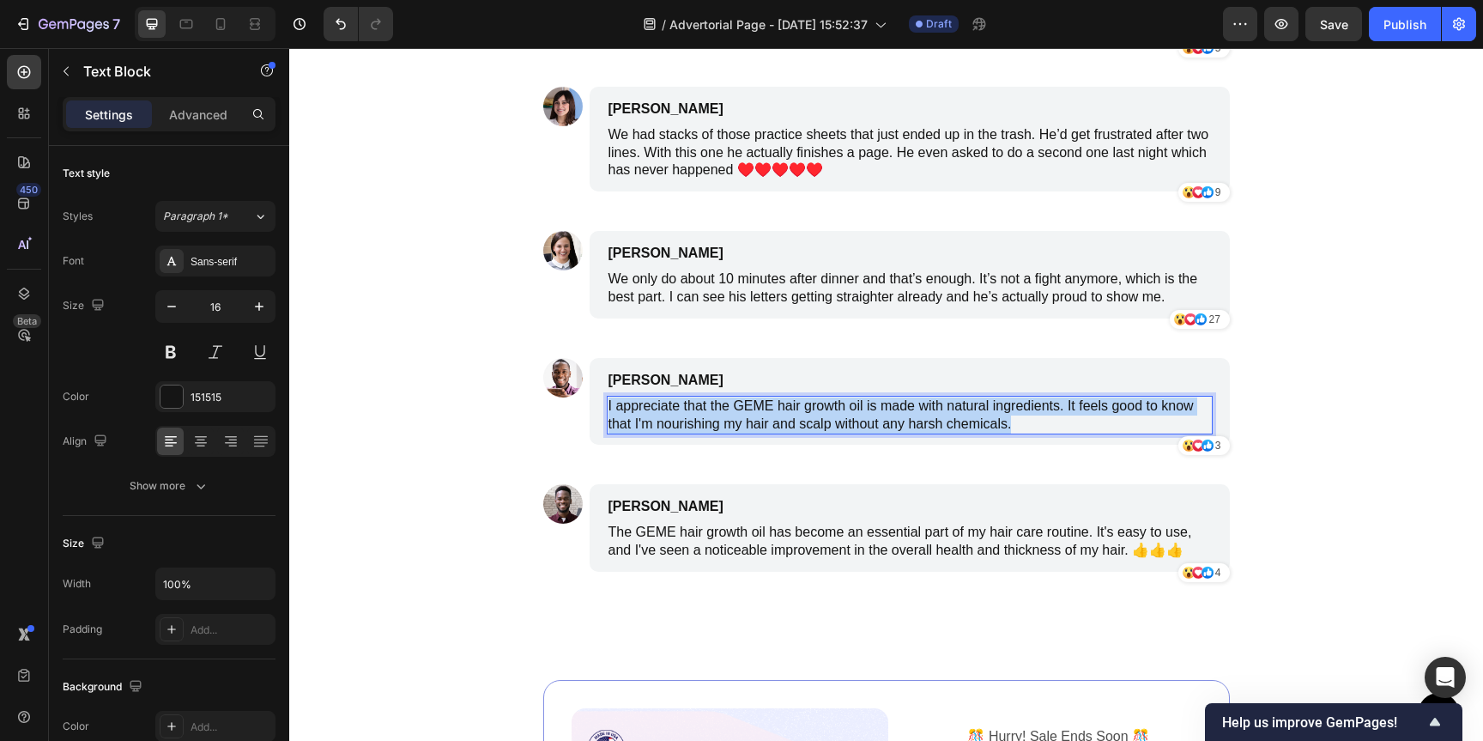
click at [828, 422] on p "I appreciate that the GEME hair growth oil is made with natural ingredients. It…" at bounding box center [910, 415] width 603 height 36
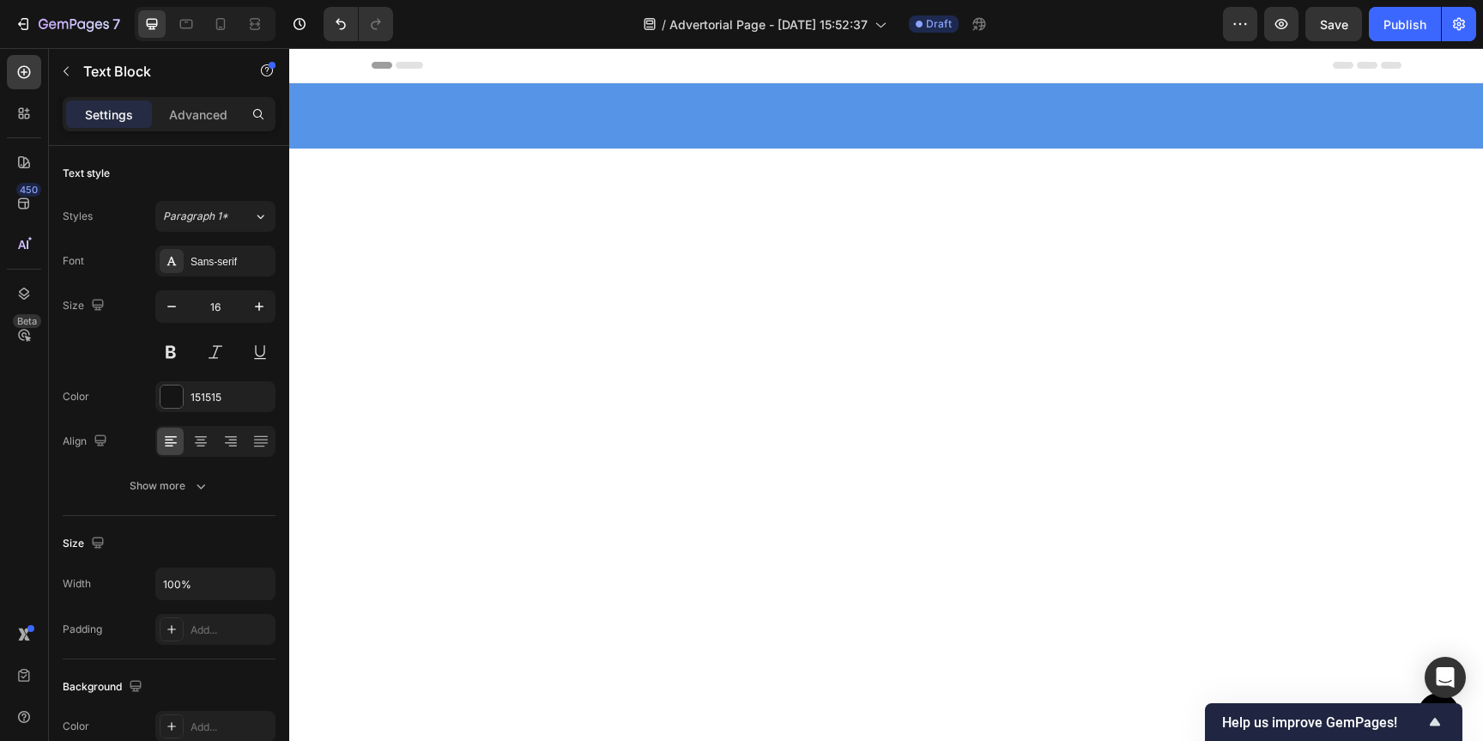
scroll to position [7180, 0]
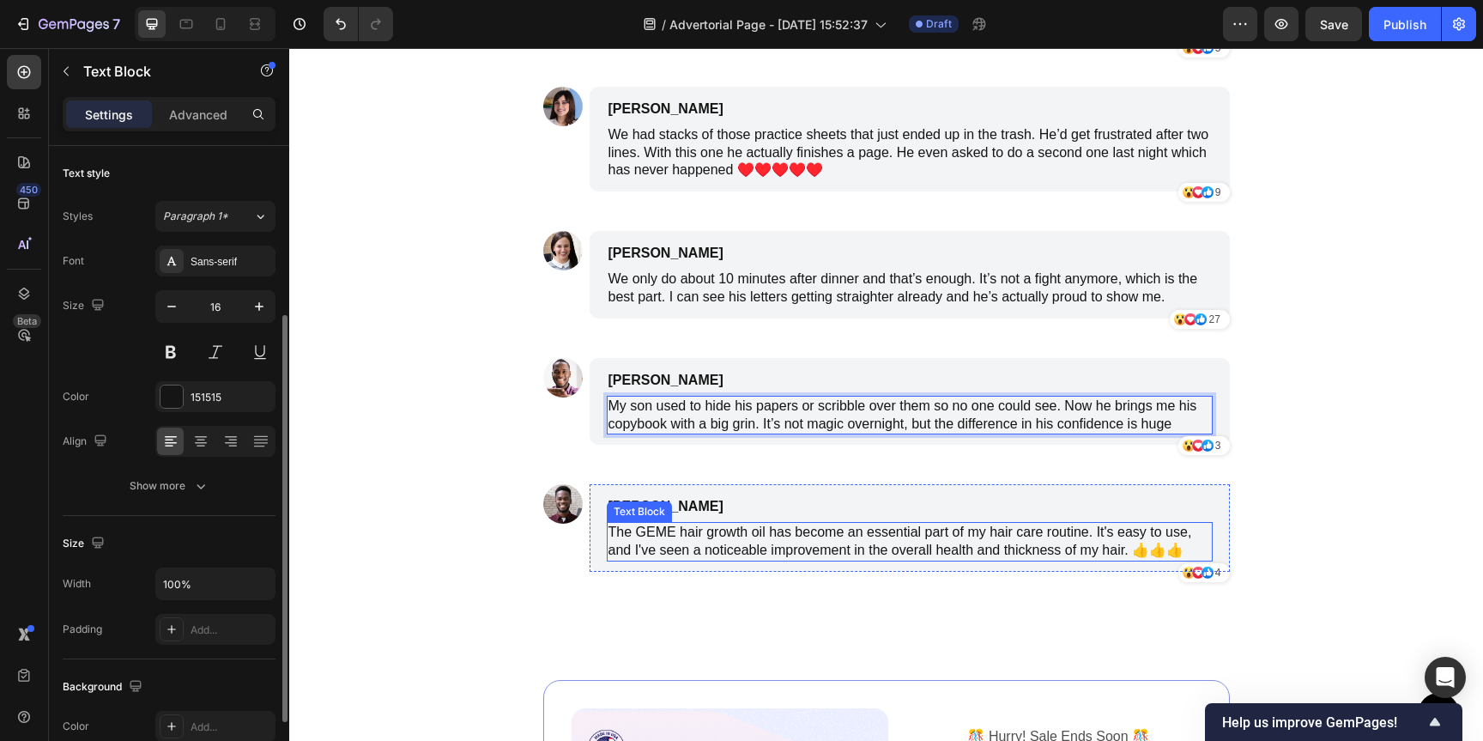
click at [855, 557] on p "The GEME hair growth oil has become an essential part of my hair care routine. …" at bounding box center [910, 542] width 603 height 36
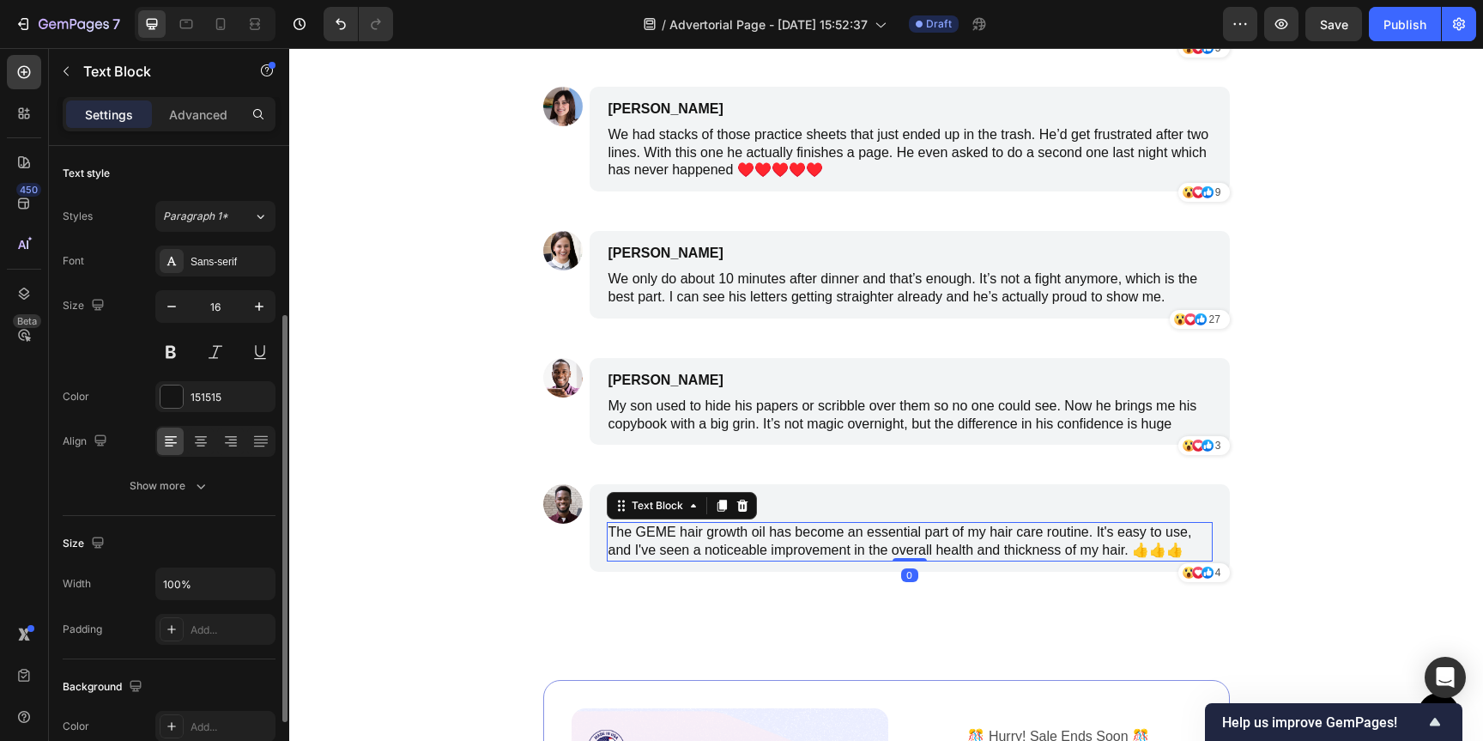
scroll to position [104, 0]
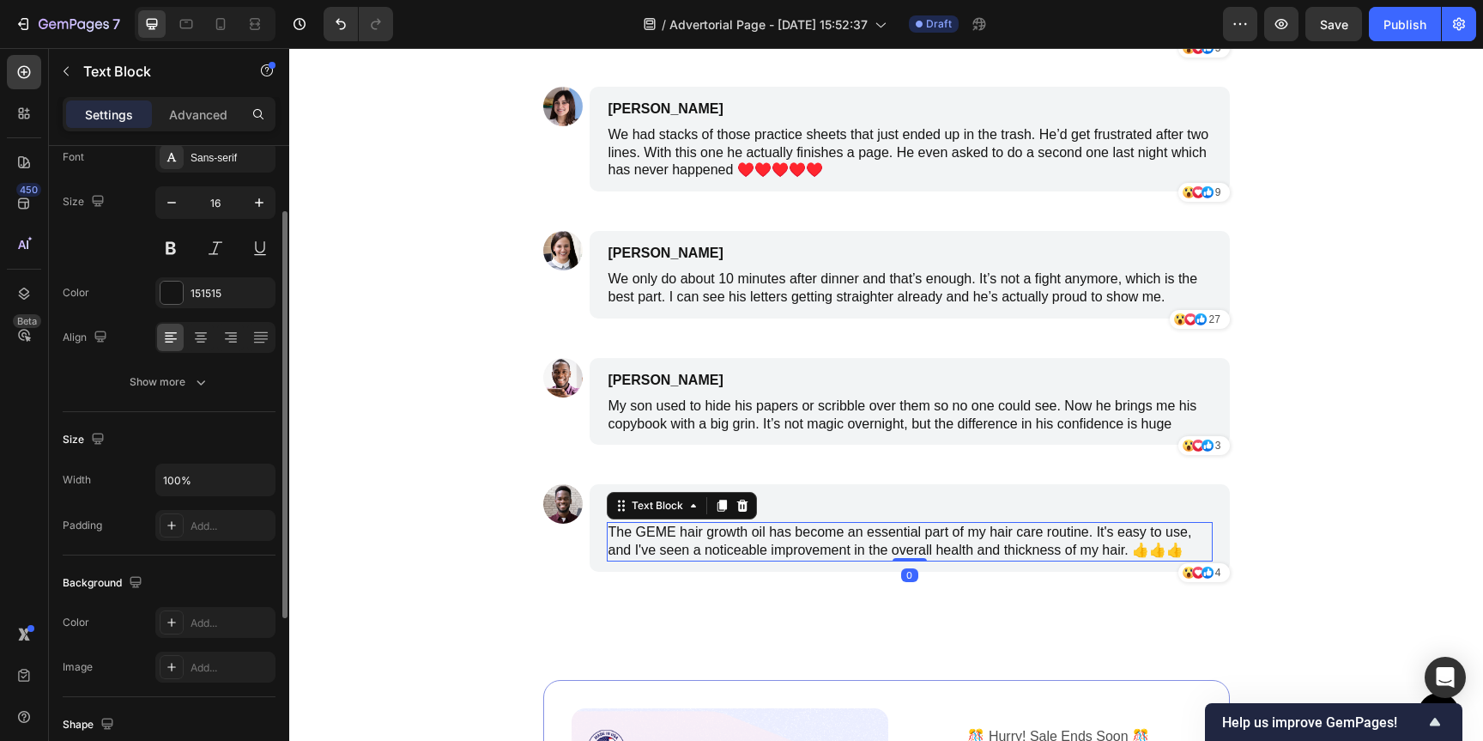
click at [853, 540] on p "The GEME hair growth oil has become an essential part of my hair care routine. …" at bounding box center [910, 542] width 603 height 36
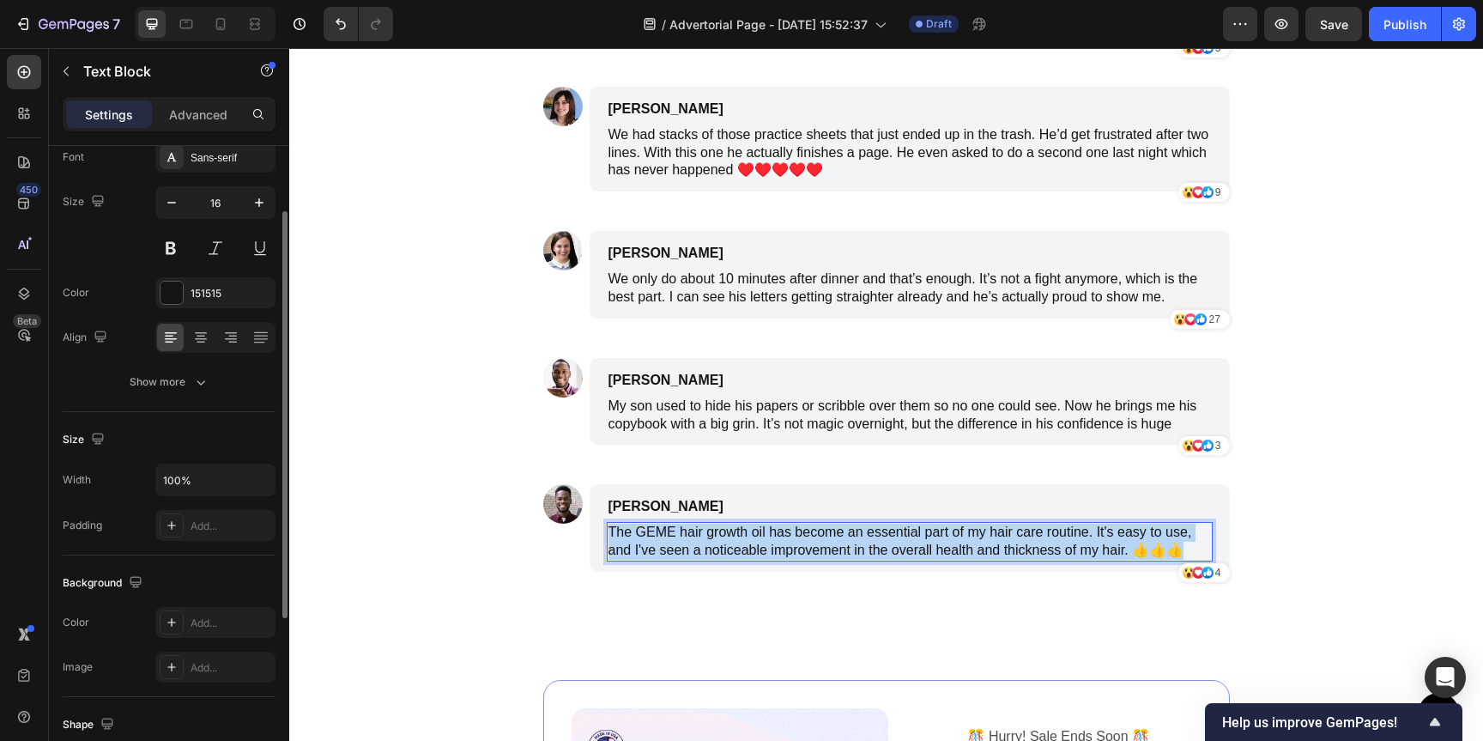
click at [853, 540] on p "The GEME hair growth oil has become an essential part of my hair care routine. …" at bounding box center [910, 542] width 603 height 36
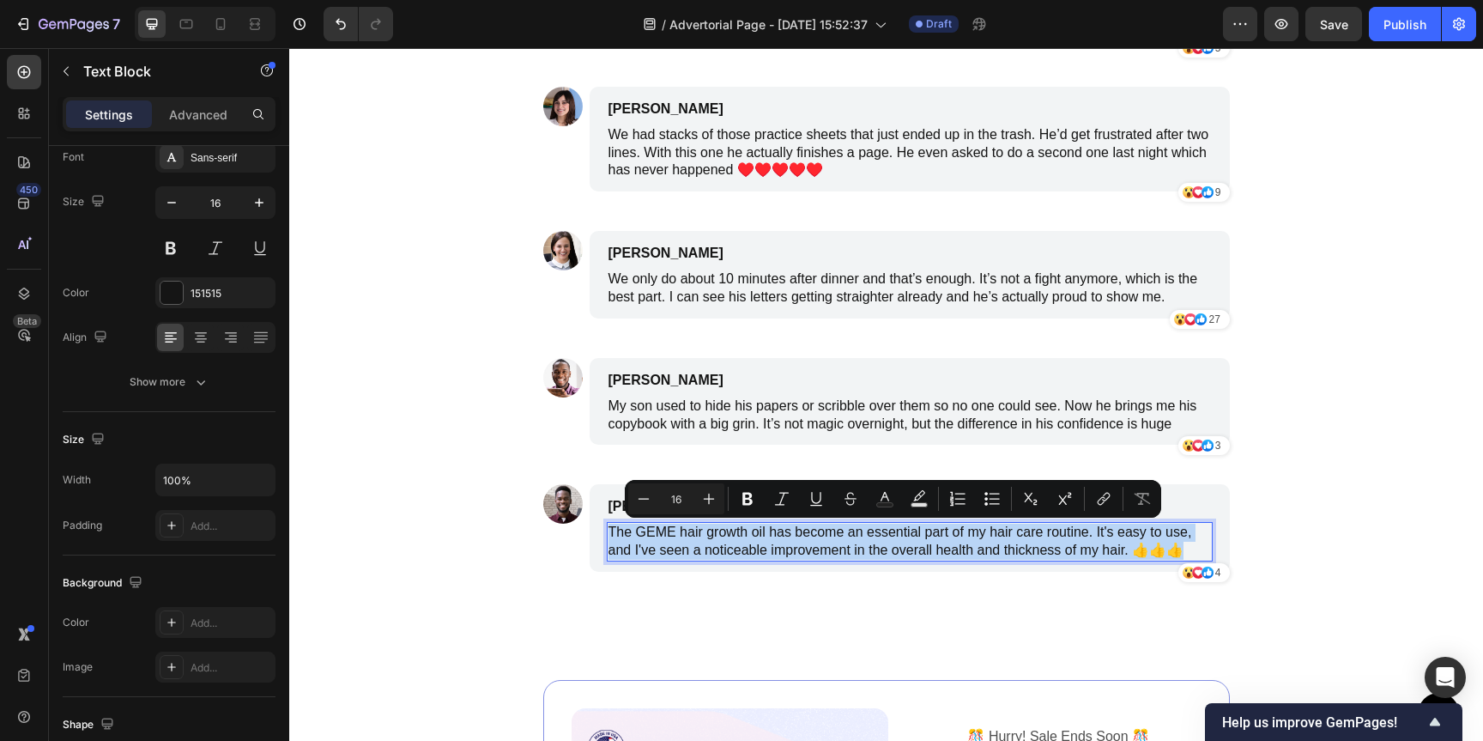
click at [1088, 557] on p "The GEME hair growth oil has become an essential part of my hair care routine. …" at bounding box center [910, 542] width 603 height 36
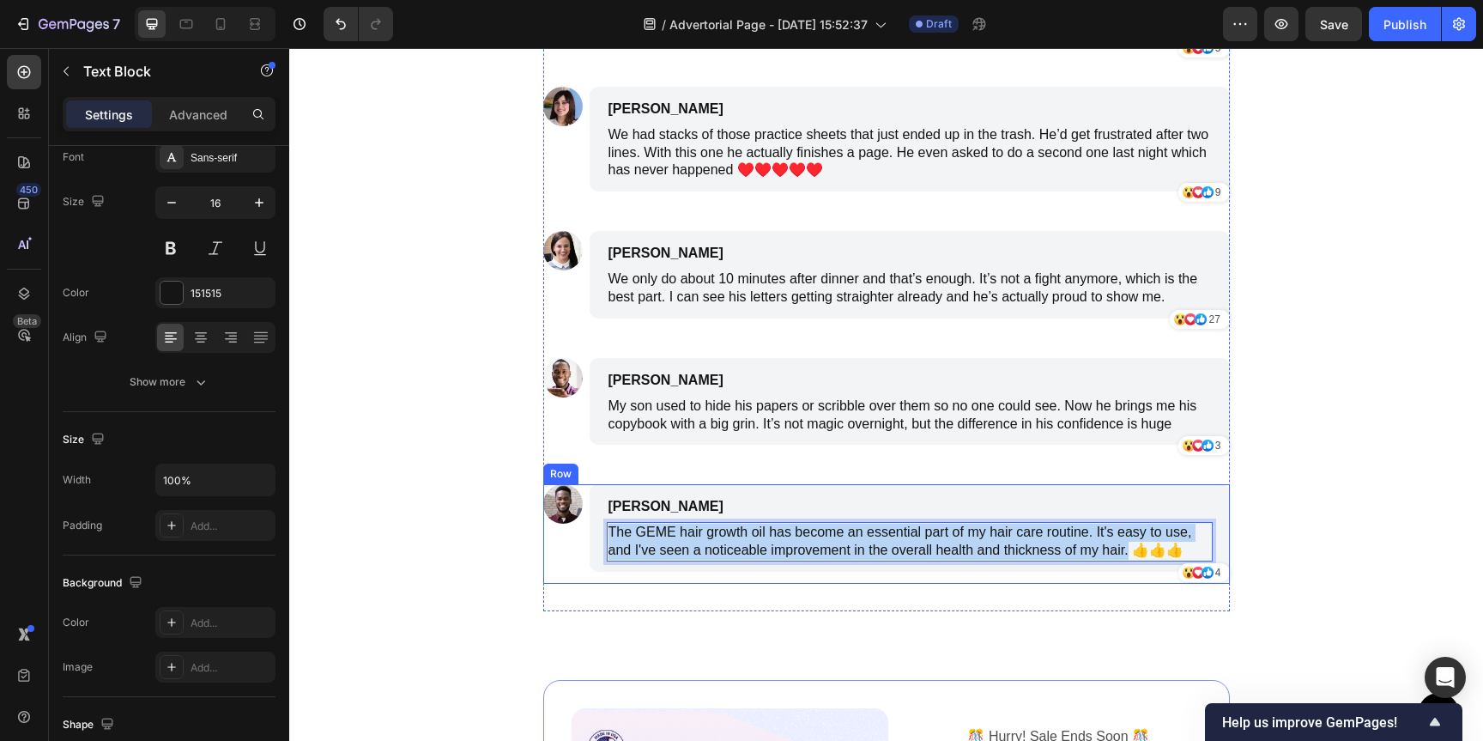
drag, startPoint x: 1121, startPoint y: 554, endPoint x: 573, endPoint y: 535, distance: 548.9
click at [573, 535] on div "Image [PERSON_NAME] Text Block The GEME hair growth oil has become an essential…" at bounding box center [886, 534] width 687 height 100
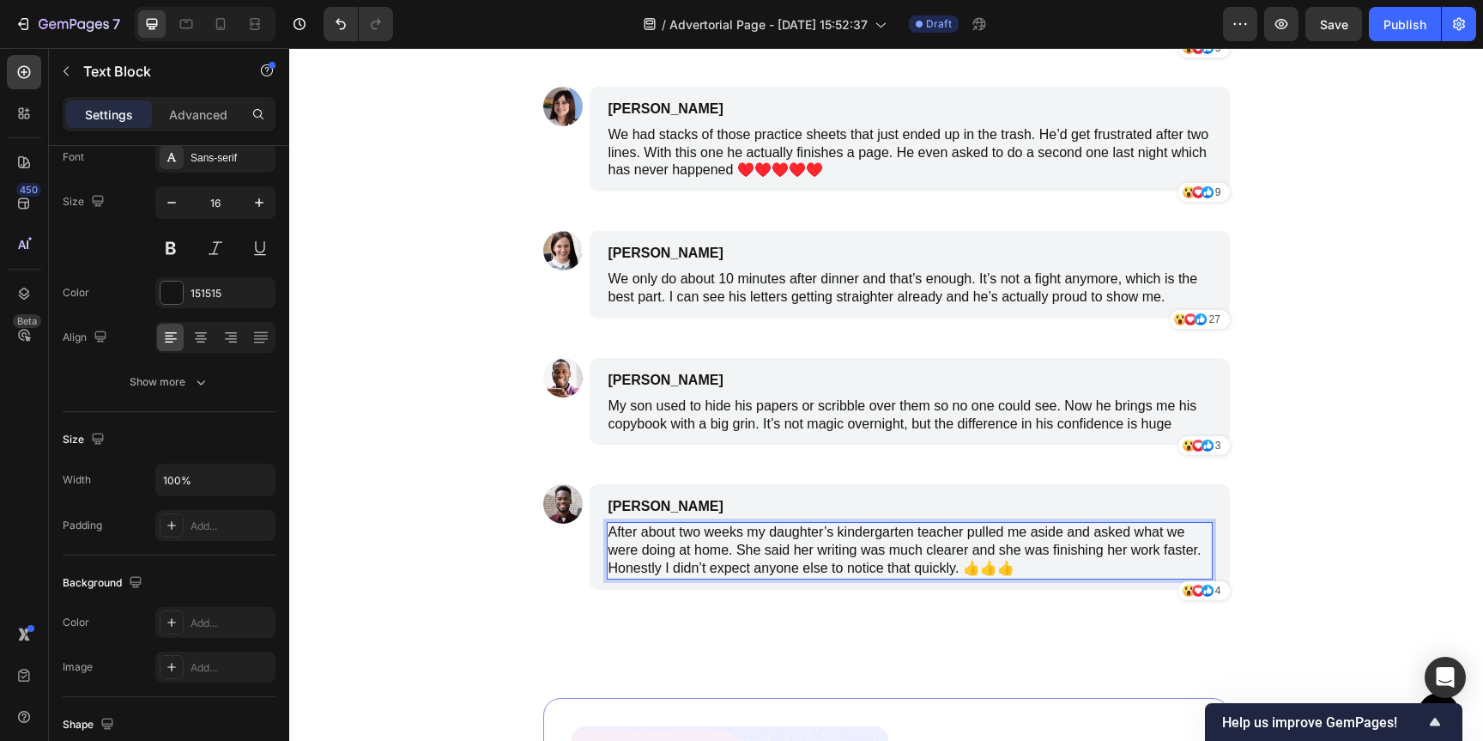
click at [1046, 566] on p "After about two weeks my daughter’s kindergarten teacher pulled me aside and as…" at bounding box center [910, 550] width 603 height 53
click at [953, 573] on p "After about two weeks my daughter’s kindergarten teacher pulled me aside and as…" at bounding box center [910, 550] width 603 height 53
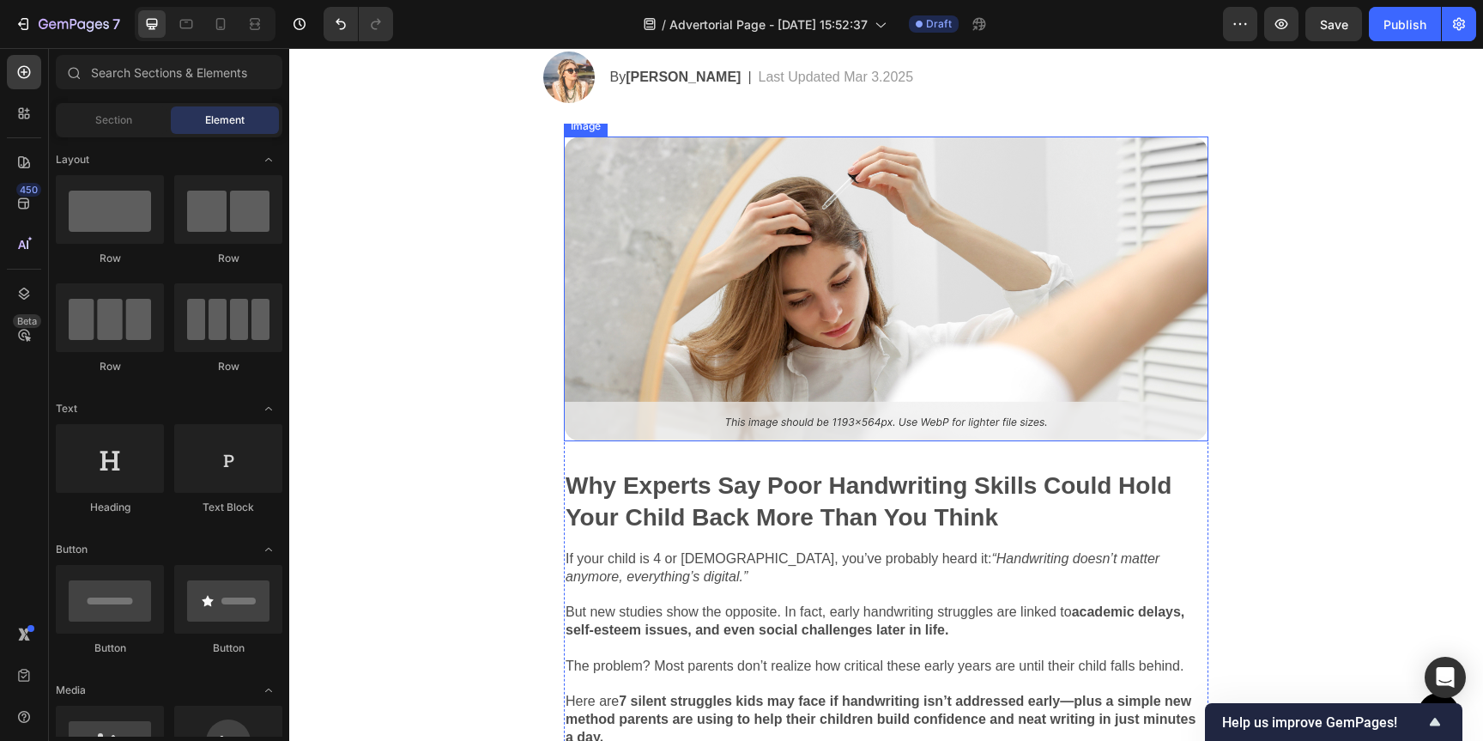
scroll to position [337, 0]
click at [834, 292] on img at bounding box center [886, 288] width 645 height 305
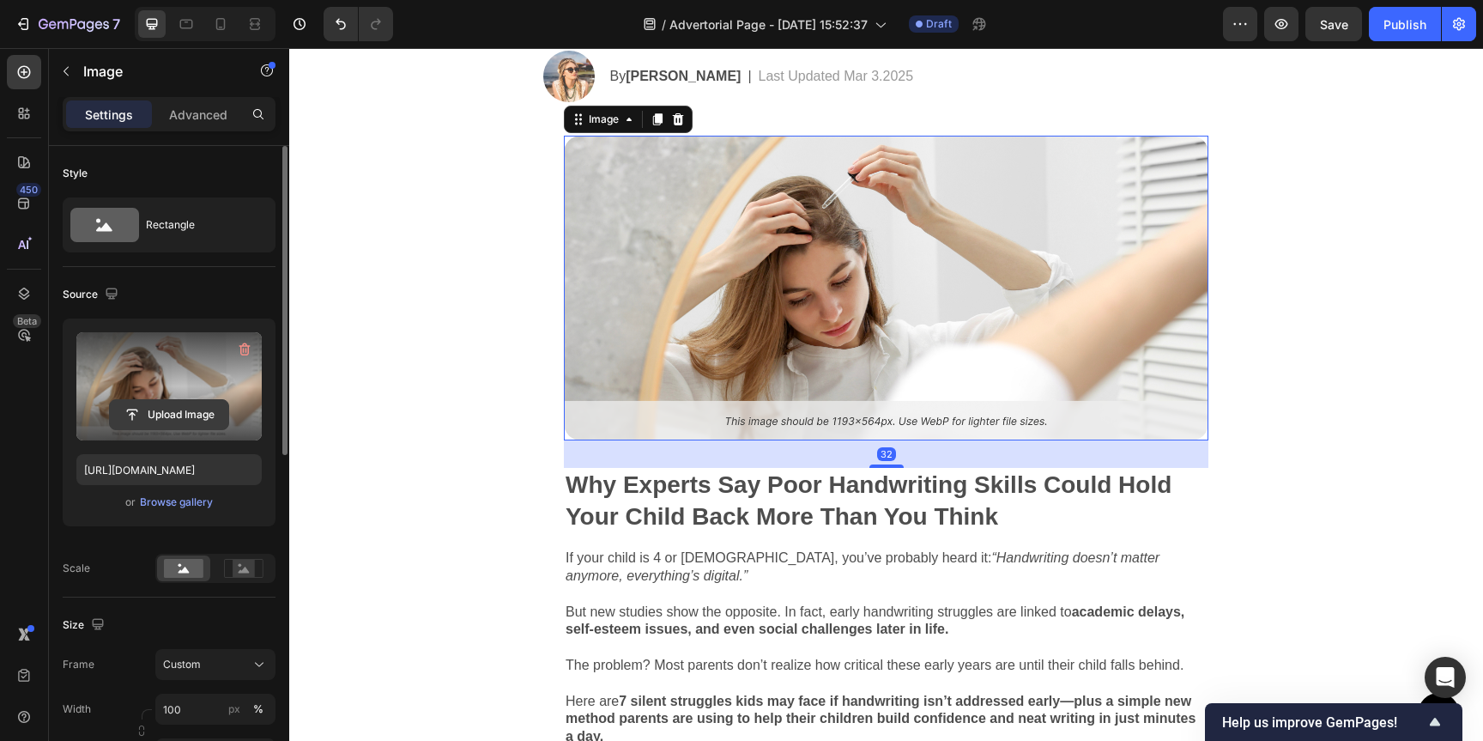
click at [178, 411] on input "file" at bounding box center [169, 414] width 118 height 29
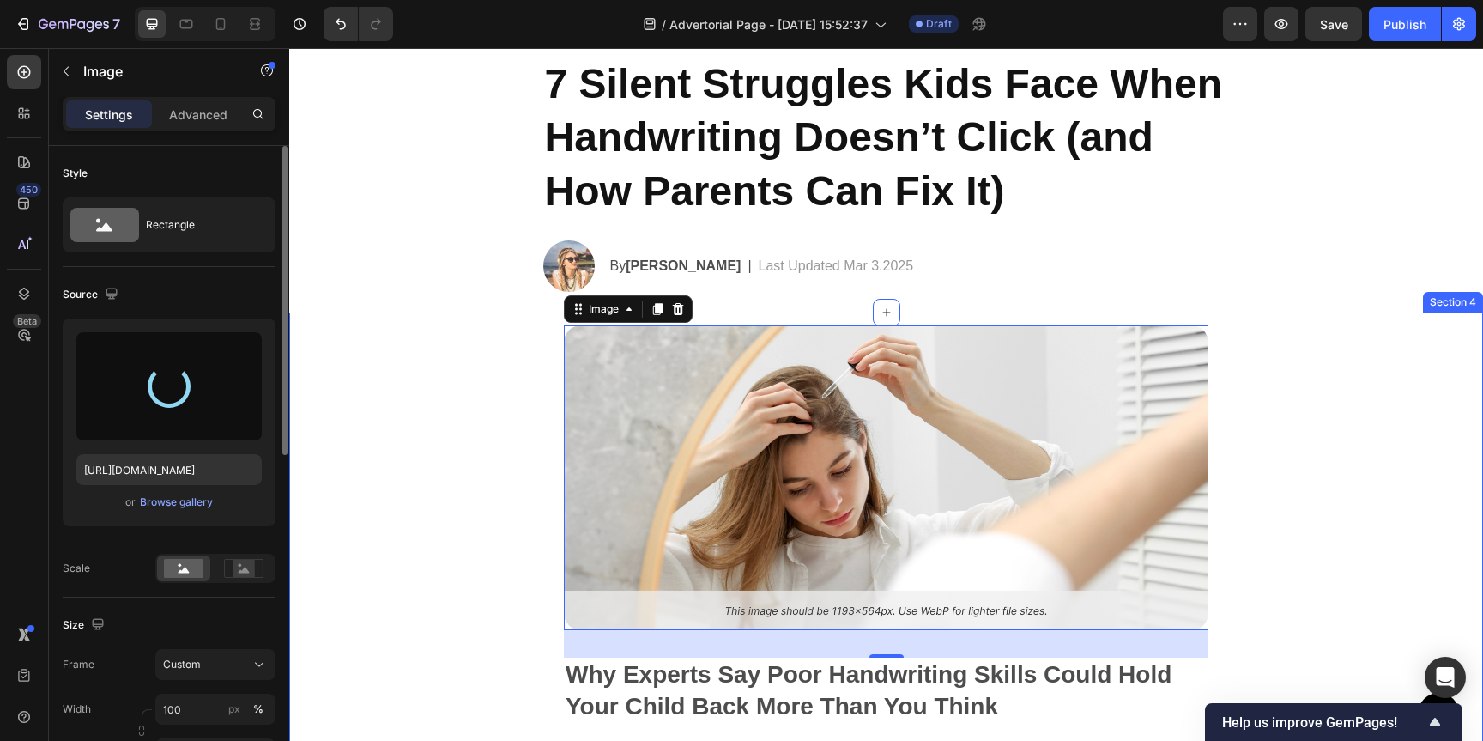
scroll to position [110, 0]
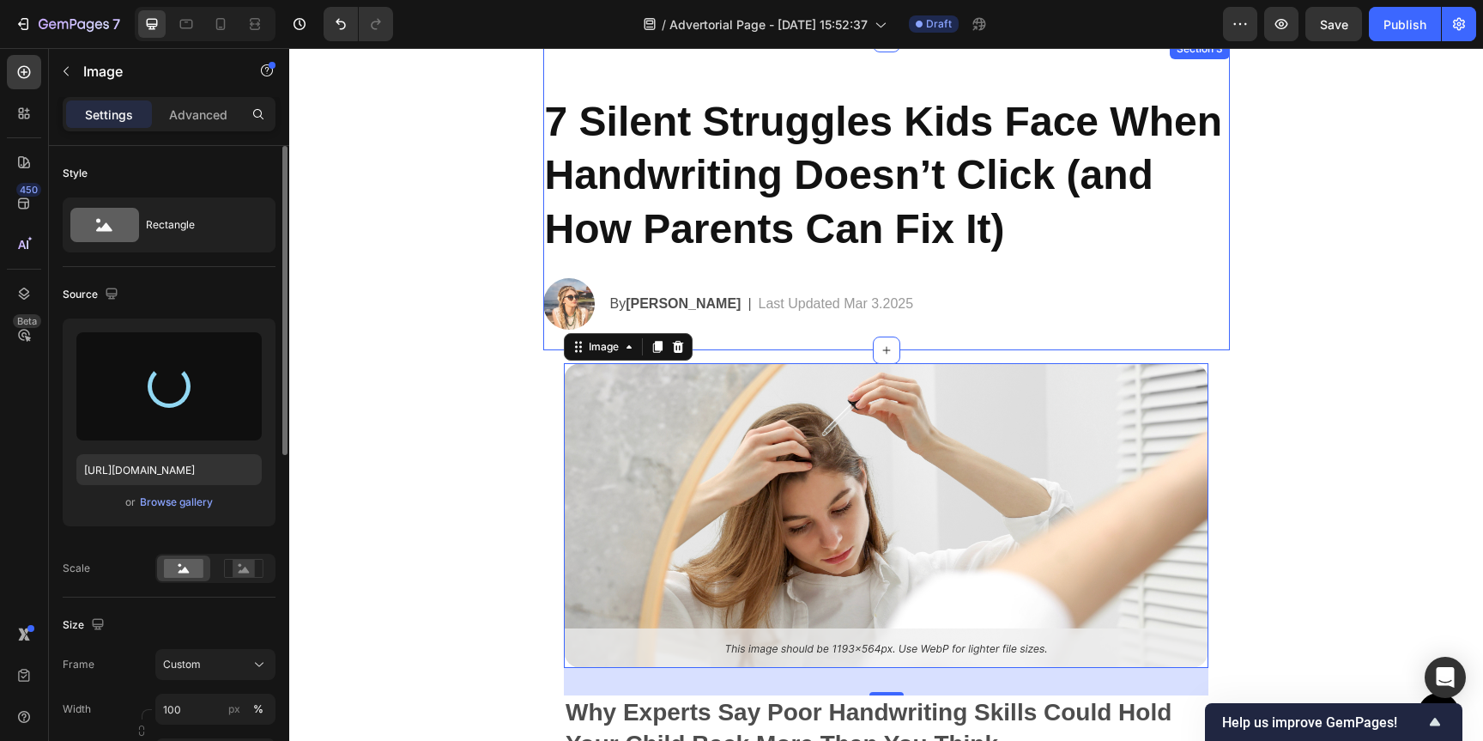
type input "[URL][DOMAIN_NAME]"
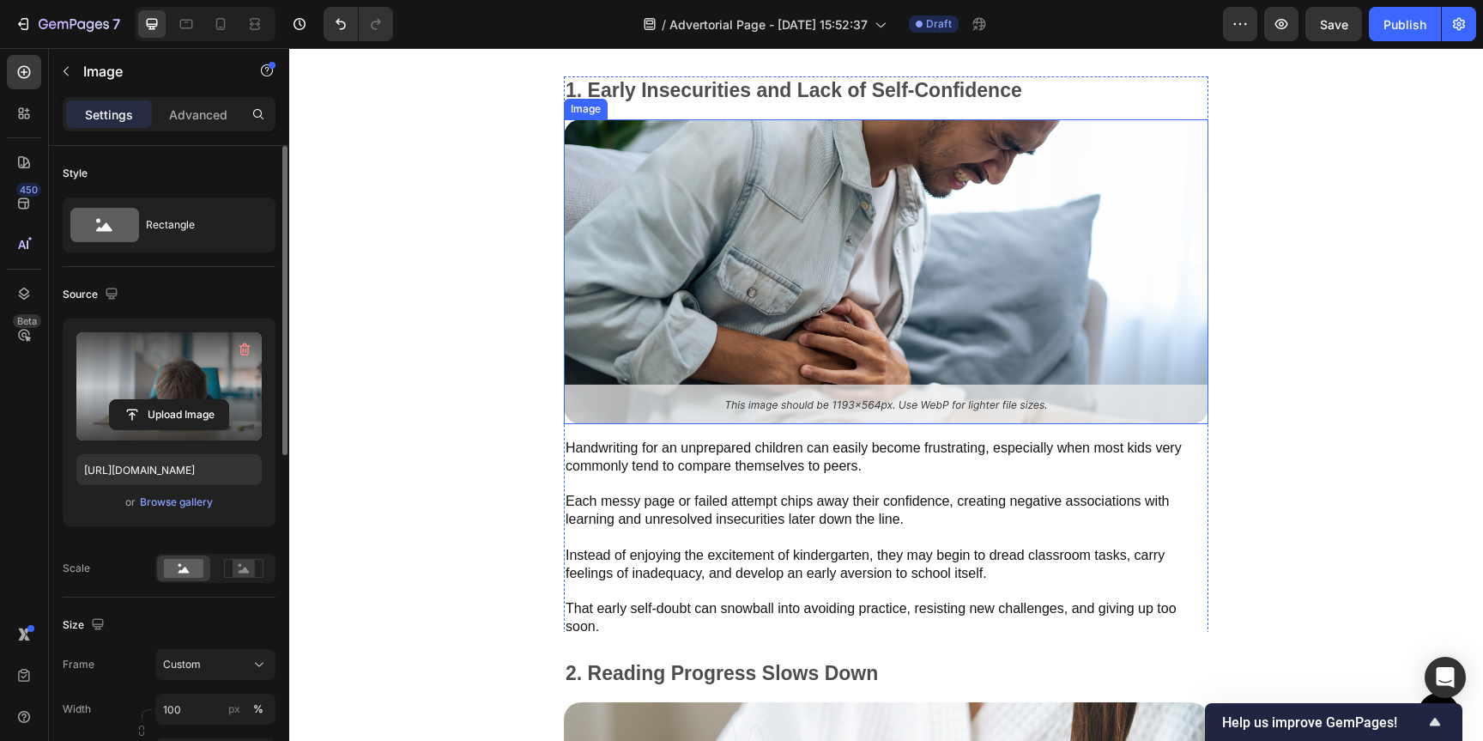
scroll to position [1128, 0]
click at [1021, 224] on img at bounding box center [886, 270] width 645 height 305
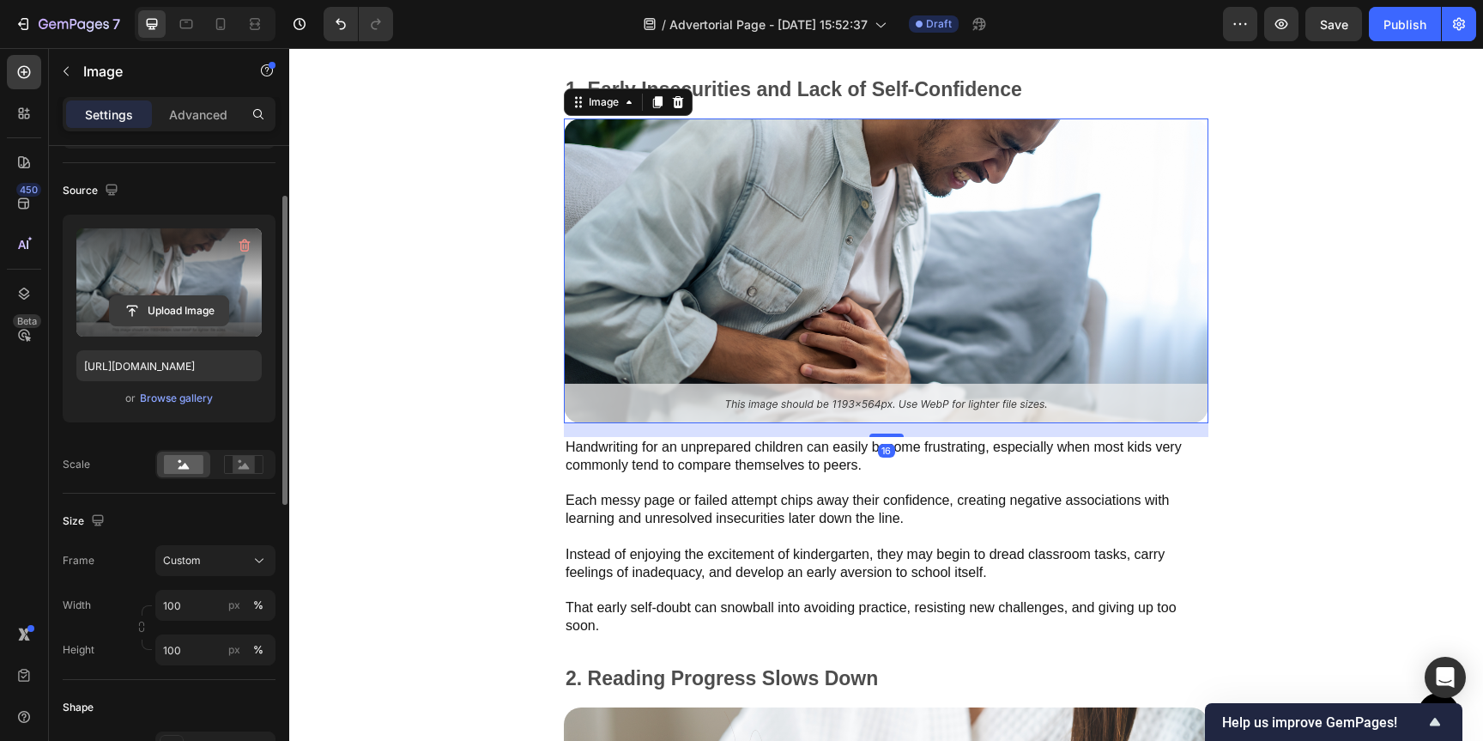
click at [178, 303] on input "file" at bounding box center [169, 310] width 118 height 29
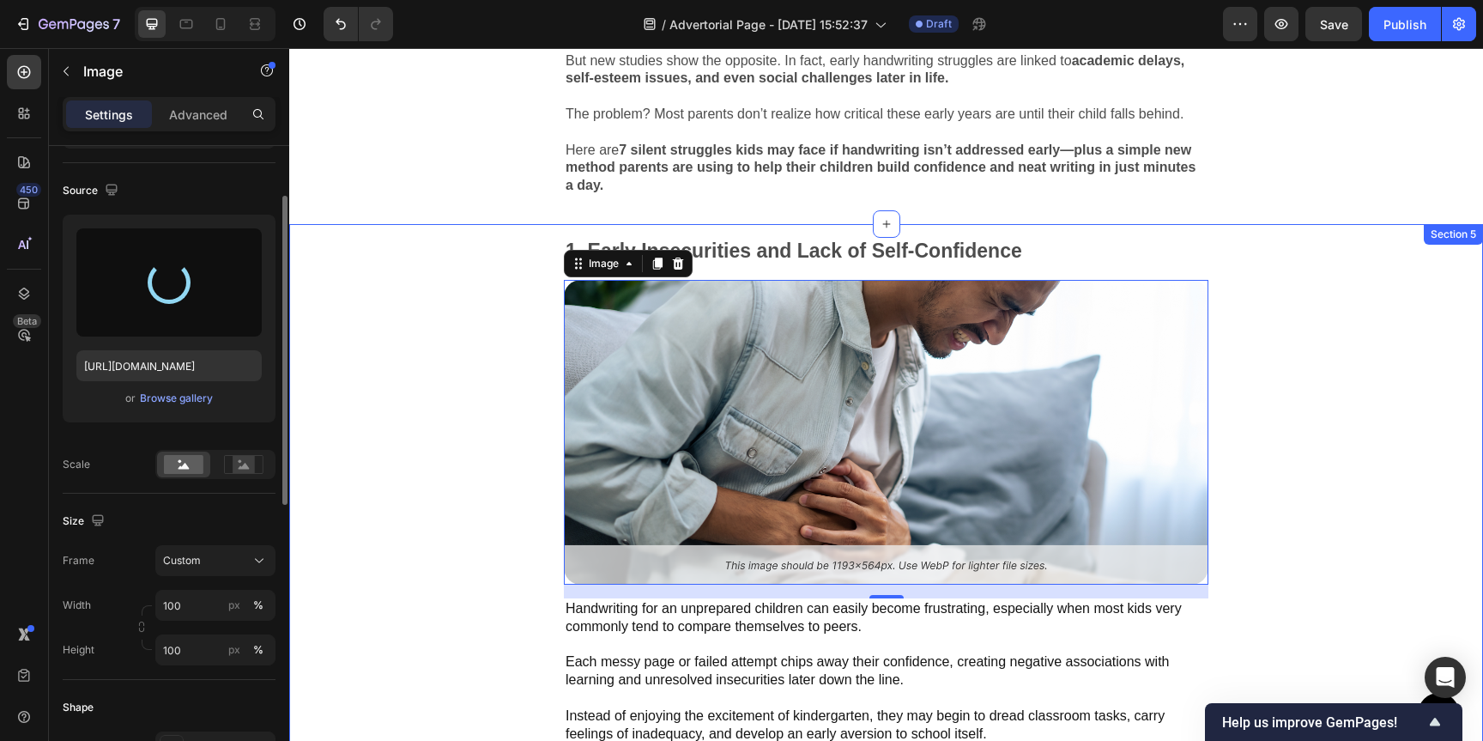
scroll to position [964, 0]
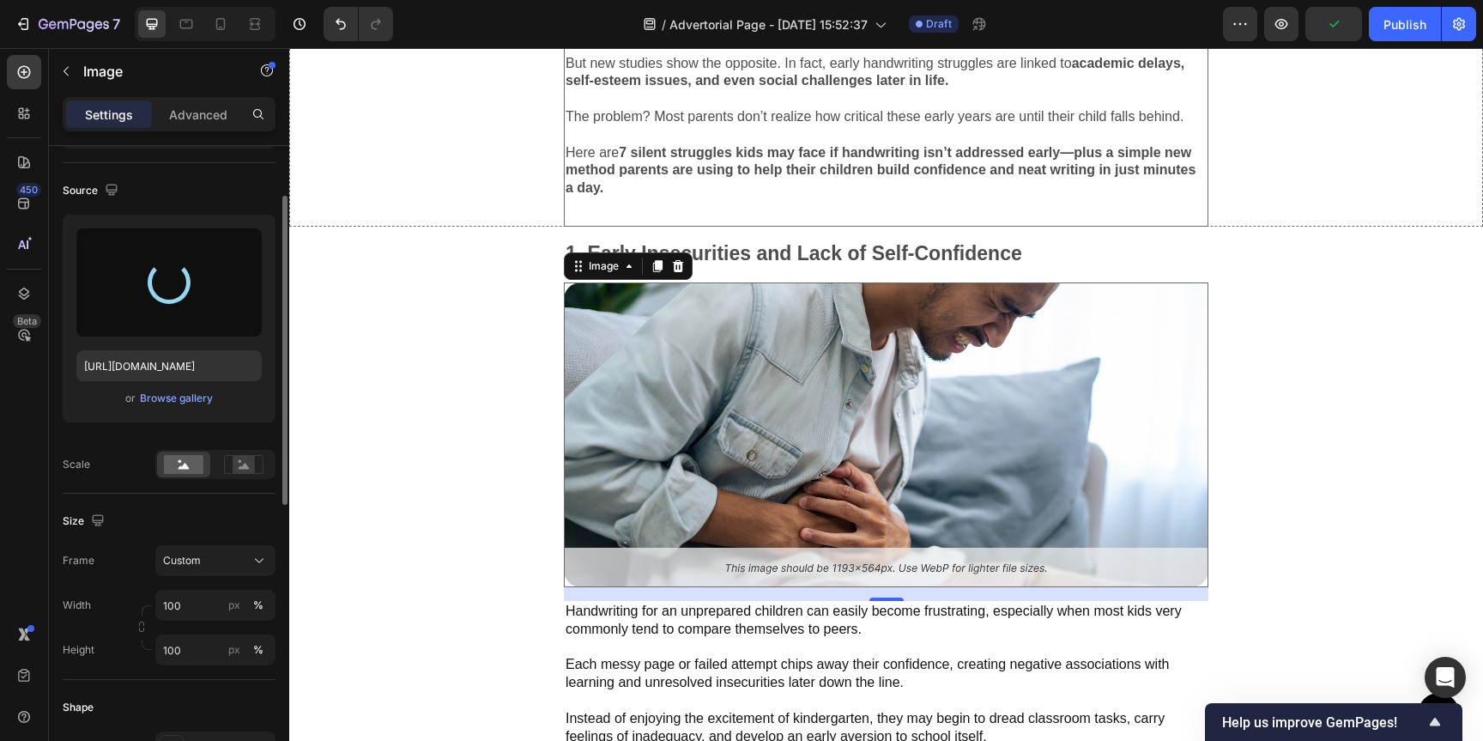
type input "[URL][DOMAIN_NAME]"
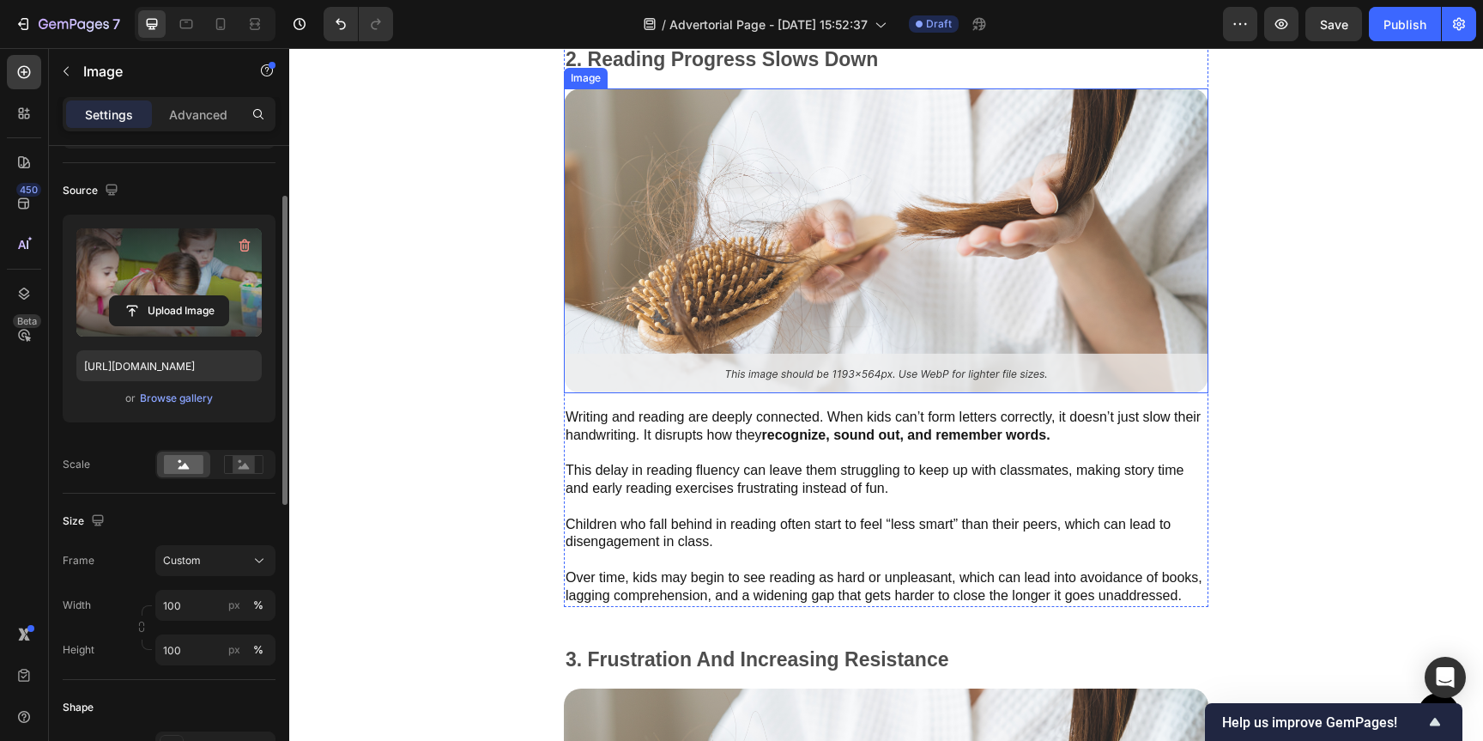
scroll to position [1836, 0]
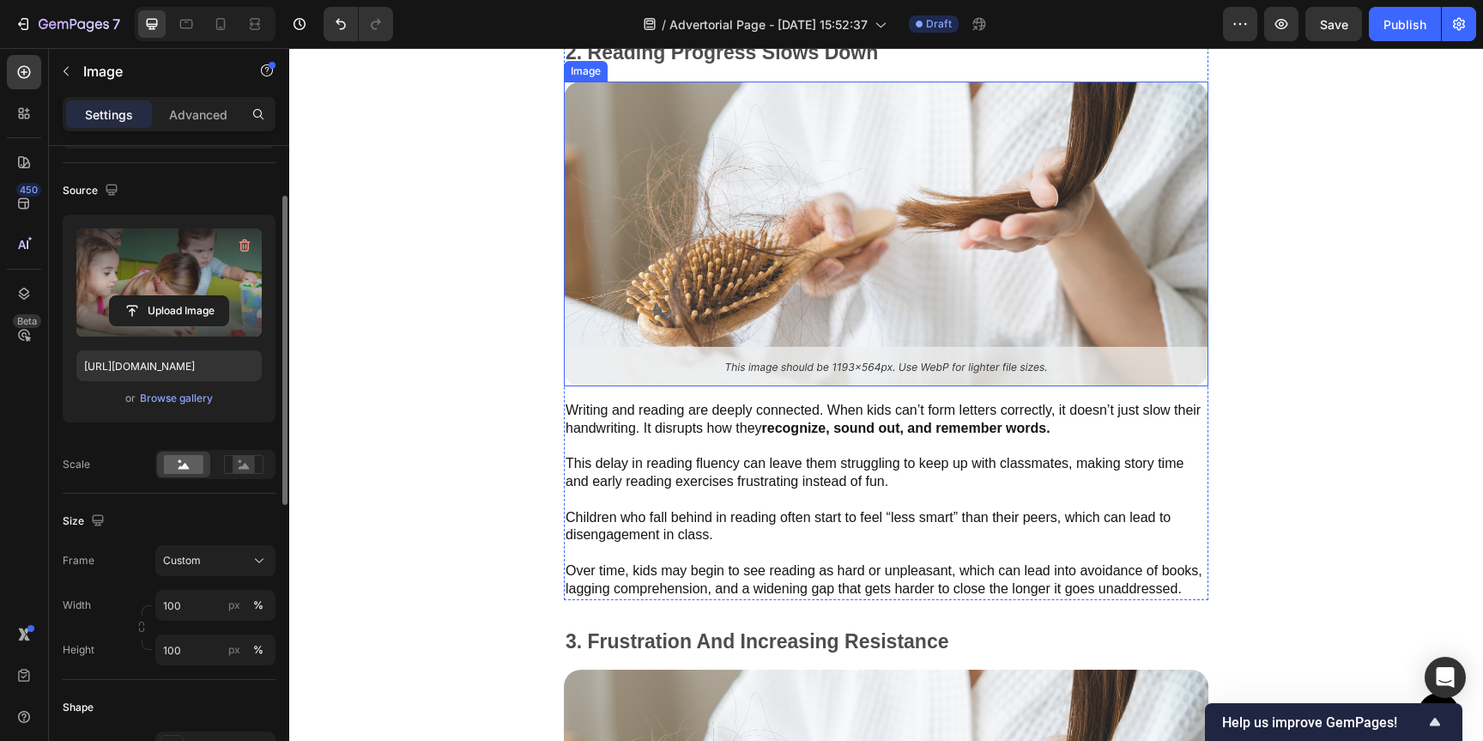
click at [940, 260] on img at bounding box center [886, 234] width 645 height 305
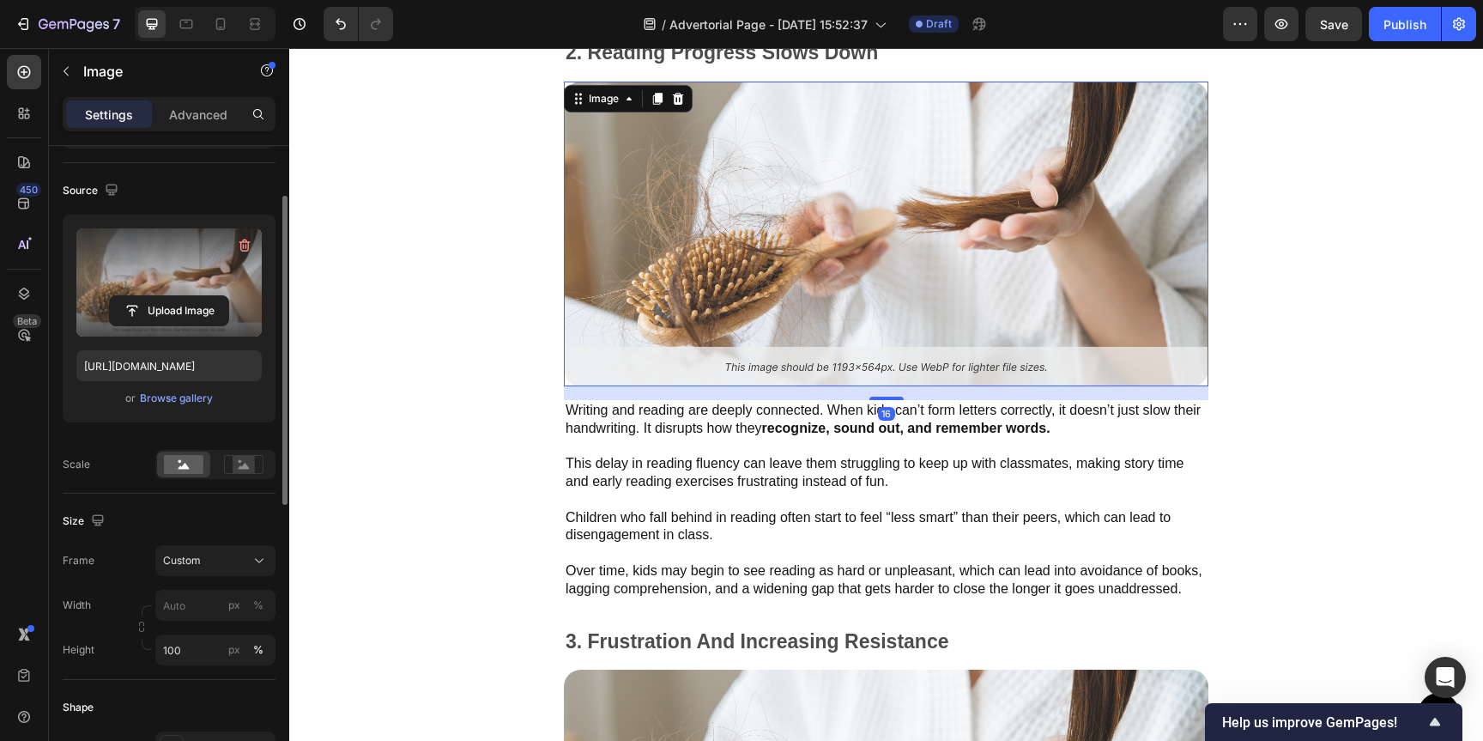
click at [175, 281] on label at bounding box center [168, 282] width 185 height 108
click at [175, 296] on input "file" at bounding box center [169, 310] width 118 height 29
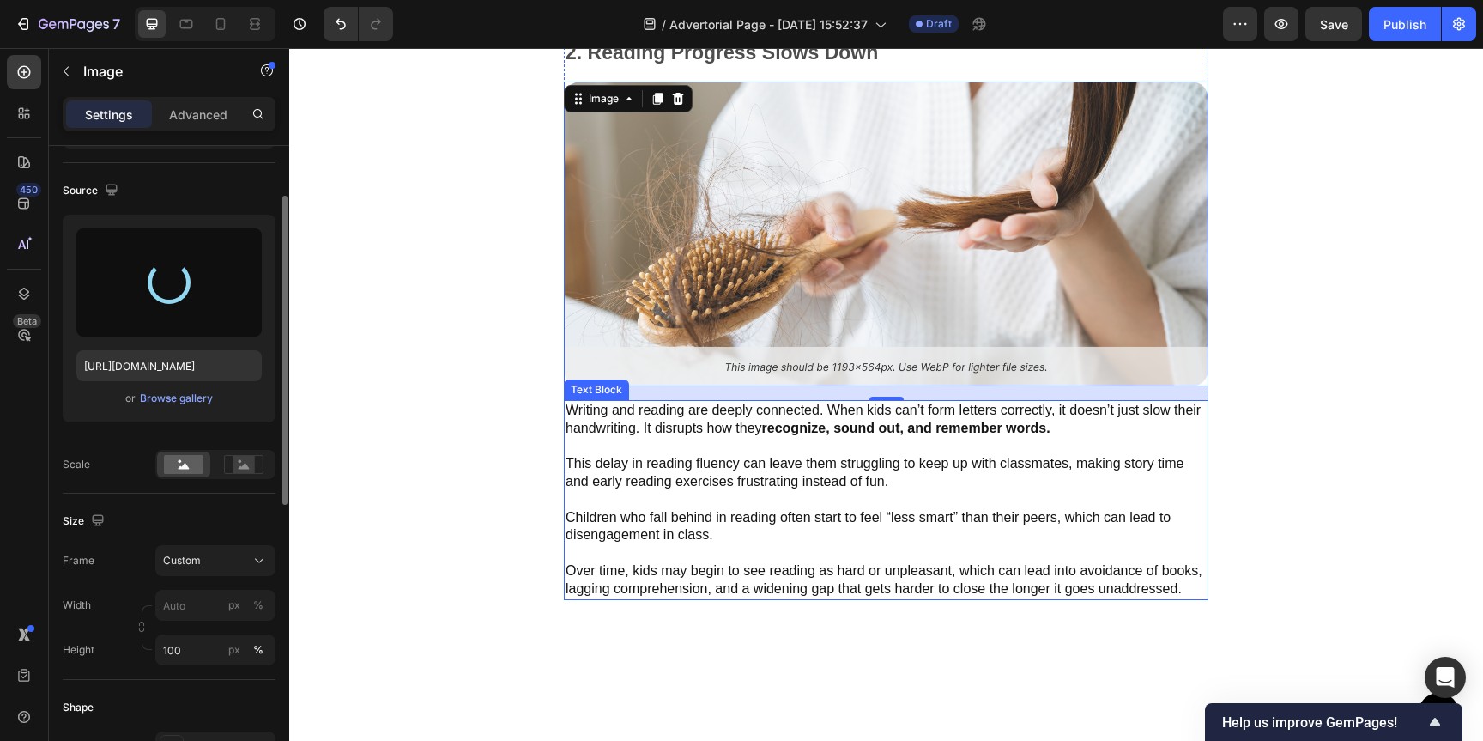
scroll to position [1673, 0]
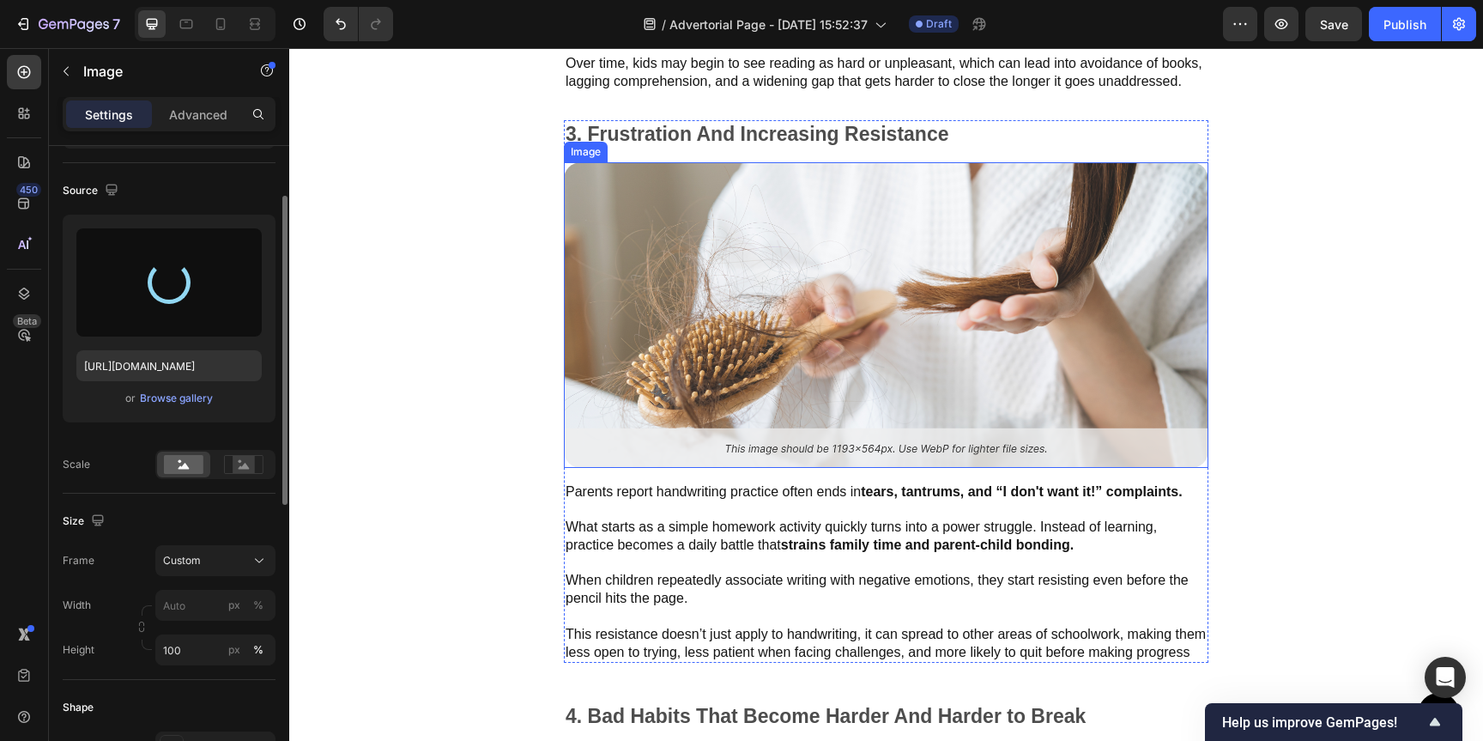
type input "[URL][DOMAIN_NAME]"
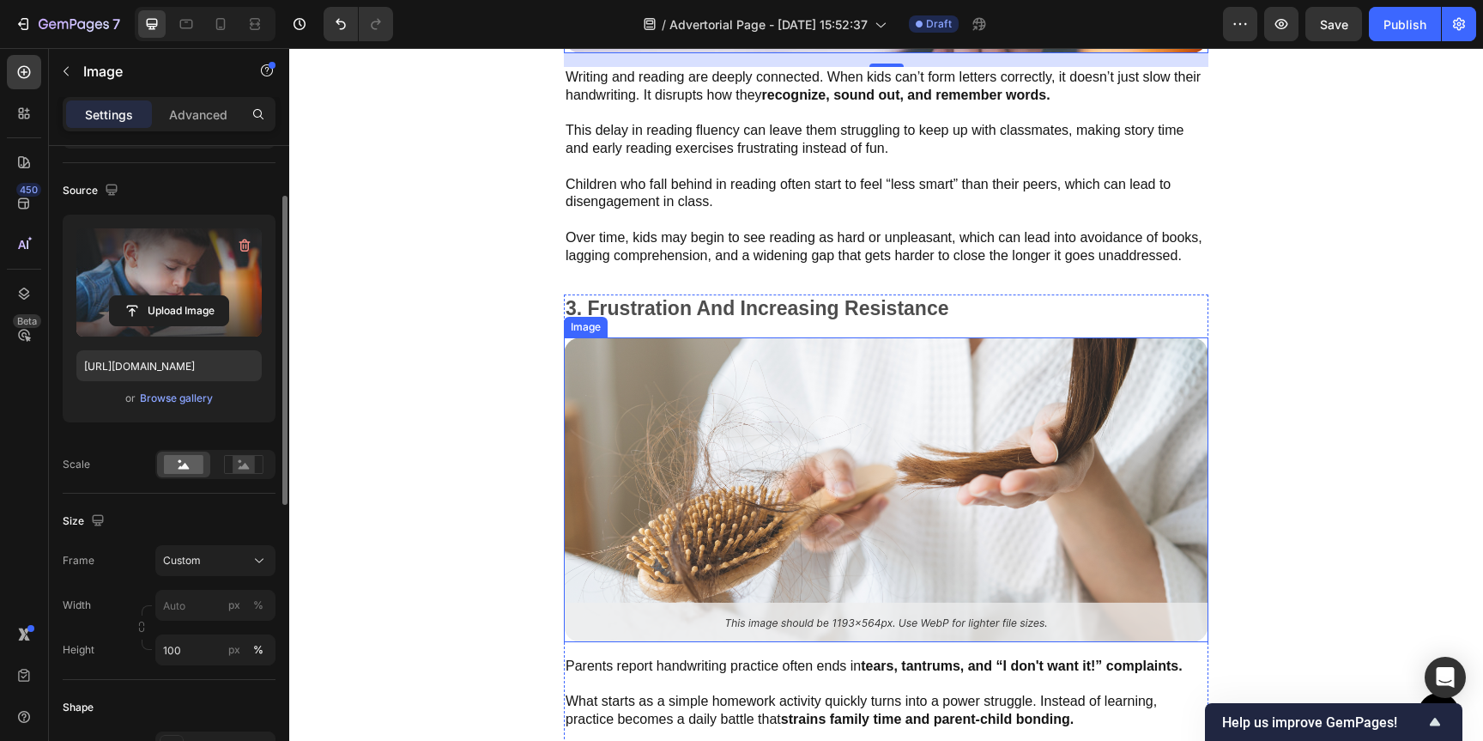
click at [764, 337] on img at bounding box center [886, 489] width 645 height 305
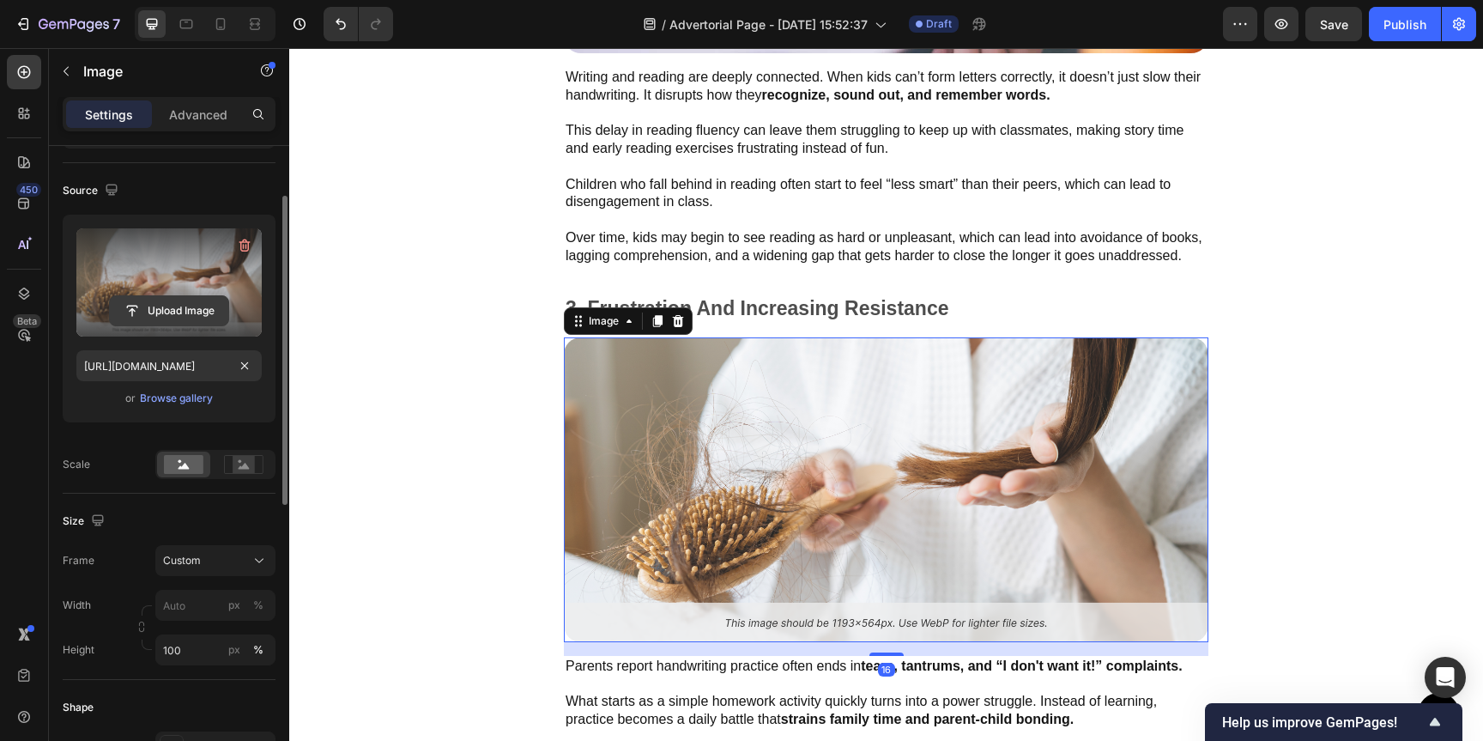
scroll to position [2523, 0]
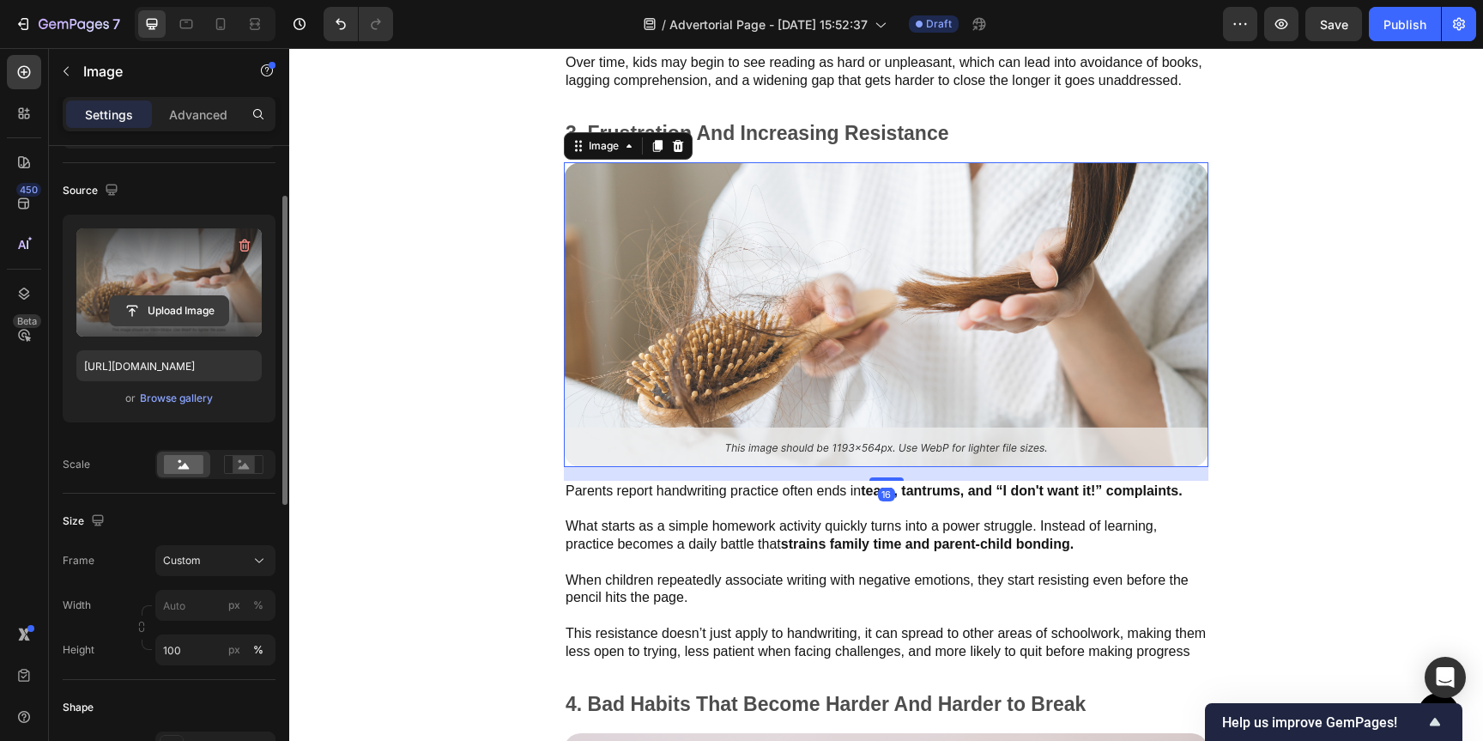
click at [173, 296] on input "file" at bounding box center [169, 310] width 118 height 29
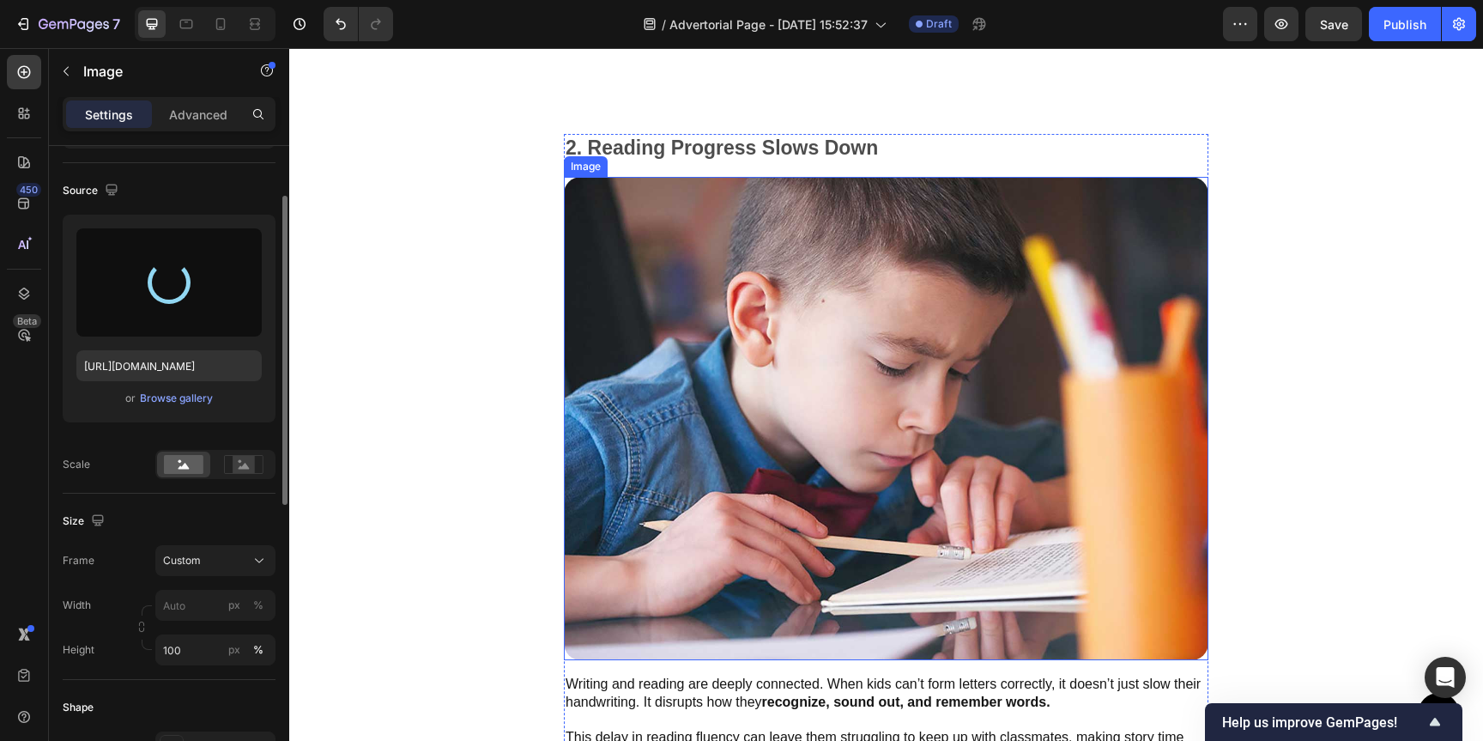
scroll to position [1739, 0]
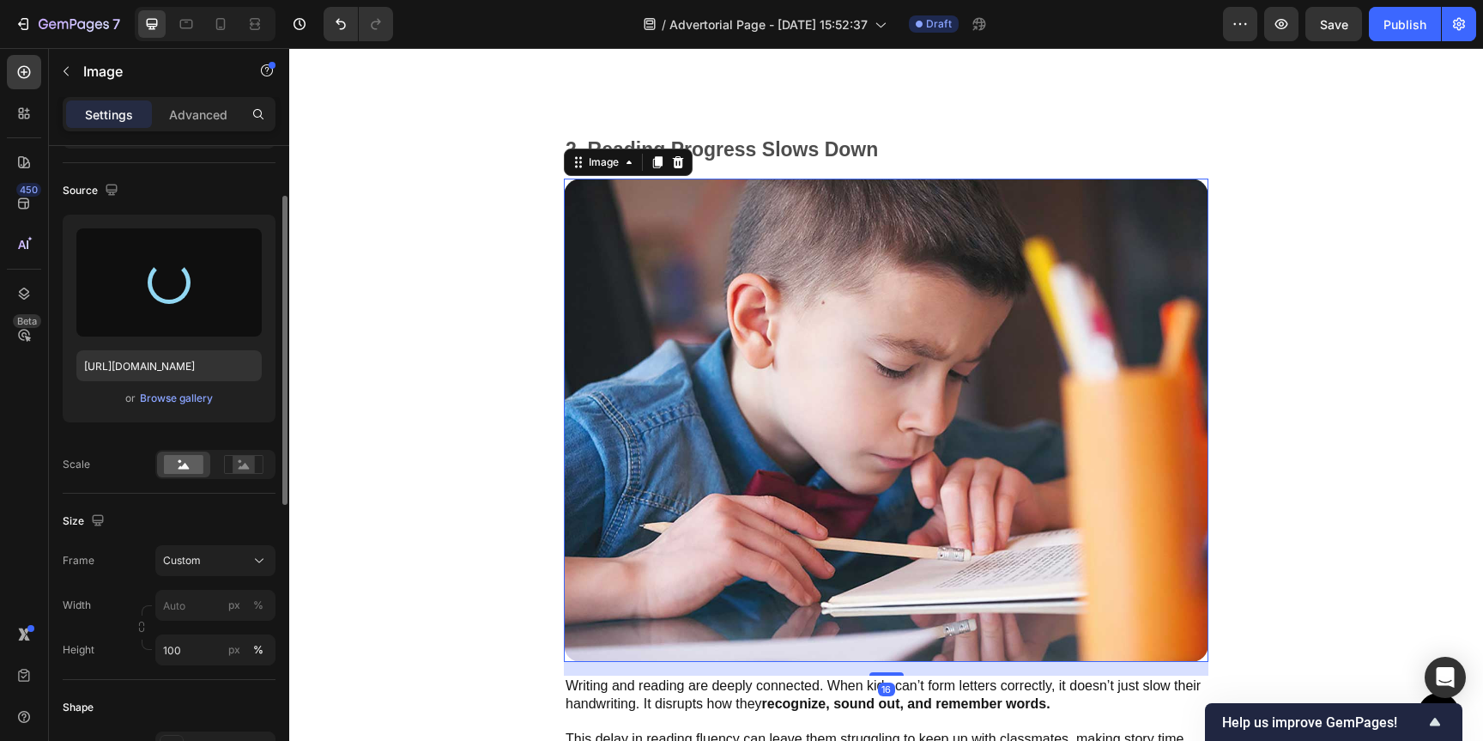
click at [871, 323] on img at bounding box center [886, 420] width 645 height 483
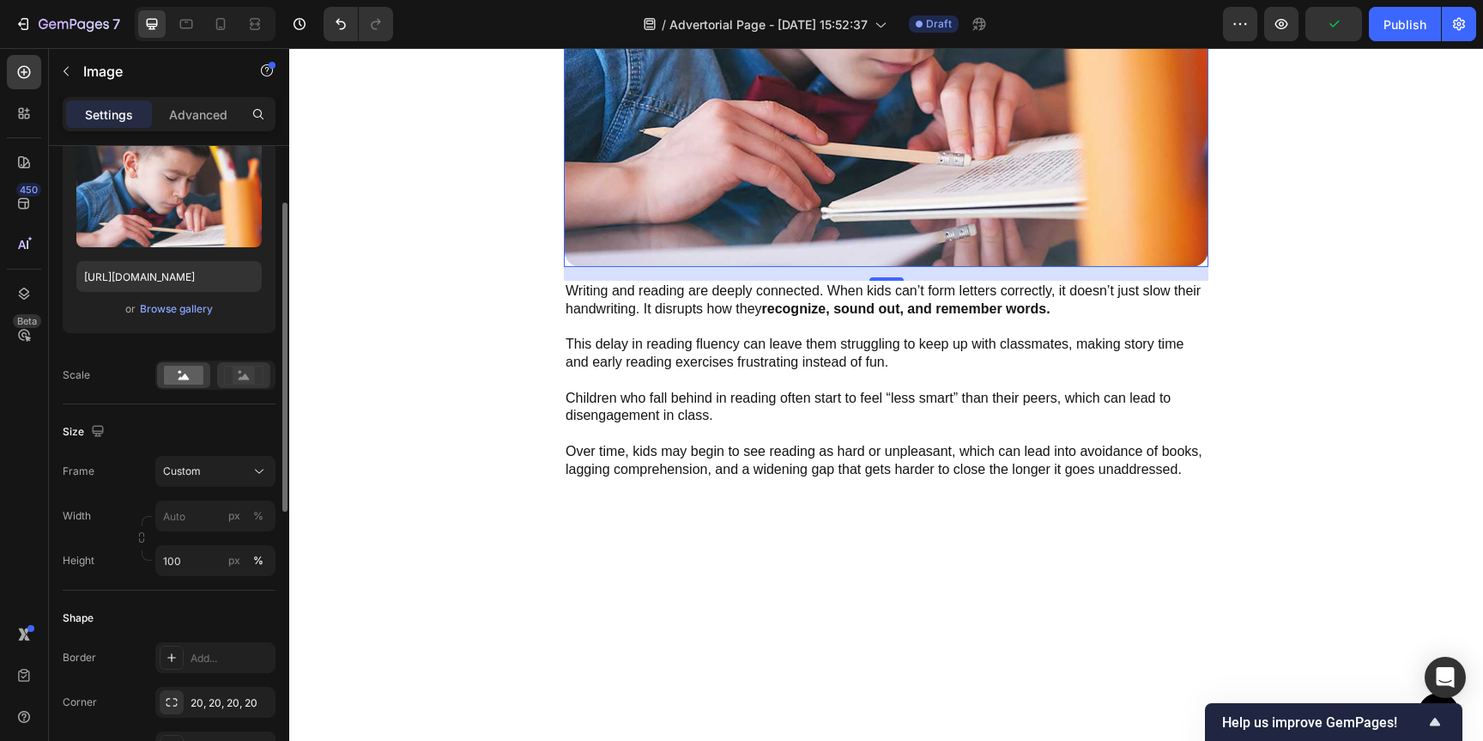
scroll to position [219, 0]
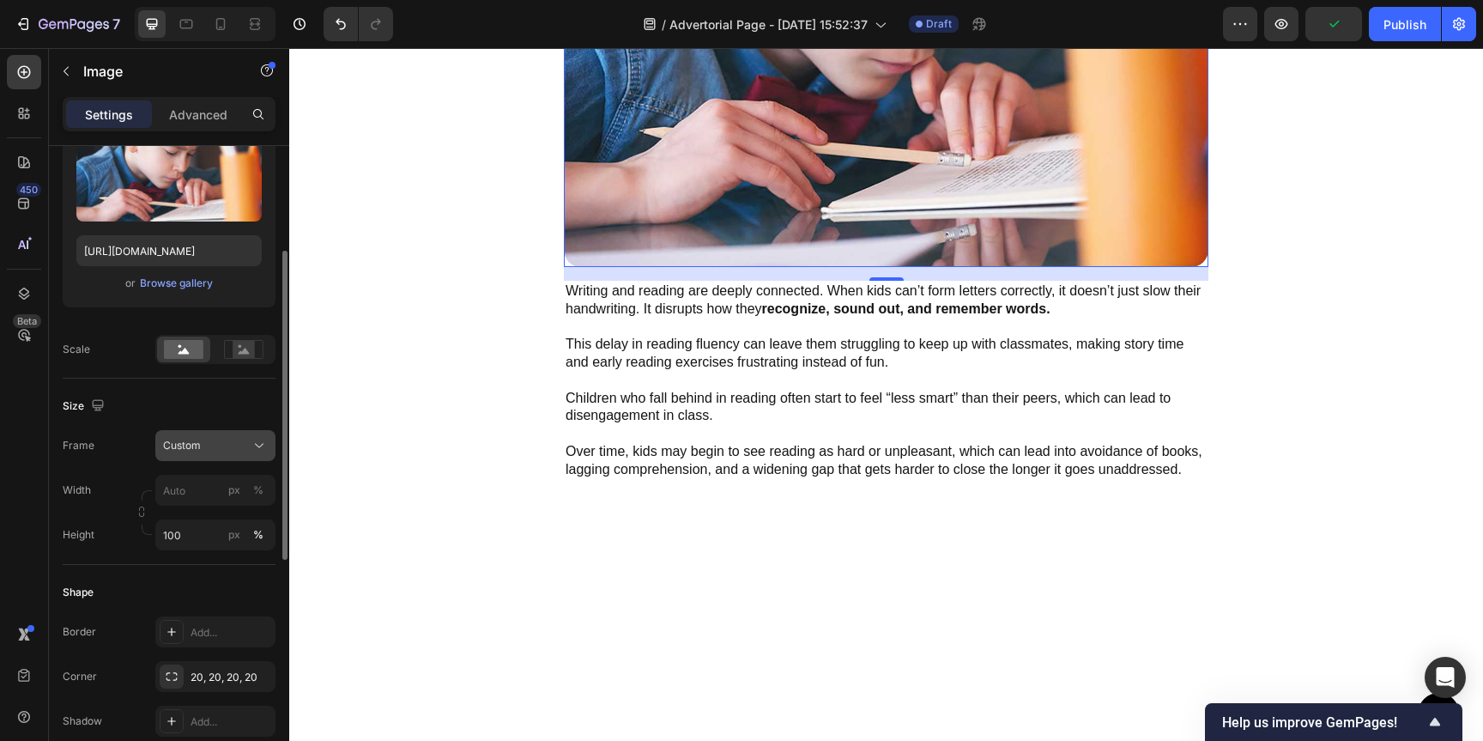
click at [241, 454] on button "Custom" at bounding box center [215, 445] width 120 height 31
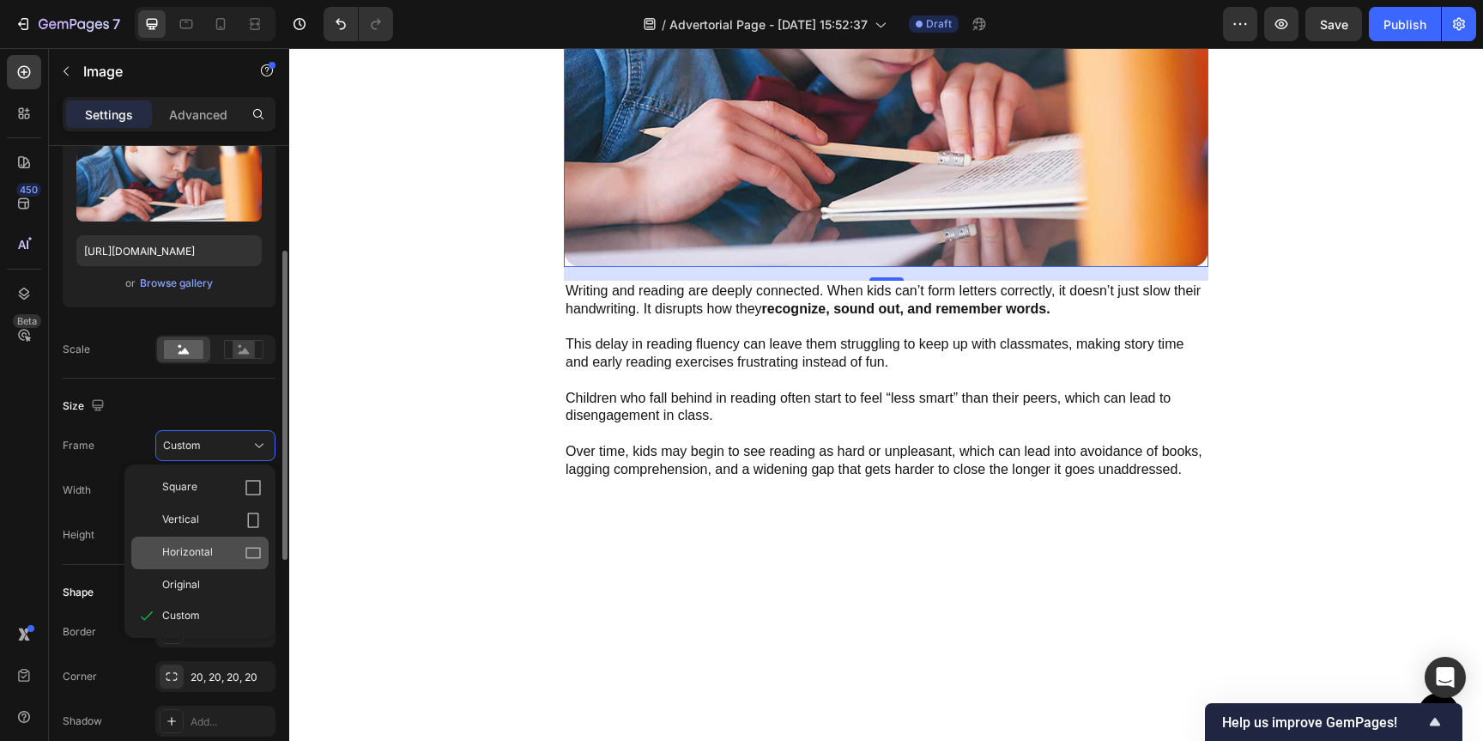
click at [233, 545] on div "Horizontal" at bounding box center [212, 552] width 100 height 17
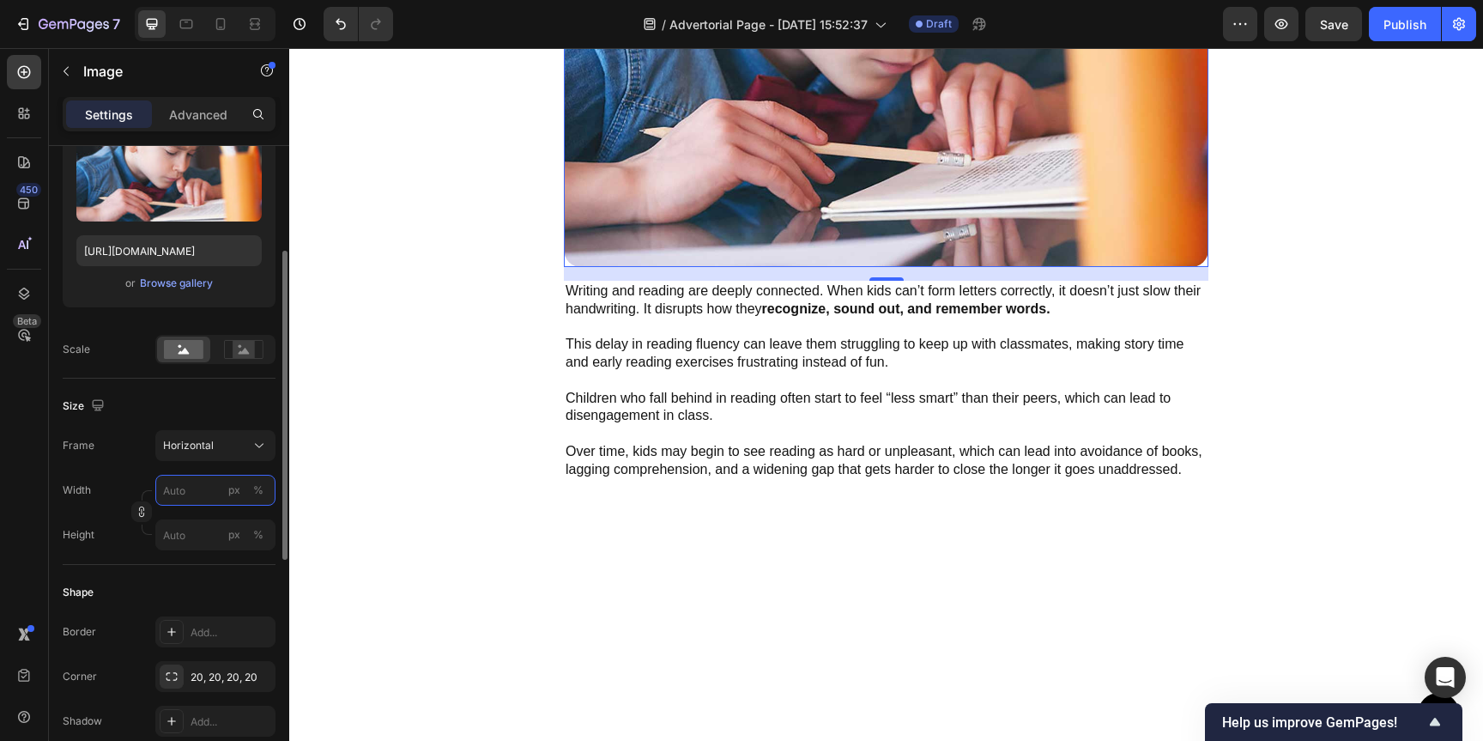
click at [173, 498] on input "px %" at bounding box center [215, 490] width 120 height 31
click at [236, 494] on div "px" at bounding box center [234, 489] width 12 height 15
click at [192, 497] on input "px %" at bounding box center [215, 490] width 120 height 31
click at [199, 466] on div "Frame Horizontal Width px % Height px %" at bounding box center [169, 490] width 213 height 120
click at [185, 537] on input "px %" at bounding box center [215, 534] width 120 height 31
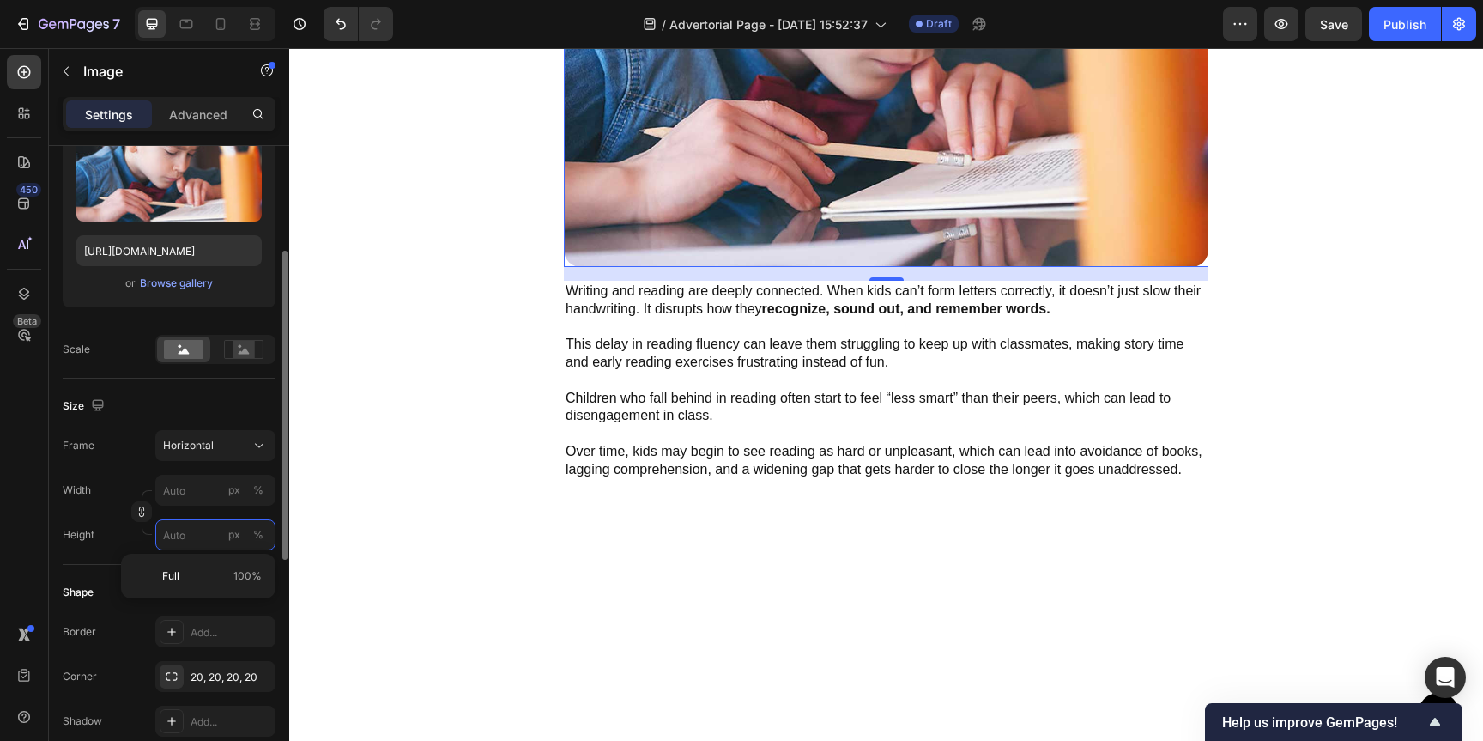
type input "11"
type input "8"
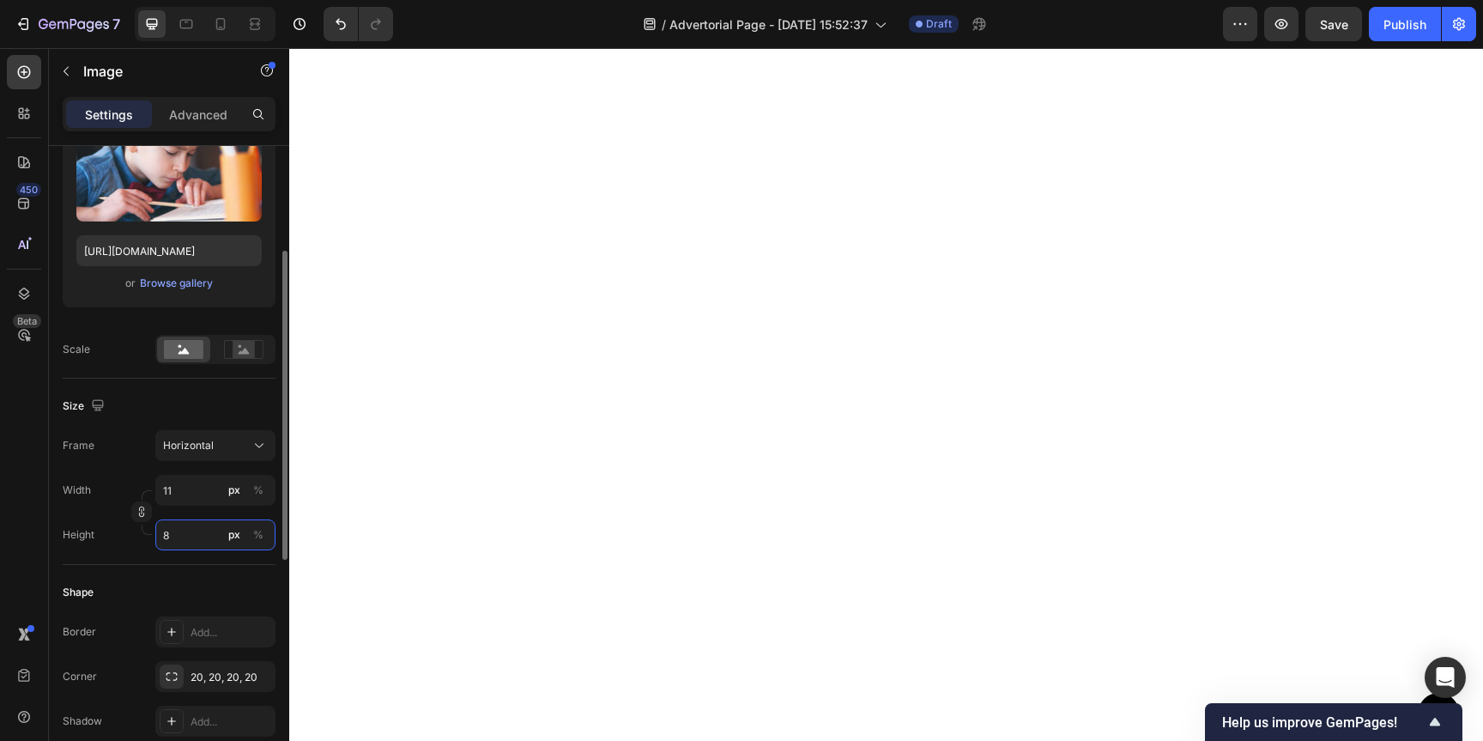
type input "107"
type input "80"
click at [262, 538] on div "%" at bounding box center [258, 534] width 10 height 15
click at [211, 537] on input "80" at bounding box center [215, 534] width 120 height 31
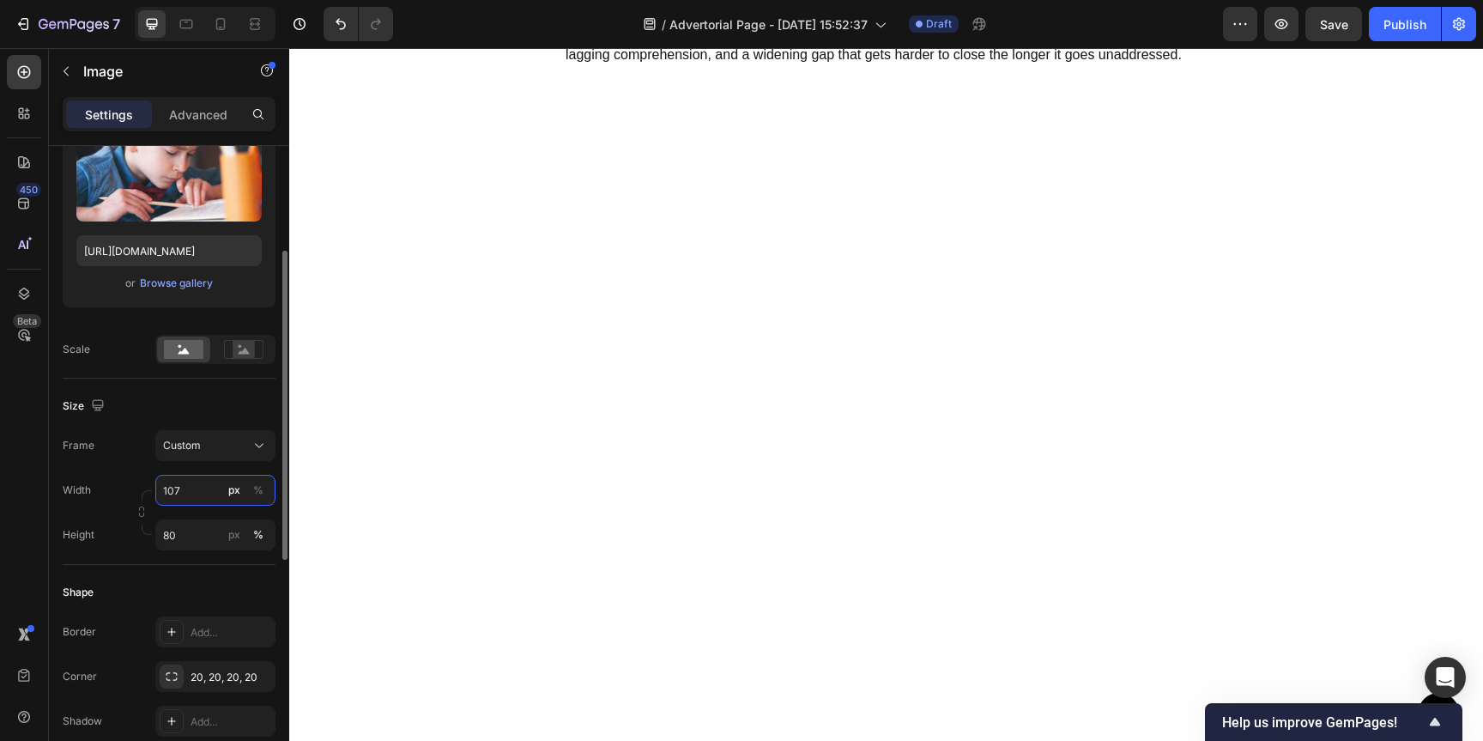
click at [207, 495] on input "107" at bounding box center [215, 490] width 120 height 31
click at [212, 527] on p "Full 100%" at bounding box center [212, 531] width 100 height 15
type input "100"
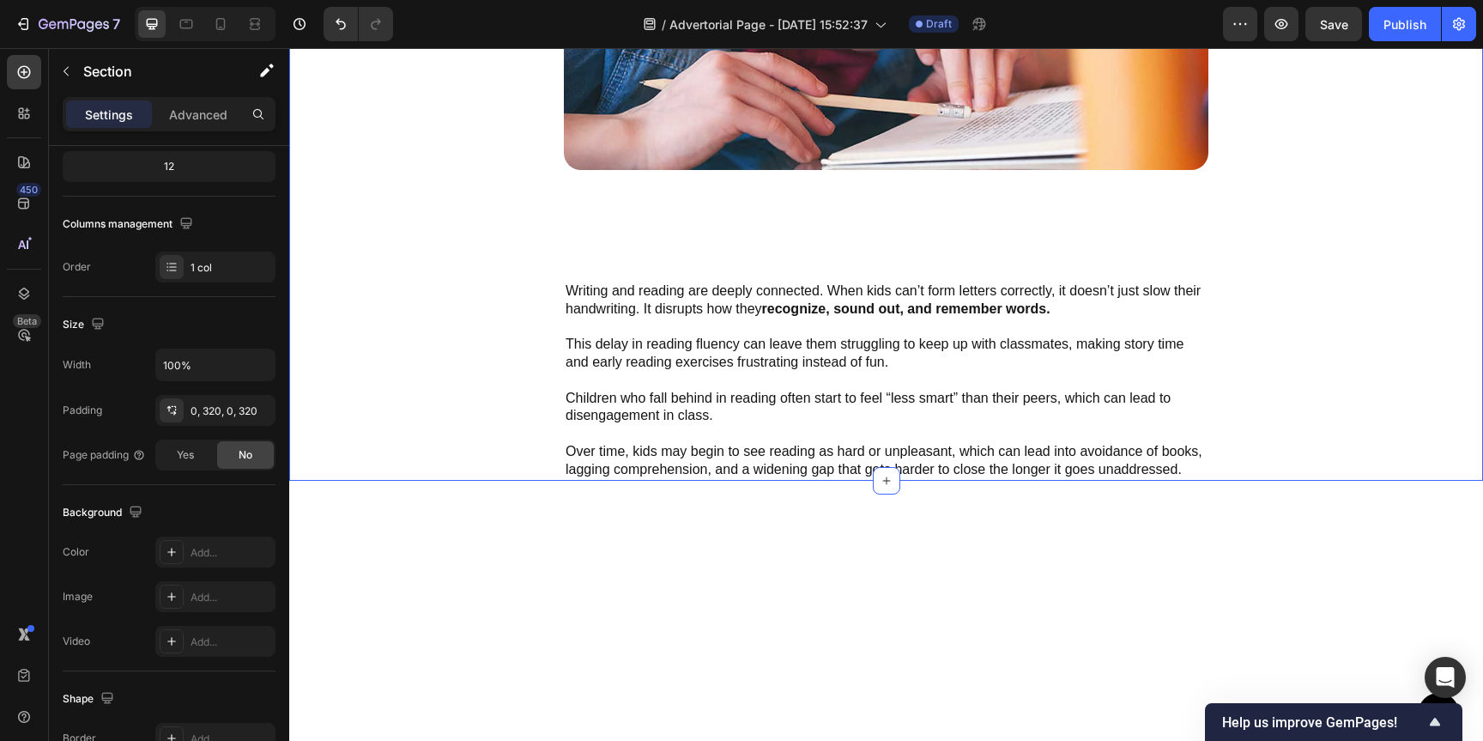
click at [1376, 458] on div "2. Reading Progress Slows Down Text Block Image Writing and reading are deeply …" at bounding box center [886, 111] width 1194 height 740
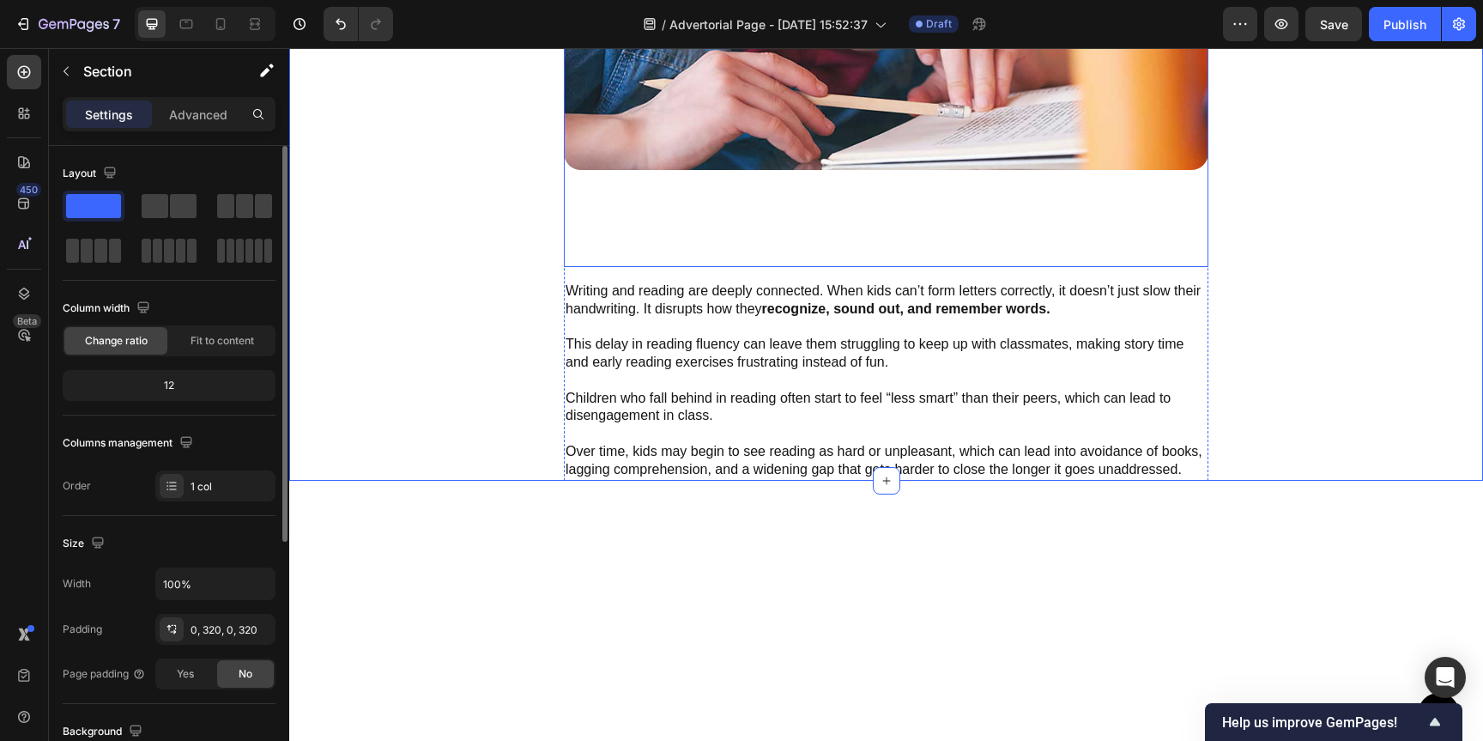
click at [931, 267] on div at bounding box center [886, 25] width 645 height 483
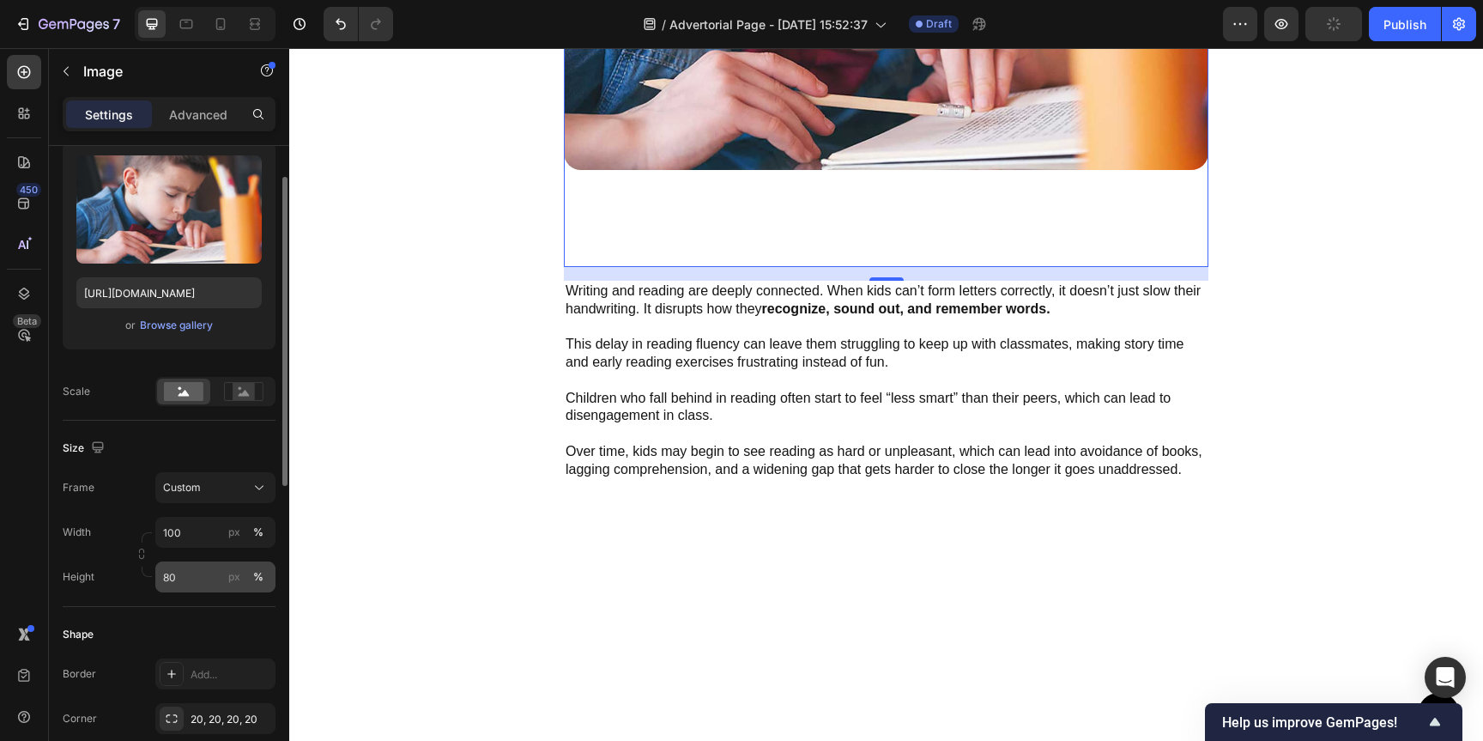
scroll to position [215, 0]
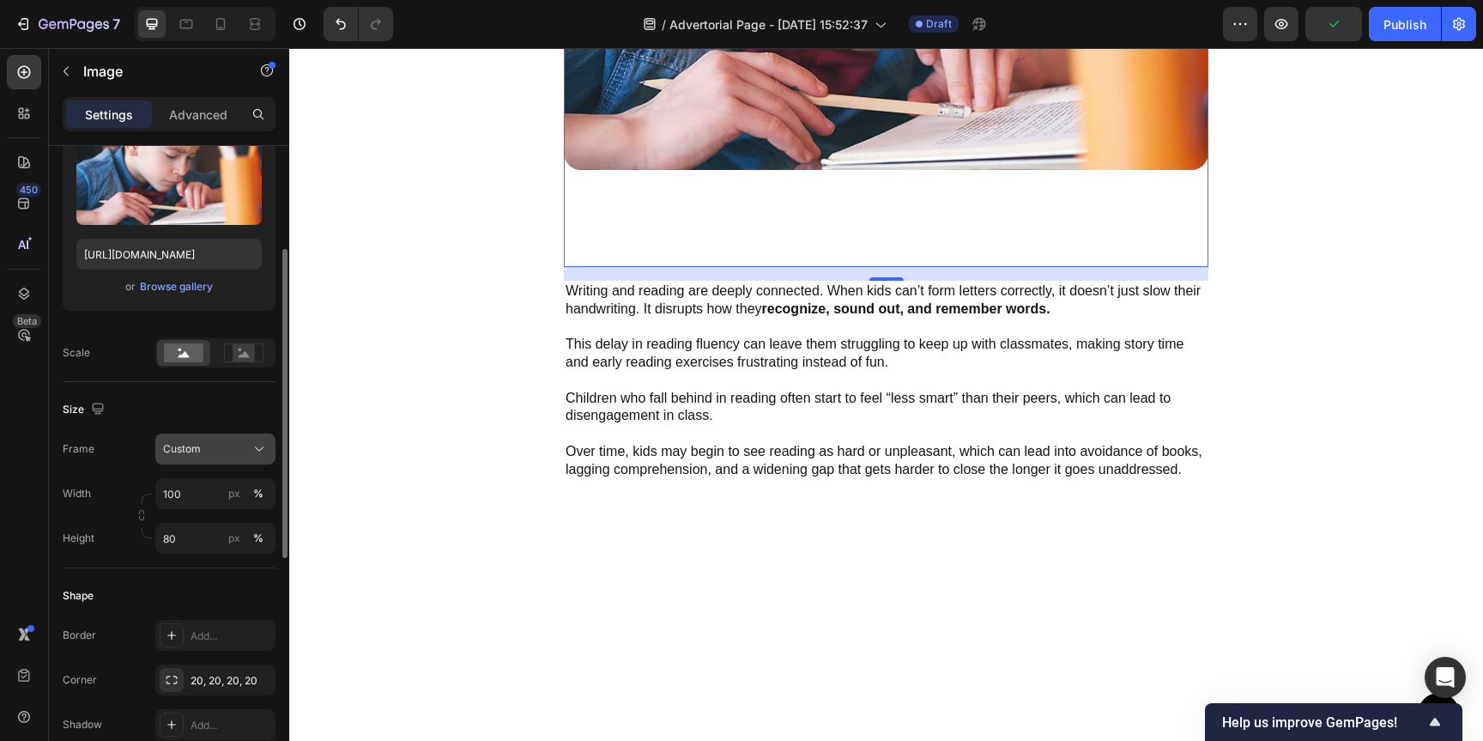
click at [217, 447] on div "Custom" at bounding box center [205, 448] width 84 height 15
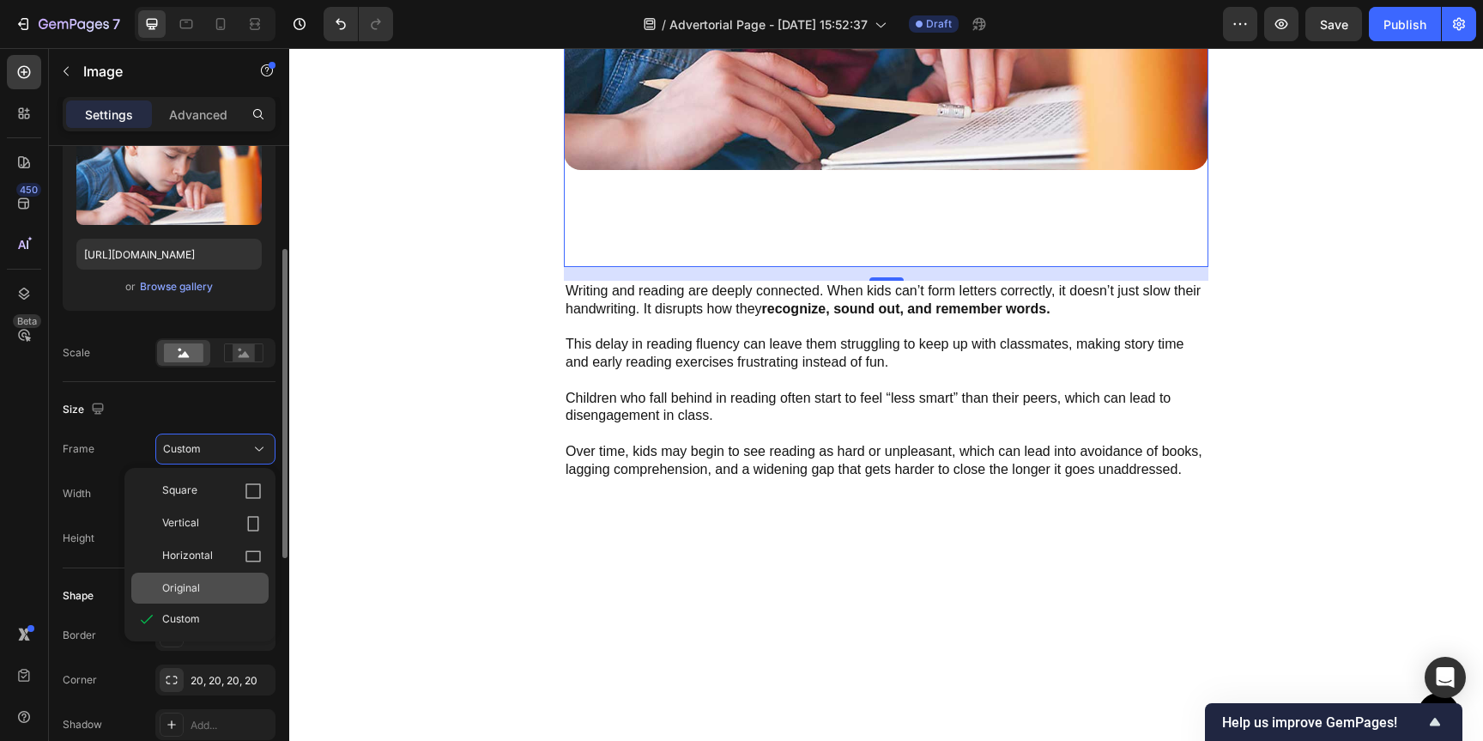
click at [210, 595] on div "Original" at bounding box center [212, 587] width 100 height 15
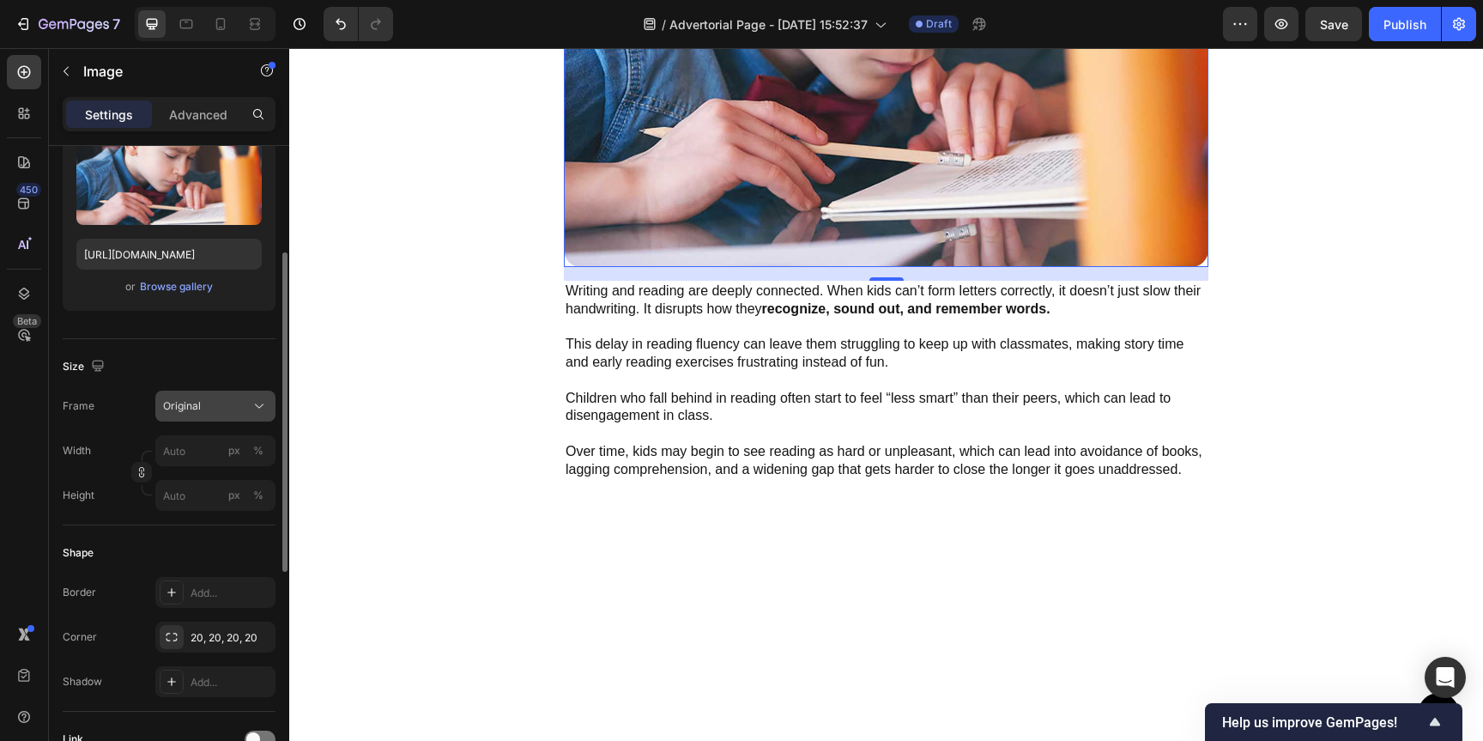
click at [216, 391] on button "Original" at bounding box center [215, 406] width 120 height 31
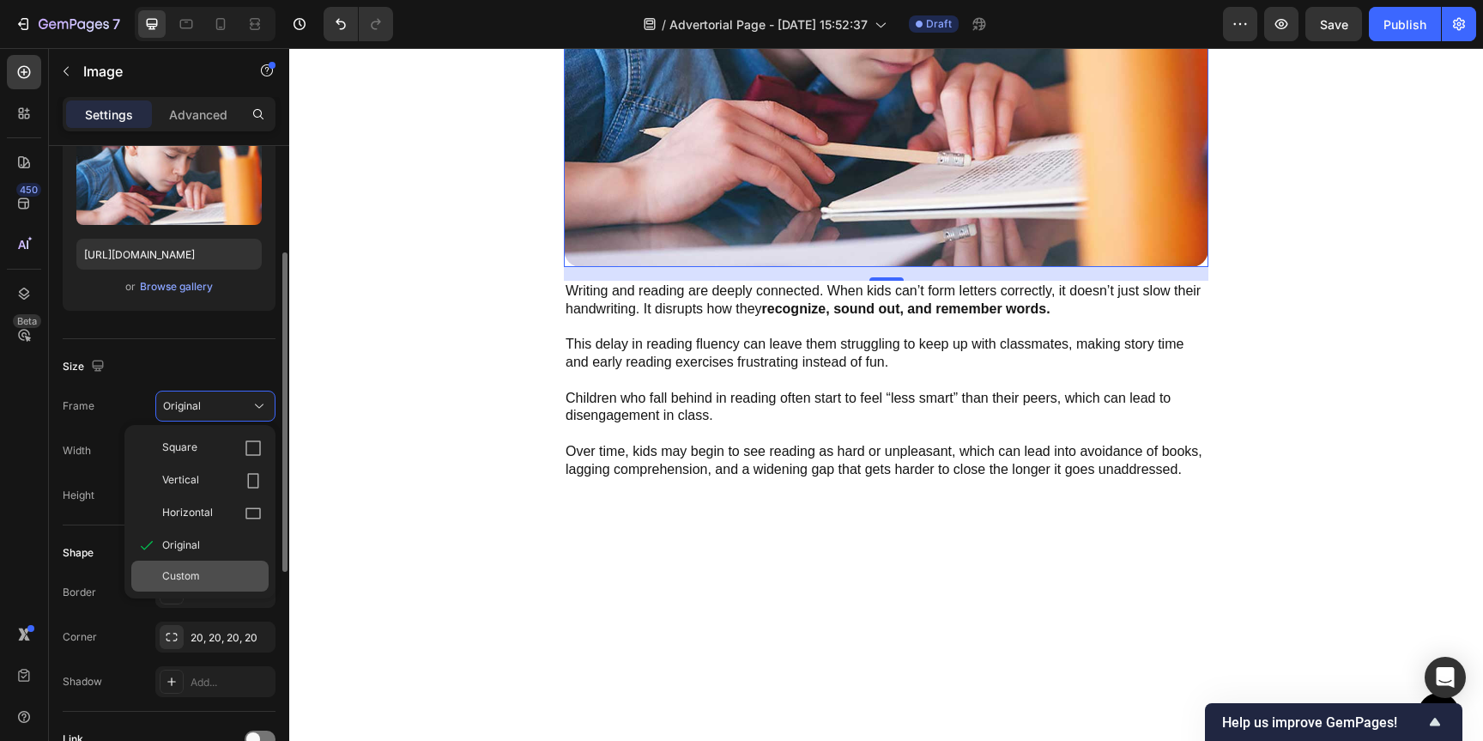
click at [215, 580] on div "Custom" at bounding box center [212, 575] width 100 height 15
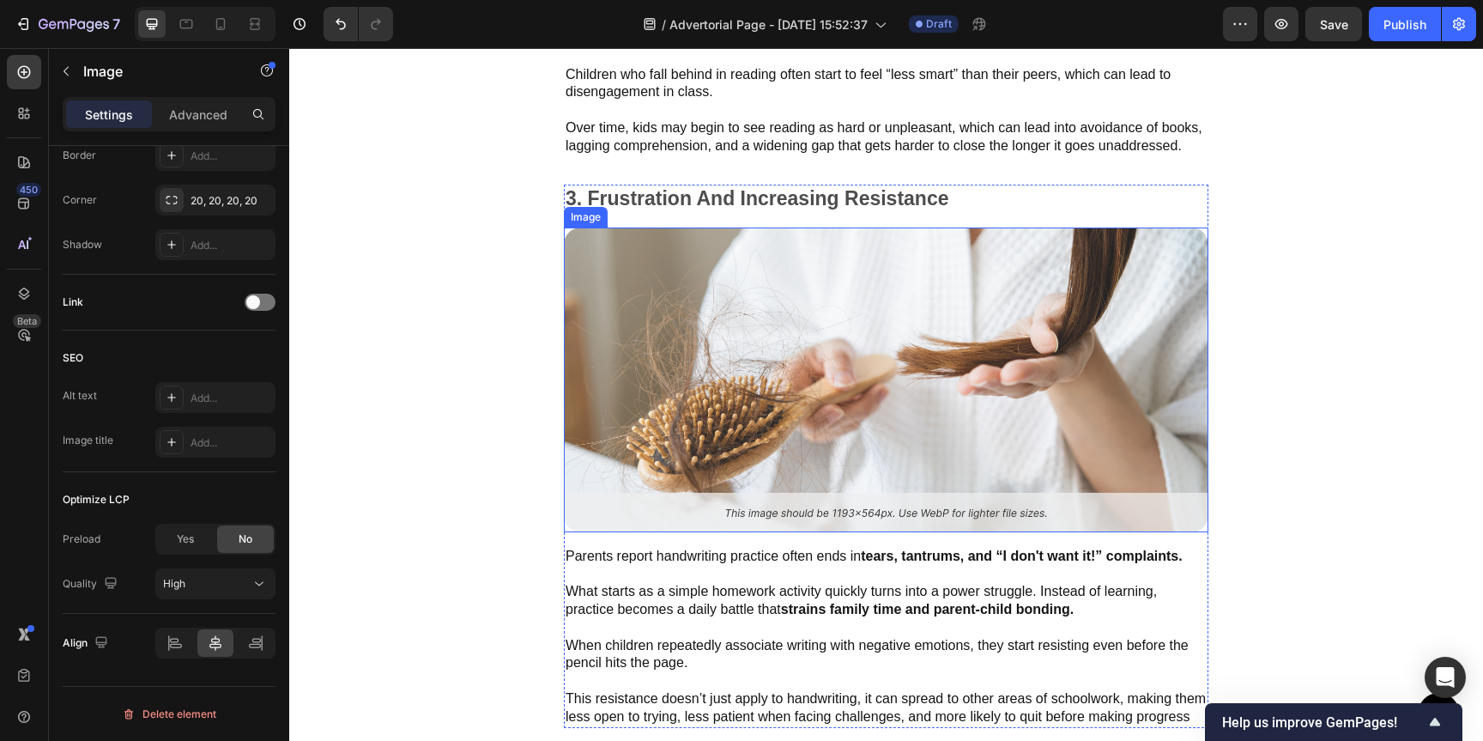
scroll to position [2464, 0]
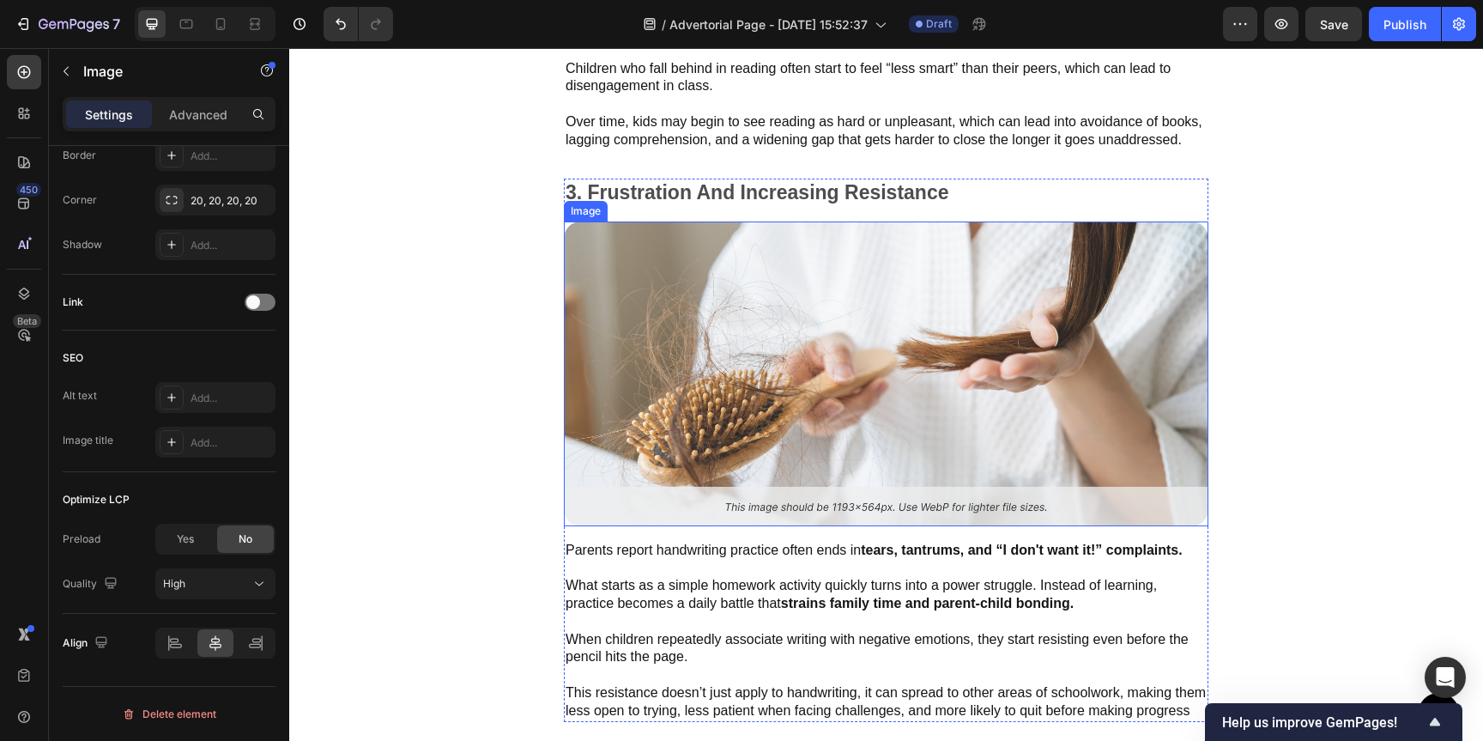
click at [783, 398] on img at bounding box center [886, 373] width 645 height 305
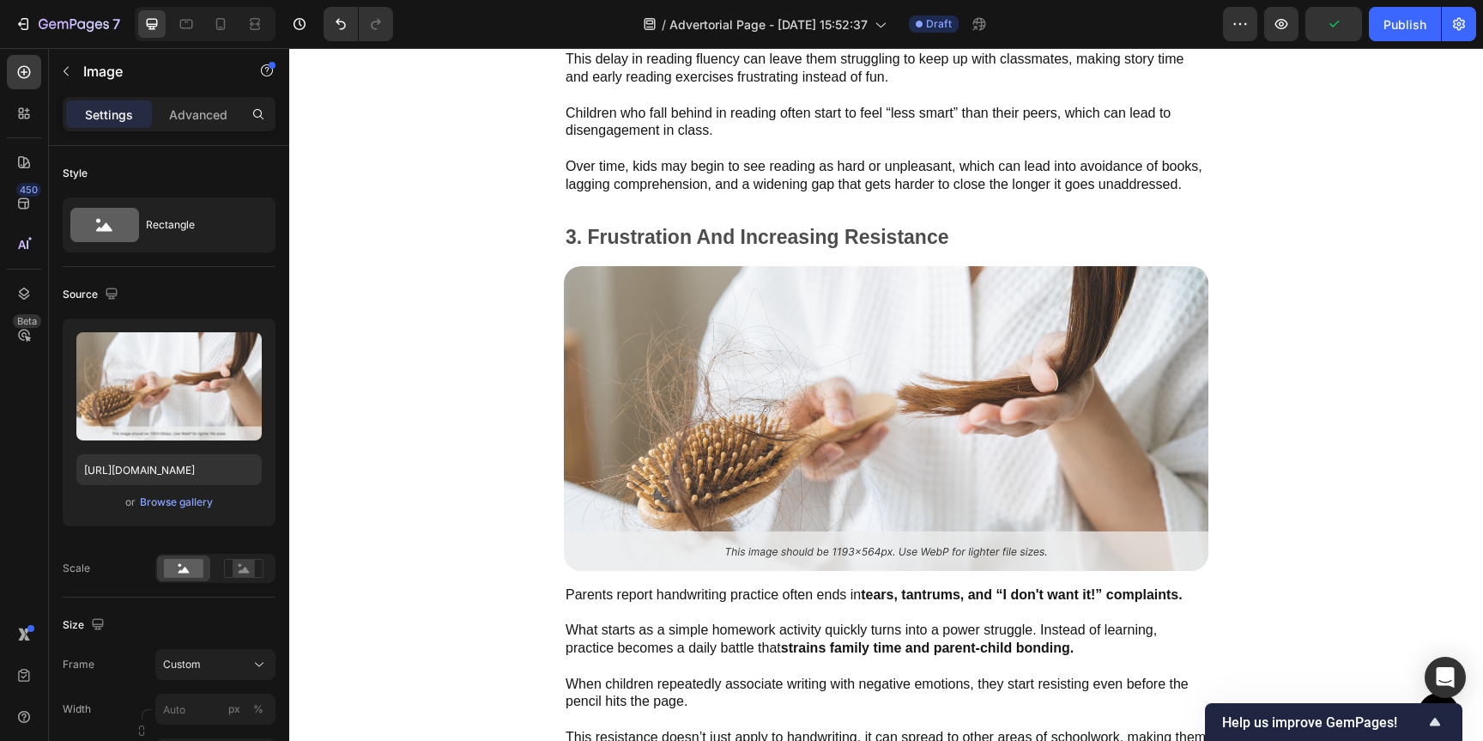
scroll to position [2425, 0]
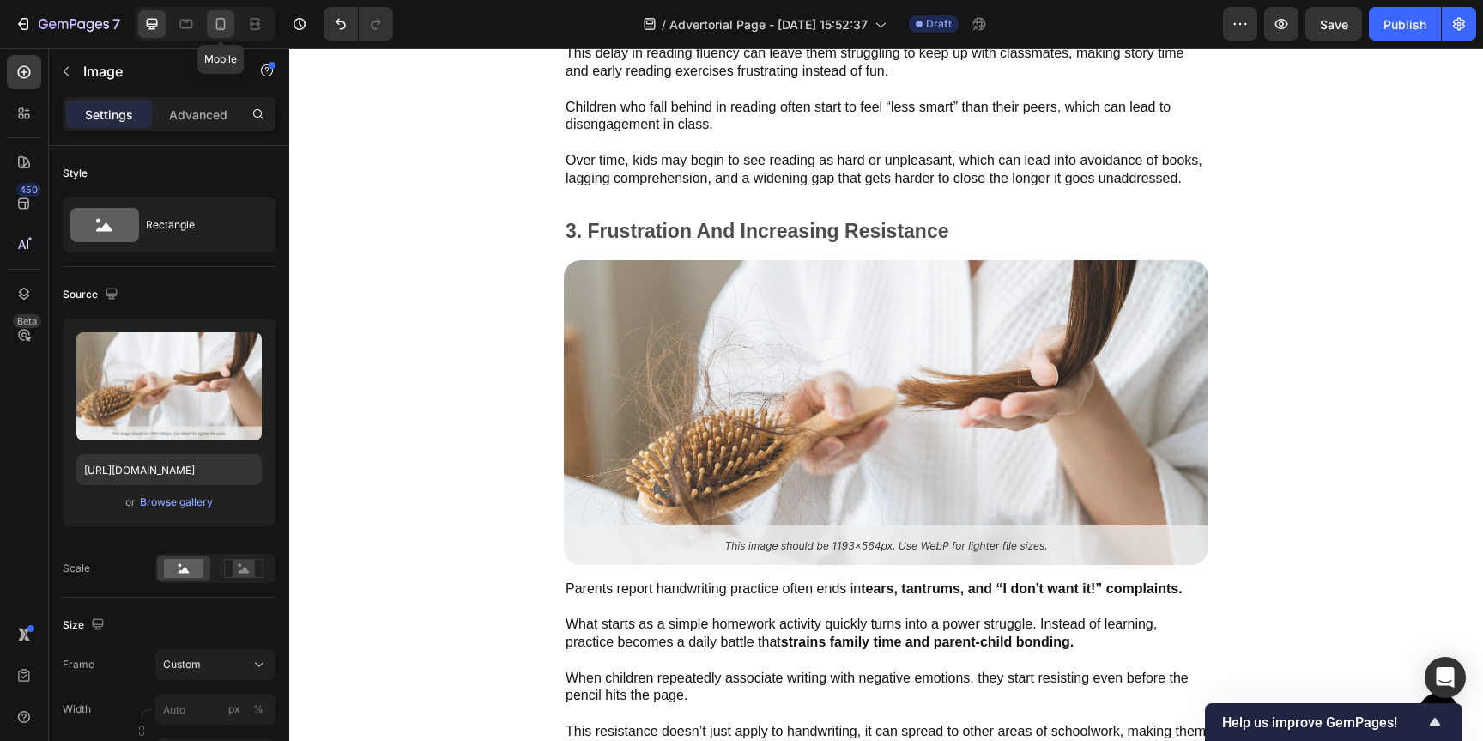
click at [217, 21] on icon at bounding box center [220, 24] width 9 height 12
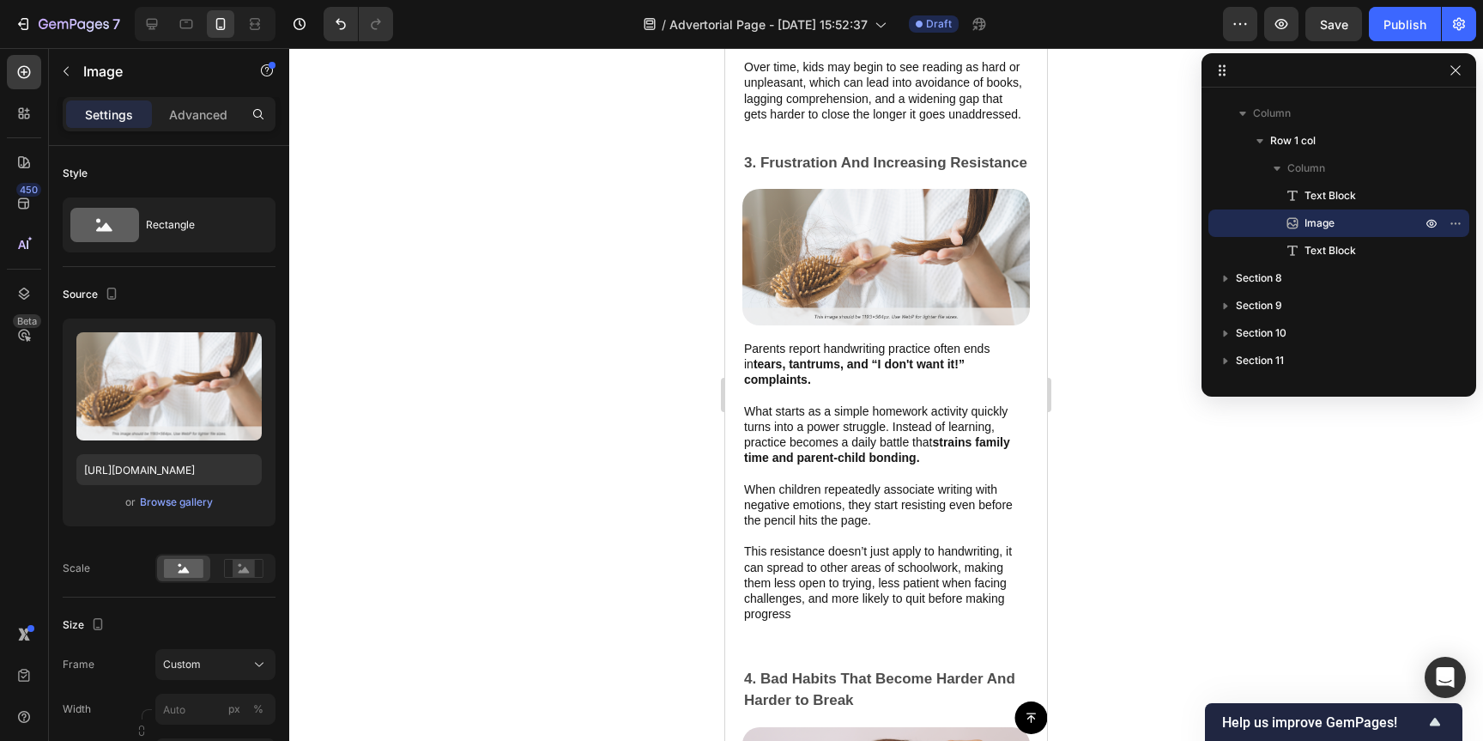
scroll to position [2208, 0]
click at [920, 283] on img at bounding box center [887, 256] width 288 height 136
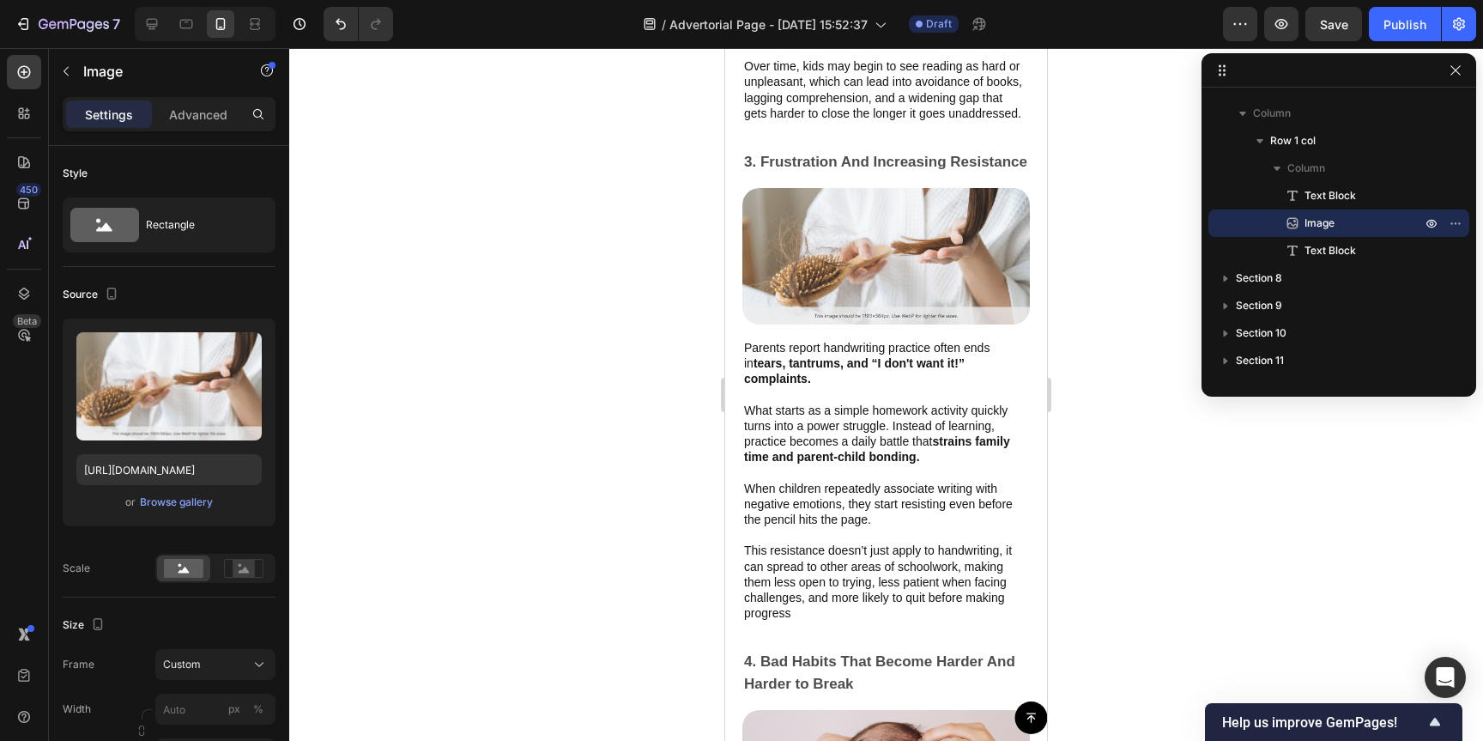
click at [914, 316] on img at bounding box center [887, 256] width 288 height 136
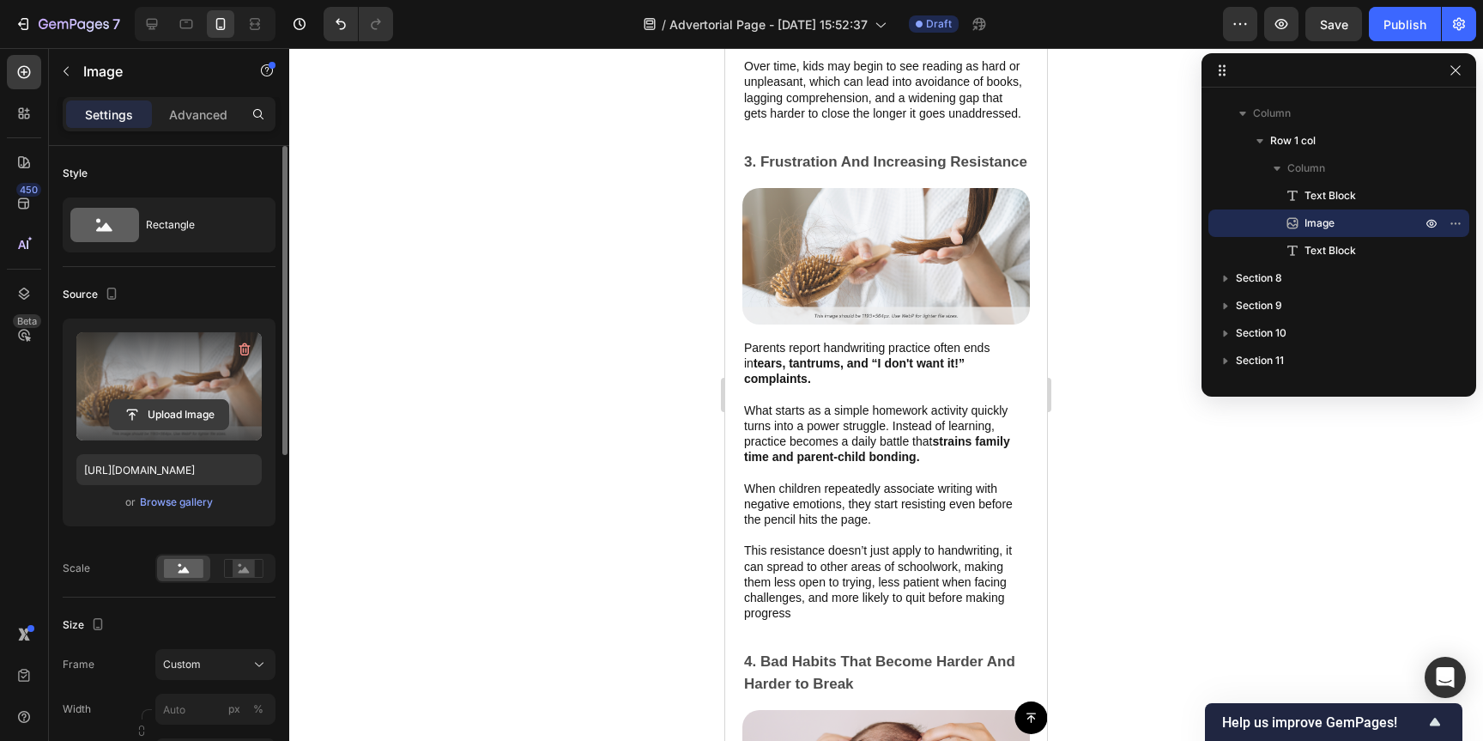
click at [176, 409] on input "file" at bounding box center [169, 414] width 118 height 29
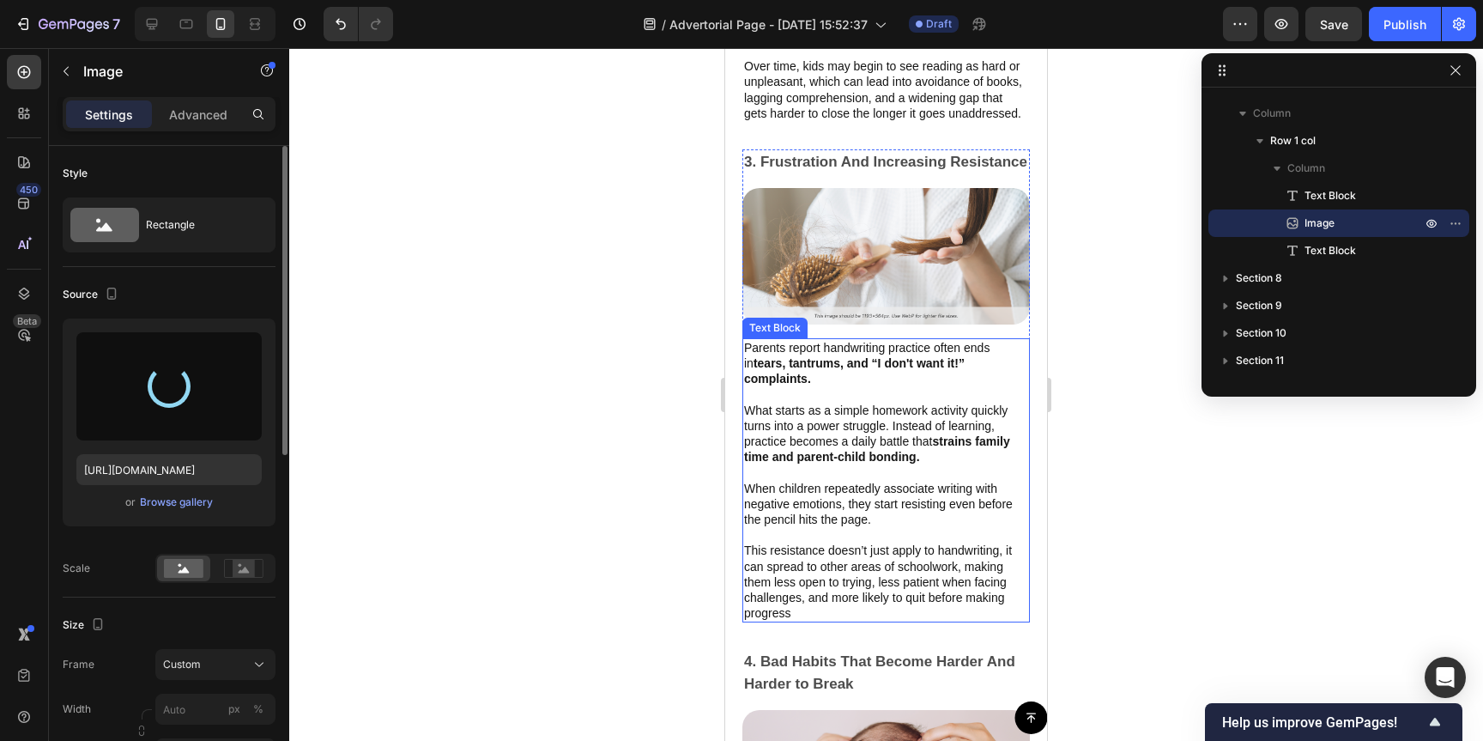
type input "[URL][DOMAIN_NAME]"
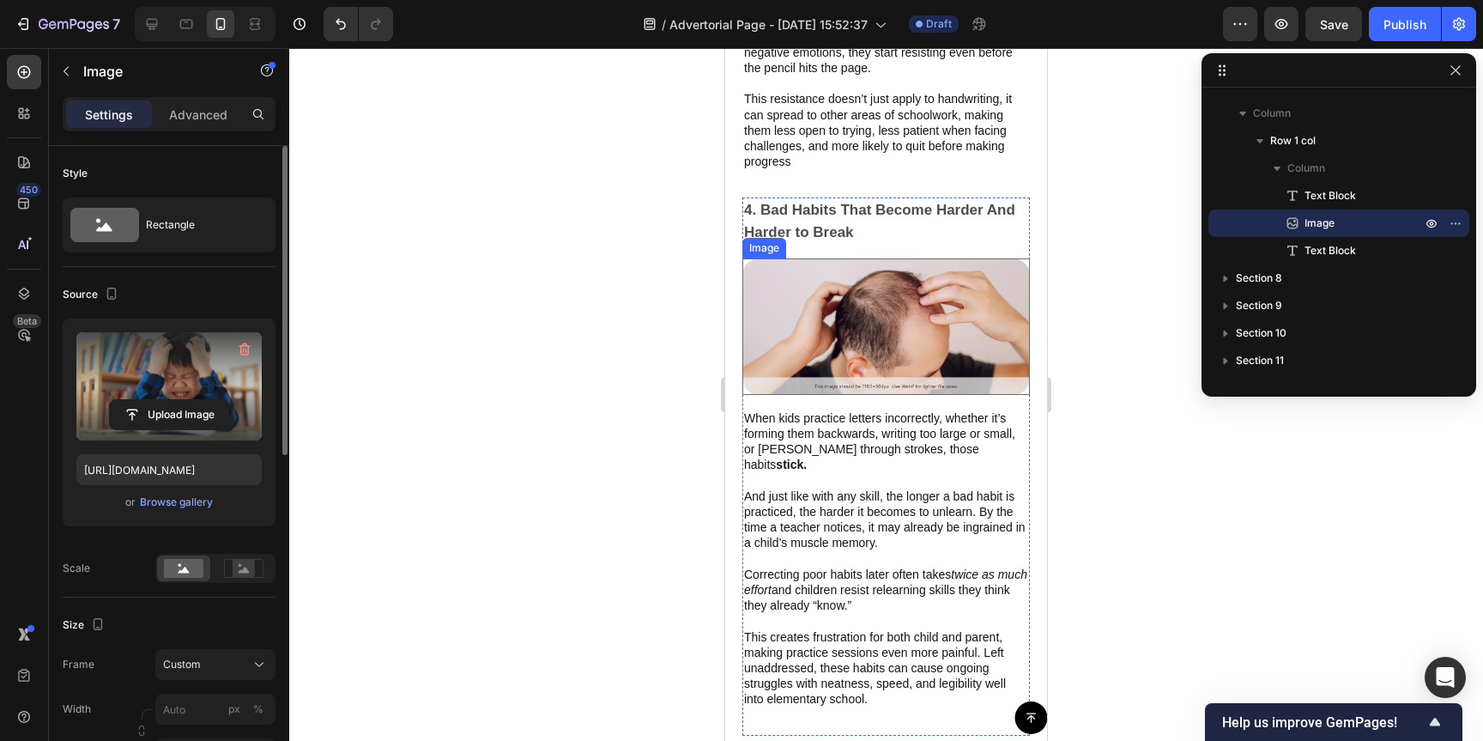
scroll to position [2739, 0]
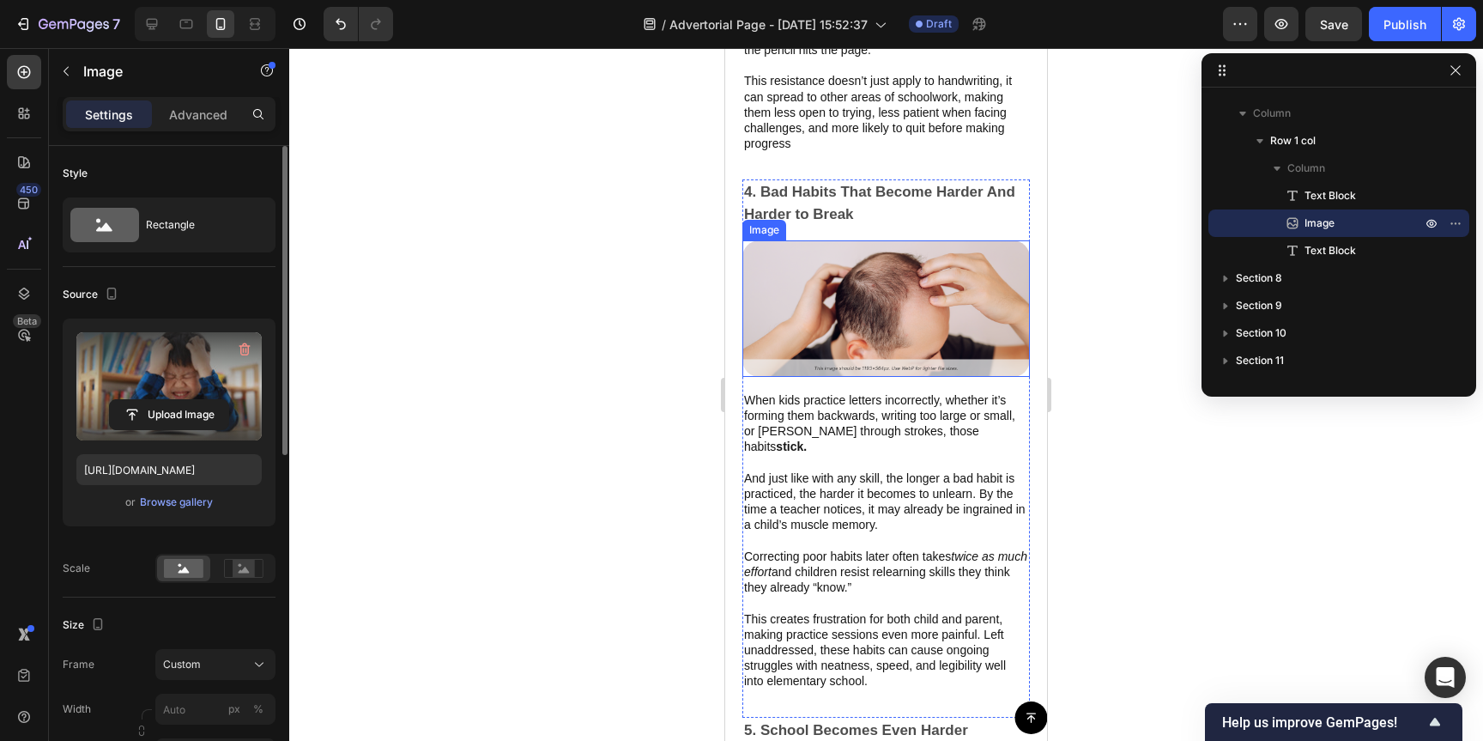
click at [873, 278] on img at bounding box center [887, 308] width 288 height 136
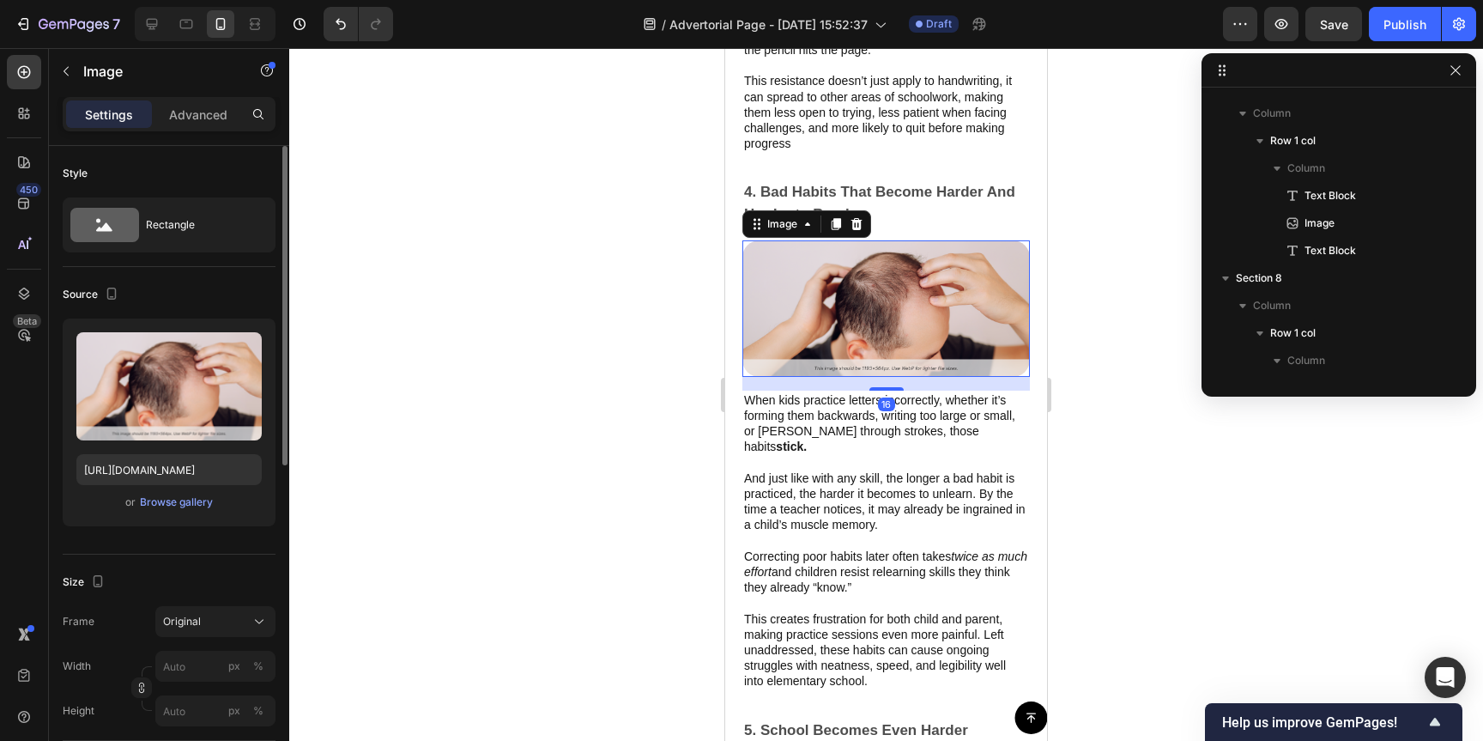
scroll to position [379, 0]
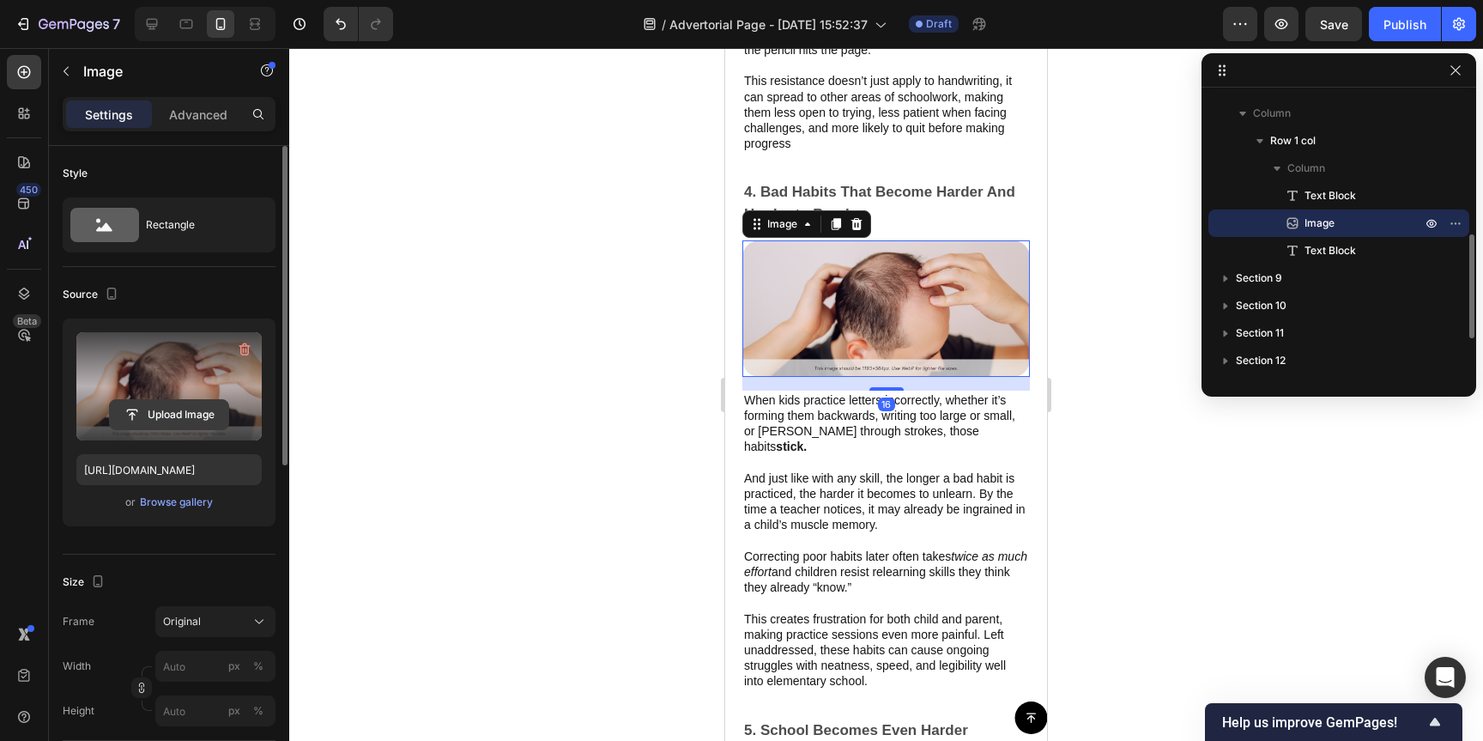
click at [180, 415] on input "file" at bounding box center [169, 414] width 118 height 29
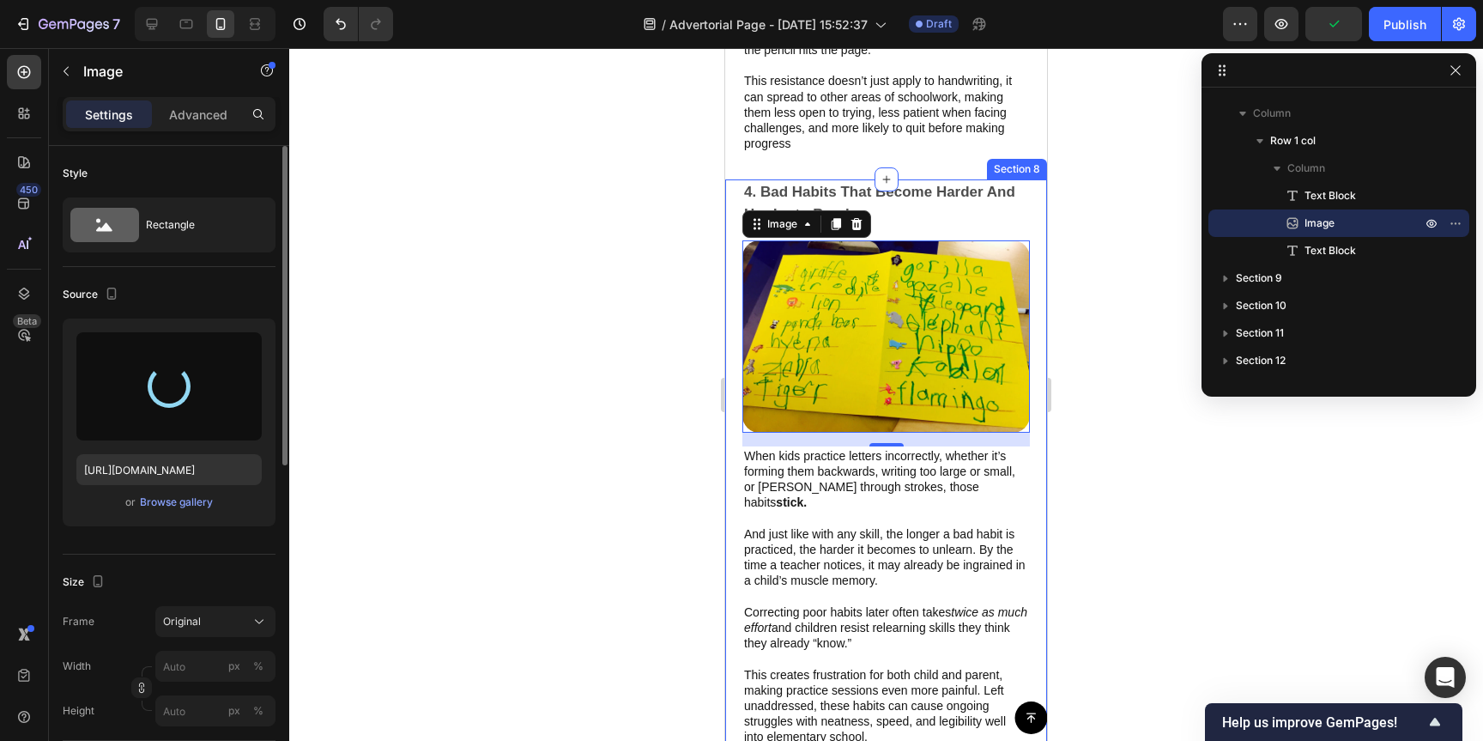
type input "[URL][DOMAIN_NAME]"
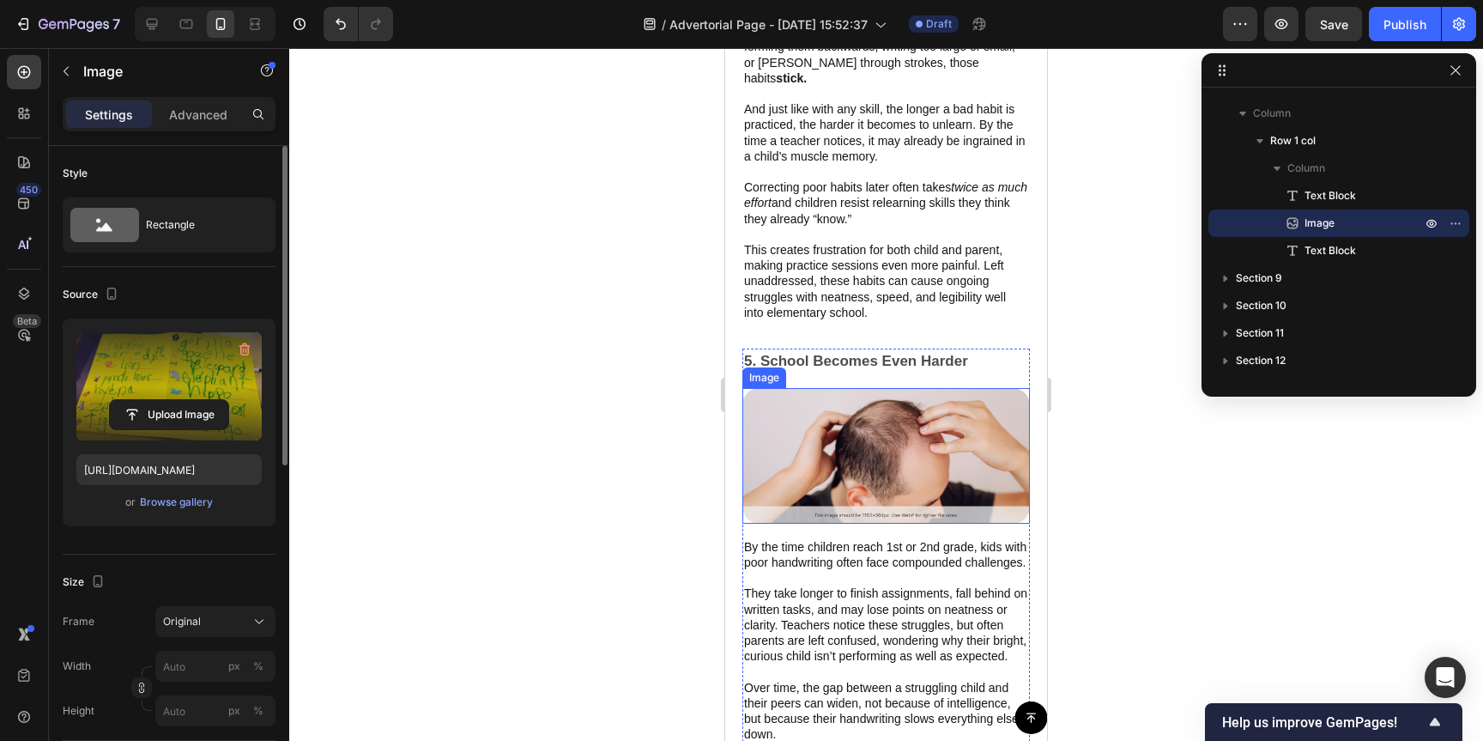
scroll to position [3190, 0]
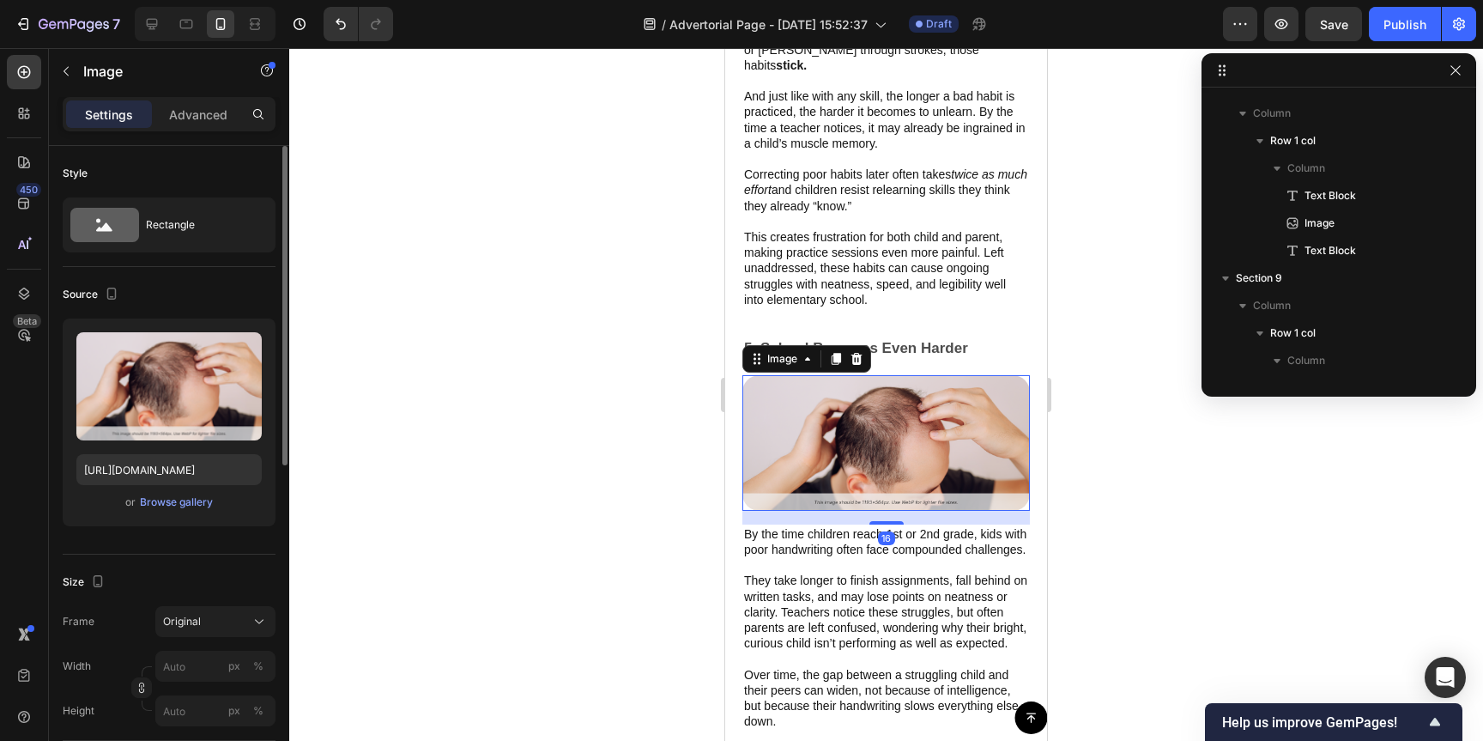
click at [877, 394] on img at bounding box center [887, 443] width 288 height 136
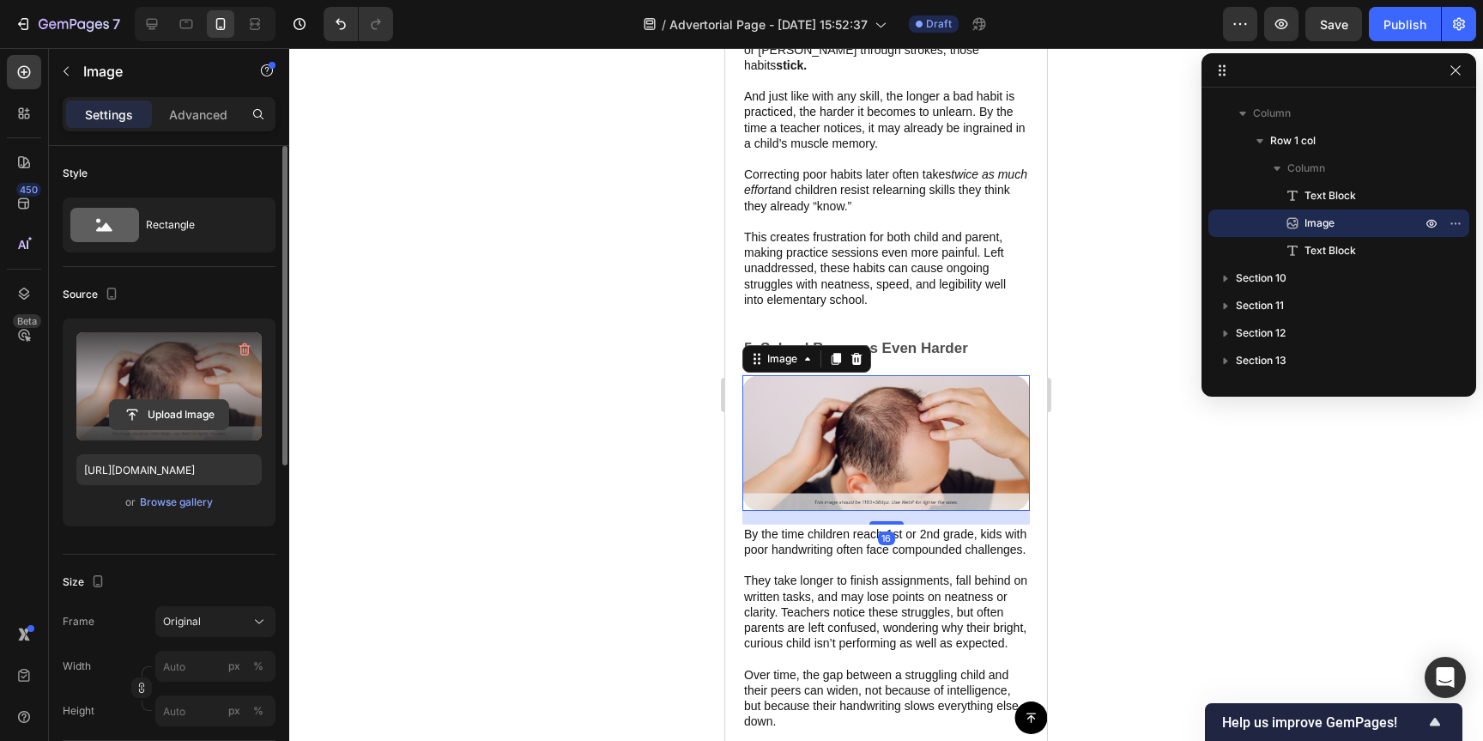
click at [185, 402] on input "file" at bounding box center [169, 414] width 118 height 29
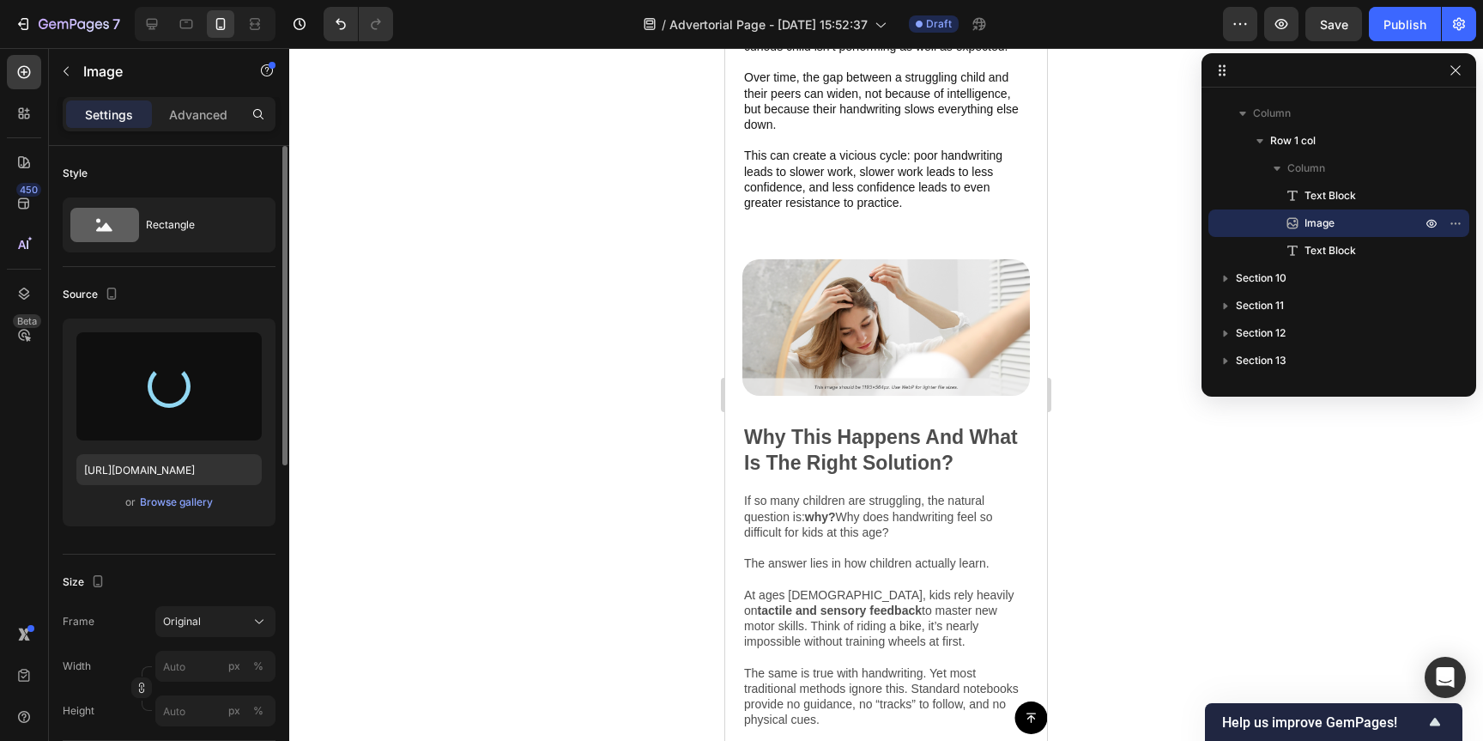
scroll to position [3764, 0]
type input "[URL][DOMAIN_NAME]"
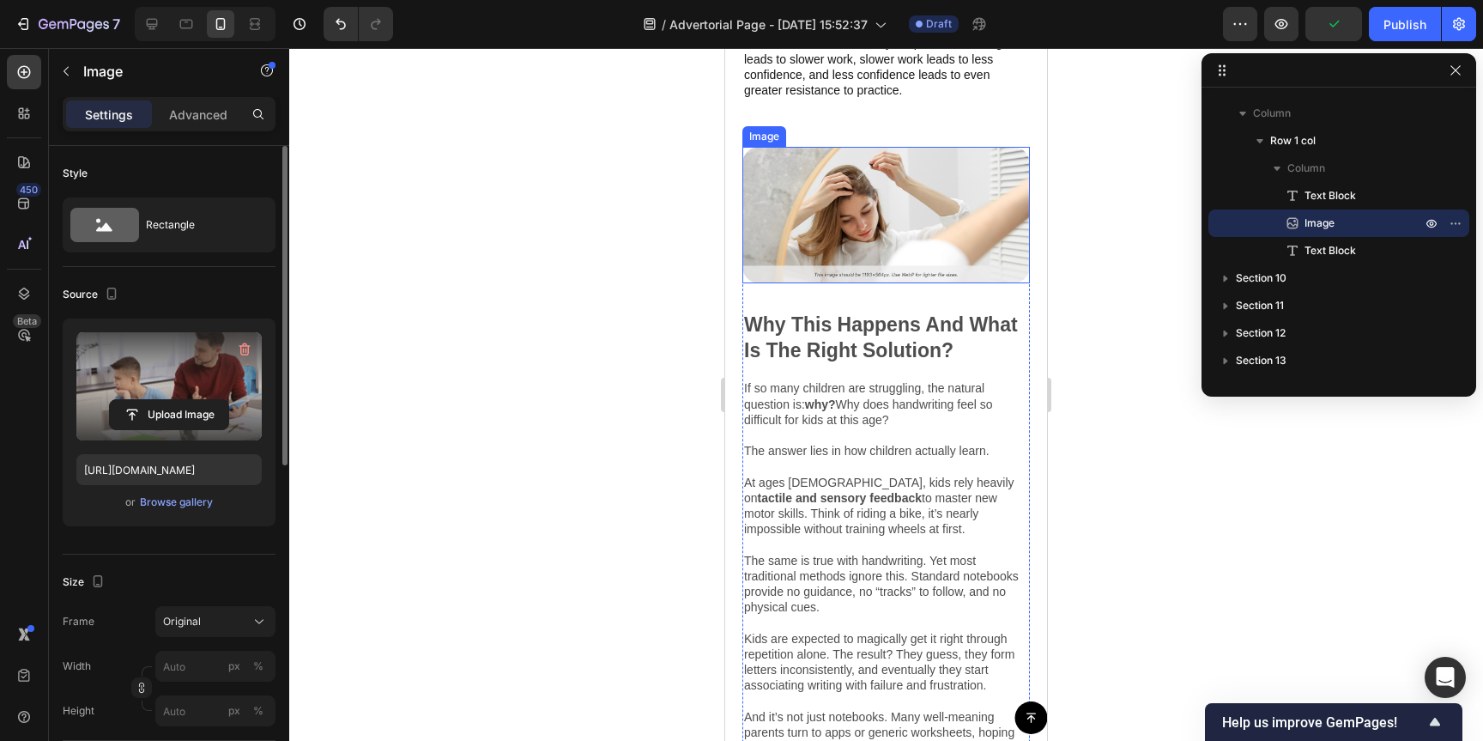
scroll to position [3962, 0]
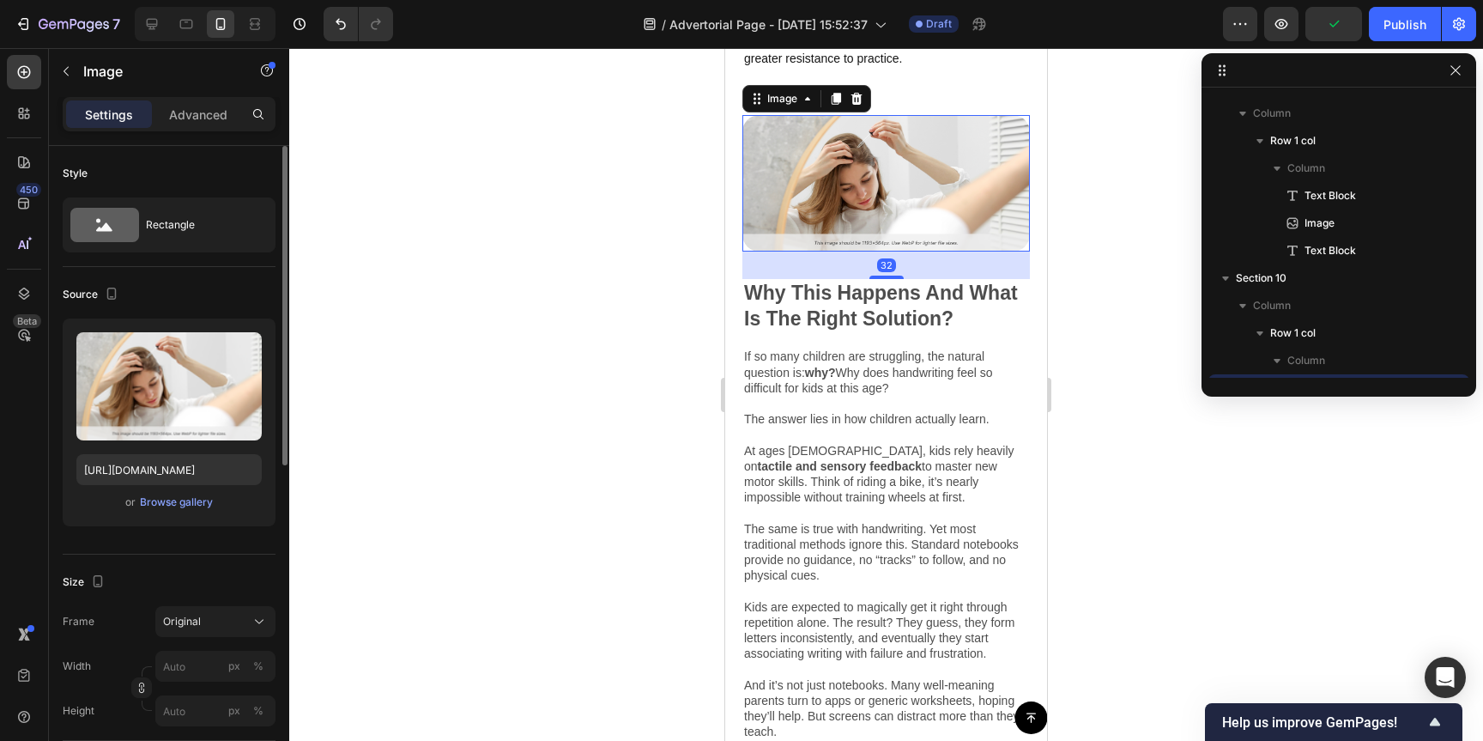
click at [879, 217] on img at bounding box center [887, 183] width 288 height 136
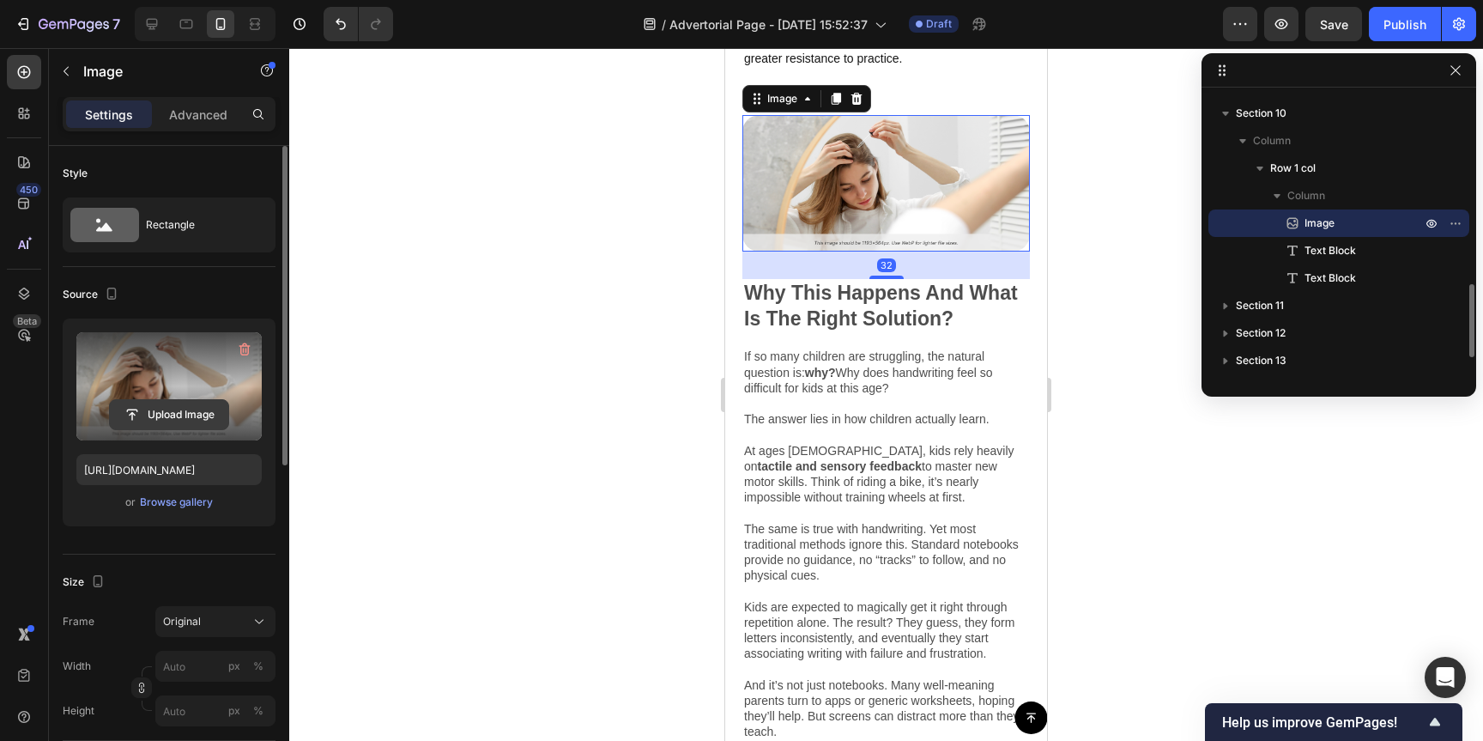
click at [190, 405] on input "file" at bounding box center [169, 414] width 118 height 29
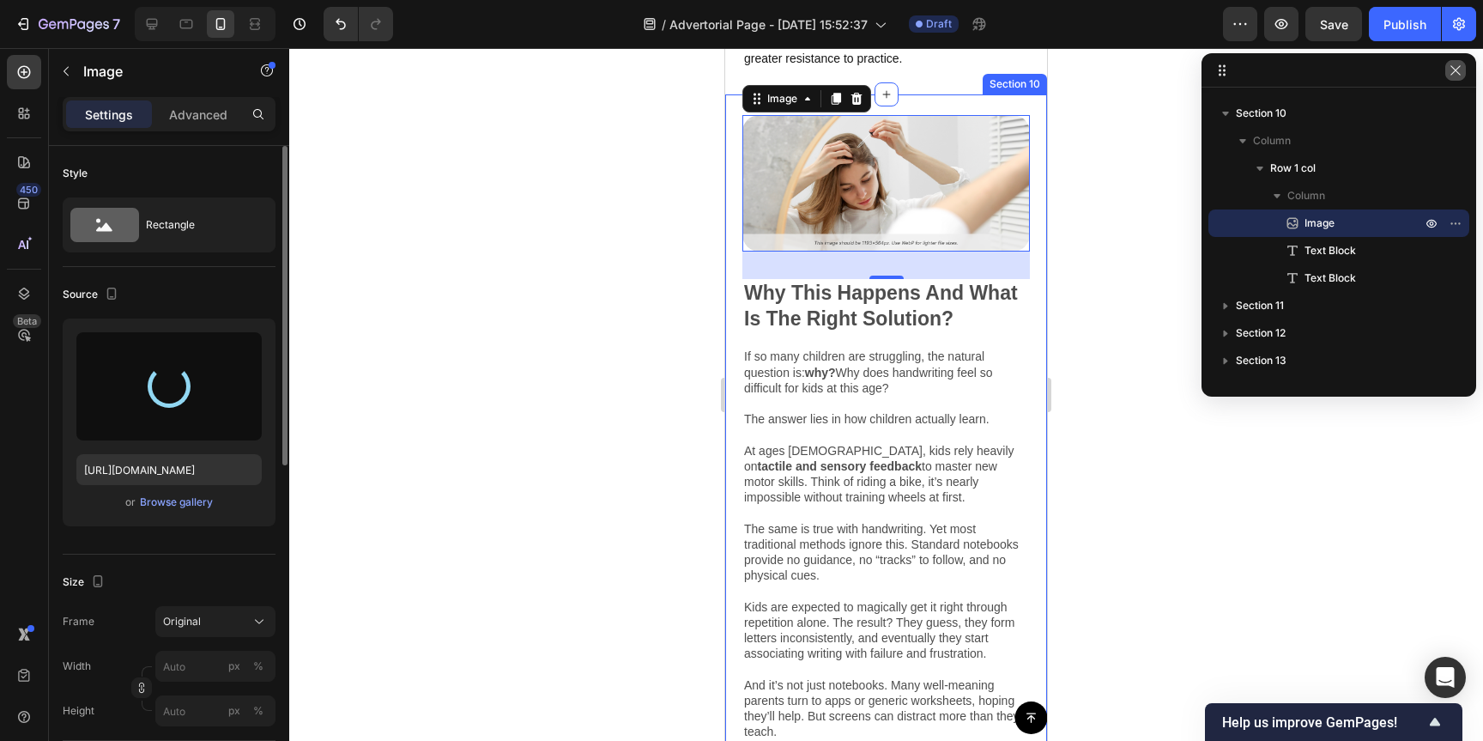
click at [1454, 70] on icon "button" at bounding box center [1456, 71] width 14 height 14
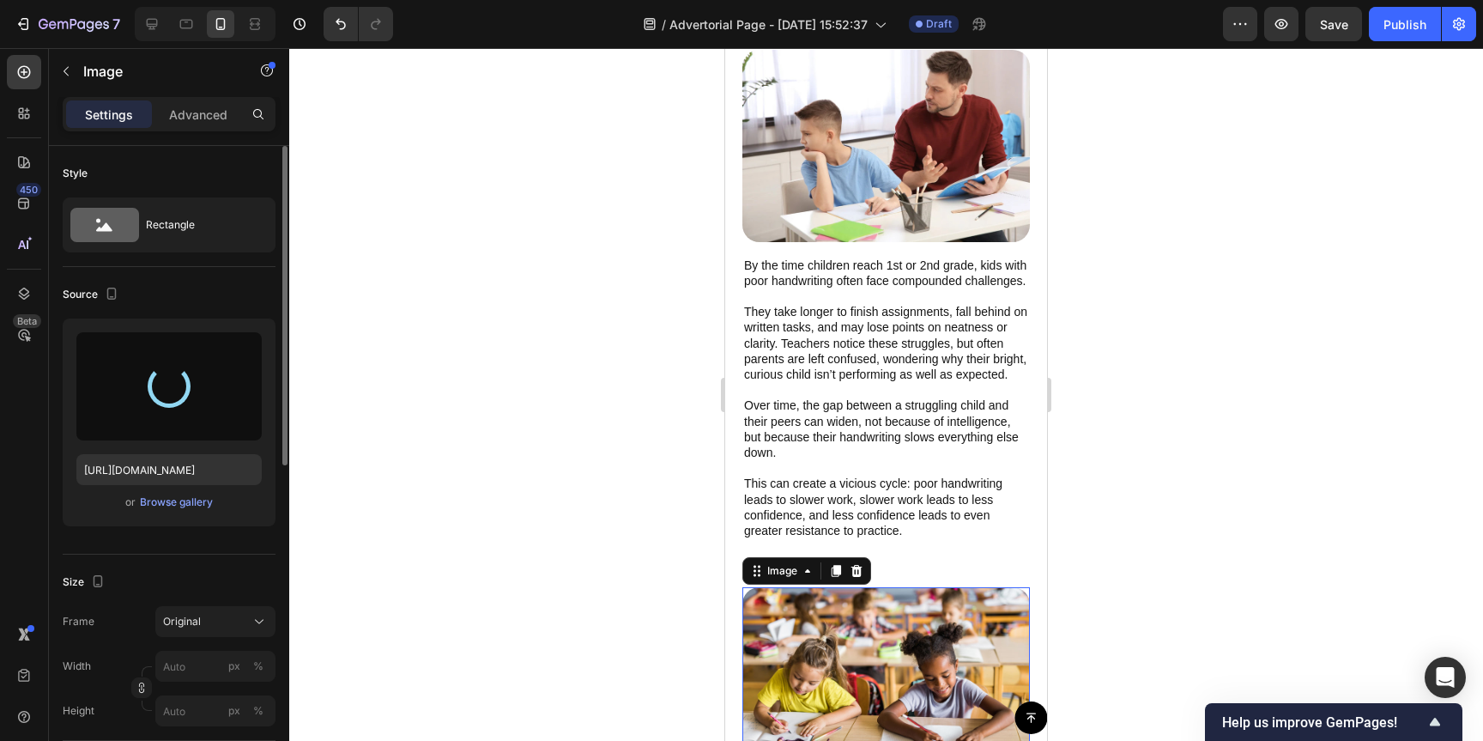
type input "[URL][DOMAIN_NAME]"
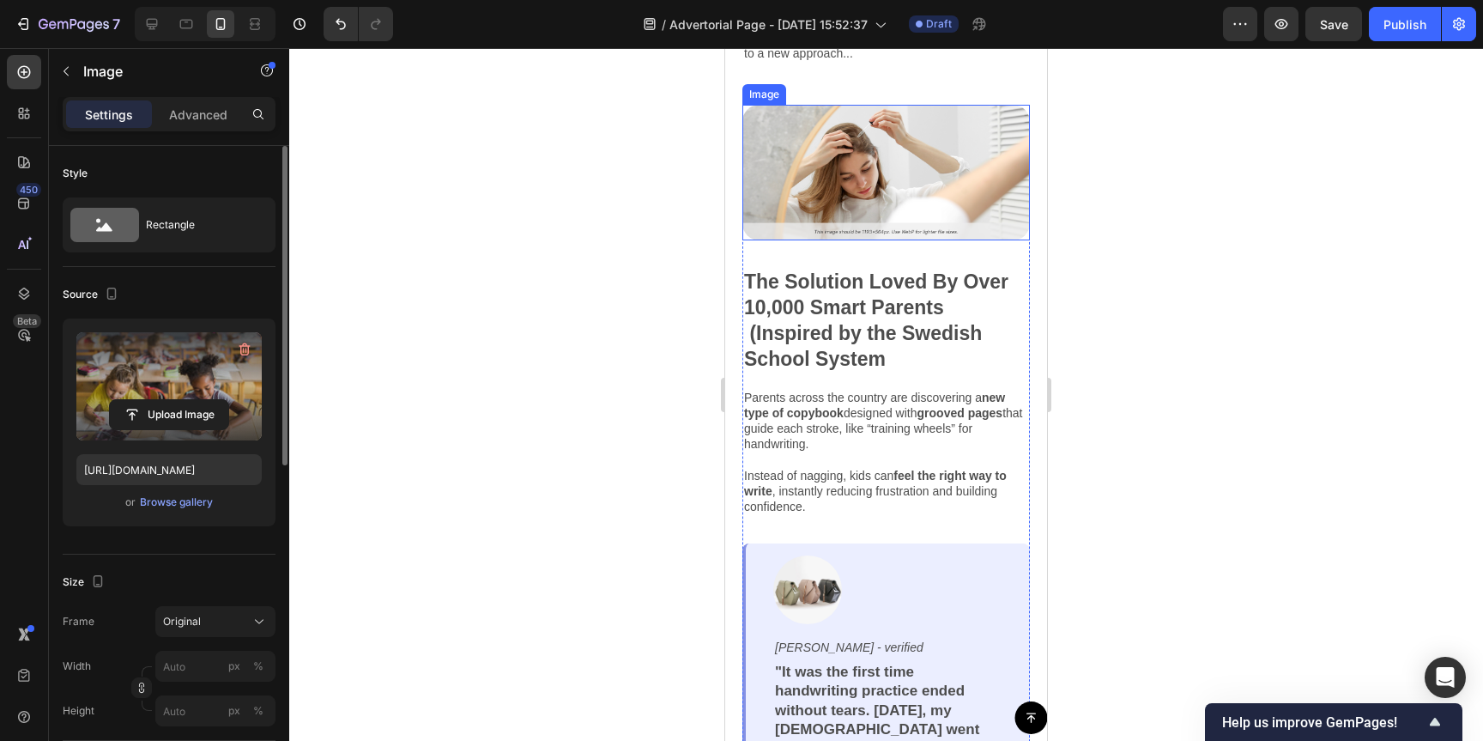
scroll to position [5277, 0]
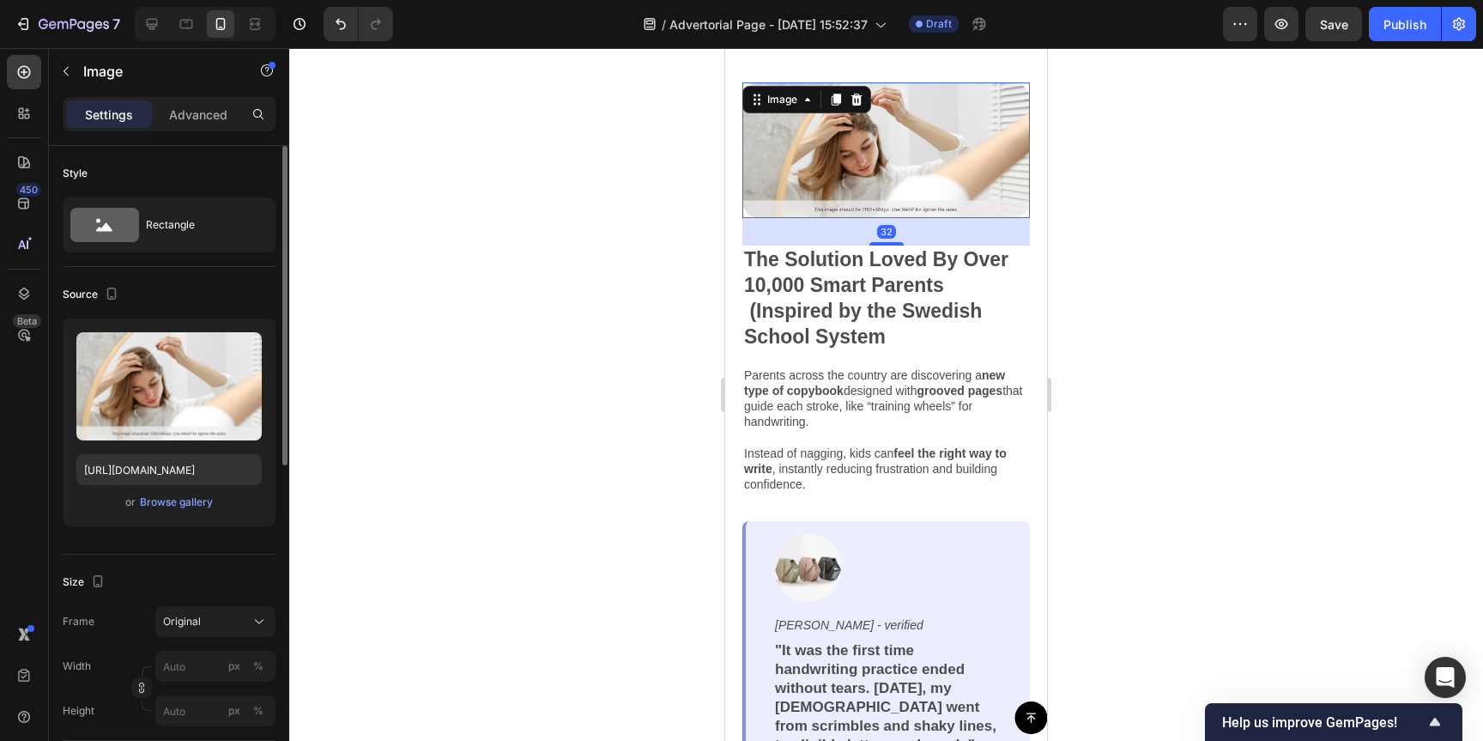
click at [932, 148] on img at bounding box center [887, 150] width 288 height 136
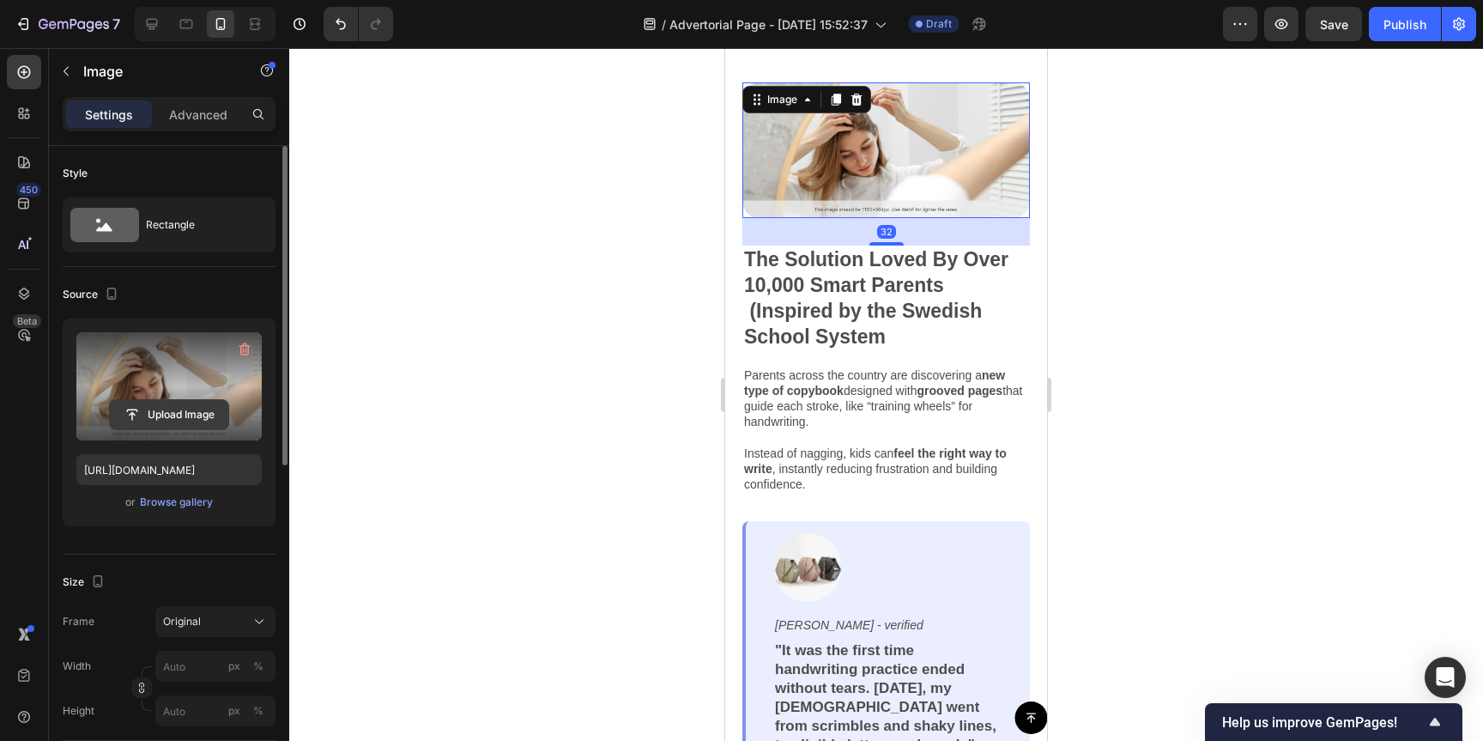
click at [178, 410] on input "file" at bounding box center [169, 414] width 118 height 29
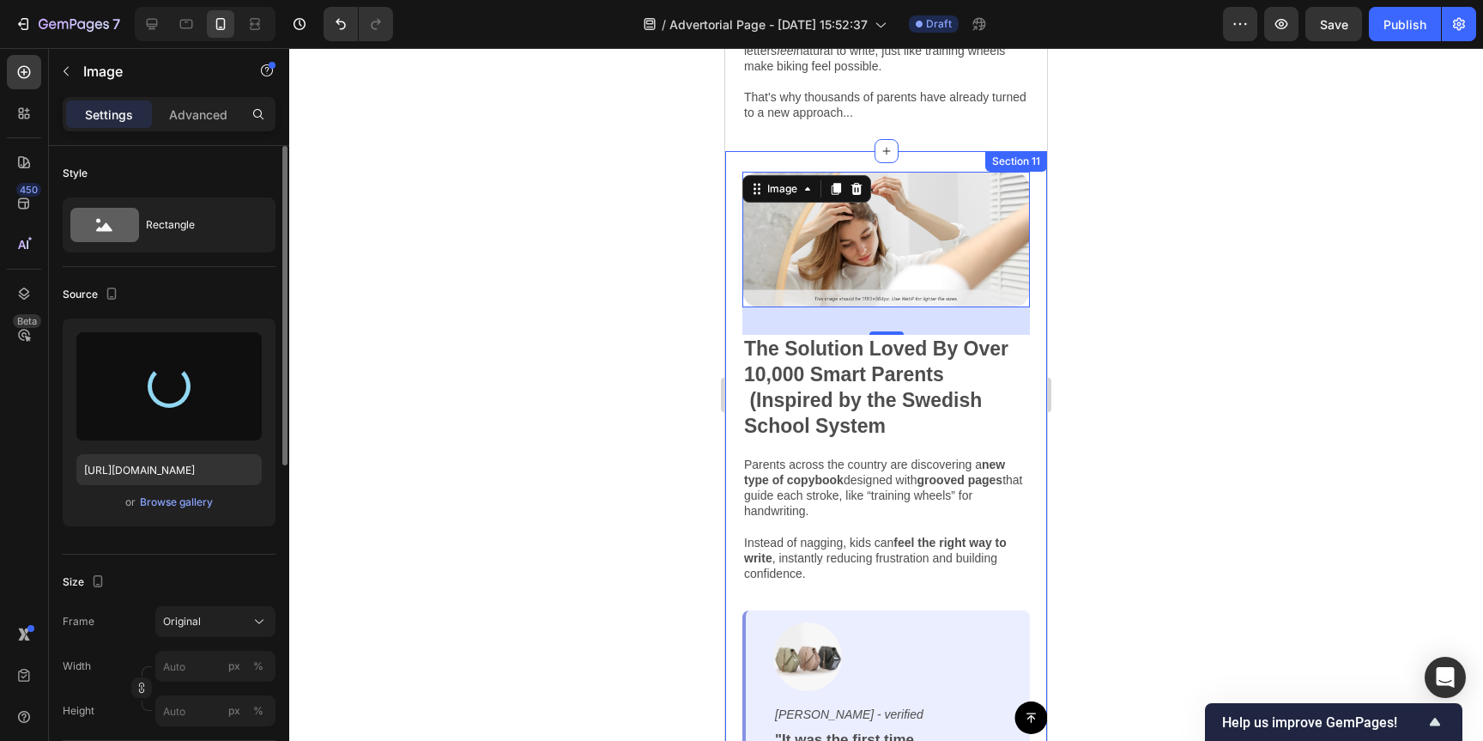
scroll to position [5187, 0]
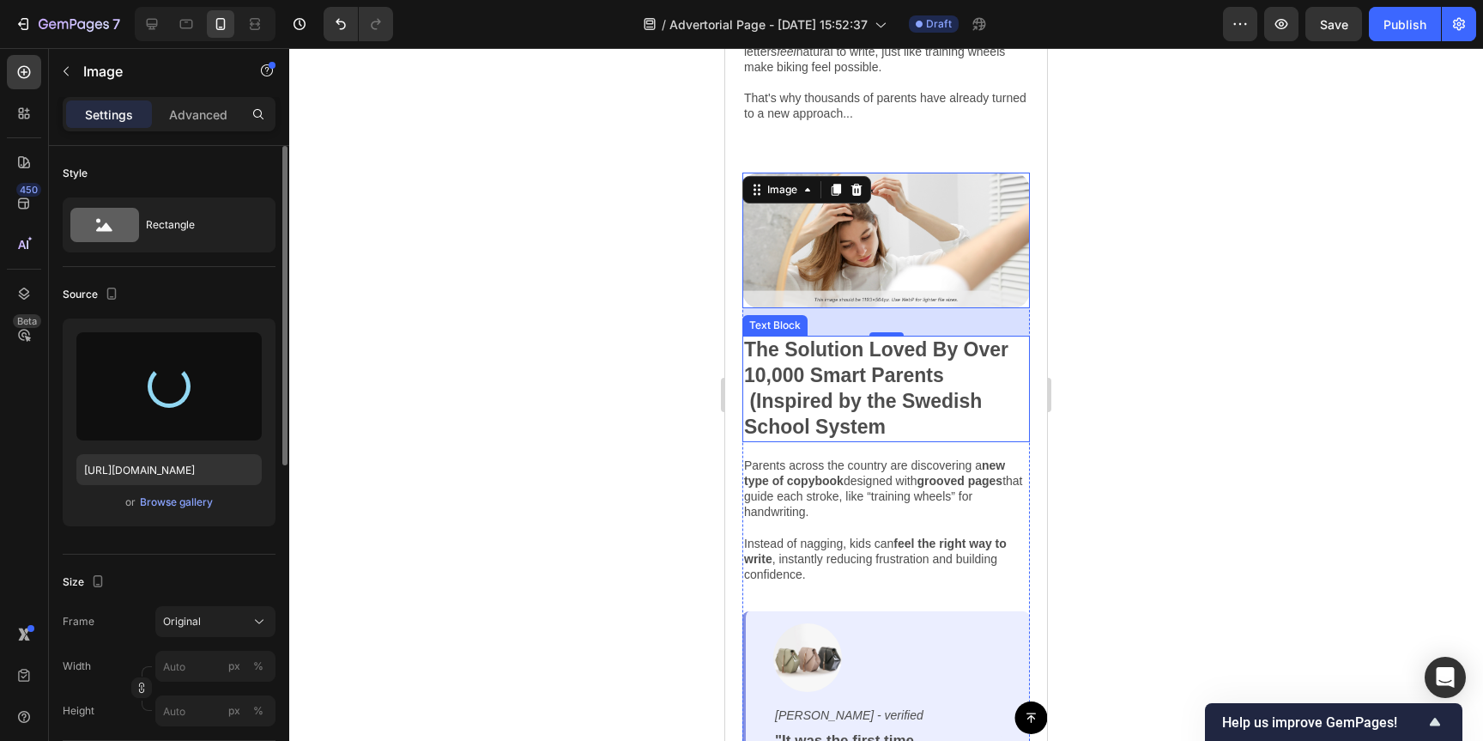
type input "[URL][DOMAIN_NAME]"
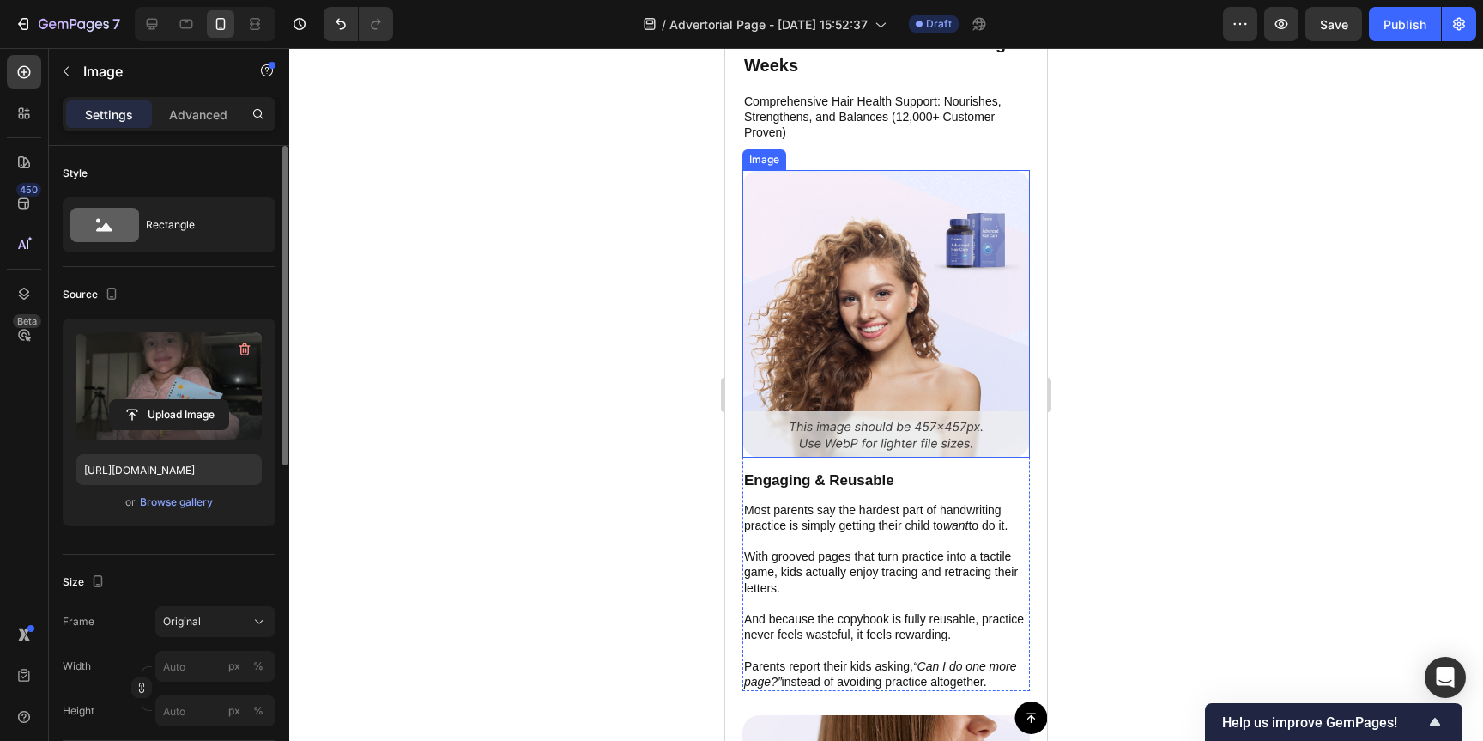
scroll to position [6691, 0]
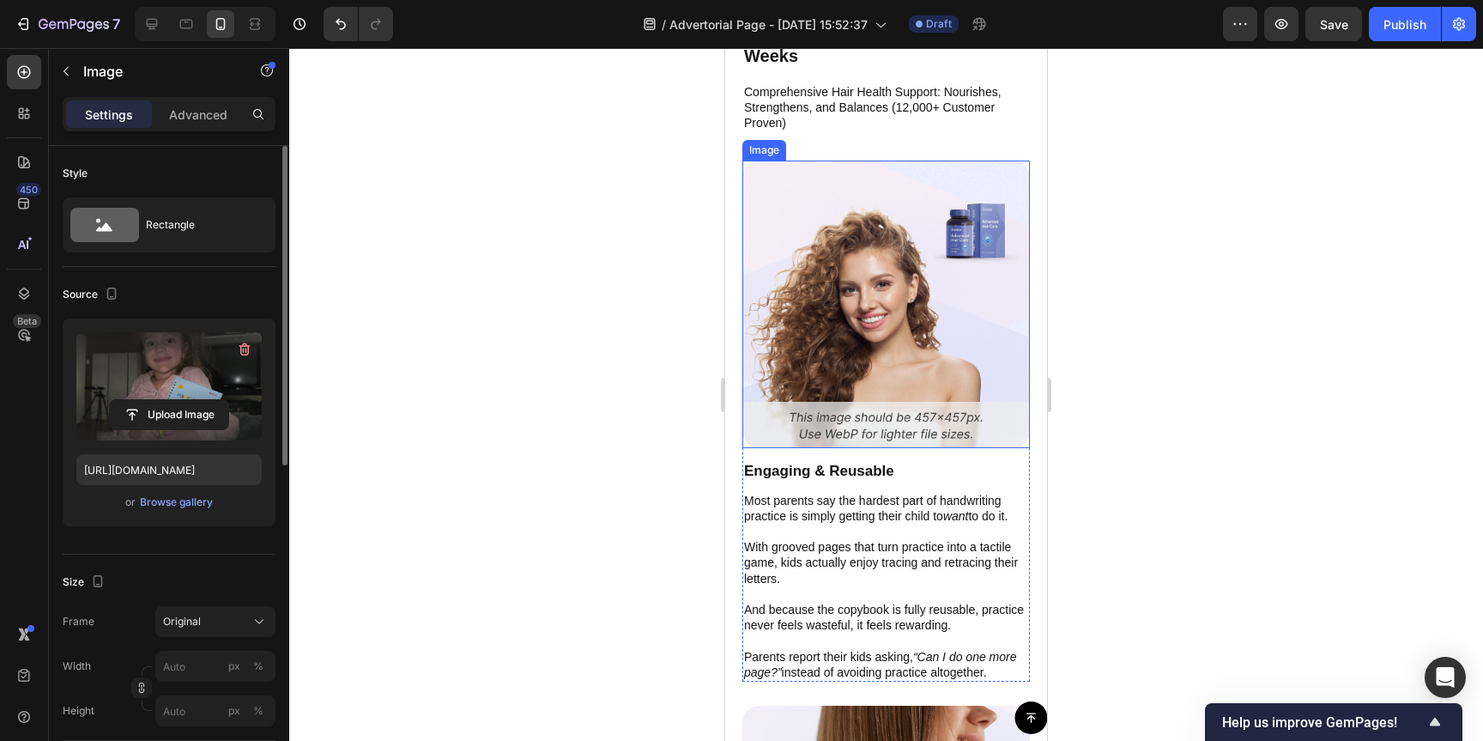
click at [917, 284] on img at bounding box center [887, 305] width 288 height 288
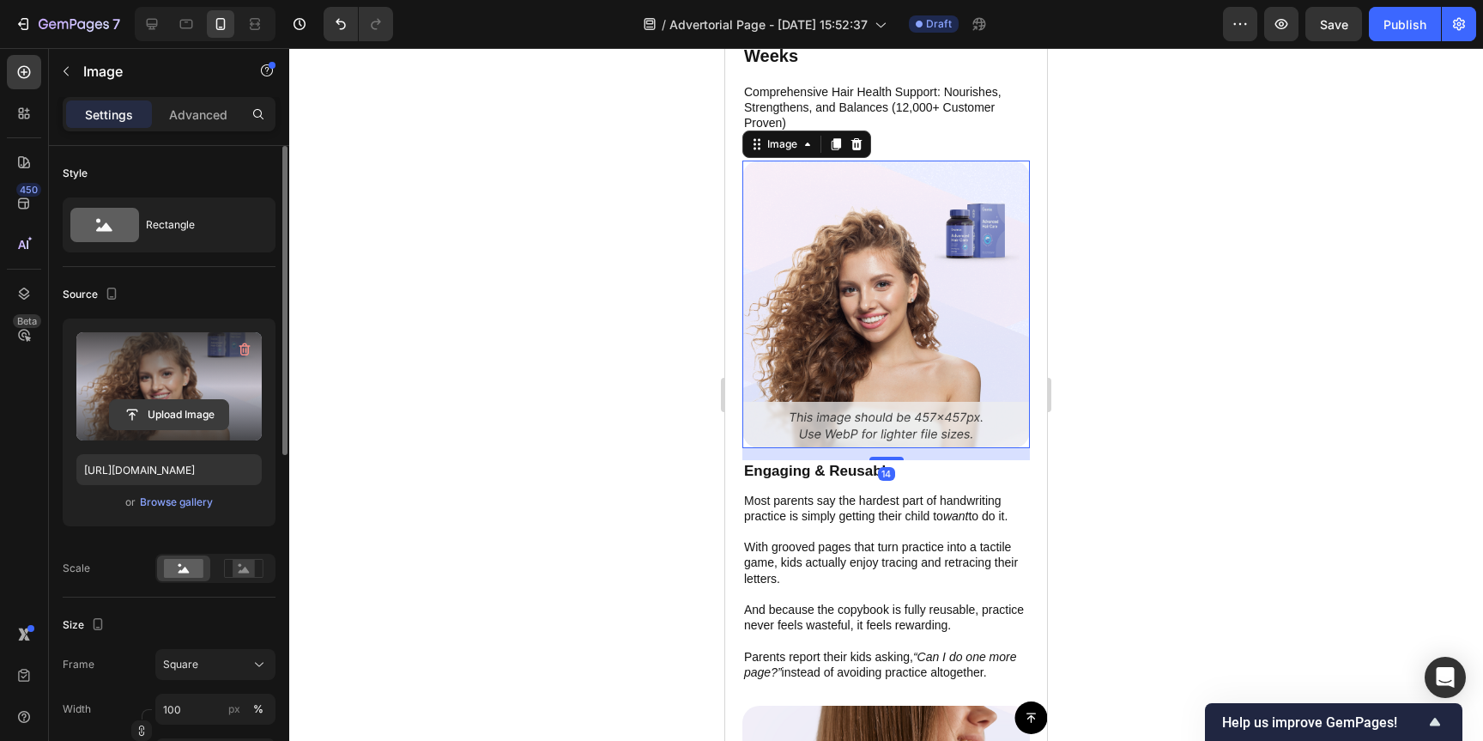
click at [162, 409] on input "file" at bounding box center [169, 414] width 118 height 29
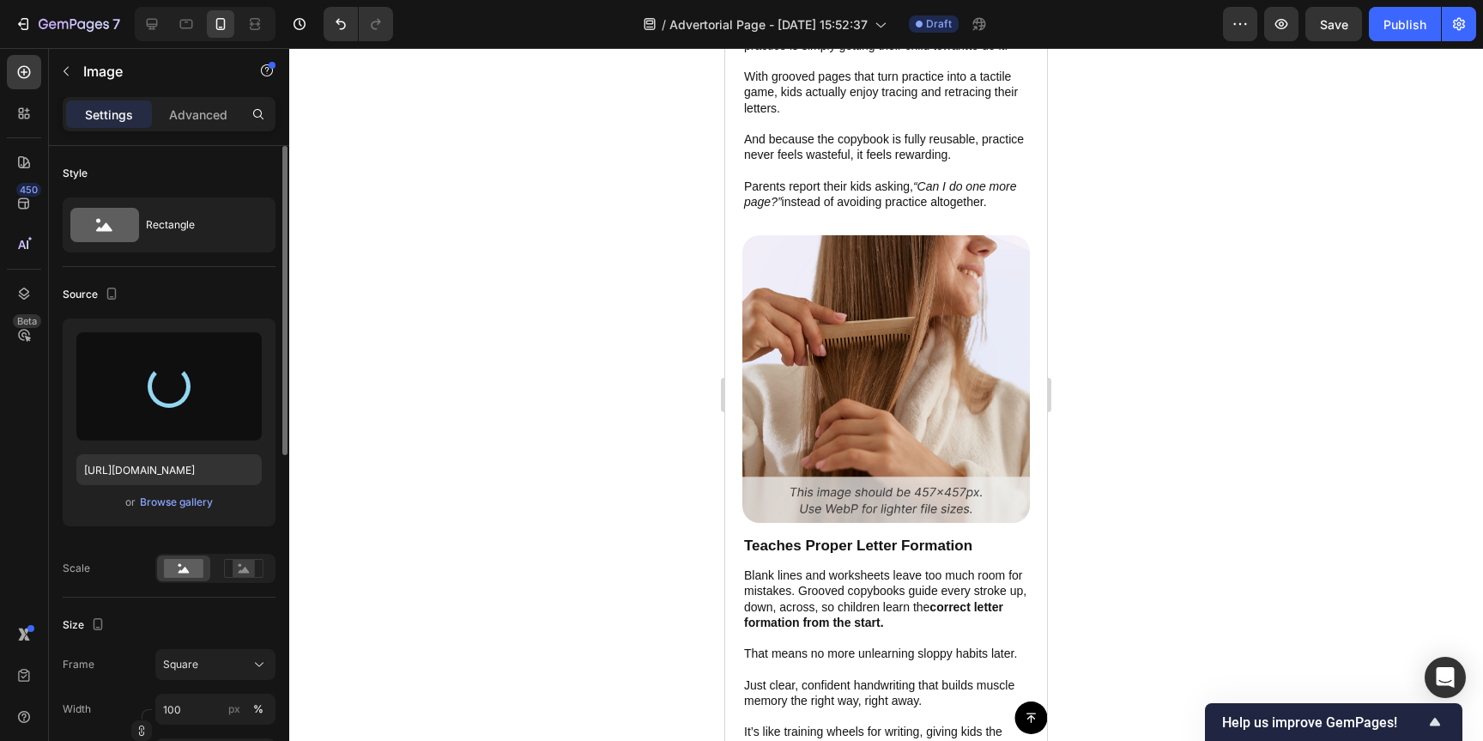
scroll to position [7164, 0]
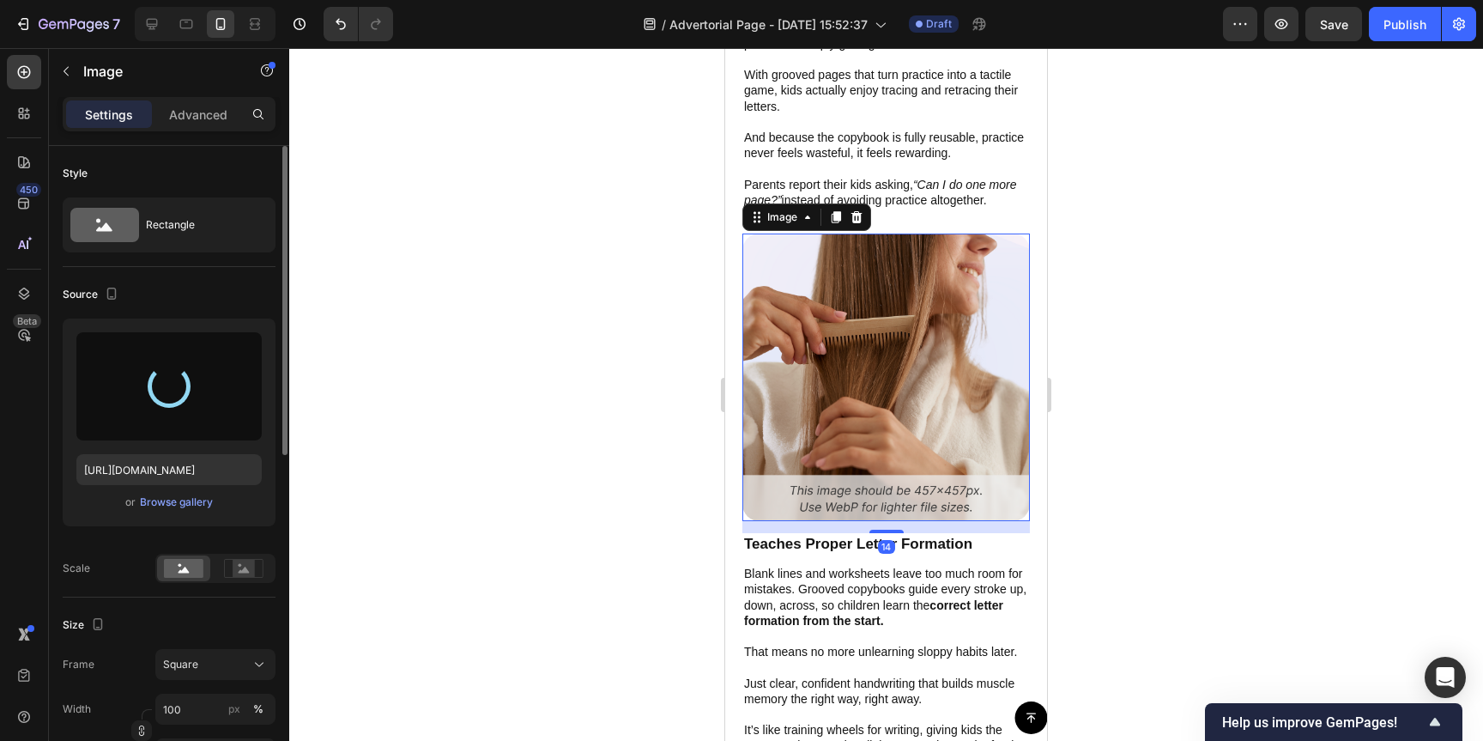
click at [900, 379] on img at bounding box center [887, 377] width 288 height 288
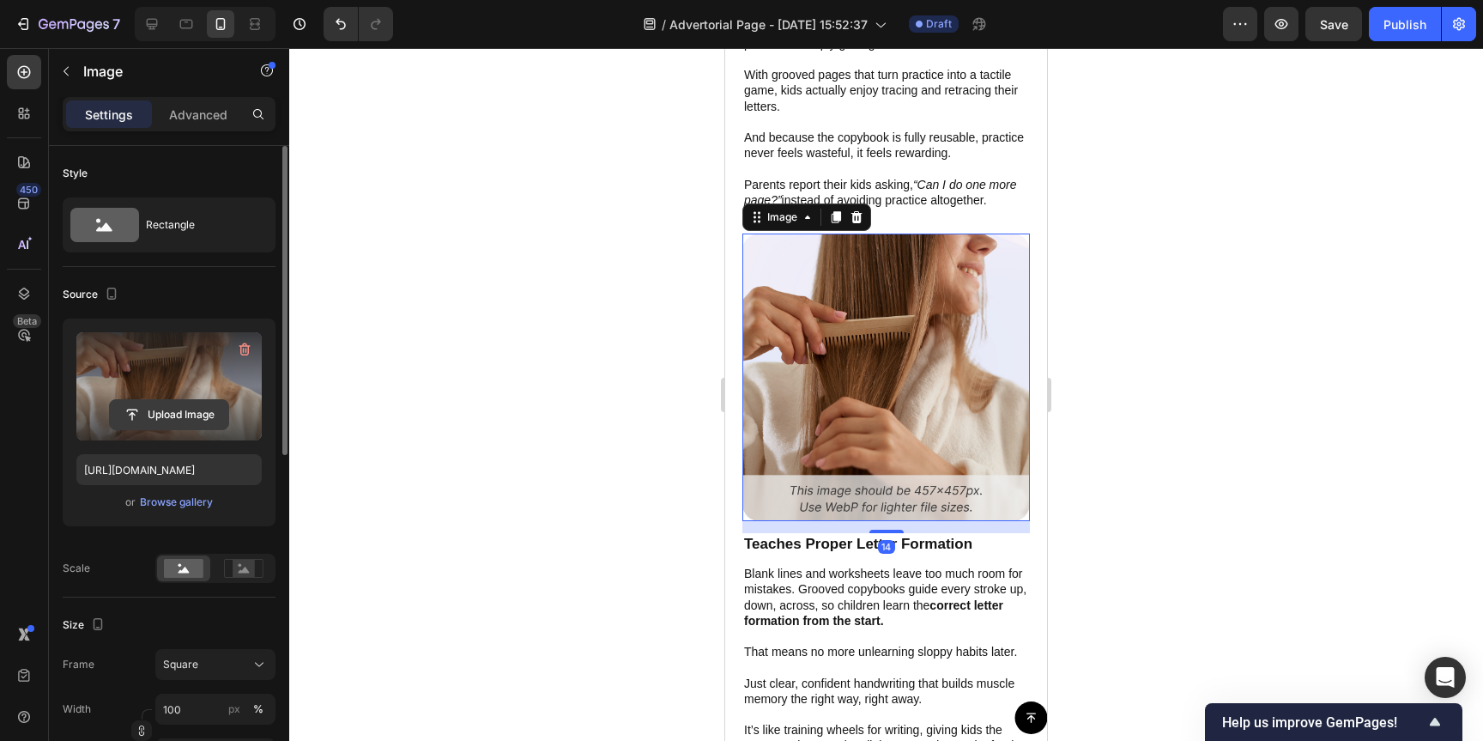
click at [177, 407] on input "file" at bounding box center [169, 414] width 118 height 29
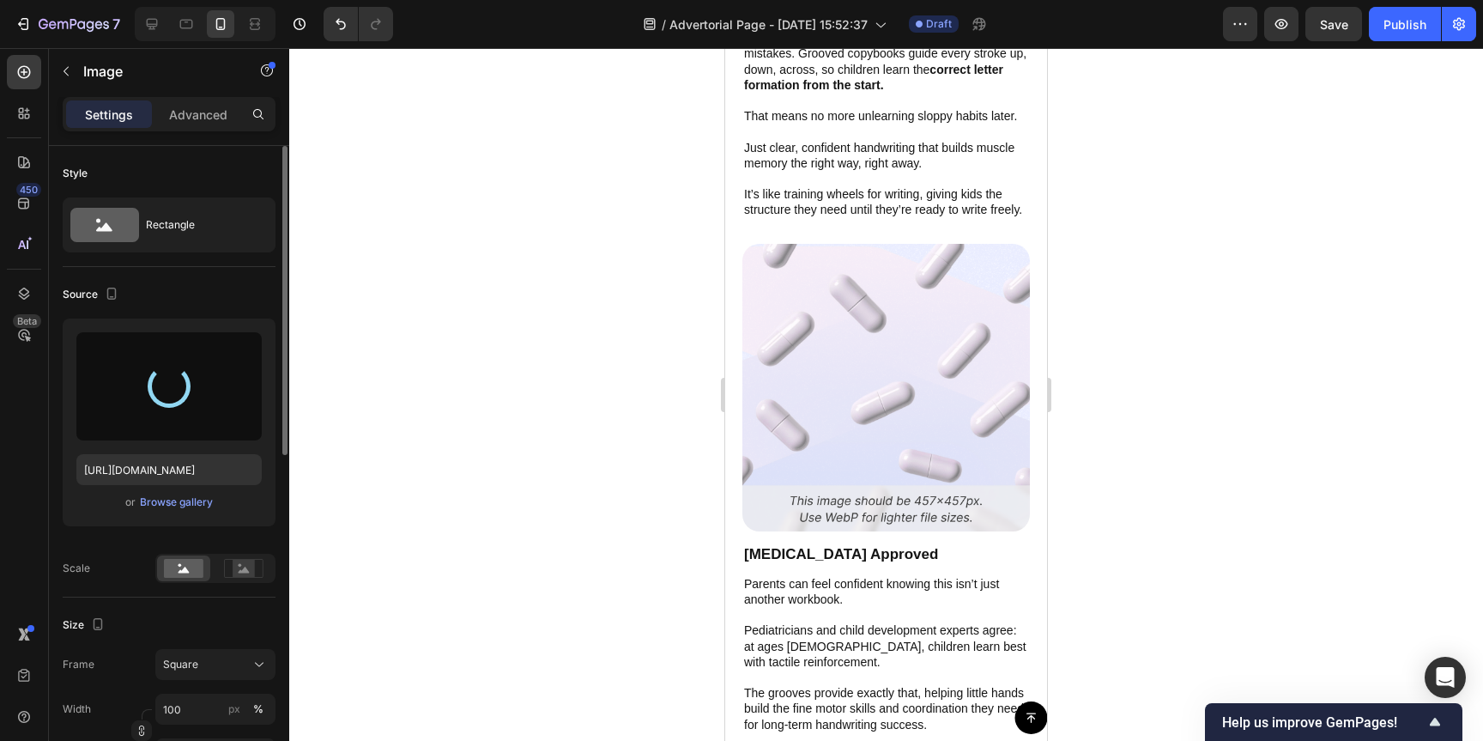
scroll to position [7703, 0]
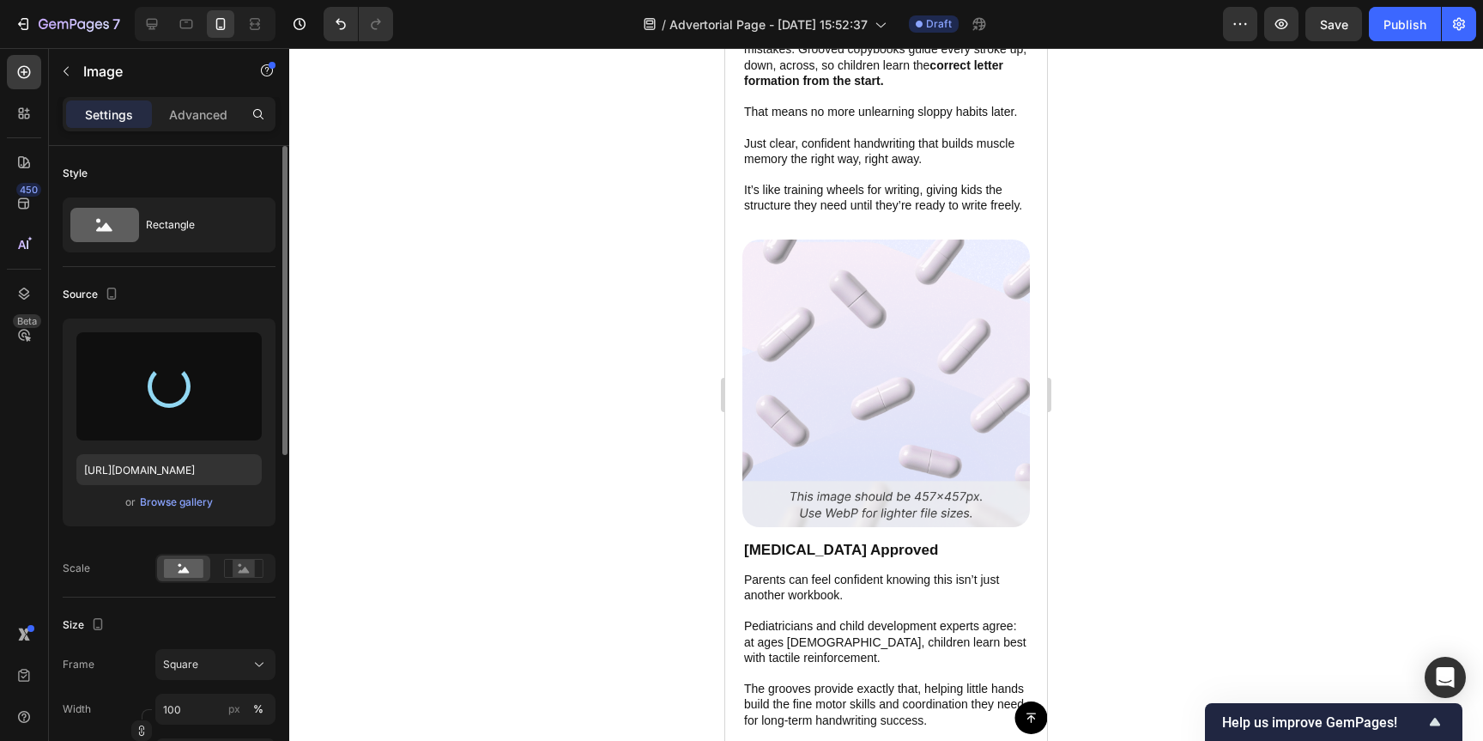
type input "[URL][DOMAIN_NAME]"
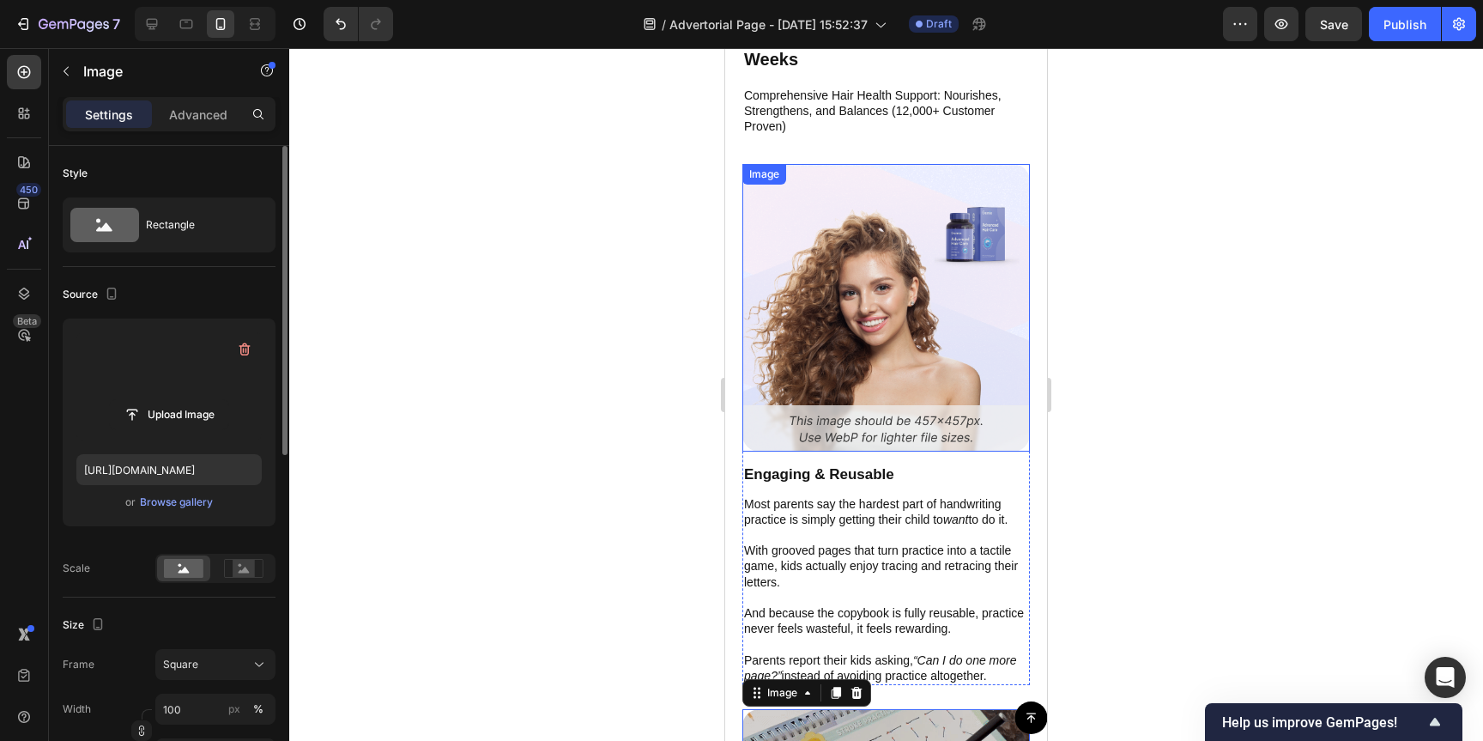
scroll to position [6677, 0]
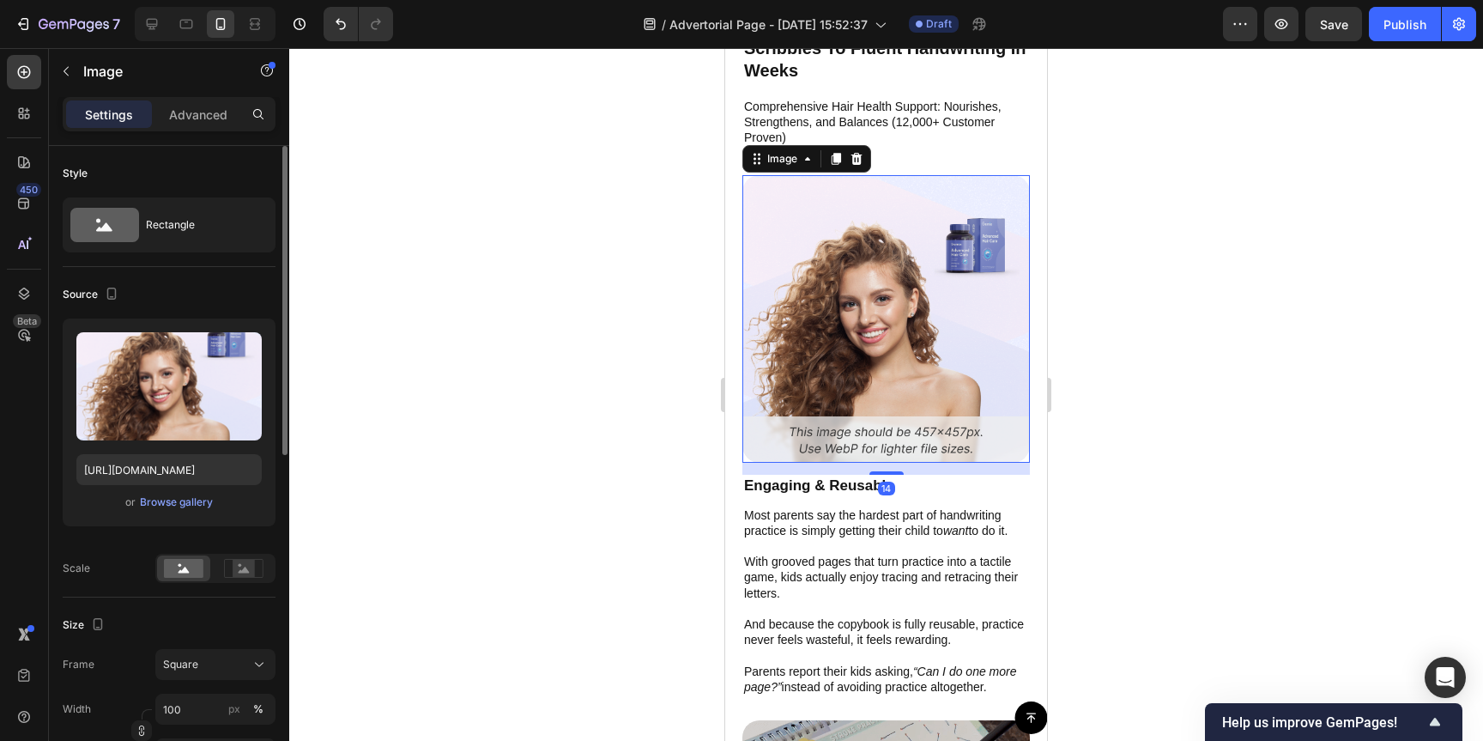
click at [925, 324] on img at bounding box center [887, 319] width 288 height 288
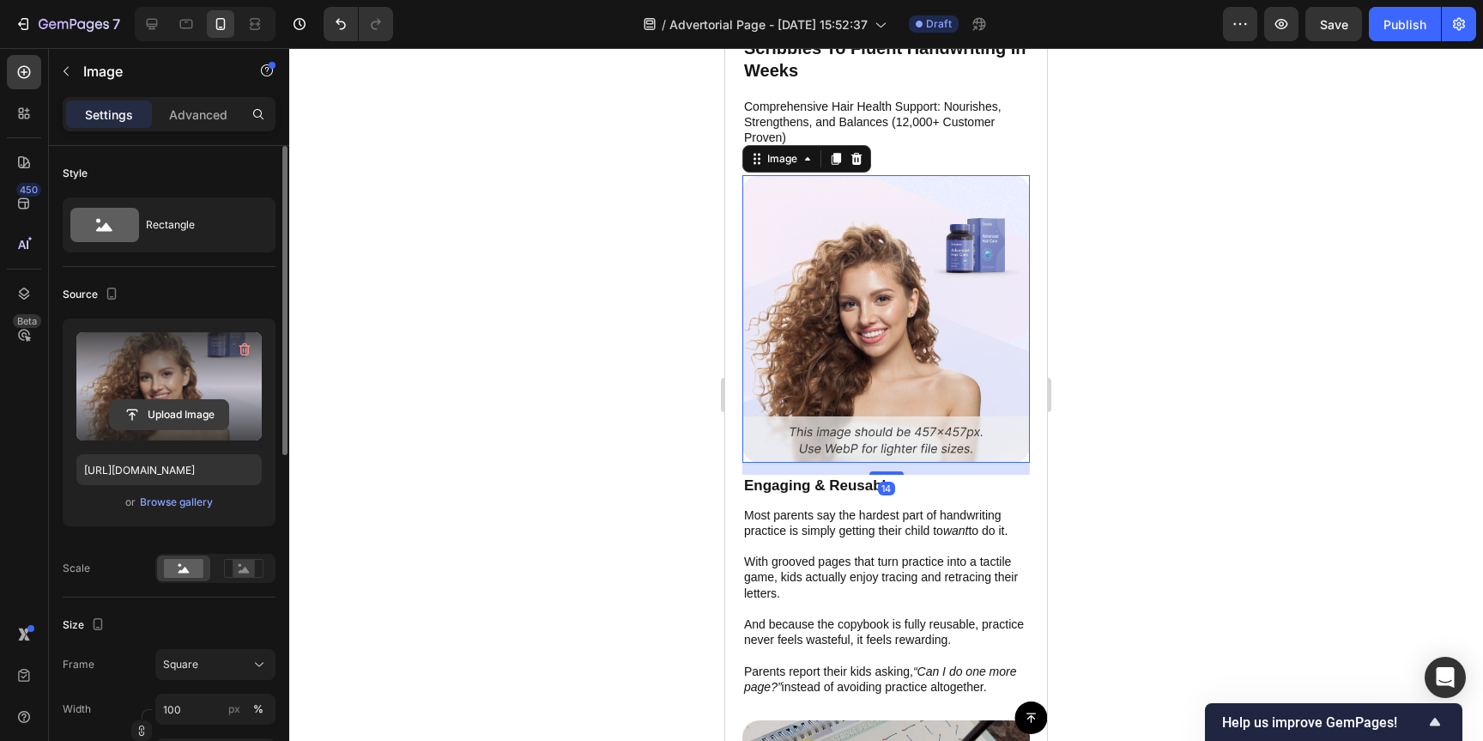
click at [165, 407] on input "file" at bounding box center [169, 414] width 118 height 29
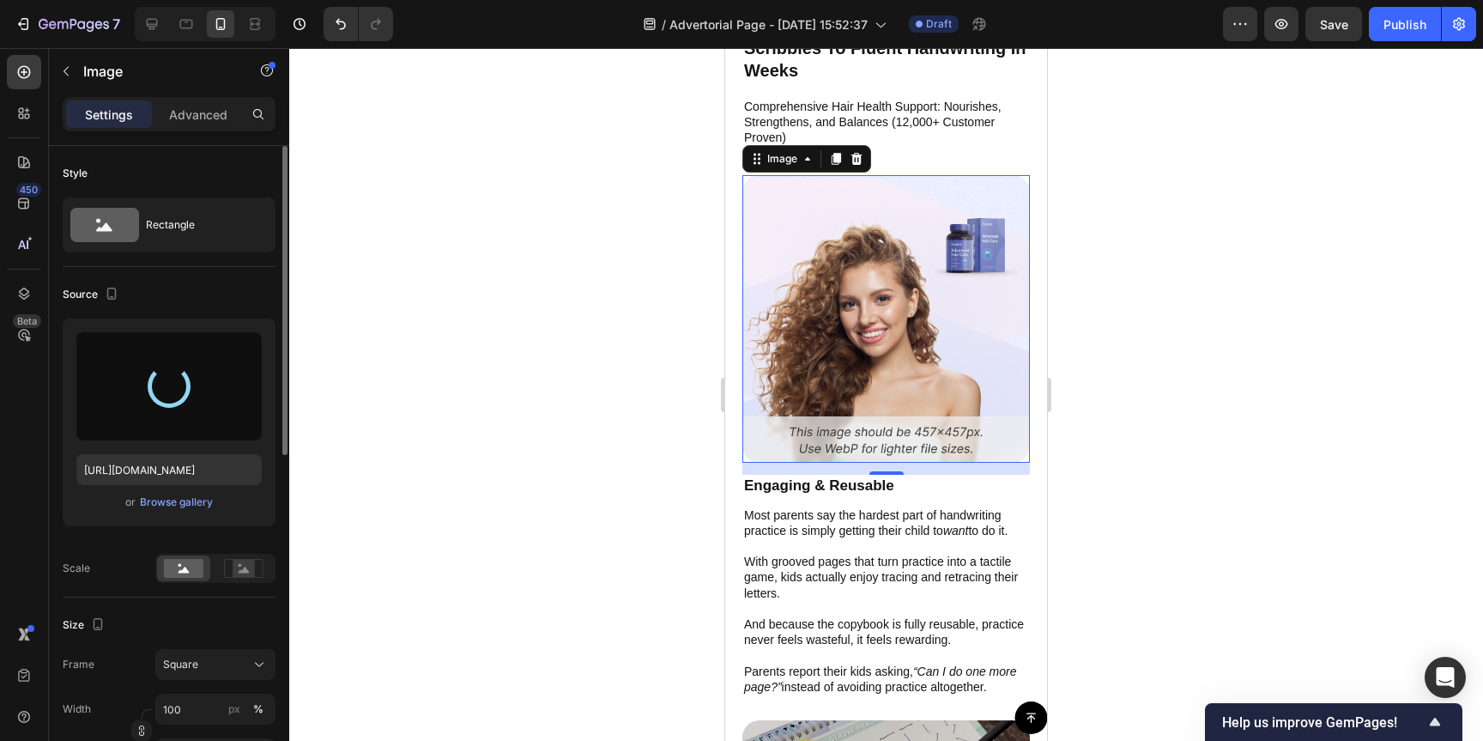
type input "[URL][DOMAIN_NAME]"
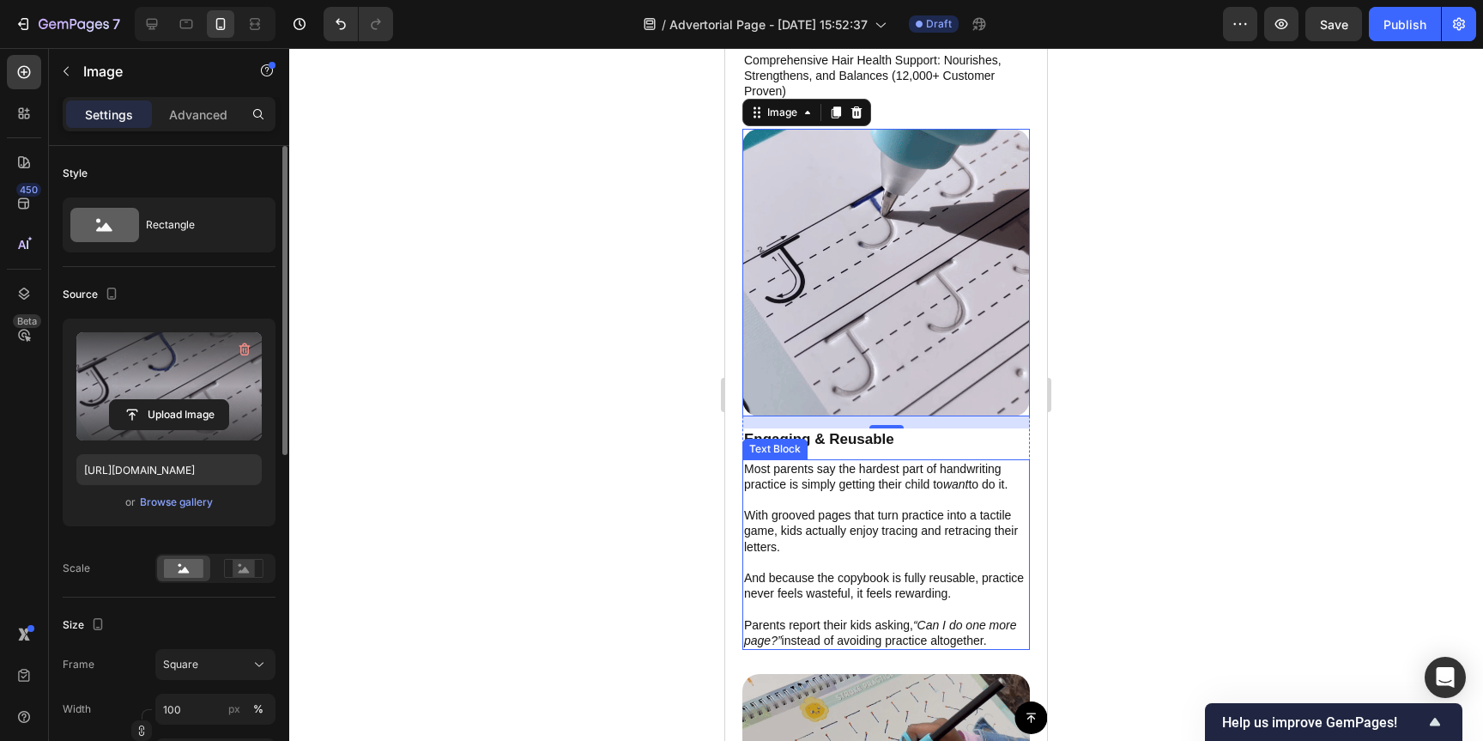
scroll to position [6731, 0]
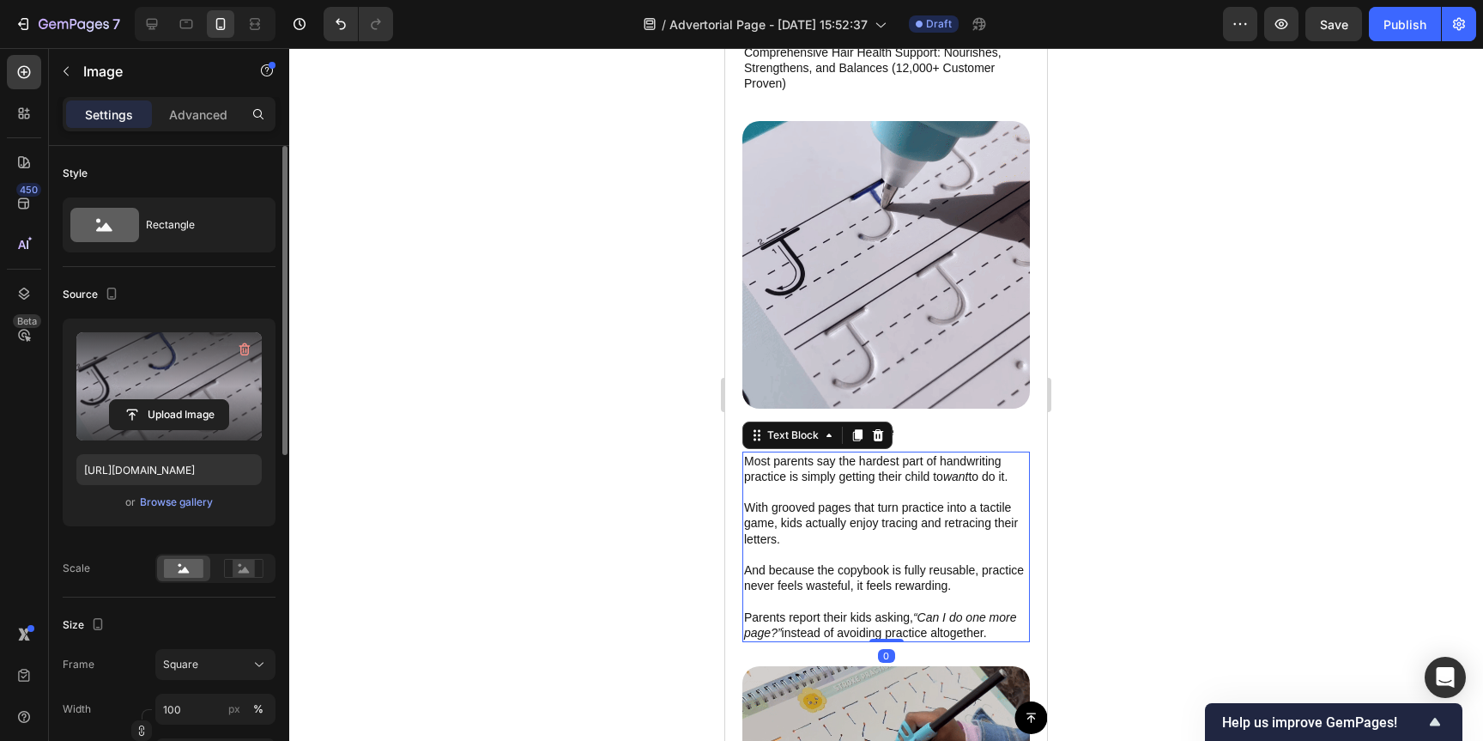
click at [925, 504] on p "With grooved pages that turn practice into a tactile game, kids actually enjoy …" at bounding box center [886, 523] width 284 height 47
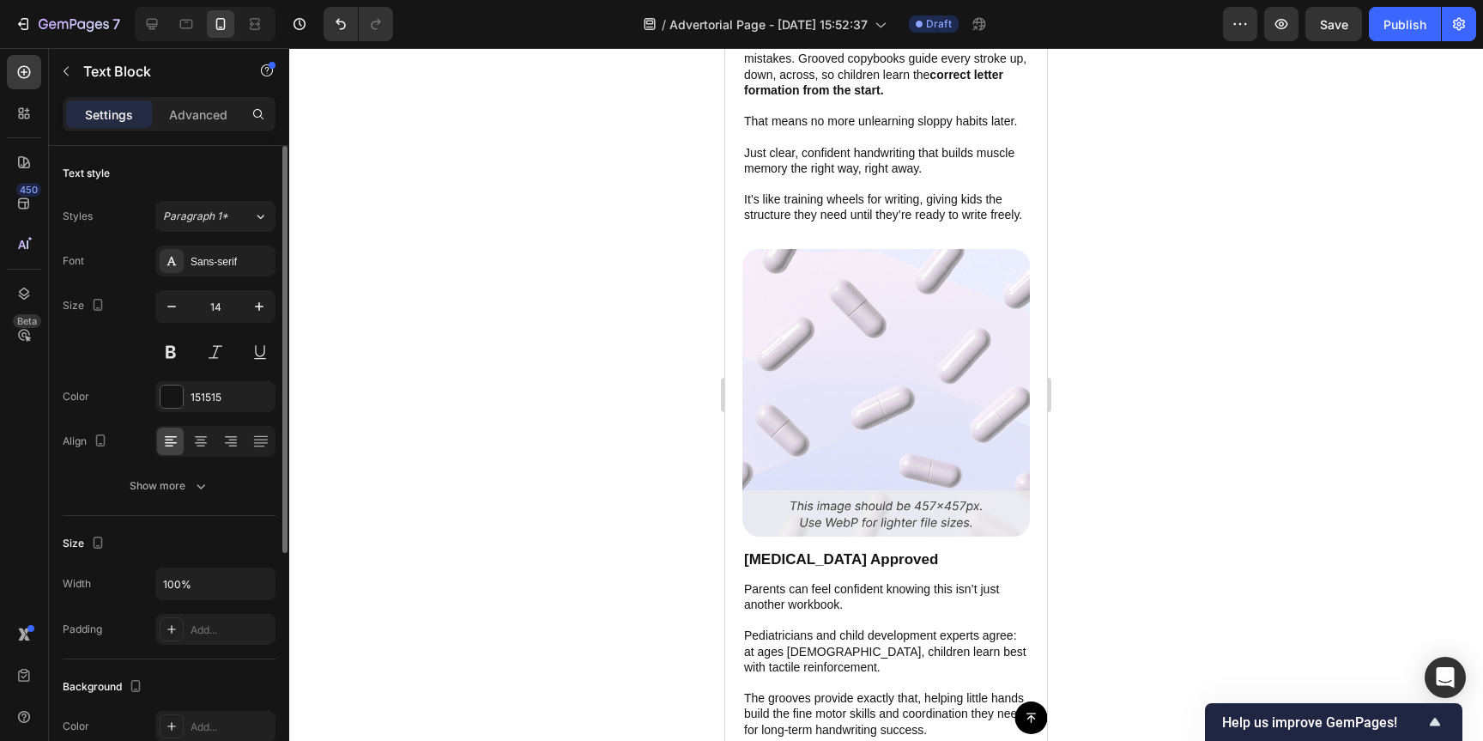
scroll to position [7706, 0]
